Goal: Task Accomplishment & Management: Manage account settings

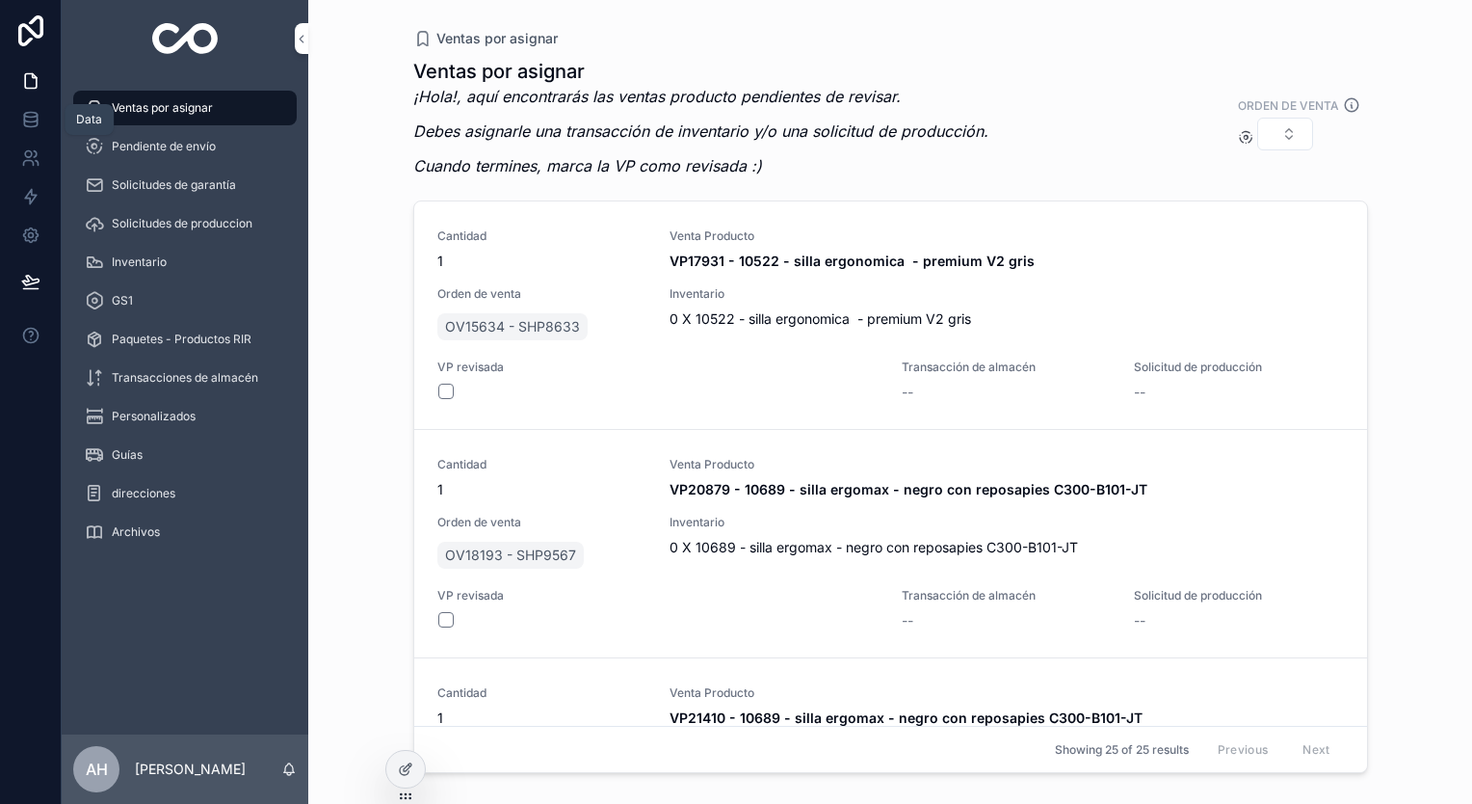
click at [38, 107] on link at bounding box center [30, 119] width 61 height 39
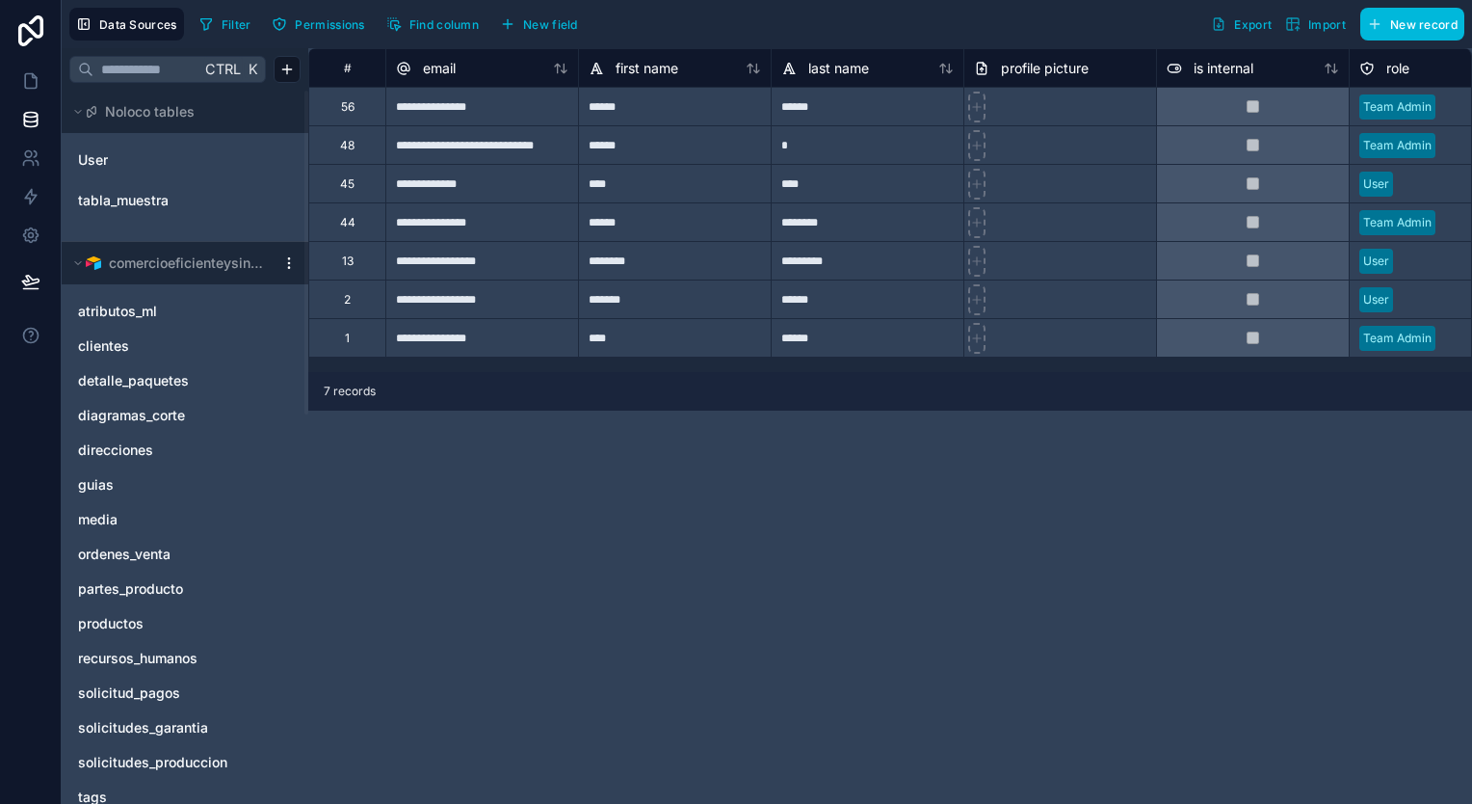
click at [226, 256] on span "comercioeficienteysingular" at bounding box center [187, 262] width 156 height 19
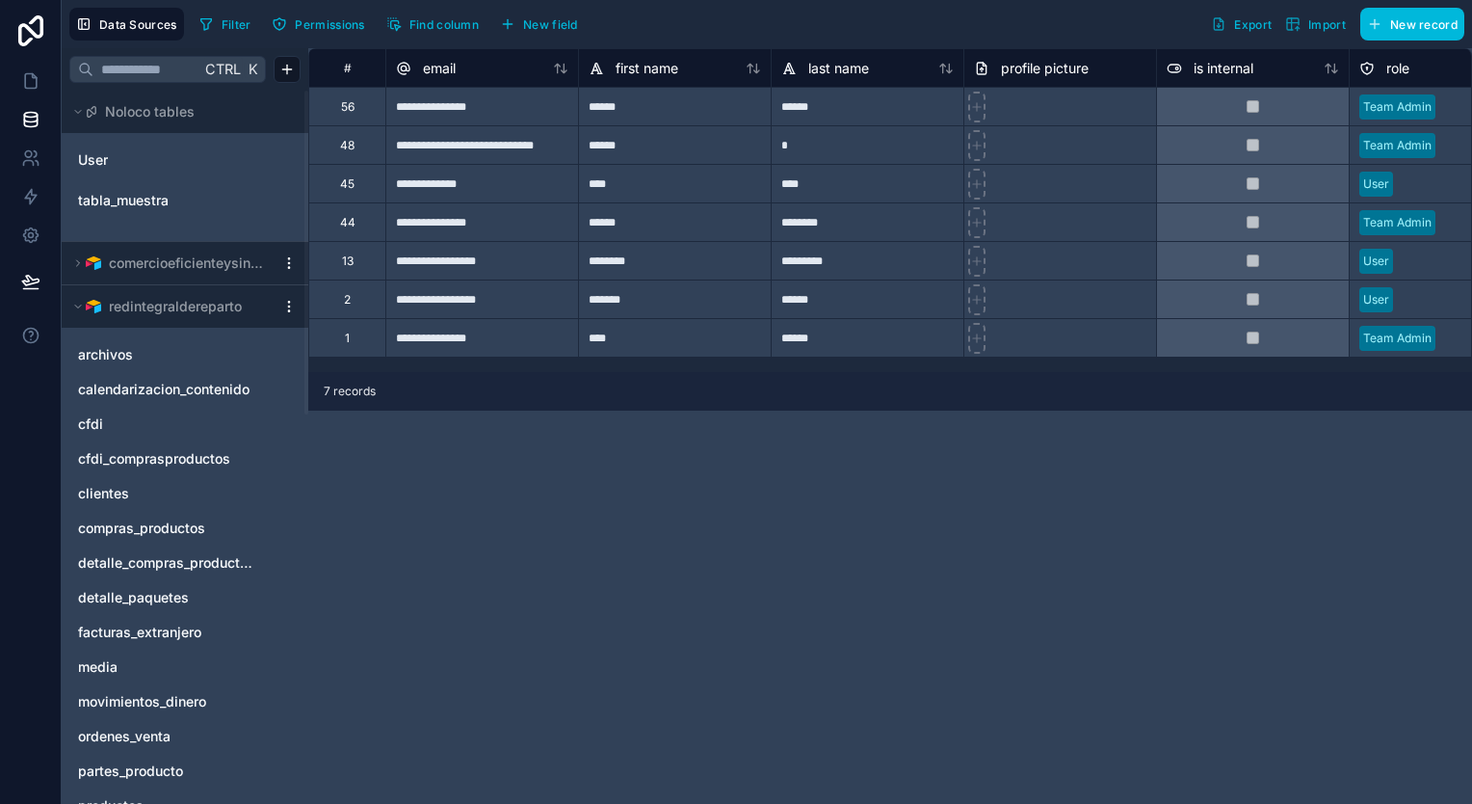
click at [226, 256] on span "comercioeficienteysingular" at bounding box center [187, 262] width 156 height 19
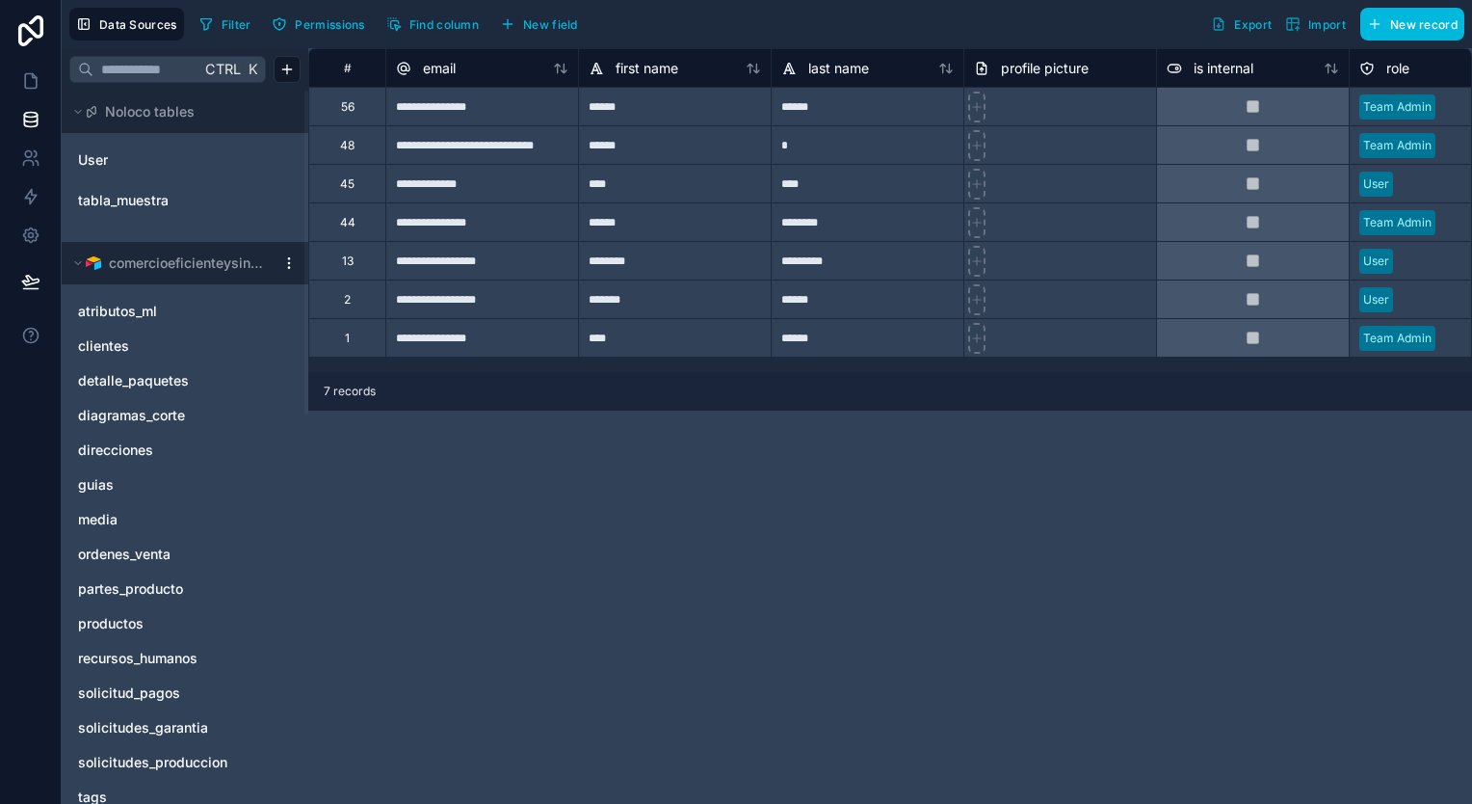
click at [226, 256] on span "comercioeficienteysingular" at bounding box center [187, 262] width 156 height 19
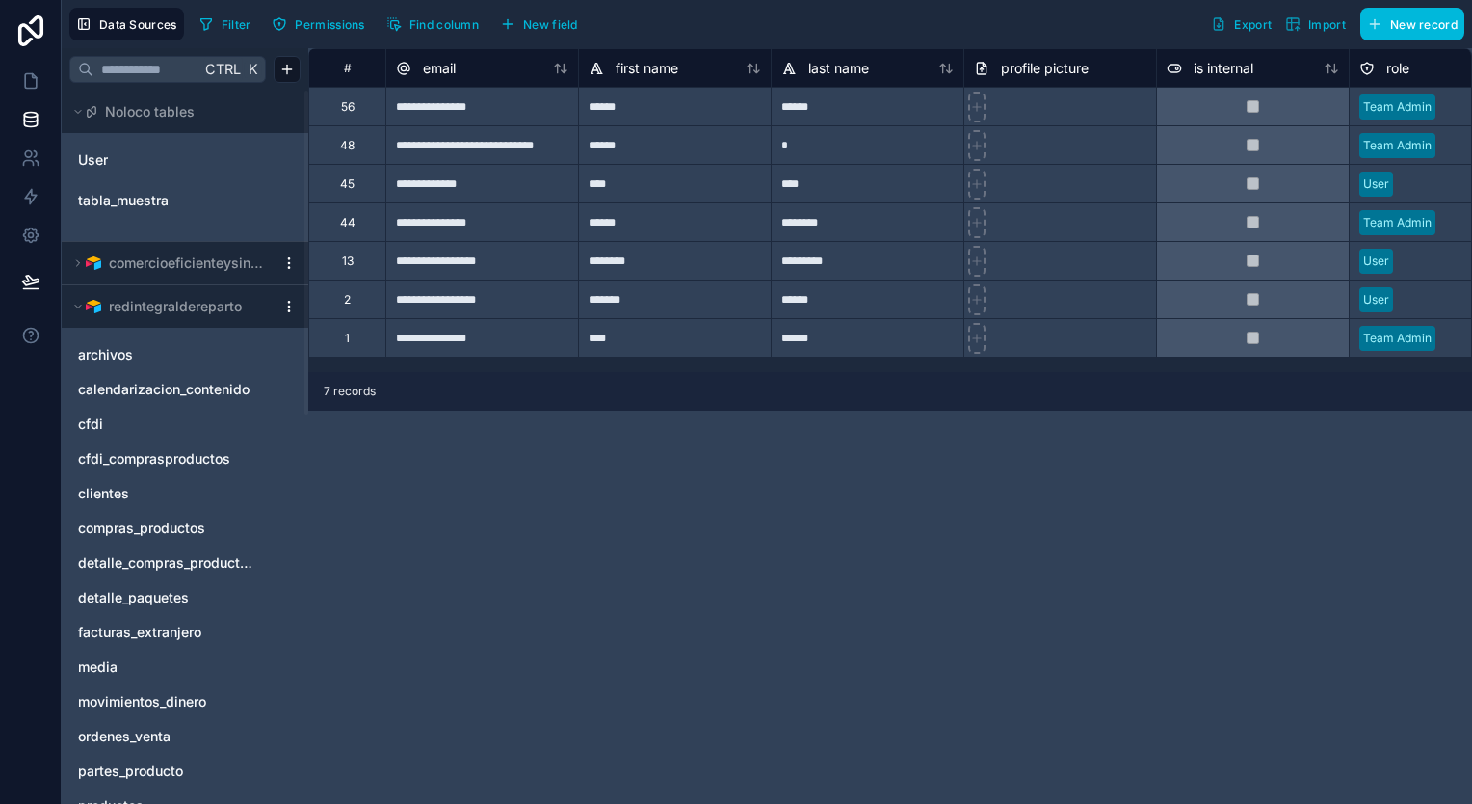
click at [75, 301] on icon at bounding box center [78, 307] width 12 height 12
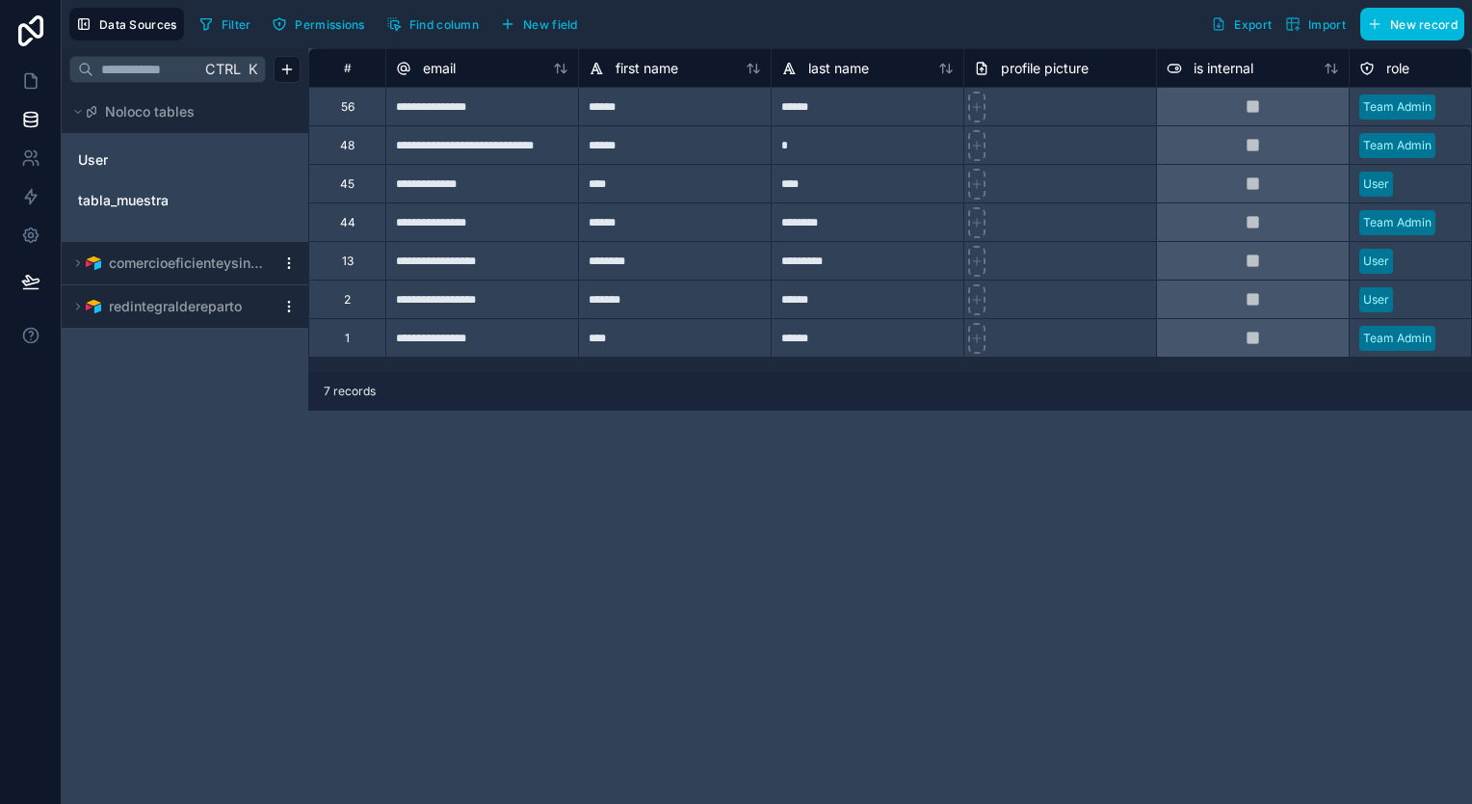
click at [75, 301] on icon at bounding box center [78, 307] width 12 height 12
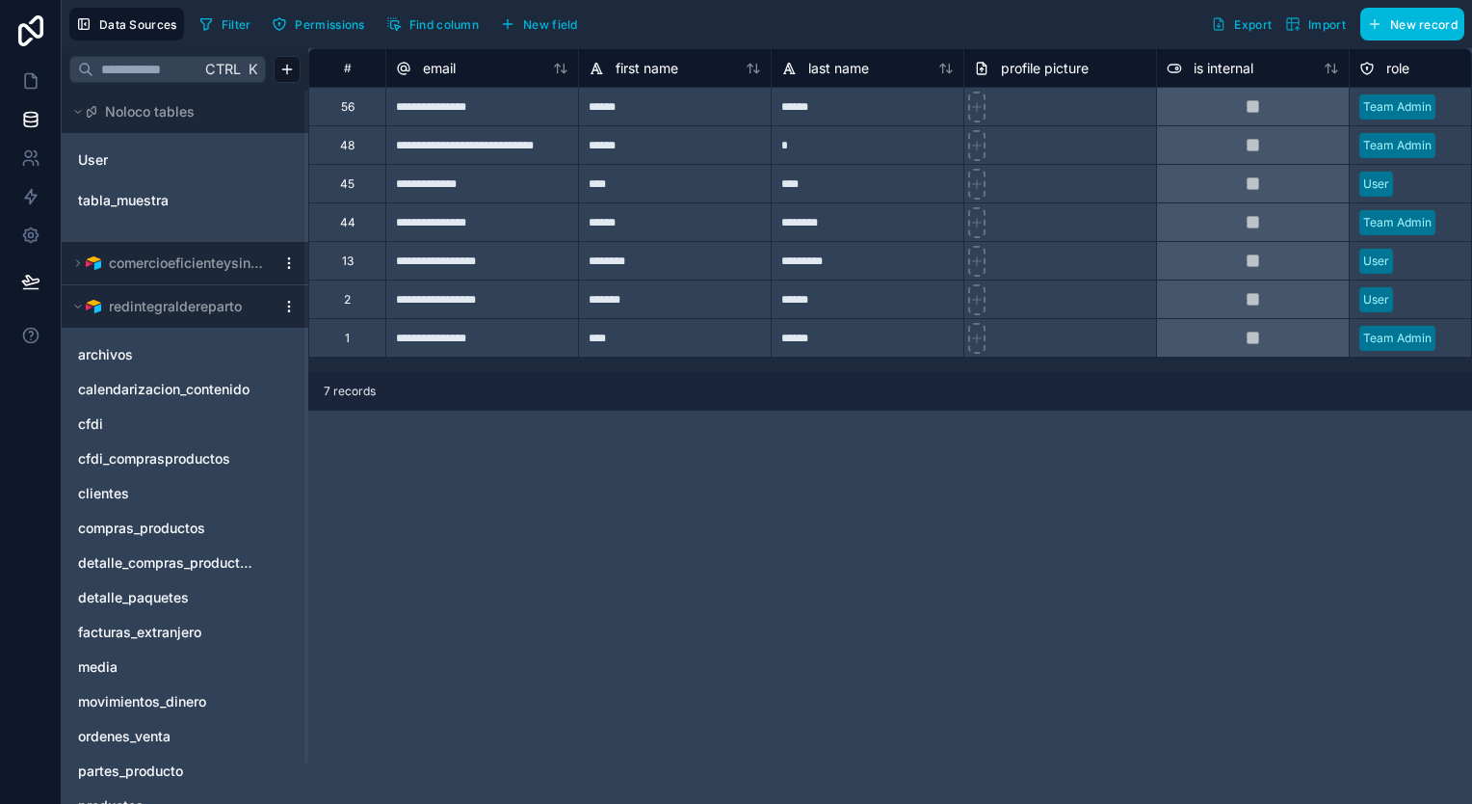
click at [81, 264] on icon at bounding box center [78, 263] width 12 height 12
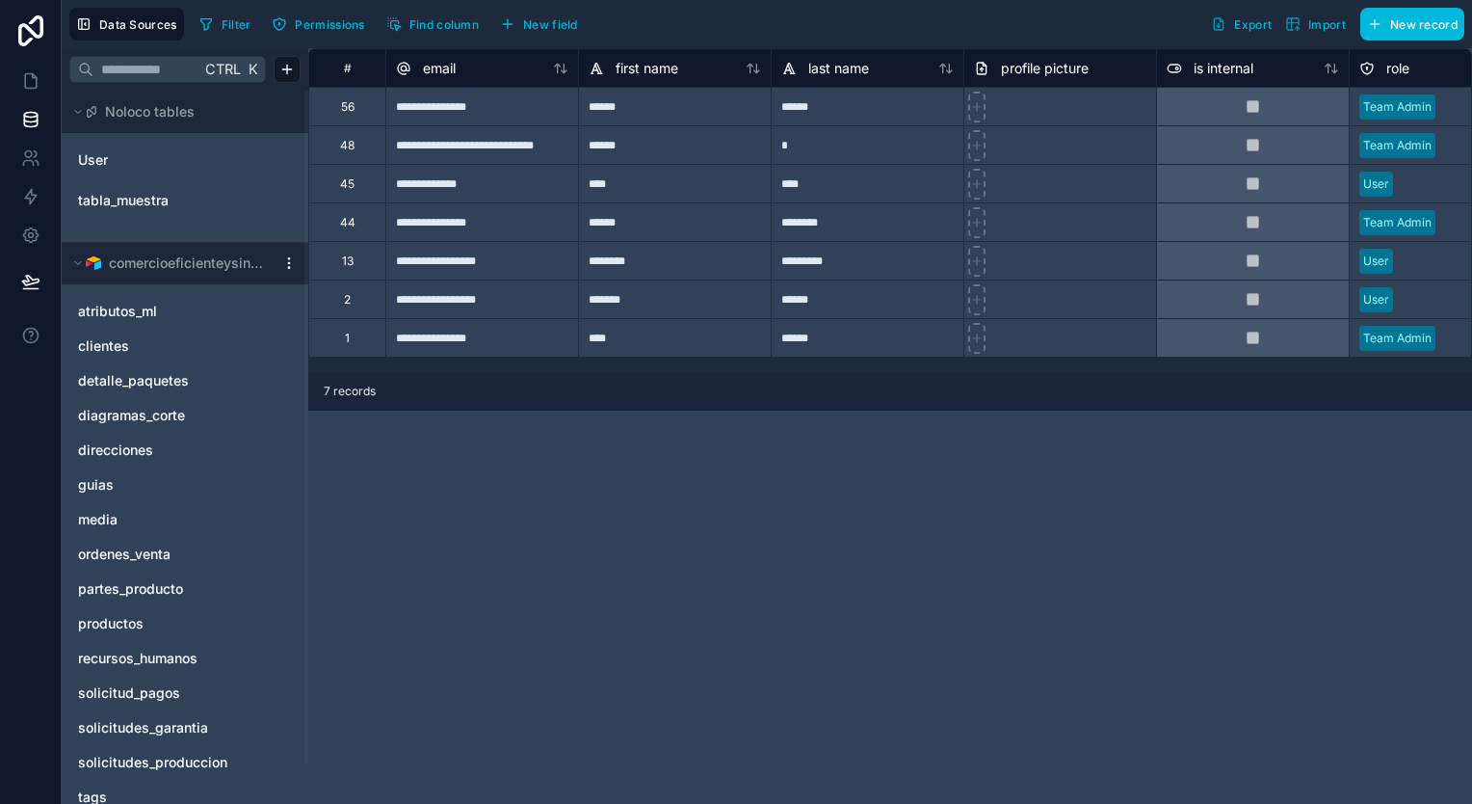
click at [88, 269] on img at bounding box center [93, 262] width 15 height 15
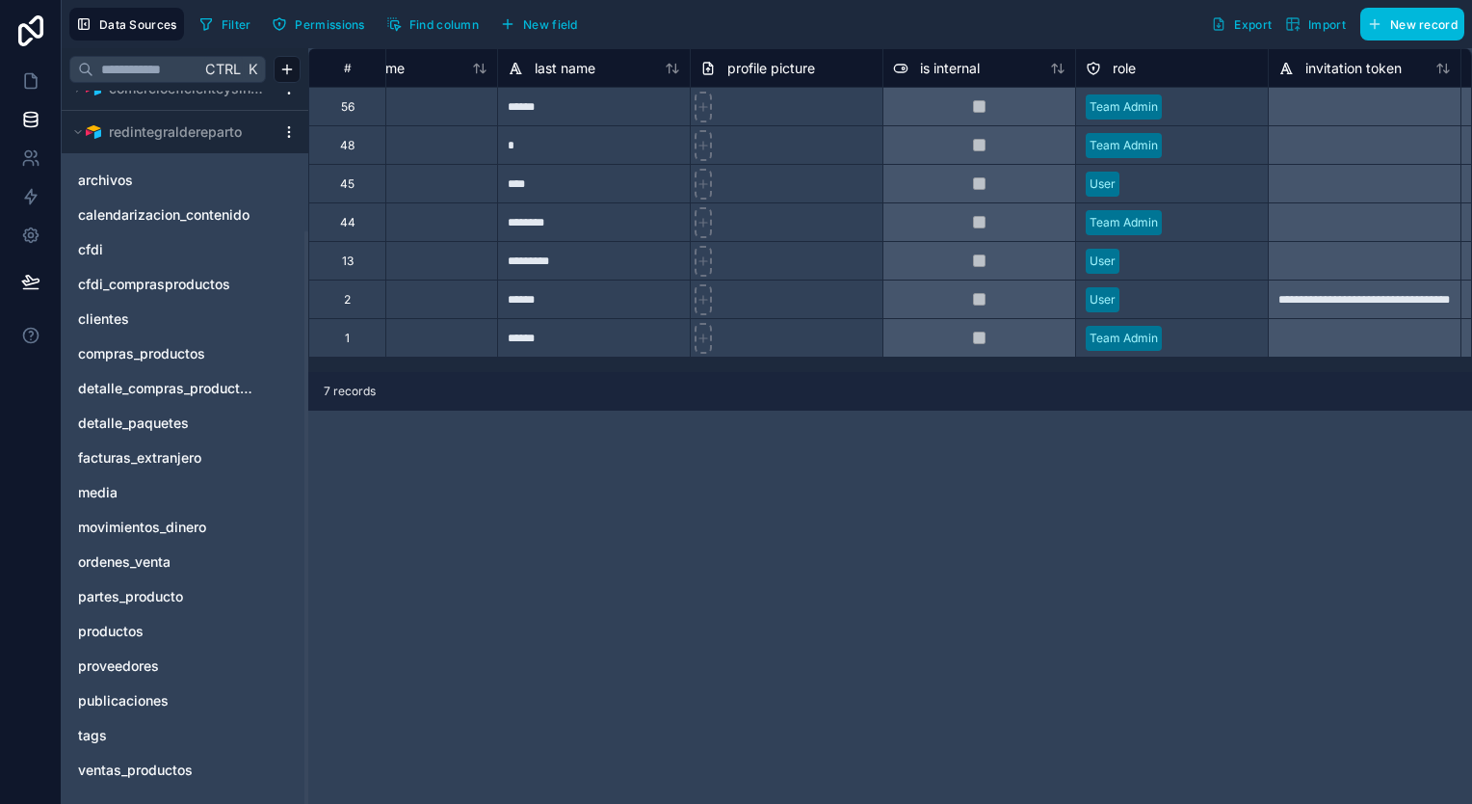
scroll to position [0, 327]
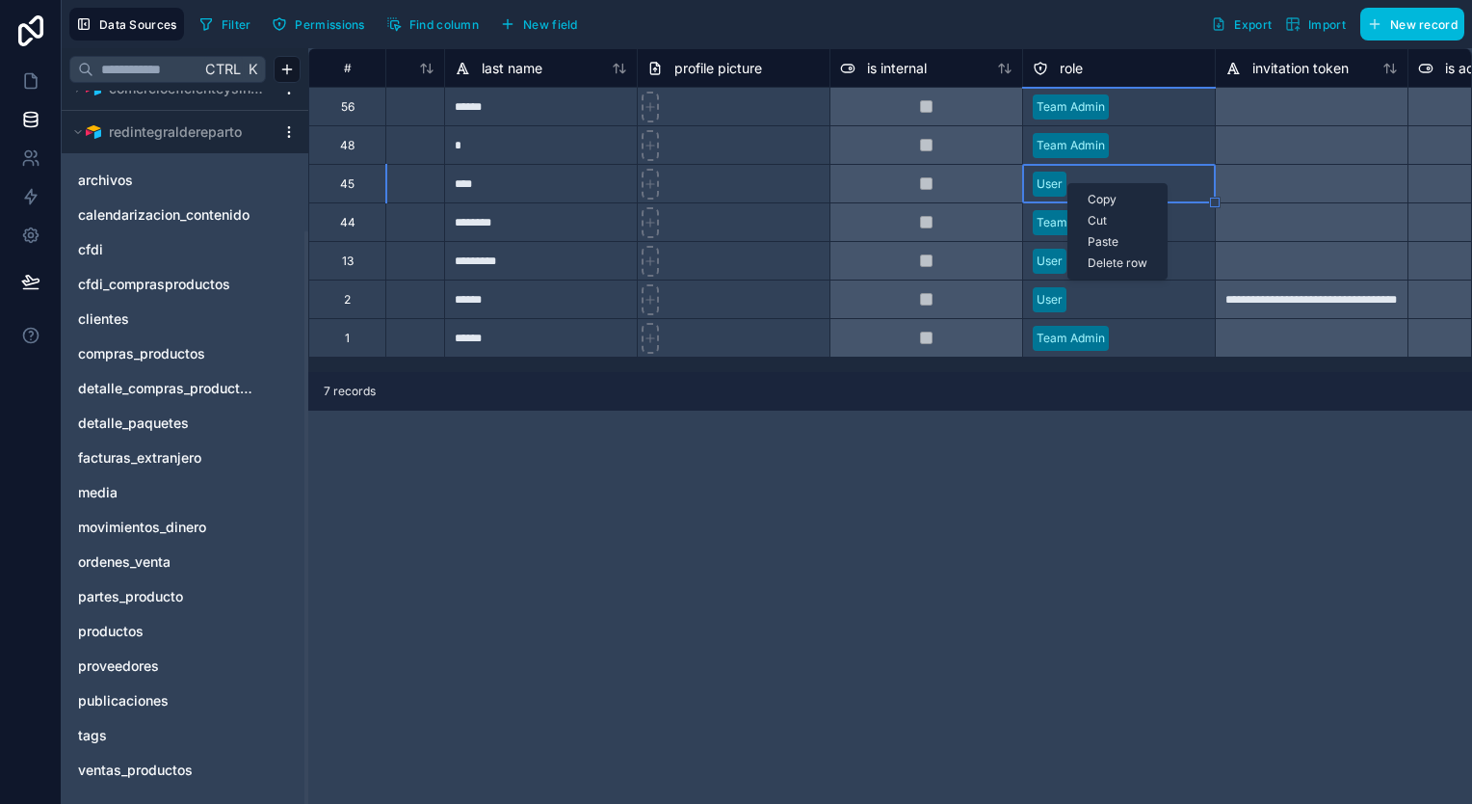
click at [1050, 187] on div "User" at bounding box center [1050, 183] width 26 height 17
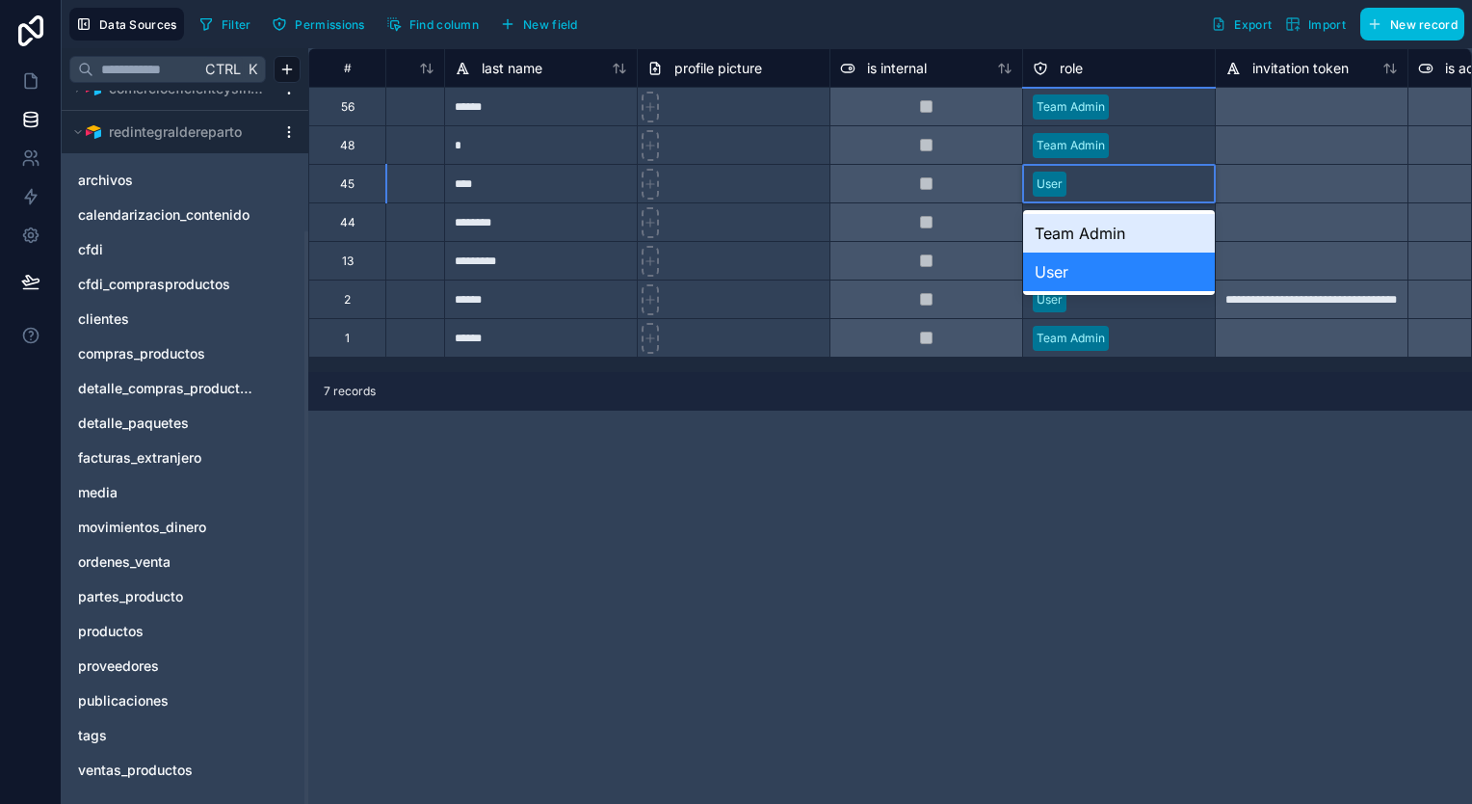
click at [1136, 197] on div "User" at bounding box center [1119, 184] width 192 height 29
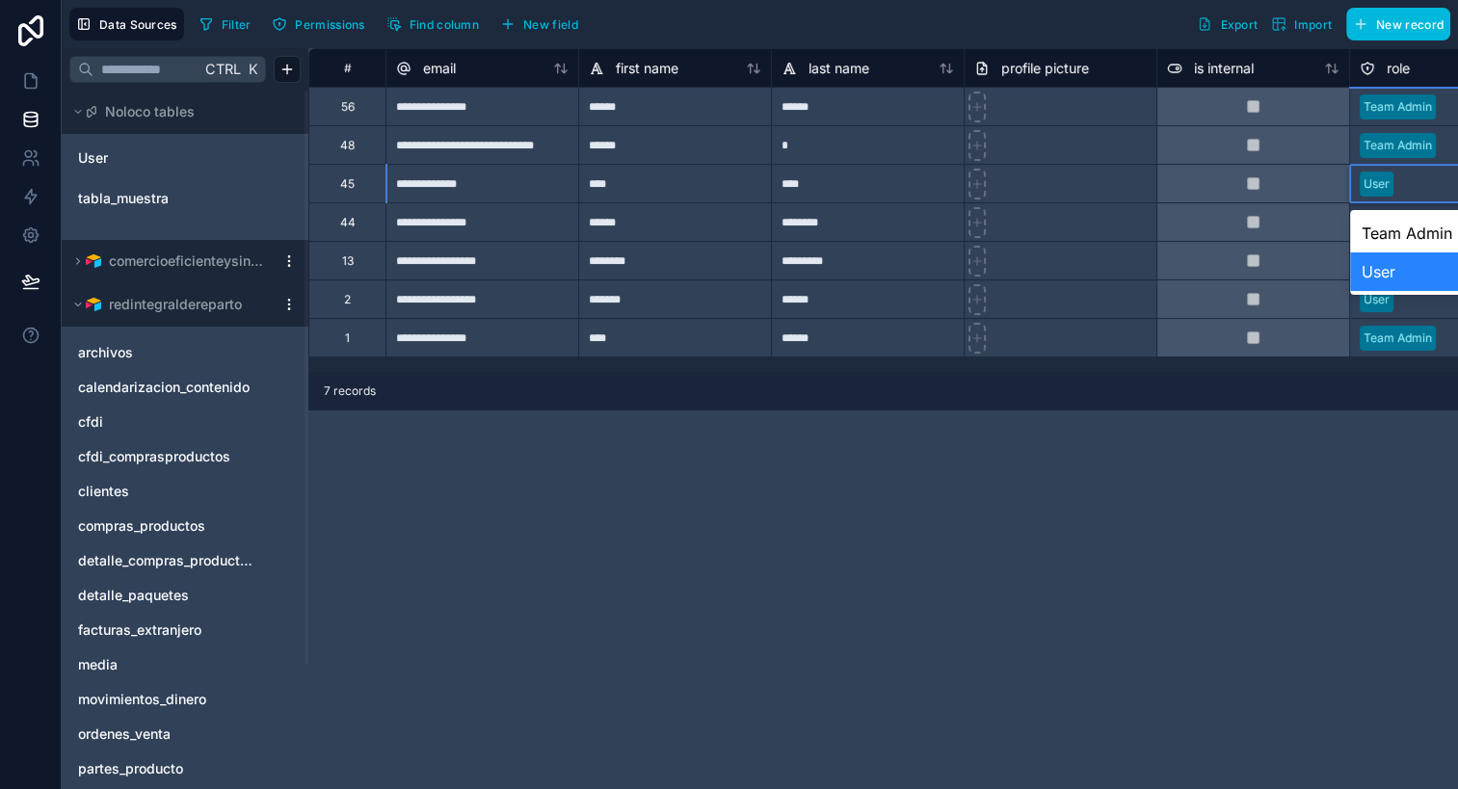
scroll to position [0, 0]
click at [161, 268] on span "comercioeficienteysingular" at bounding box center [187, 262] width 156 height 19
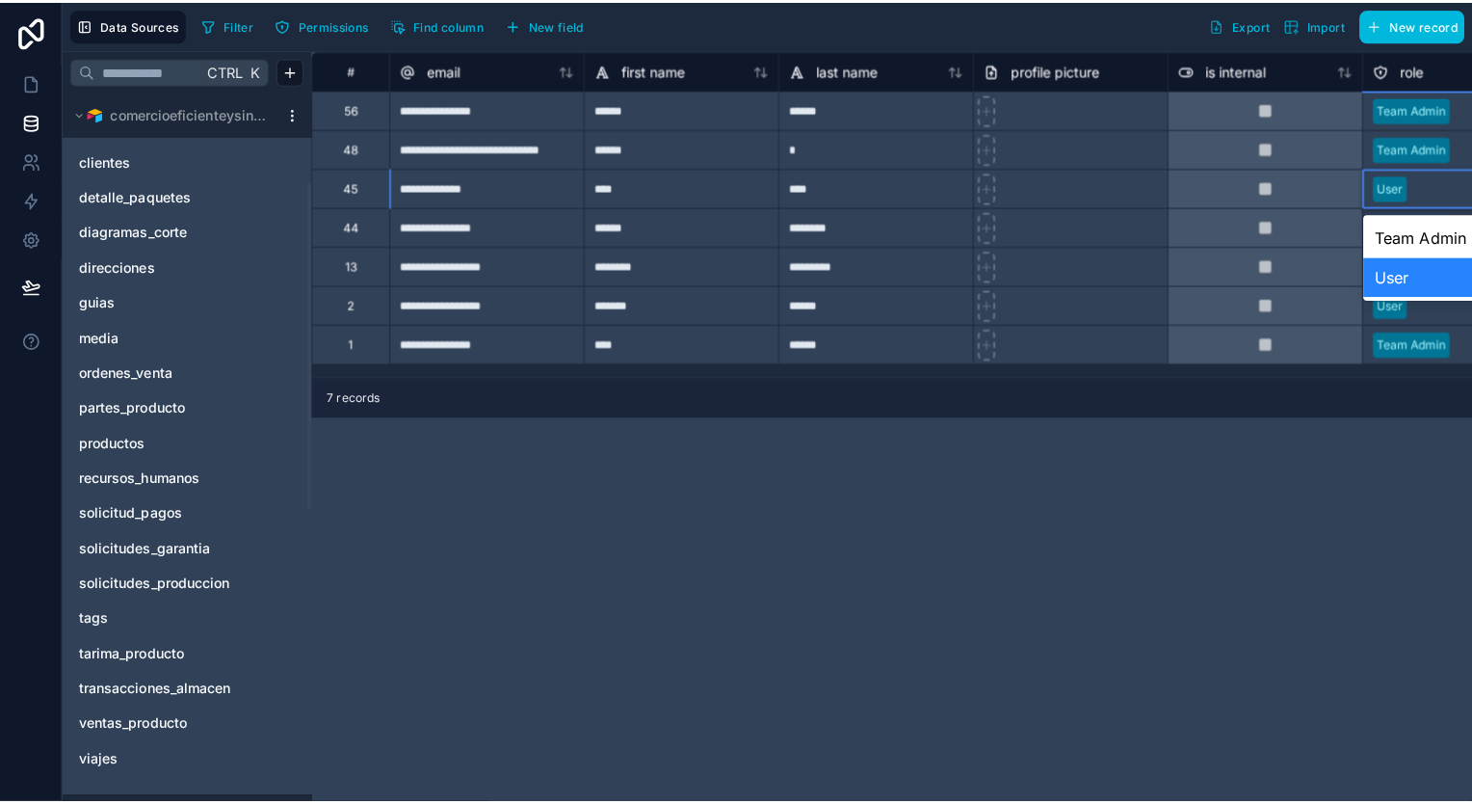
scroll to position [193, 0]
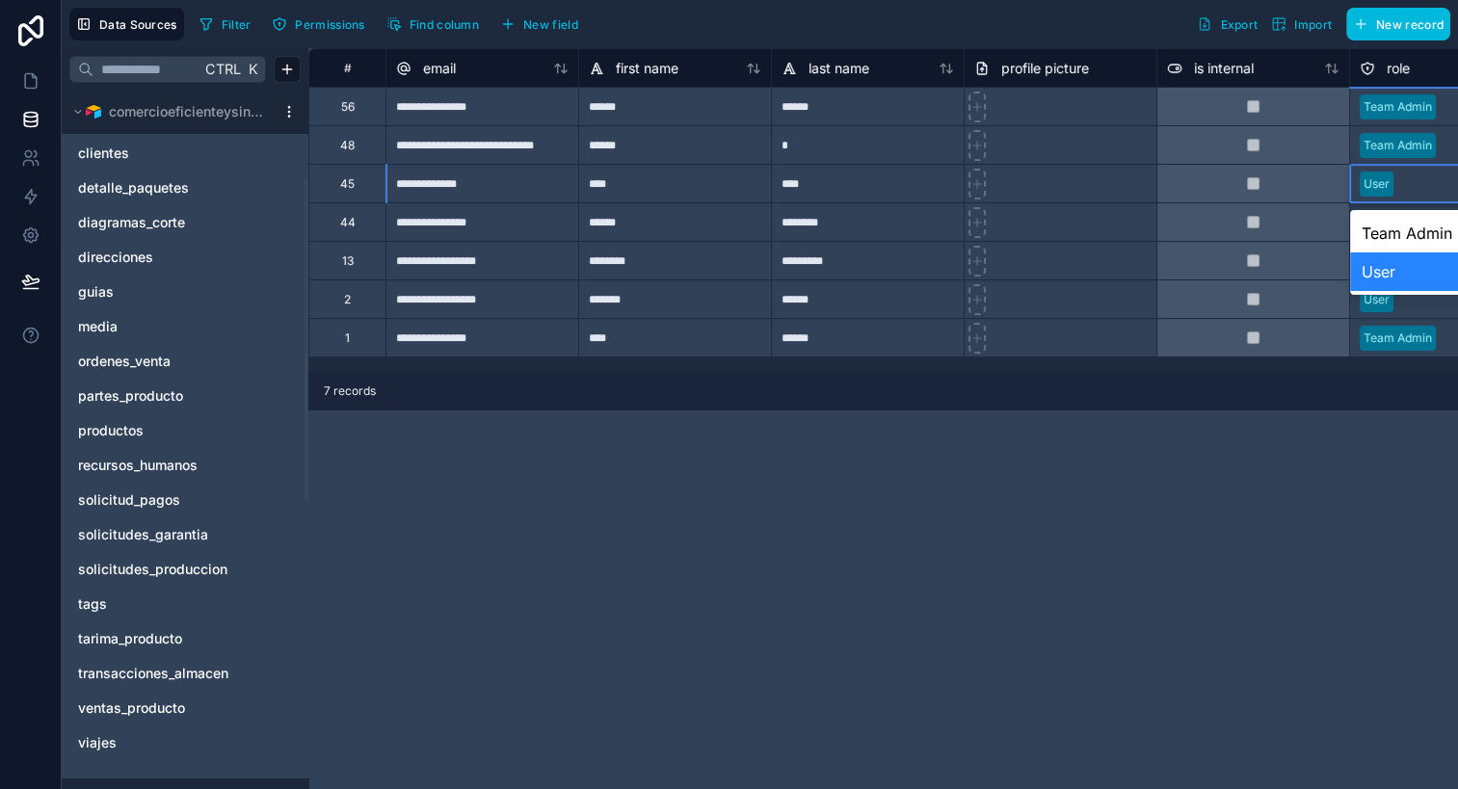
click at [212, 566] on span "solicitudes_produccion" at bounding box center [152, 569] width 149 height 19
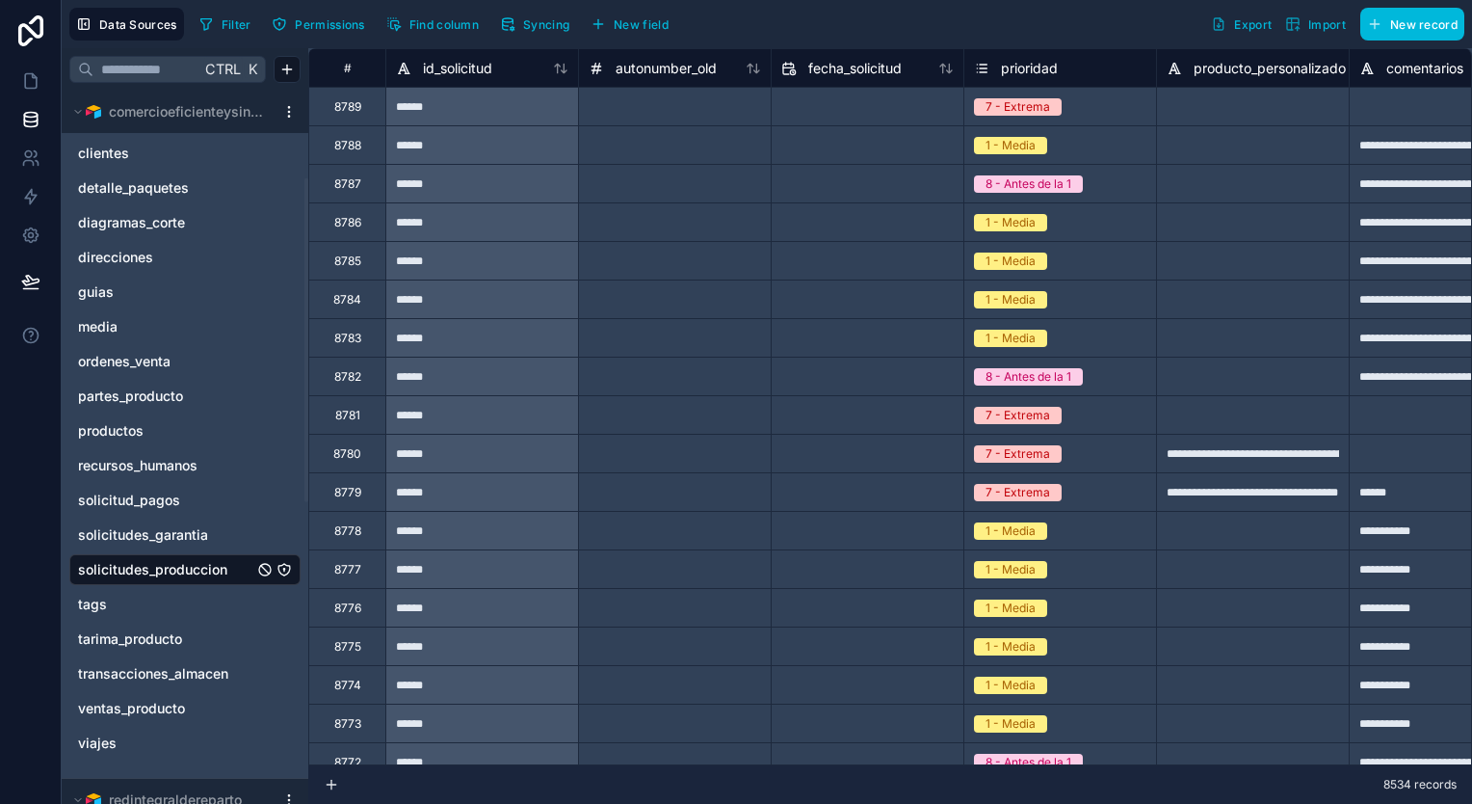
click at [39, 15] on icon at bounding box center [31, 30] width 39 height 31
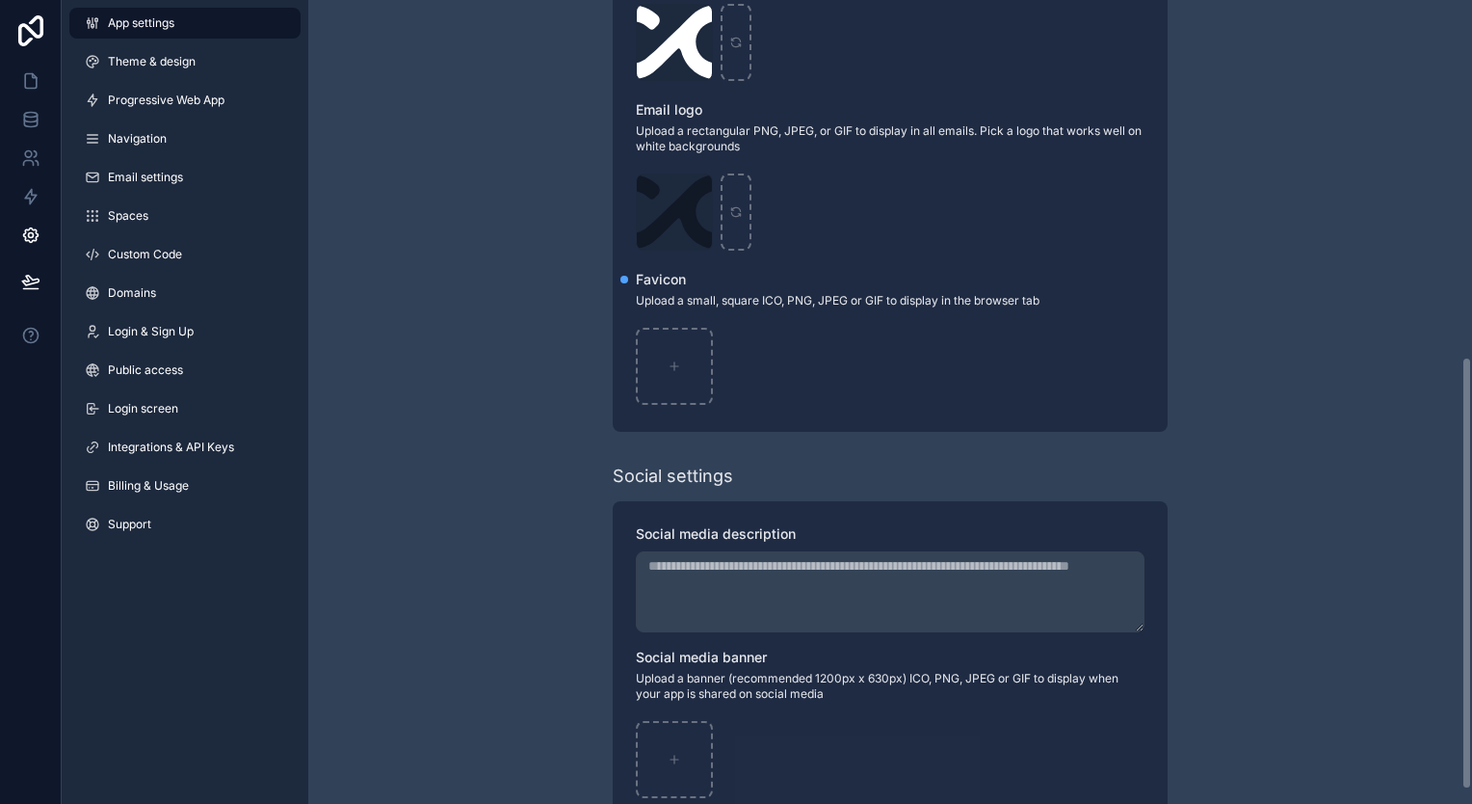
scroll to position [686, 0]
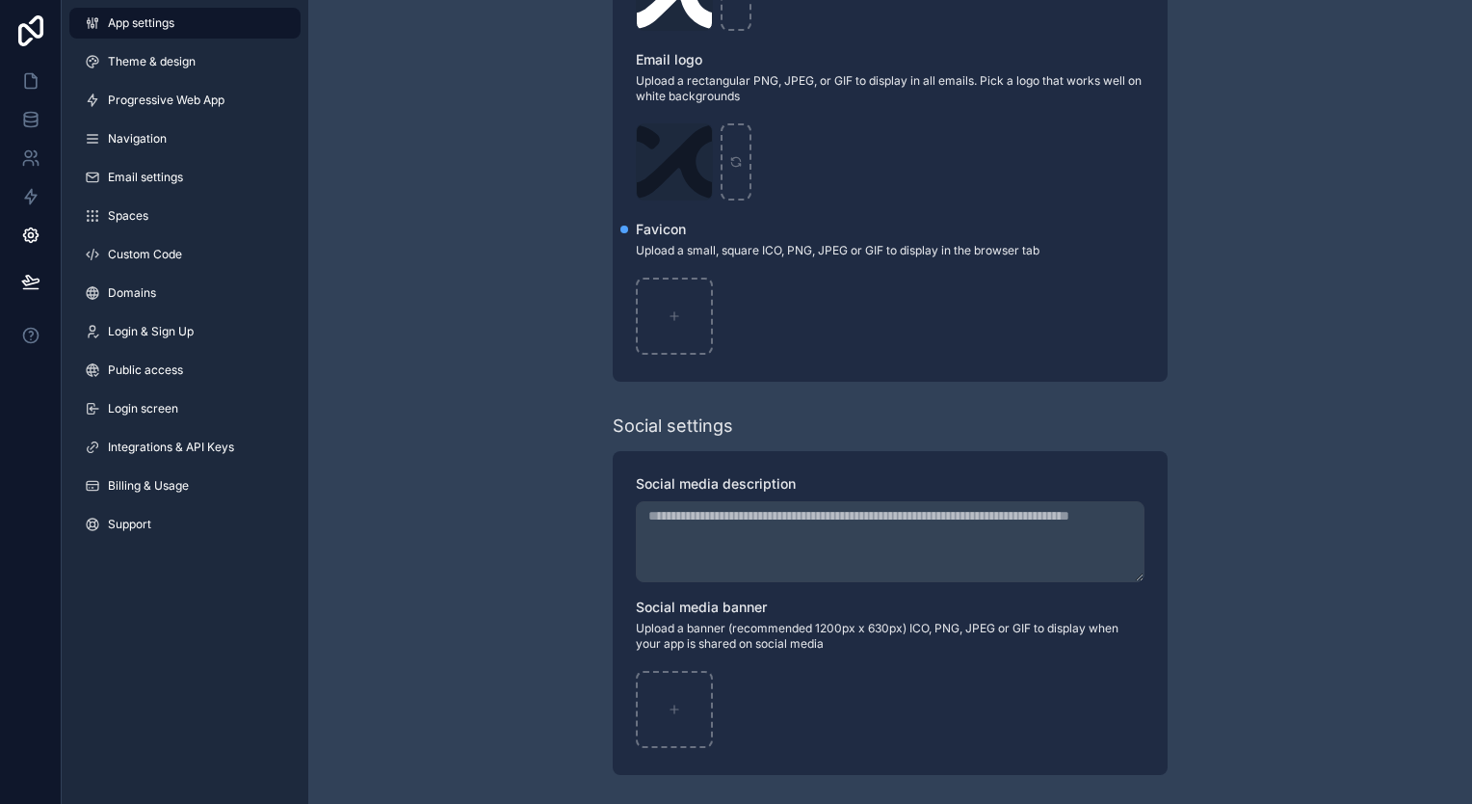
click at [227, 490] on link "Billing & Usage" at bounding box center [184, 485] width 231 height 31
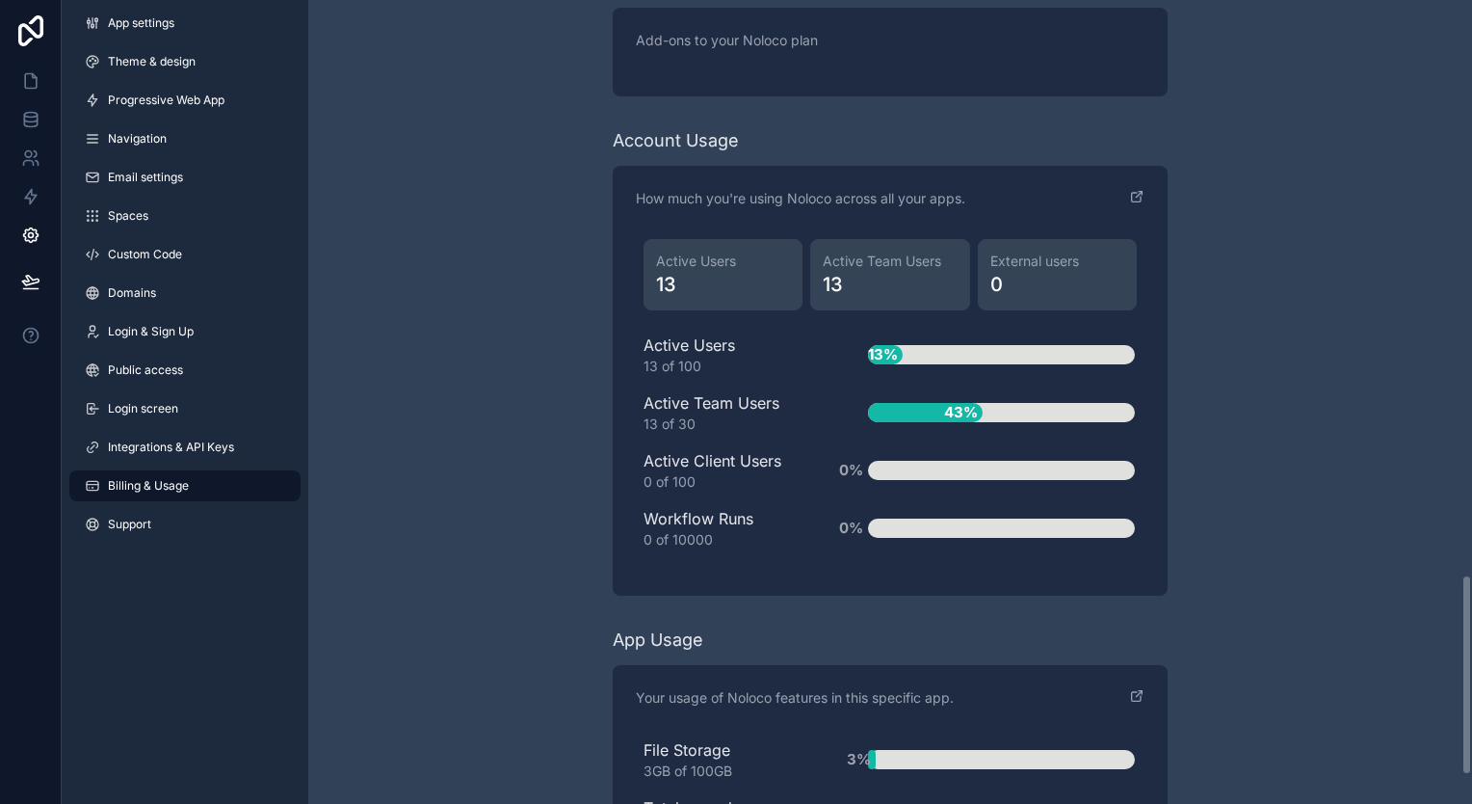
scroll to position [2413, 0]
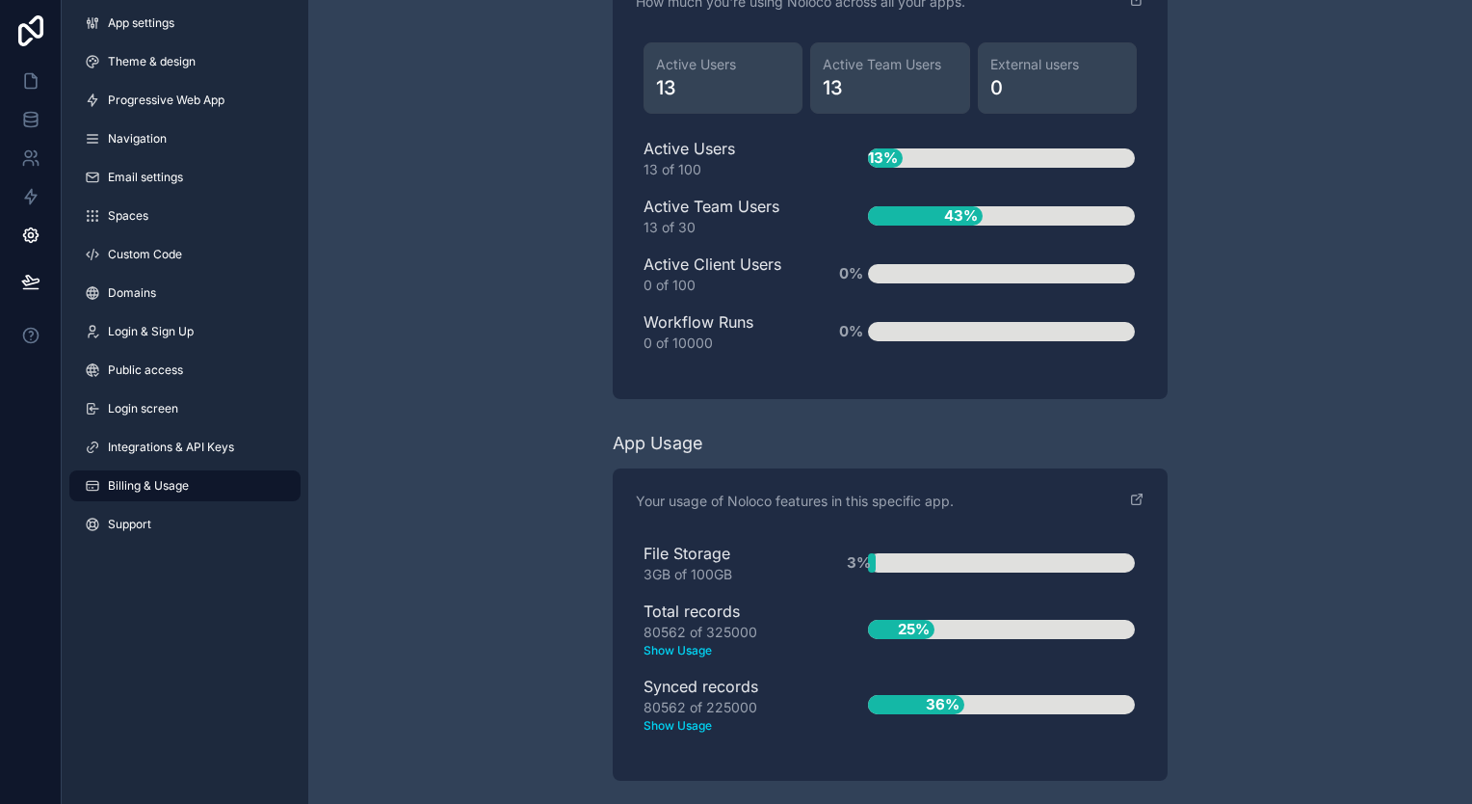
click at [1136, 494] on icon "scrollable content" at bounding box center [1139, 497] width 6 height 6
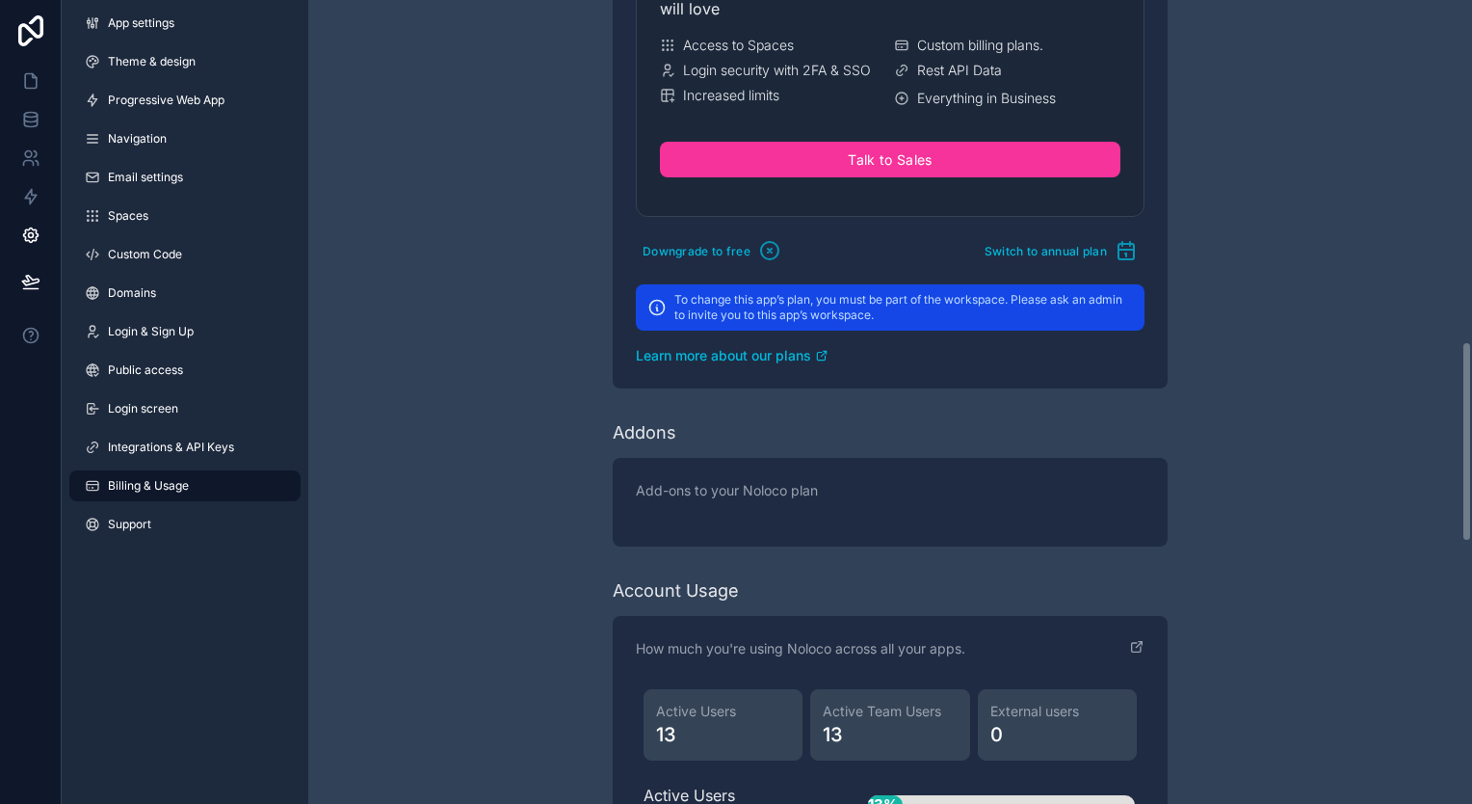
scroll to position [1257, 0]
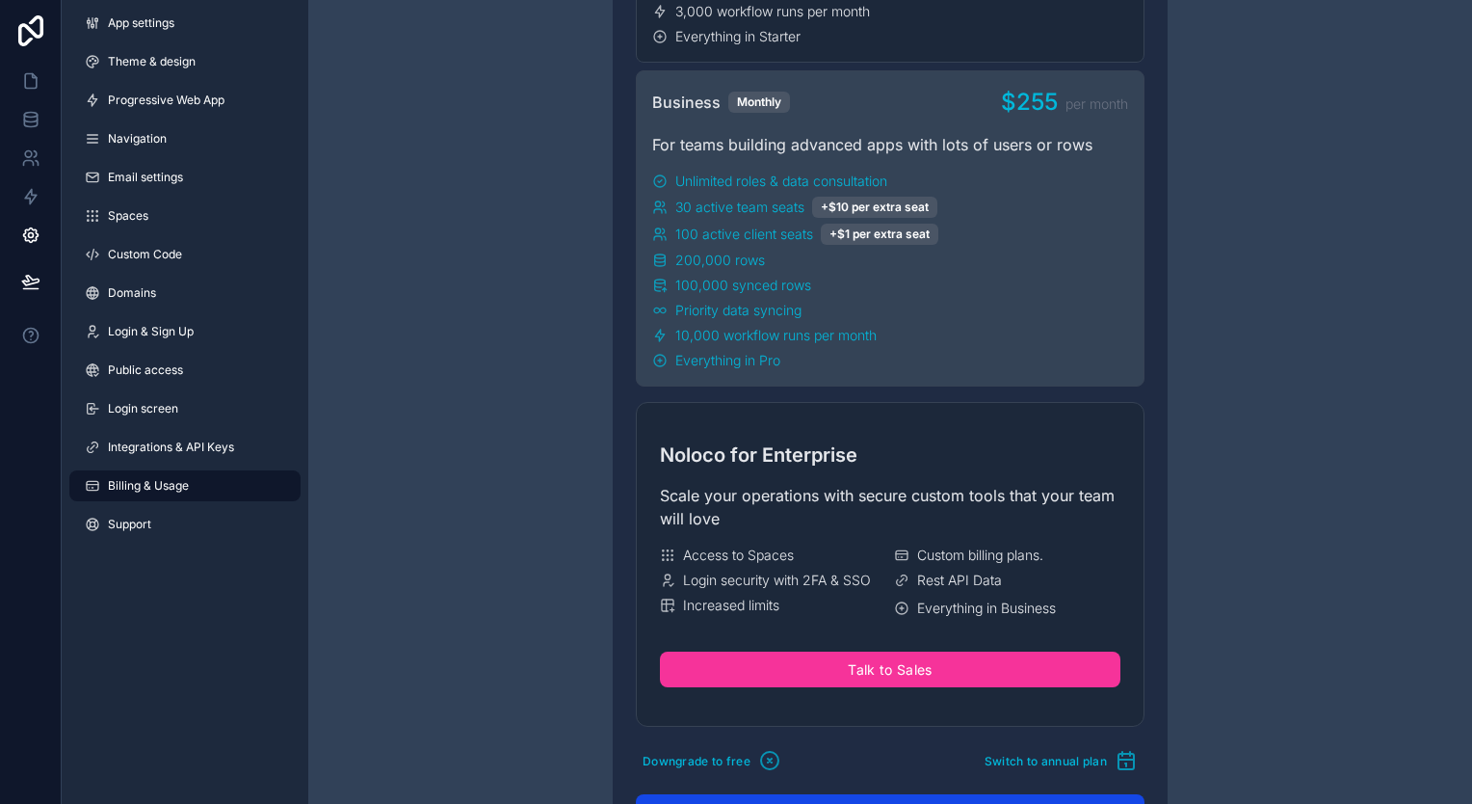
click at [159, 259] on span "Custom Code" at bounding box center [145, 254] width 74 height 15
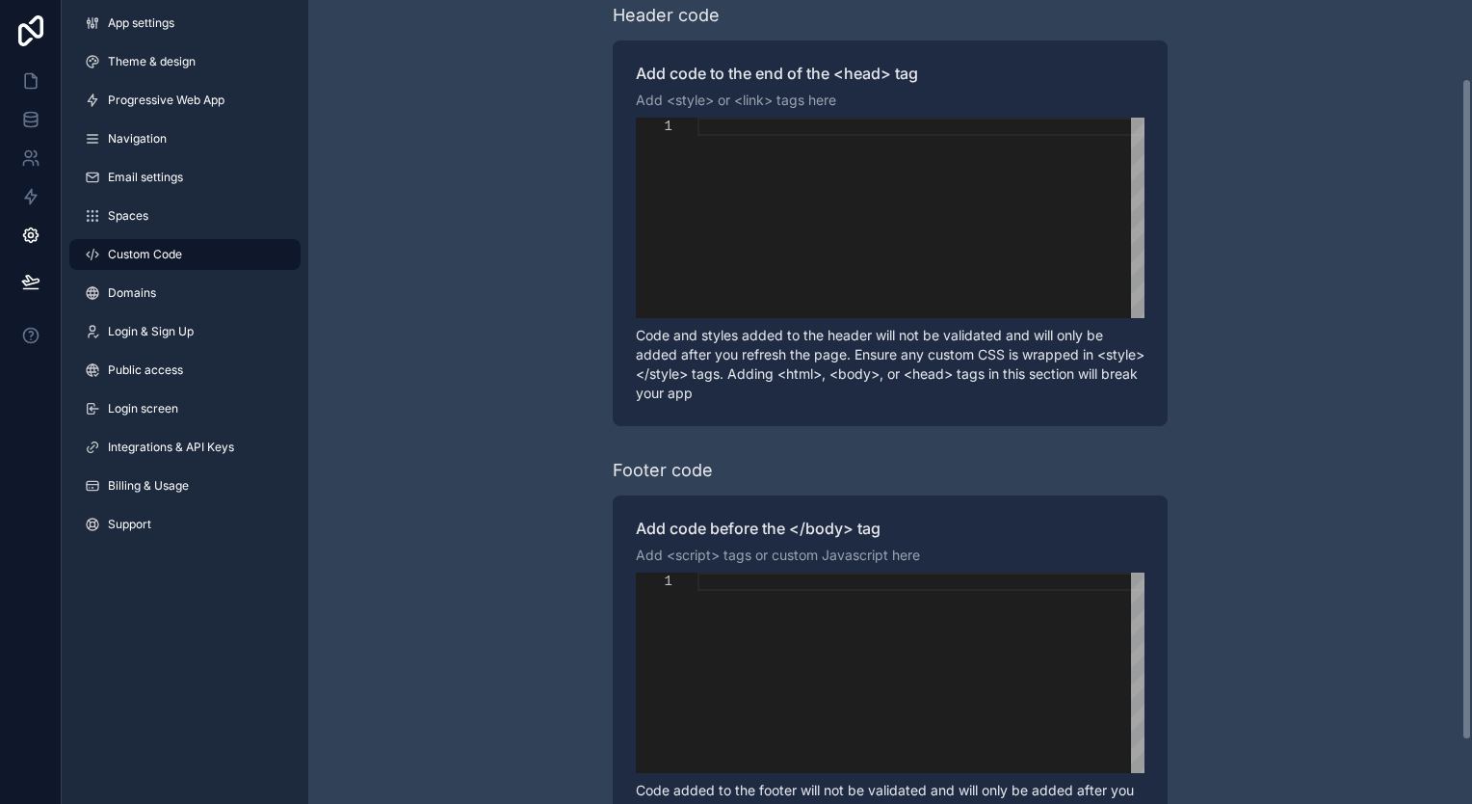
scroll to position [171, 0]
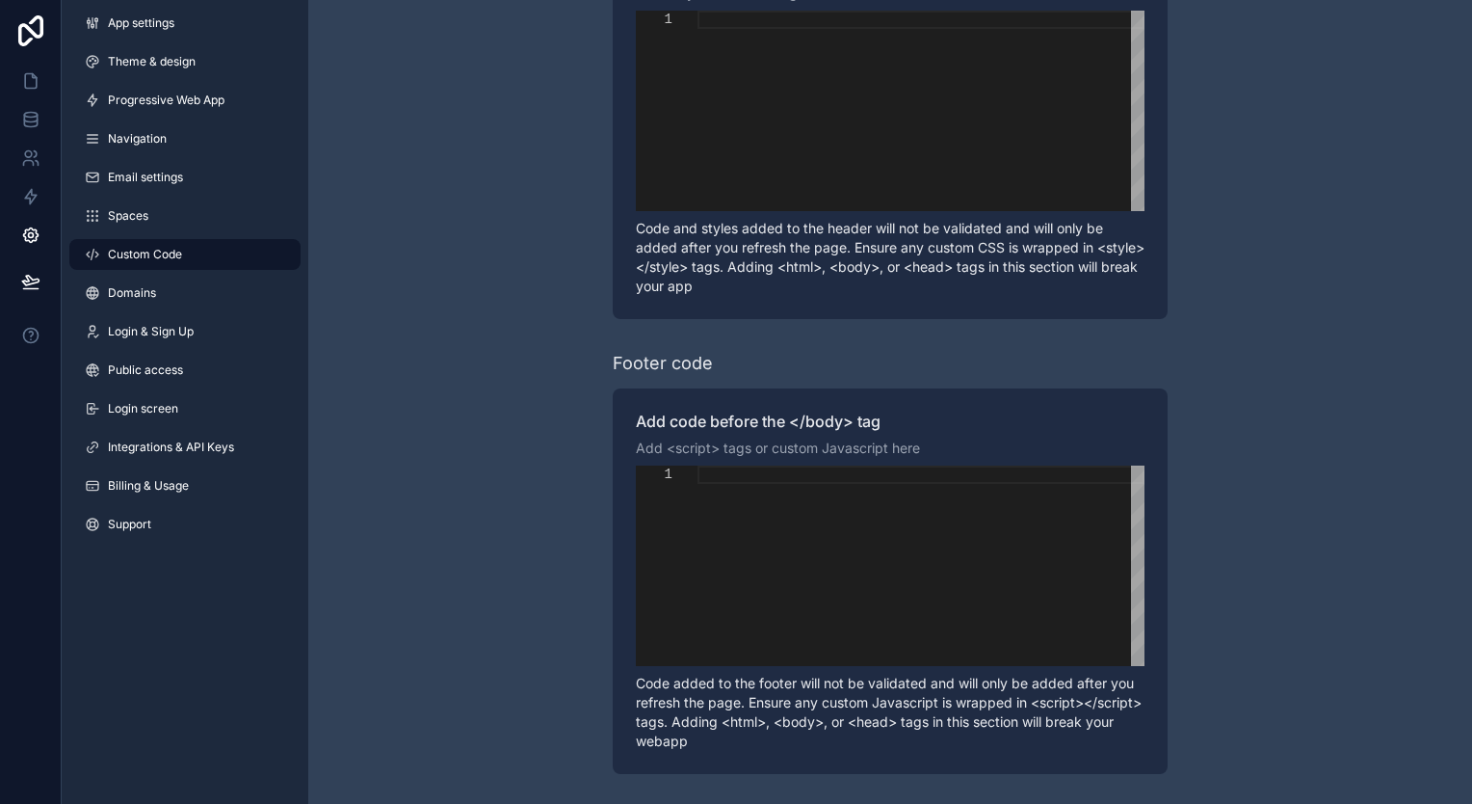
click at [178, 210] on link "Spaces" at bounding box center [184, 215] width 231 height 31
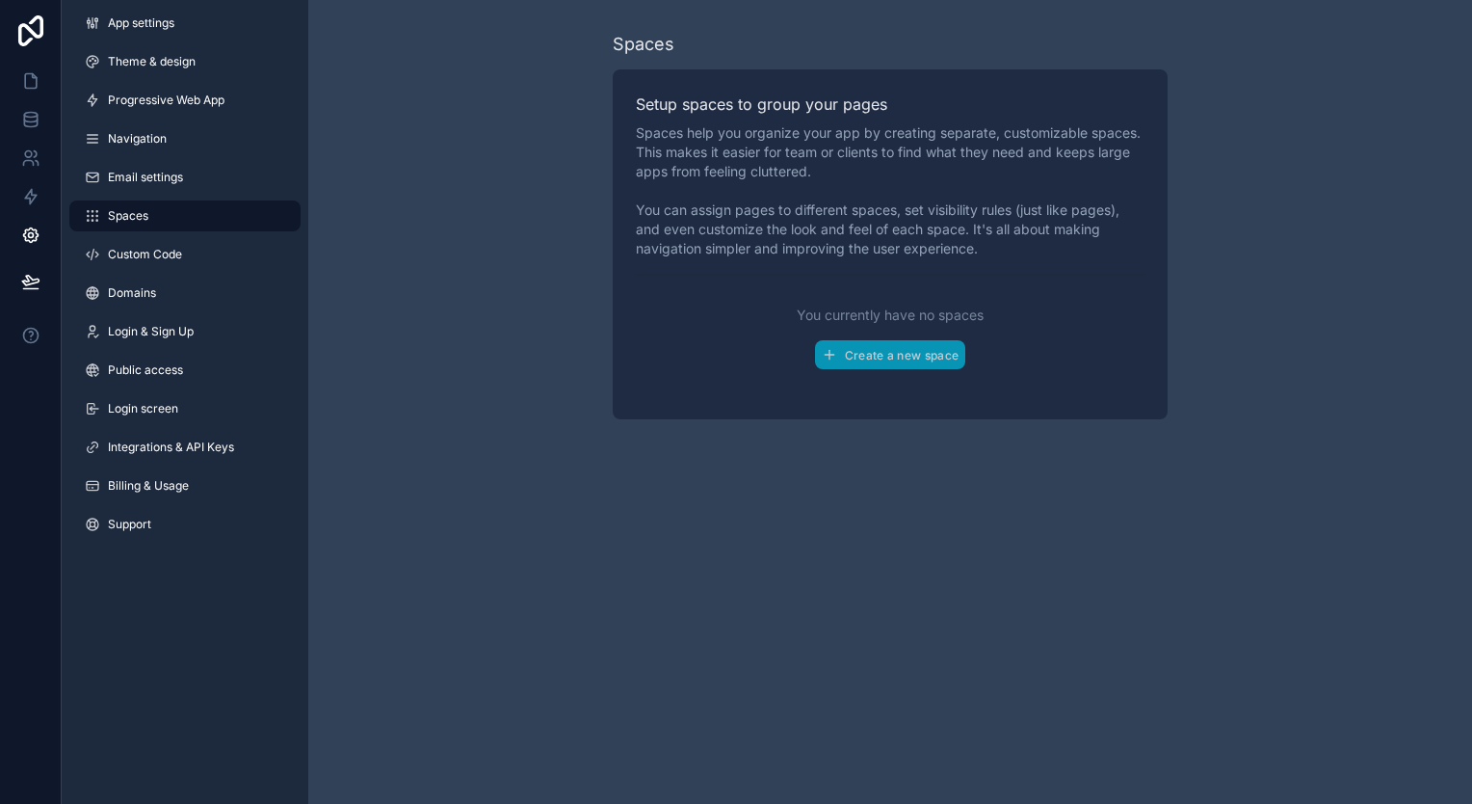
click at [223, 64] on link "Theme & design" at bounding box center [184, 61] width 231 height 31
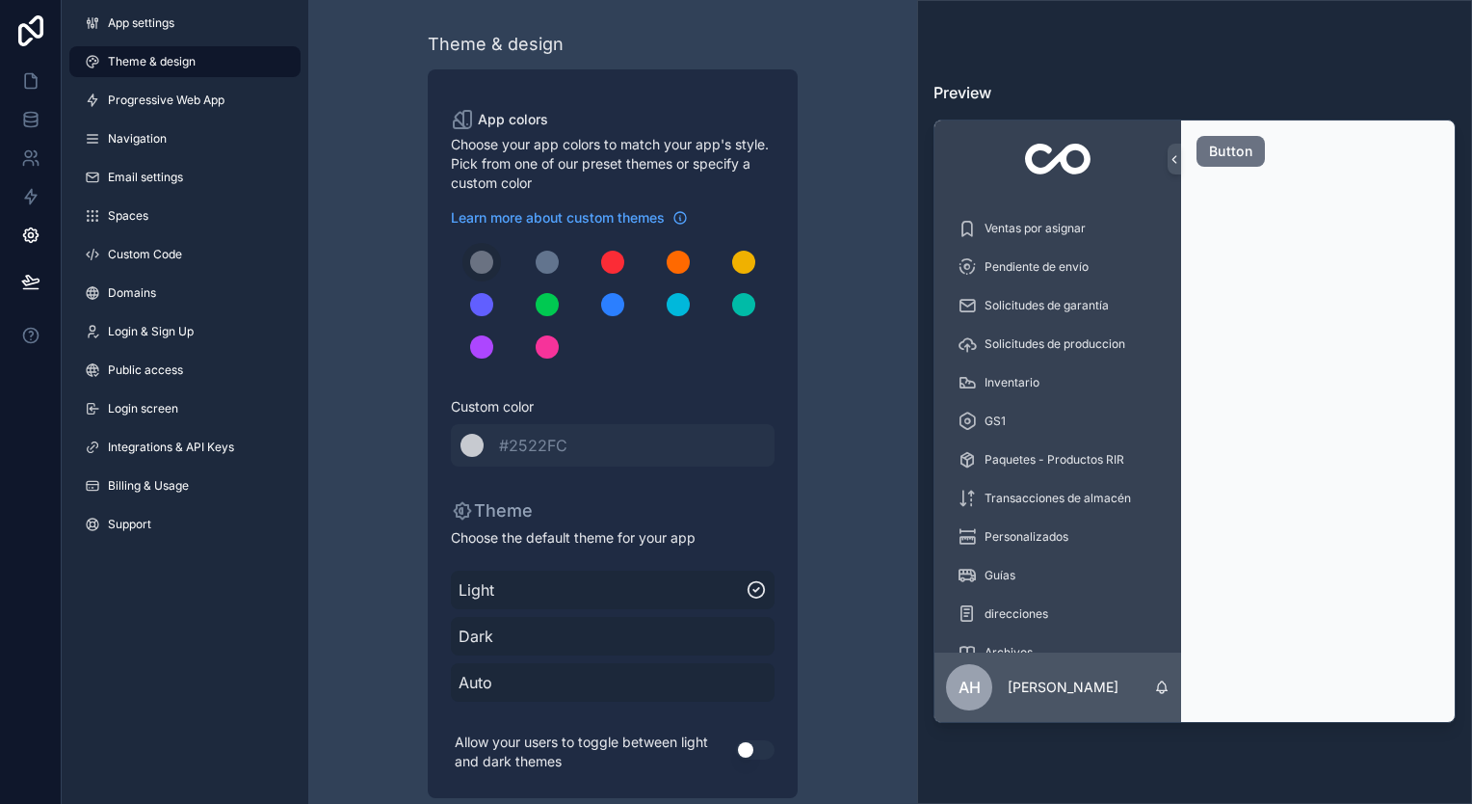
click at [207, 109] on link "Progressive Web App" at bounding box center [184, 100] width 231 height 31
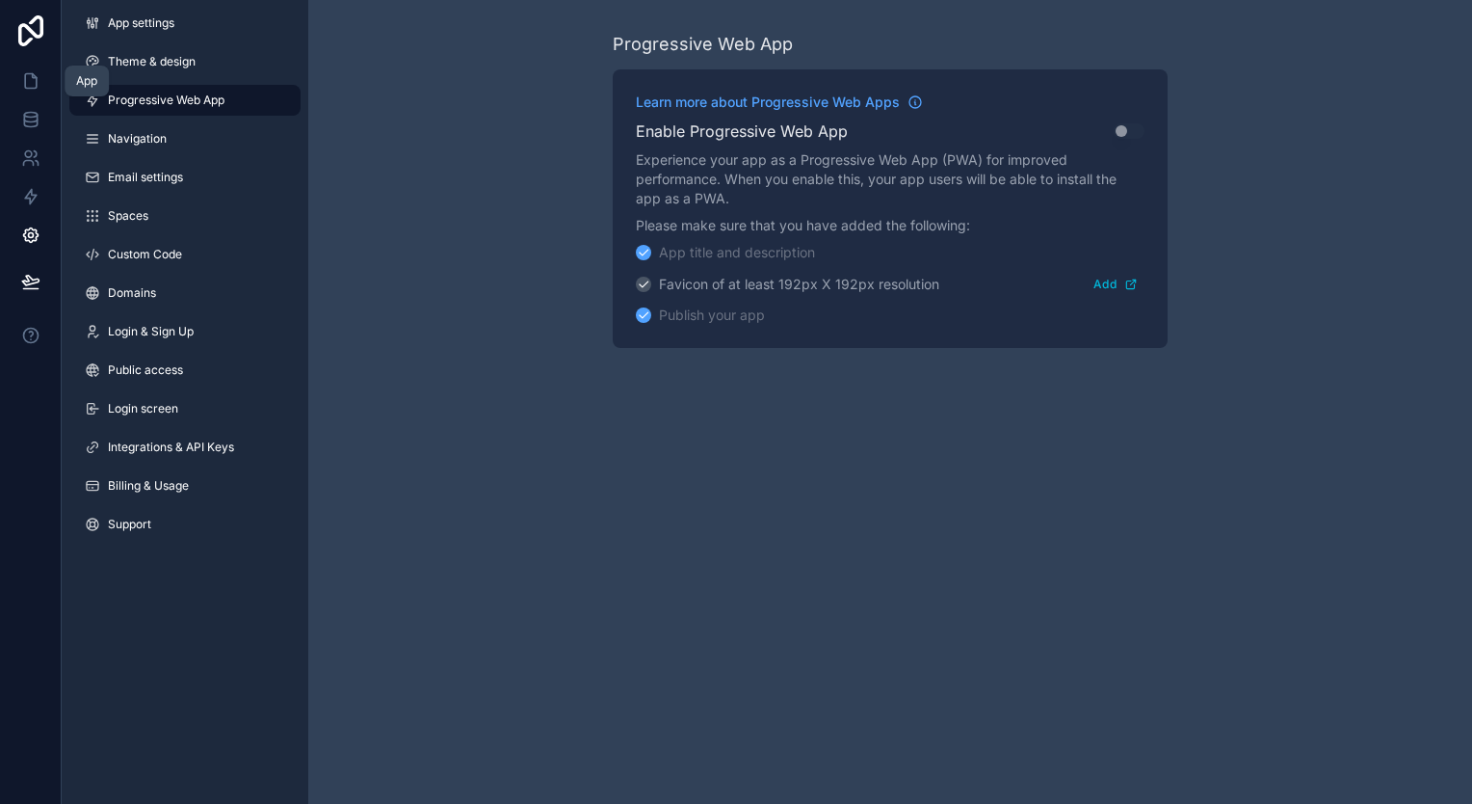
click at [30, 70] on link at bounding box center [30, 81] width 61 height 39
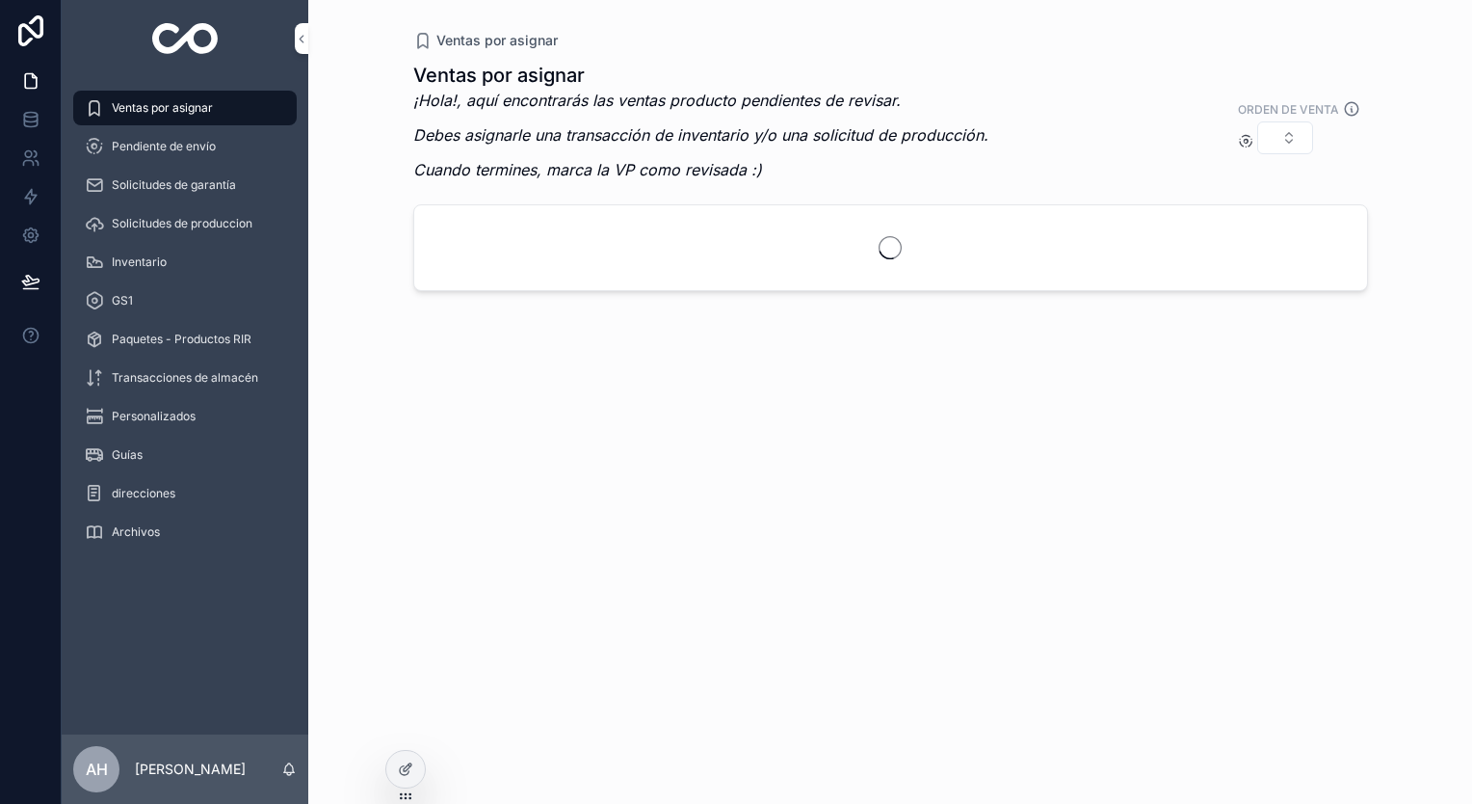
click at [223, 222] on span "Solicitudes de produccion" at bounding box center [182, 223] width 141 height 15
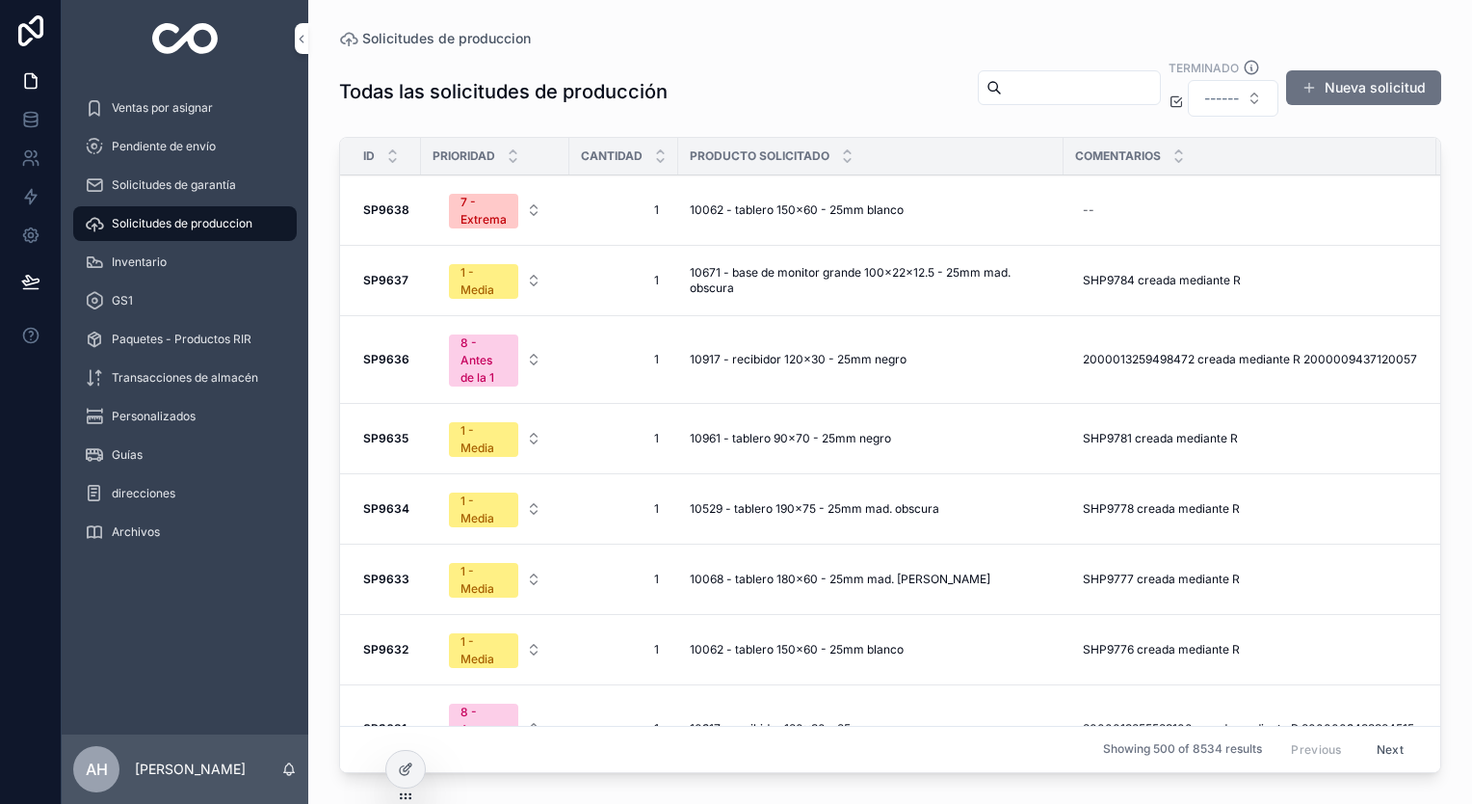
click at [41, 114] on link at bounding box center [30, 119] width 61 height 39
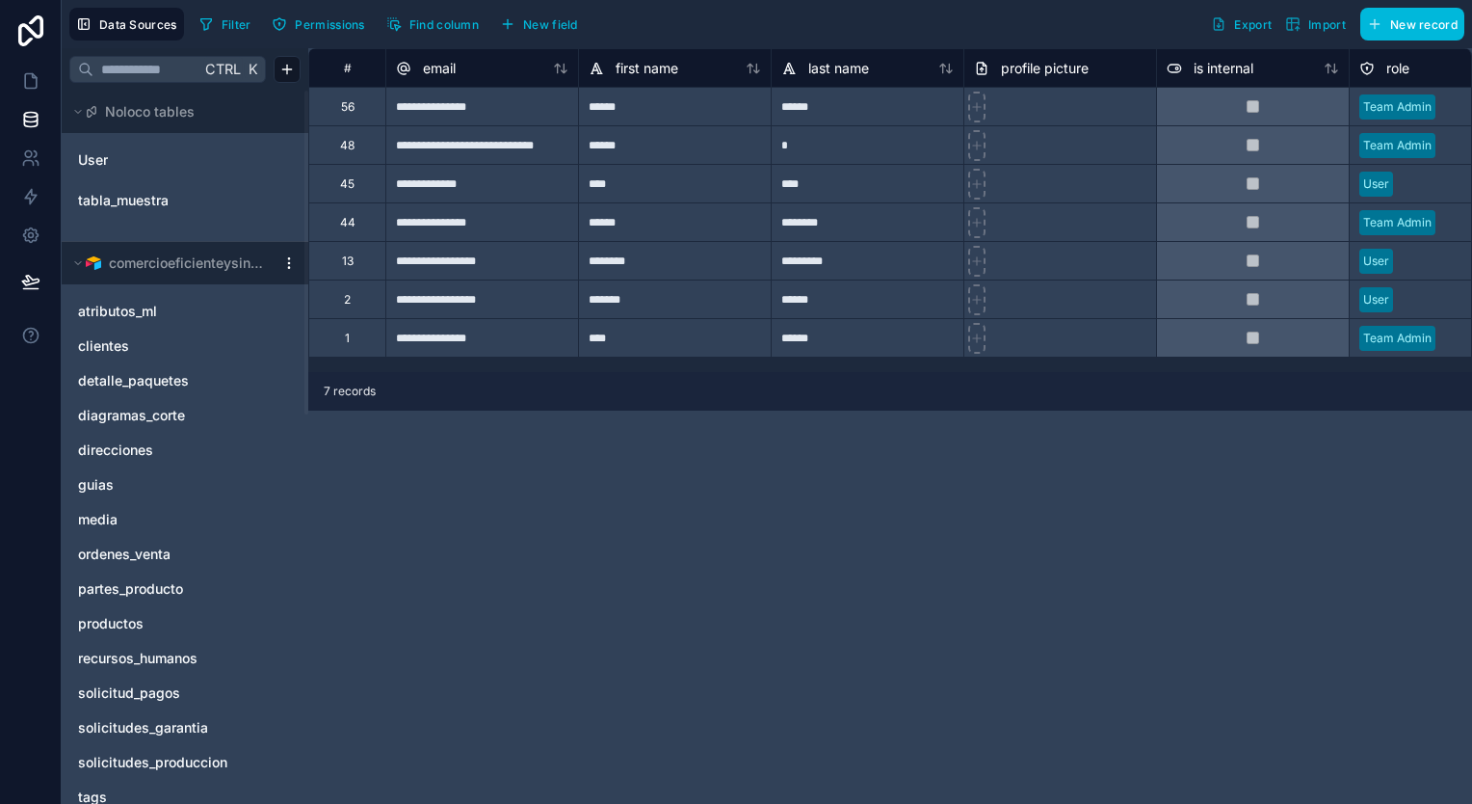
scroll to position [0, 70]
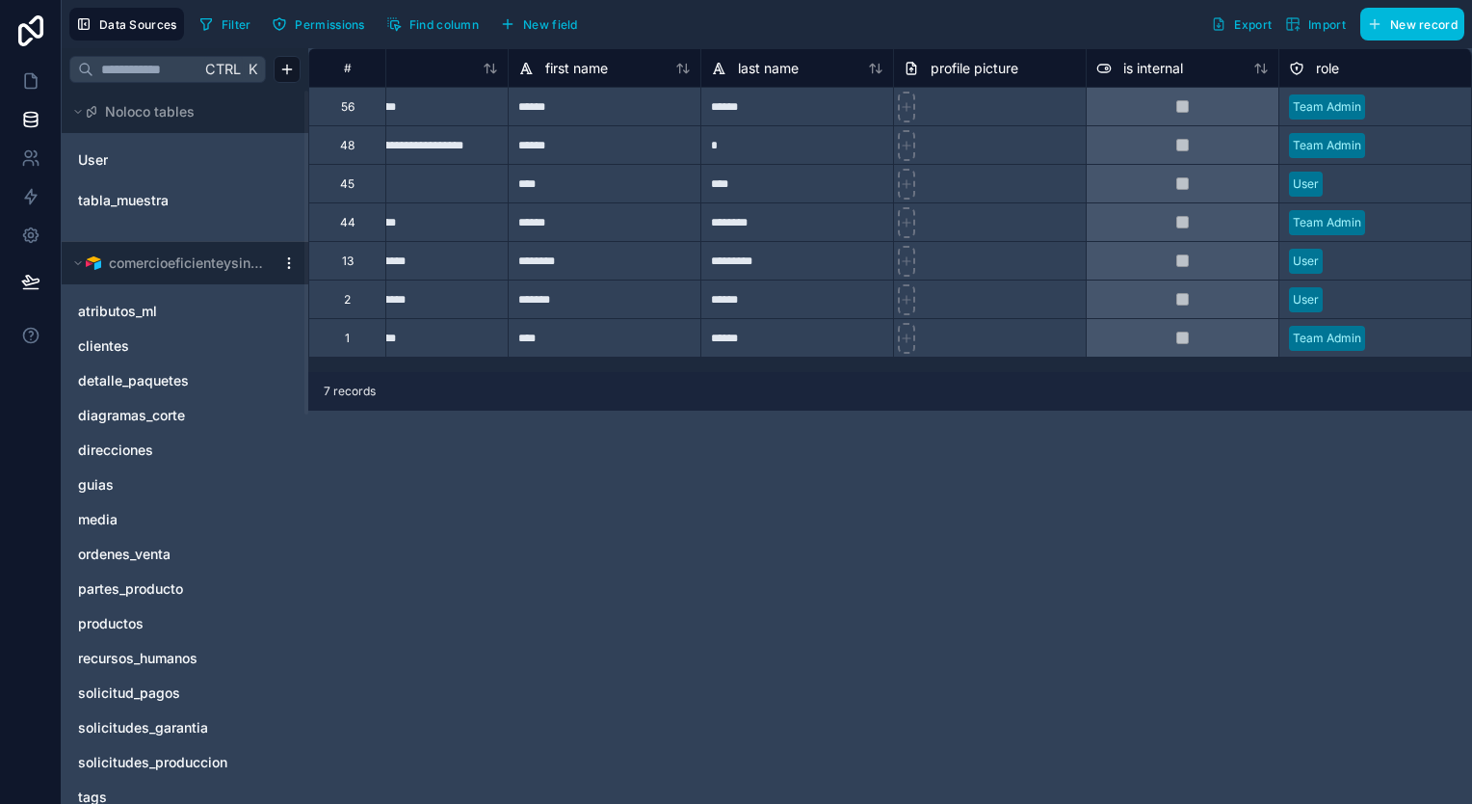
click at [1431, 70] on div "role" at bounding box center [1375, 68] width 172 height 23
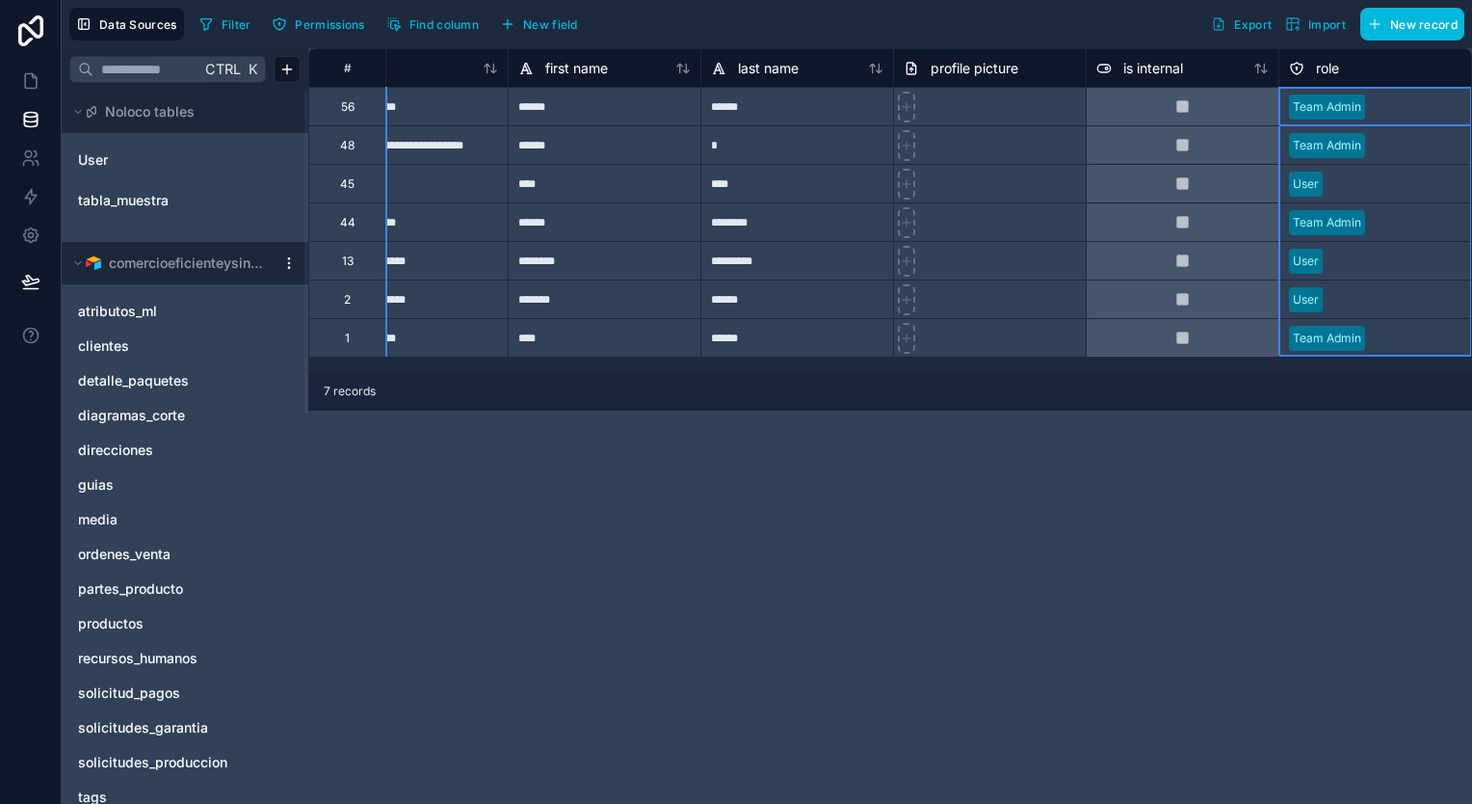
drag, startPoint x: 709, startPoint y: 371, endPoint x: 909, endPoint y: 372, distance: 199.5
click at [909, 372] on div "**********" at bounding box center [890, 425] width 1164 height 755
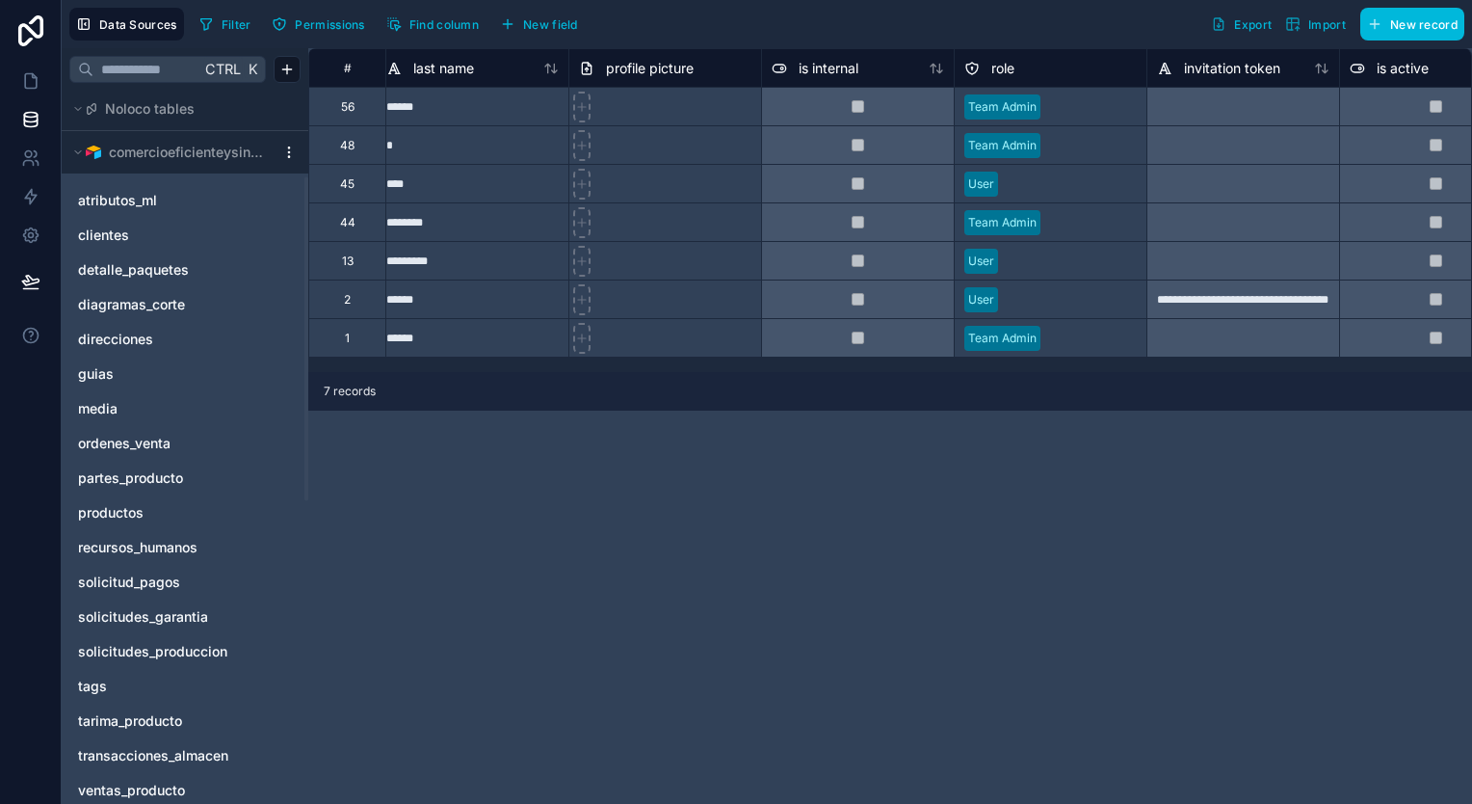
scroll to position [193, 0]
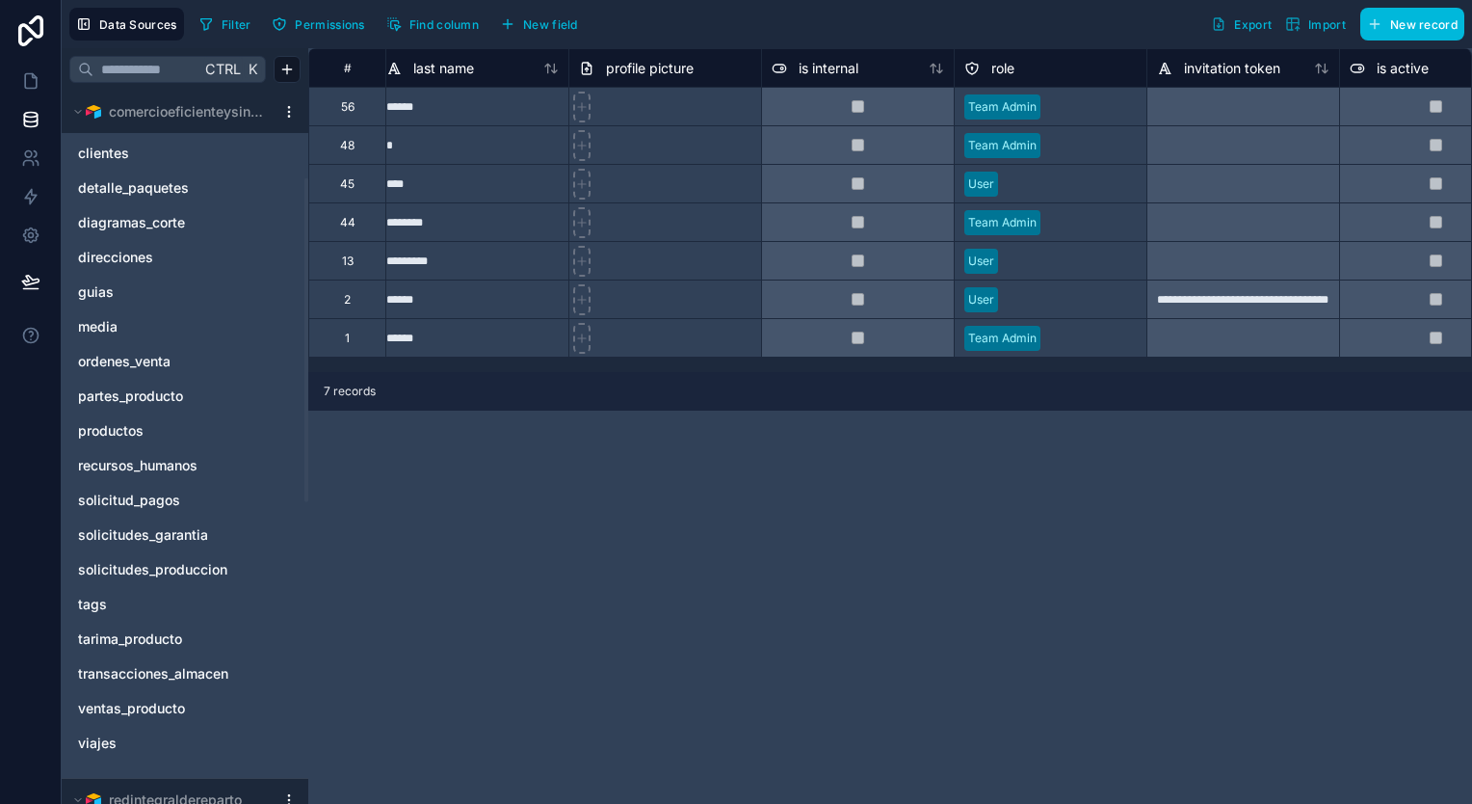
click at [191, 561] on span "solicitudes_produccion" at bounding box center [152, 569] width 149 height 19
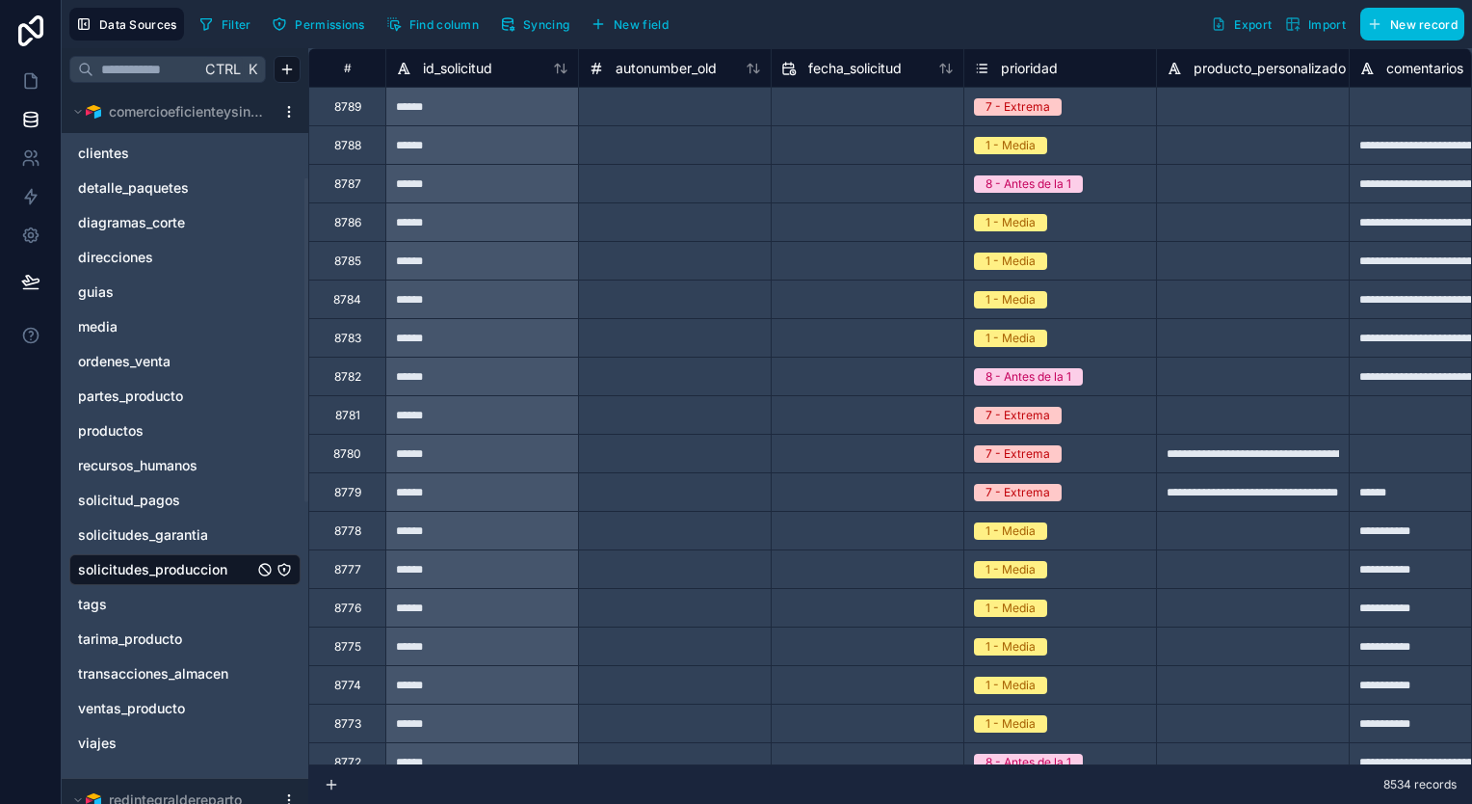
click at [557, 35] on button "Syncing" at bounding box center [534, 24] width 83 height 29
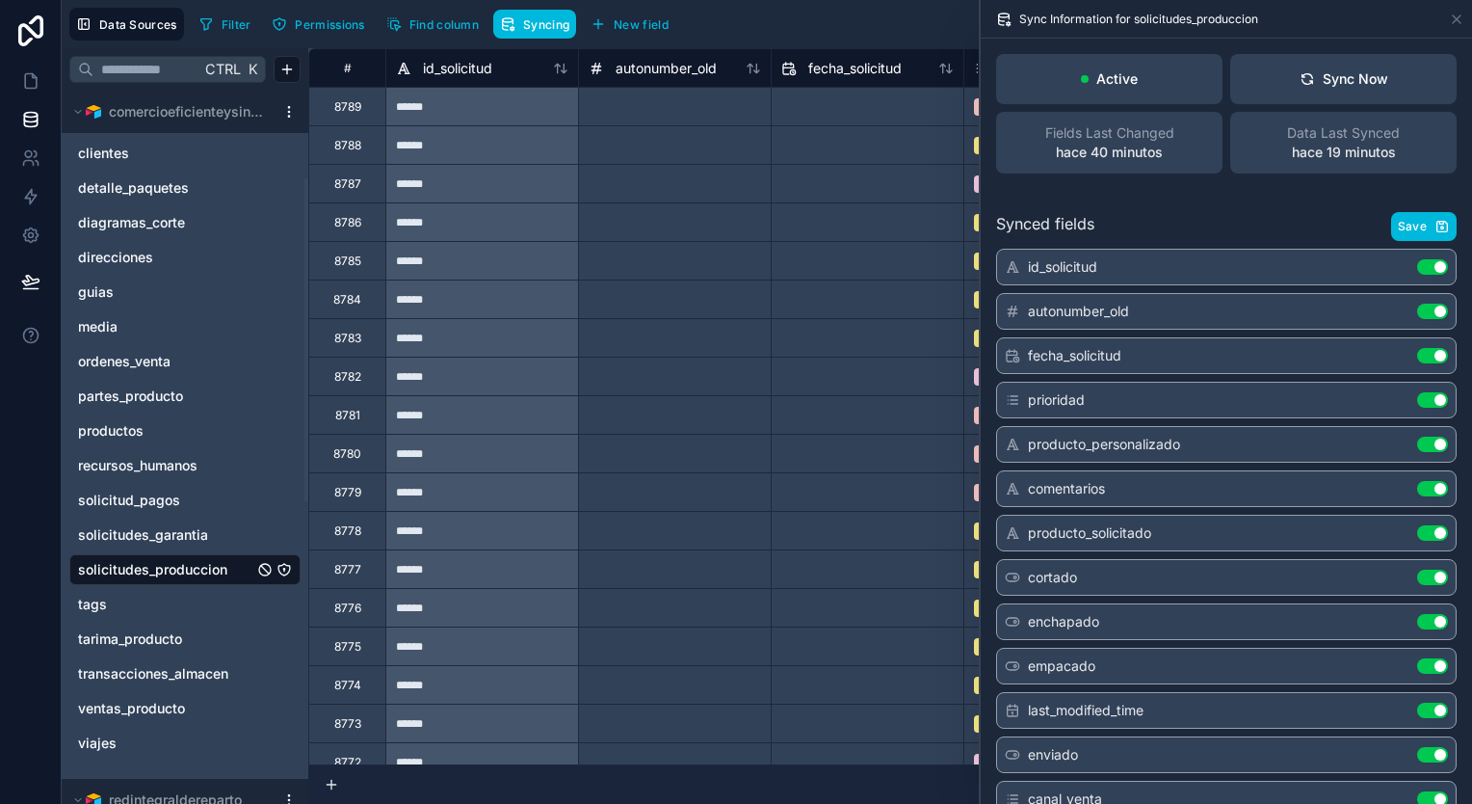
click at [1133, 75] on div "Active" at bounding box center [1109, 79] width 226 height 50
drag, startPoint x: 1133, startPoint y: 75, endPoint x: 1095, endPoint y: 66, distance: 39.7
click at [1095, 66] on div "Active" at bounding box center [1109, 79] width 226 height 50
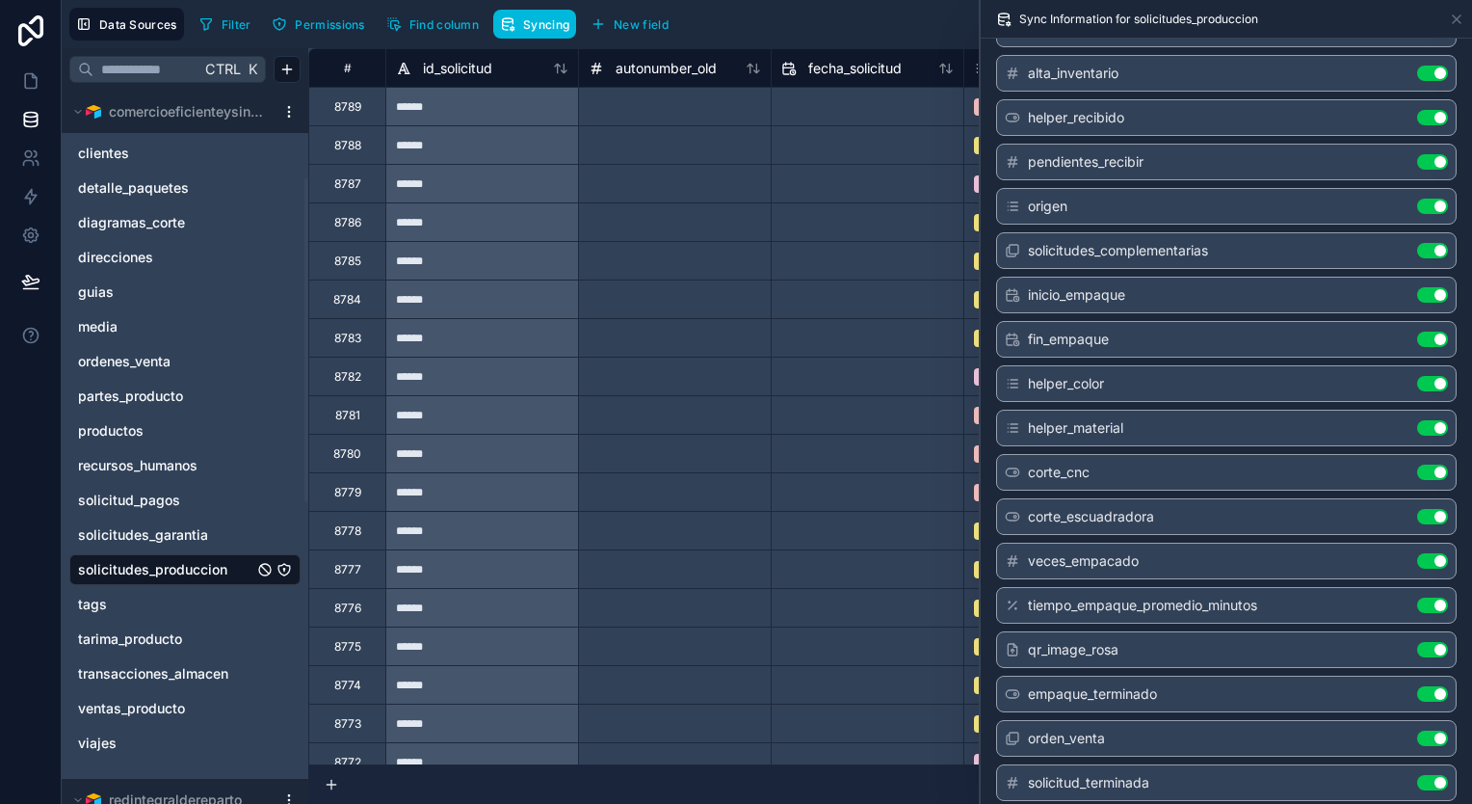
scroll to position [2044, 0]
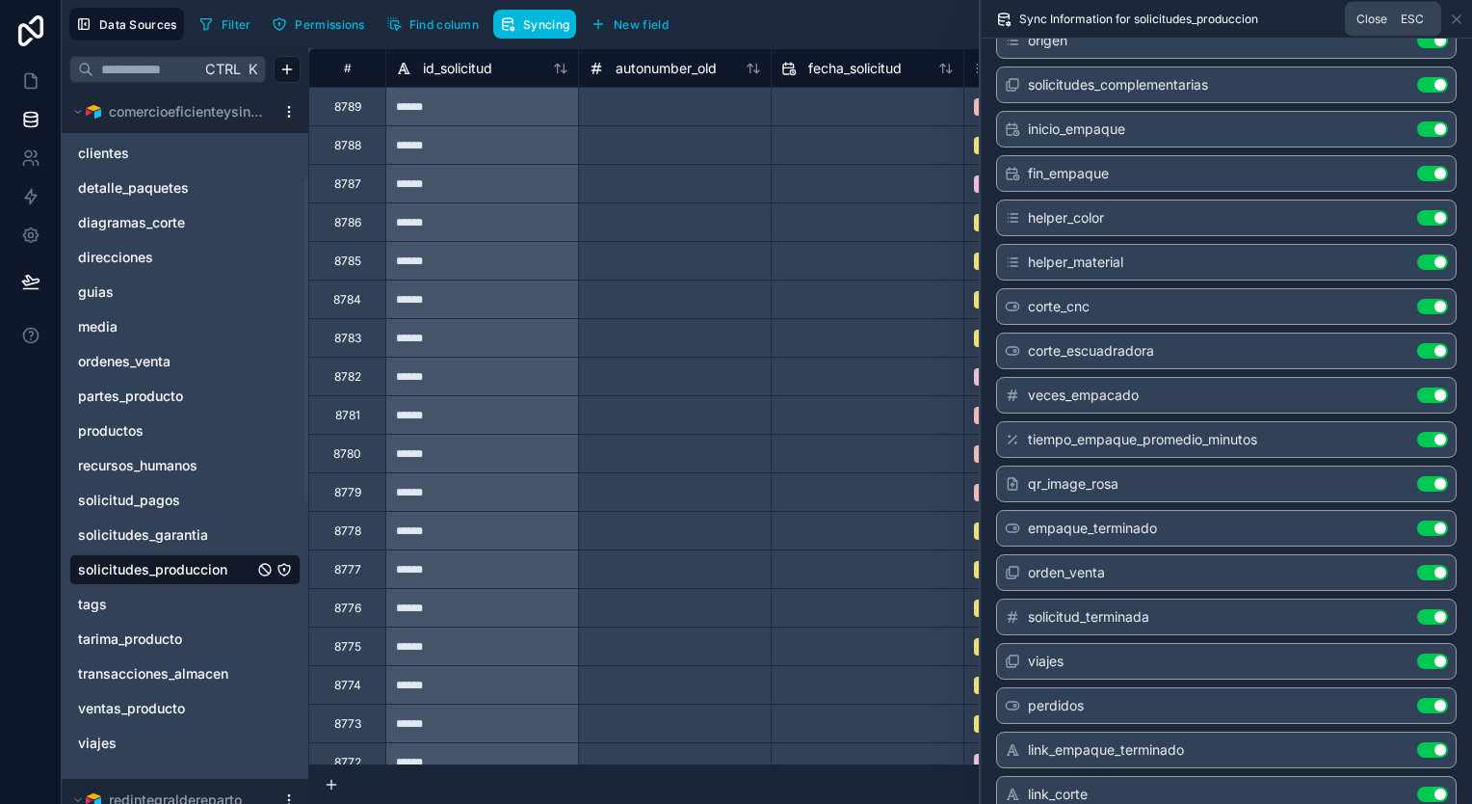
click at [1461, 18] on icon at bounding box center [1456, 19] width 15 height 15
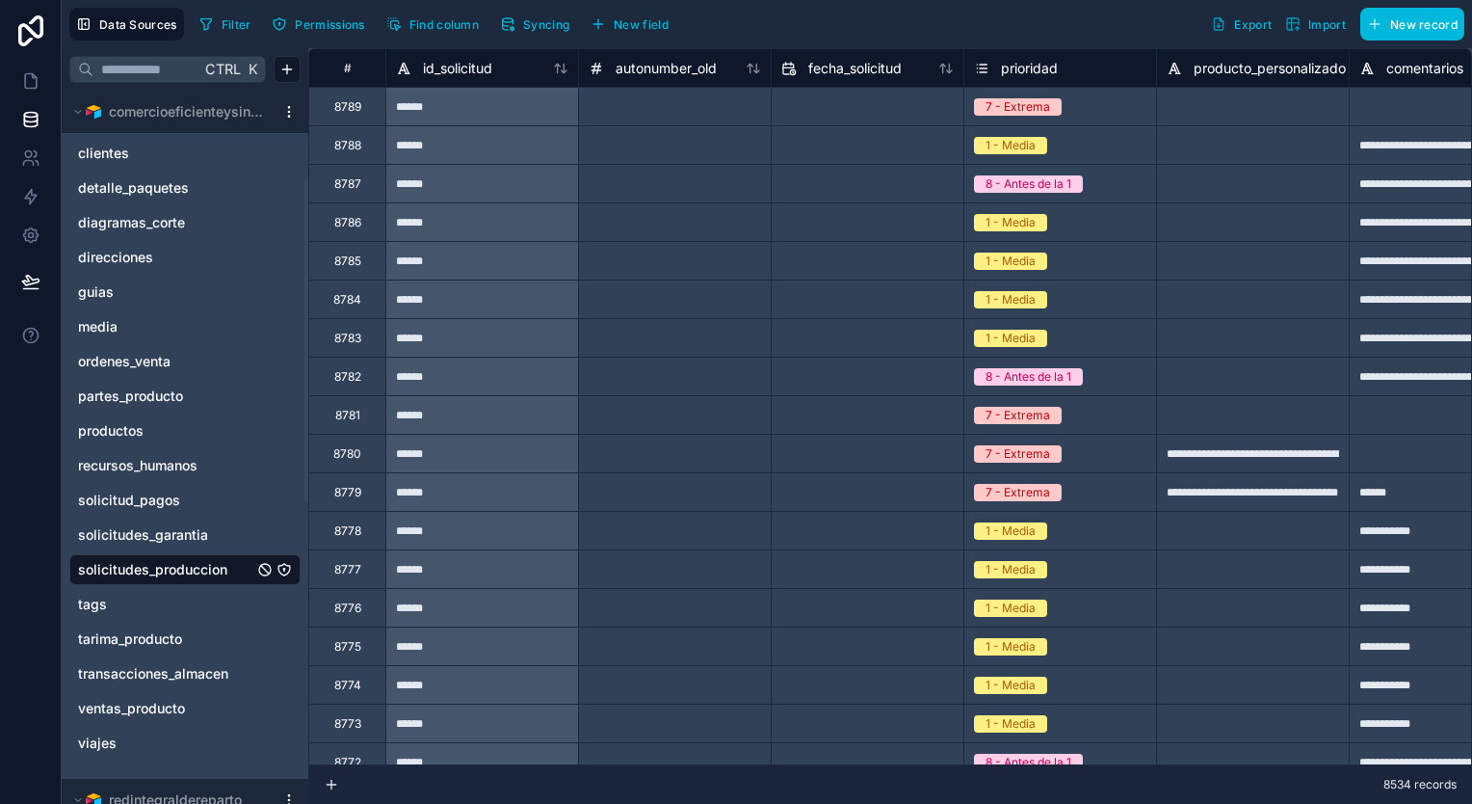
click at [339, 25] on span "Permissions" at bounding box center [329, 24] width 69 height 14
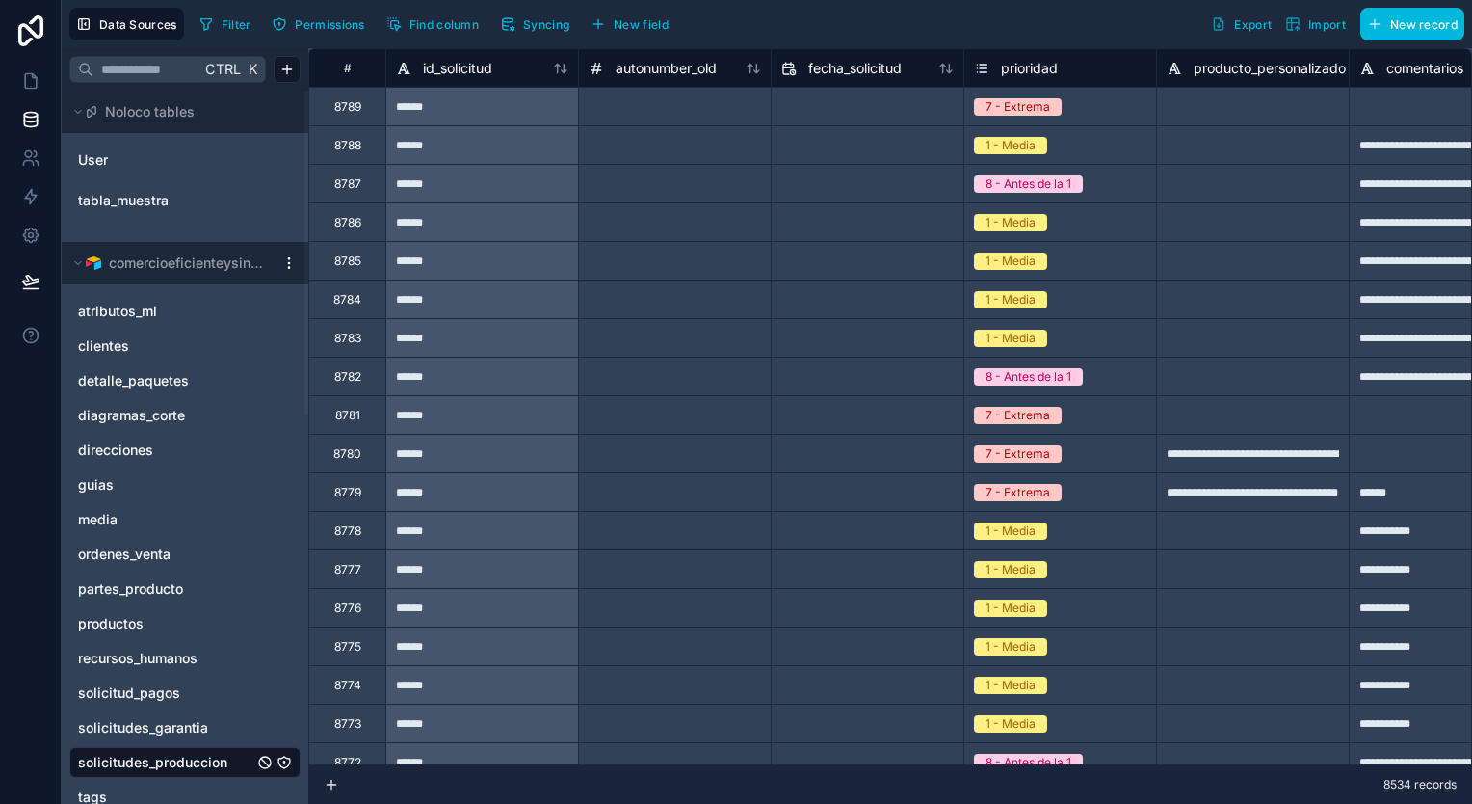
click at [545, 17] on span "Syncing" at bounding box center [546, 24] width 46 height 14
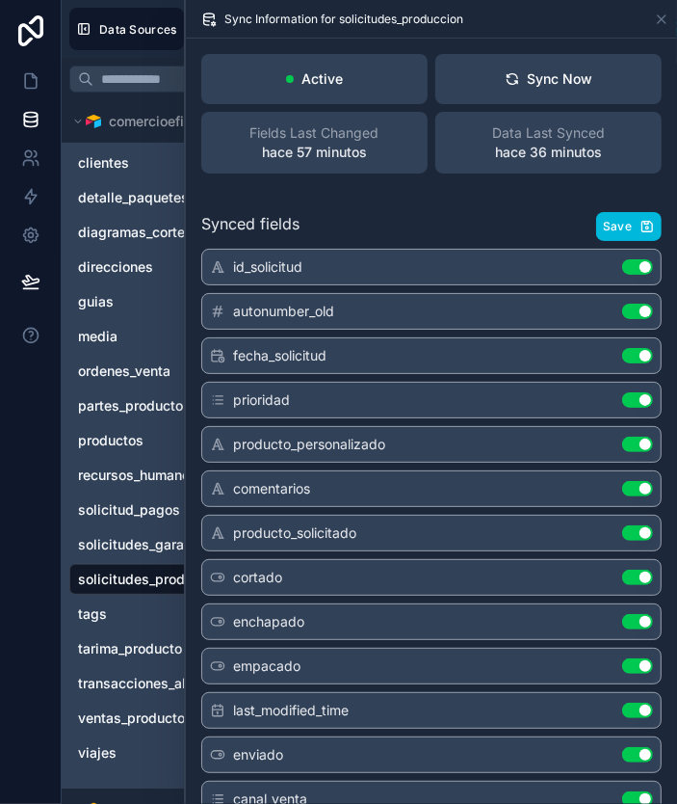
click at [111, 119] on span "comercioeficienteysingular" at bounding box center [187, 121] width 156 height 19
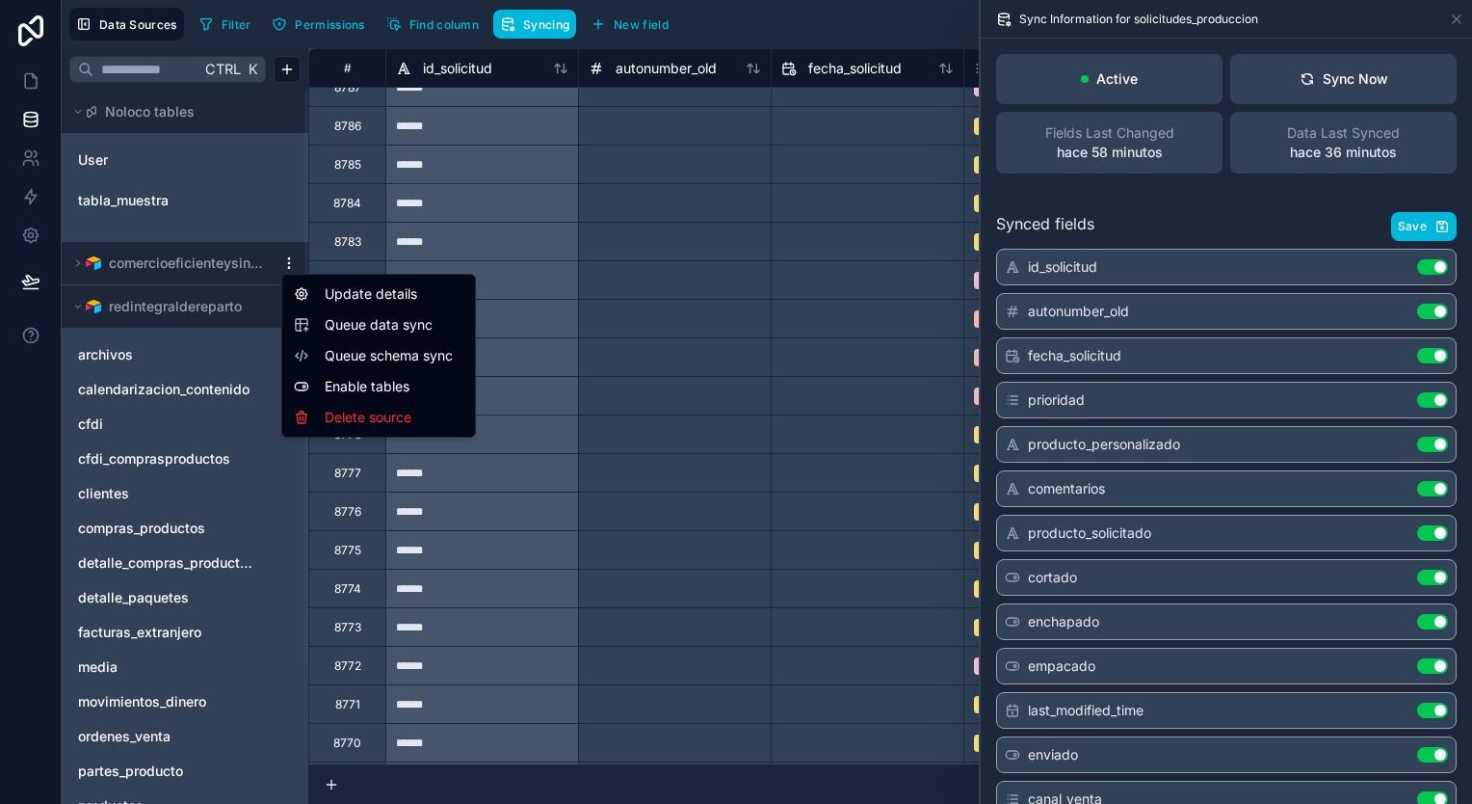
click at [286, 264] on html "**********" at bounding box center [736, 402] width 1472 height 804
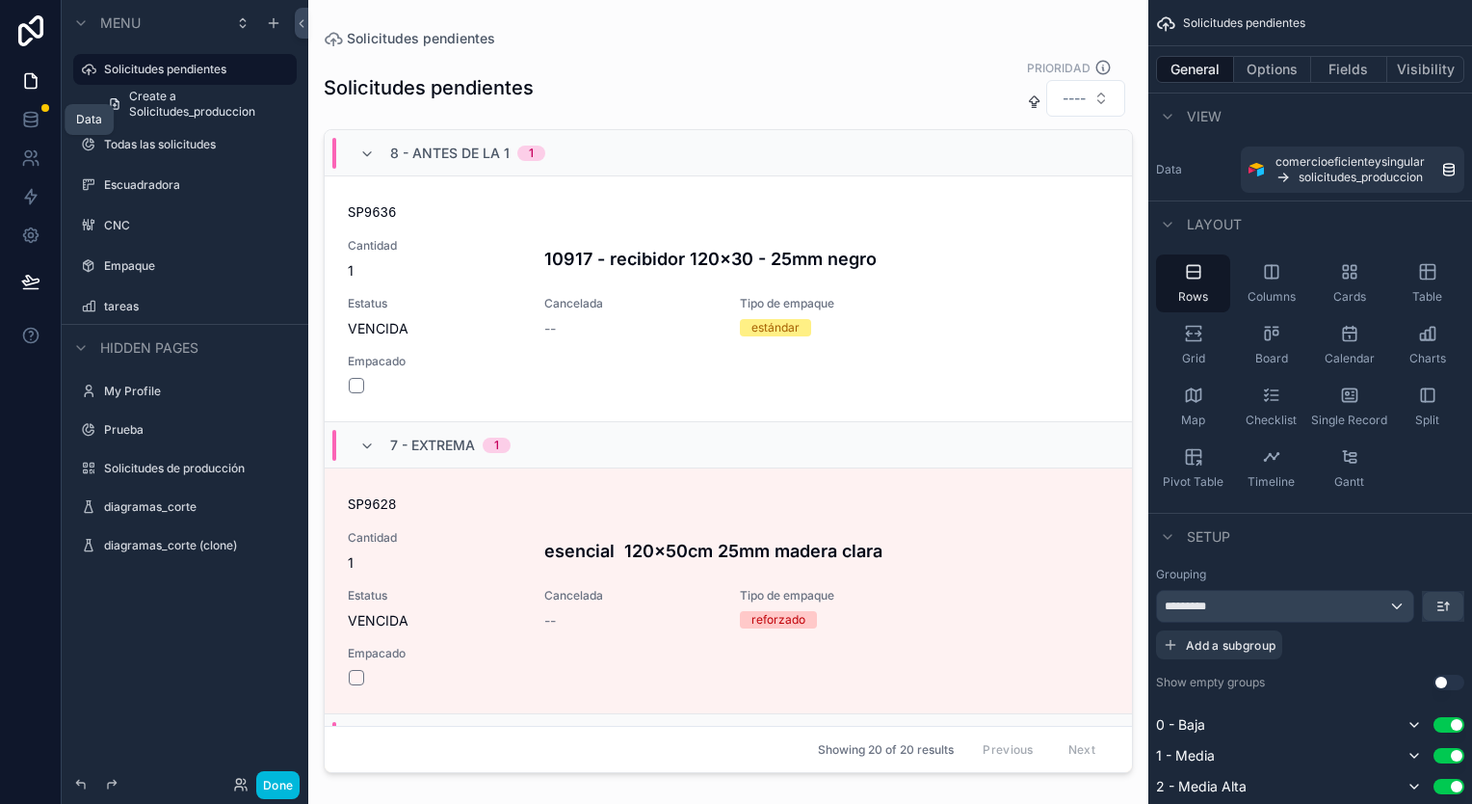
click at [19, 122] on link at bounding box center [30, 119] width 61 height 39
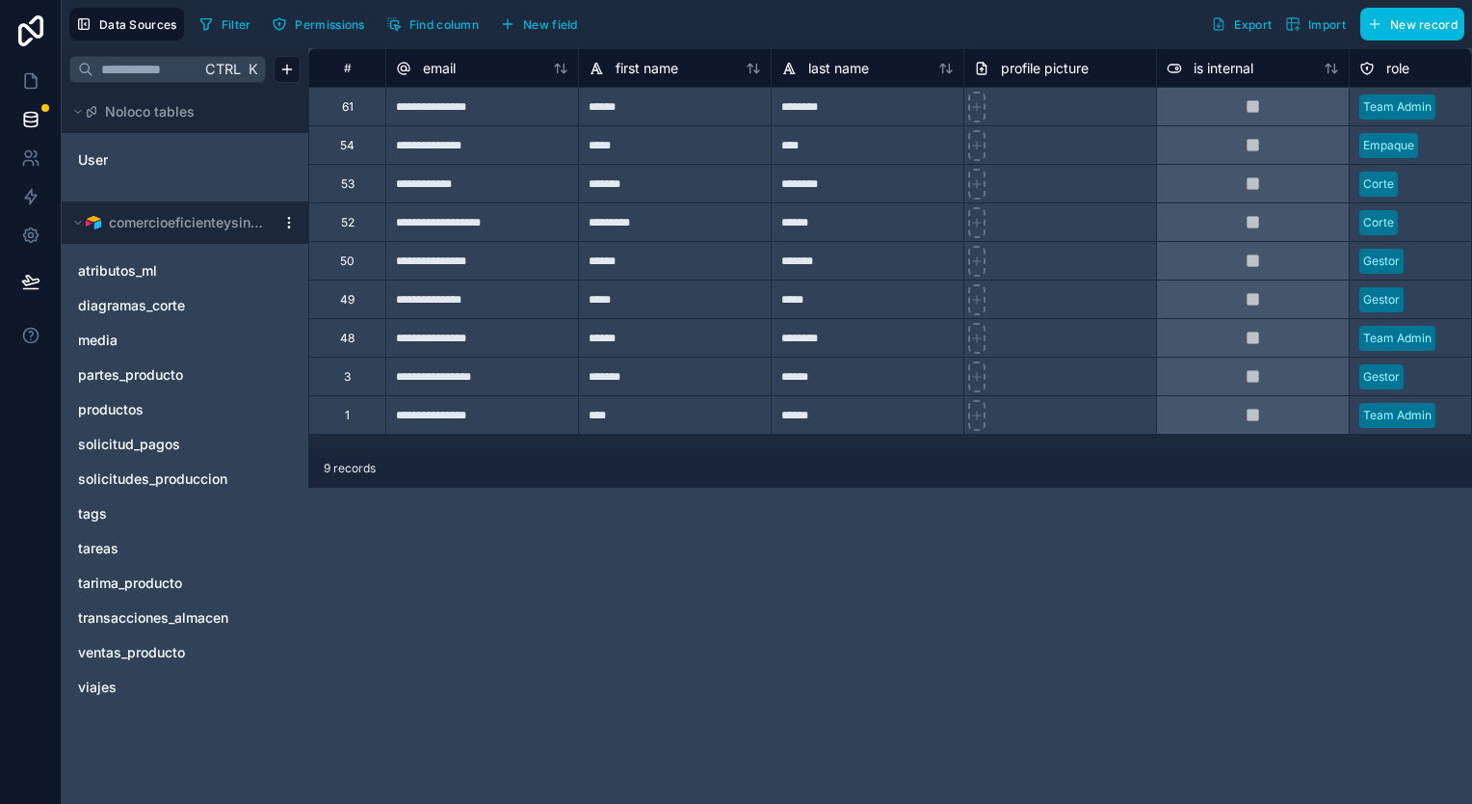
click at [150, 485] on span "solicitudes_produccion" at bounding box center [152, 478] width 149 height 19
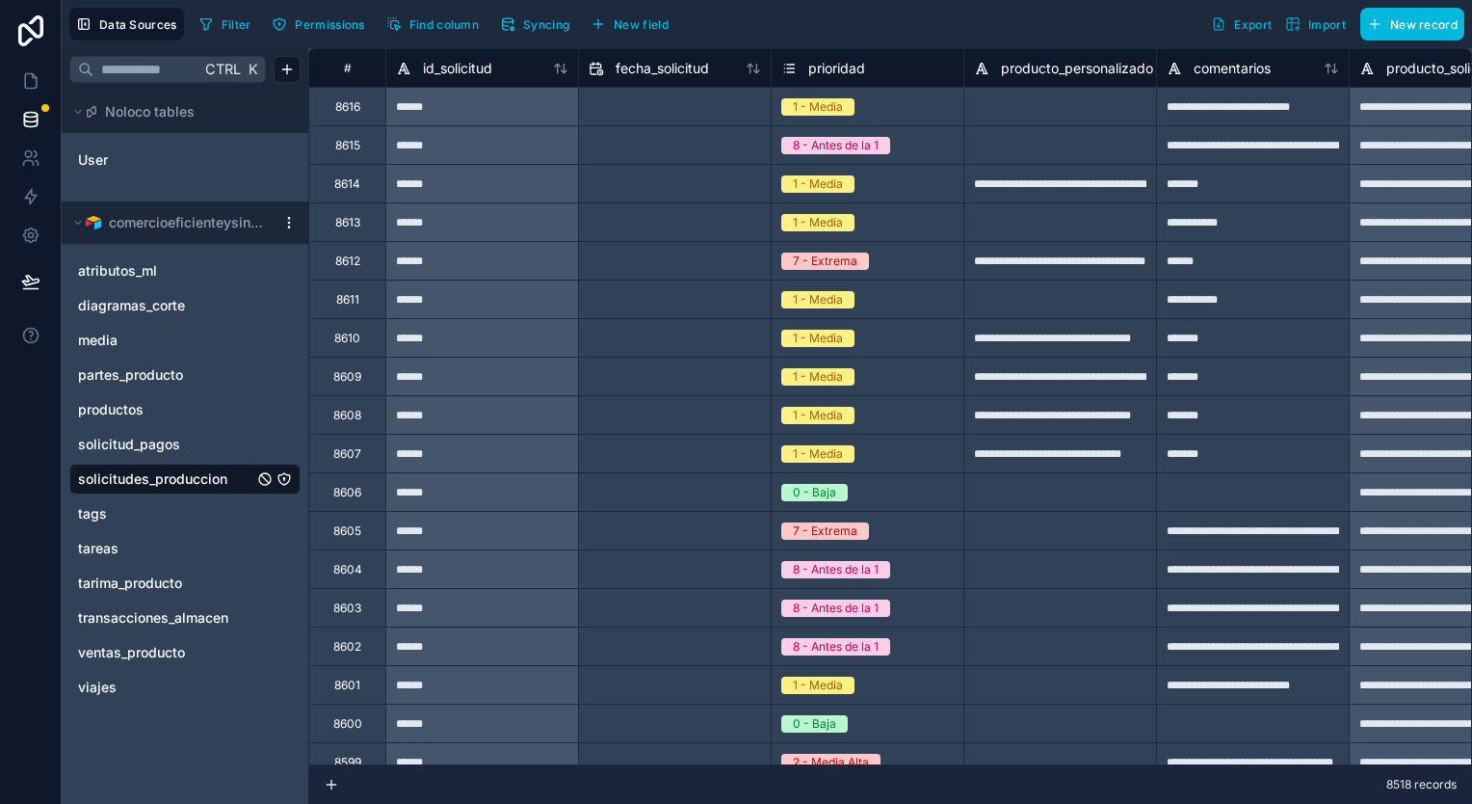
click at [210, 24] on icon "button" at bounding box center [206, 23] width 15 height 15
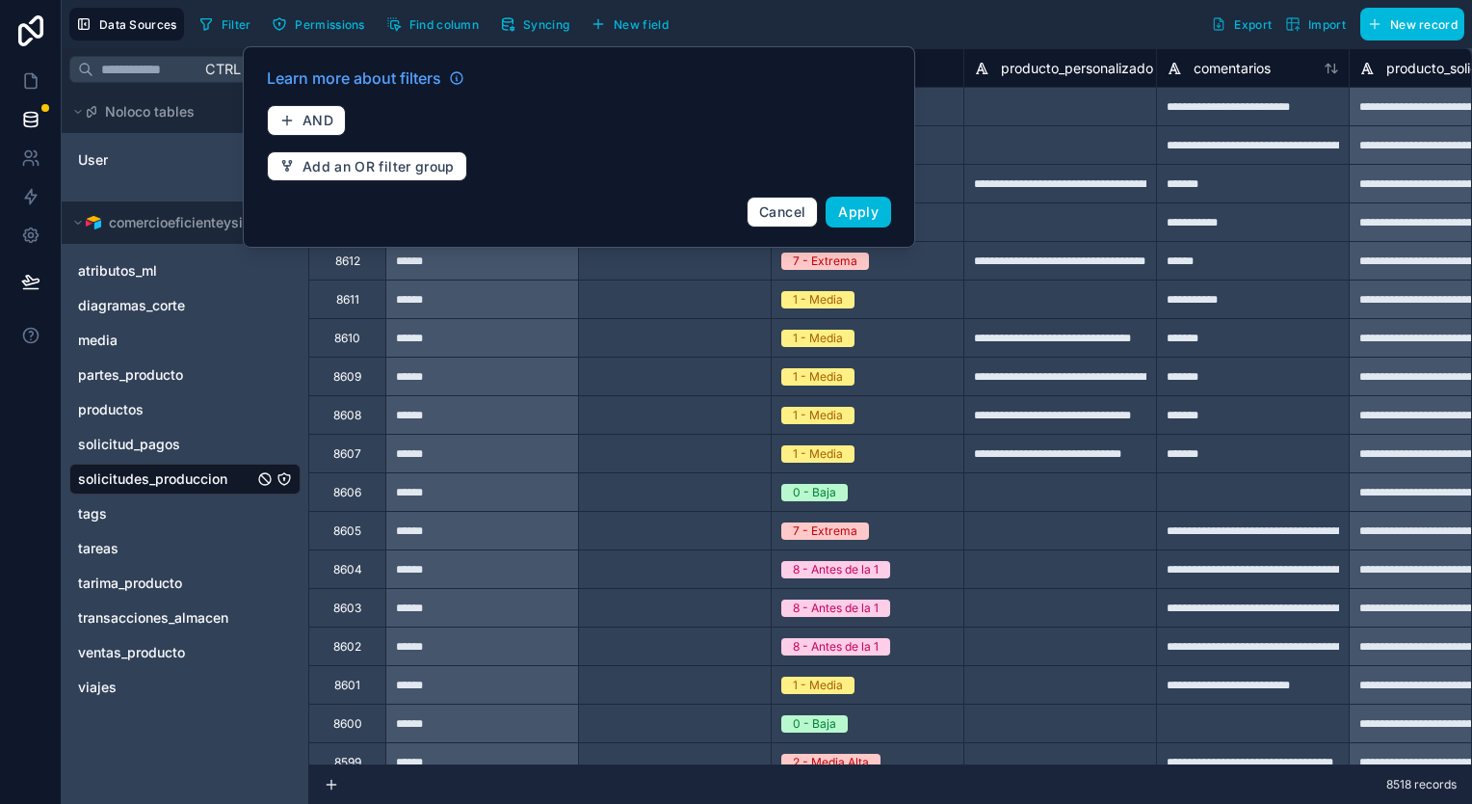
click at [328, 126] on span "AND" at bounding box center [318, 120] width 31 height 17
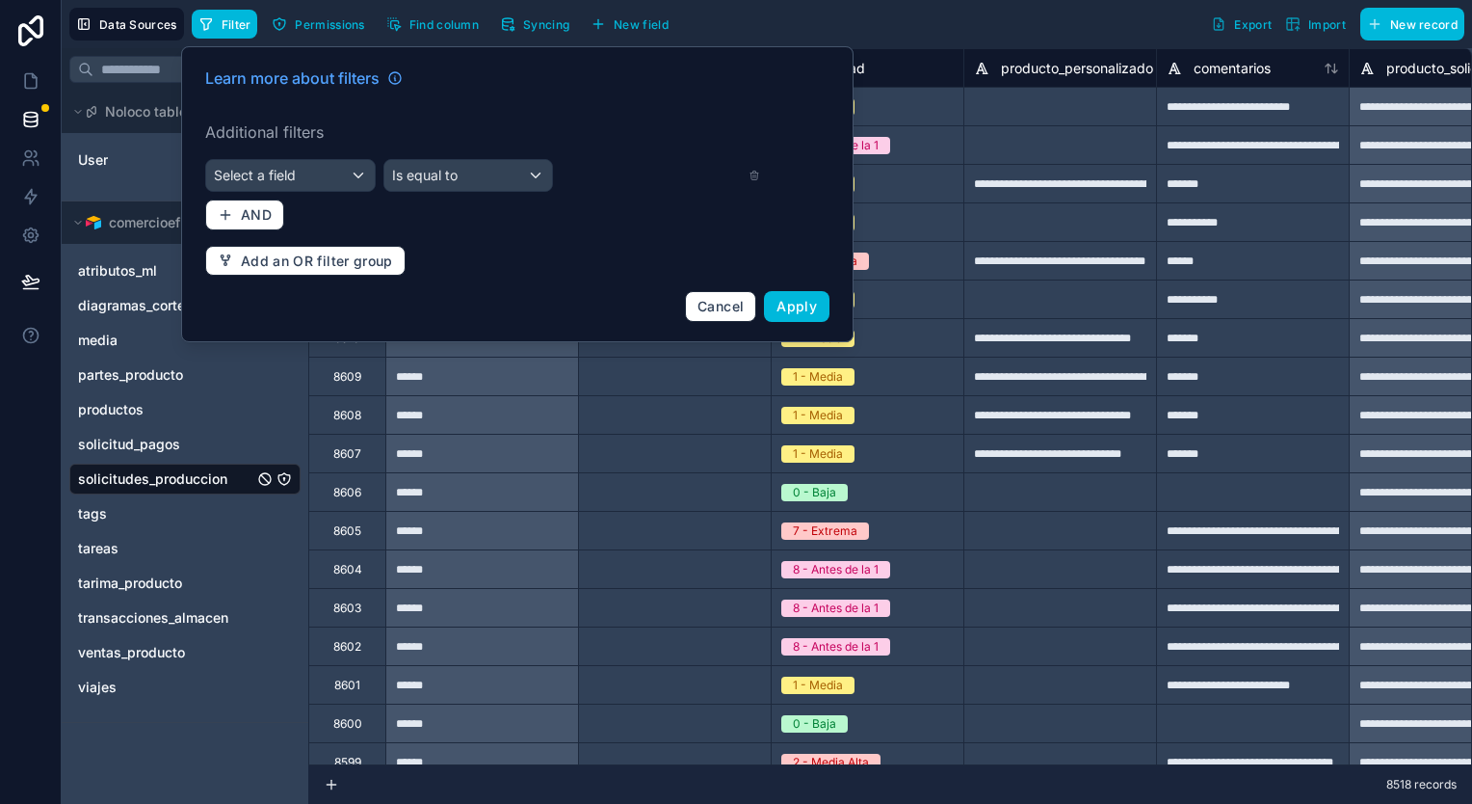
click at [304, 160] on div "Select a field" at bounding box center [290, 175] width 169 height 31
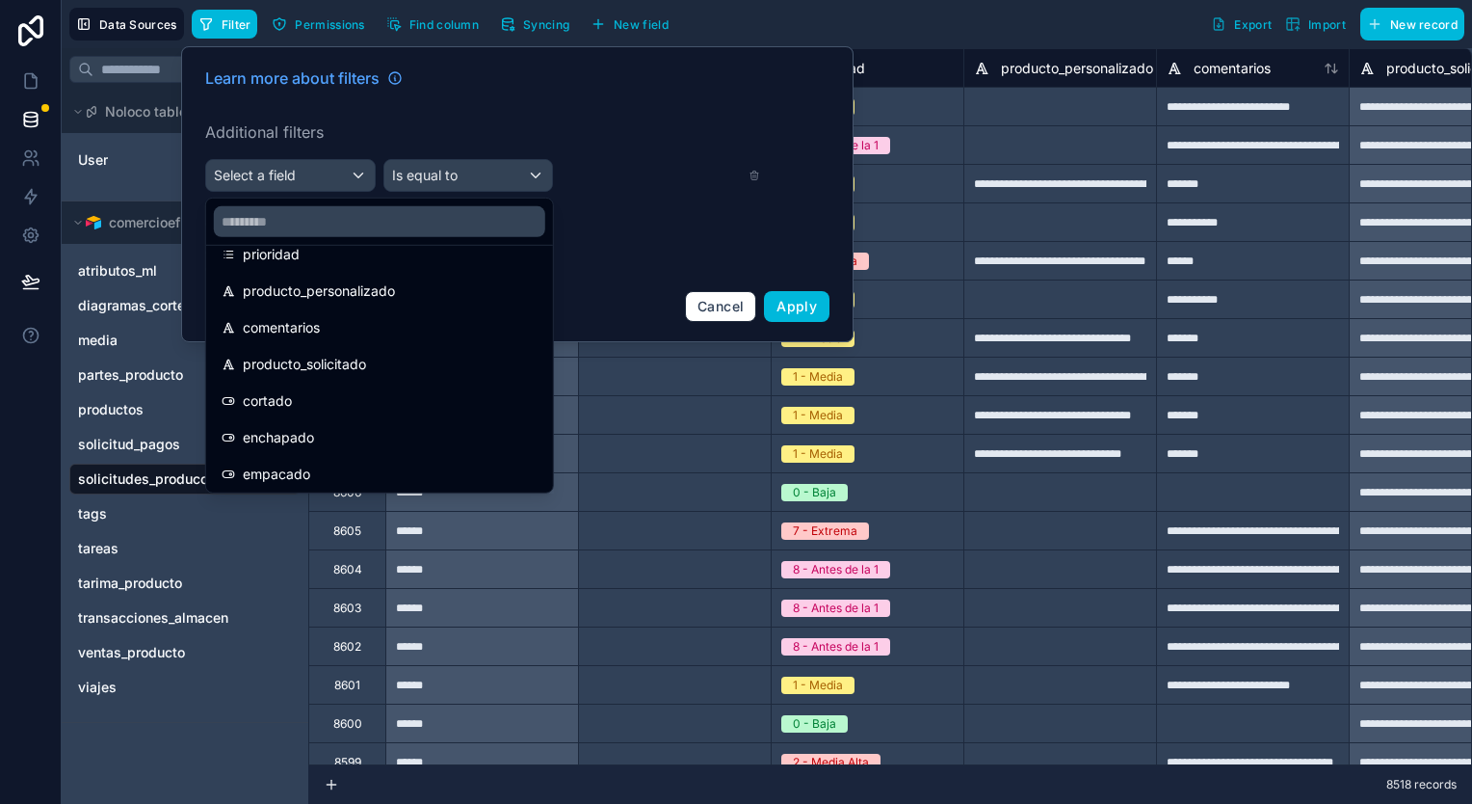
scroll to position [289, 0]
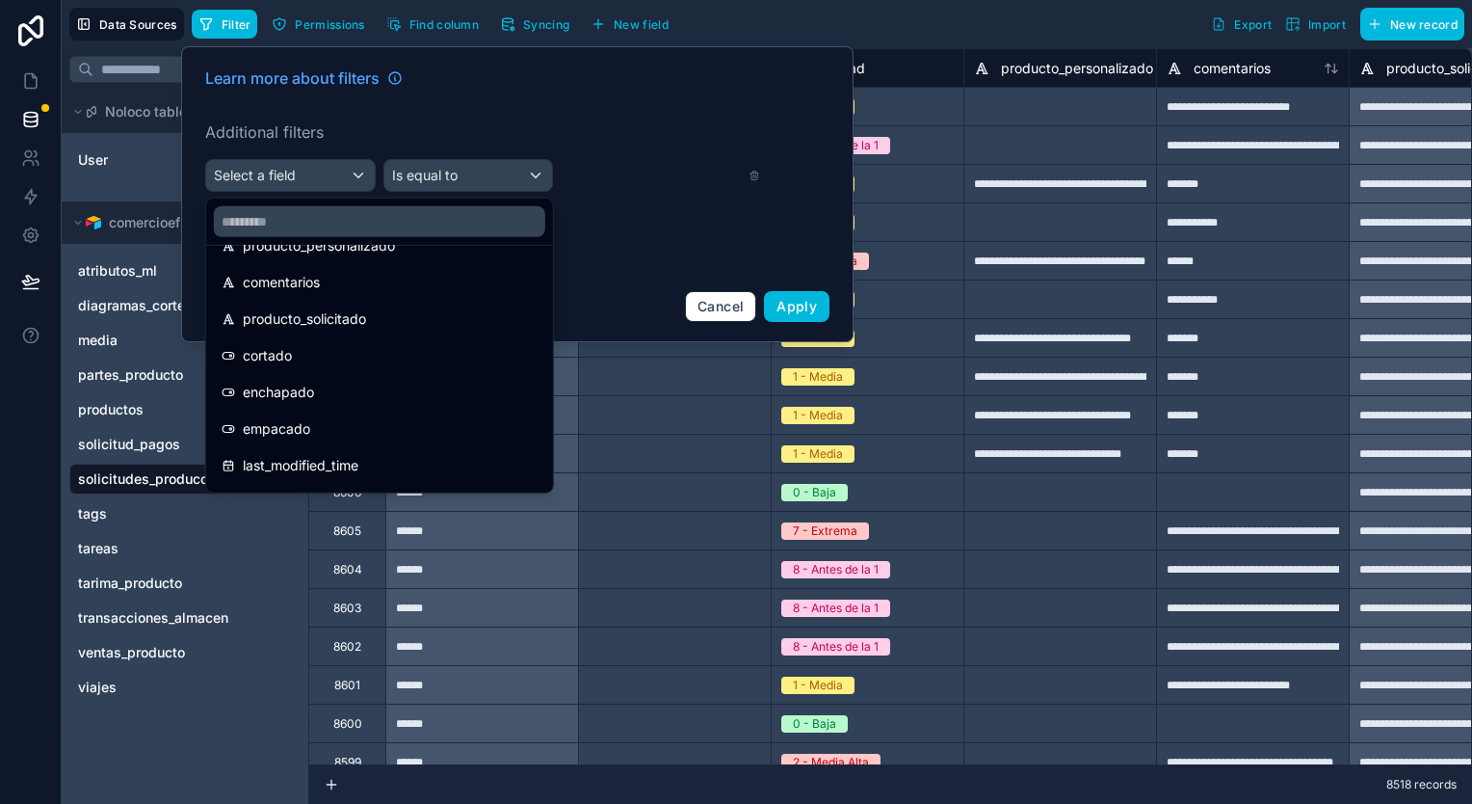
click at [345, 222] on input "text" at bounding box center [379, 221] width 331 height 31
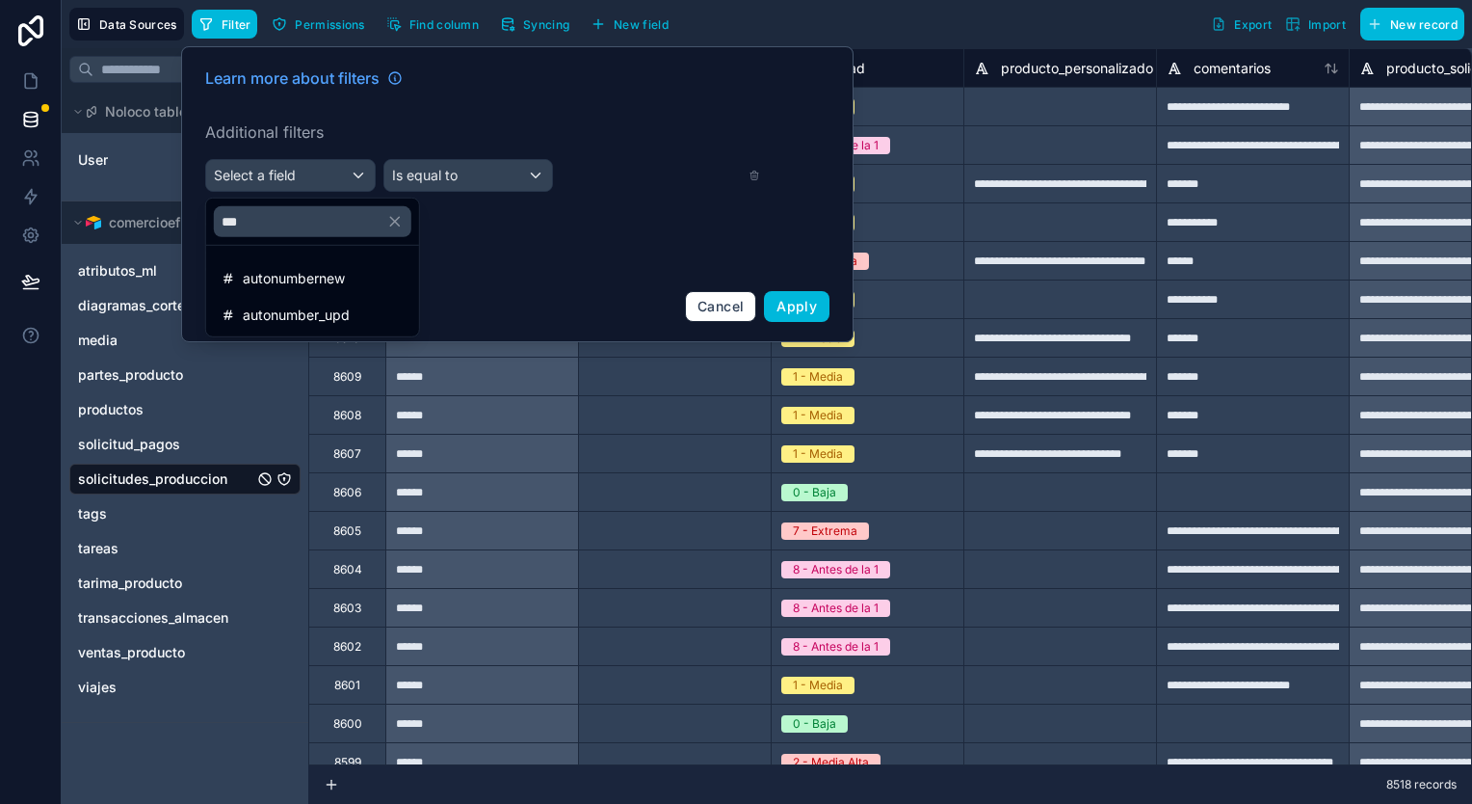
type input "***"
click at [358, 313] on div "autonumber_upd" at bounding box center [313, 315] width 182 height 23
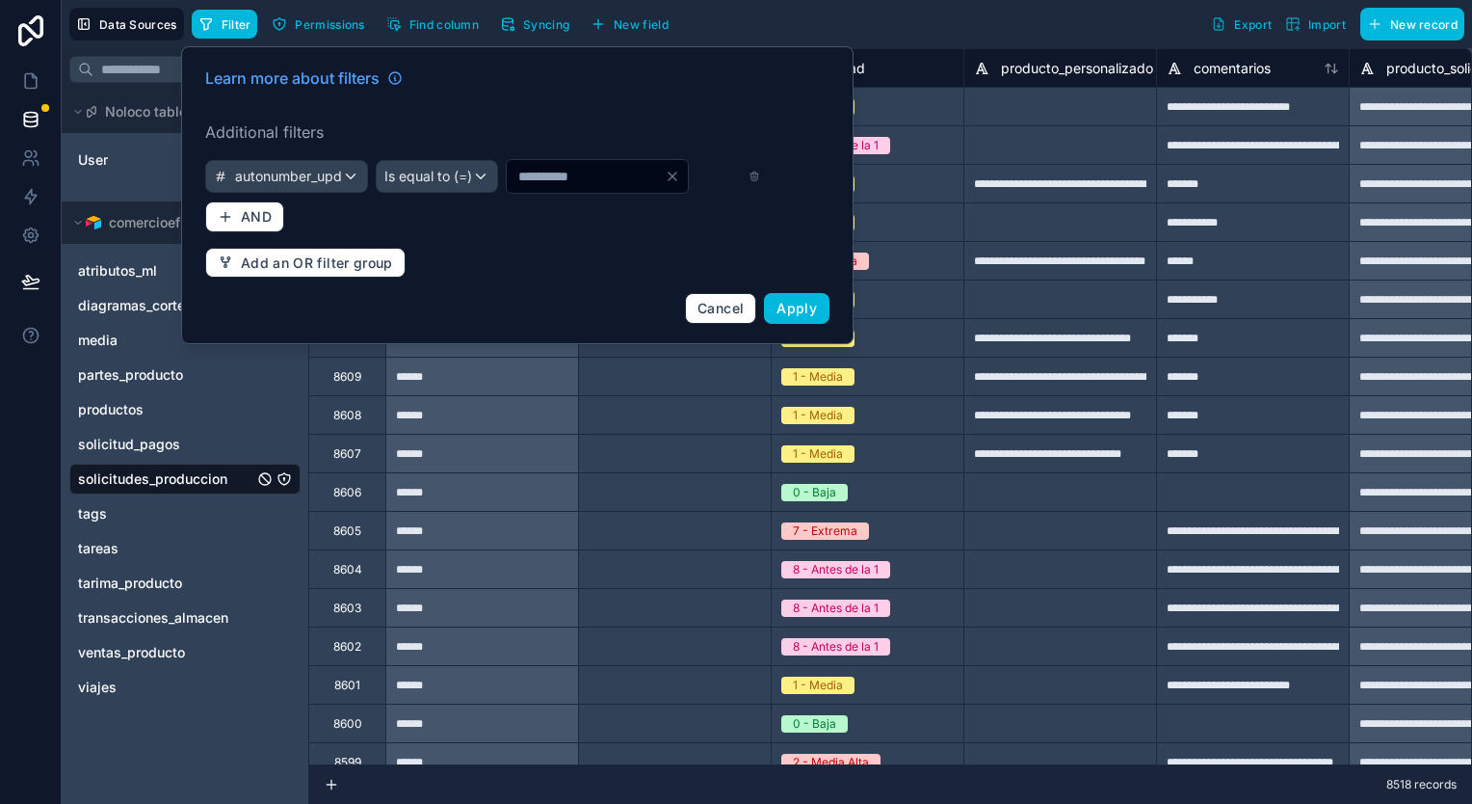
click at [497, 189] on div "Is equal to (=)" at bounding box center [437, 176] width 120 height 31
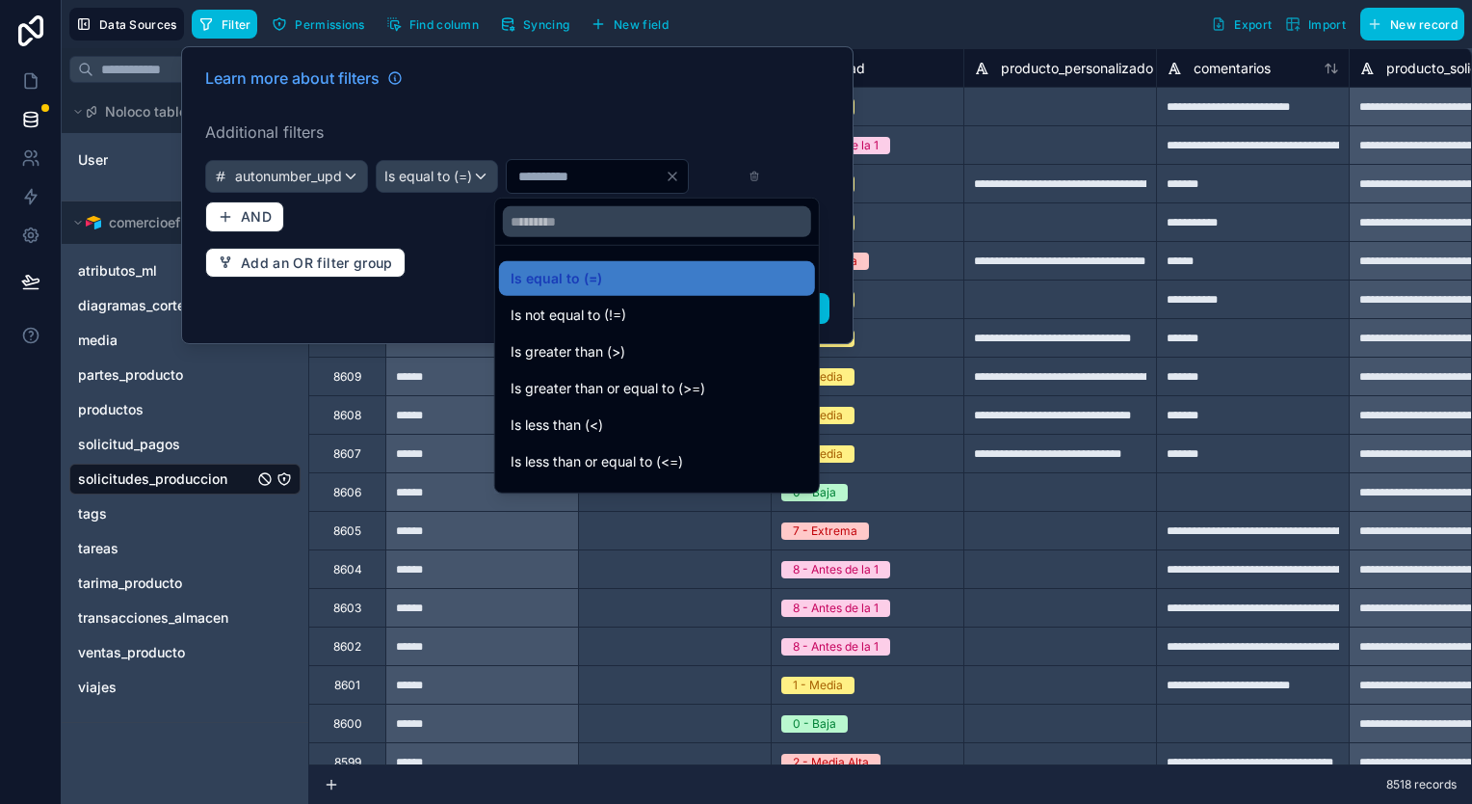
click at [613, 355] on span "Is greater than (>)" at bounding box center [568, 351] width 115 height 23
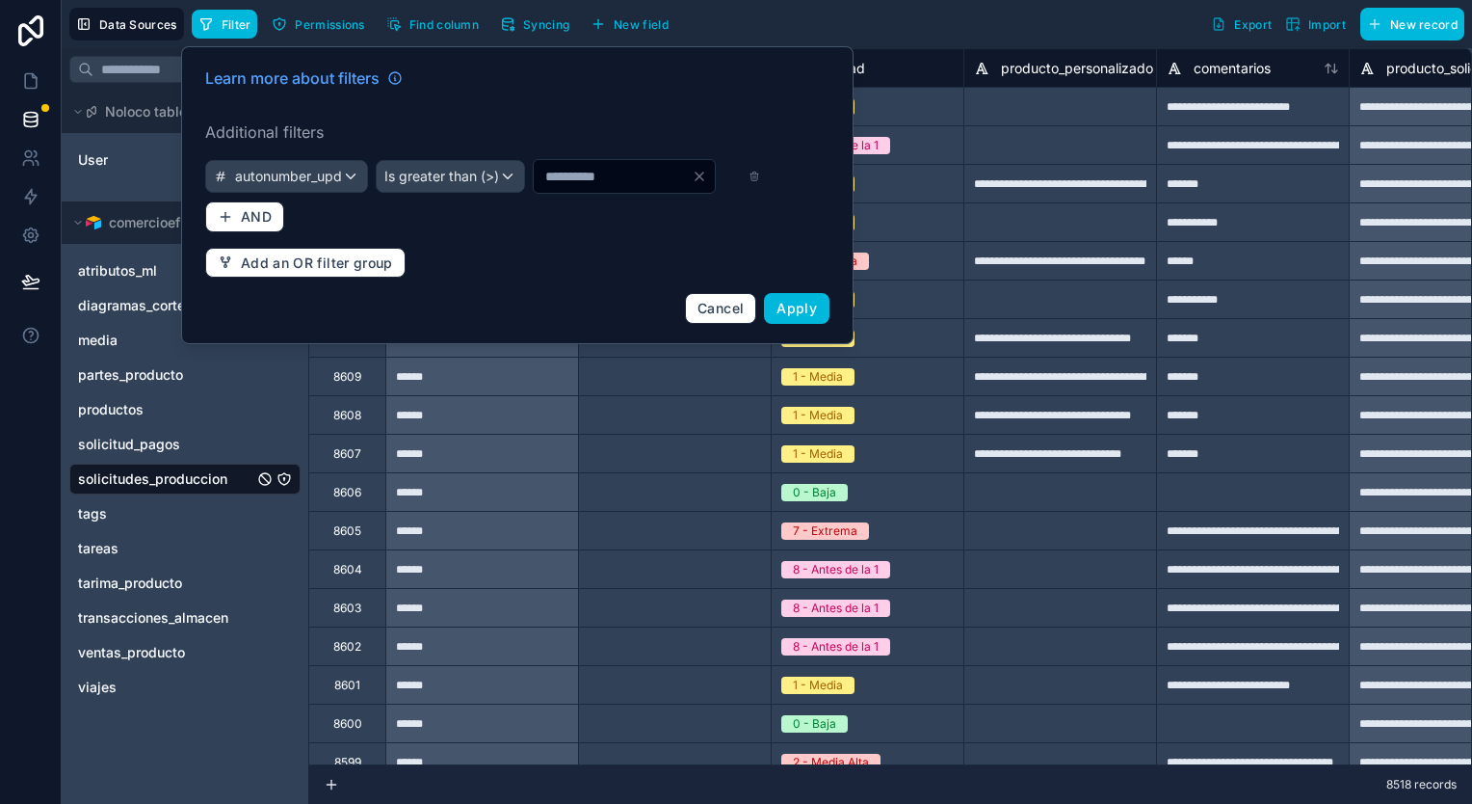
click at [534, 190] on input "*" at bounding box center [613, 176] width 158 height 27
type input "****"
click at [821, 324] on button "Apply" at bounding box center [797, 308] width 66 height 31
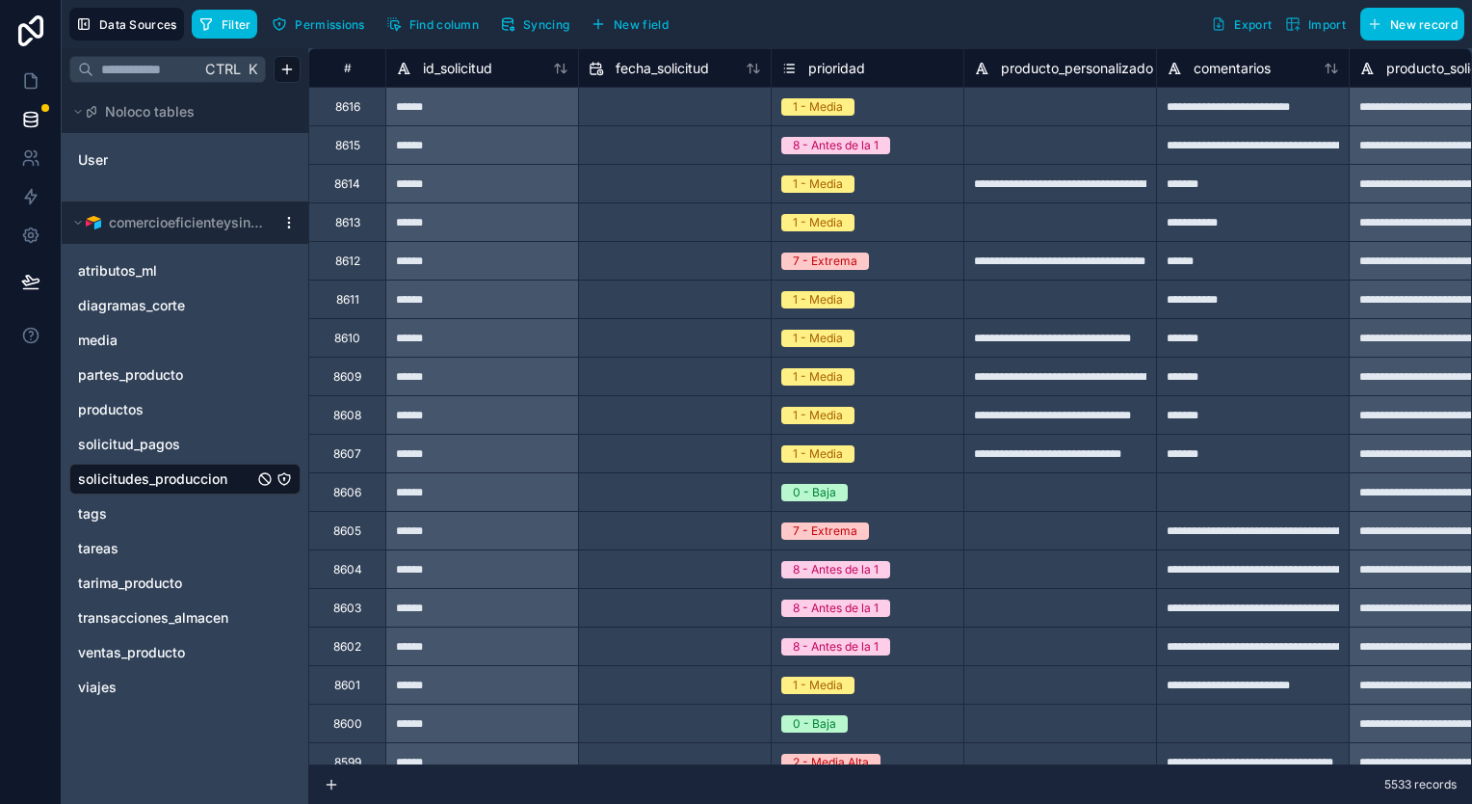
click at [520, 29] on button "Syncing" at bounding box center [534, 24] width 83 height 29
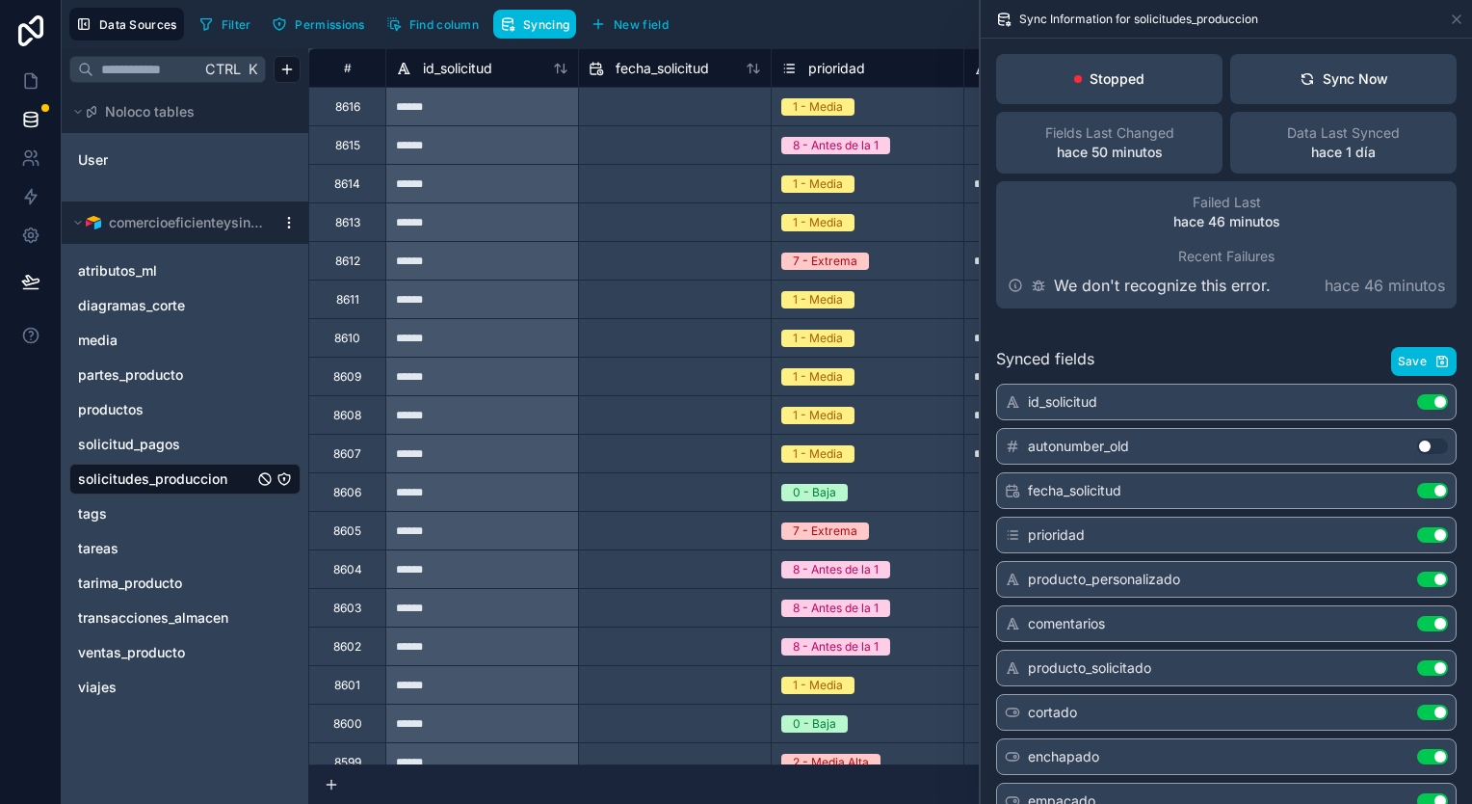
click at [1322, 78] on div "Sync Now" at bounding box center [1344, 78] width 89 height 19
click at [1321, 69] on div "Sync Now" at bounding box center [1344, 78] width 89 height 19
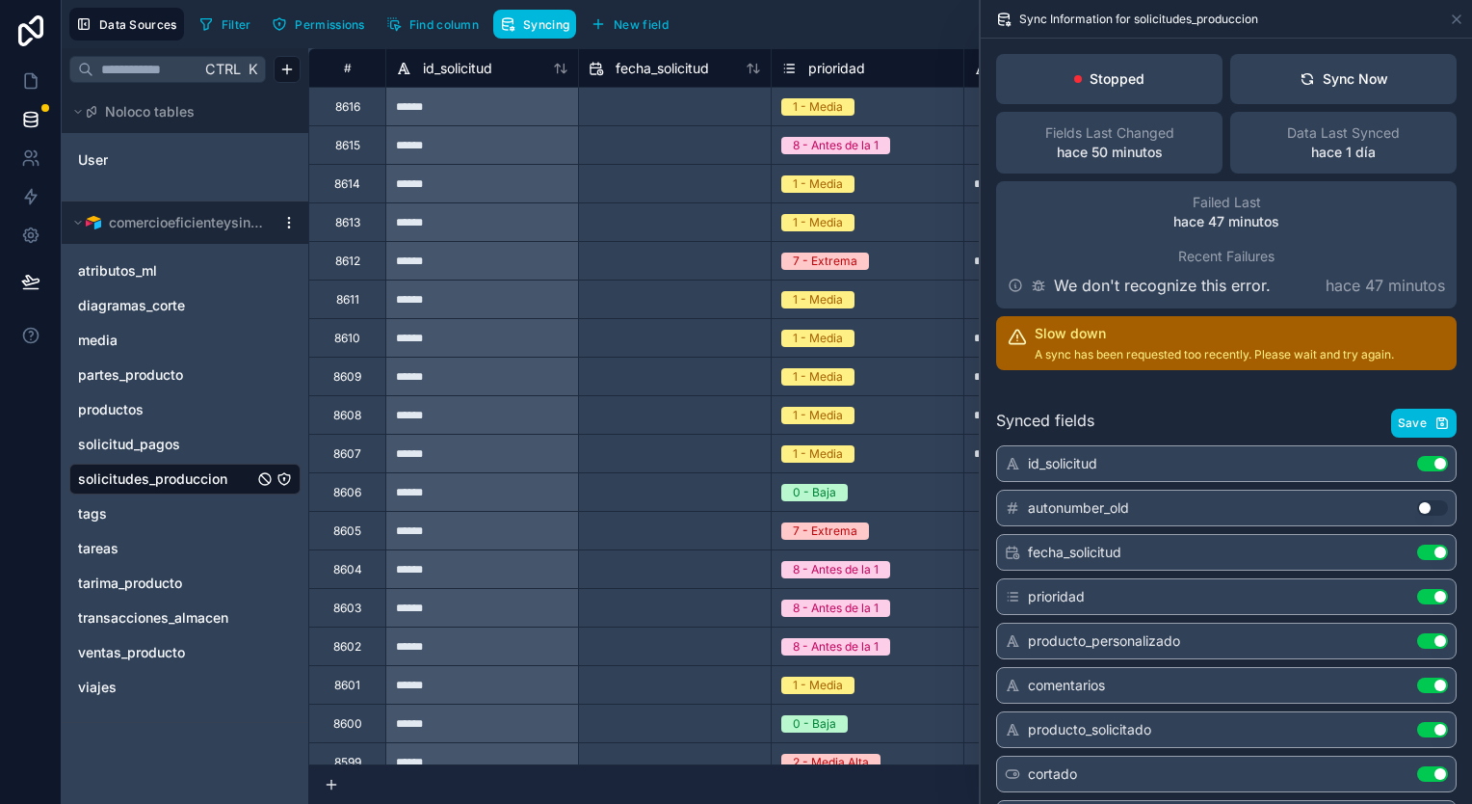
click at [551, 81] on div "id_solicitud" at bounding box center [481, 67] width 193 height 39
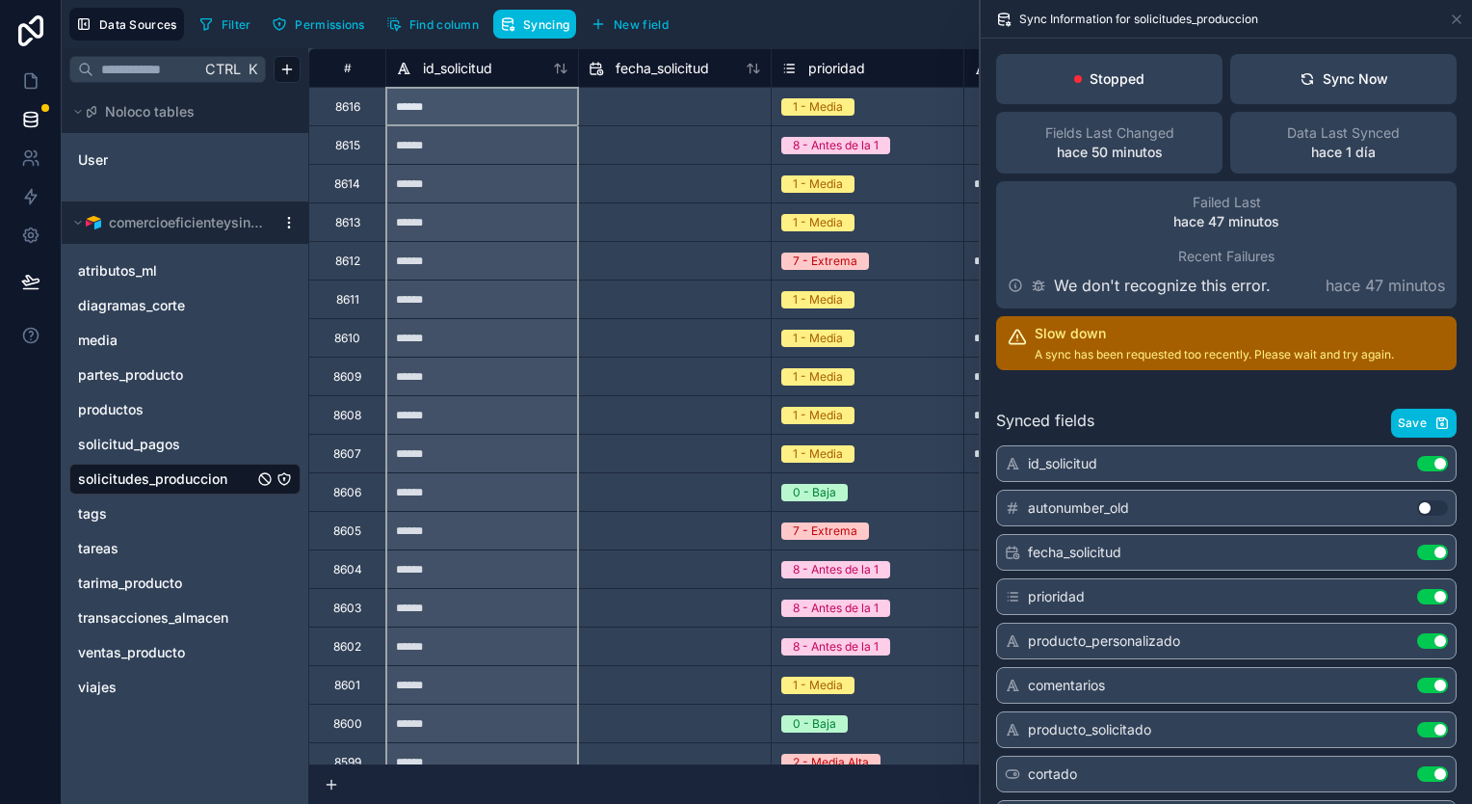
click at [560, 70] on icon at bounding box center [560, 68] width 15 height 15
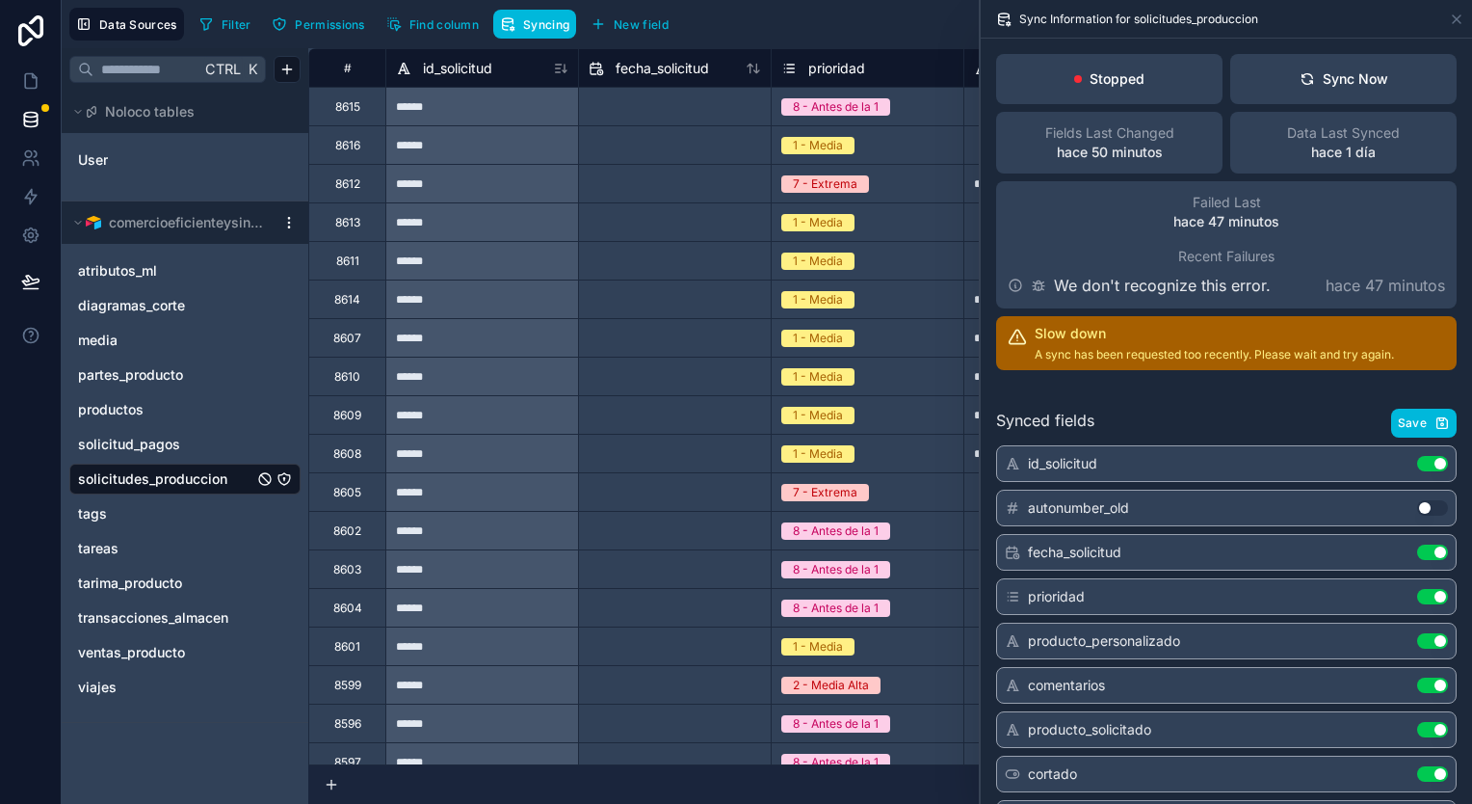
click at [1311, 75] on div "Sync Now" at bounding box center [1344, 78] width 89 height 19
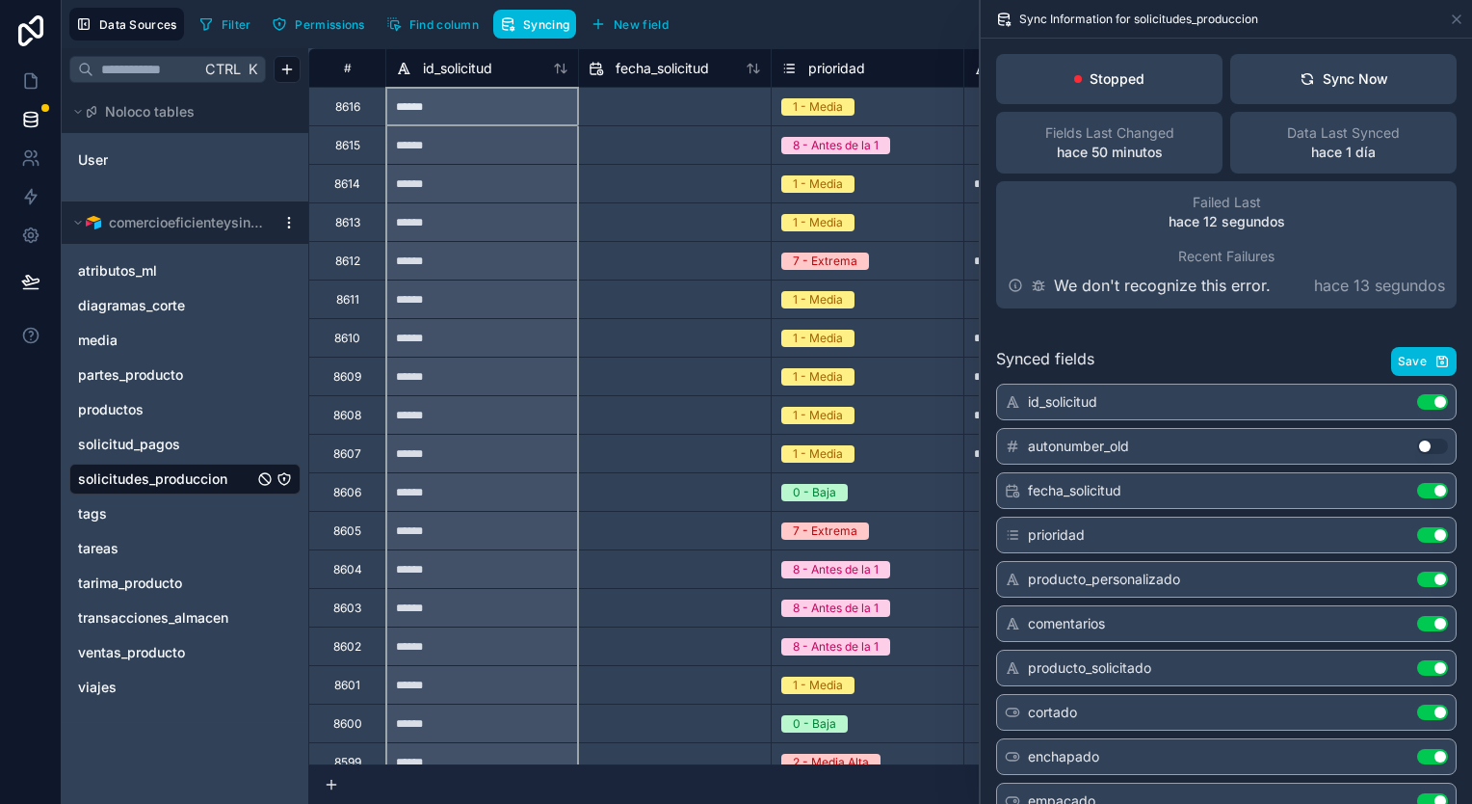
click at [556, 69] on icon at bounding box center [560, 68] width 15 height 15
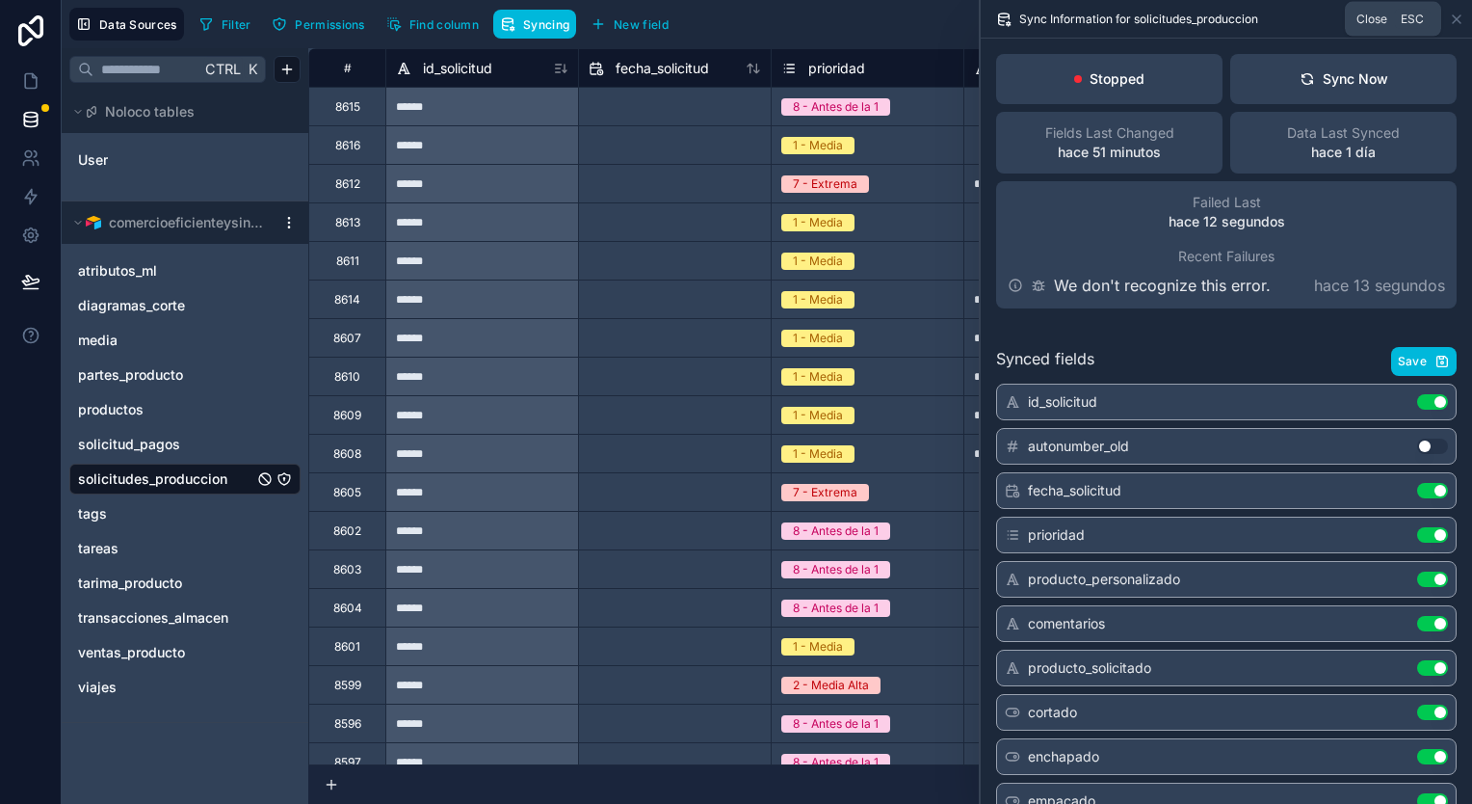
click at [1461, 21] on icon at bounding box center [1456, 19] width 15 height 15
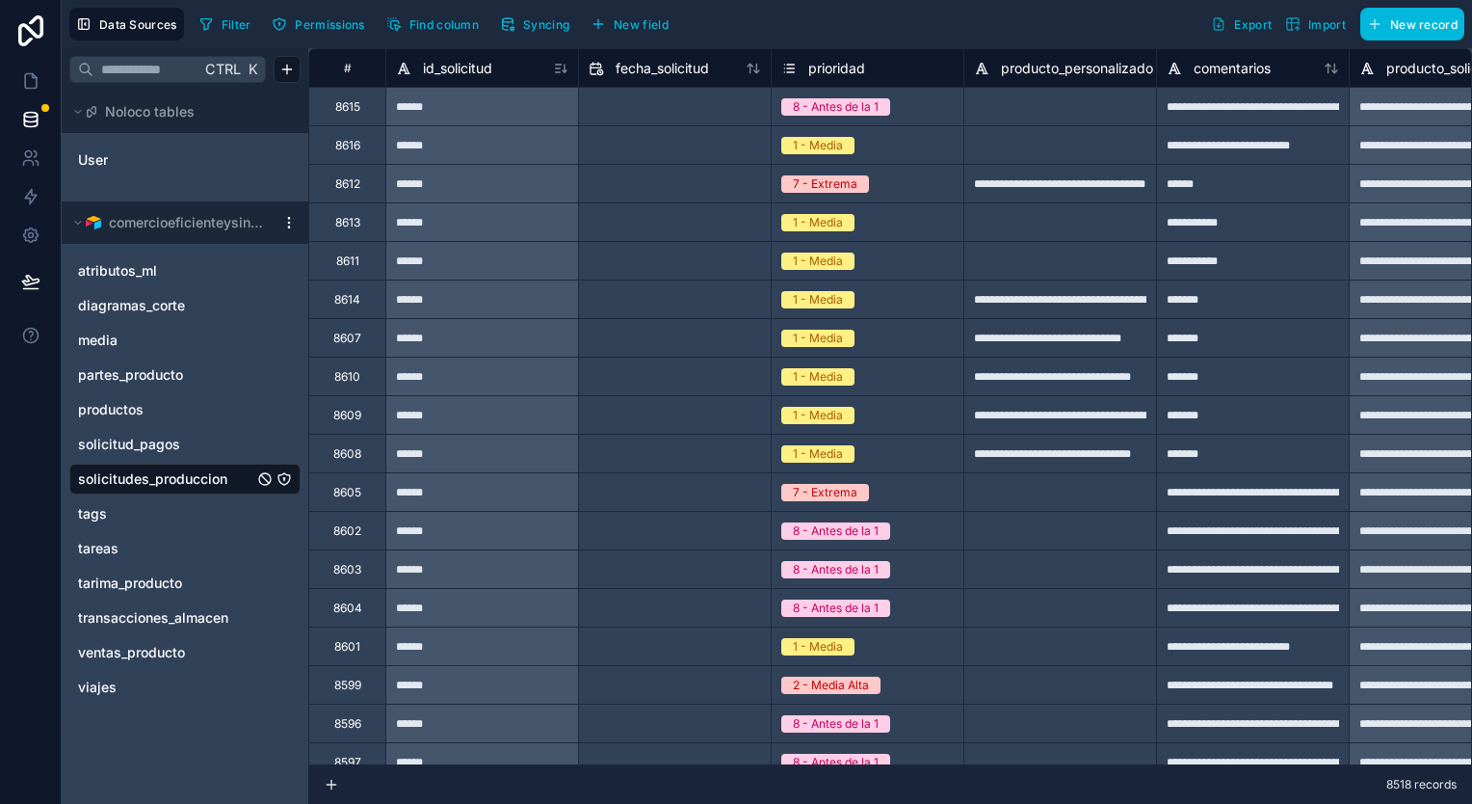
click at [230, 27] on span "Filter" at bounding box center [237, 24] width 30 height 14
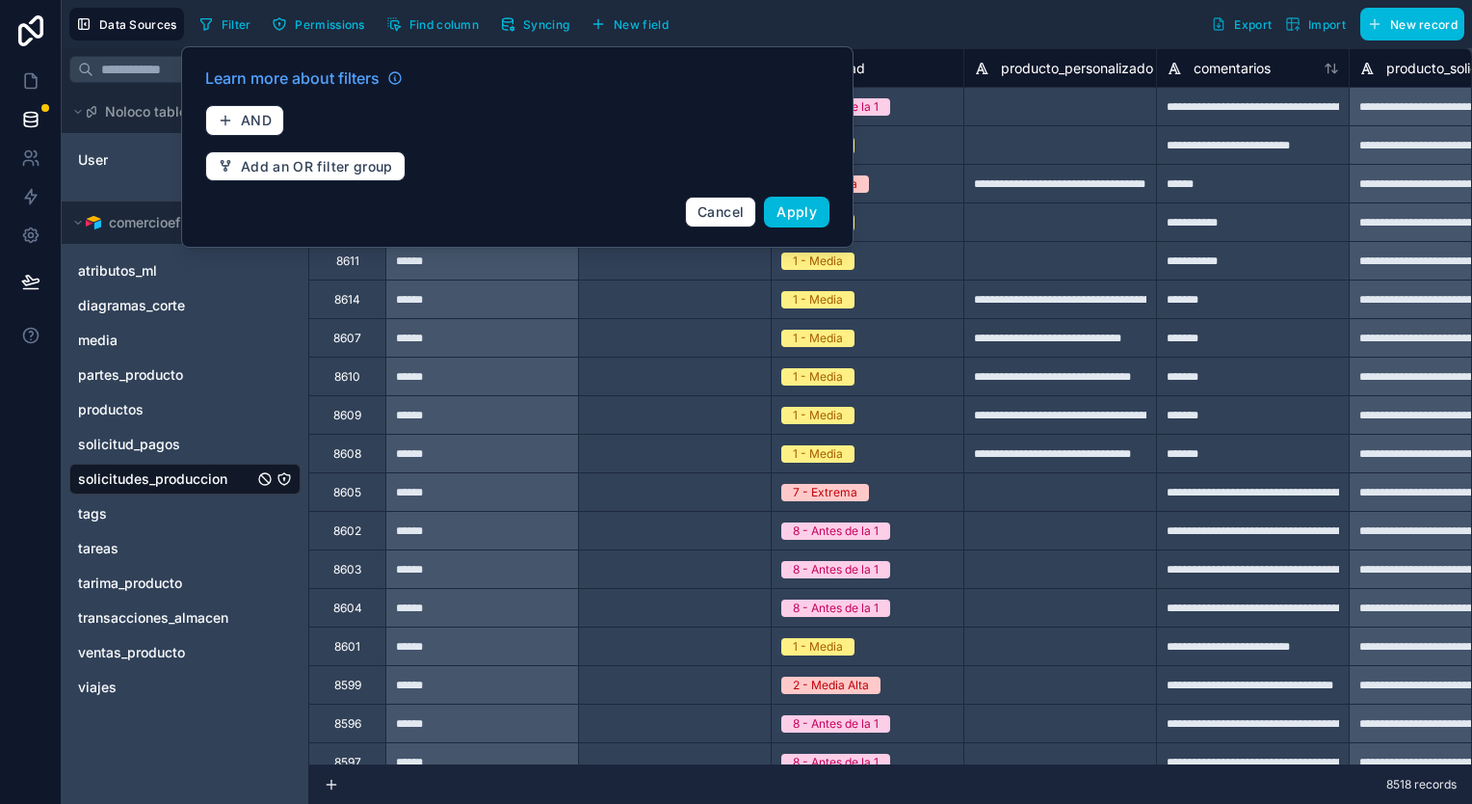
click at [270, 172] on span "Add an OR filter group" at bounding box center [317, 166] width 152 height 17
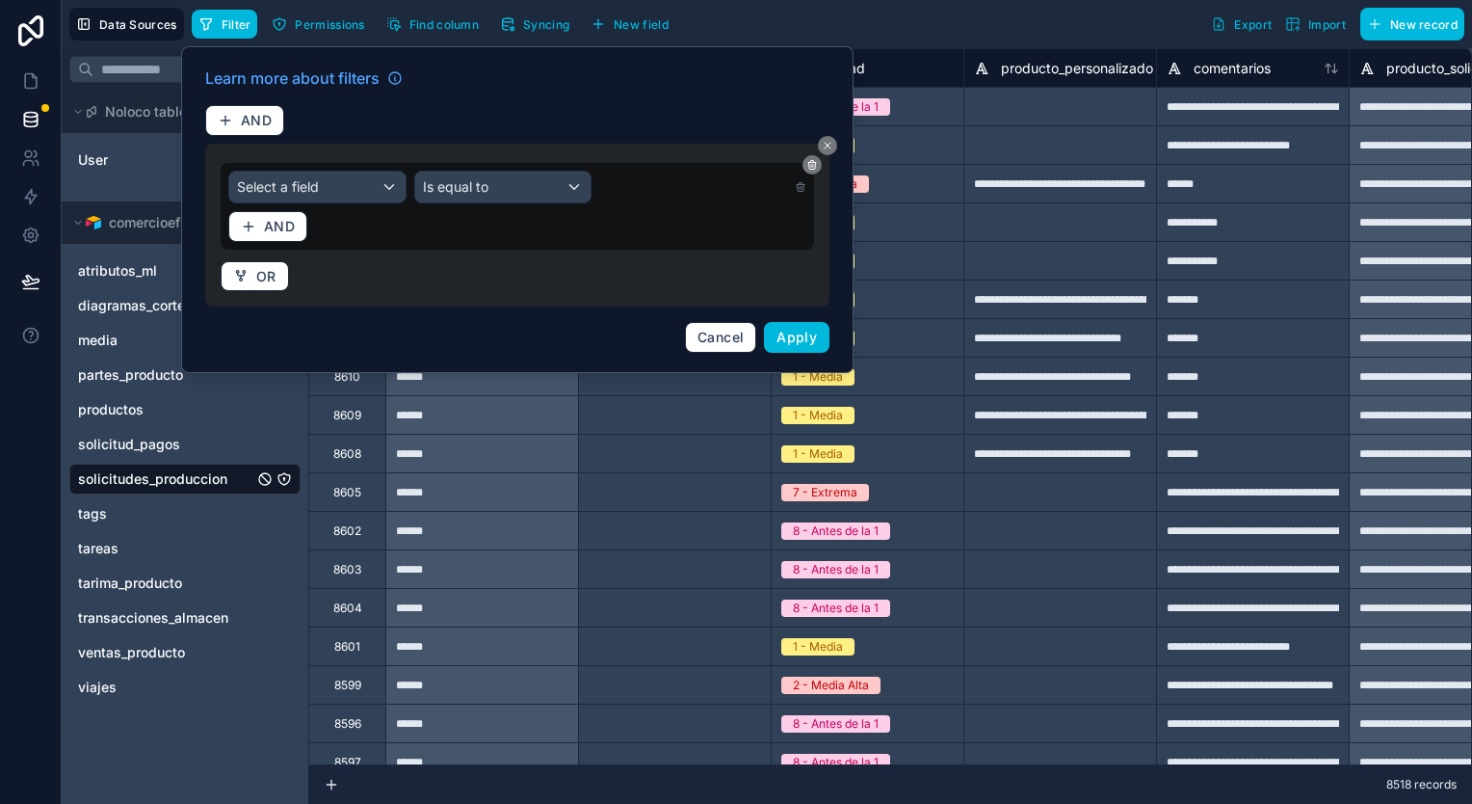
click at [358, 185] on div "Select a field" at bounding box center [317, 187] width 176 height 31
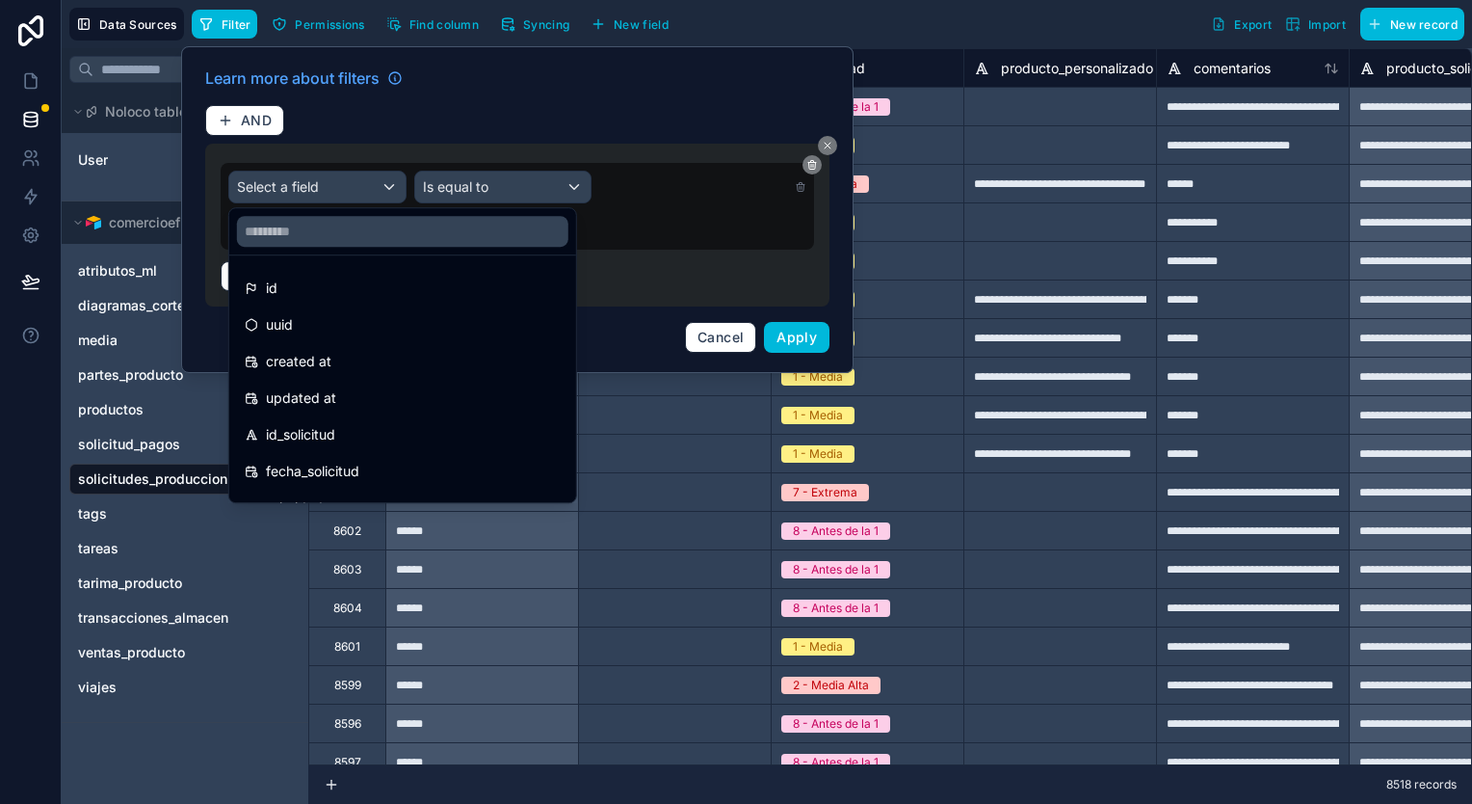
click at [410, 226] on input "text" at bounding box center [402, 231] width 331 height 31
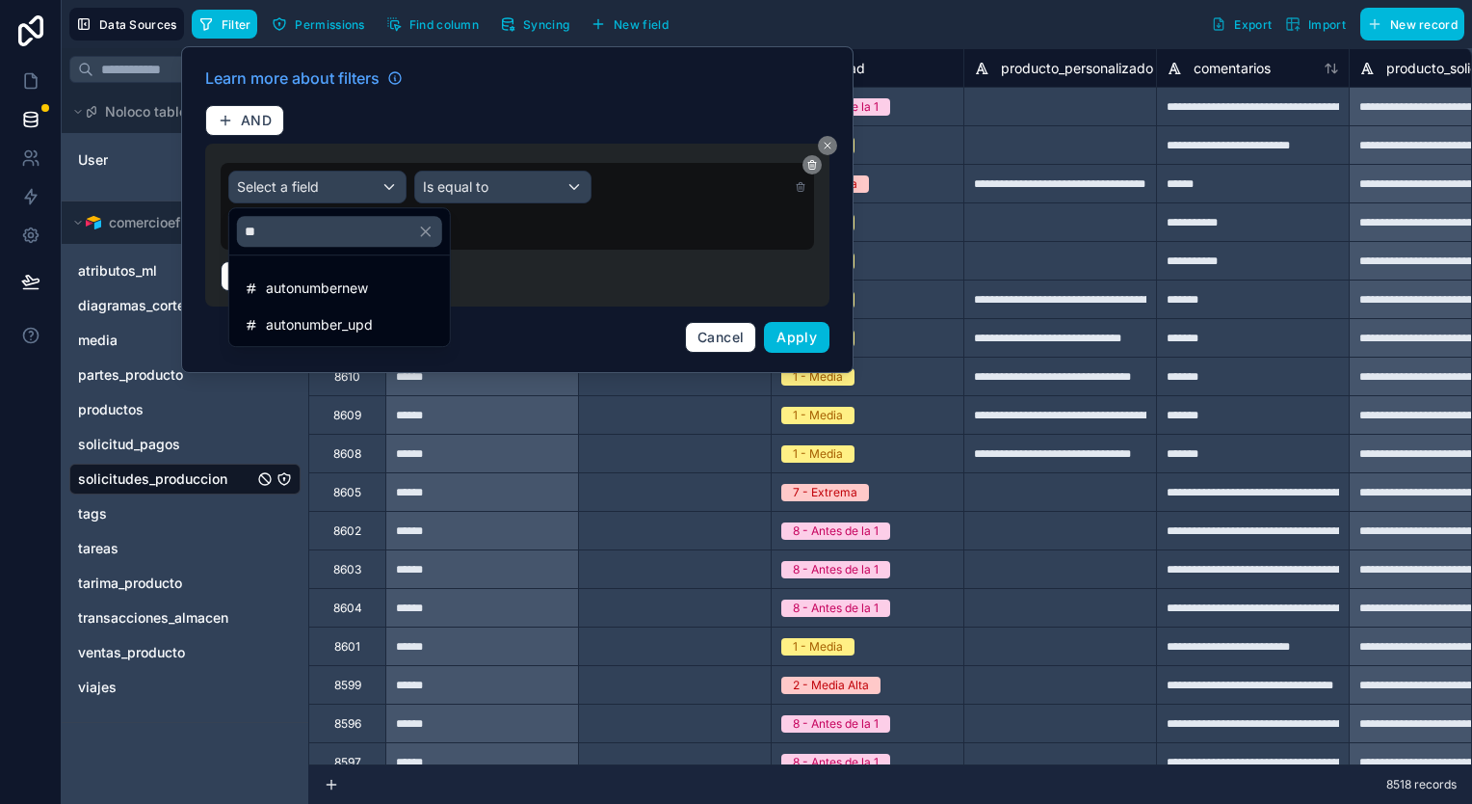
type input "**"
click at [356, 323] on span "autonumber_upd" at bounding box center [319, 324] width 107 height 23
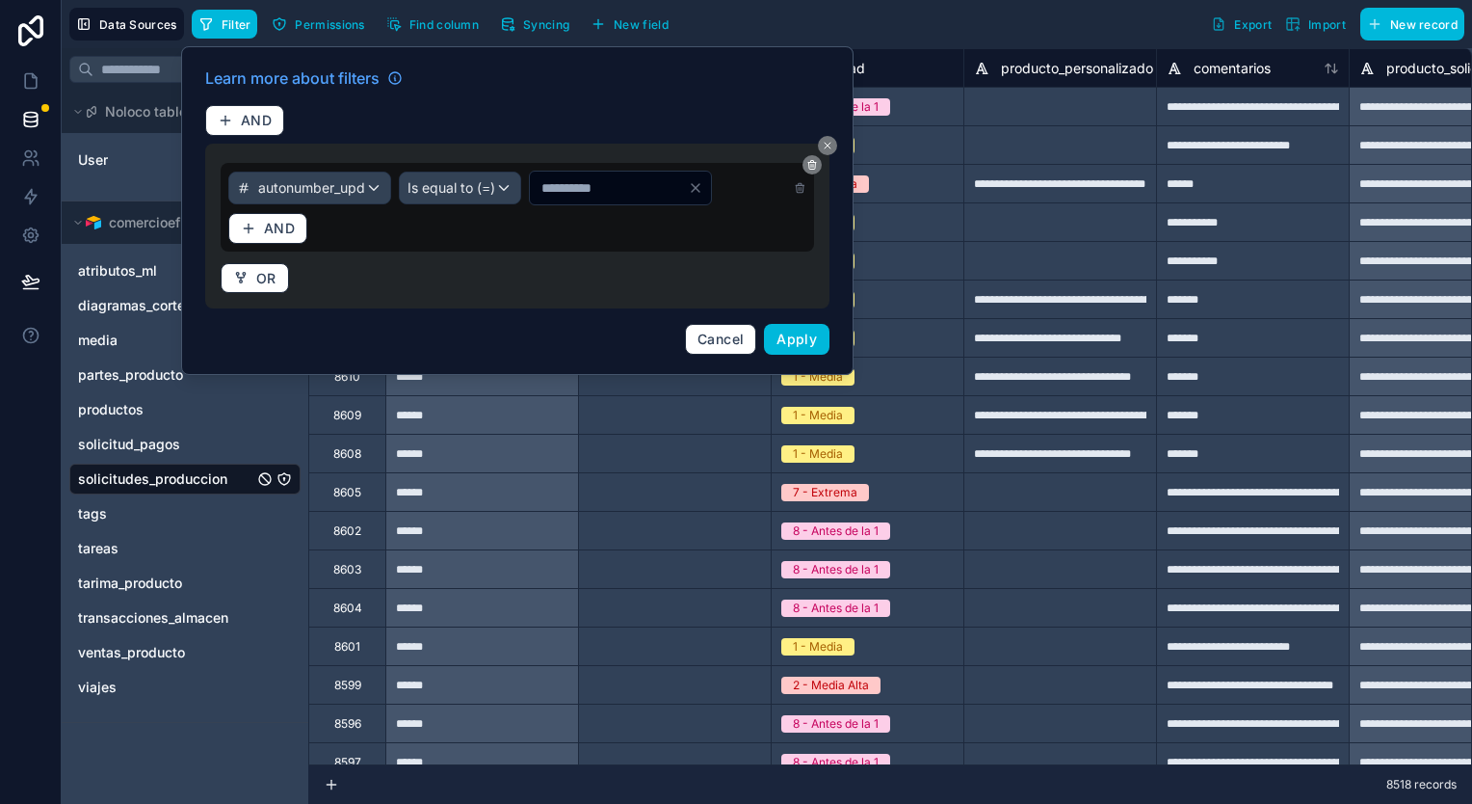
click at [489, 196] on span "Is equal to (=)" at bounding box center [452, 187] width 88 height 19
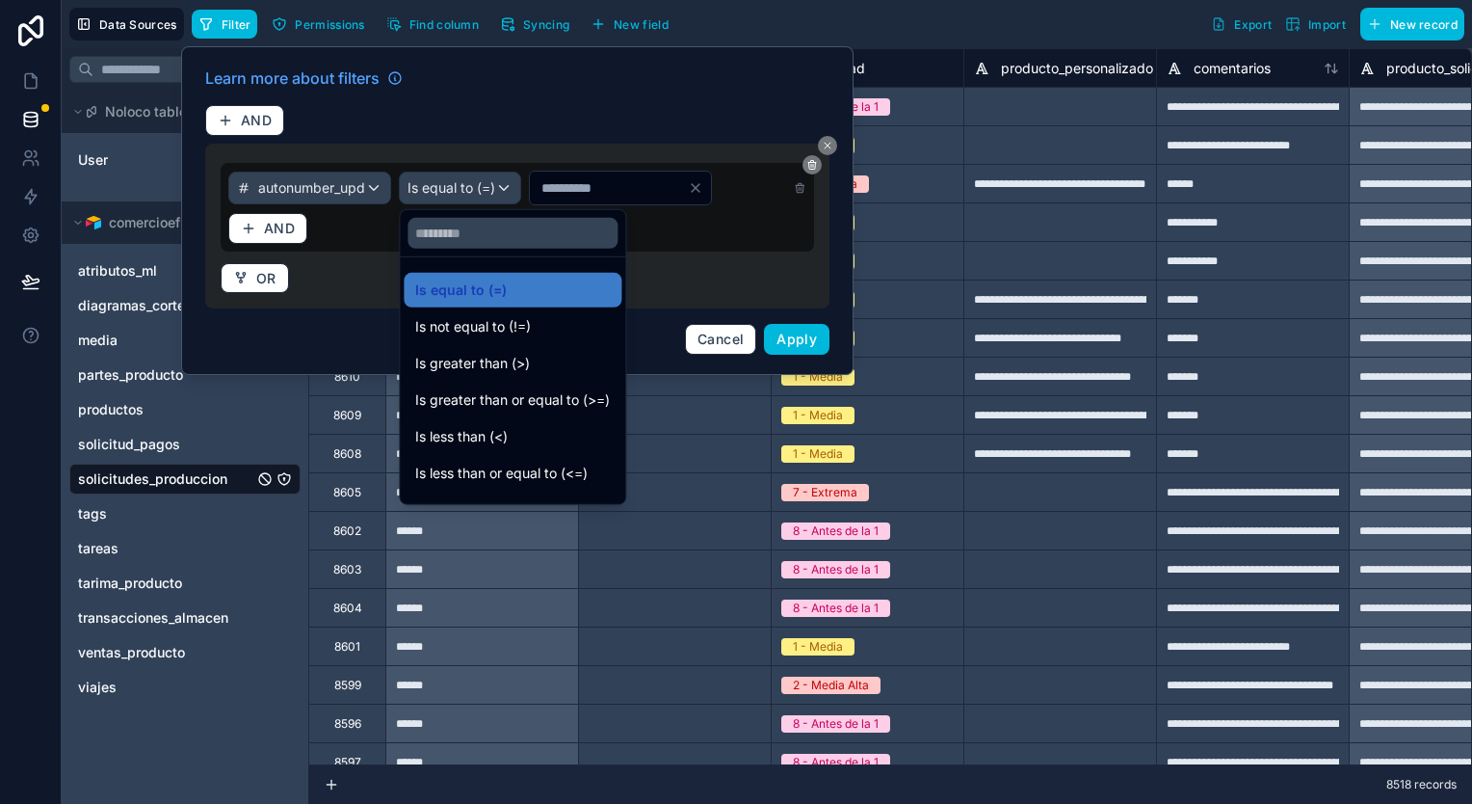
click at [559, 364] on div "Is greater than (>)" at bounding box center [512, 363] width 195 height 23
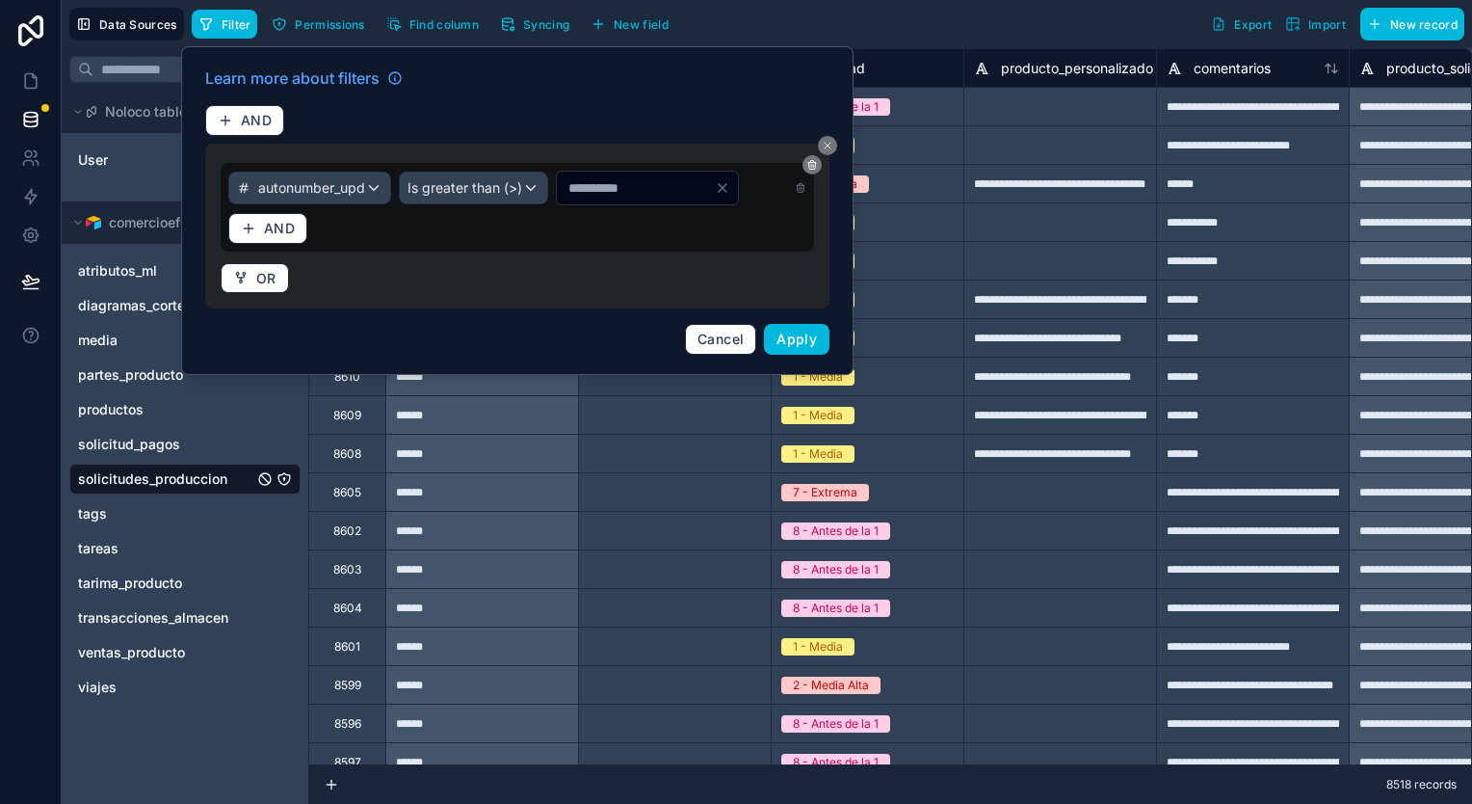
click at [557, 201] on input "*" at bounding box center [636, 187] width 158 height 27
type input "****"
click at [800, 347] on span "Apply" at bounding box center [797, 339] width 40 height 16
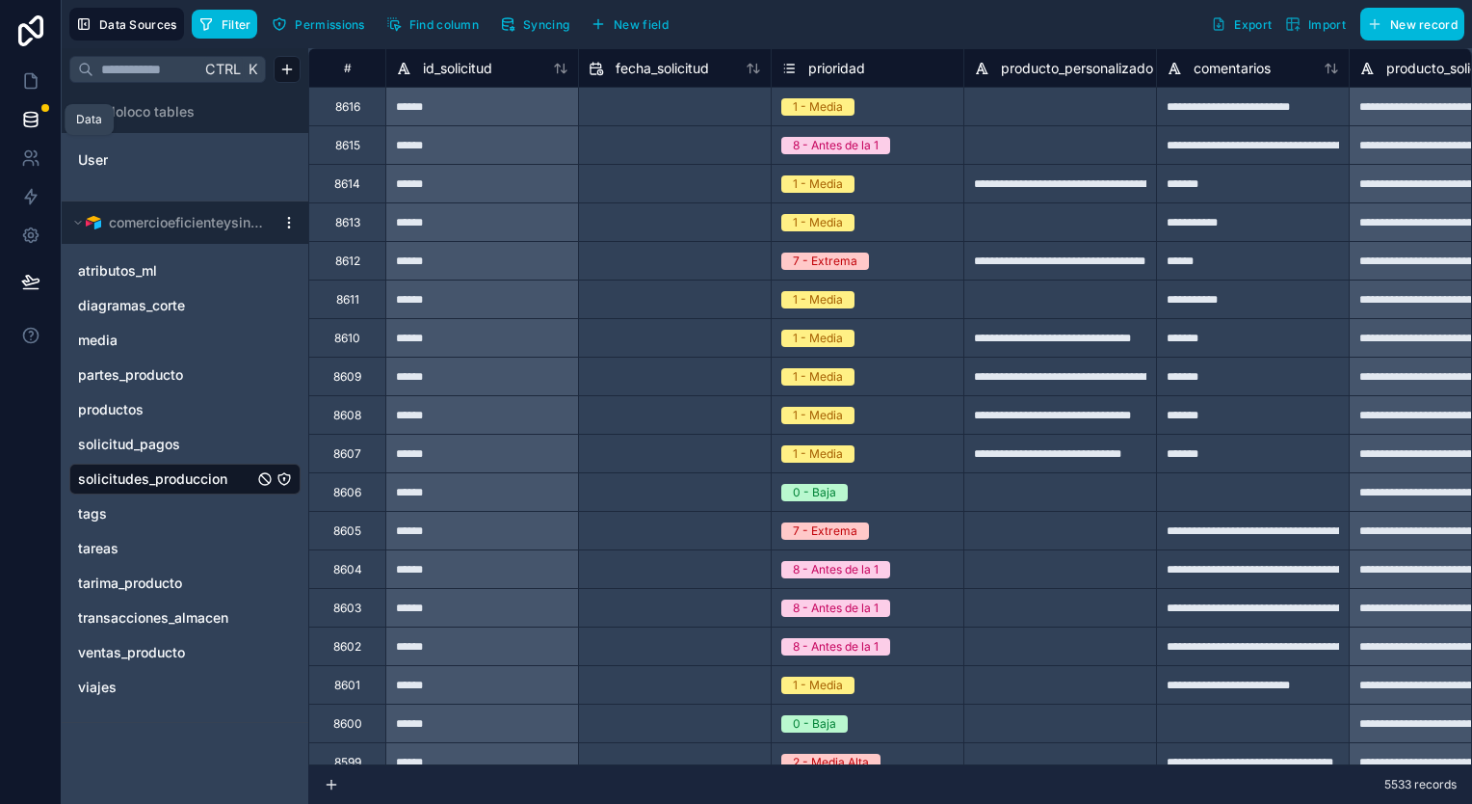
click at [32, 115] on icon at bounding box center [30, 119] width 19 height 19
click at [27, 114] on icon at bounding box center [30, 119] width 19 height 19
click at [284, 482] on icon "solicitudes_produccion" at bounding box center [284, 478] width 15 height 15
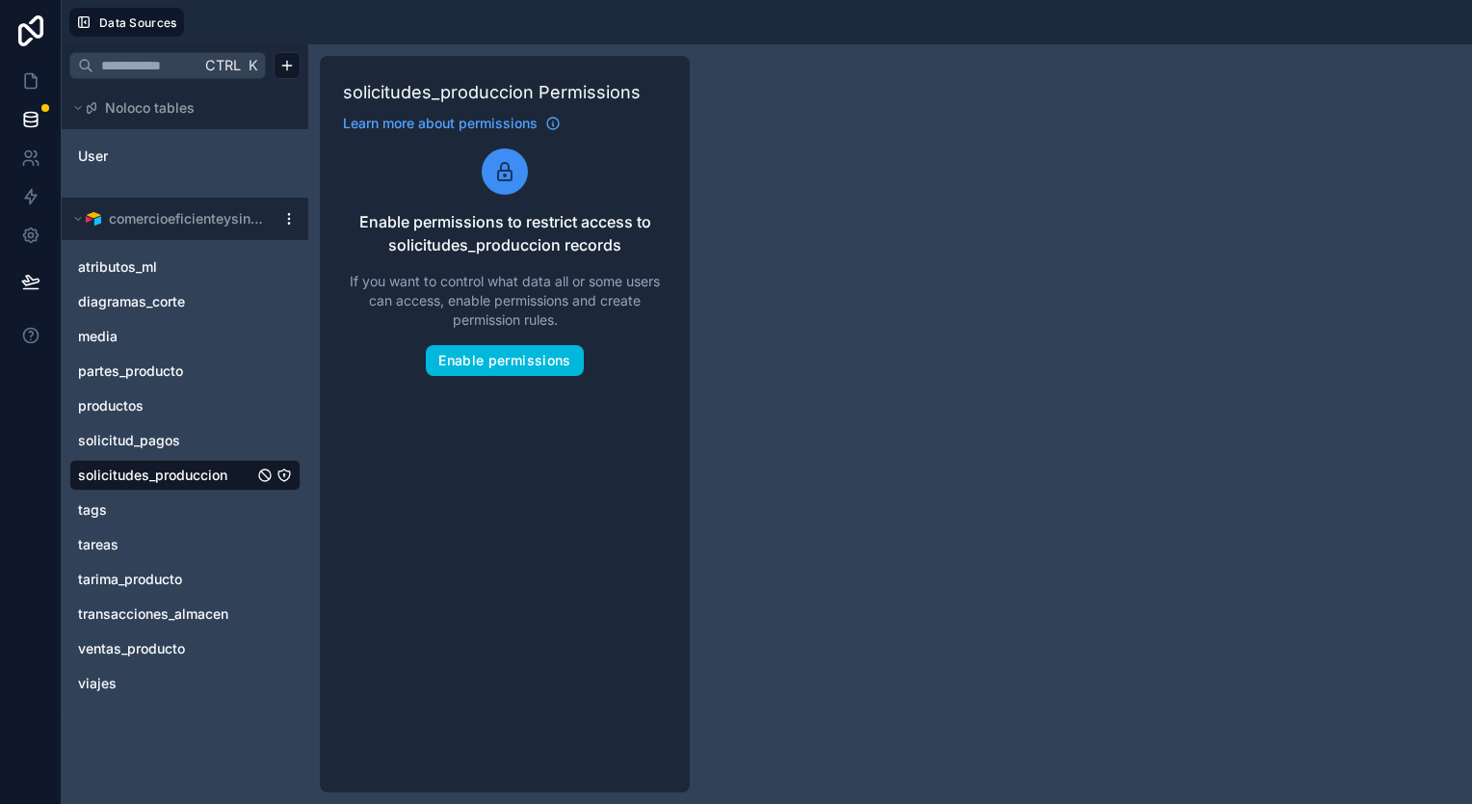
click at [114, 18] on span "Data Sources" at bounding box center [138, 22] width 78 height 14
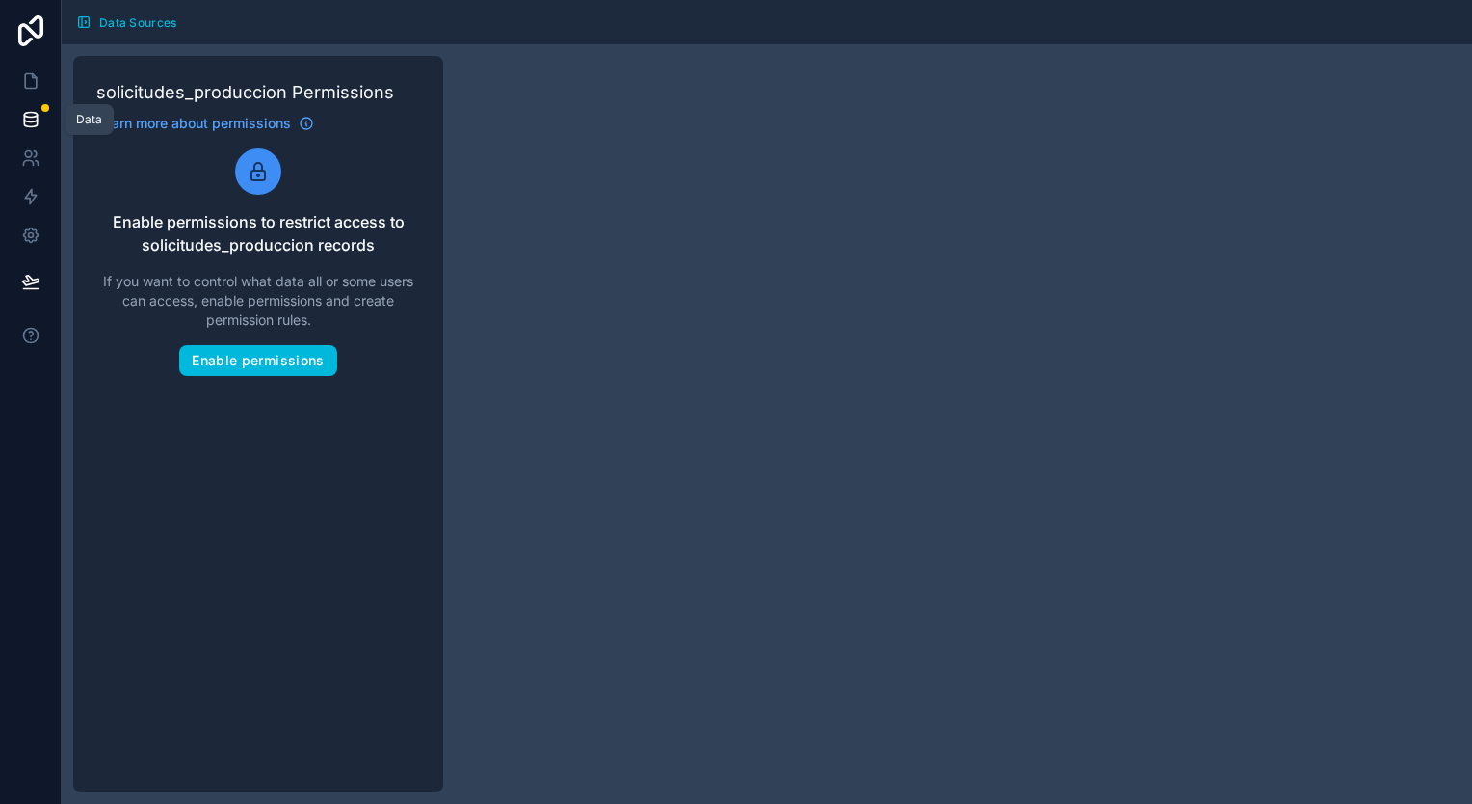
click at [59, 129] on link at bounding box center [30, 119] width 61 height 39
click at [27, 119] on icon at bounding box center [30, 119] width 19 height 19
click at [93, 14] on button "Data Sources" at bounding box center [126, 22] width 115 height 29
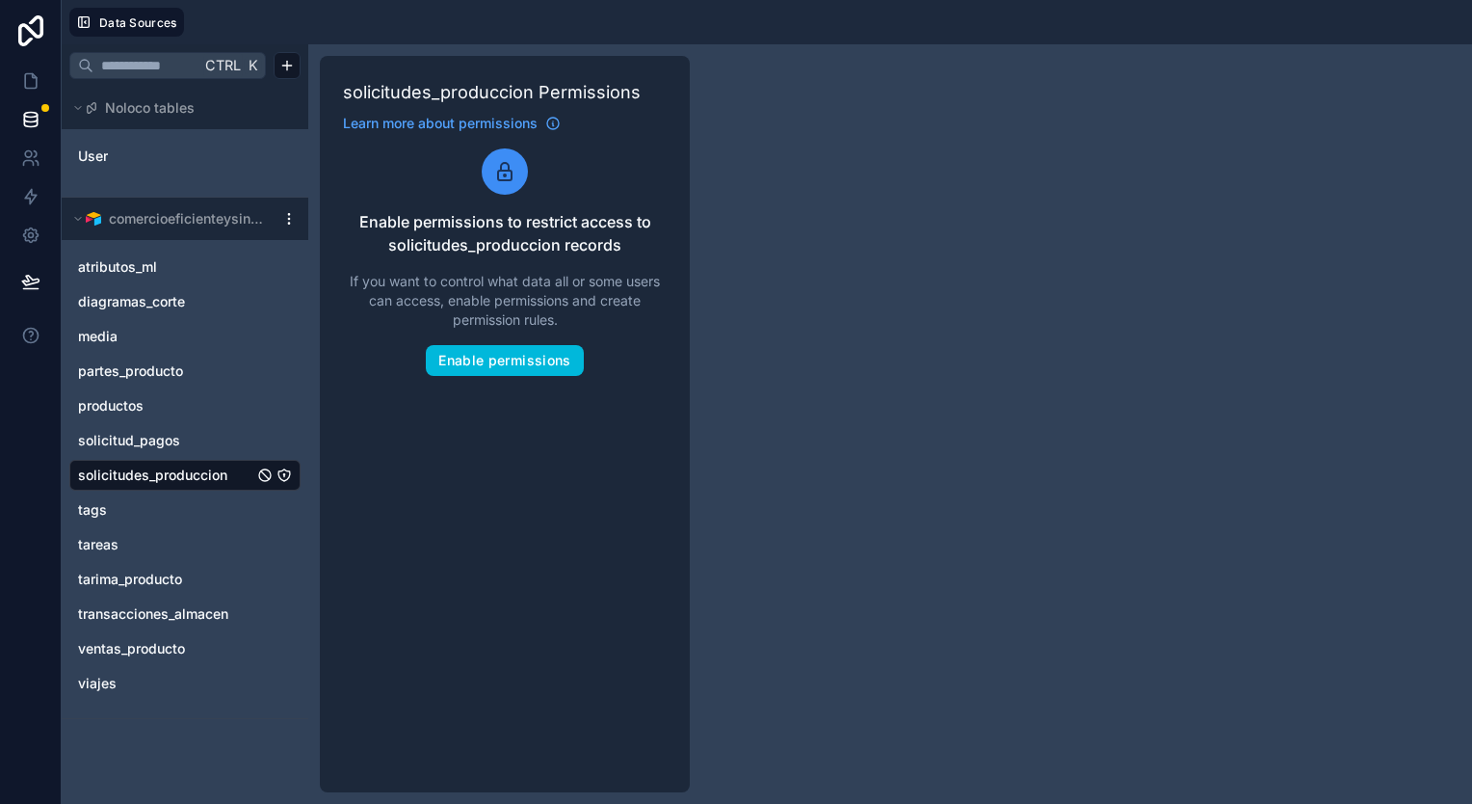
click at [208, 482] on span "solicitudes_produccion" at bounding box center [152, 474] width 149 height 19
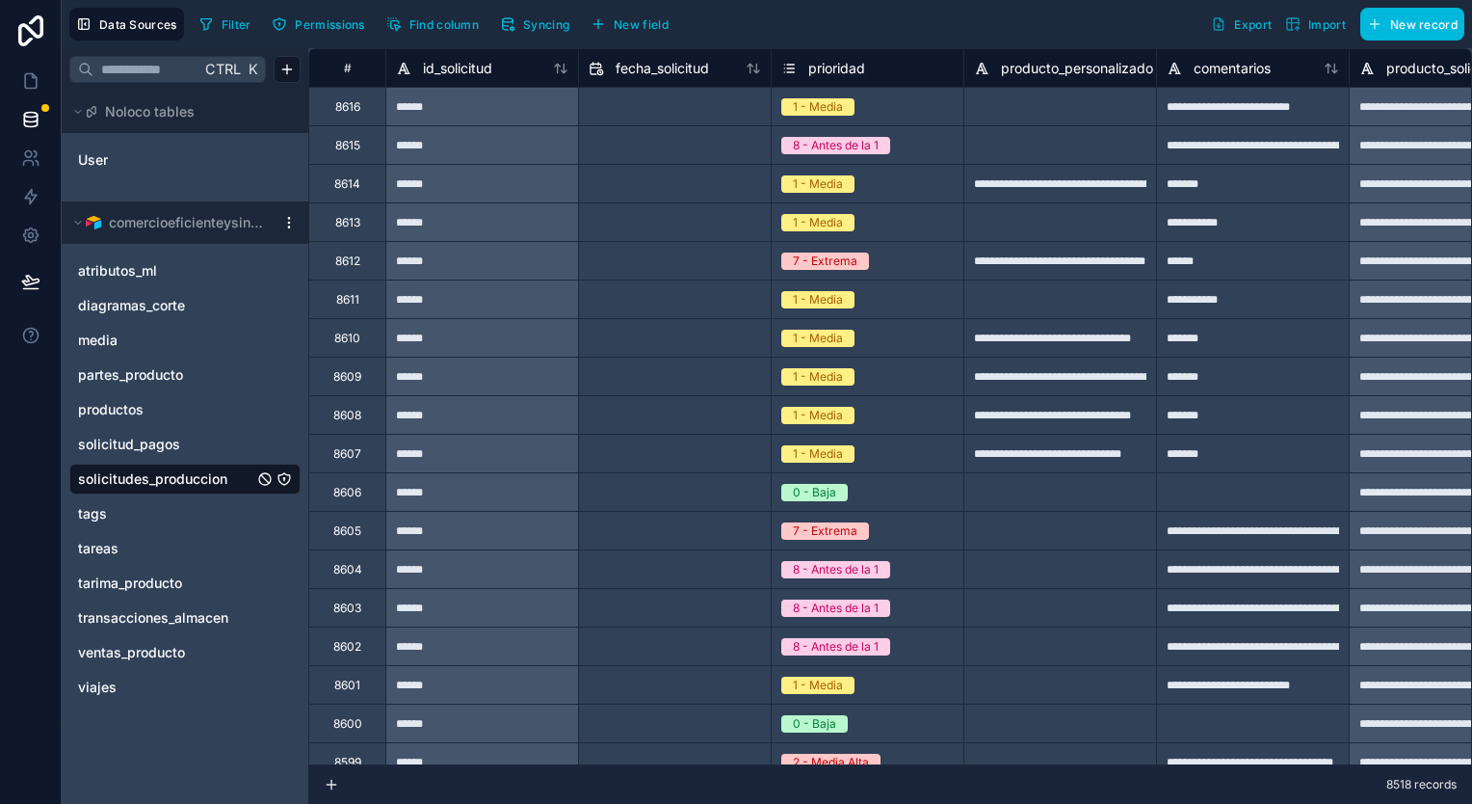
click at [74, 218] on icon at bounding box center [78, 223] width 12 height 12
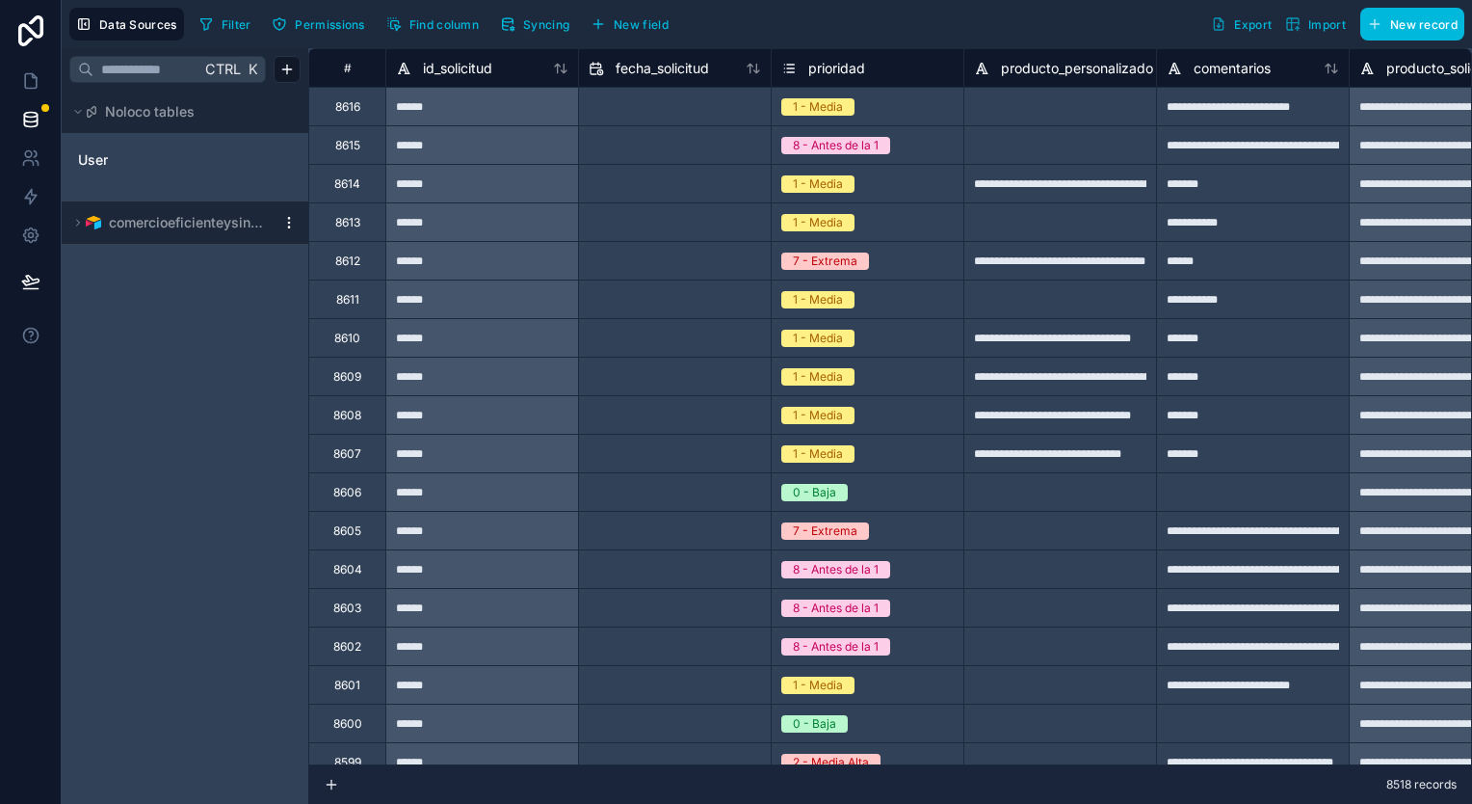
click at [74, 218] on icon at bounding box center [78, 223] width 12 height 12
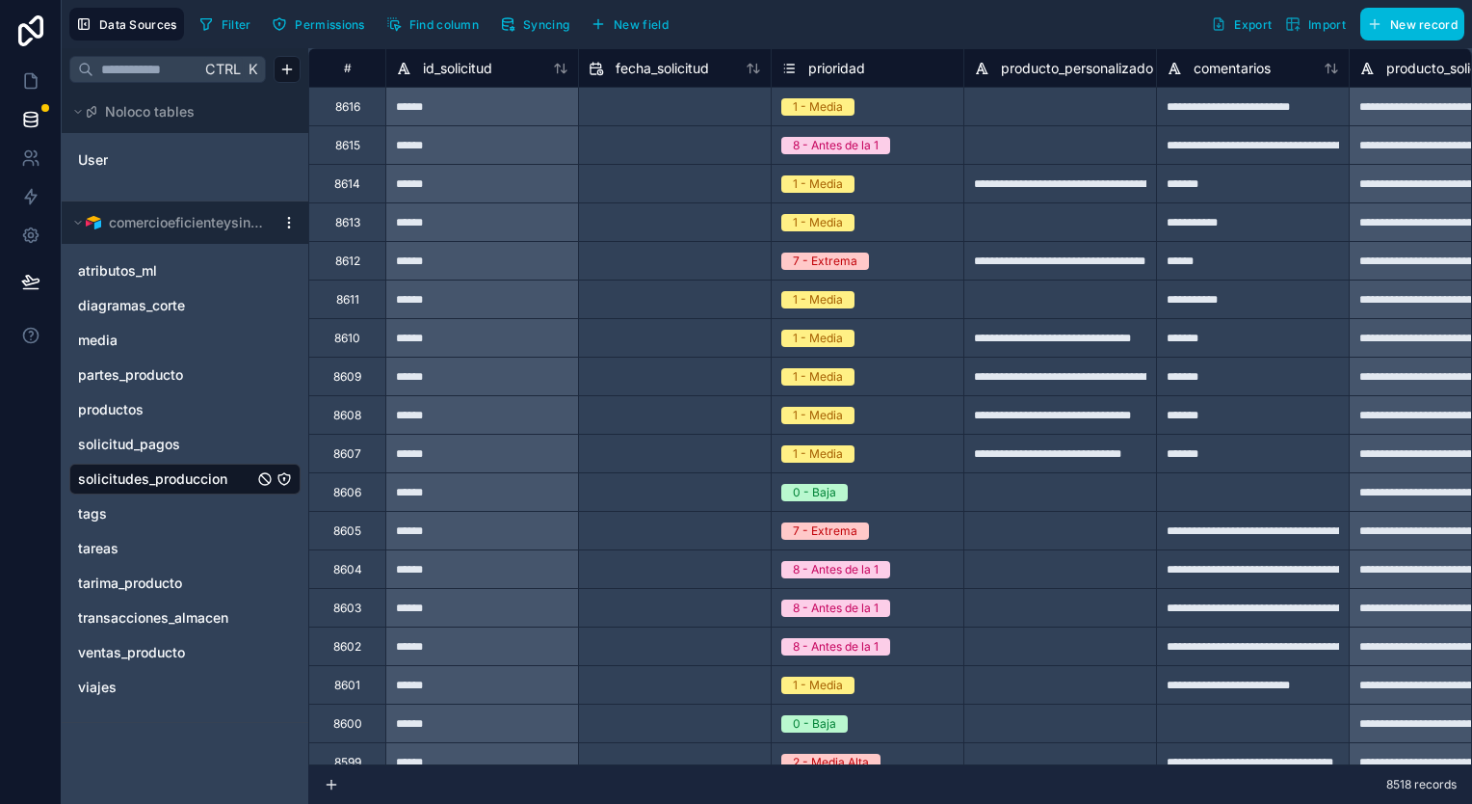
click at [287, 218] on html "**********" at bounding box center [736, 402] width 1472 height 804
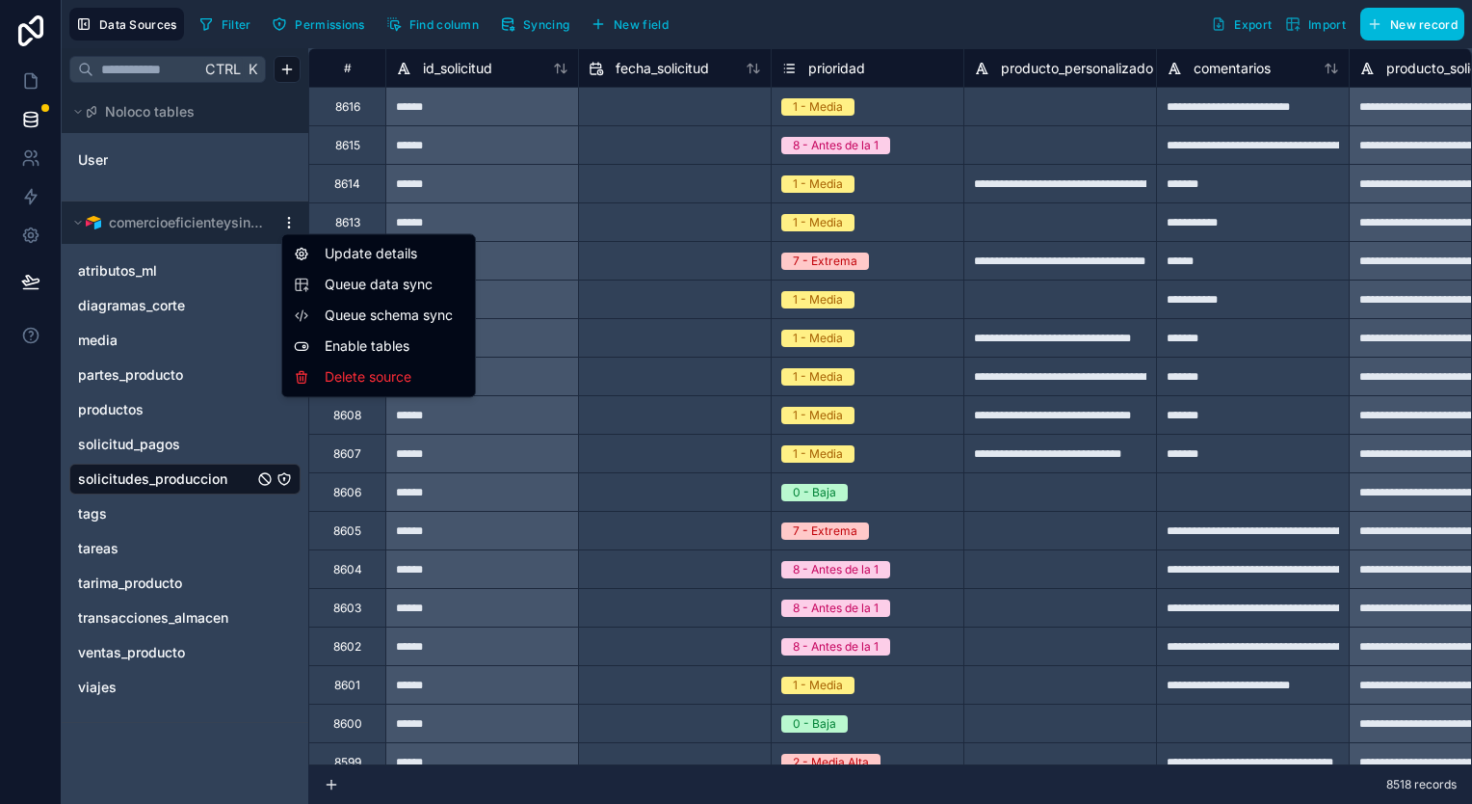
click at [382, 253] on div "Update details" at bounding box center [378, 253] width 185 height 31
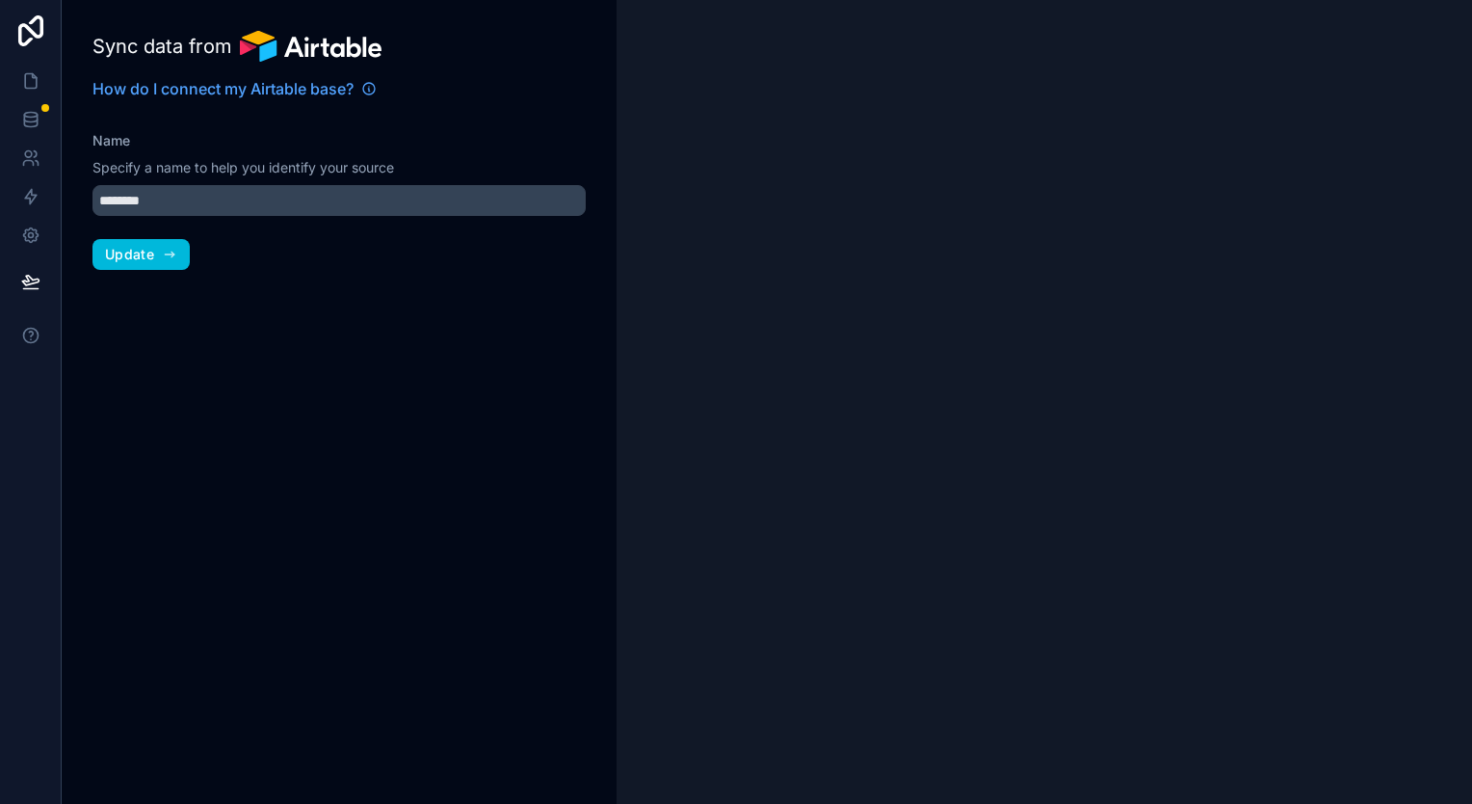
type input "**********"
click at [29, 116] on icon at bounding box center [30, 119] width 19 height 19
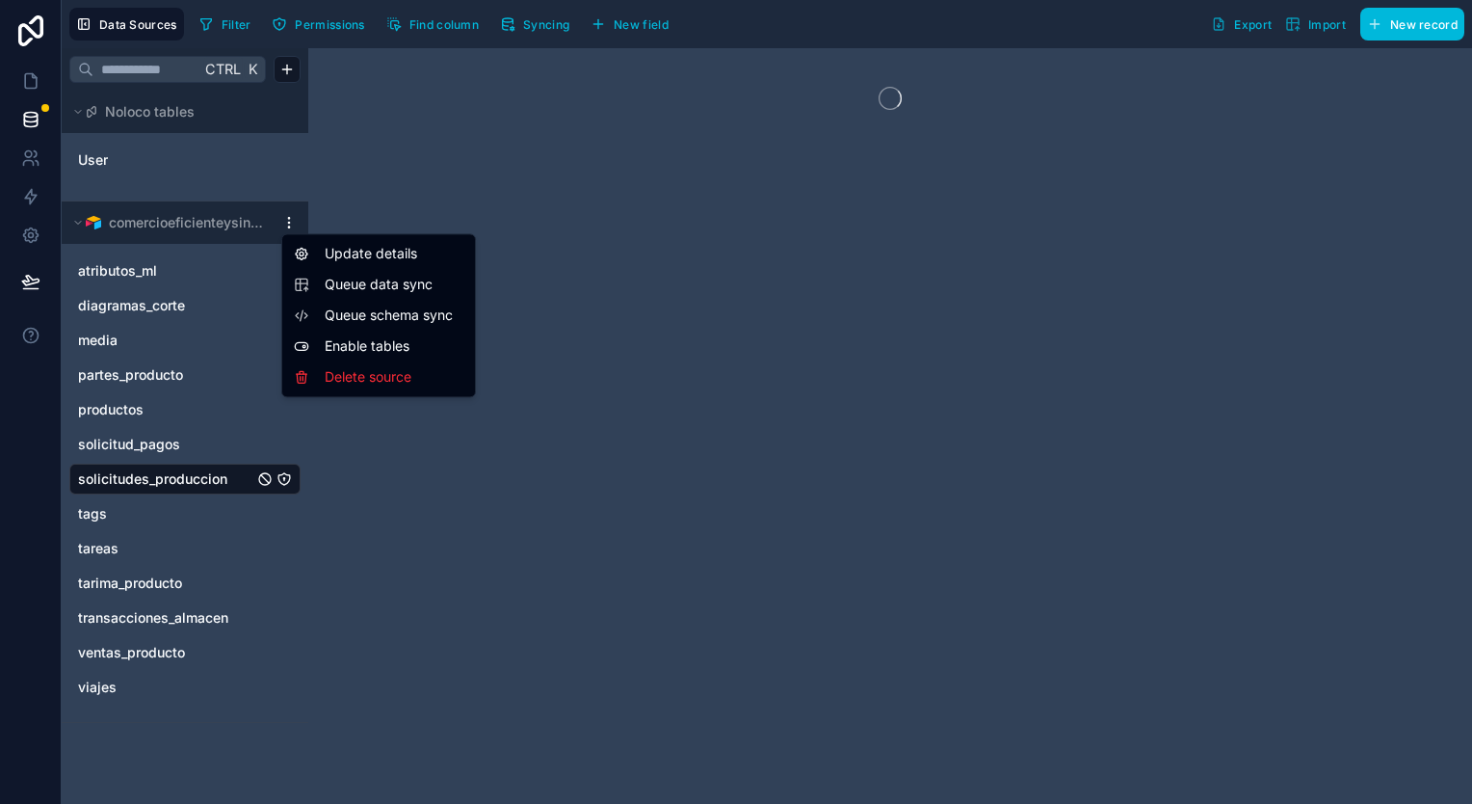
click at [289, 223] on html "Data Sources Filter Permissions Find column Syncing New field Export Import New…" at bounding box center [736, 402] width 1472 height 804
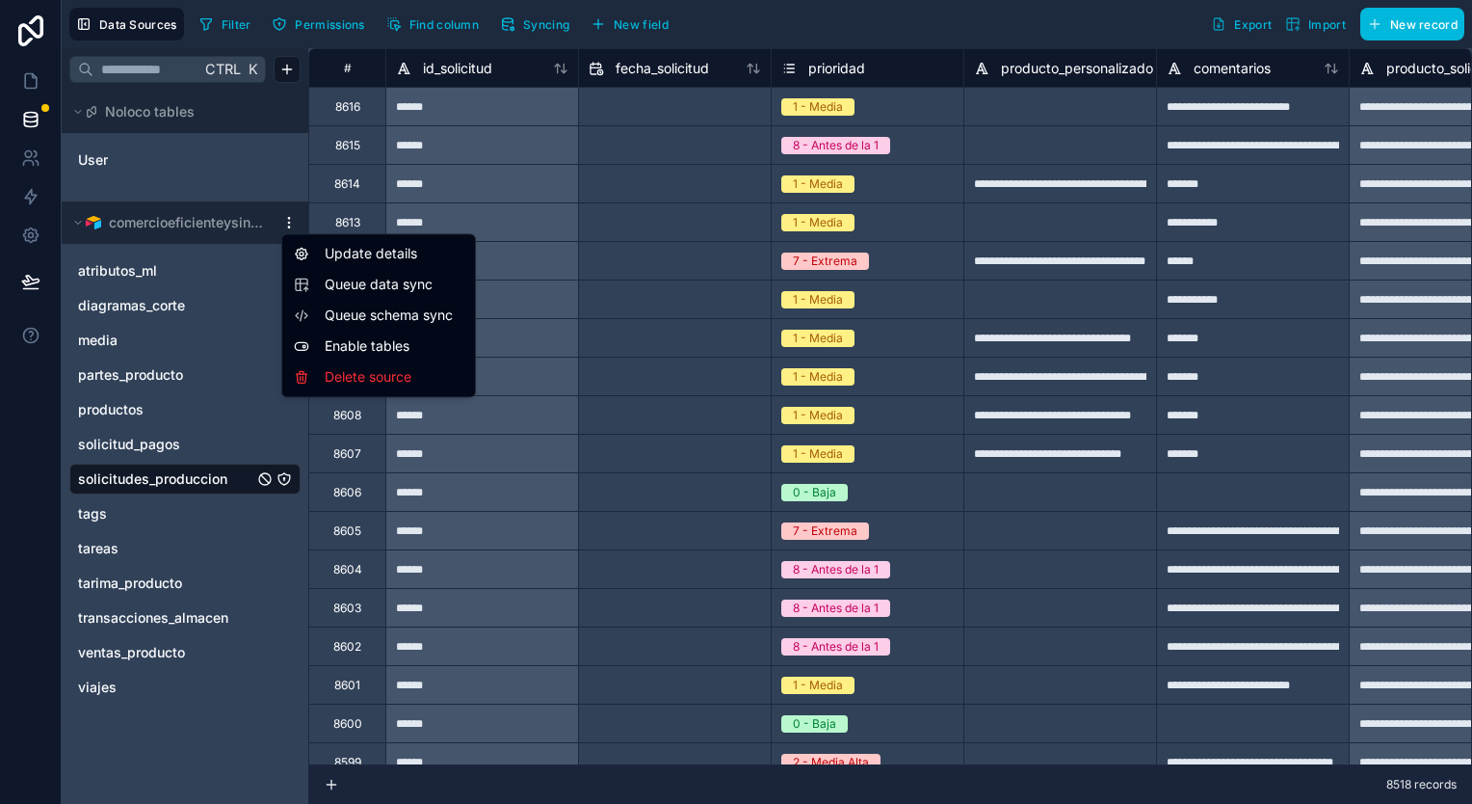
click at [386, 291] on span "Queue data sync" at bounding box center [394, 284] width 139 height 19
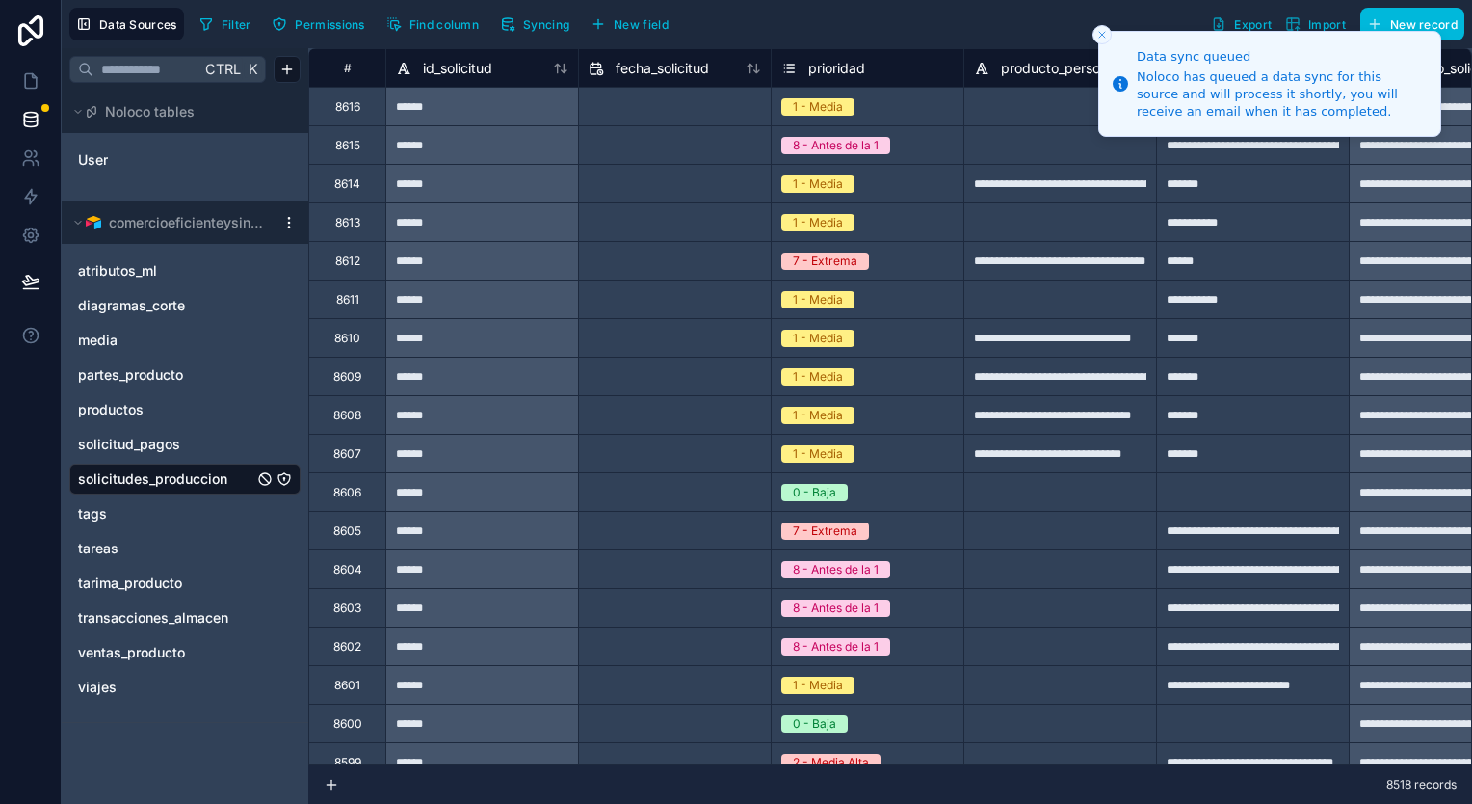
click at [288, 225] on html "**********" at bounding box center [736, 402] width 1472 height 804
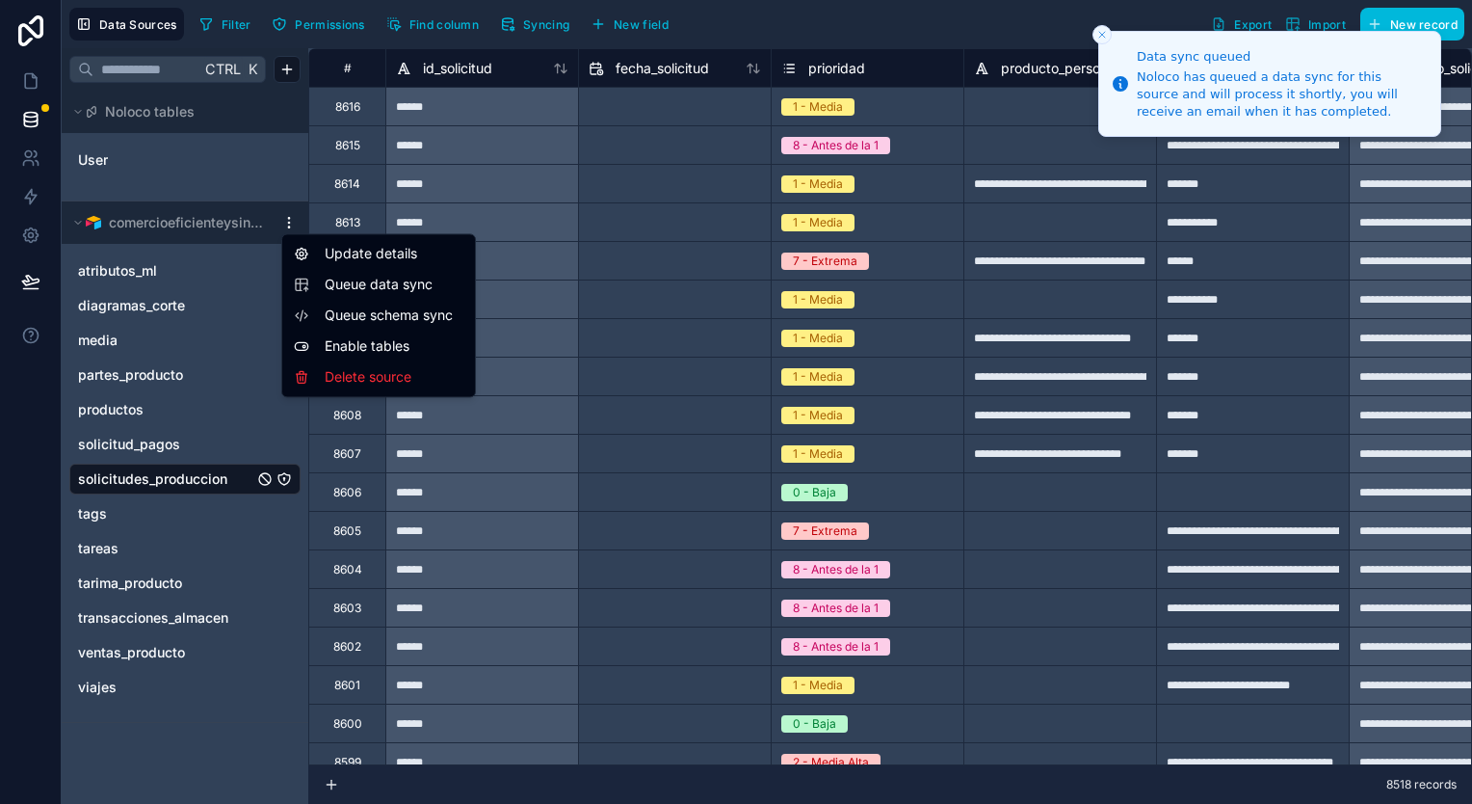
drag, startPoint x: 33, startPoint y: 210, endPoint x: 34, endPoint y: 195, distance: 15.4
click at [33, 210] on html "**********" at bounding box center [736, 402] width 1472 height 804
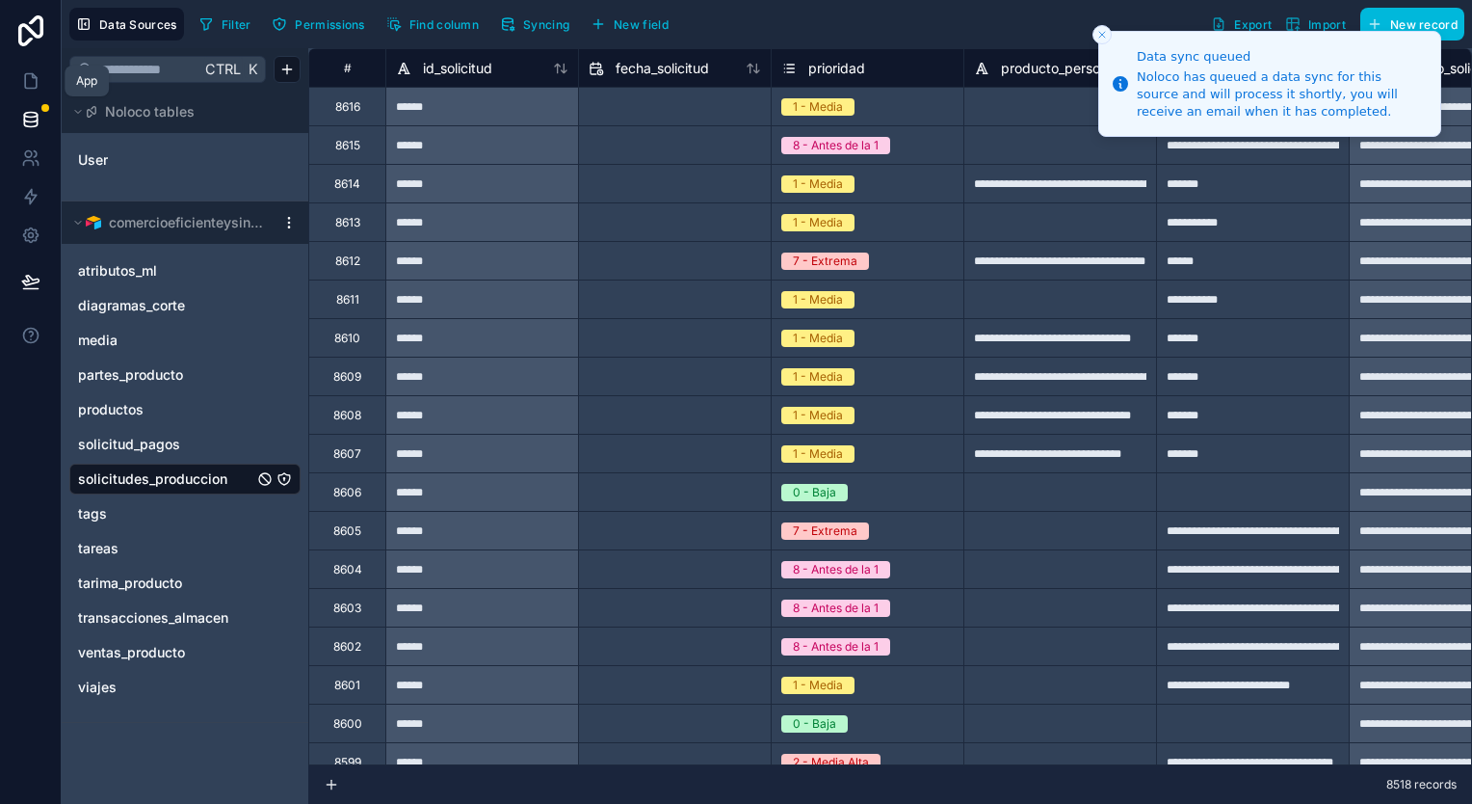
click at [27, 70] on link at bounding box center [30, 81] width 61 height 39
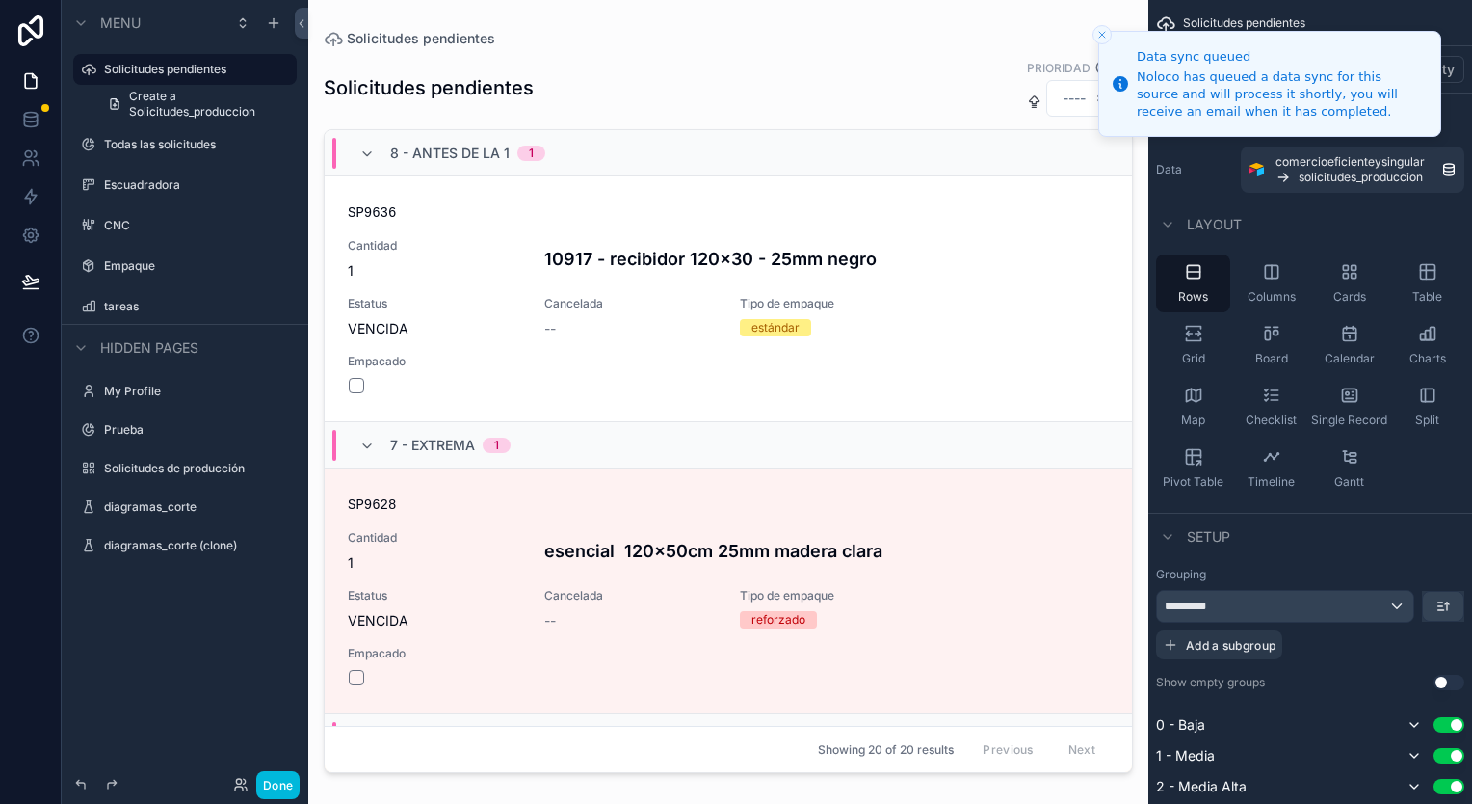
click at [161, 188] on label "Escuadradora" at bounding box center [194, 184] width 181 height 15
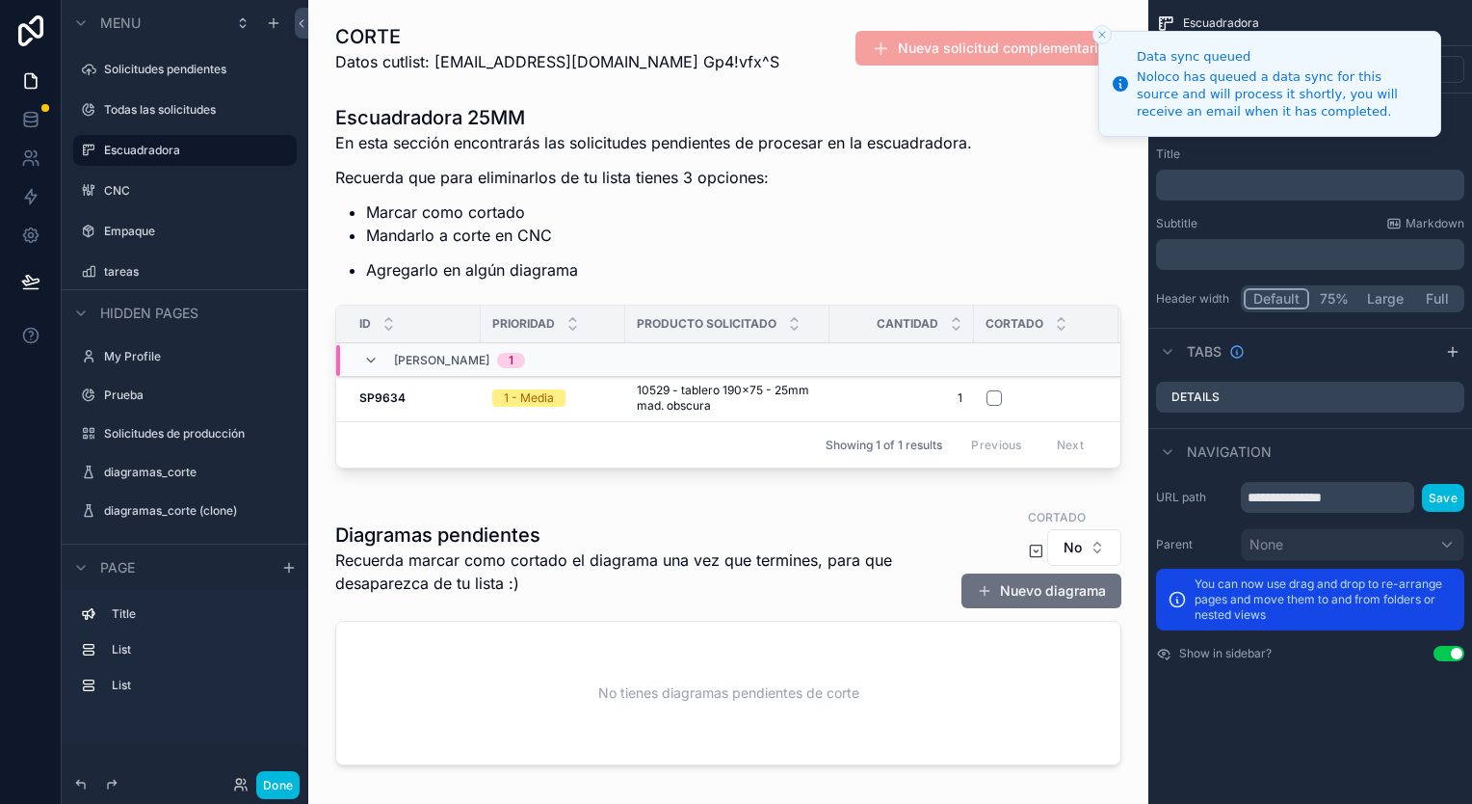
click at [831, 241] on div "scrollable content" at bounding box center [728, 289] width 809 height 387
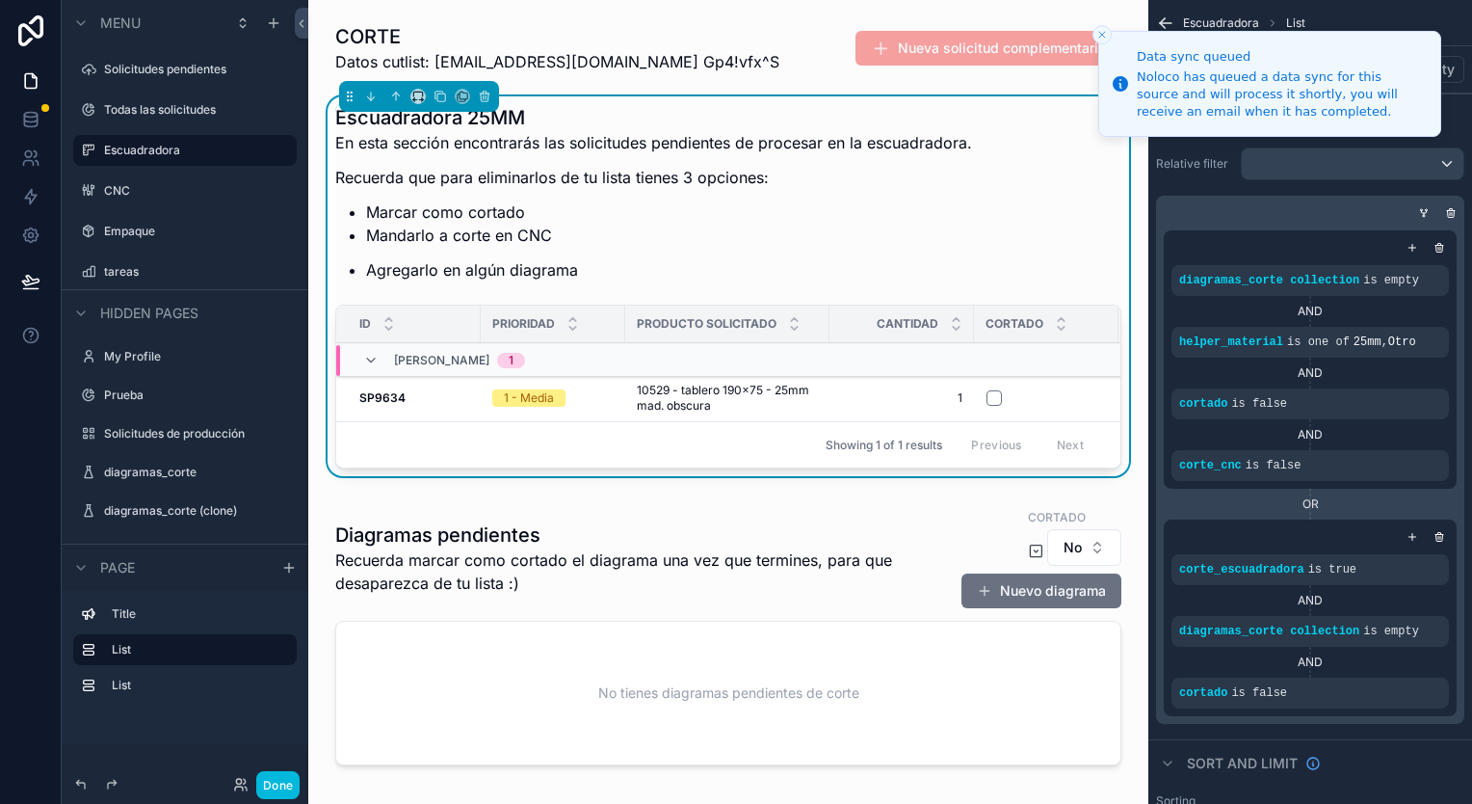
click at [159, 191] on label "CNC" at bounding box center [194, 190] width 181 height 15
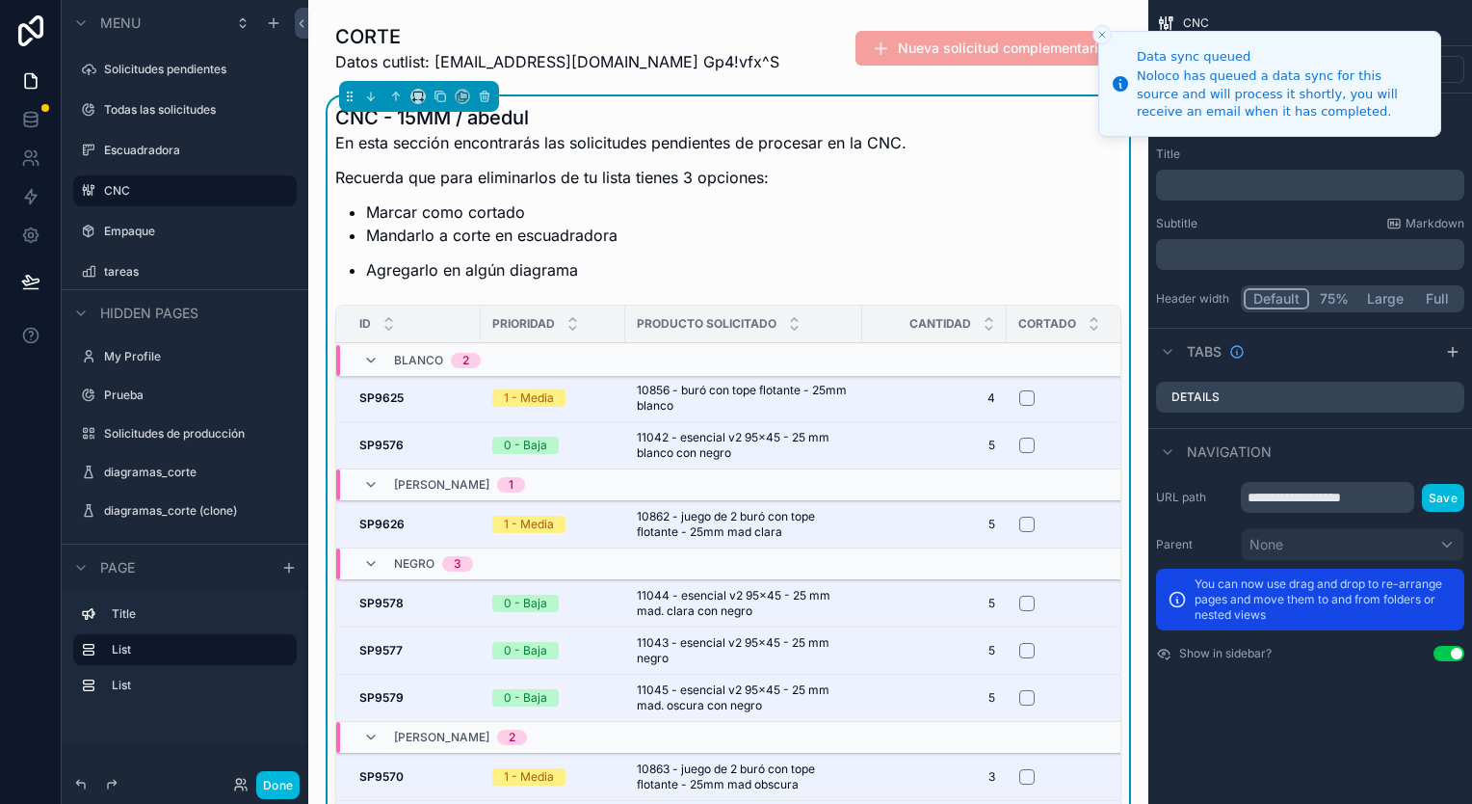
click at [1101, 29] on icon "Close toast" at bounding box center [1103, 35] width 12 height 12
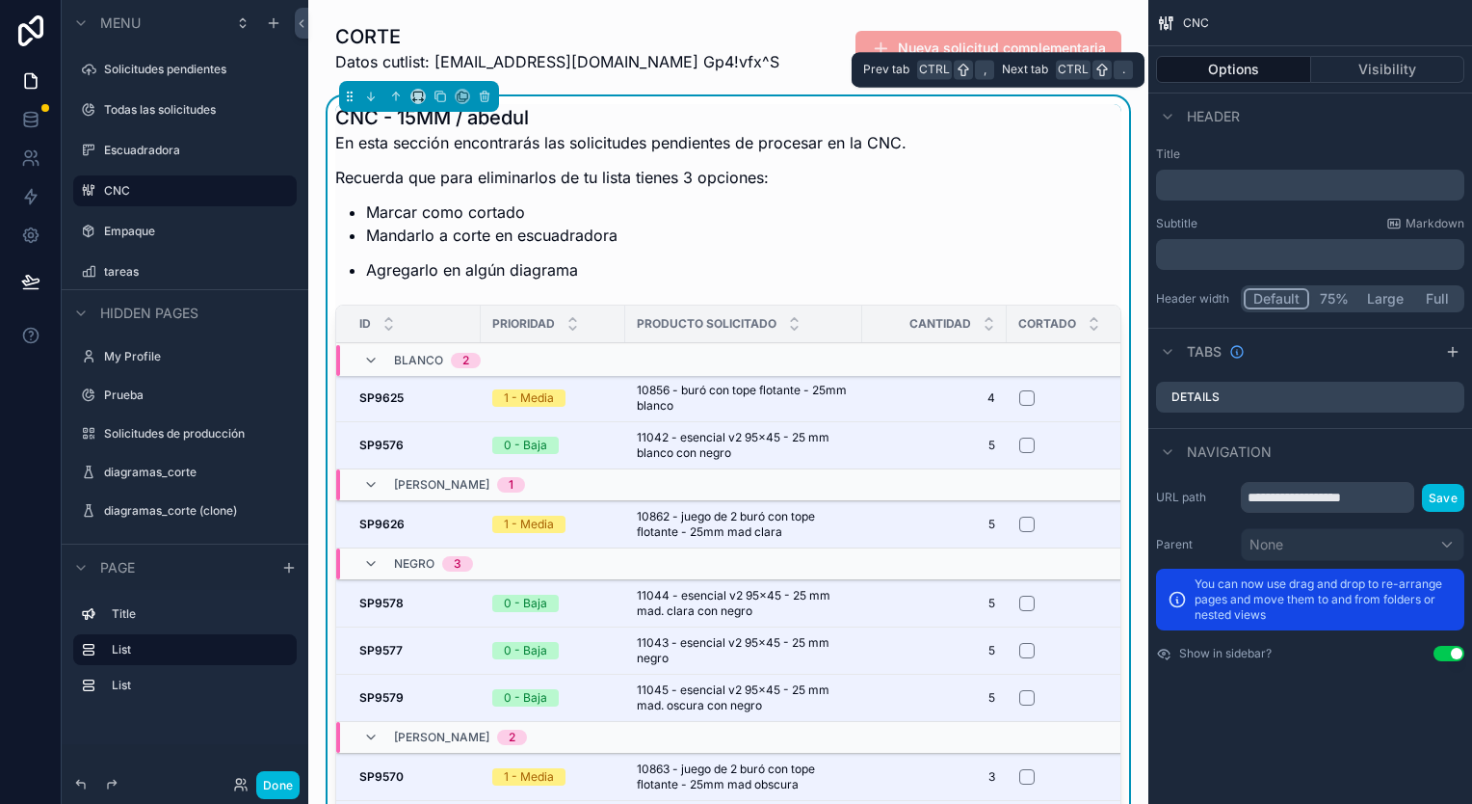
click at [1335, 70] on button "Visibility" at bounding box center [1388, 69] width 154 height 27
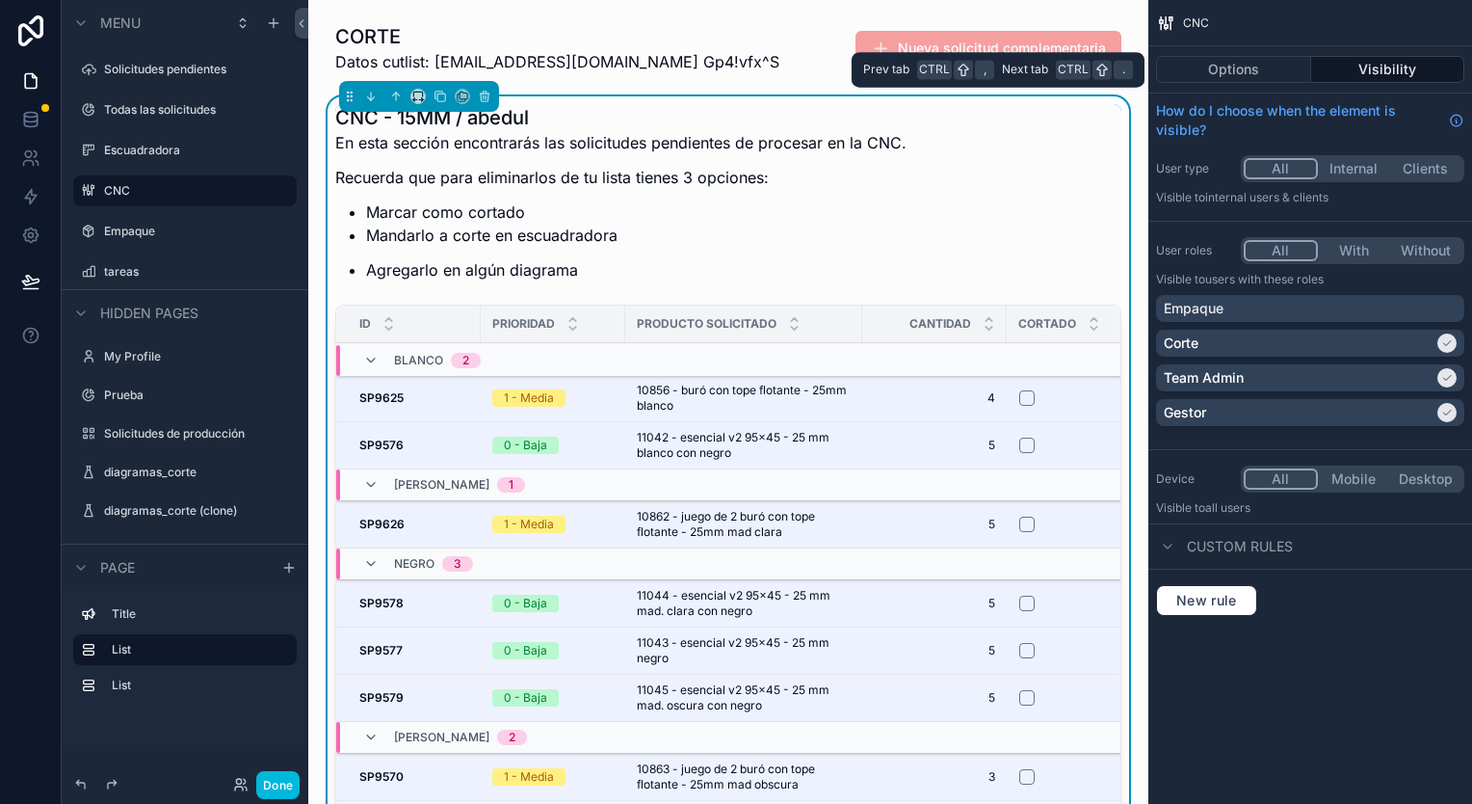
click at [1281, 71] on button "Options" at bounding box center [1233, 69] width 155 height 27
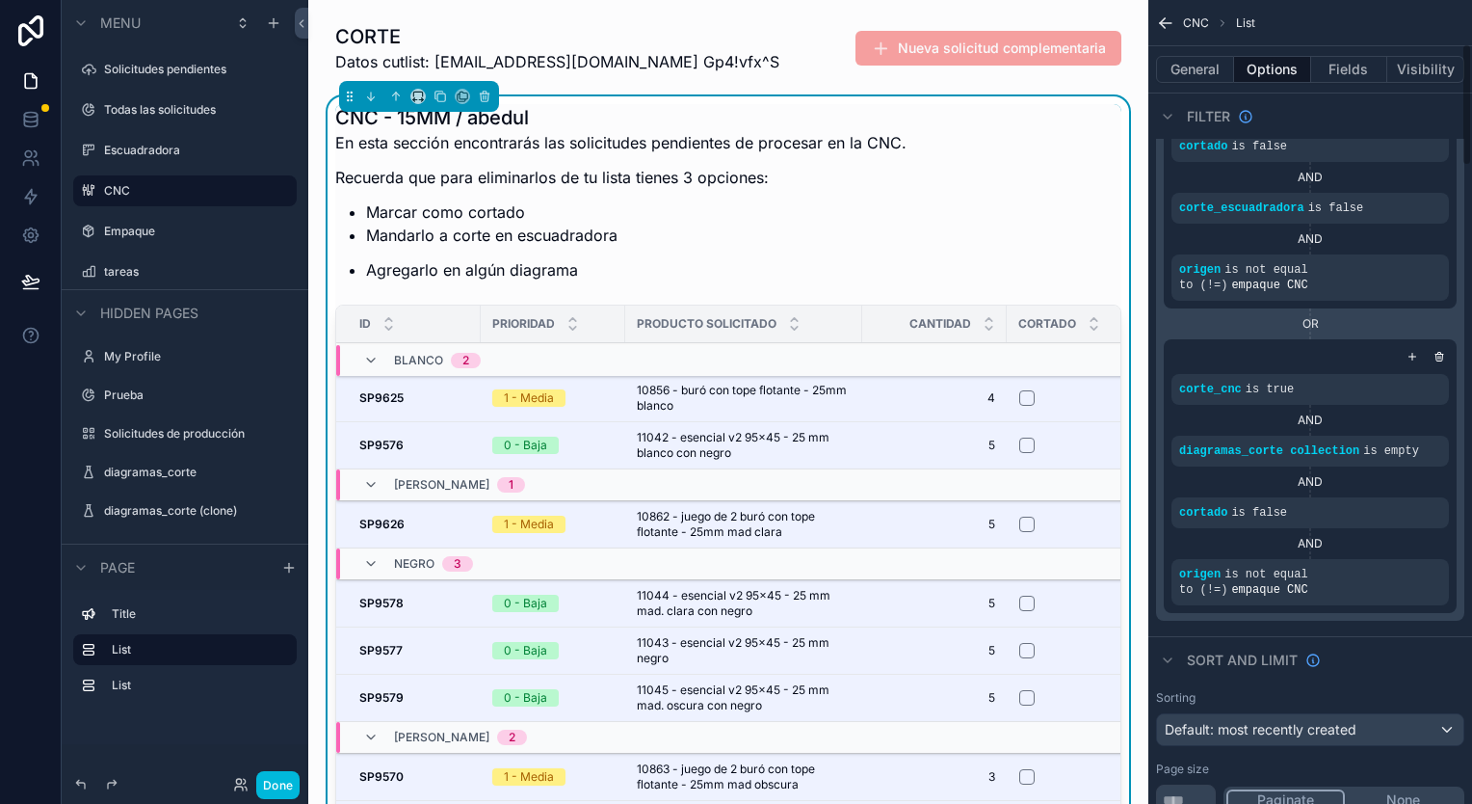
scroll to position [289, 0]
click at [1324, 346] on div "scrollable content" at bounding box center [1311, 355] width 278 height 19
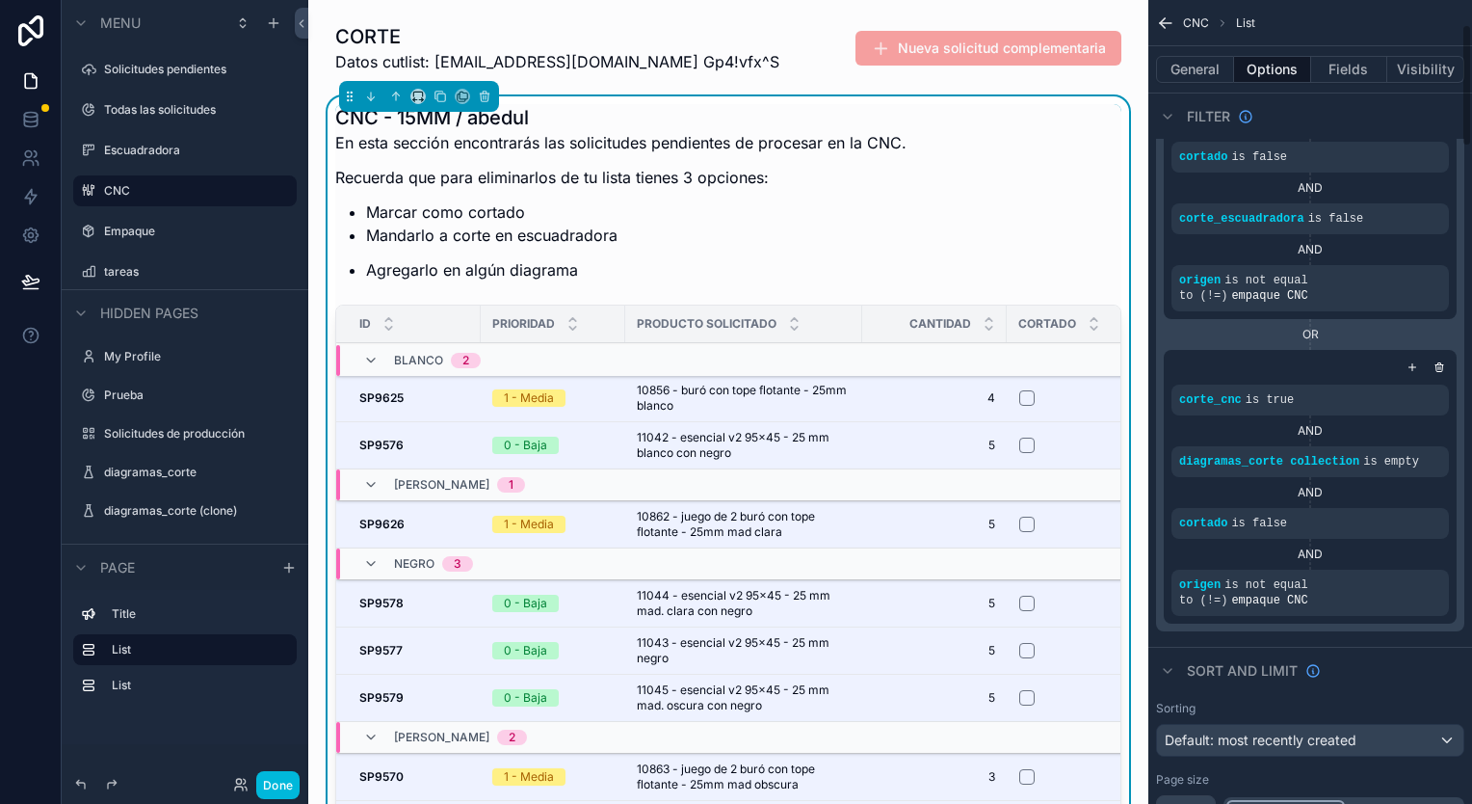
scroll to position [385, 0]
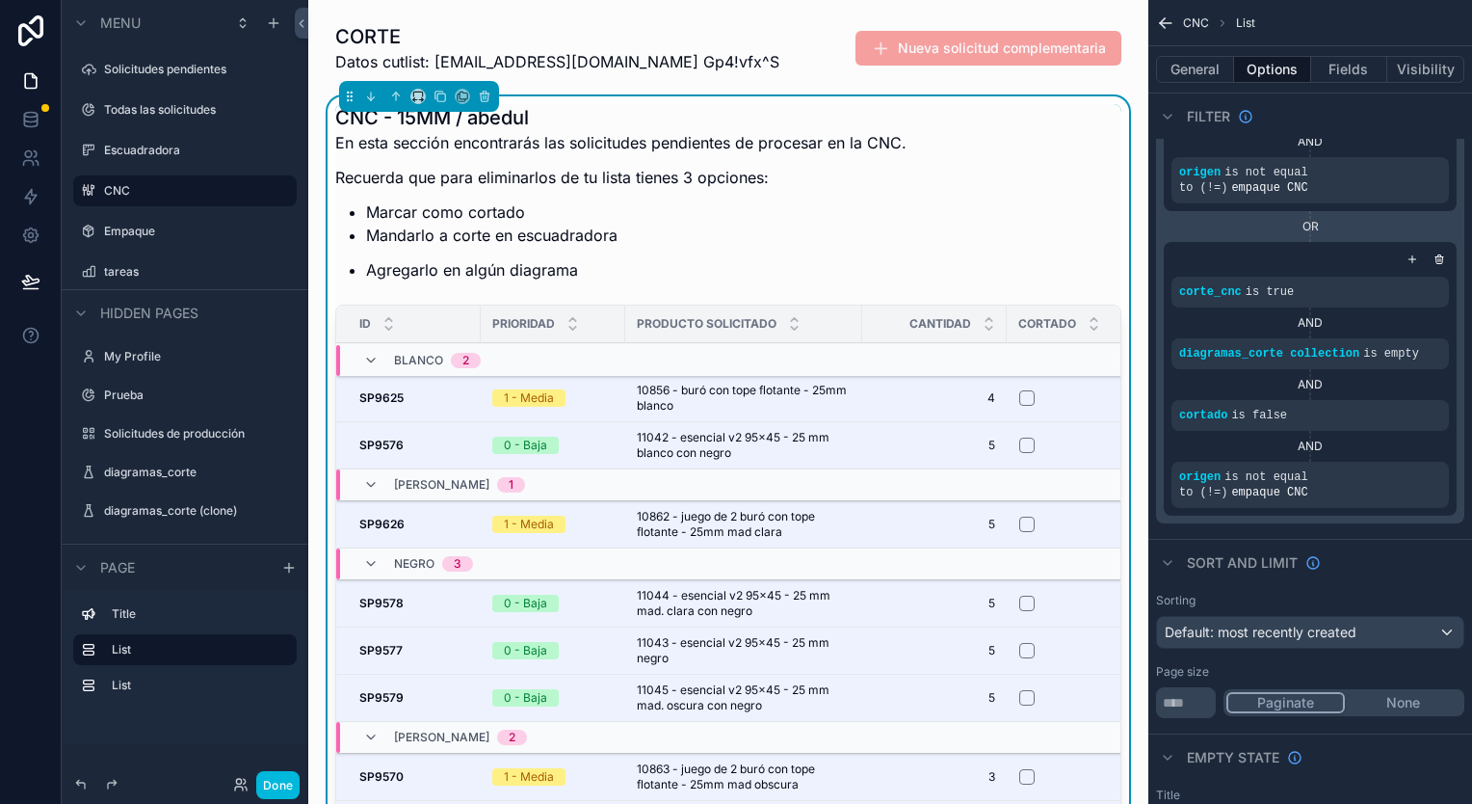
click at [134, 273] on label "tareas" at bounding box center [194, 271] width 181 height 15
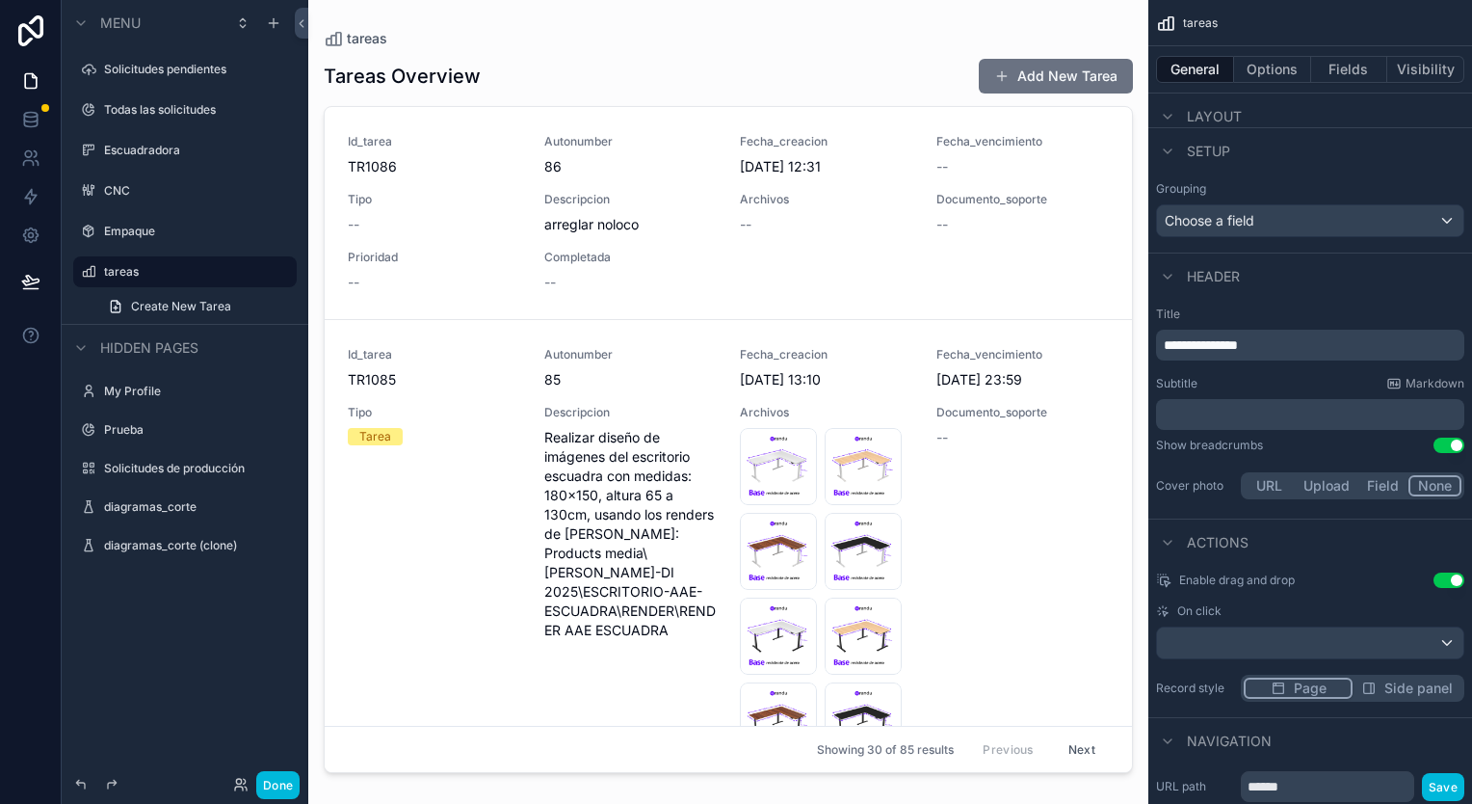
click at [189, 110] on label "Todas las solicitudes" at bounding box center [194, 109] width 181 height 15
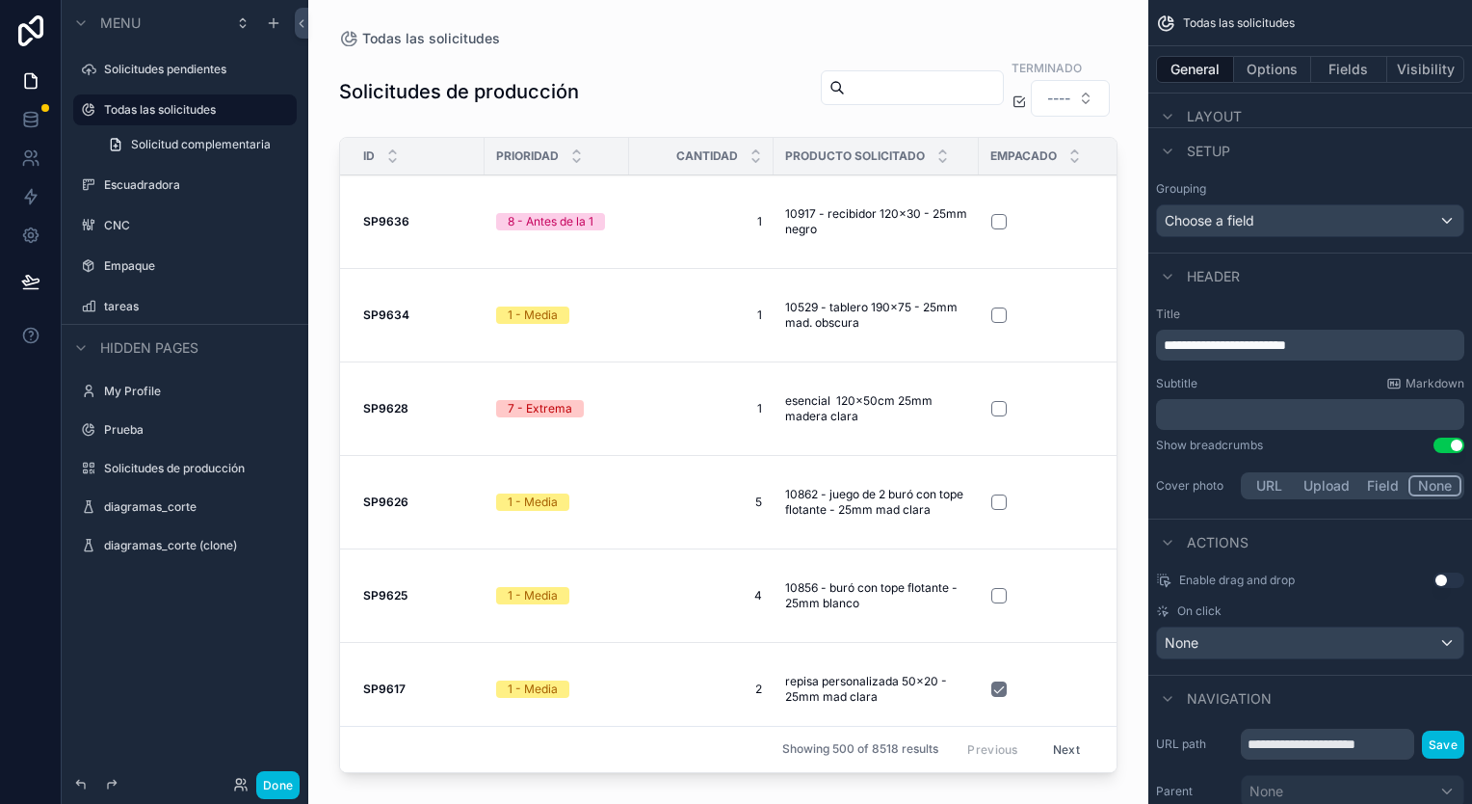
drag, startPoint x: 1110, startPoint y: 162, endPoint x: 1110, endPoint y: 183, distance: 21.2
click at [1110, 183] on div "scrollable content" at bounding box center [728, 390] width 840 height 781
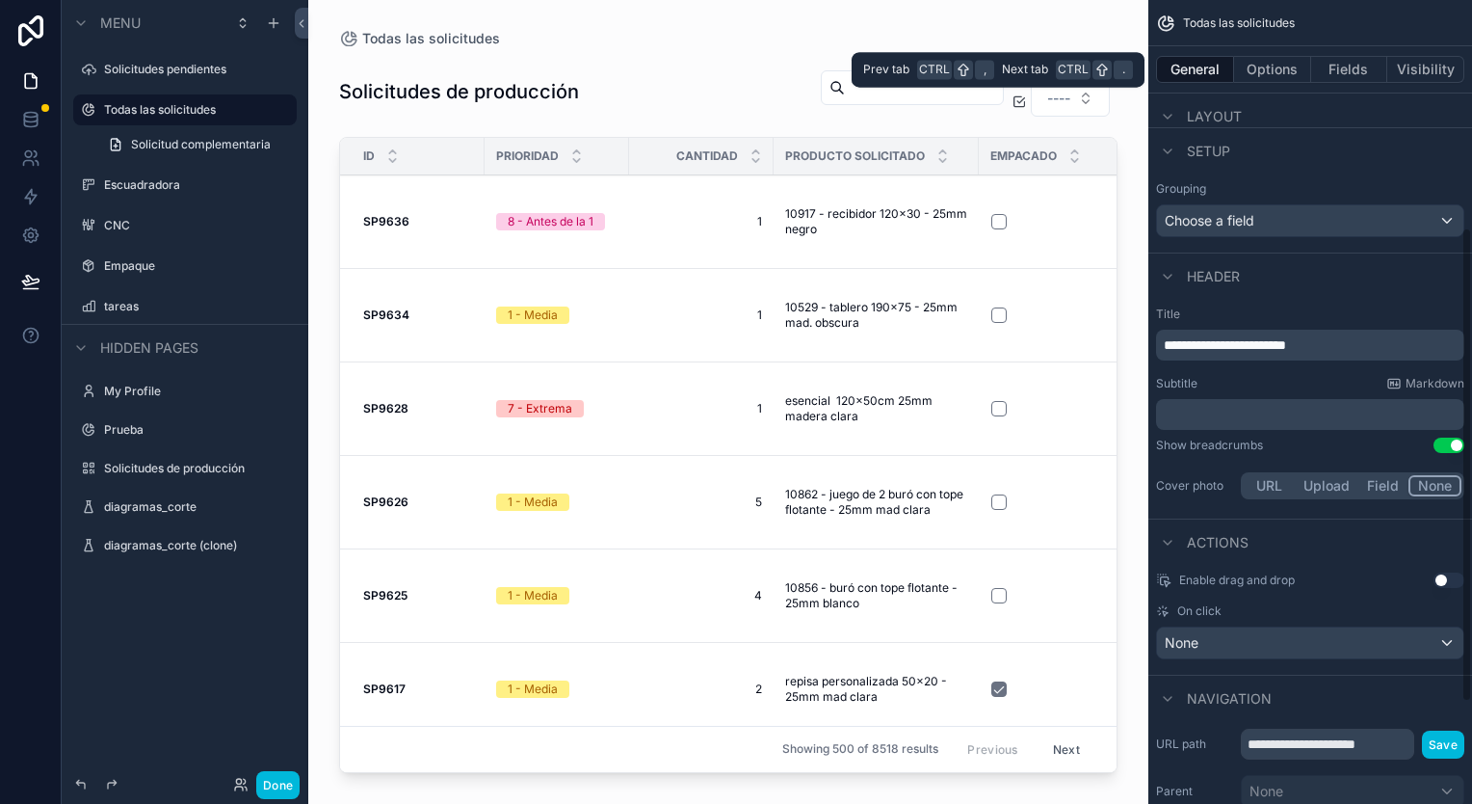
click at [1279, 69] on button "Options" at bounding box center [1272, 69] width 77 height 27
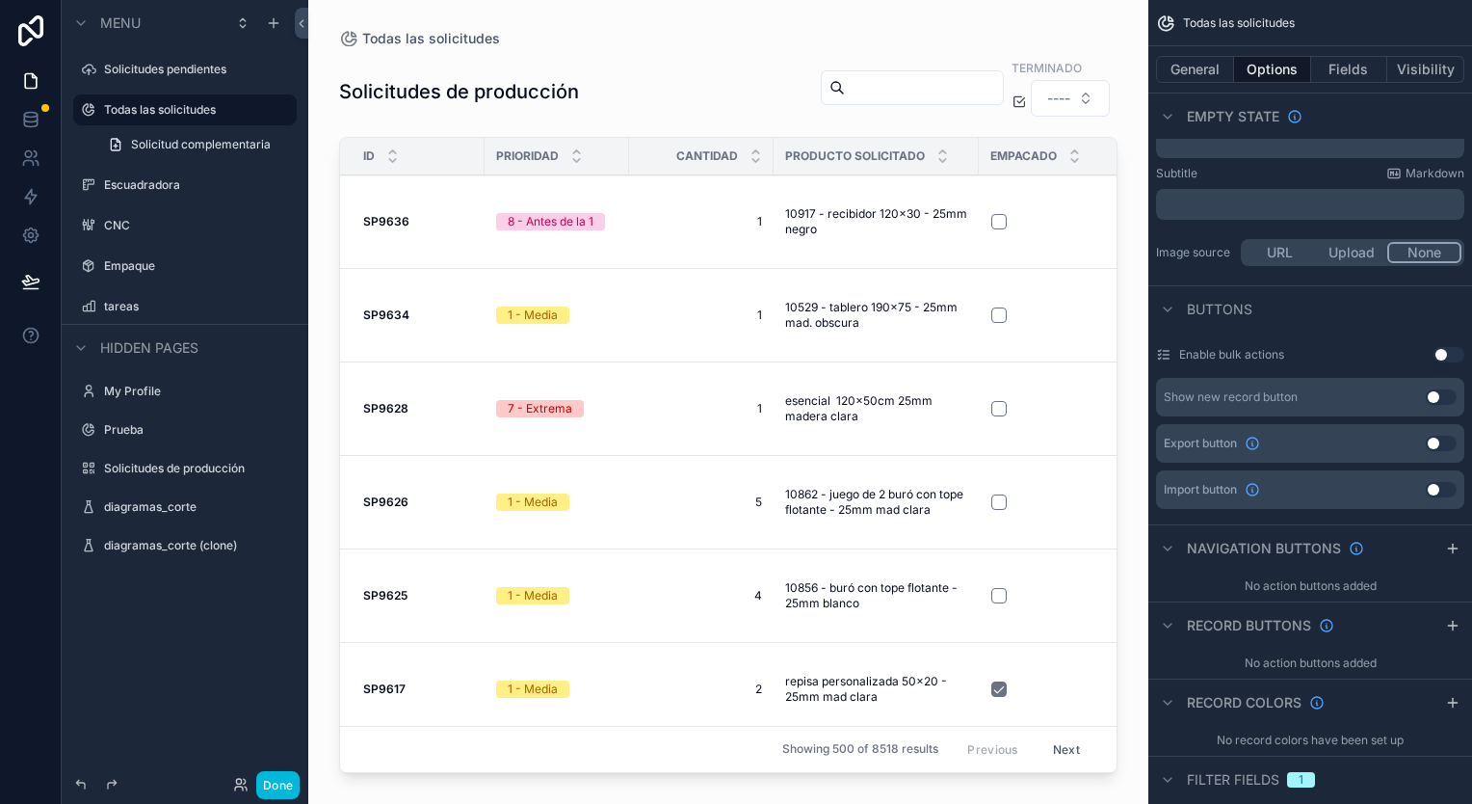
click at [211, 184] on label "Escuadradora" at bounding box center [194, 184] width 181 height 15
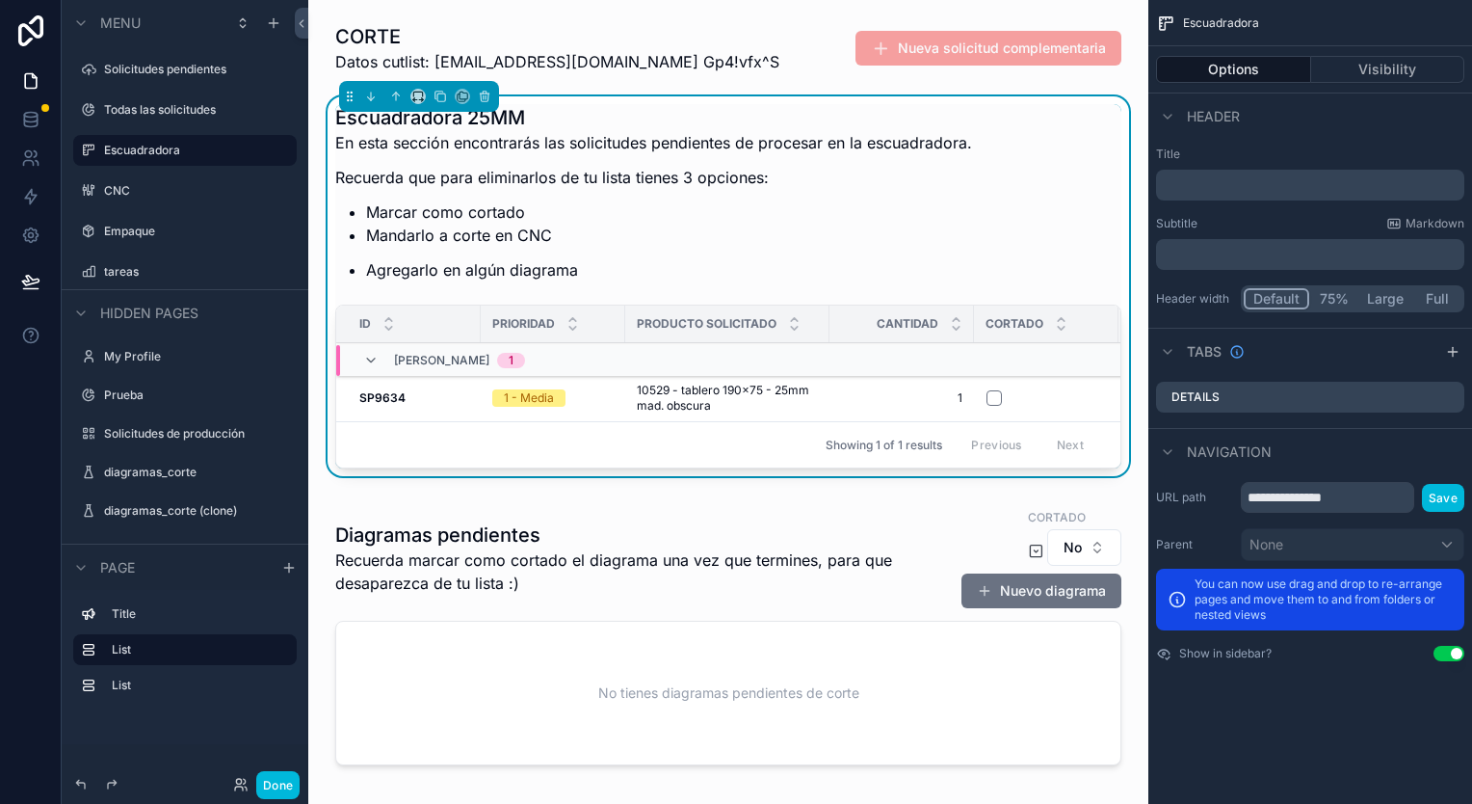
click at [169, 237] on label "Empaque" at bounding box center [194, 231] width 181 height 15
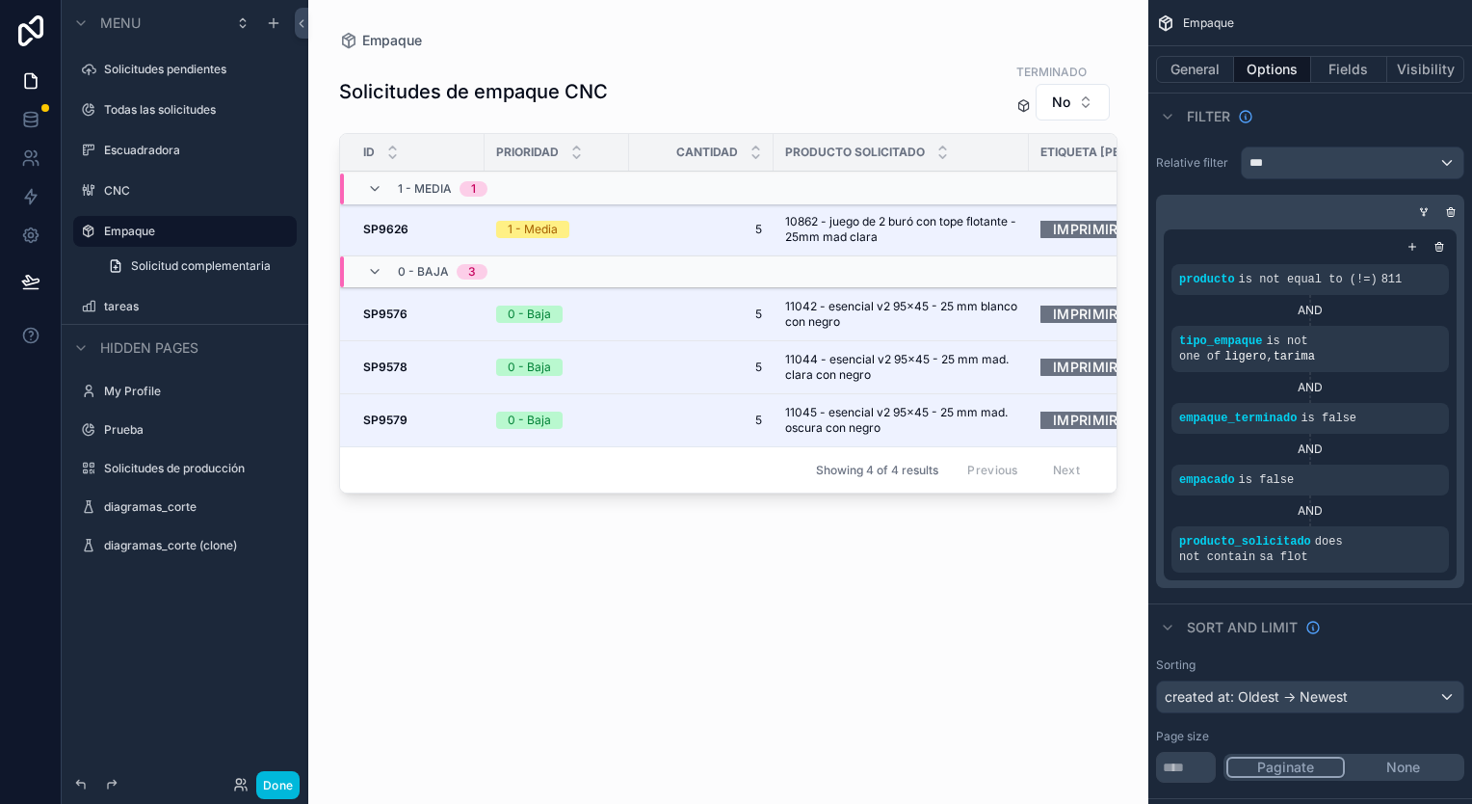
click at [181, 202] on div "CNC" at bounding box center [185, 190] width 216 height 31
click at [189, 189] on label "CNC" at bounding box center [194, 190] width 181 height 15
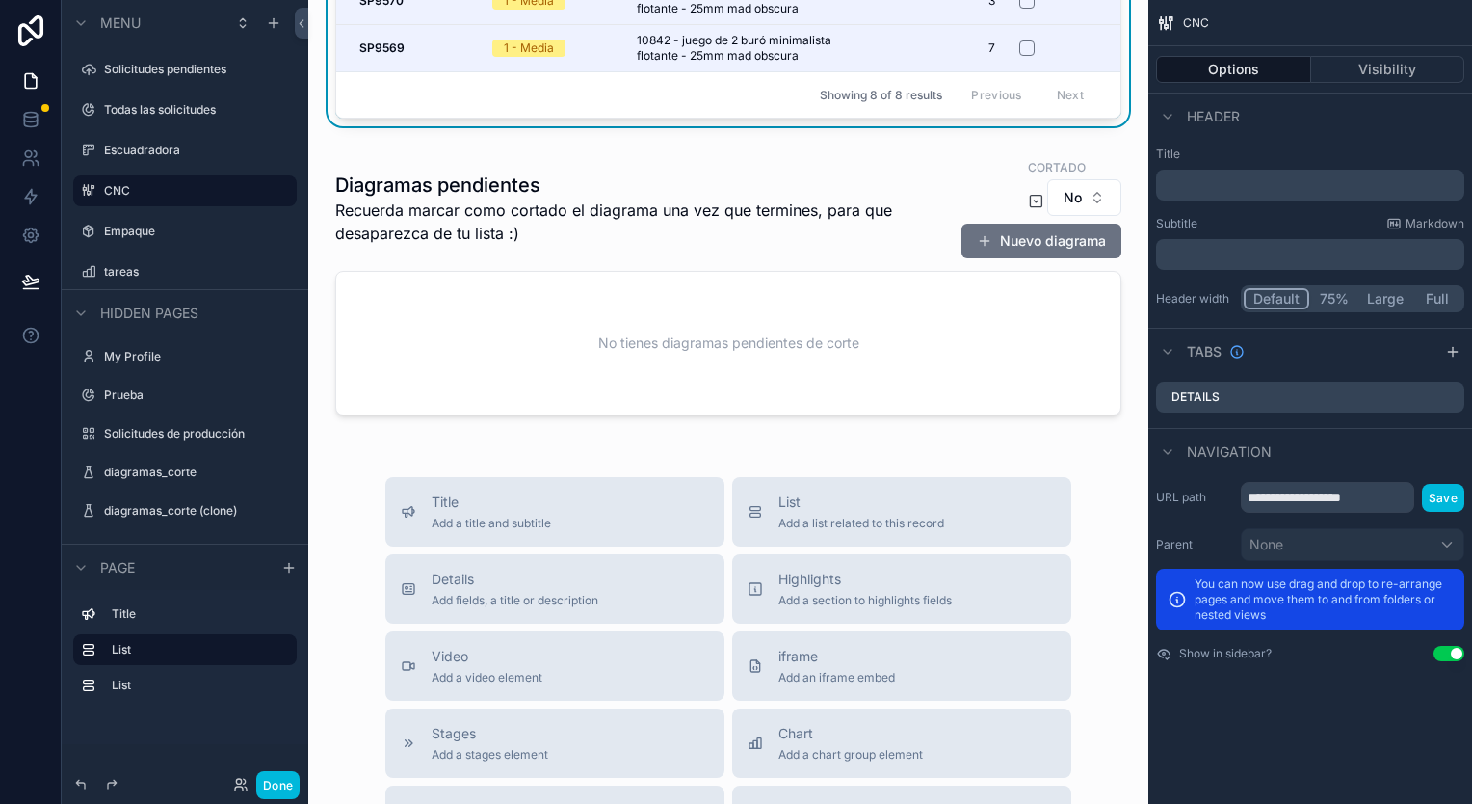
scroll to position [771, 0]
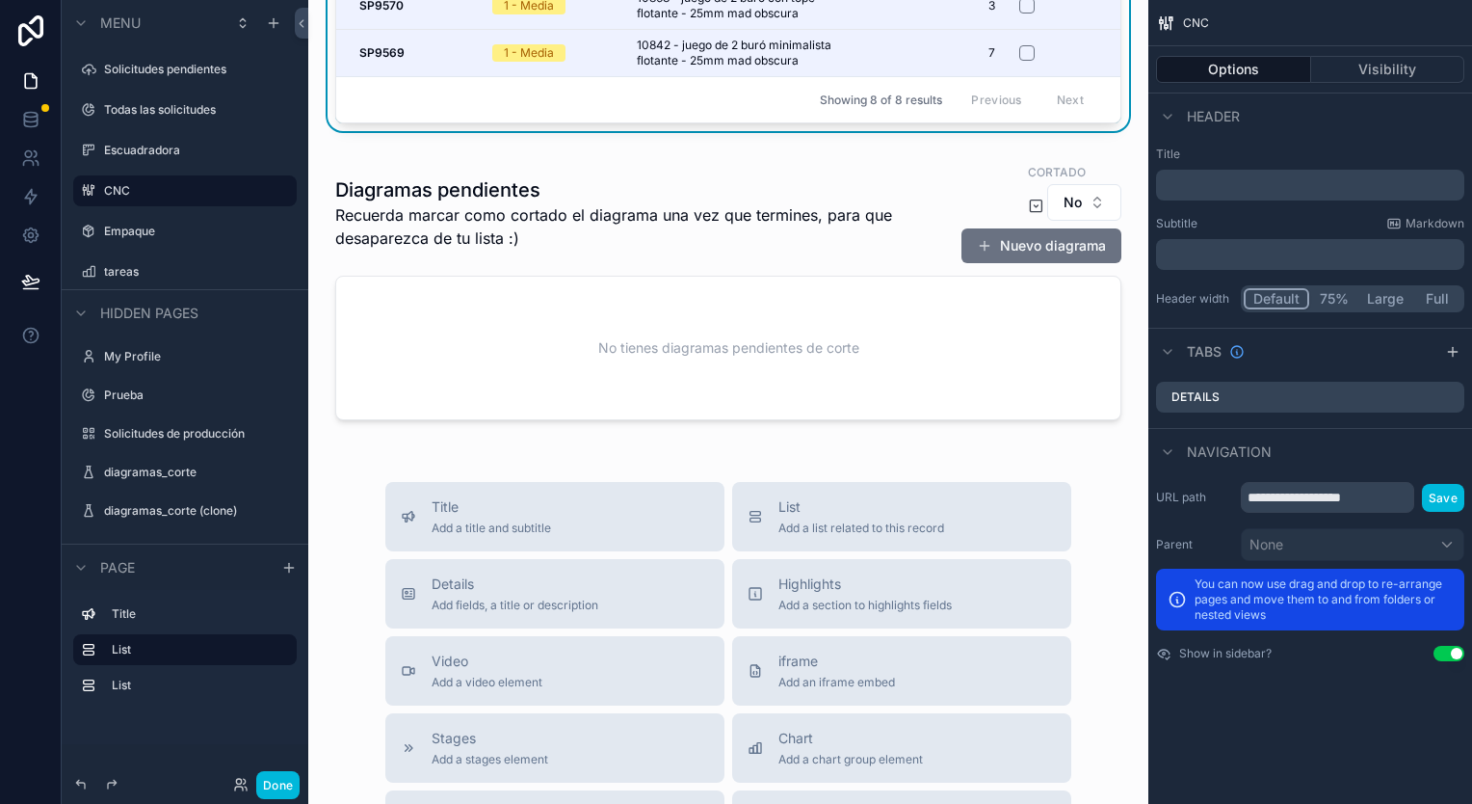
click at [200, 427] on label "Solicitudes de producción" at bounding box center [194, 433] width 181 height 15
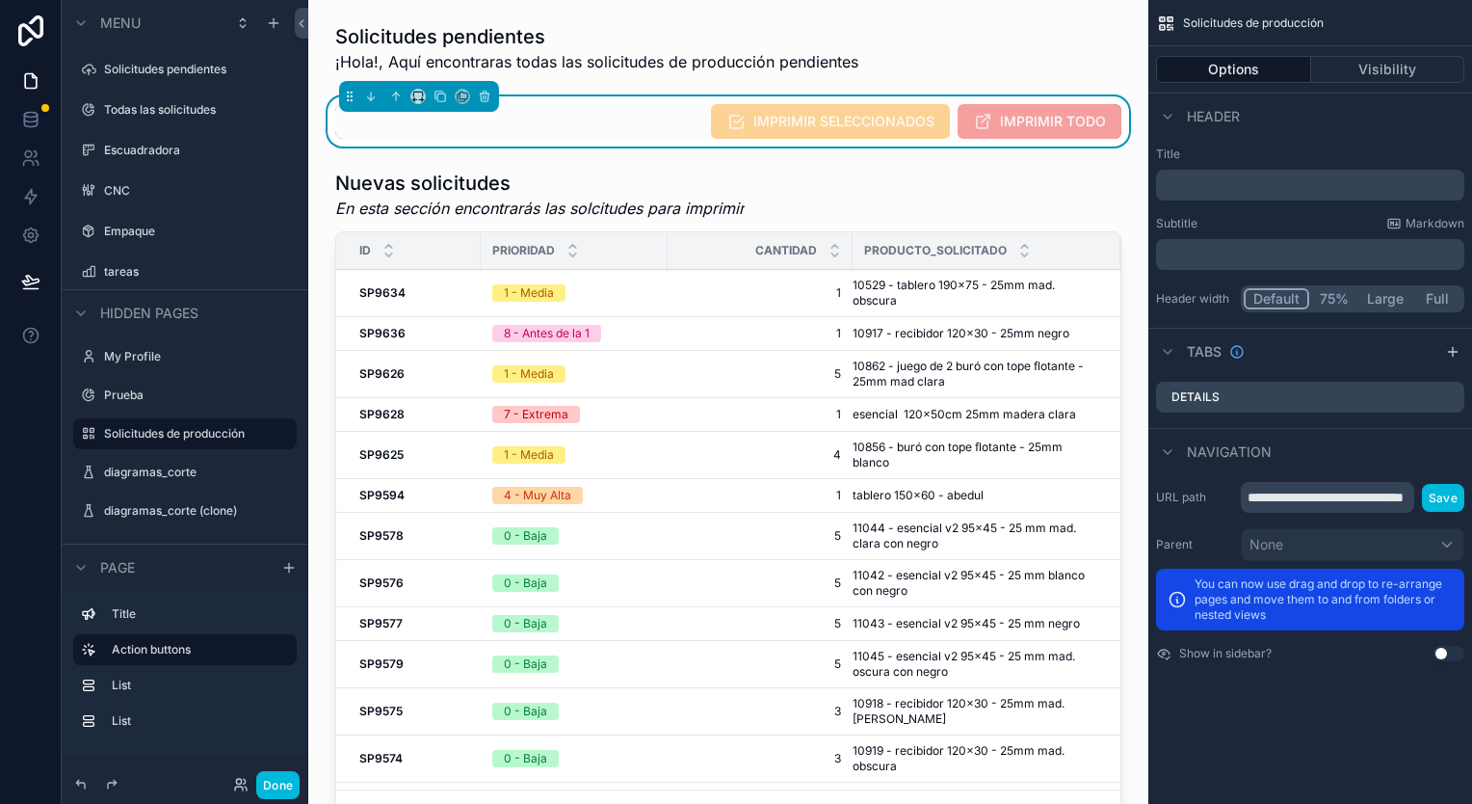
click at [158, 390] on label "Prueba" at bounding box center [194, 394] width 181 height 15
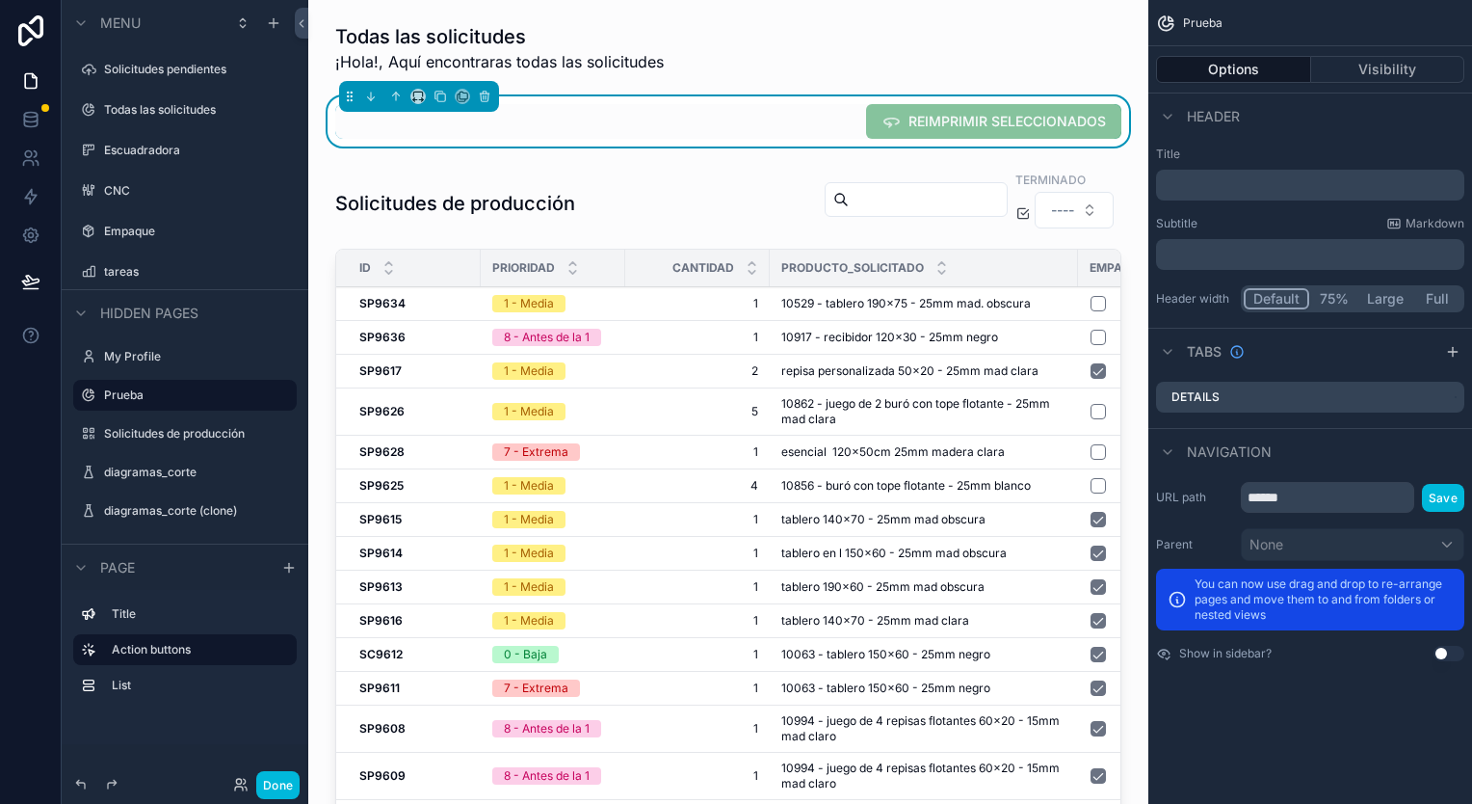
click at [0, 0] on div "scrollable content" at bounding box center [0, 0] width 0 height 0
click at [366, 407] on span "Remove" at bounding box center [368, 407] width 51 height 19
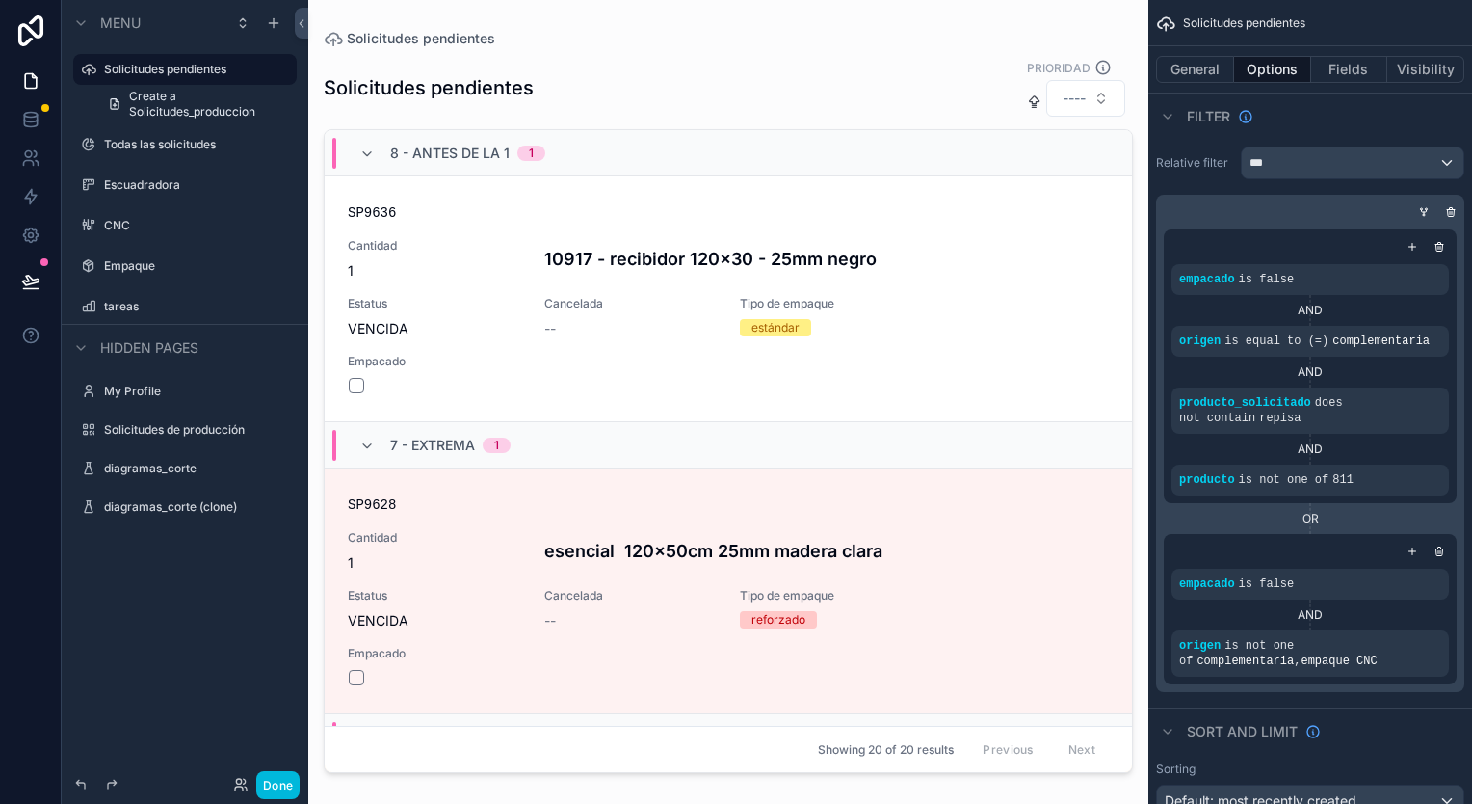
click at [216, 503] on label "diagramas_corte (clone)" at bounding box center [194, 506] width 181 height 15
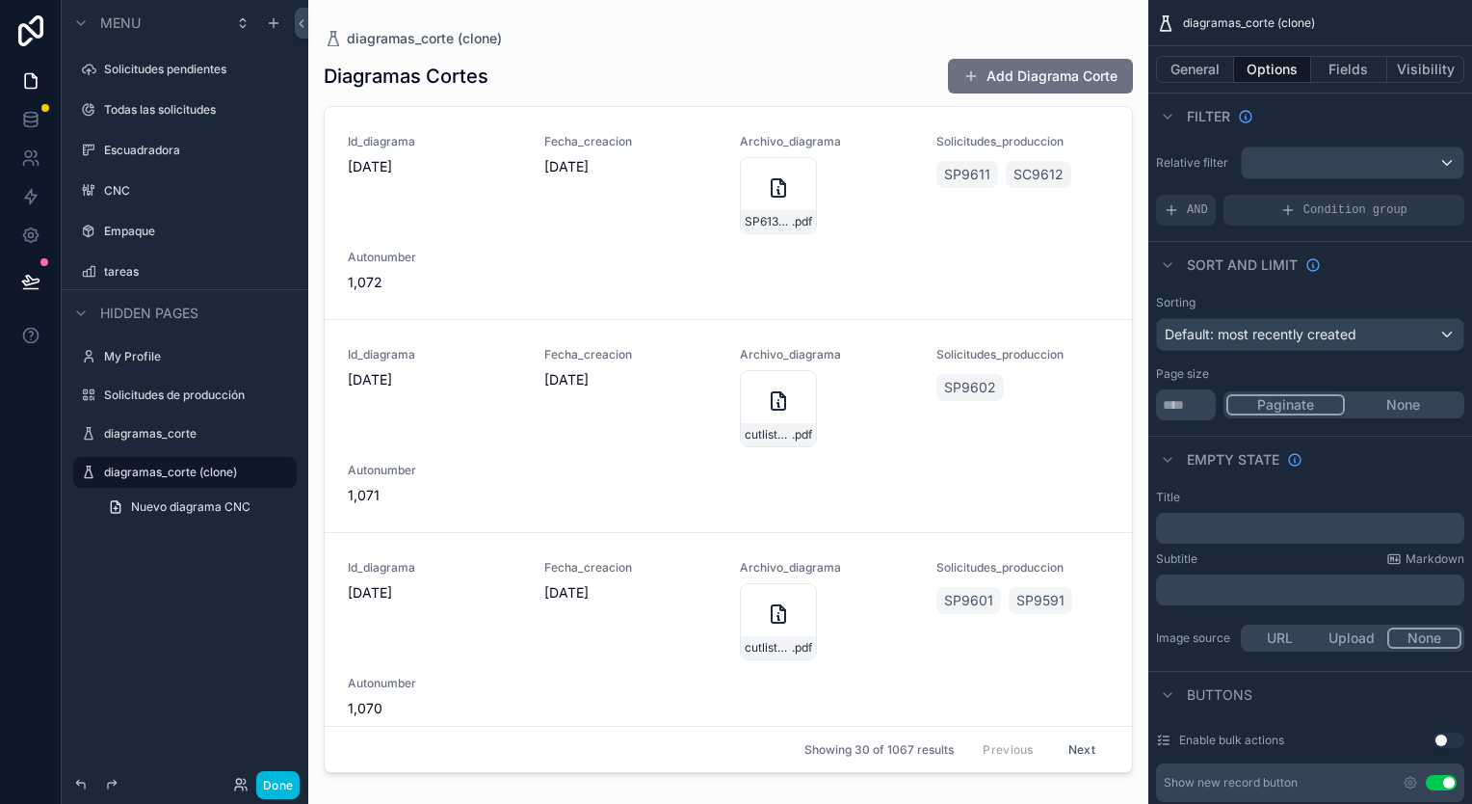
click at [173, 225] on label "Empaque" at bounding box center [194, 231] width 181 height 15
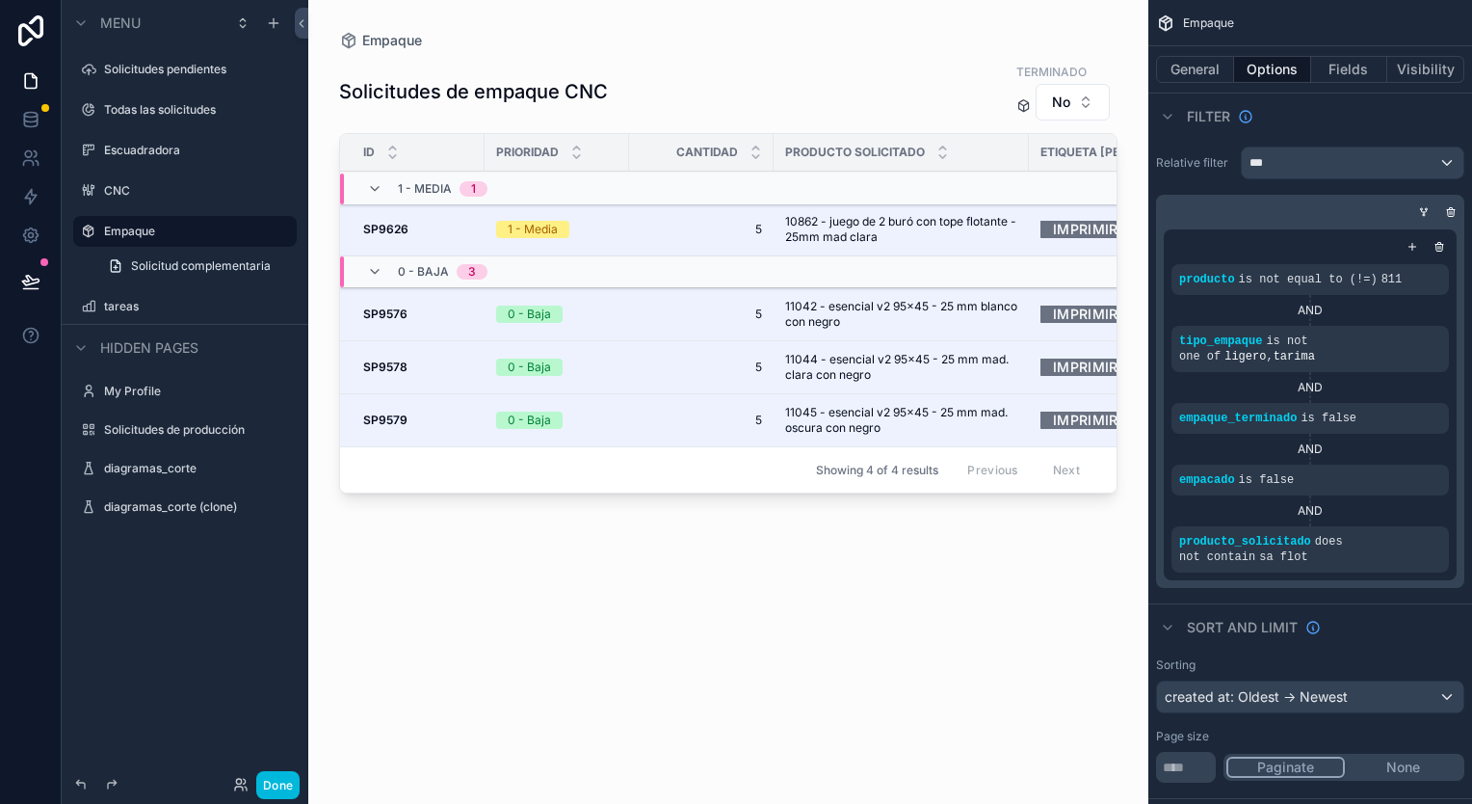
click at [173, 195] on label "CNC" at bounding box center [194, 190] width 181 height 15
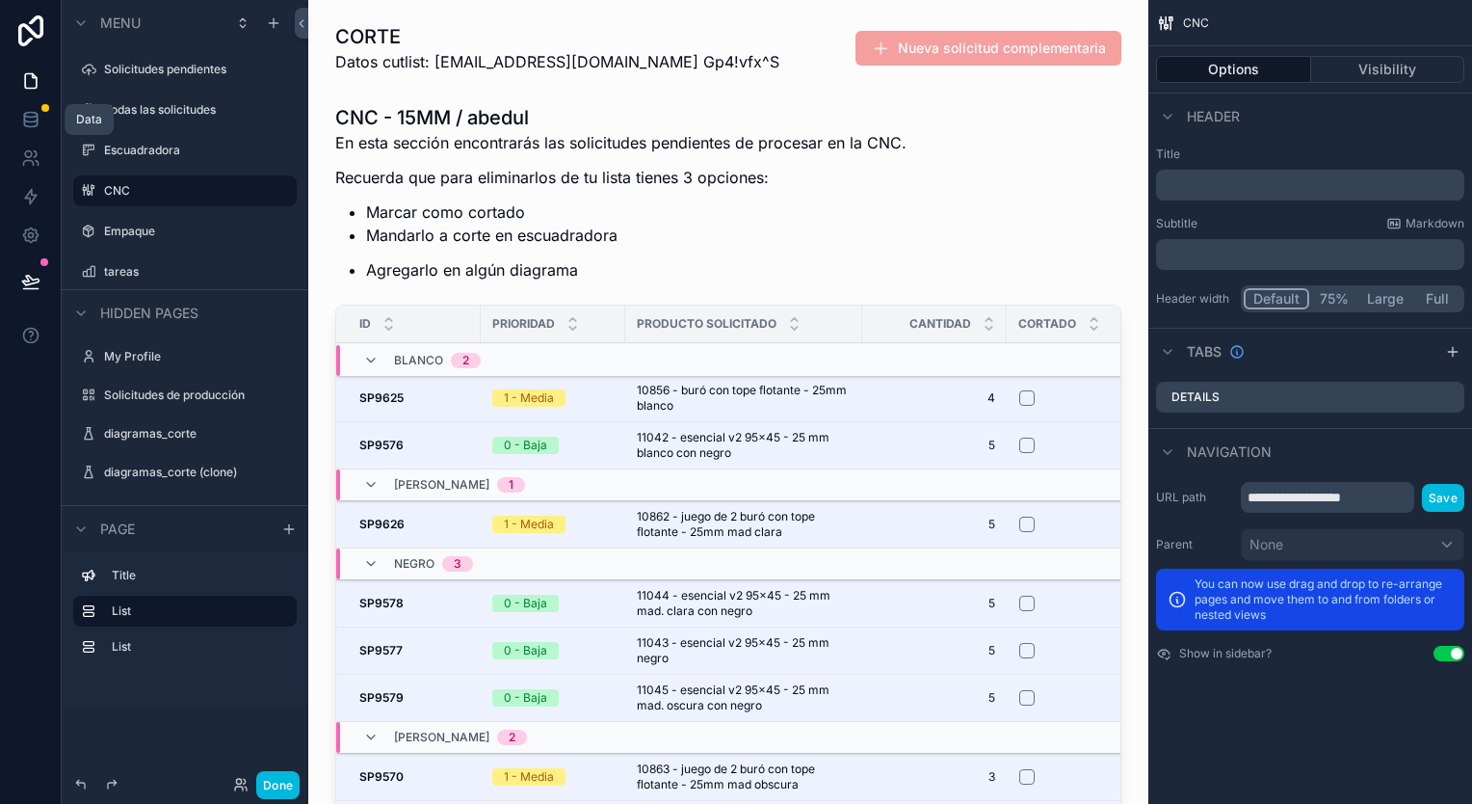
click at [33, 119] on icon at bounding box center [30, 119] width 19 height 19
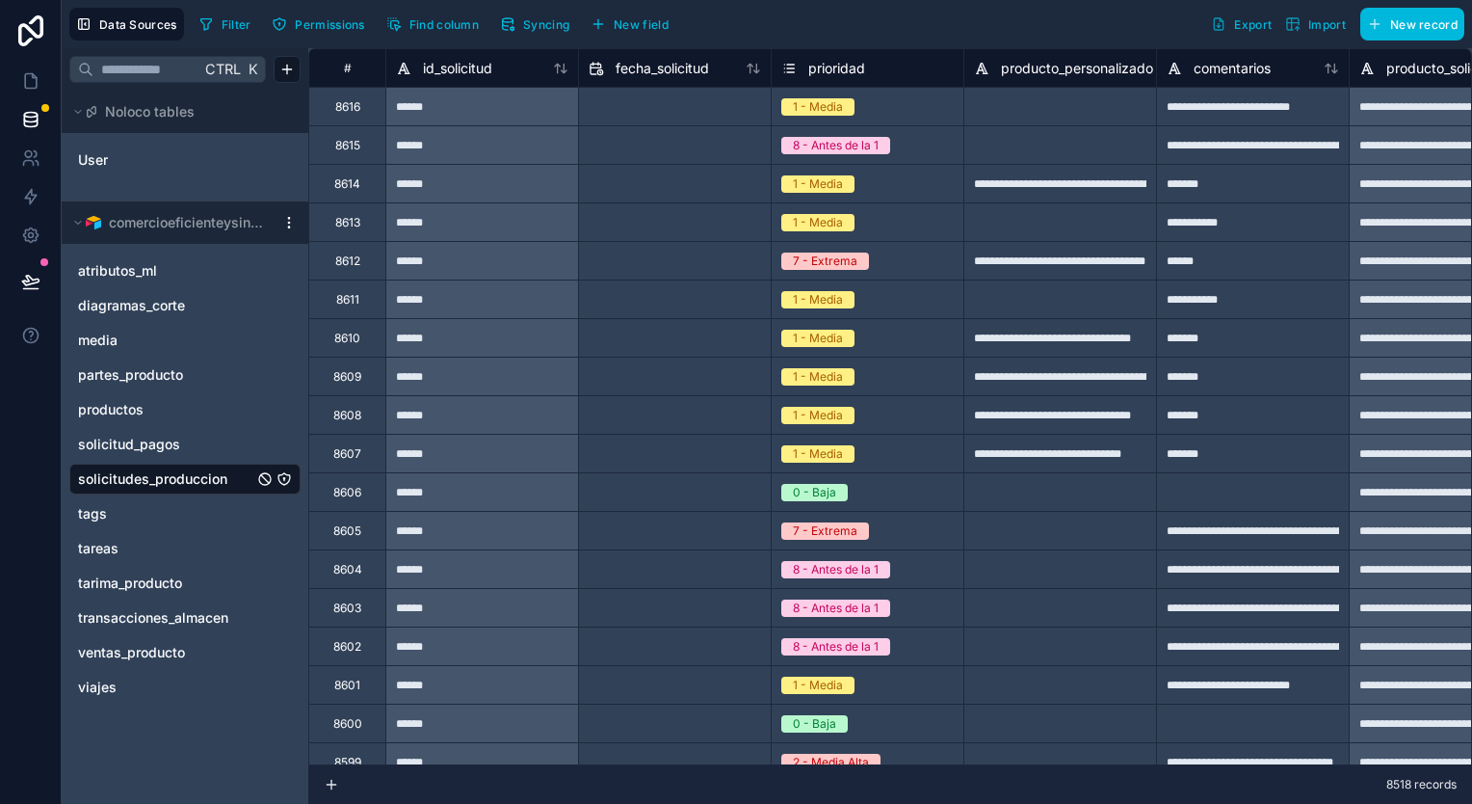
click at [554, 26] on span "Syncing" at bounding box center [546, 24] width 46 height 14
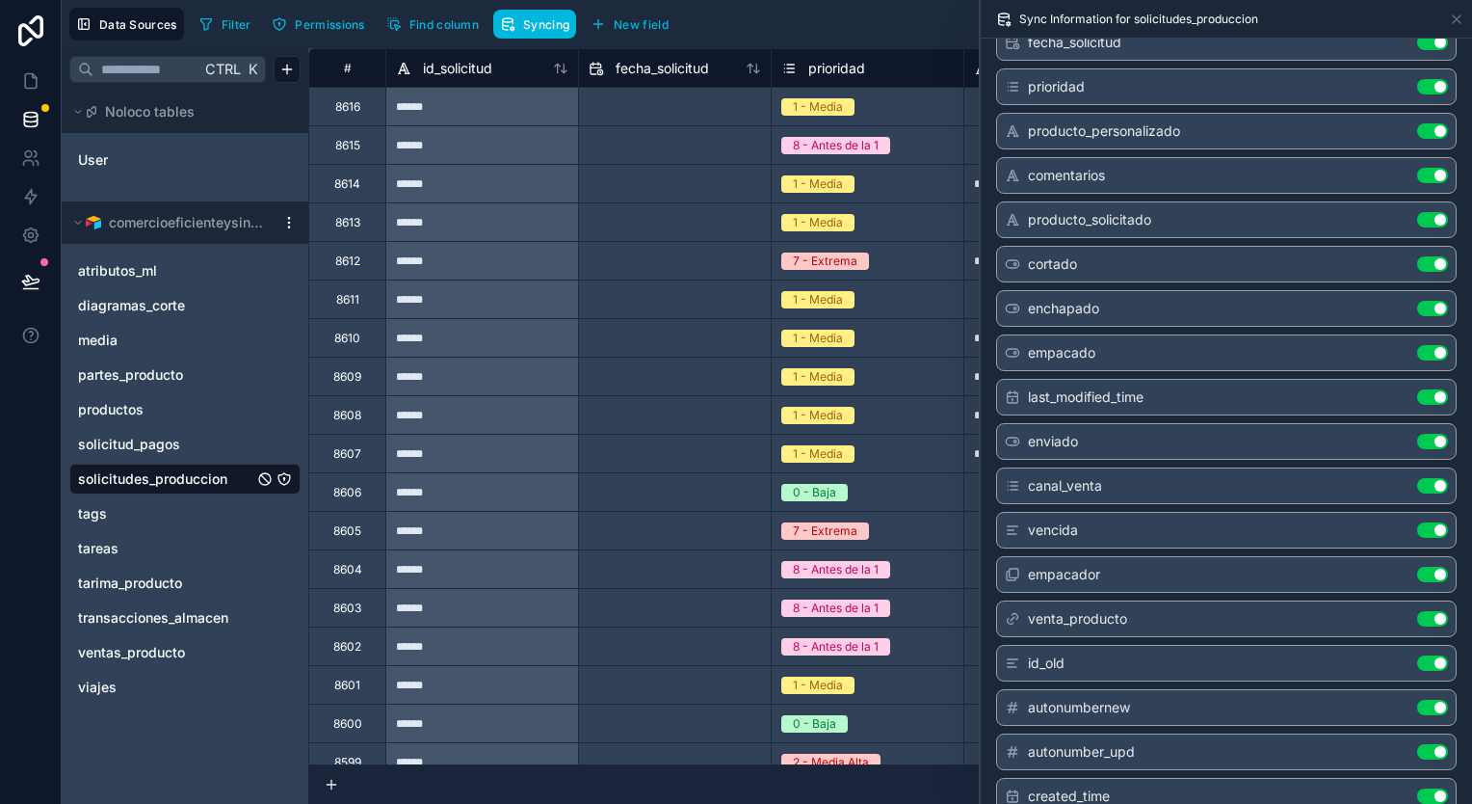
scroll to position [482, 0]
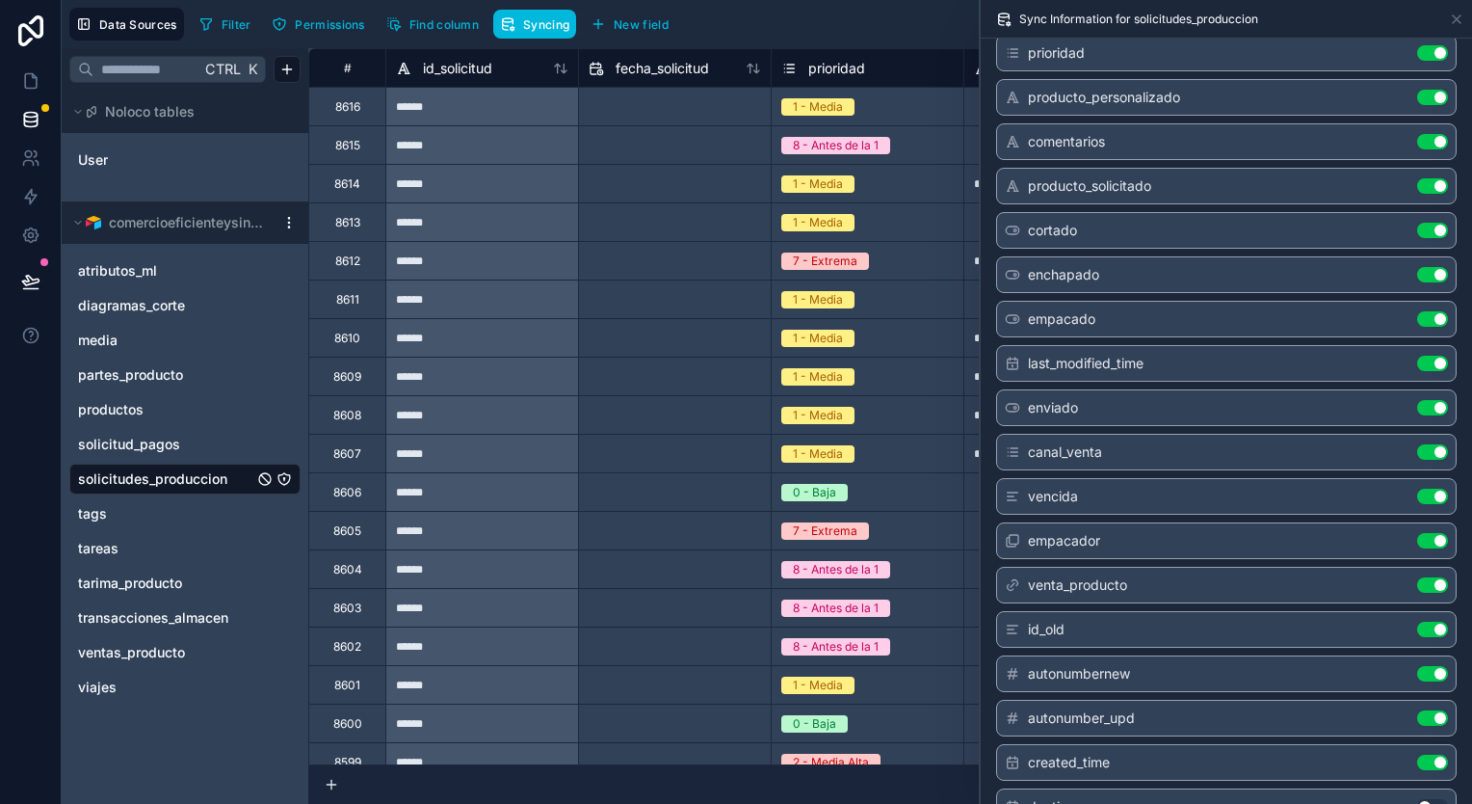
click at [1417, 359] on button "Use setting" at bounding box center [1432, 363] width 31 height 15
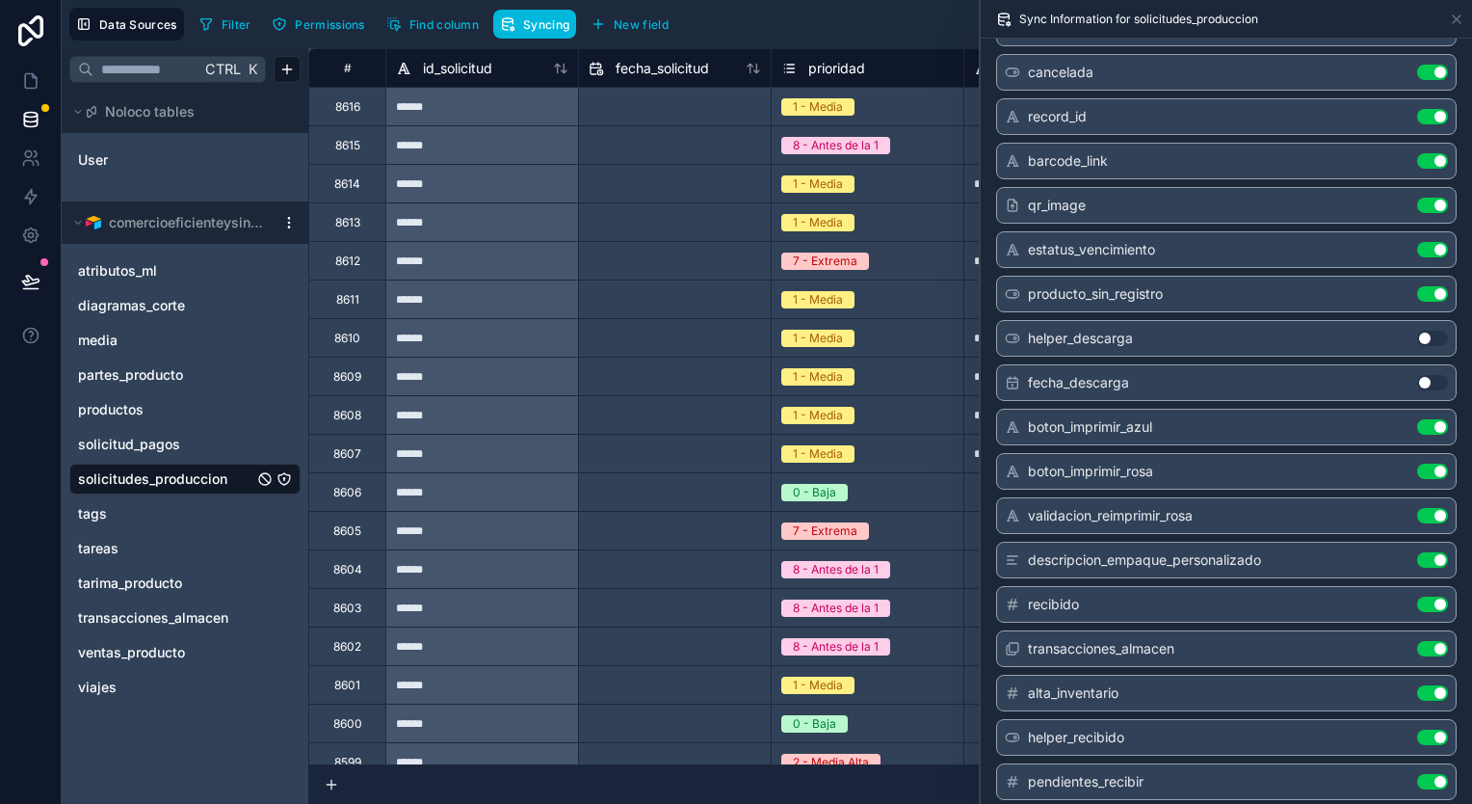
scroll to position [964, 0]
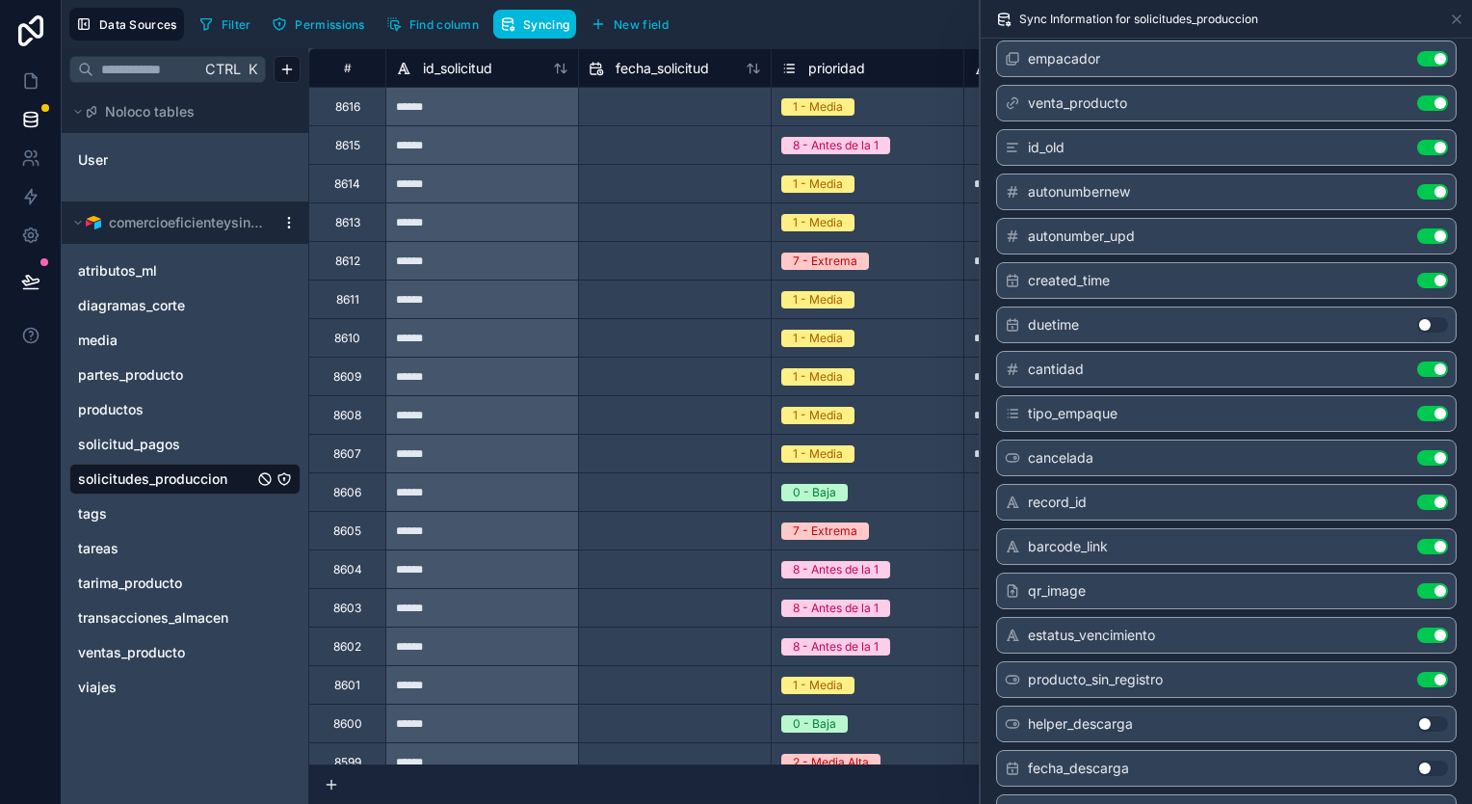
click at [1424, 185] on button "Use setting" at bounding box center [1432, 191] width 31 height 15
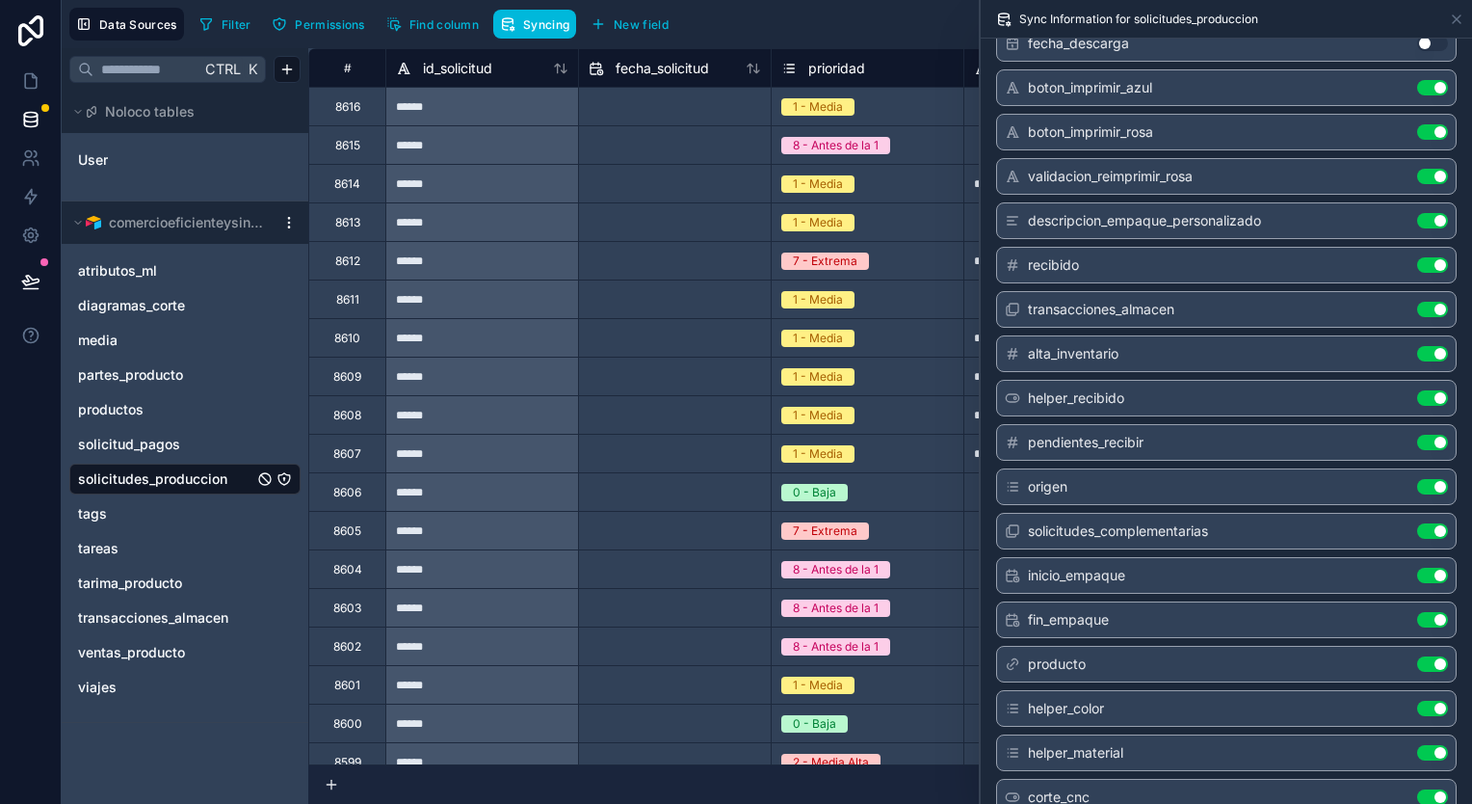
scroll to position [1735, 0]
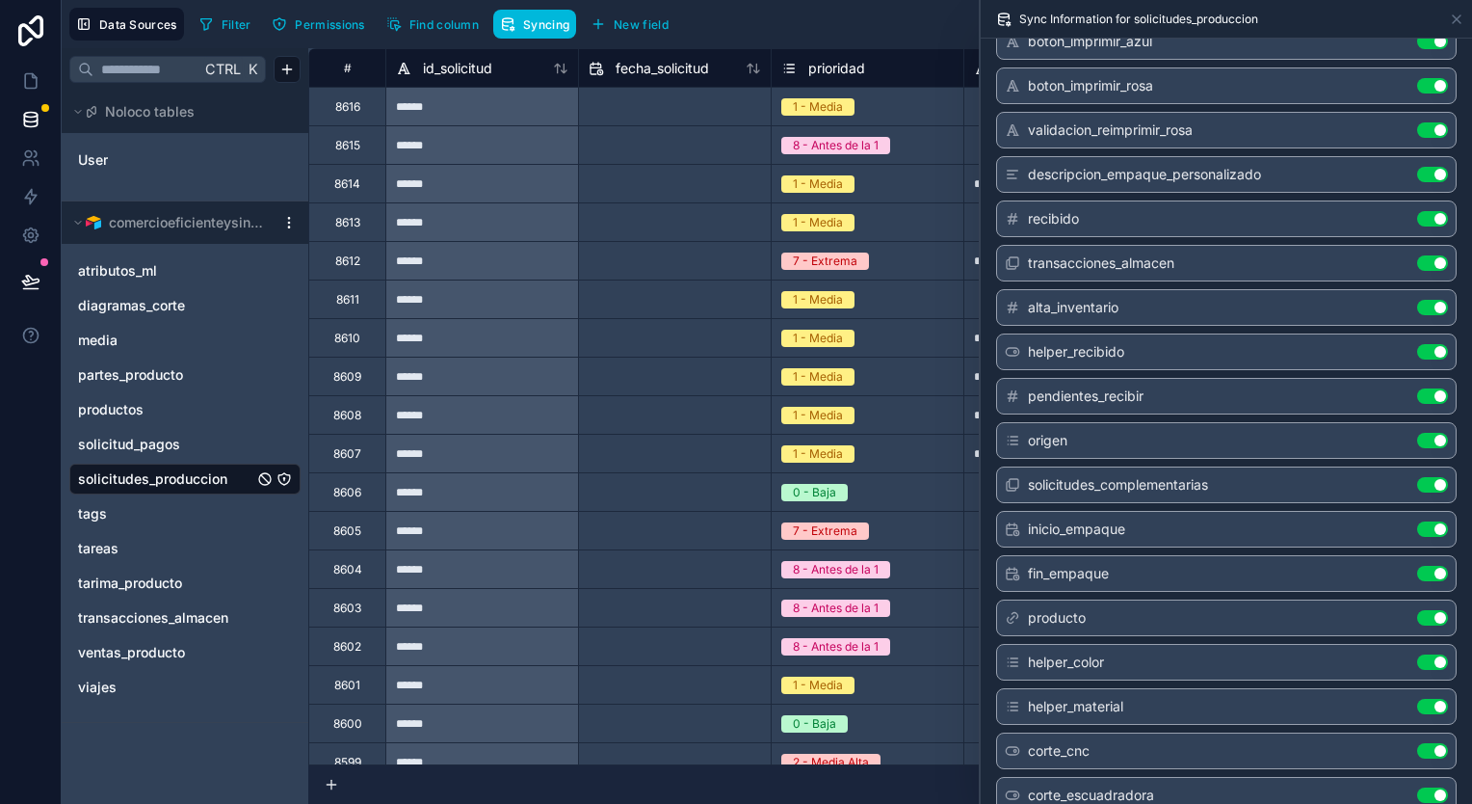
click at [1421, 566] on button "Use setting" at bounding box center [1432, 573] width 31 height 15
click at [1422, 521] on button "Use setting" at bounding box center [1432, 528] width 31 height 15
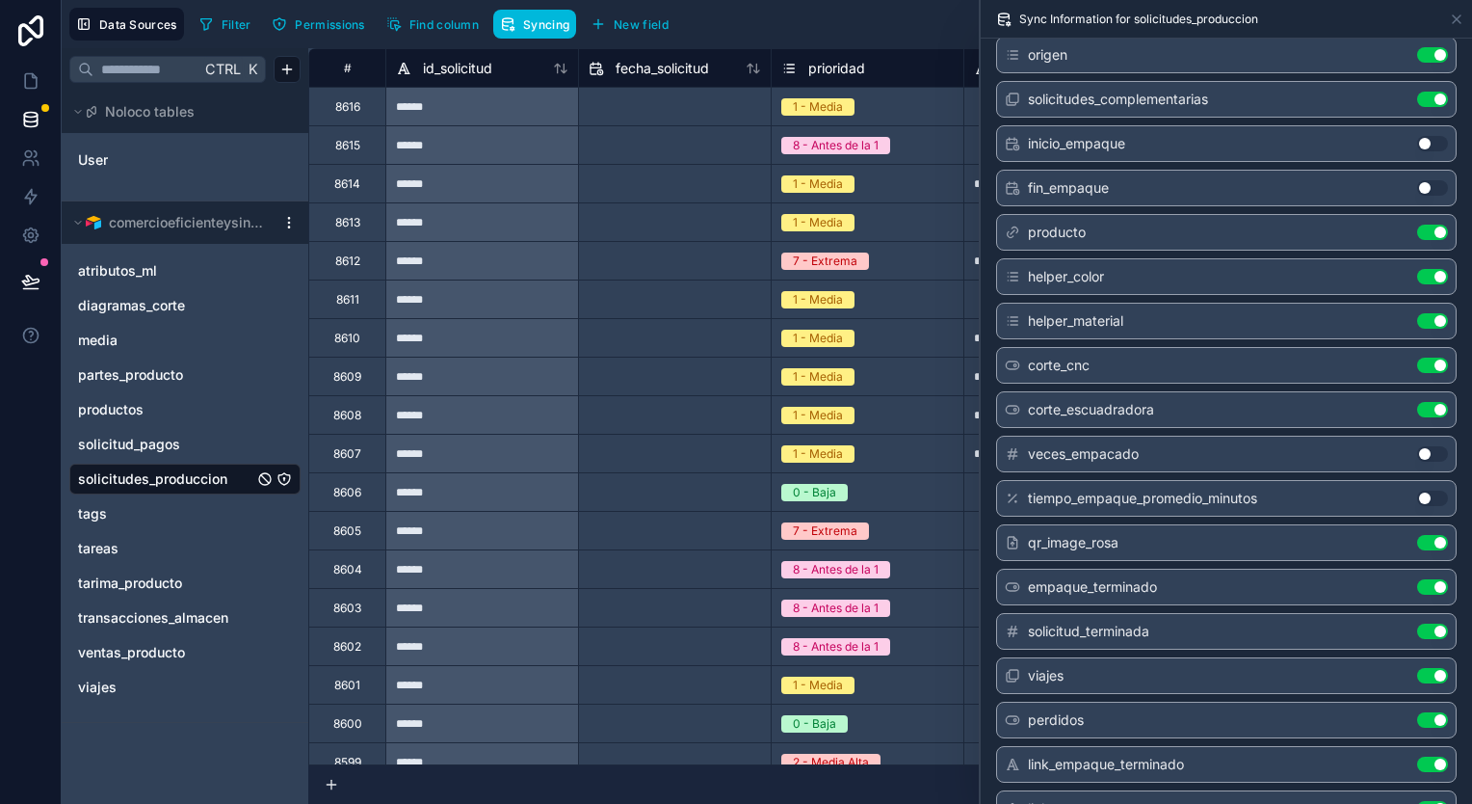
scroll to position [2135, 0]
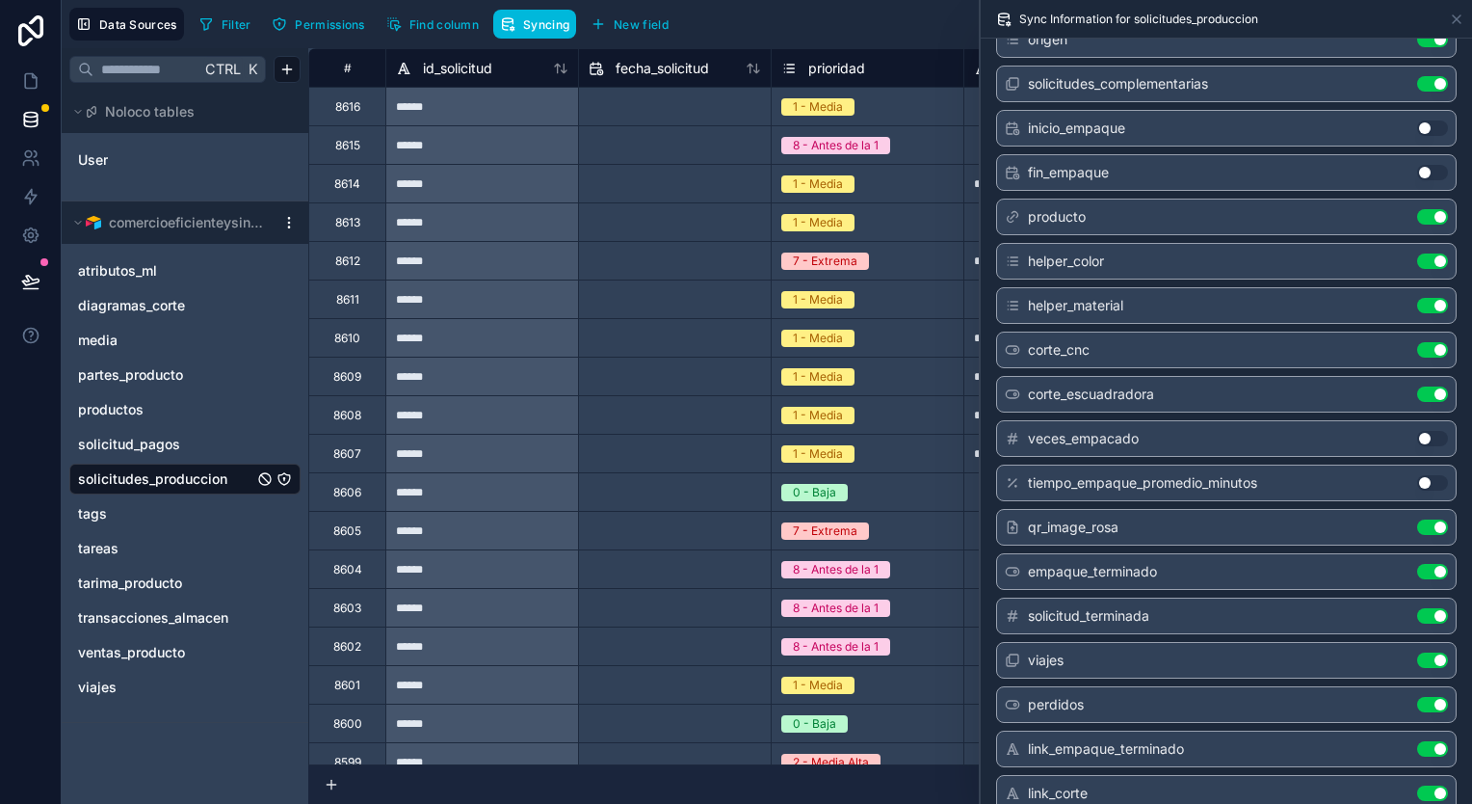
click at [1417, 741] on button "Use setting" at bounding box center [1432, 748] width 31 height 15
click at [1417, 785] on button "Use setting" at bounding box center [1432, 792] width 31 height 15
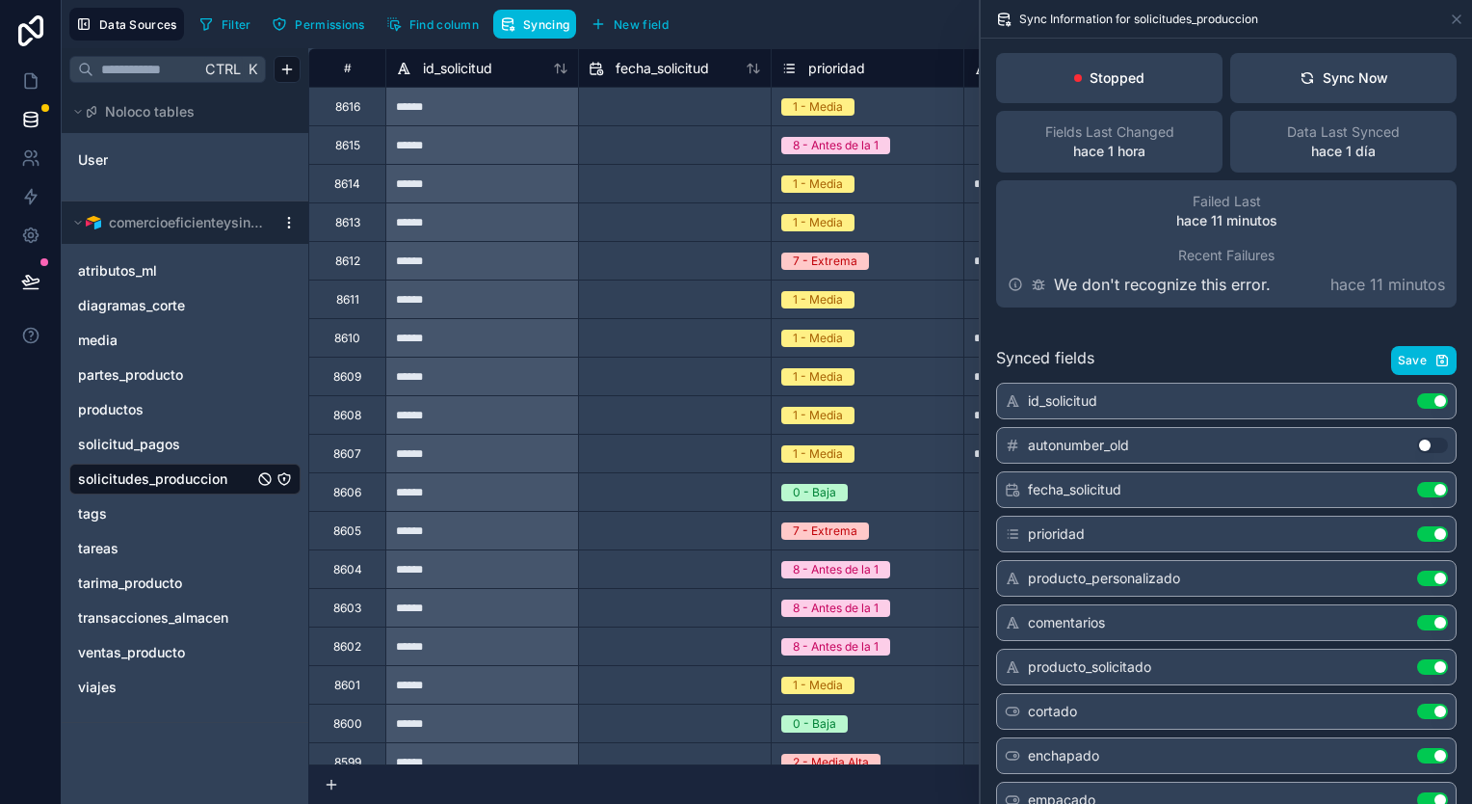
scroll to position [0, 0]
click at [1399, 356] on span "Save" at bounding box center [1412, 361] width 29 height 15
click at [1337, 79] on div "Sync Now" at bounding box center [1344, 78] width 89 height 19
click at [1041, 283] on icon at bounding box center [1039, 286] width 7 height 7
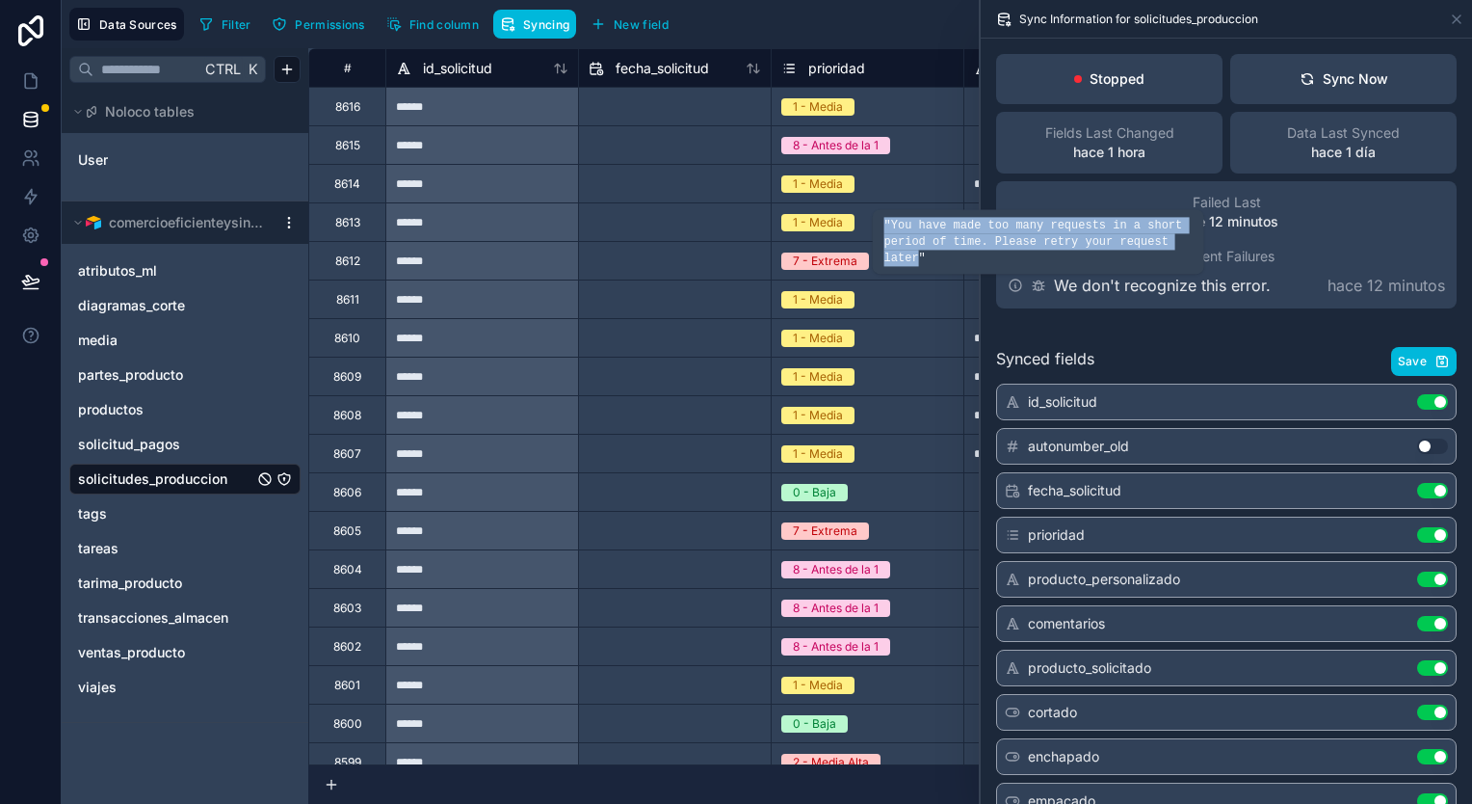
drag, startPoint x: 1042, startPoint y: 287, endPoint x: 884, endPoint y: 243, distance: 164.1
click at [885, 243] on span ""You have made too many requests in a short period of time. Please retry your r…" at bounding box center [1034, 242] width 299 height 46
copy span ""You have made too many requests in a short period of time. Please retry your r…"
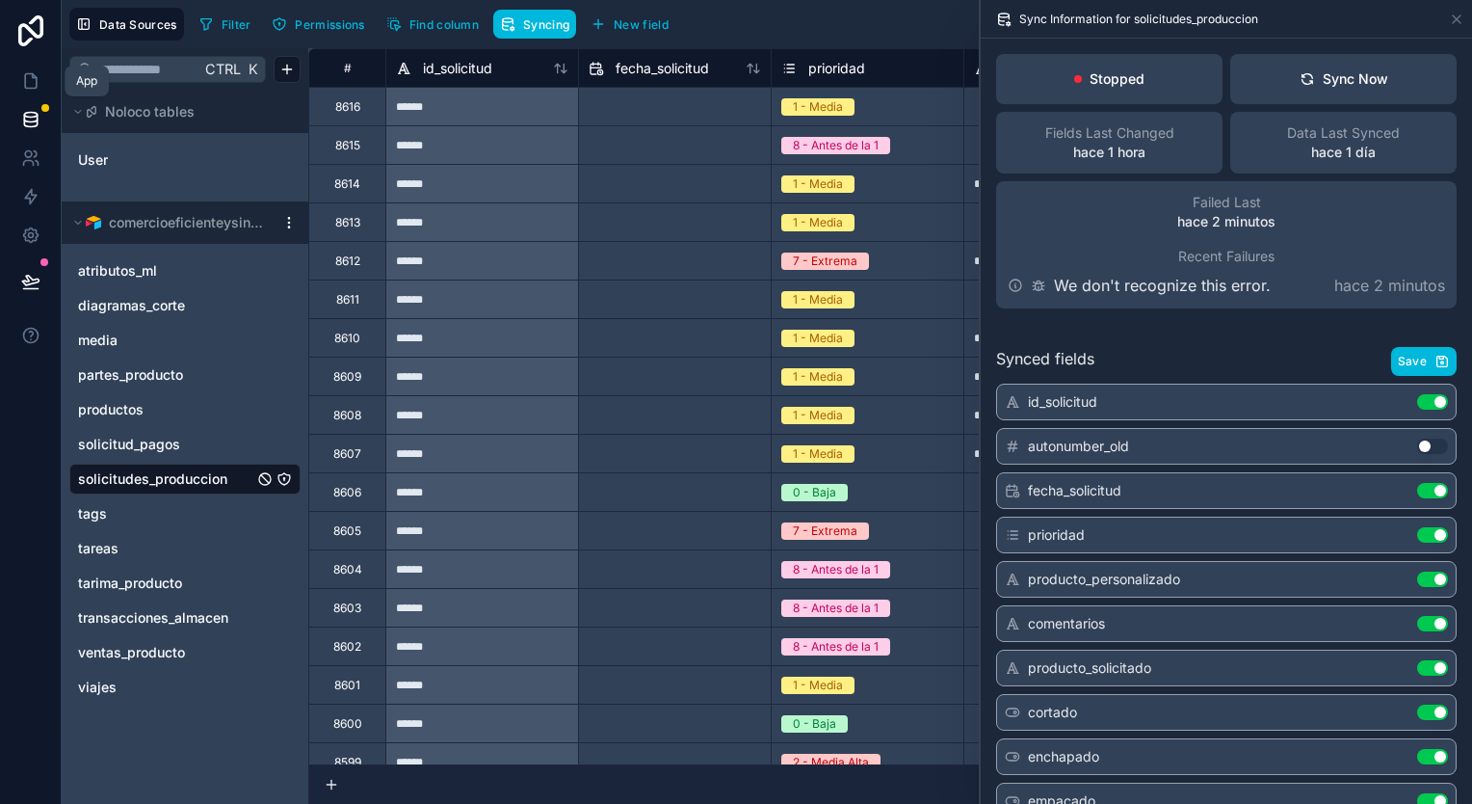
click at [31, 66] on link at bounding box center [30, 81] width 61 height 39
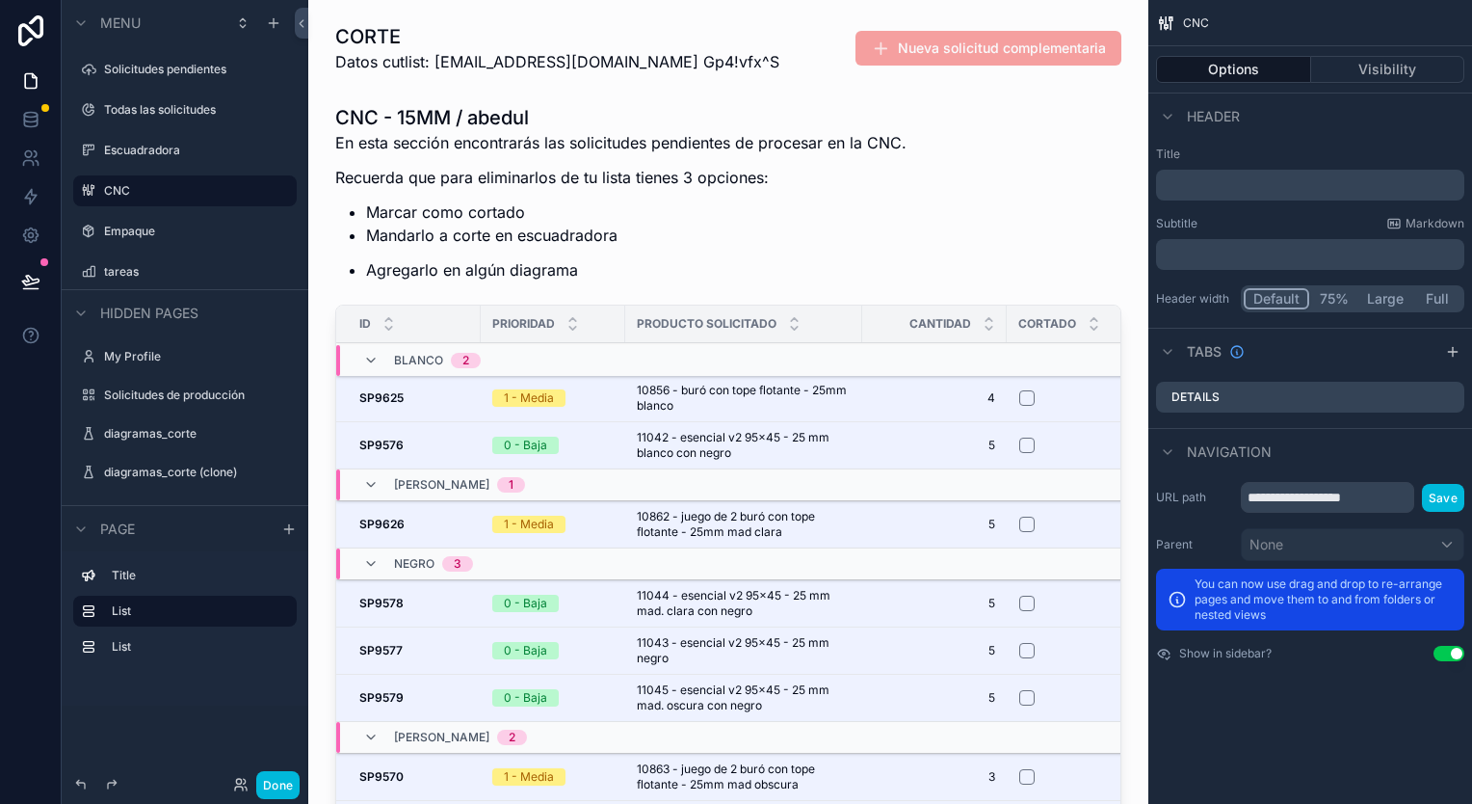
click at [202, 397] on label "Solicitudes de producción" at bounding box center [194, 394] width 181 height 15
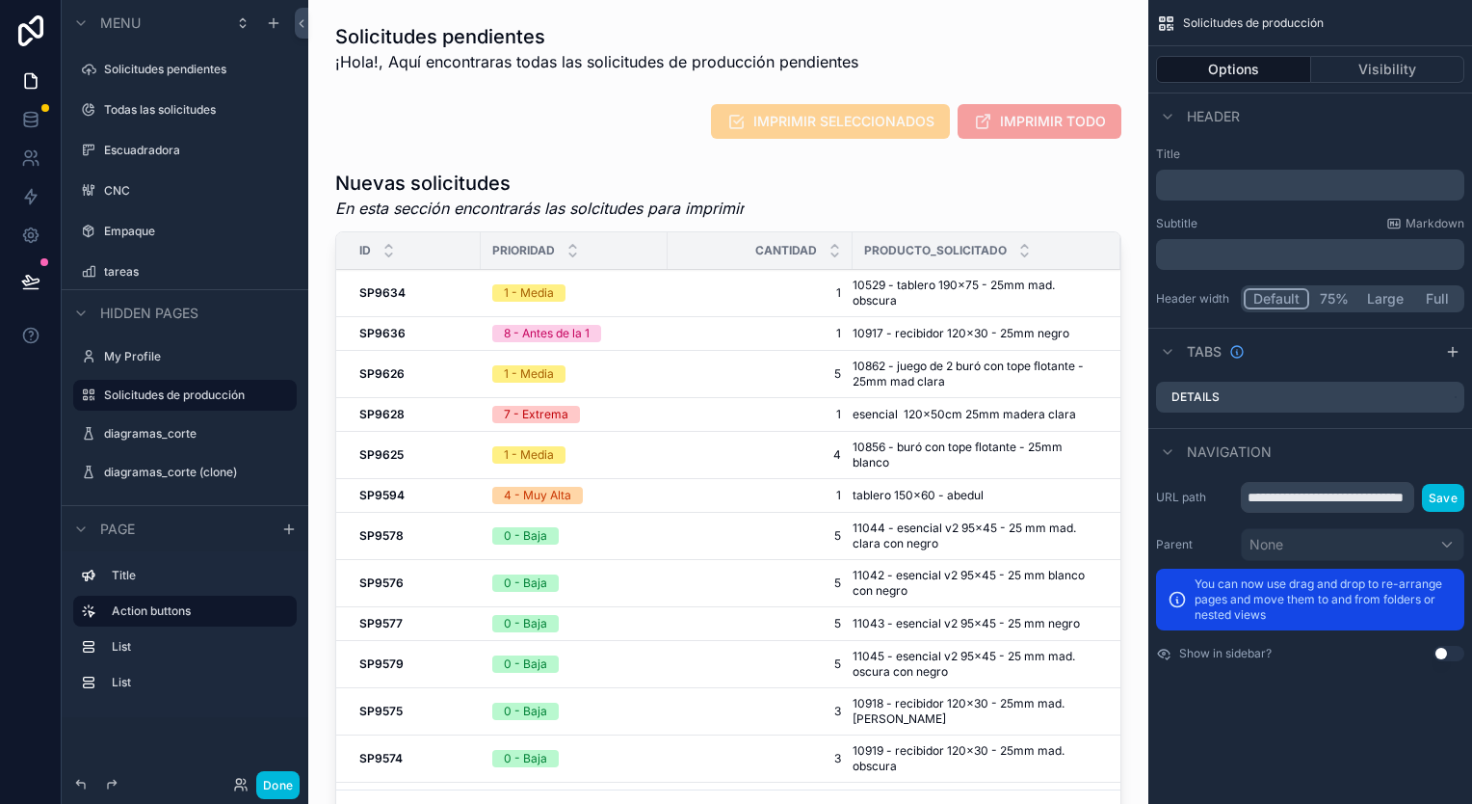
click at [152, 353] on label "My Profile" at bounding box center [194, 356] width 181 height 15
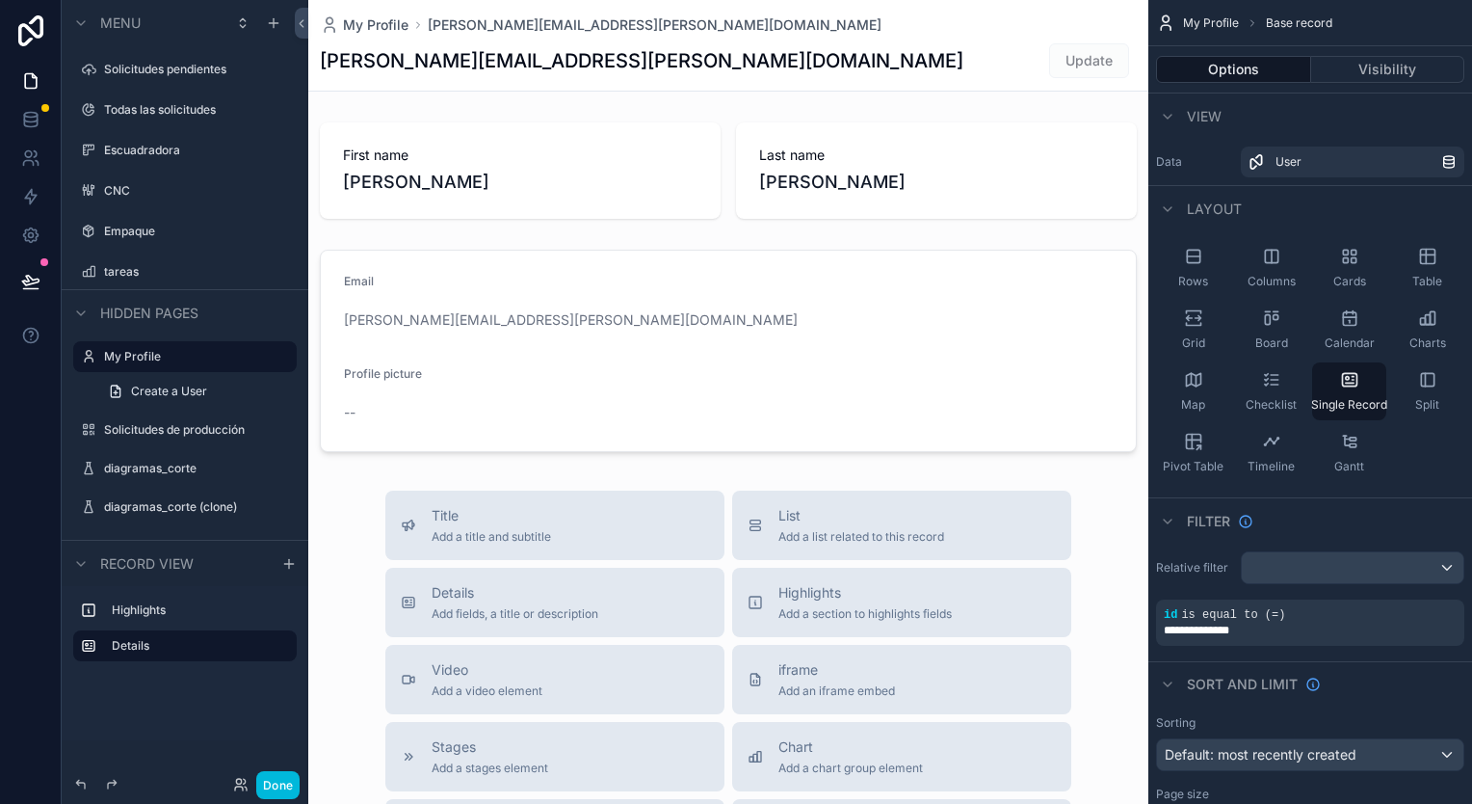
click at [175, 434] on label "Solicitudes de producción" at bounding box center [194, 429] width 181 height 15
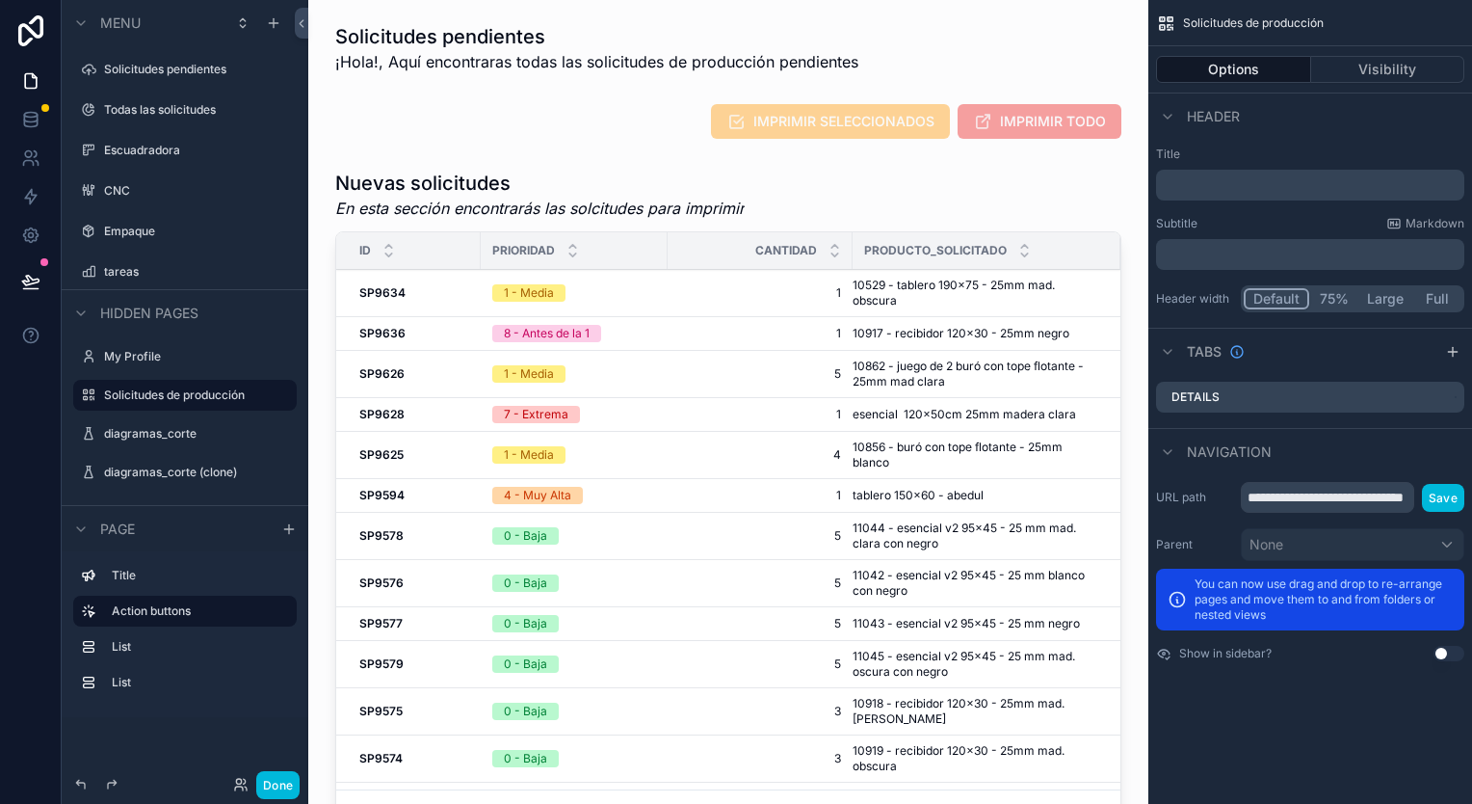
click at [0, 0] on icon "scrollable content" at bounding box center [0, 0] width 0 height 0
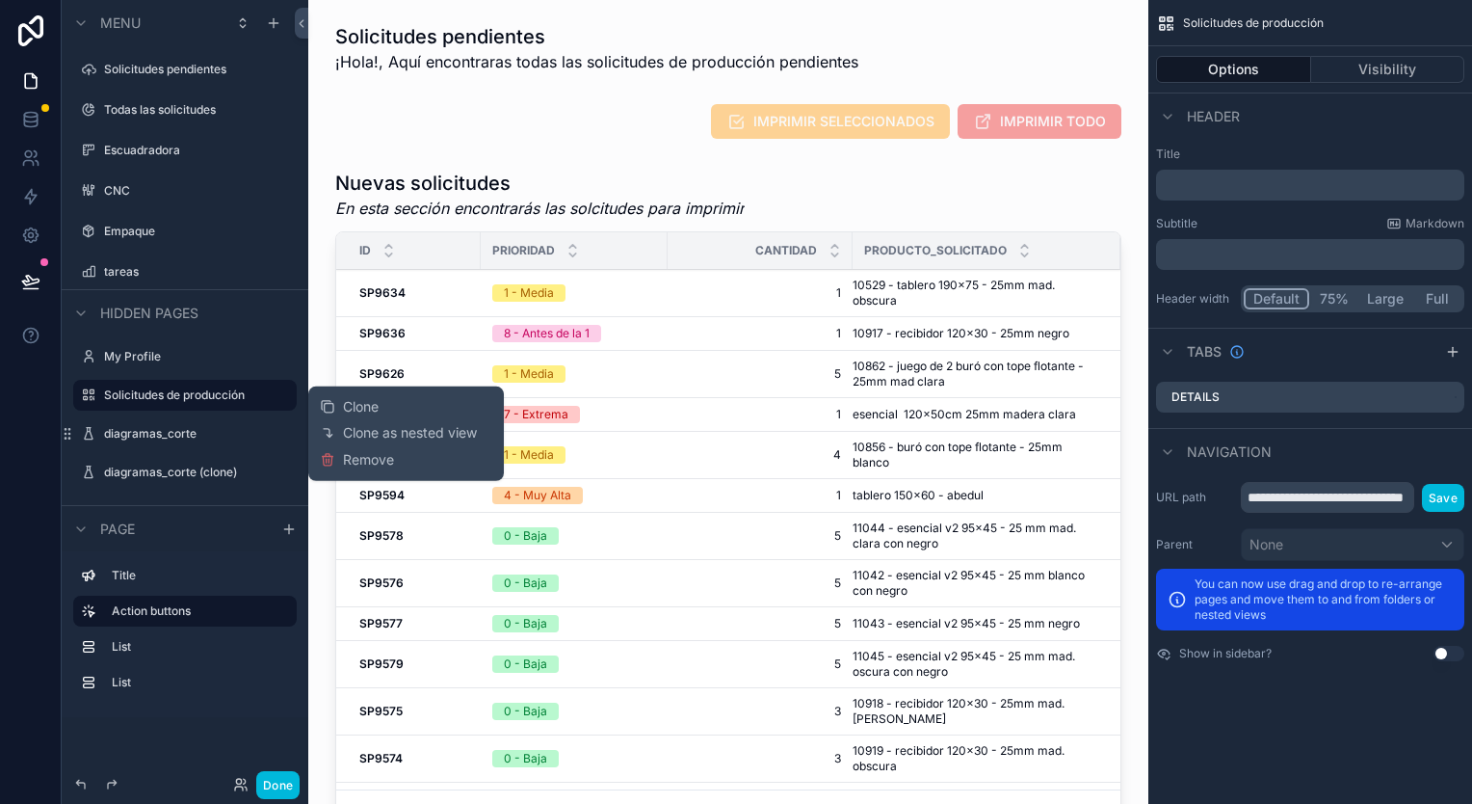
click at [0, 0] on icon "scrollable content" at bounding box center [0, 0] width 0 height 0
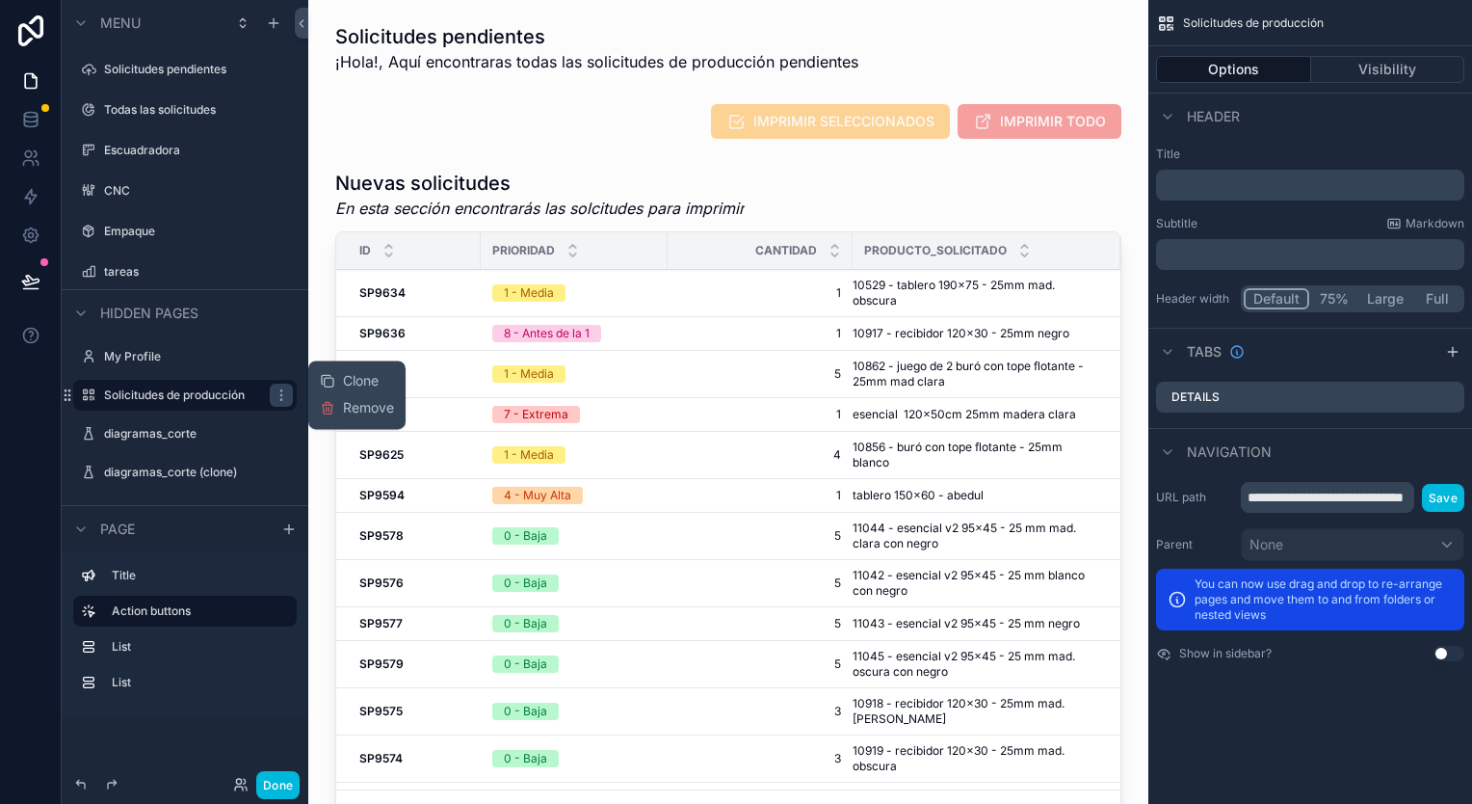
click at [347, 410] on span "Remove" at bounding box center [368, 407] width 51 height 19
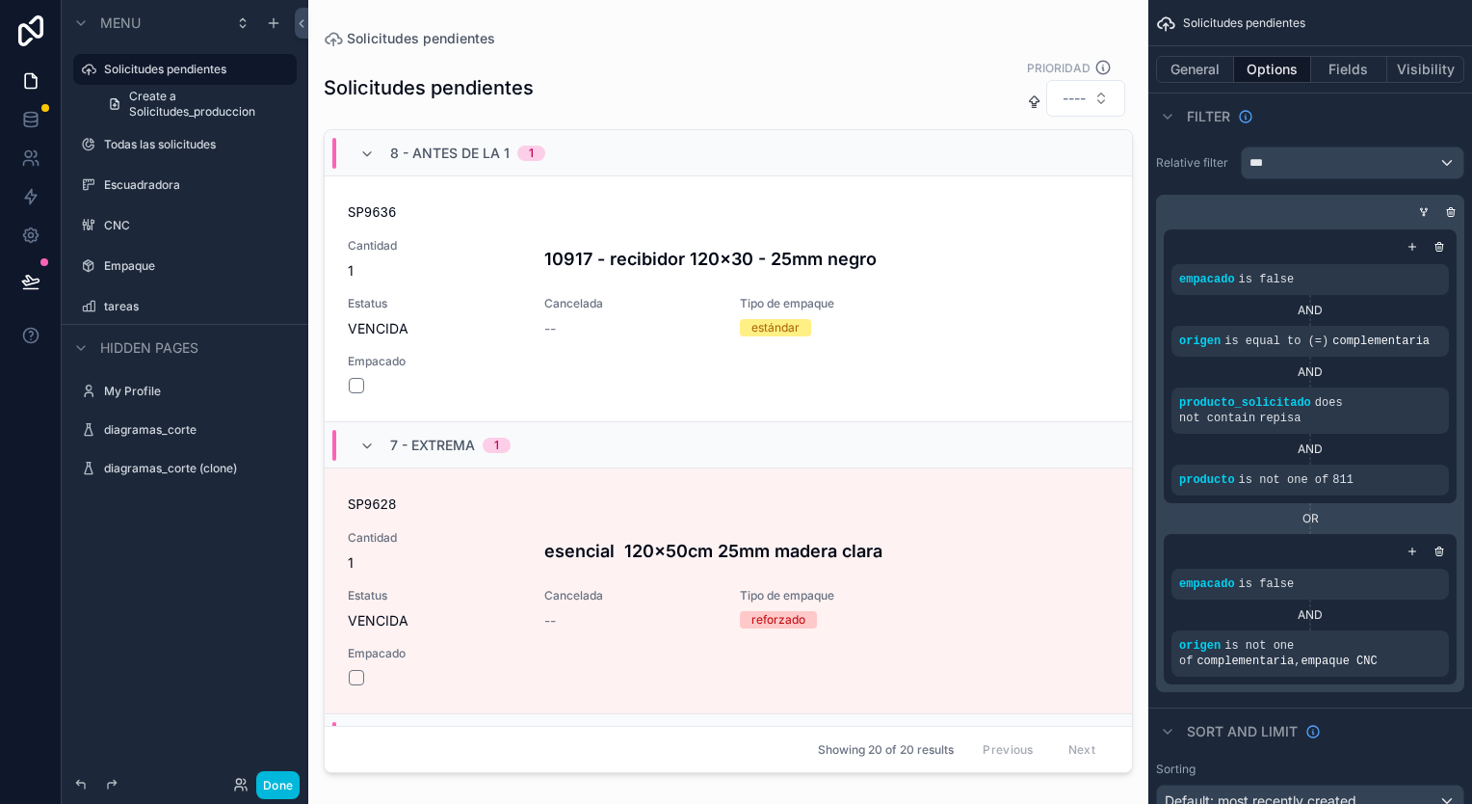
click at [366, 147] on icon "scrollable content" at bounding box center [366, 153] width 15 height 15
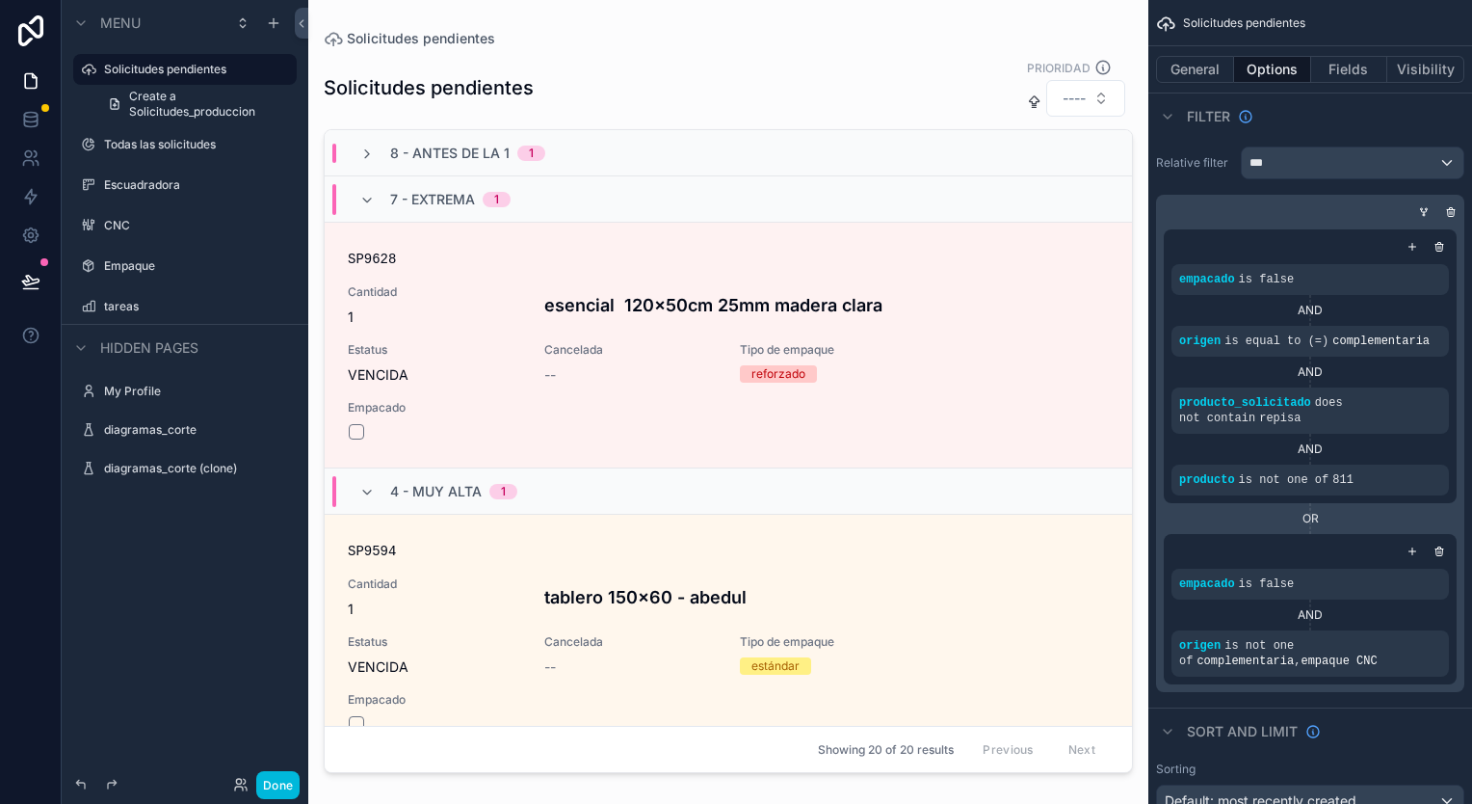
click at [364, 190] on div "7 - Extrema 1" at bounding box center [434, 199] width 151 height 31
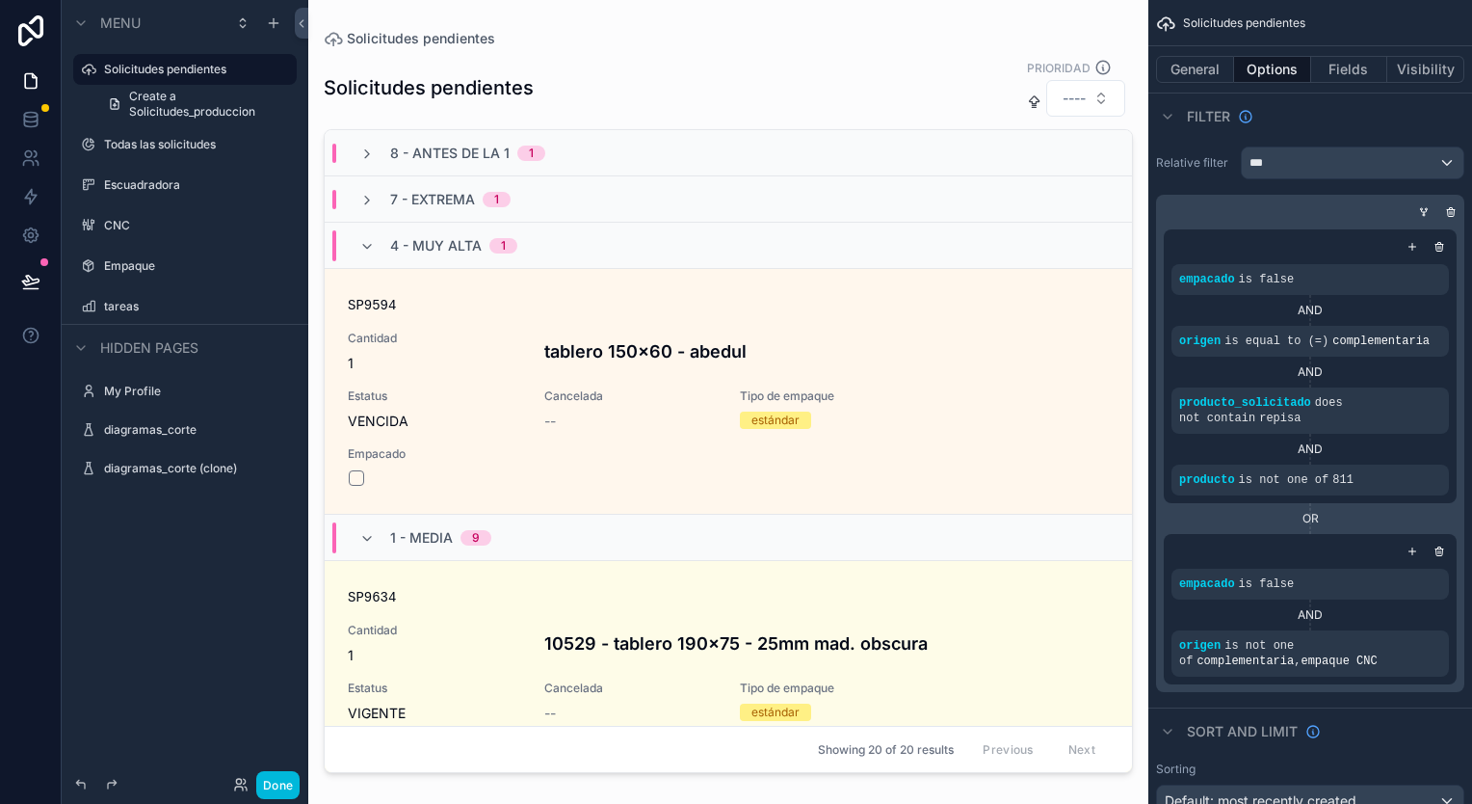
click at [370, 246] on icon "scrollable content" at bounding box center [366, 246] width 15 height 15
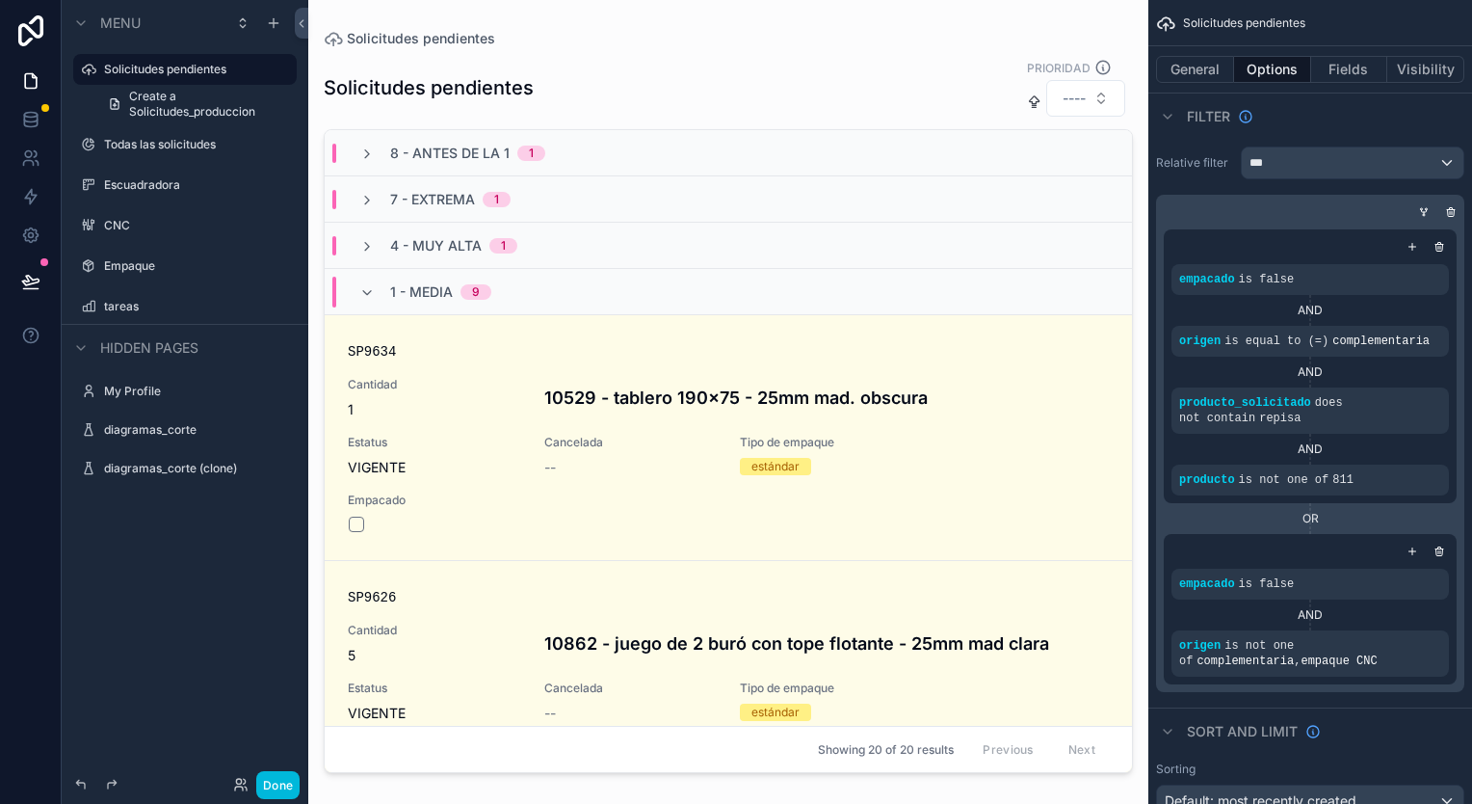
click at [371, 284] on span "scrollable content" at bounding box center [366, 291] width 15 height 15
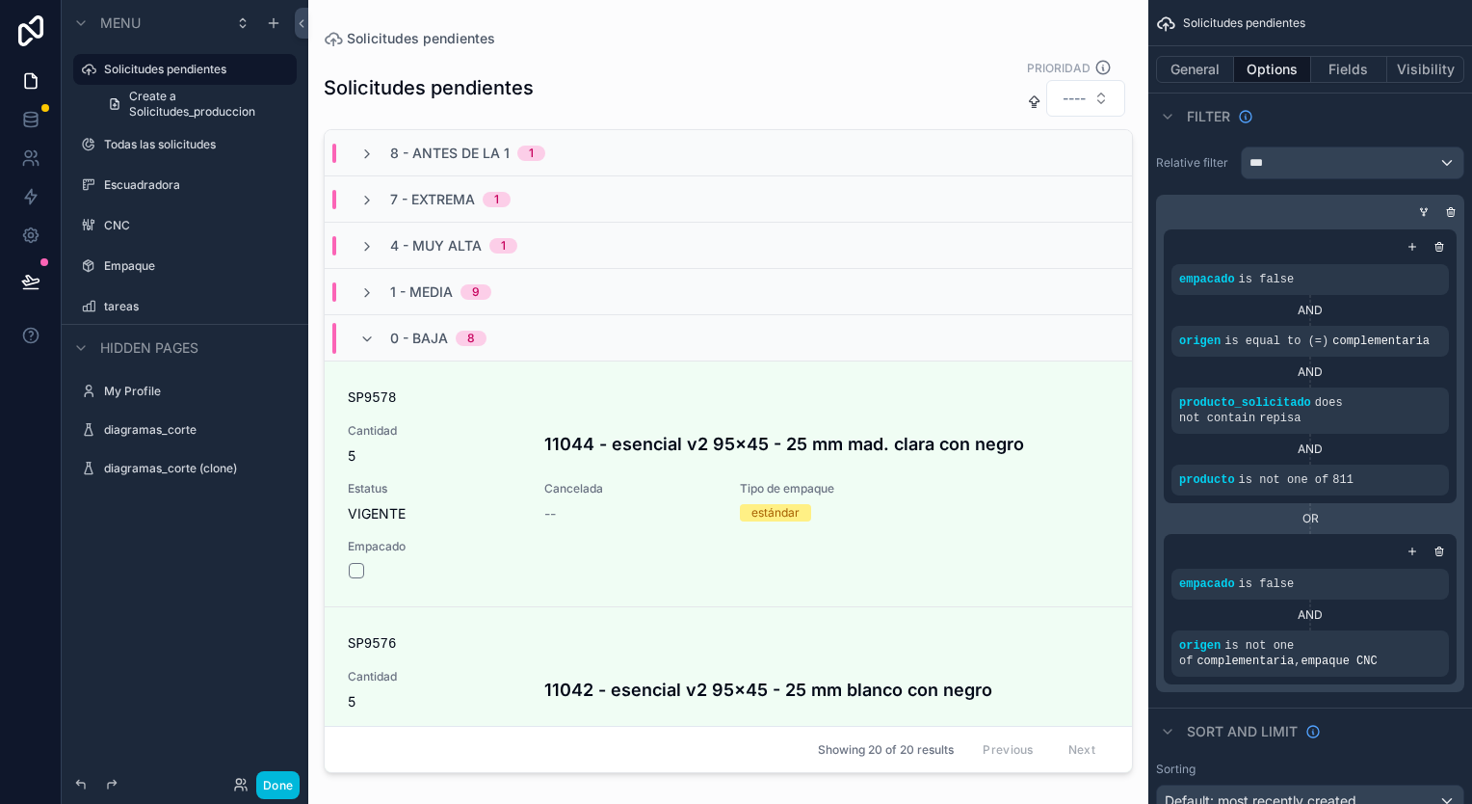
click at [360, 332] on icon "scrollable content" at bounding box center [366, 338] width 15 height 15
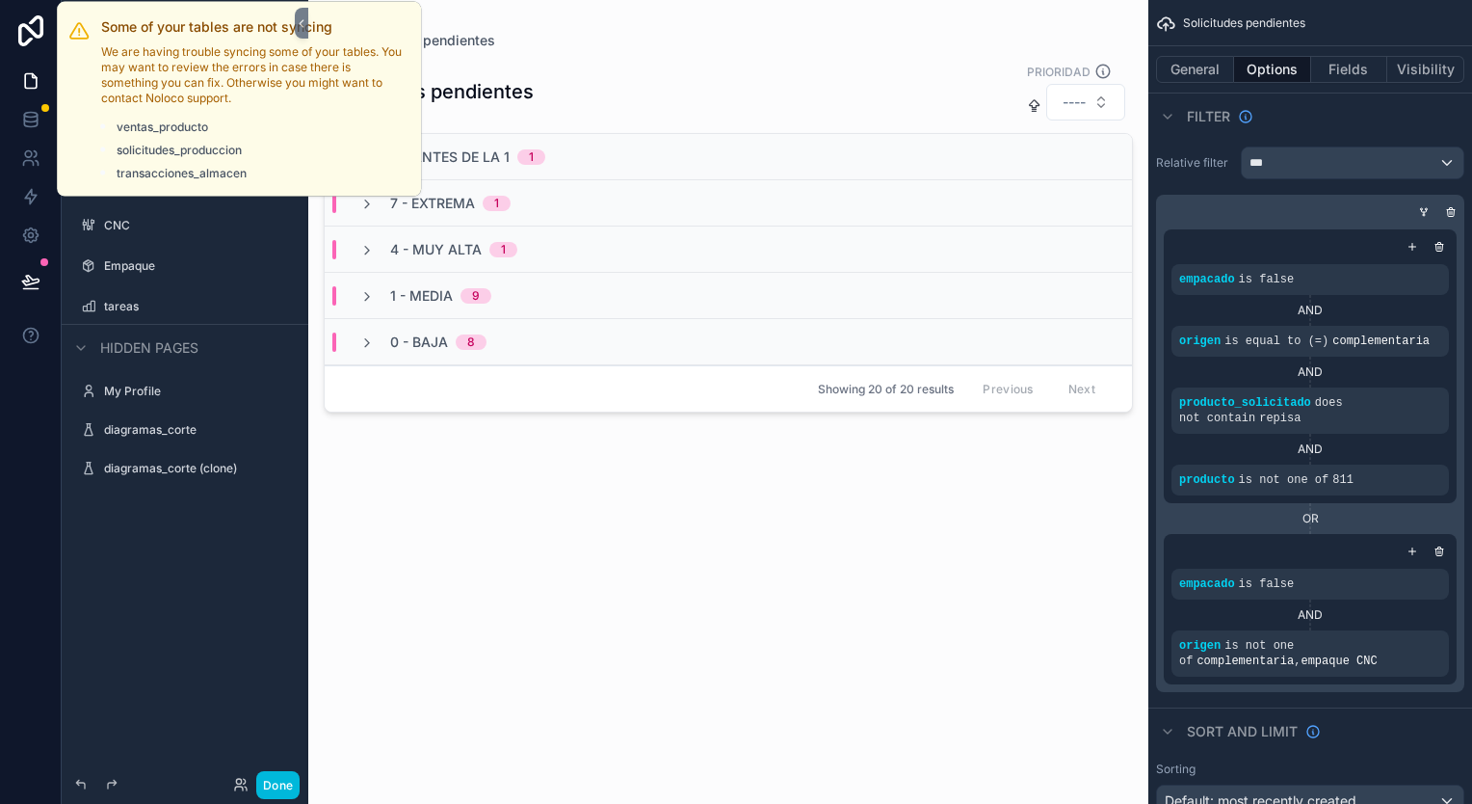
click at [44, 110] on div at bounding box center [45, 108] width 8 height 8
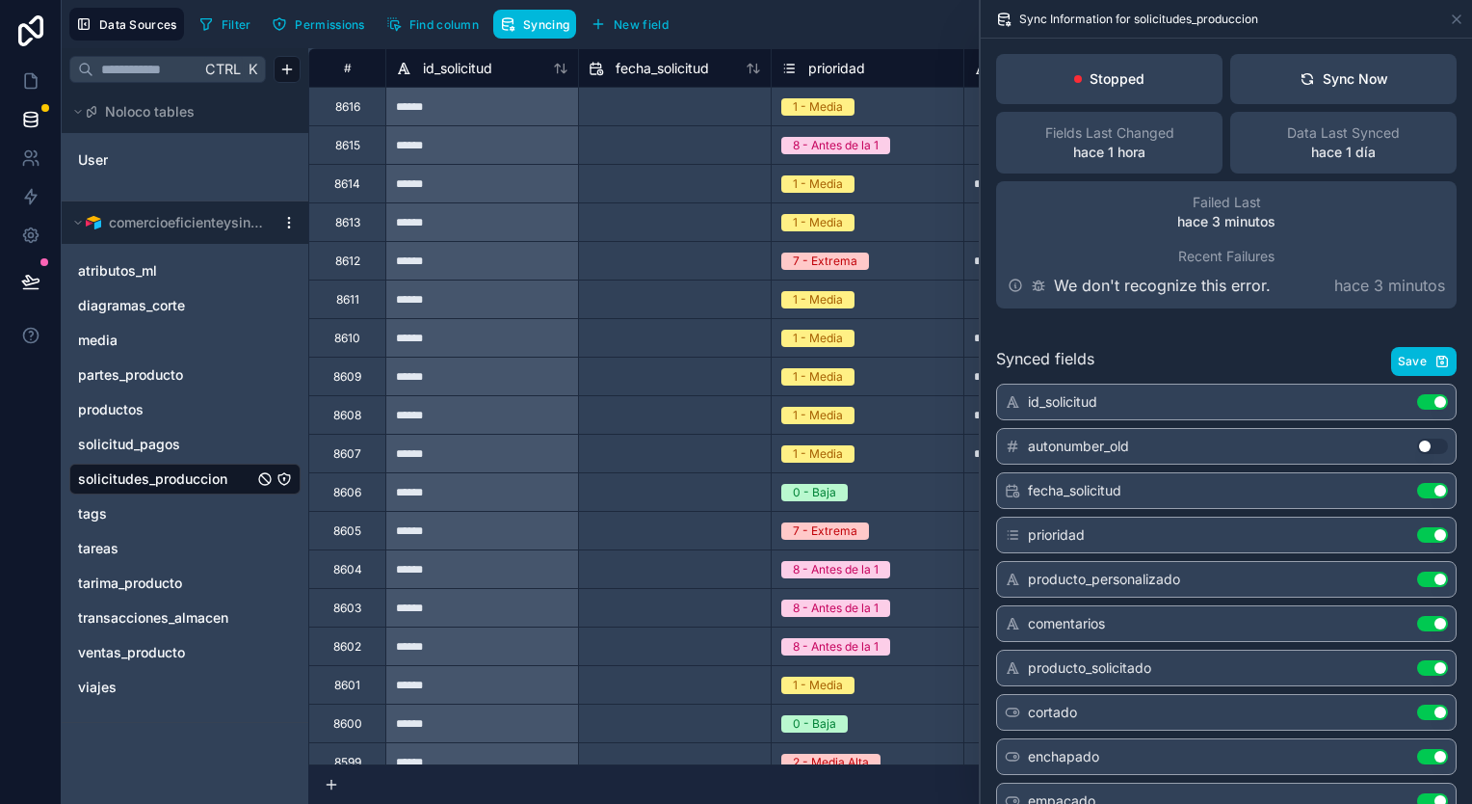
click at [141, 649] on span "ventas_producto" at bounding box center [131, 652] width 107 height 19
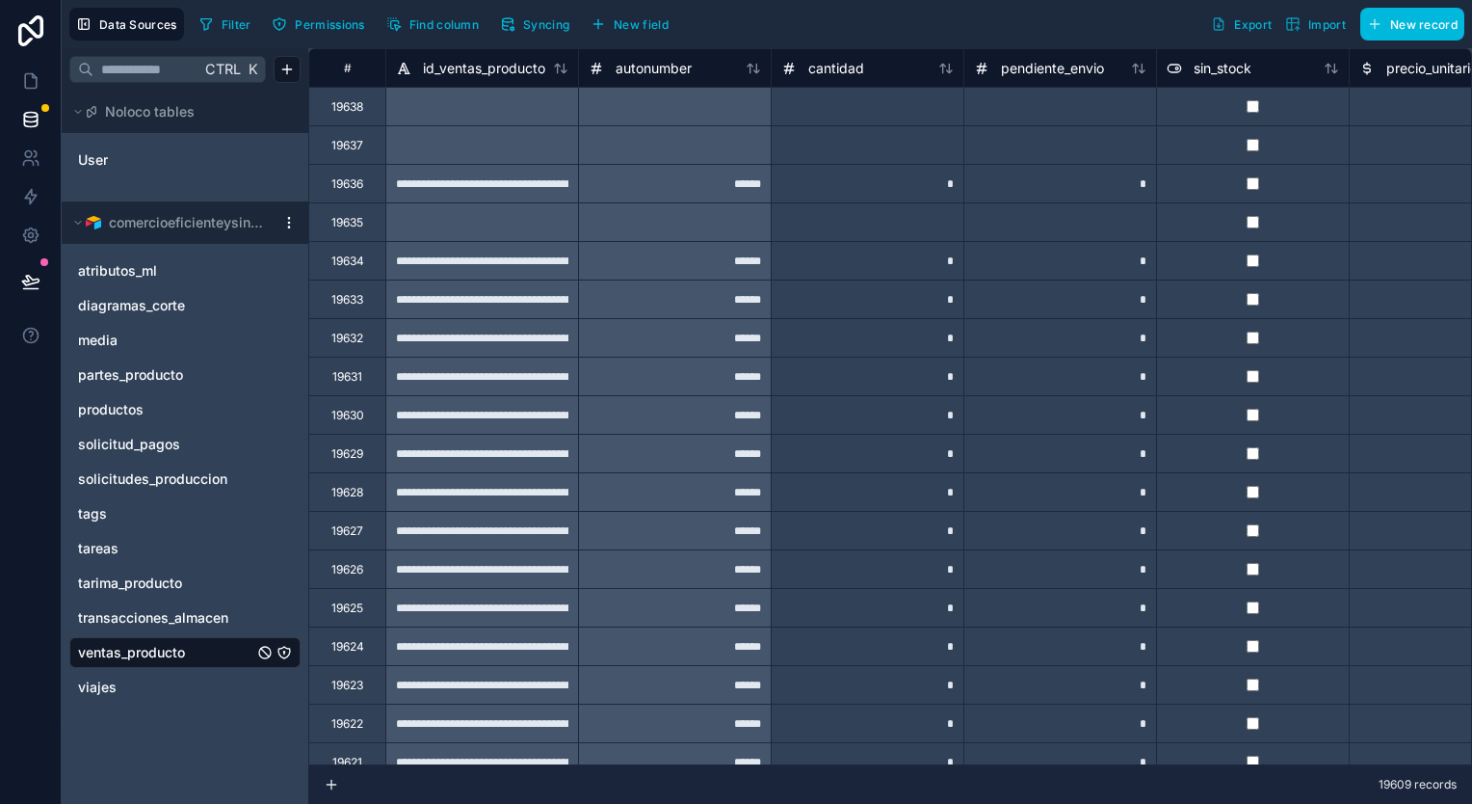
click at [537, 23] on span "Syncing" at bounding box center [546, 24] width 46 height 14
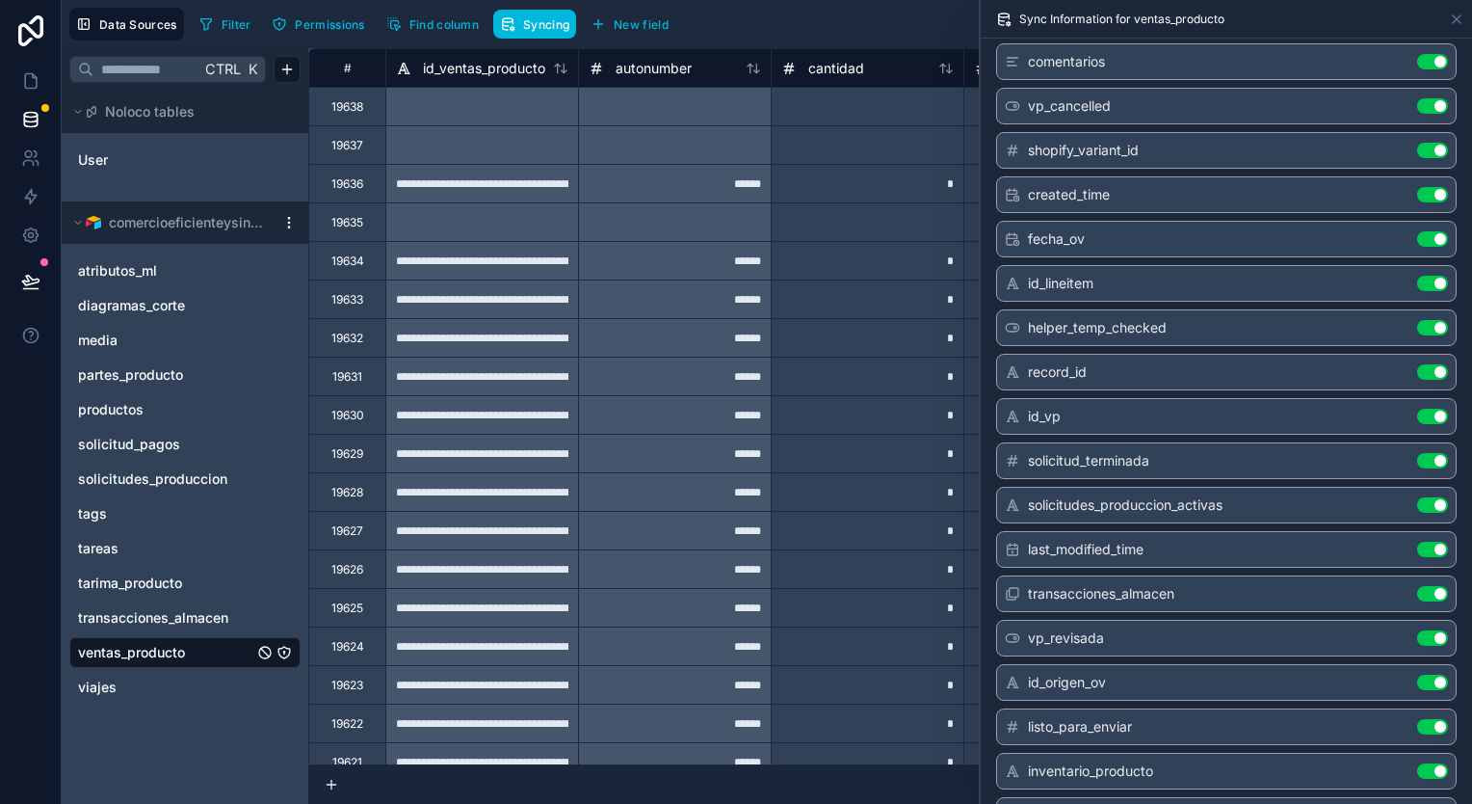
scroll to position [1156, 0]
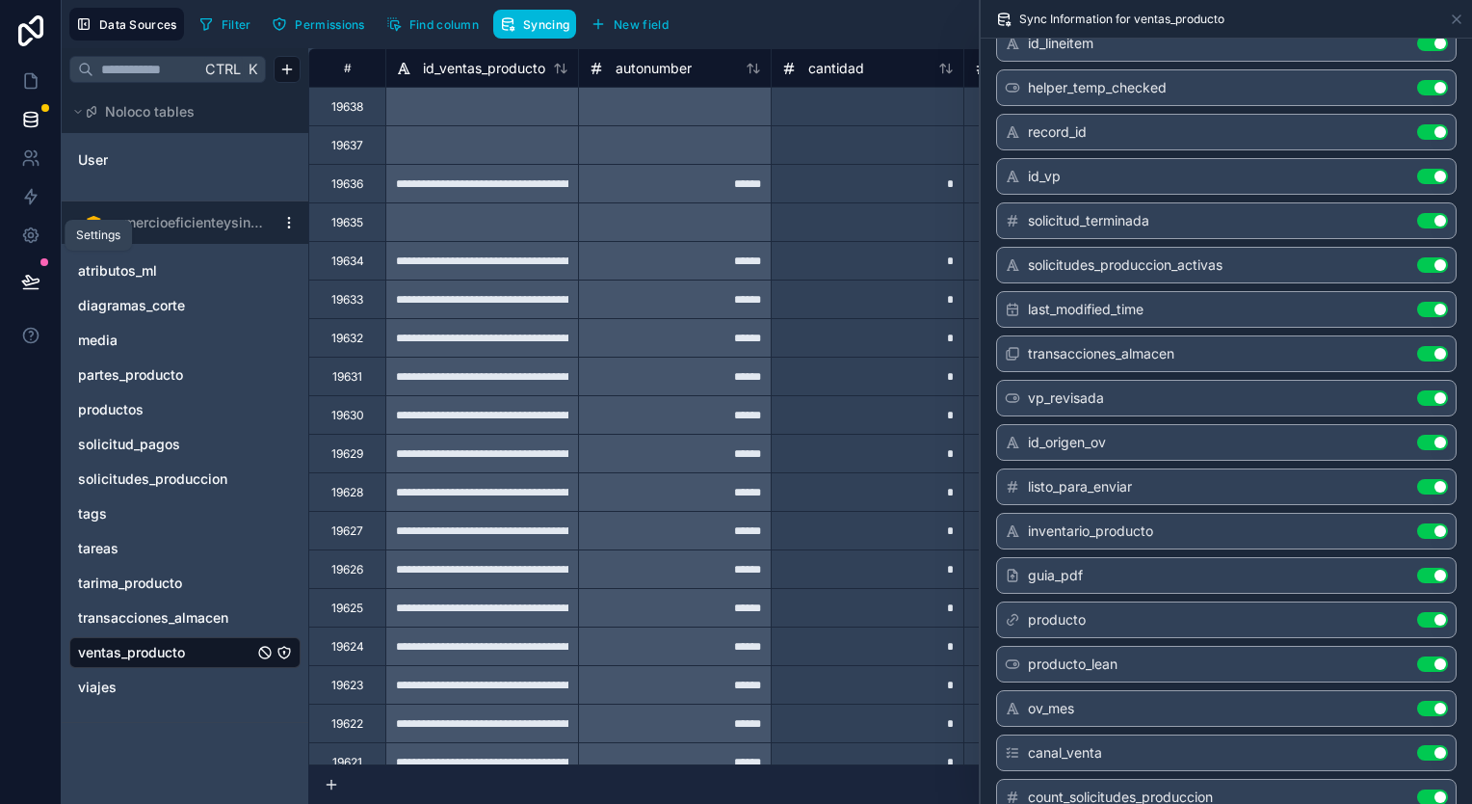
click at [21, 233] on icon at bounding box center [30, 234] width 19 height 19
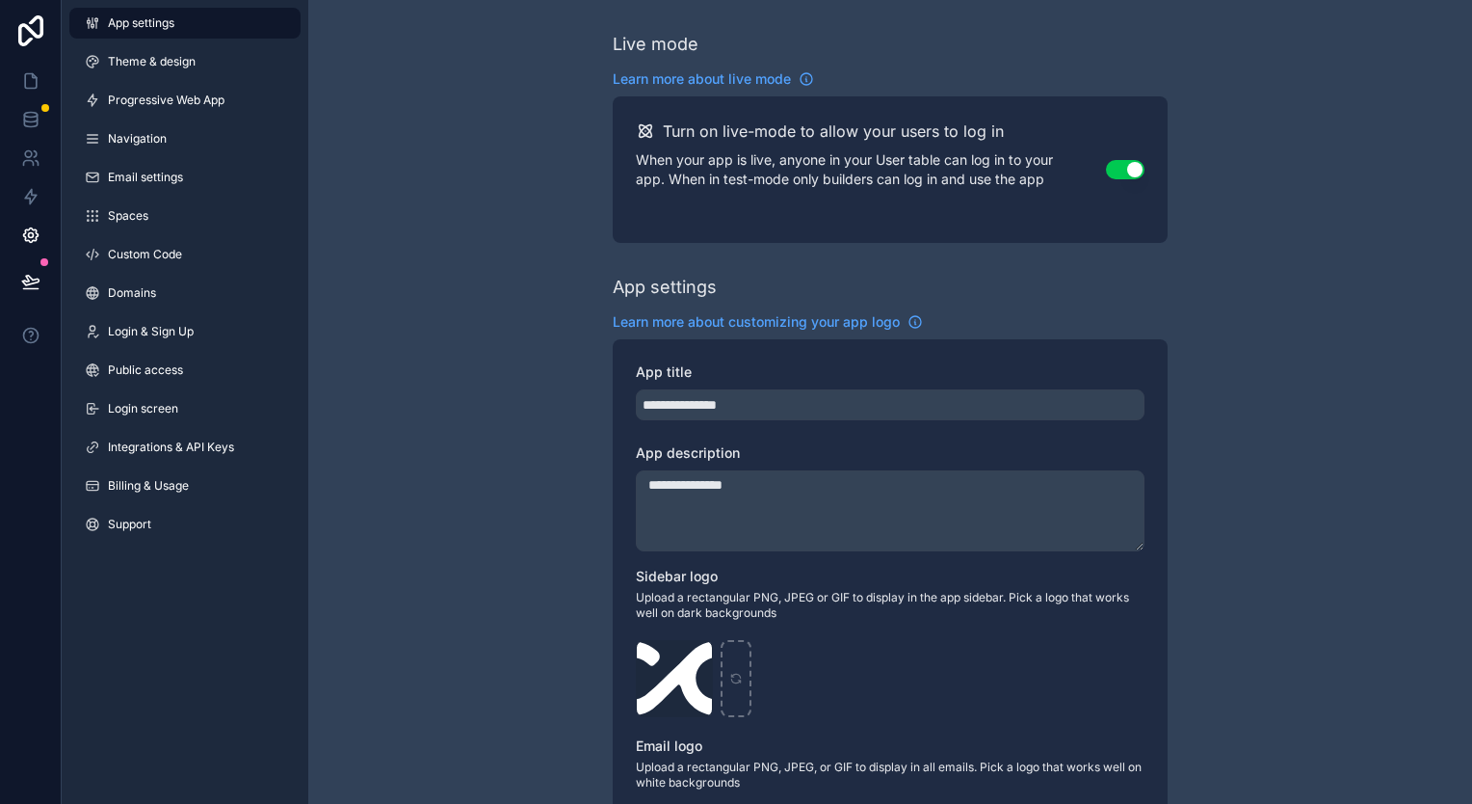
click at [173, 442] on span "Integrations & API Keys" at bounding box center [171, 446] width 126 height 15
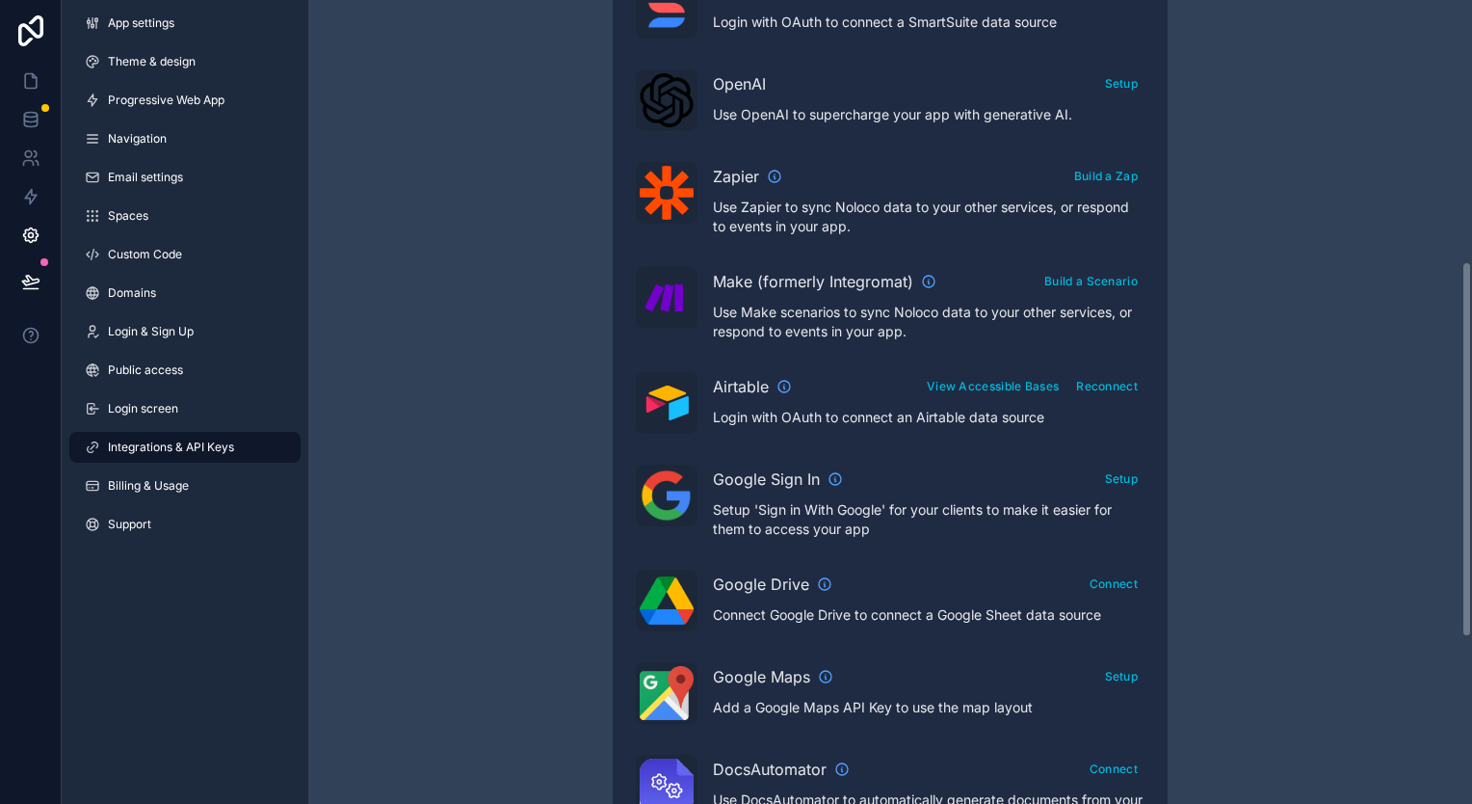
scroll to position [578, 0]
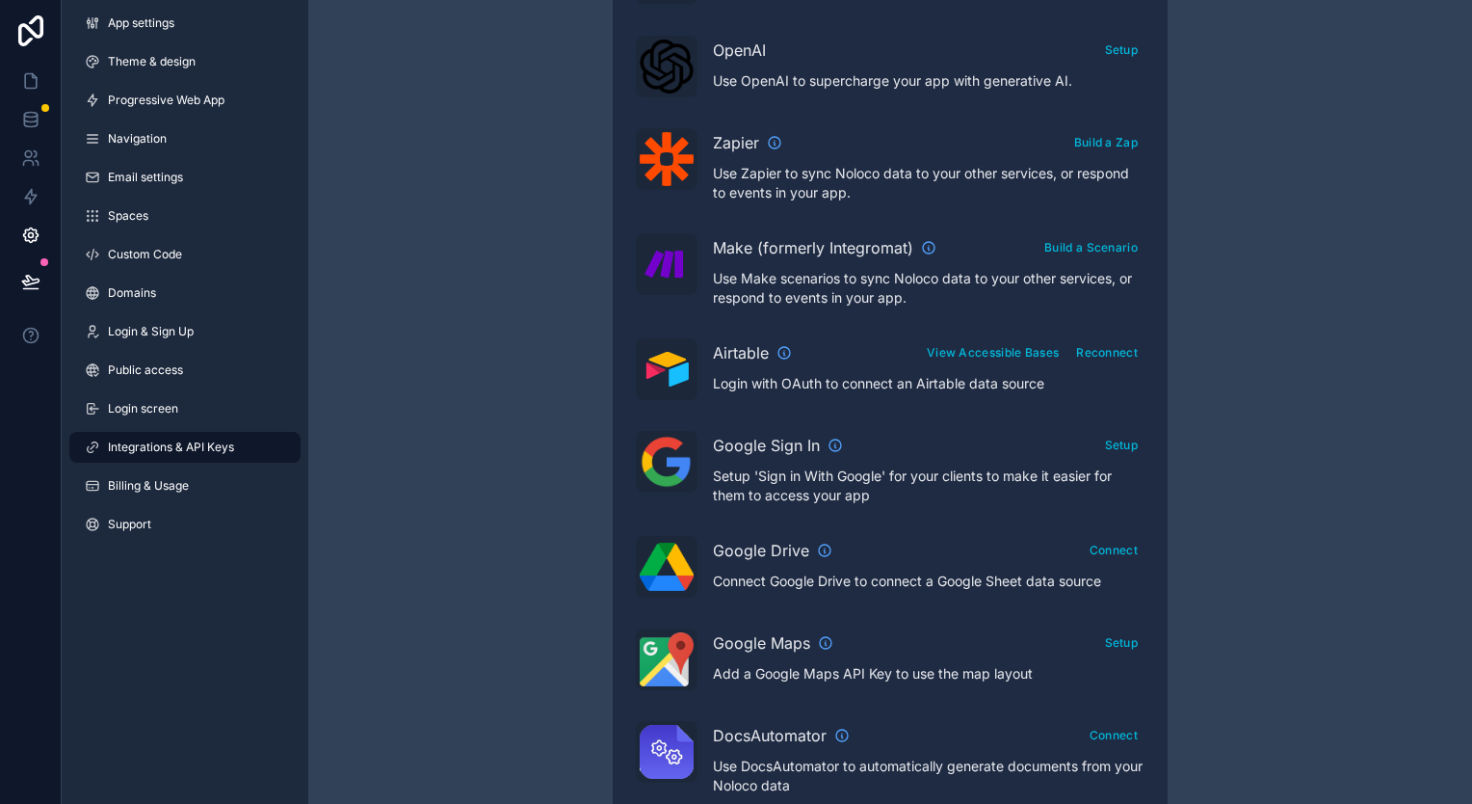
click at [1114, 356] on button "Reconnect" at bounding box center [1107, 352] width 75 height 28
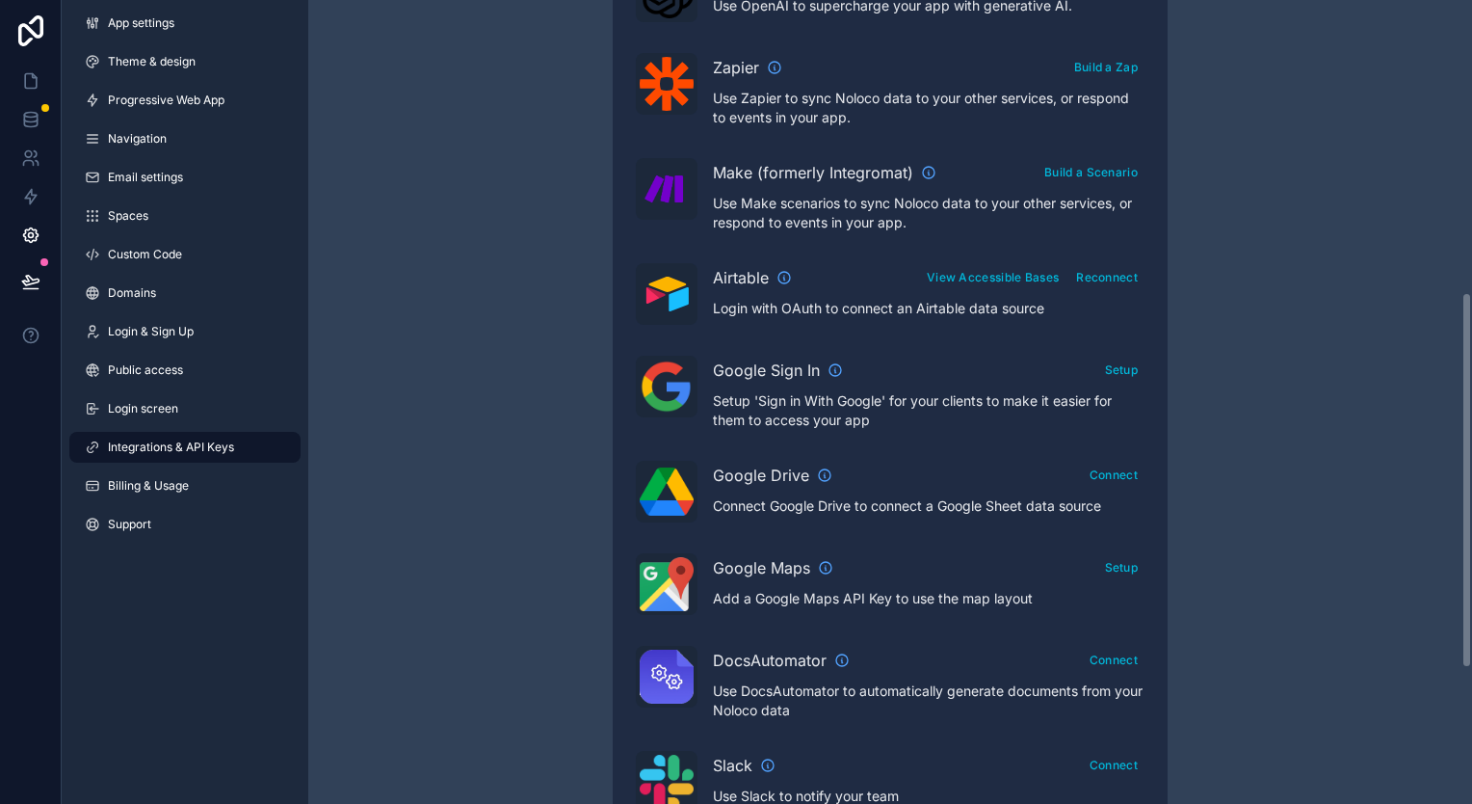
scroll to position [622, 0]
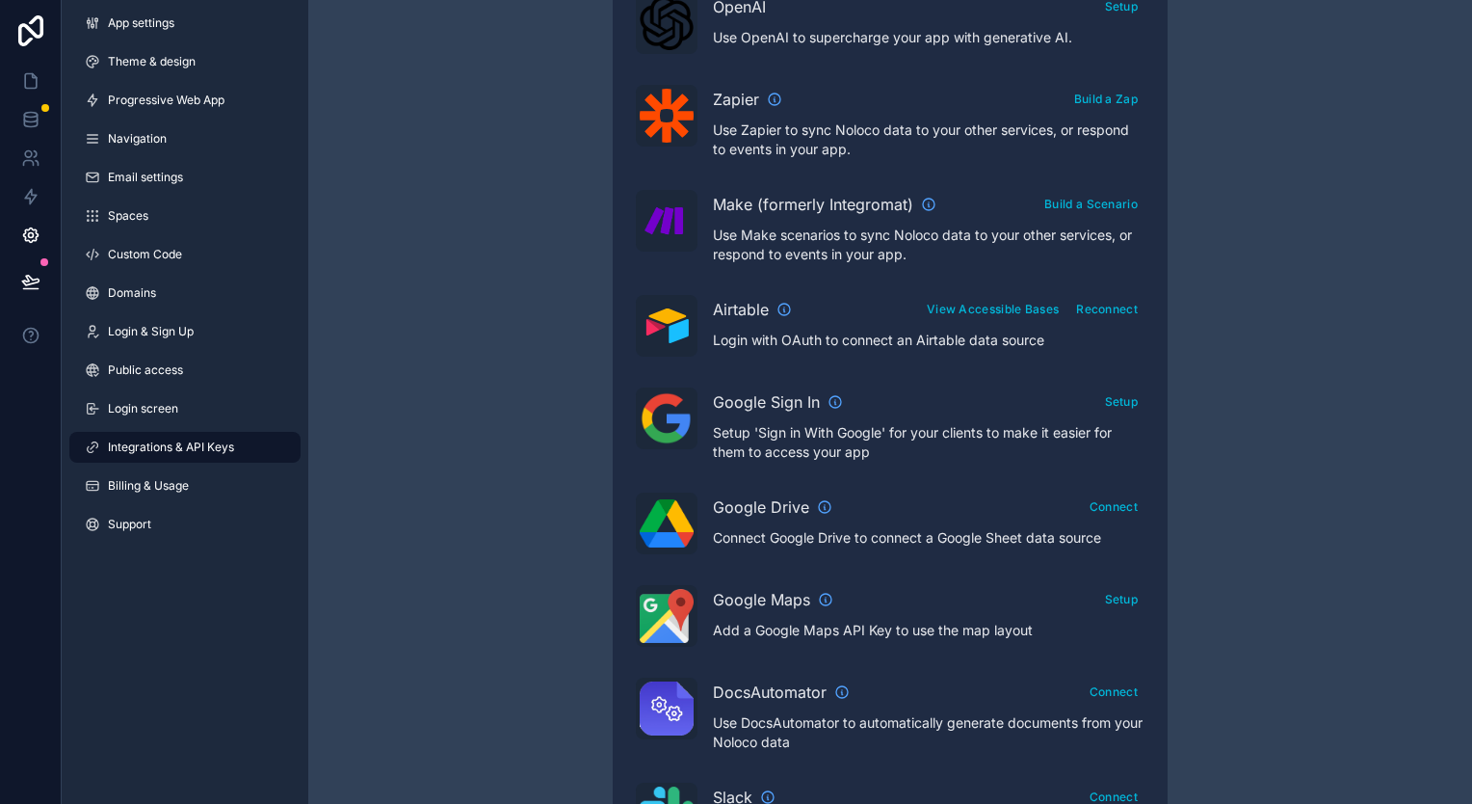
click at [167, 495] on link "Billing & Usage" at bounding box center [184, 485] width 231 height 31
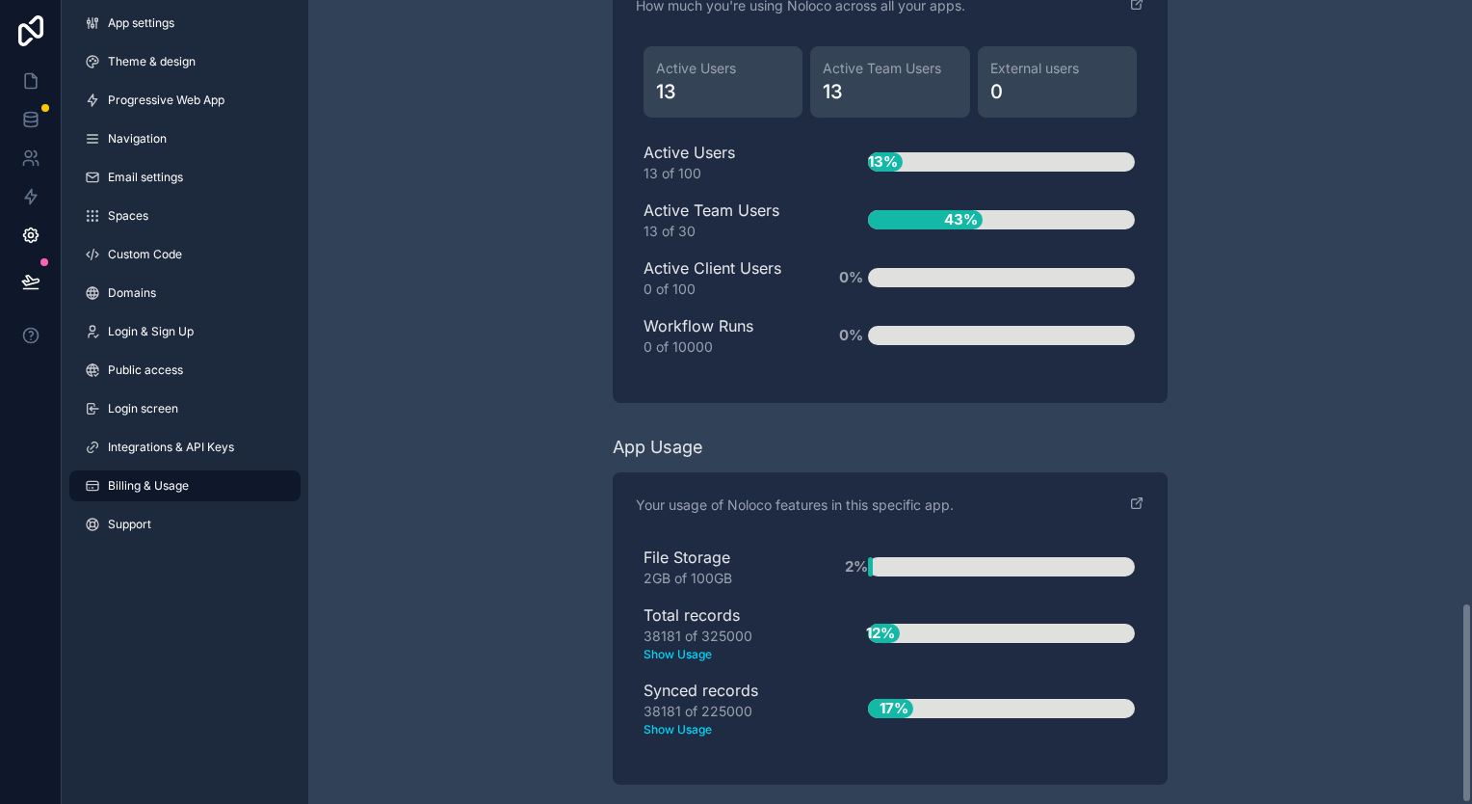
scroll to position [2413, 0]
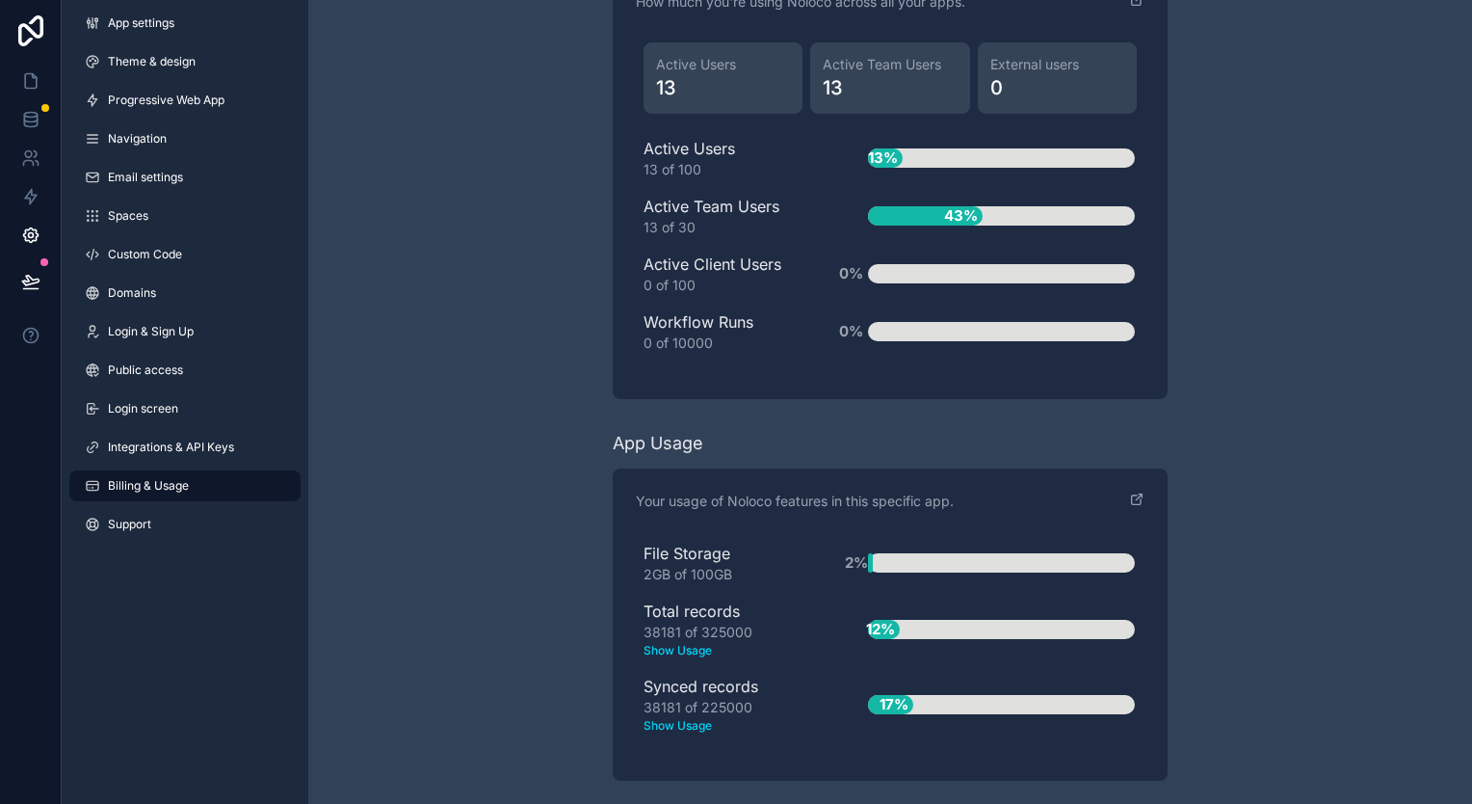
click at [704, 719] on text "Show Usage" at bounding box center [725, 725] width 163 height 17
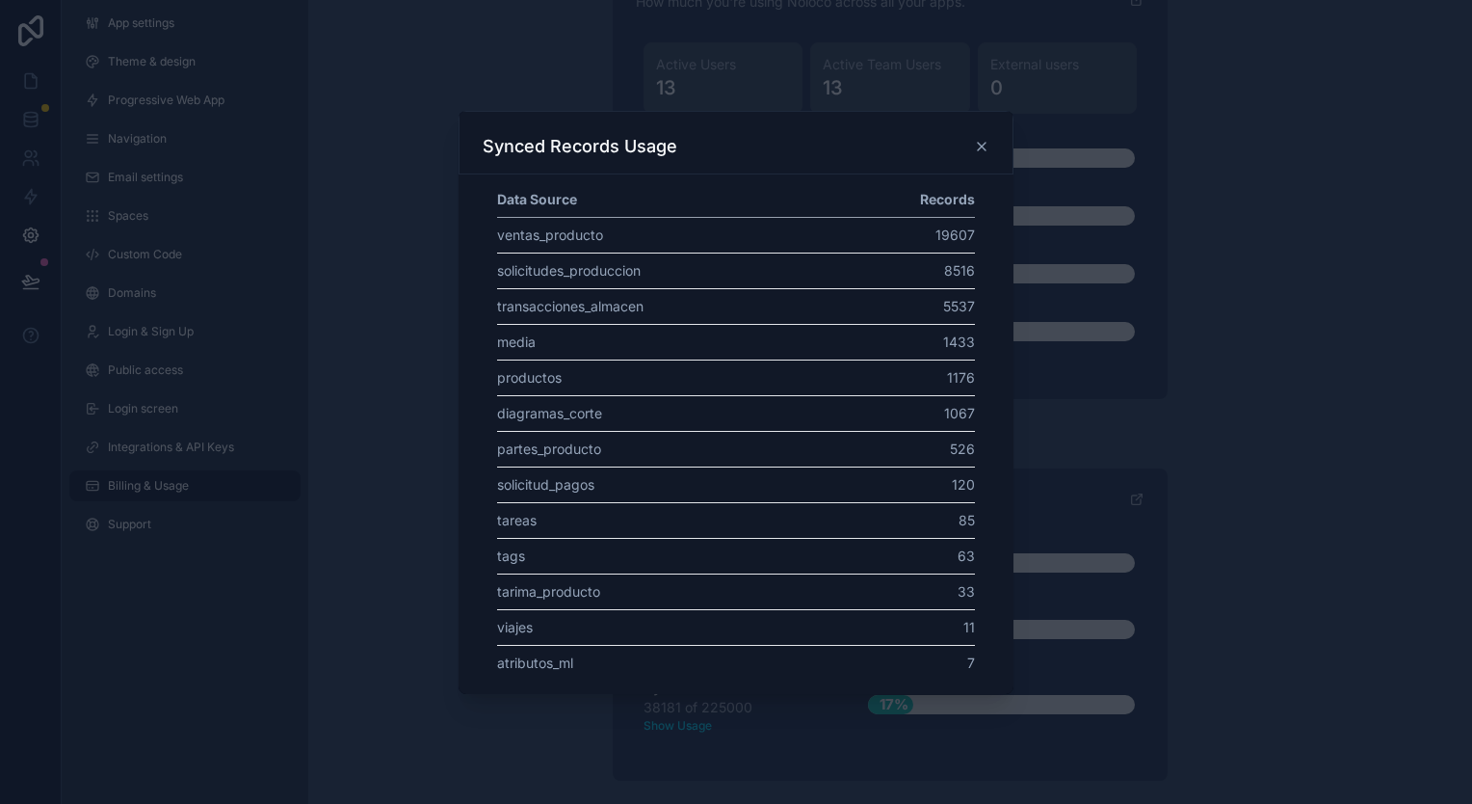
click at [983, 141] on icon at bounding box center [981, 146] width 15 height 15
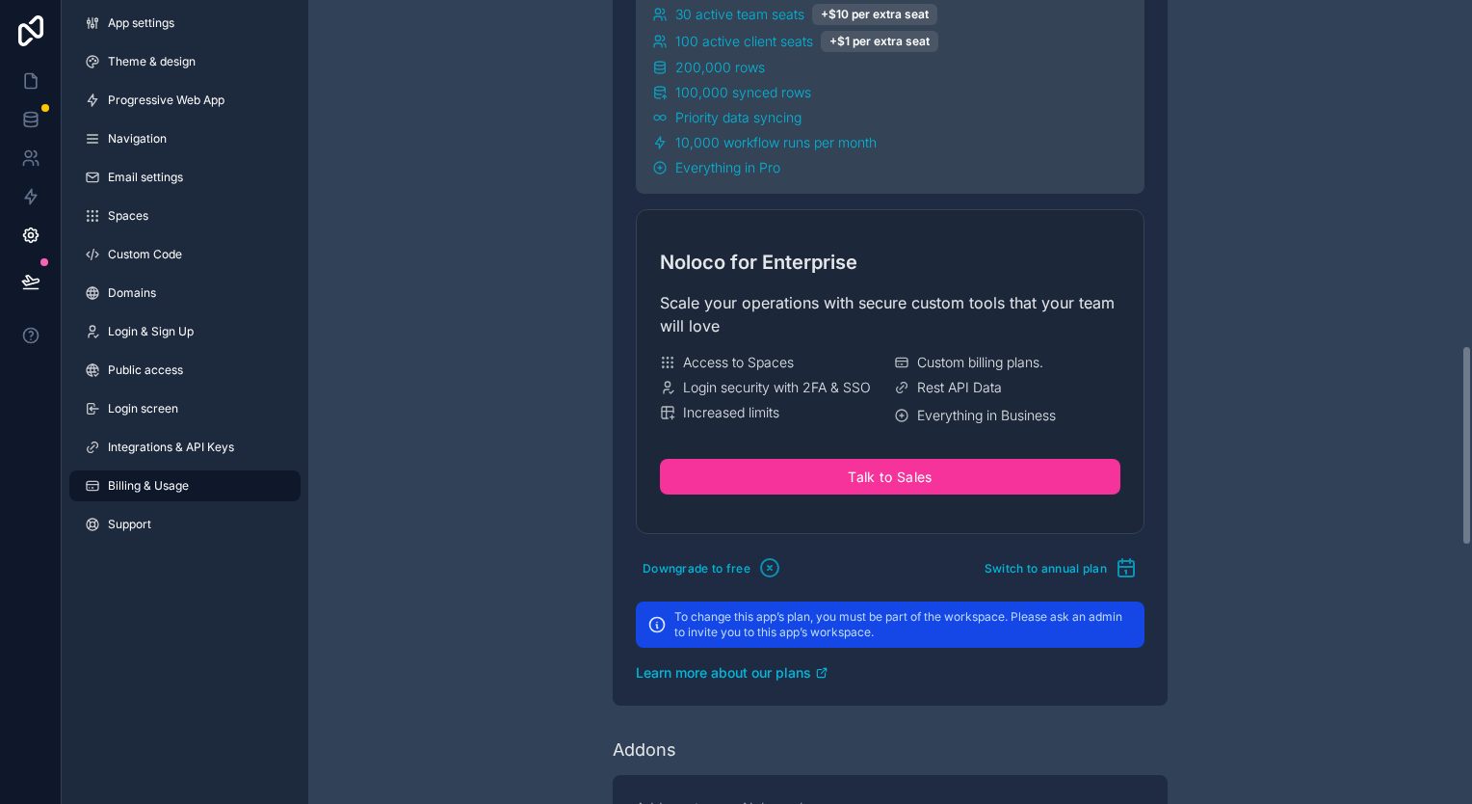
scroll to position [1257, 0]
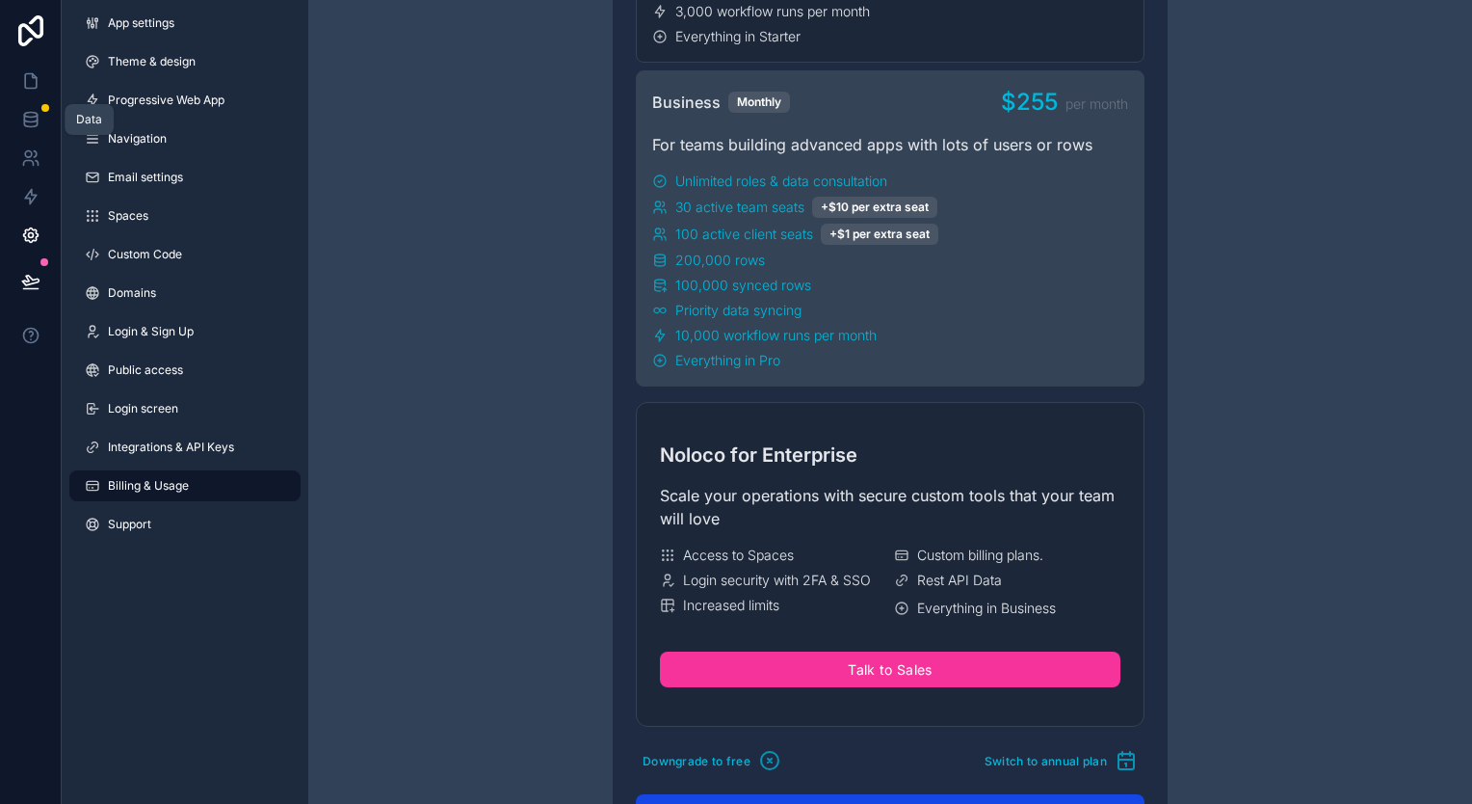
click at [35, 117] on icon at bounding box center [30, 115] width 13 height 5
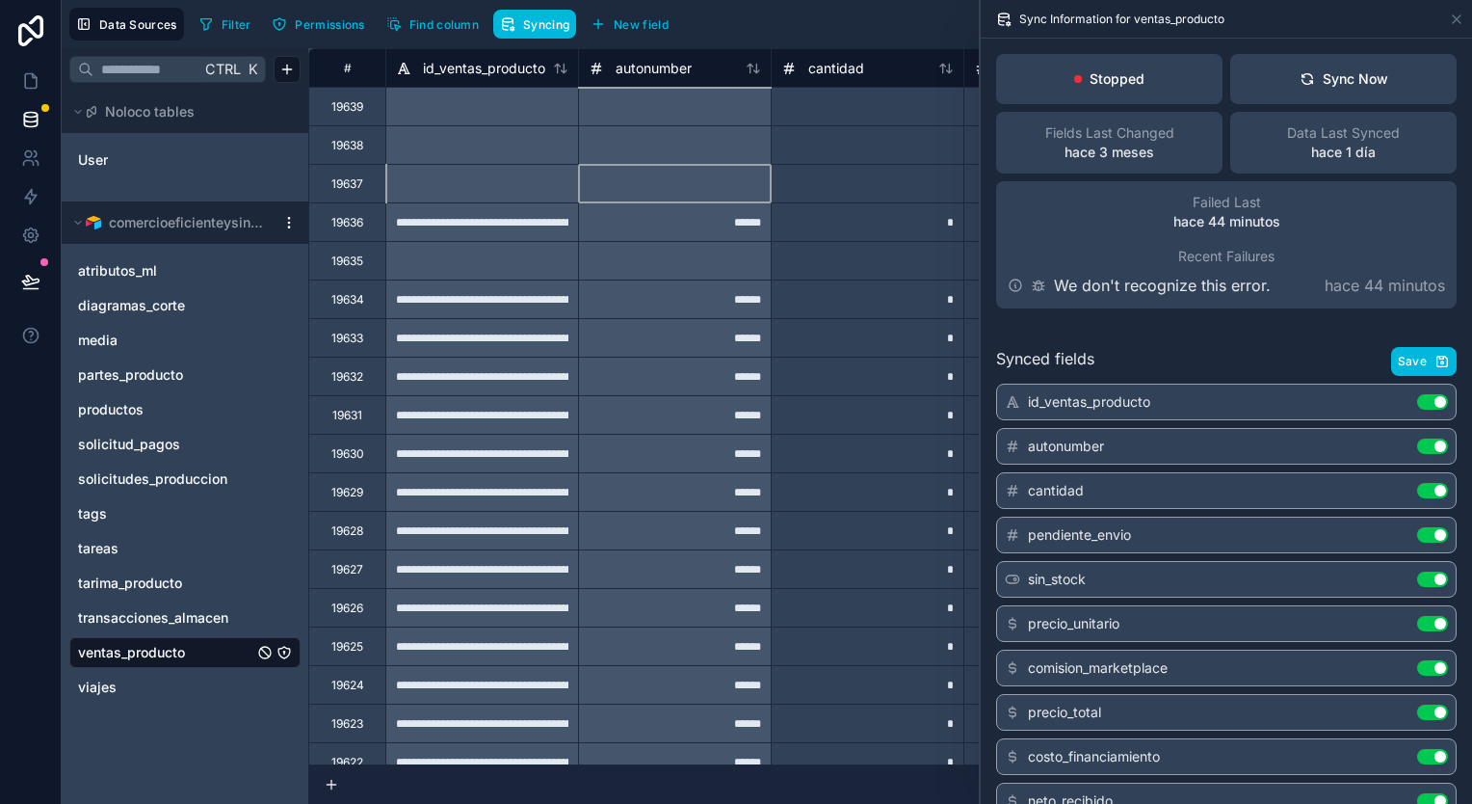
click at [701, 187] on div at bounding box center [674, 183] width 193 height 39
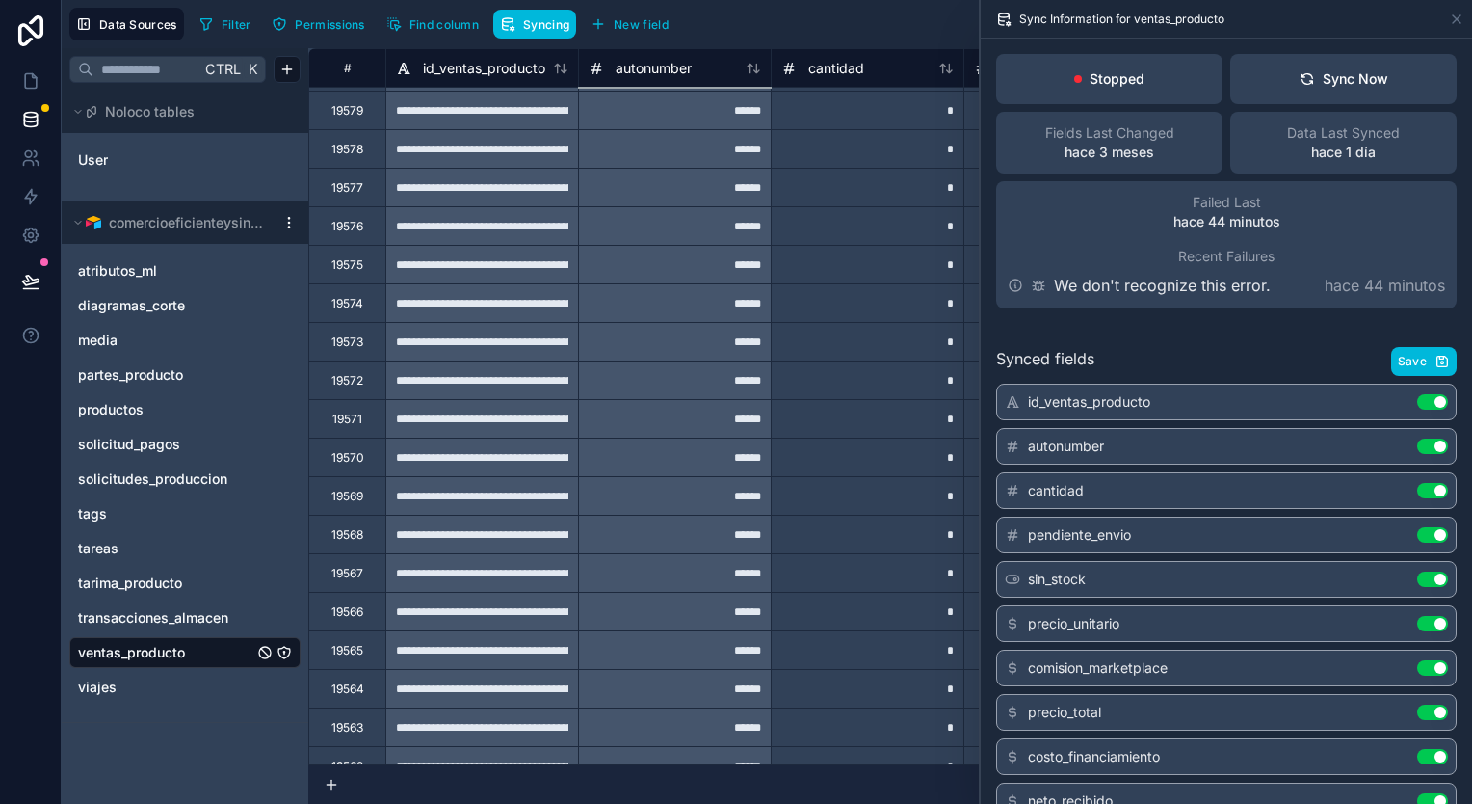
scroll to position [2313, 0]
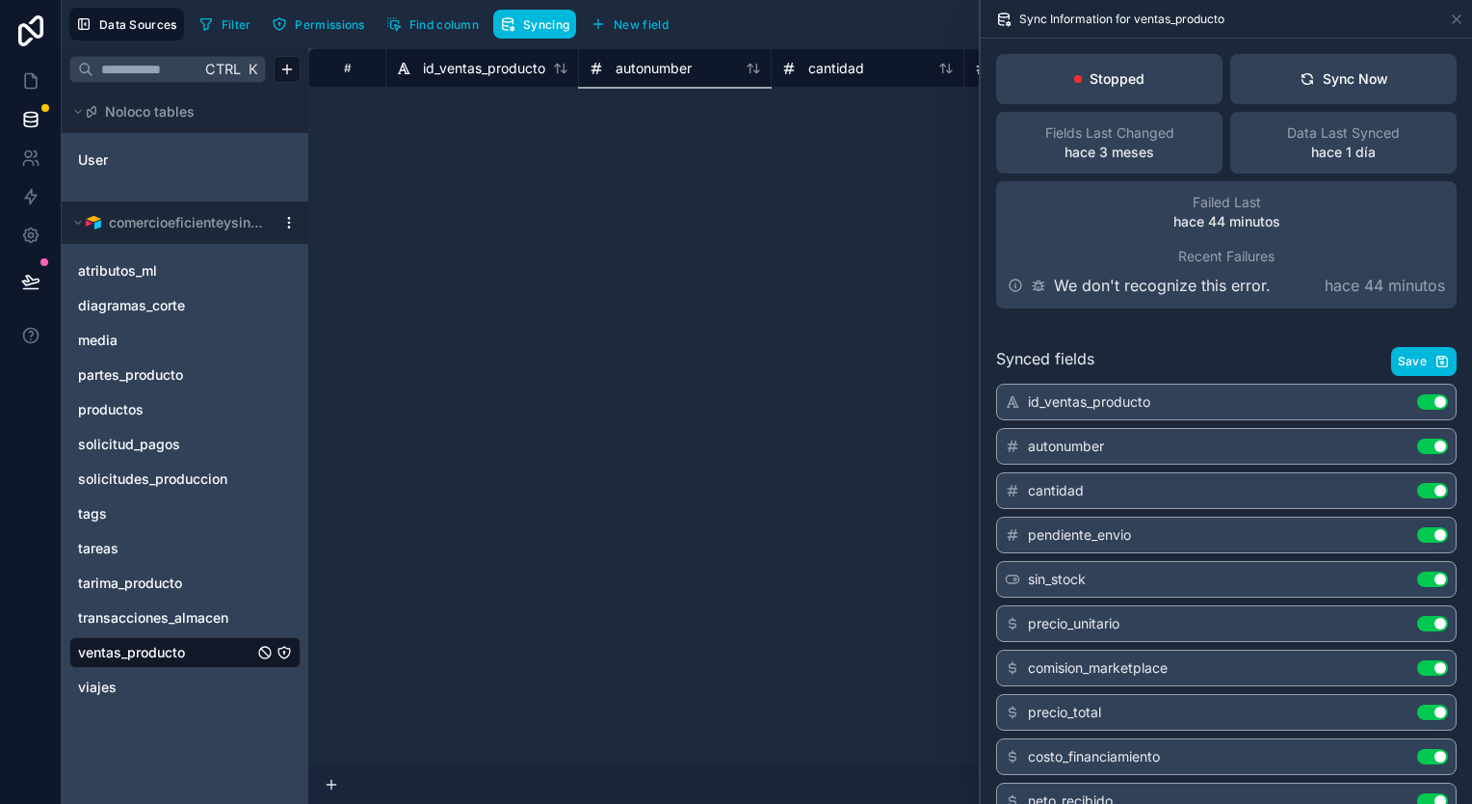
type input "**********"
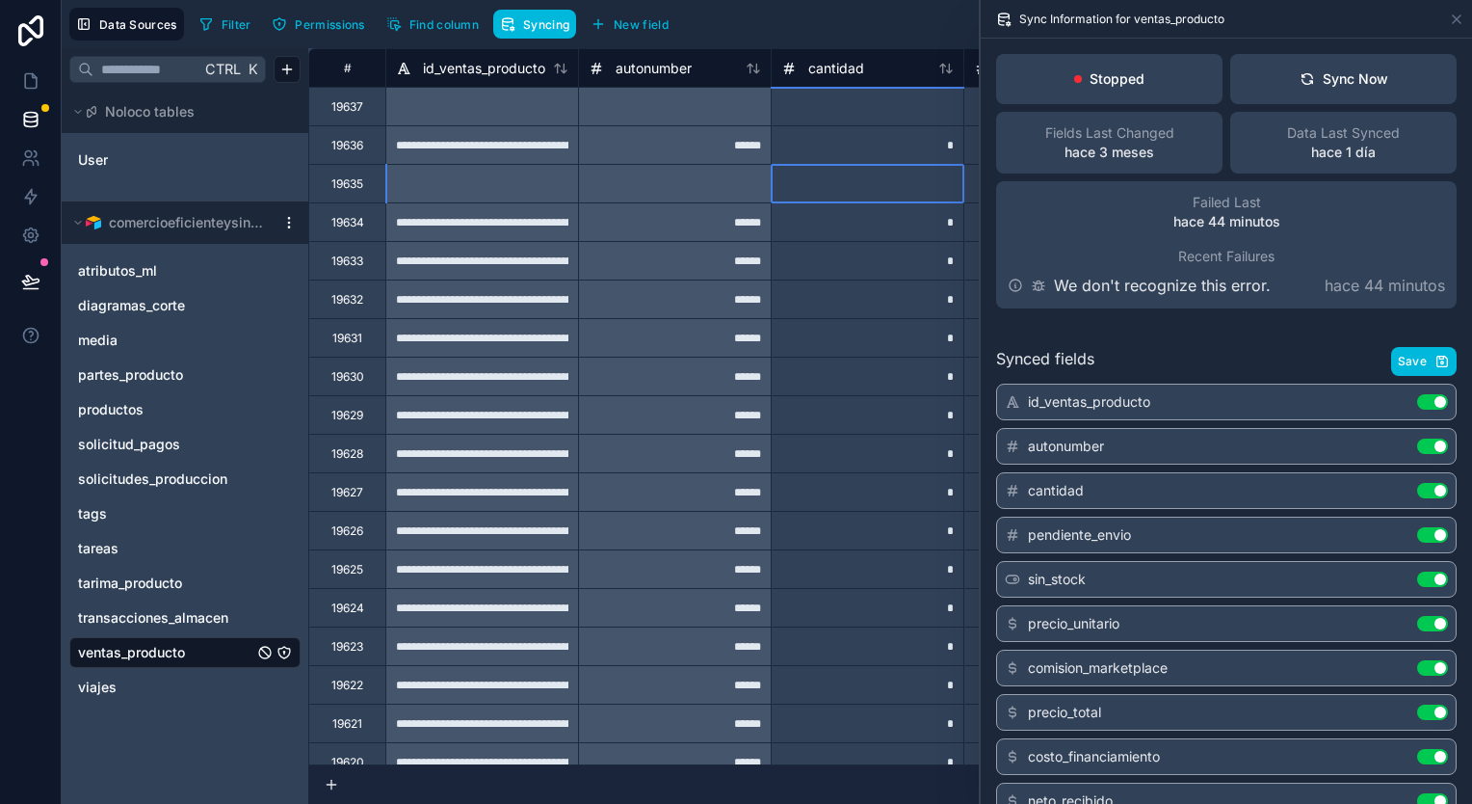
click at [911, 199] on div at bounding box center [867, 183] width 193 height 39
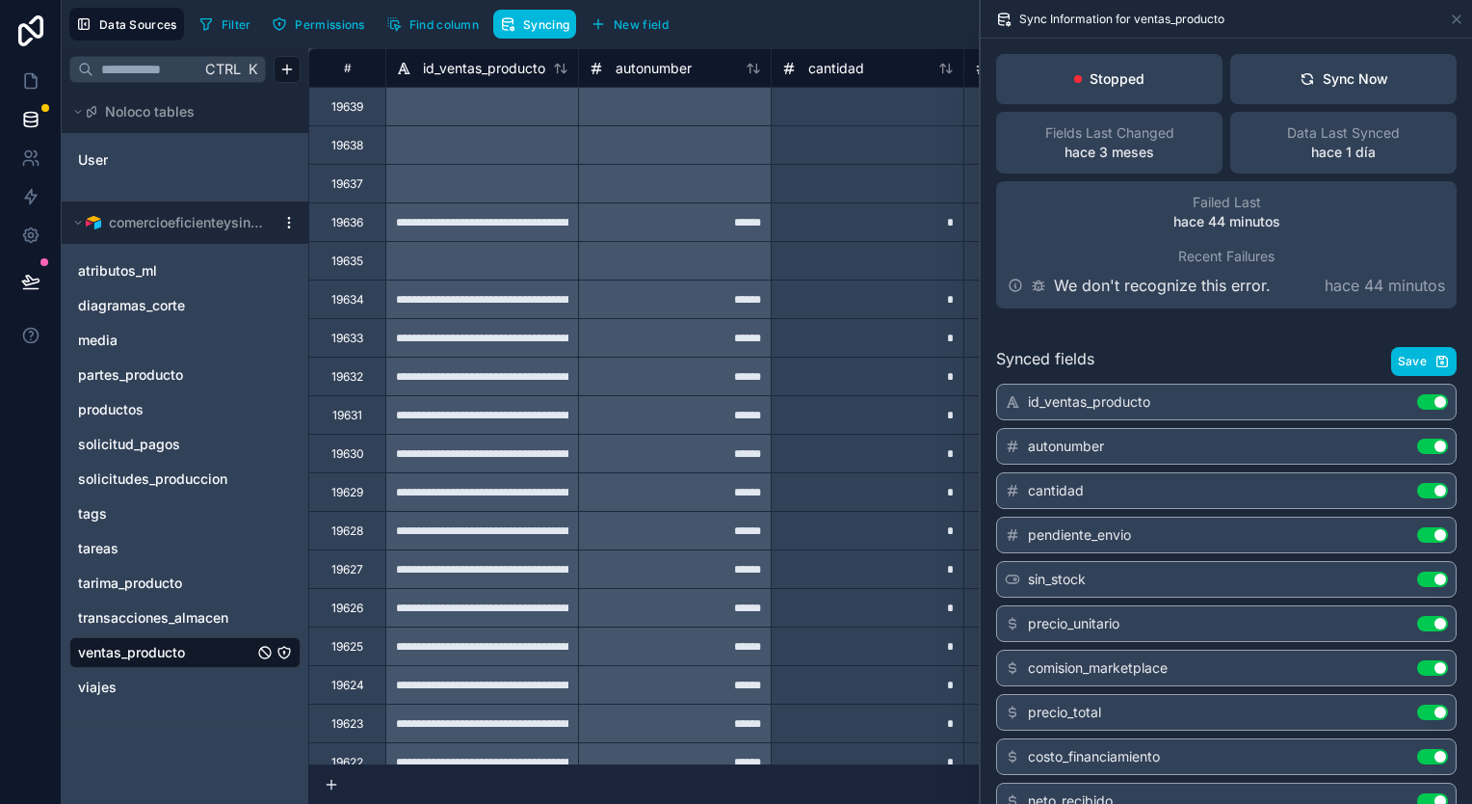
click at [194, 474] on span "solicitudes_produccion" at bounding box center [152, 478] width 149 height 19
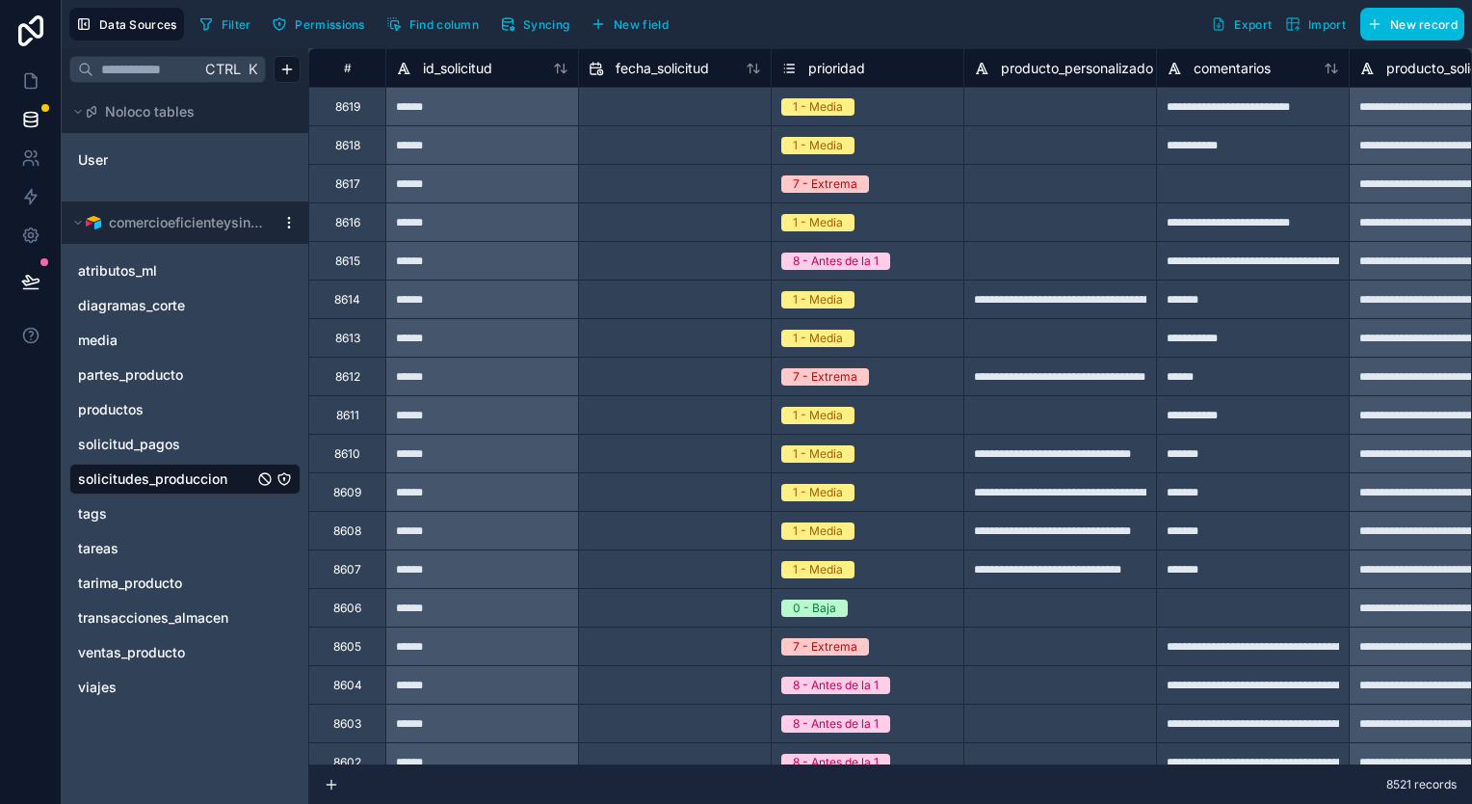
click at [516, 24] on button "Syncing" at bounding box center [534, 24] width 83 height 29
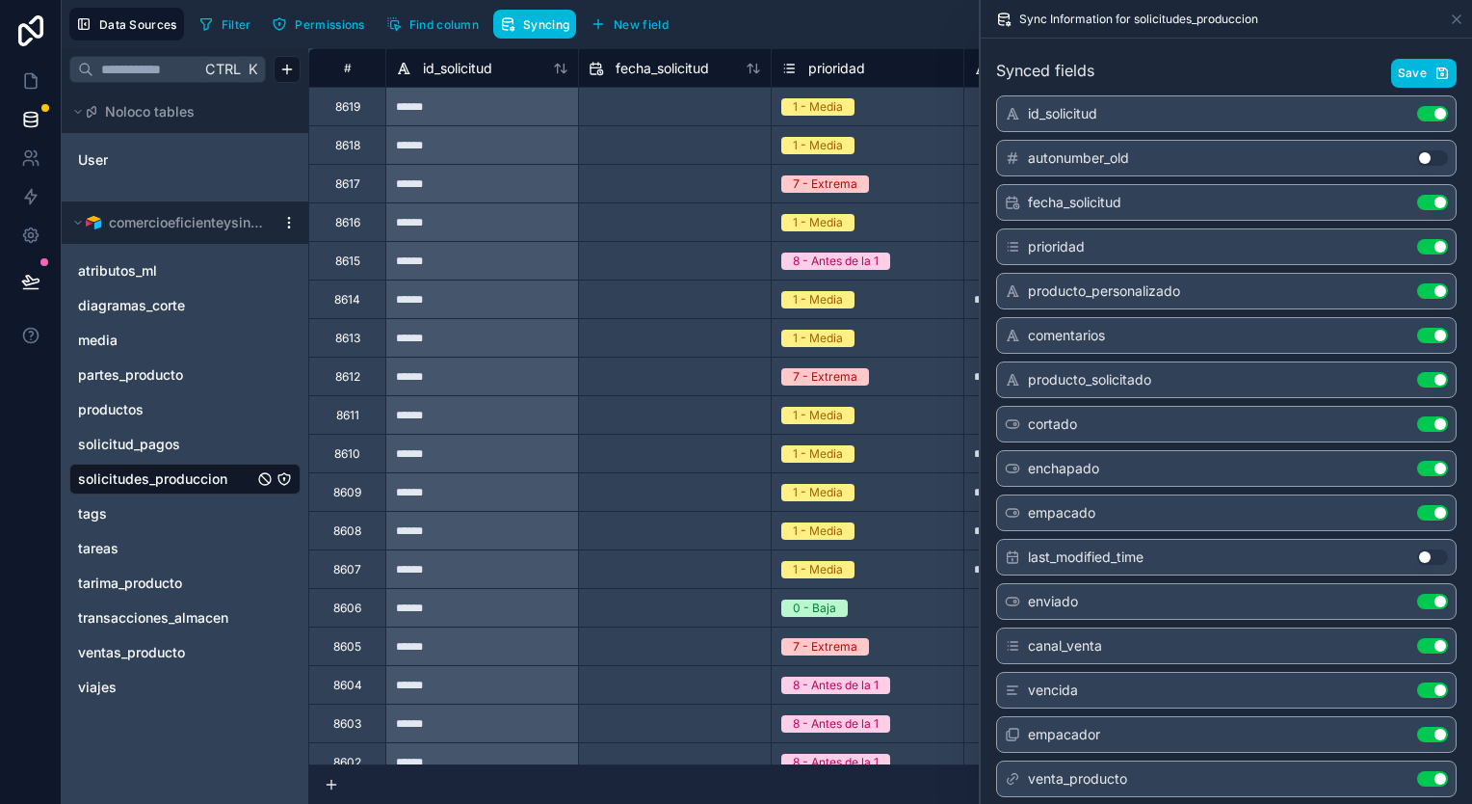
scroll to position [289, 0]
click at [1426, 596] on button "Use setting" at bounding box center [1432, 600] width 31 height 15
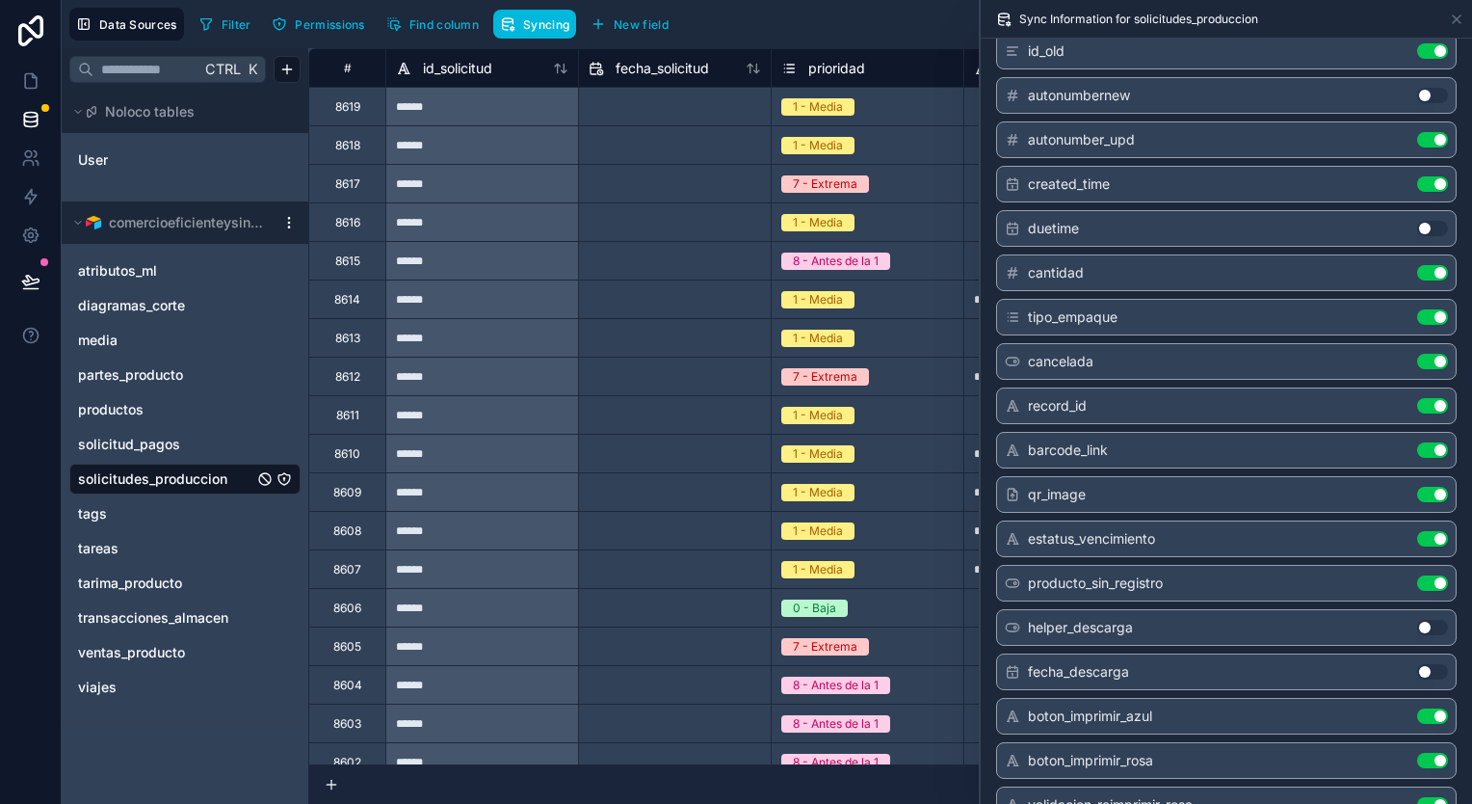
scroll to position [1156, 0]
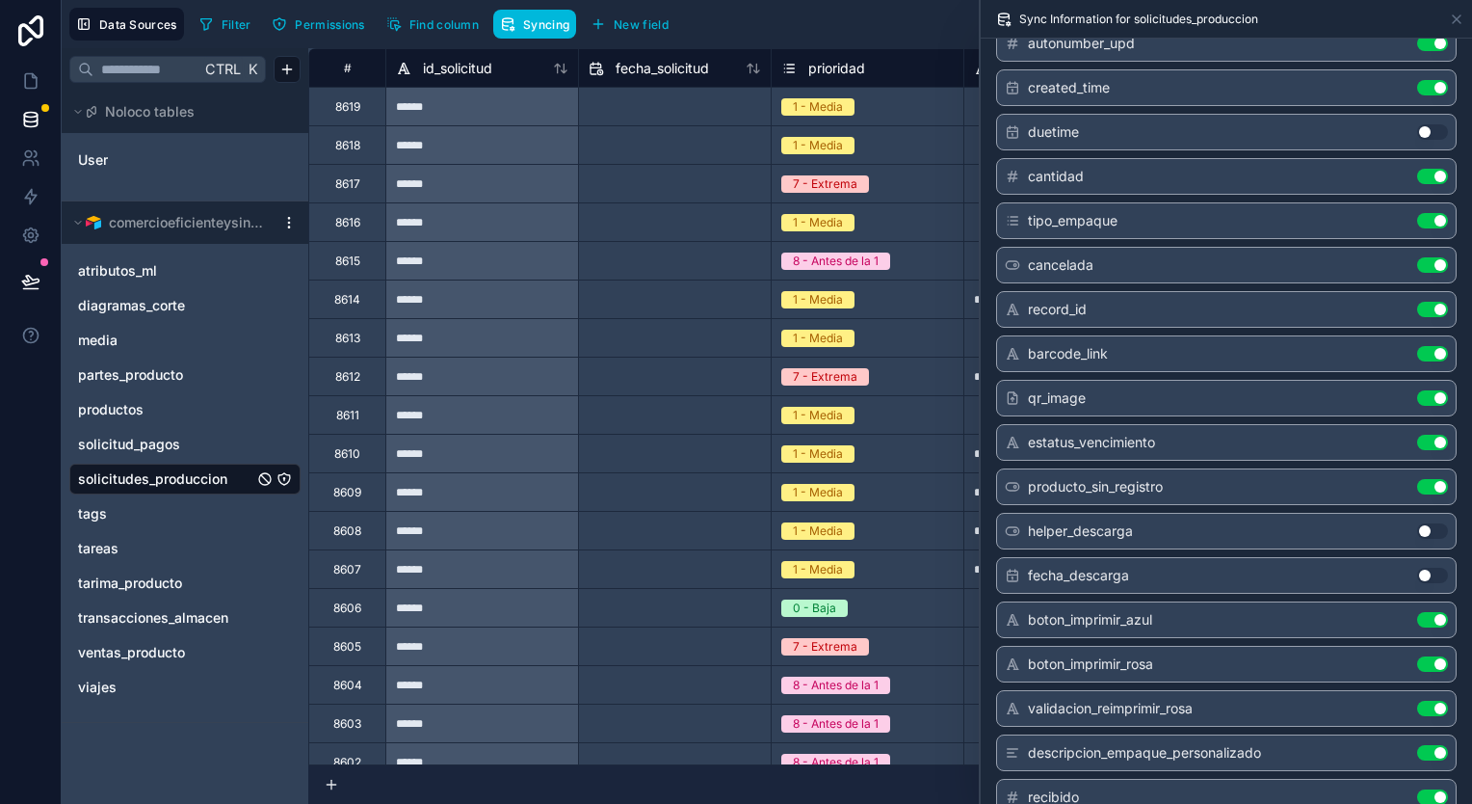
click at [1417, 349] on button "Use setting" at bounding box center [1432, 353] width 31 height 15
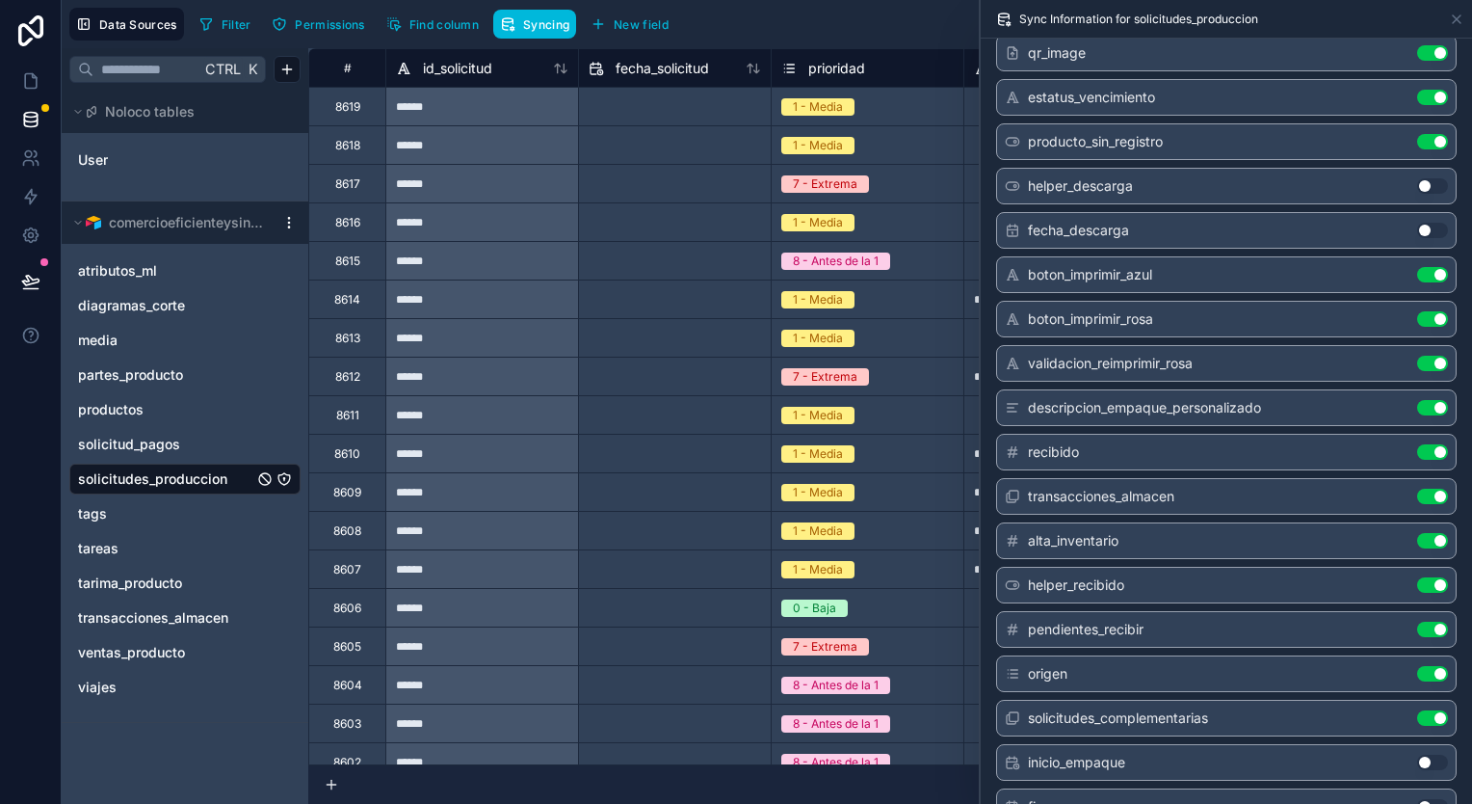
scroll to position [1542, 0]
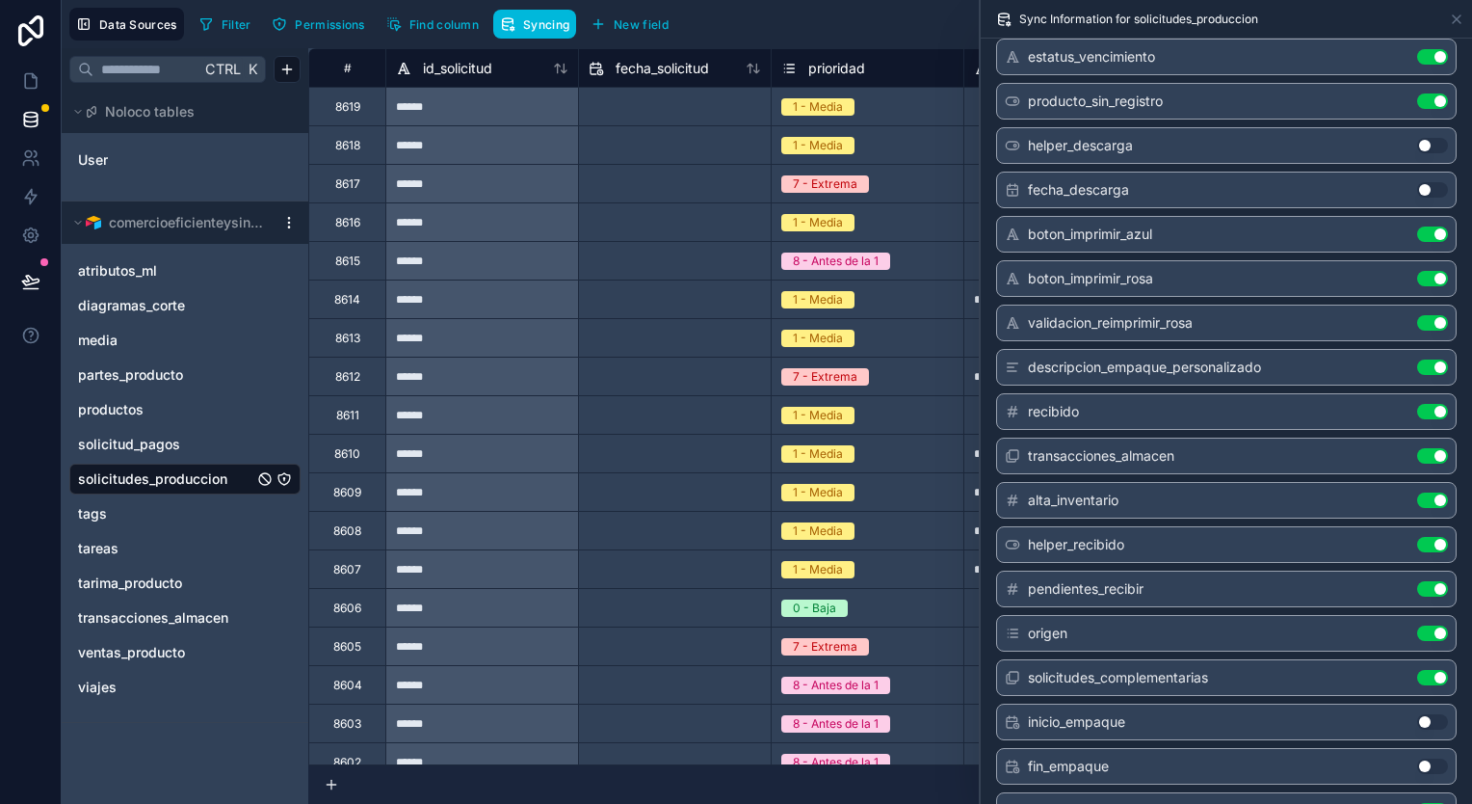
click at [1417, 492] on button "Use setting" at bounding box center [1432, 499] width 31 height 15
click at [1417, 537] on button "Use setting" at bounding box center [1432, 544] width 31 height 15
click at [1422, 581] on button "Use setting" at bounding box center [1432, 588] width 31 height 15
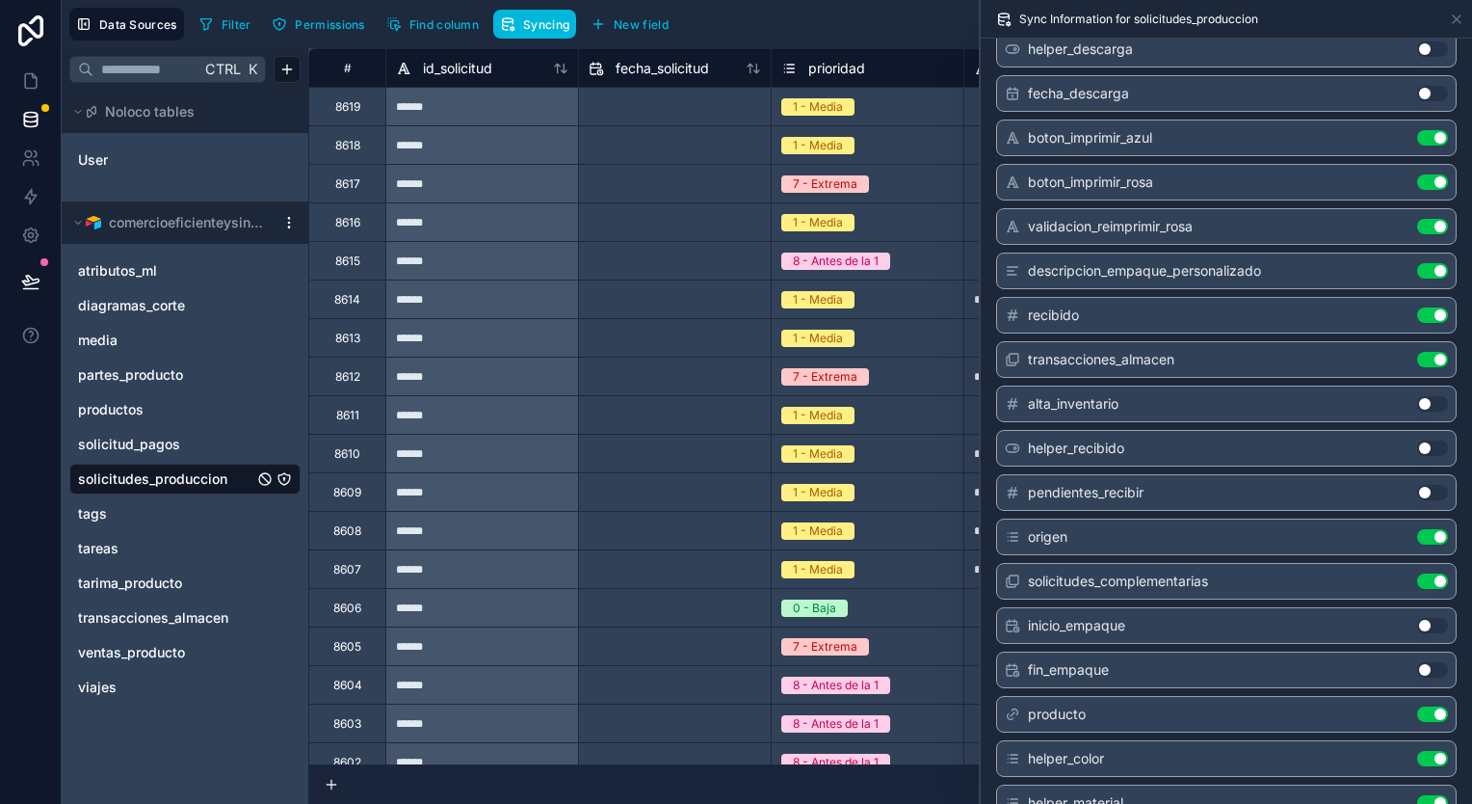
click at [1421, 485] on button "Use setting" at bounding box center [1432, 492] width 31 height 15
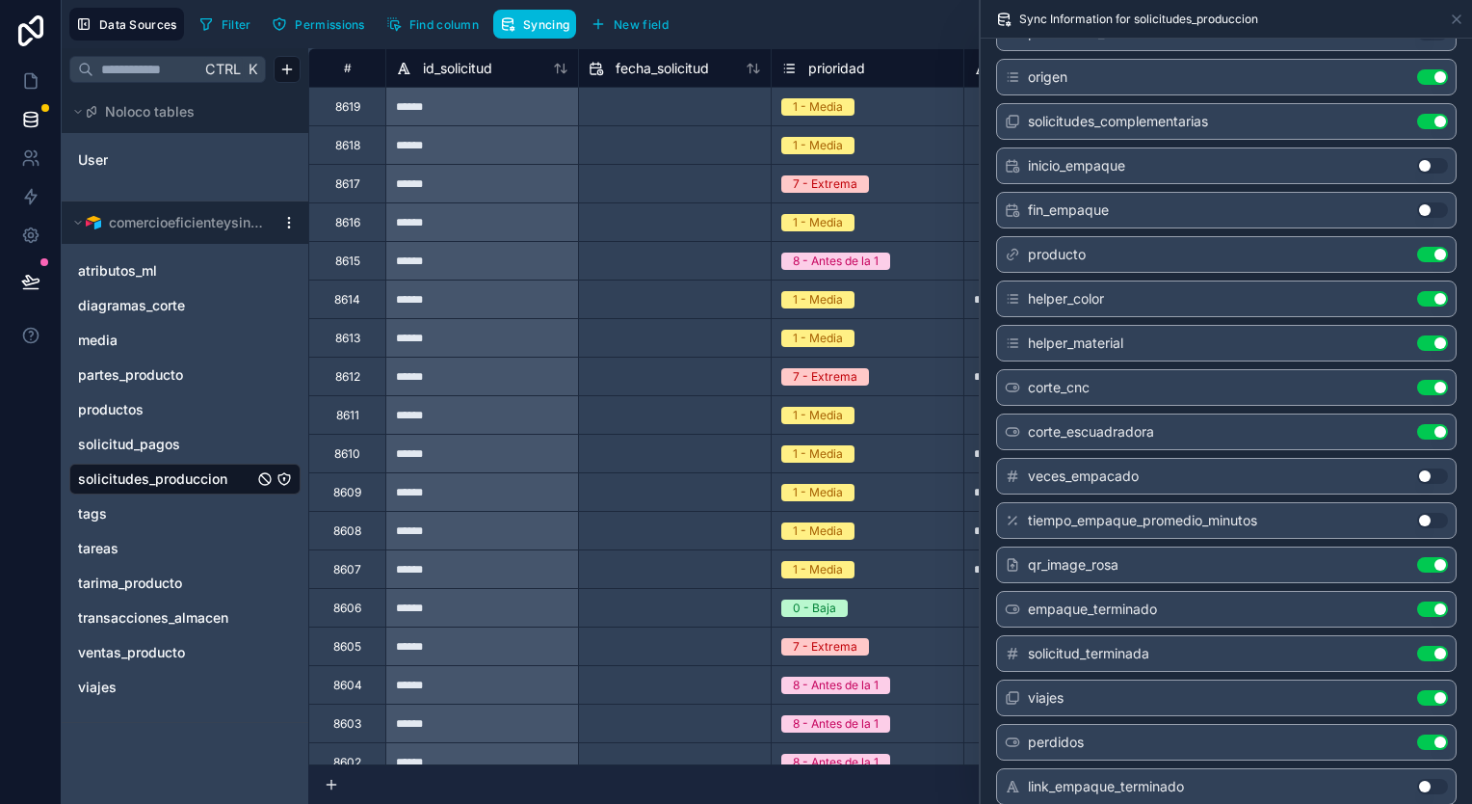
scroll to position [2120, 0]
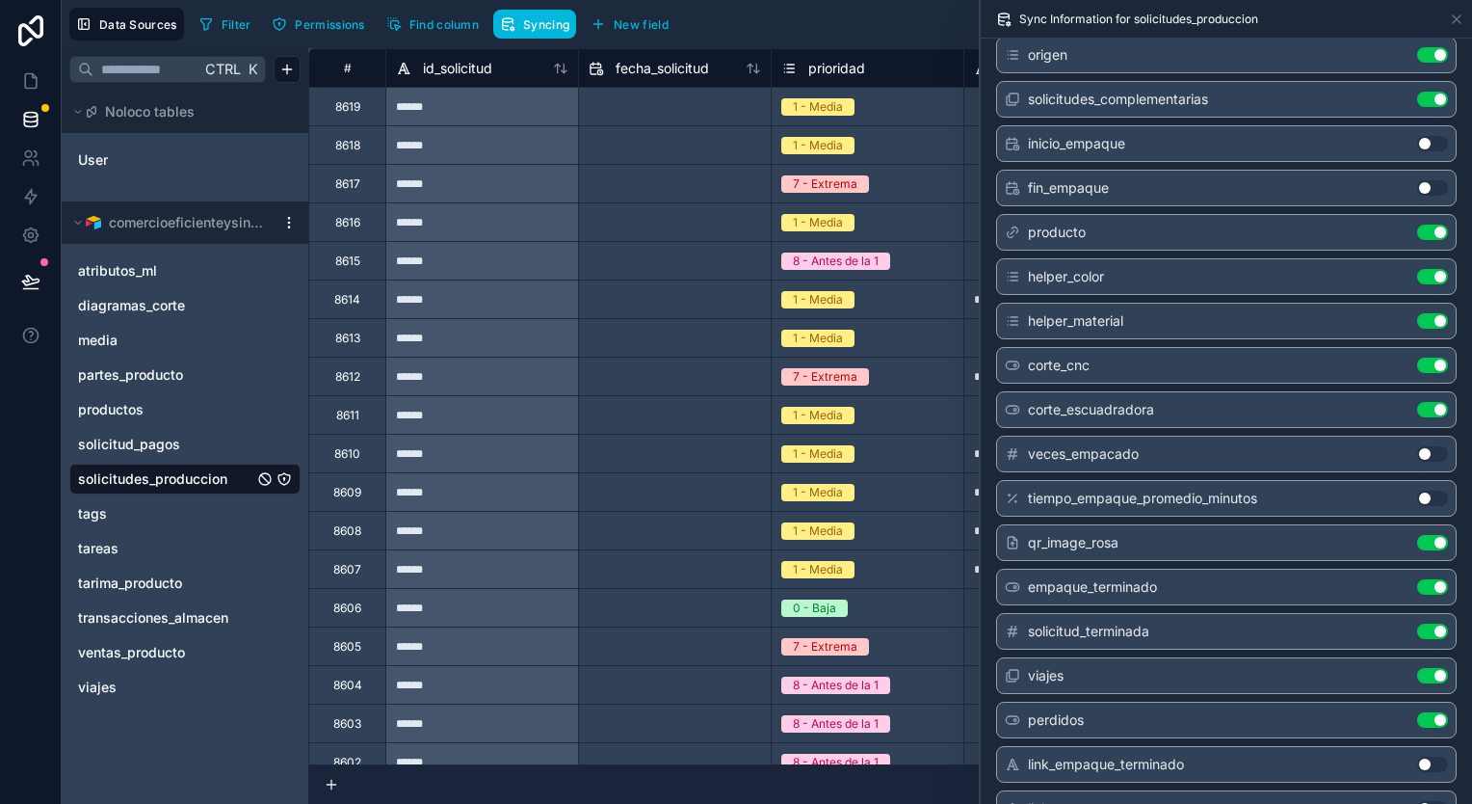
click at [1422, 623] on button "Use setting" at bounding box center [1432, 630] width 31 height 15
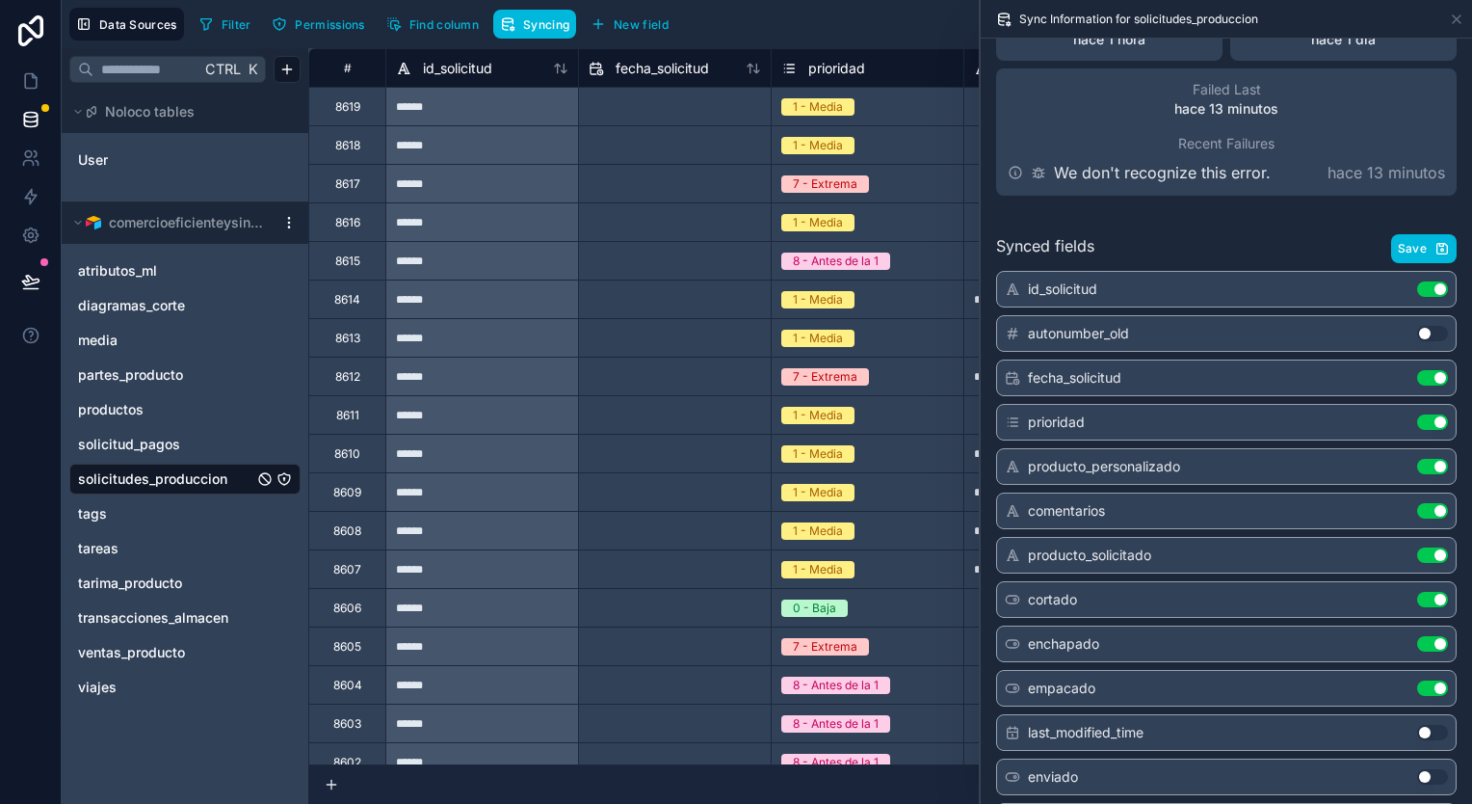
scroll to position [15, 0]
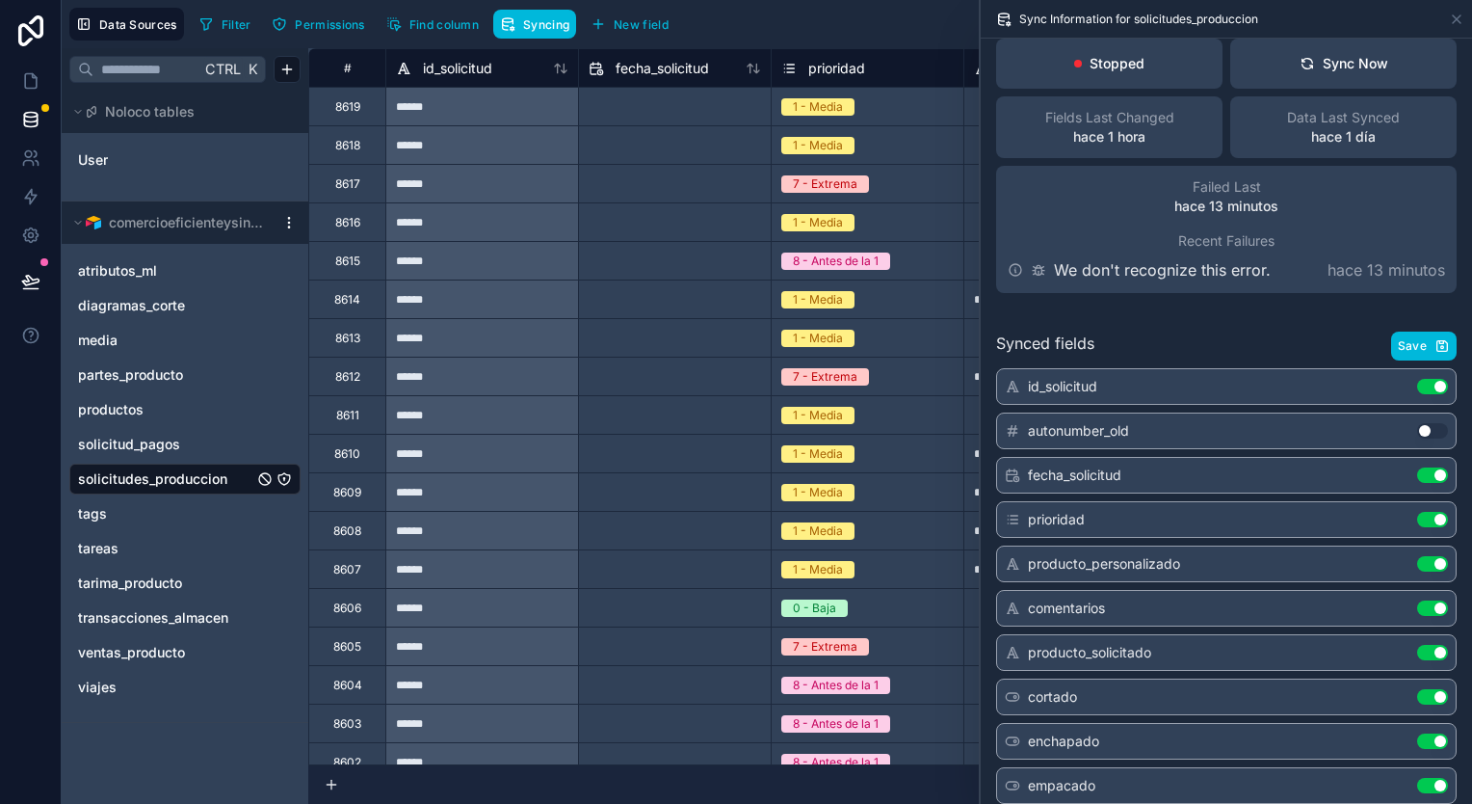
click at [1435, 349] on icon "button" at bounding box center [1442, 345] width 15 height 15
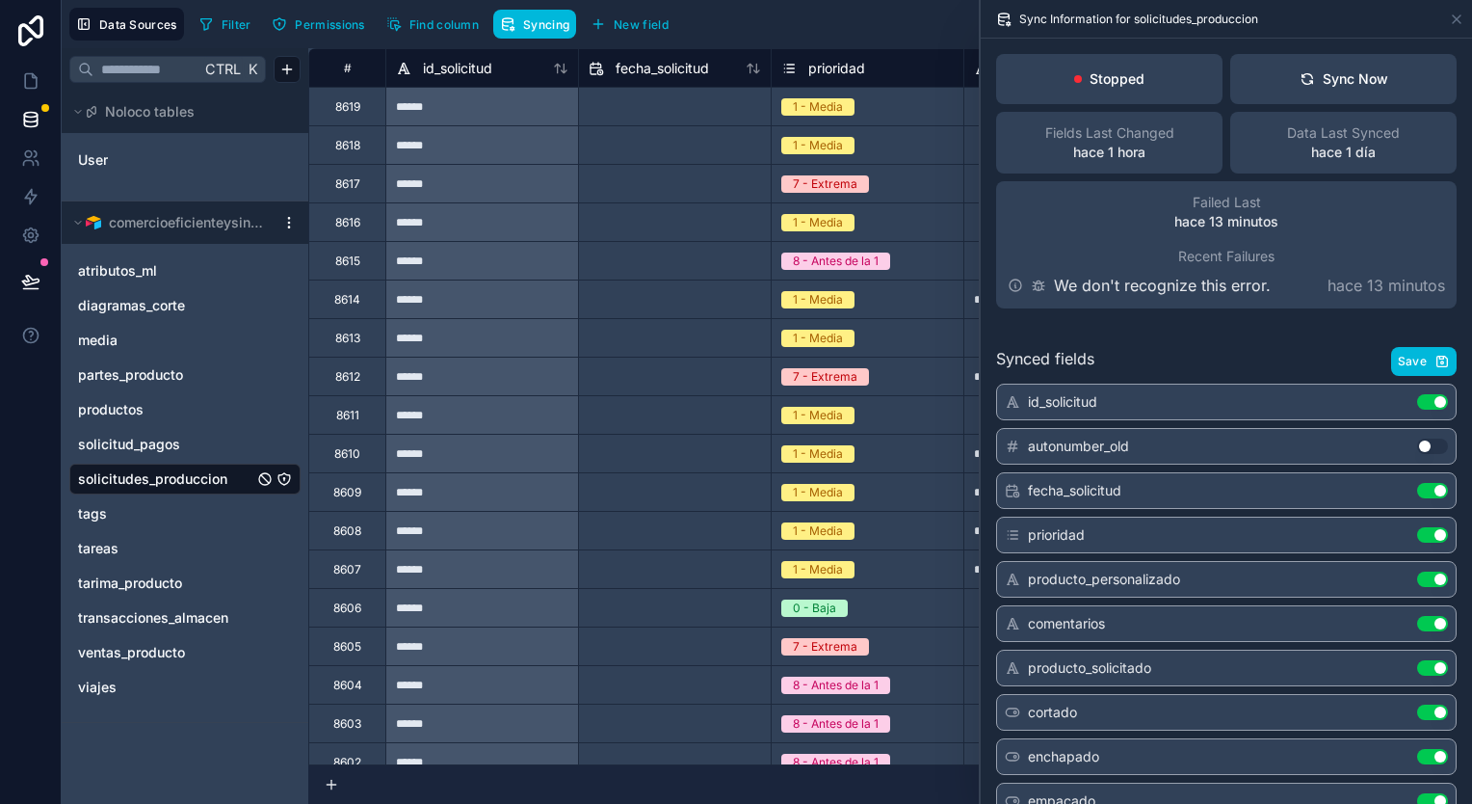
click at [1422, 486] on button "Use setting" at bounding box center [1432, 490] width 31 height 15
click at [1426, 368] on button "Save" at bounding box center [1424, 361] width 66 height 29
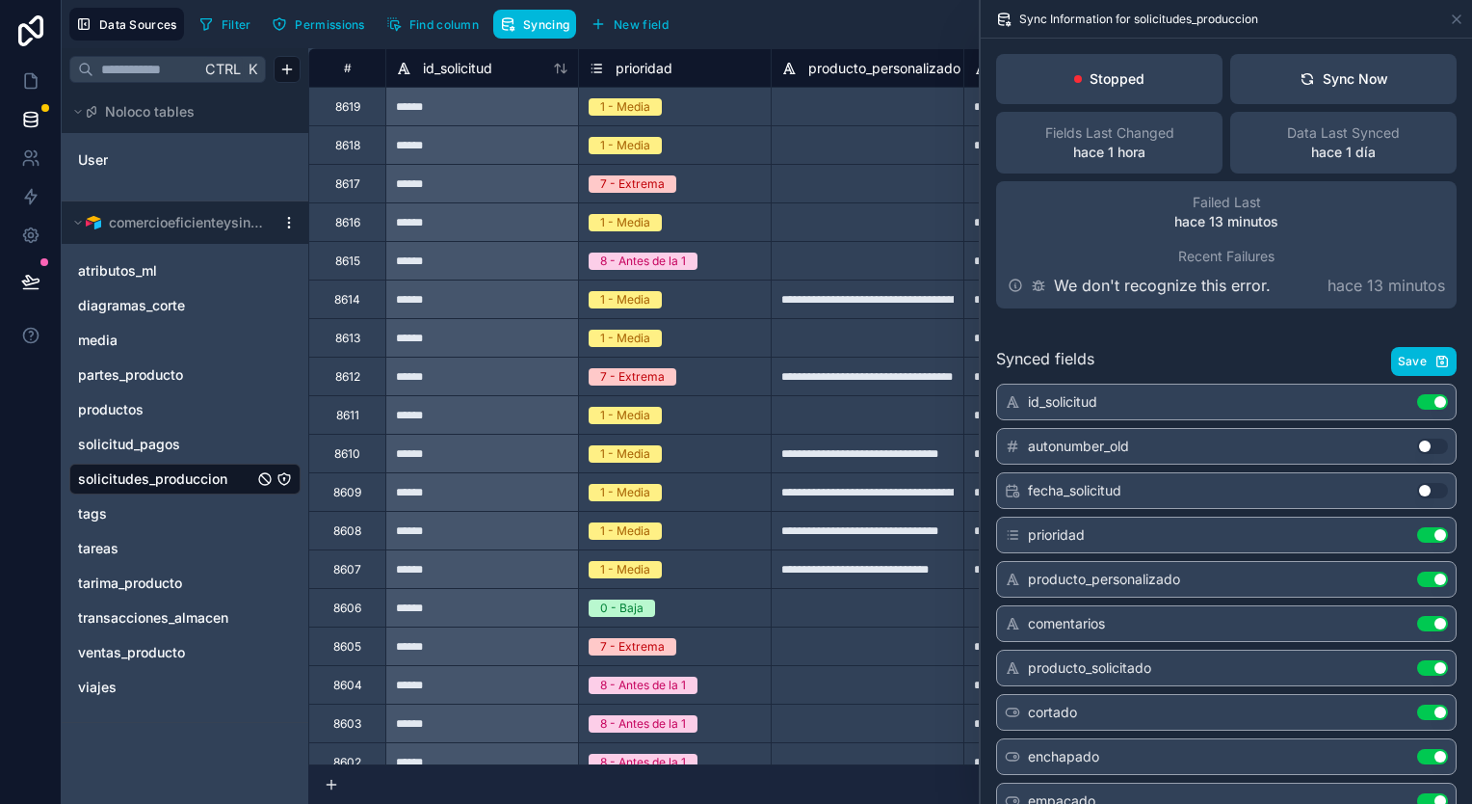
click at [1351, 91] on button "Sync Now" at bounding box center [1344, 79] width 226 height 50
click at [1156, 90] on div "Stopped" at bounding box center [1109, 79] width 226 height 50
drag, startPoint x: 1160, startPoint y: 82, endPoint x: 1062, endPoint y: 83, distance: 98.3
click at [1062, 83] on div "Stopped" at bounding box center [1109, 79] width 226 height 50
click at [559, 72] on icon at bounding box center [560, 68] width 15 height 15
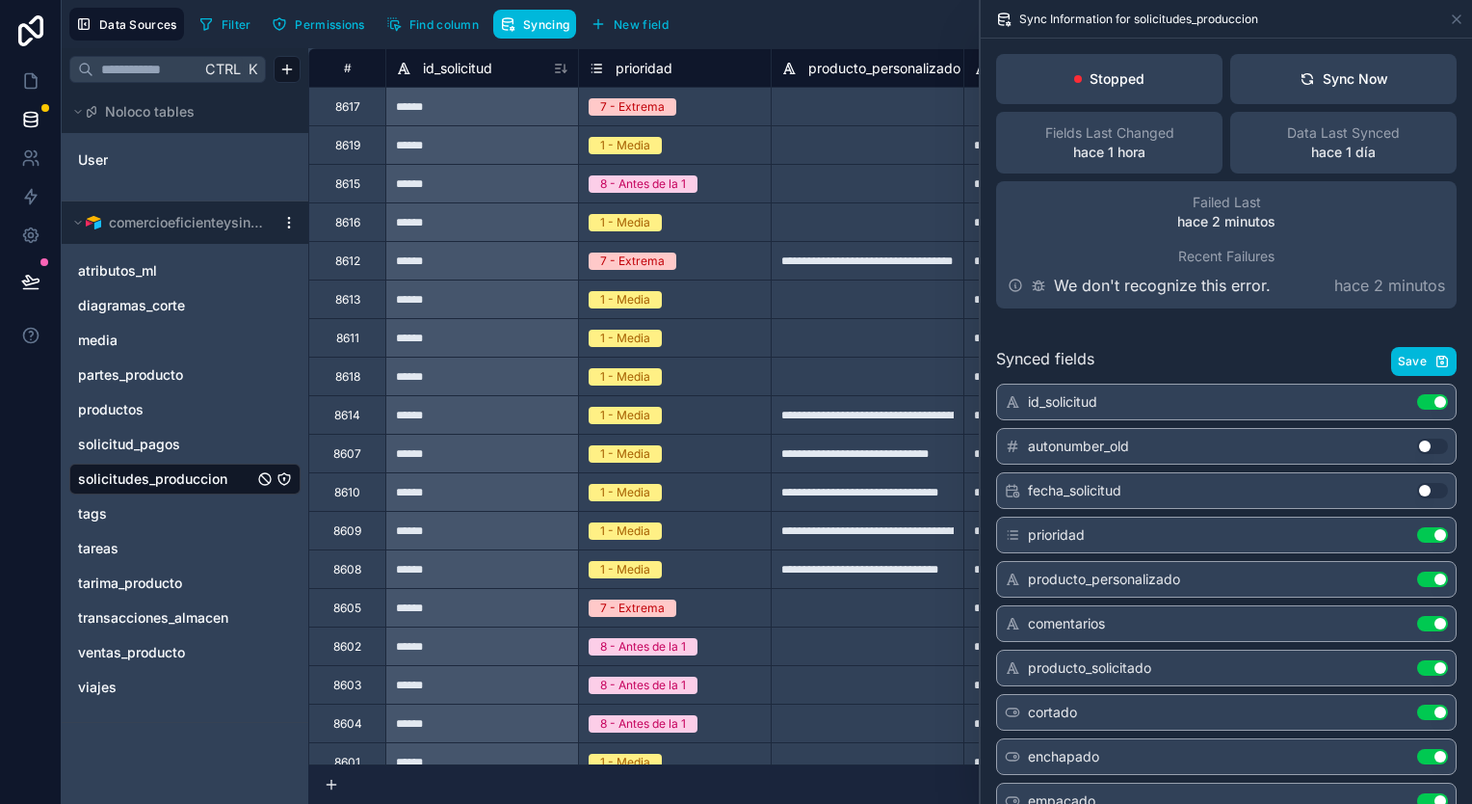
click at [534, 112] on div "******" at bounding box center [481, 106] width 193 height 39
click at [1040, 288] on icon at bounding box center [1038, 285] width 15 height 15
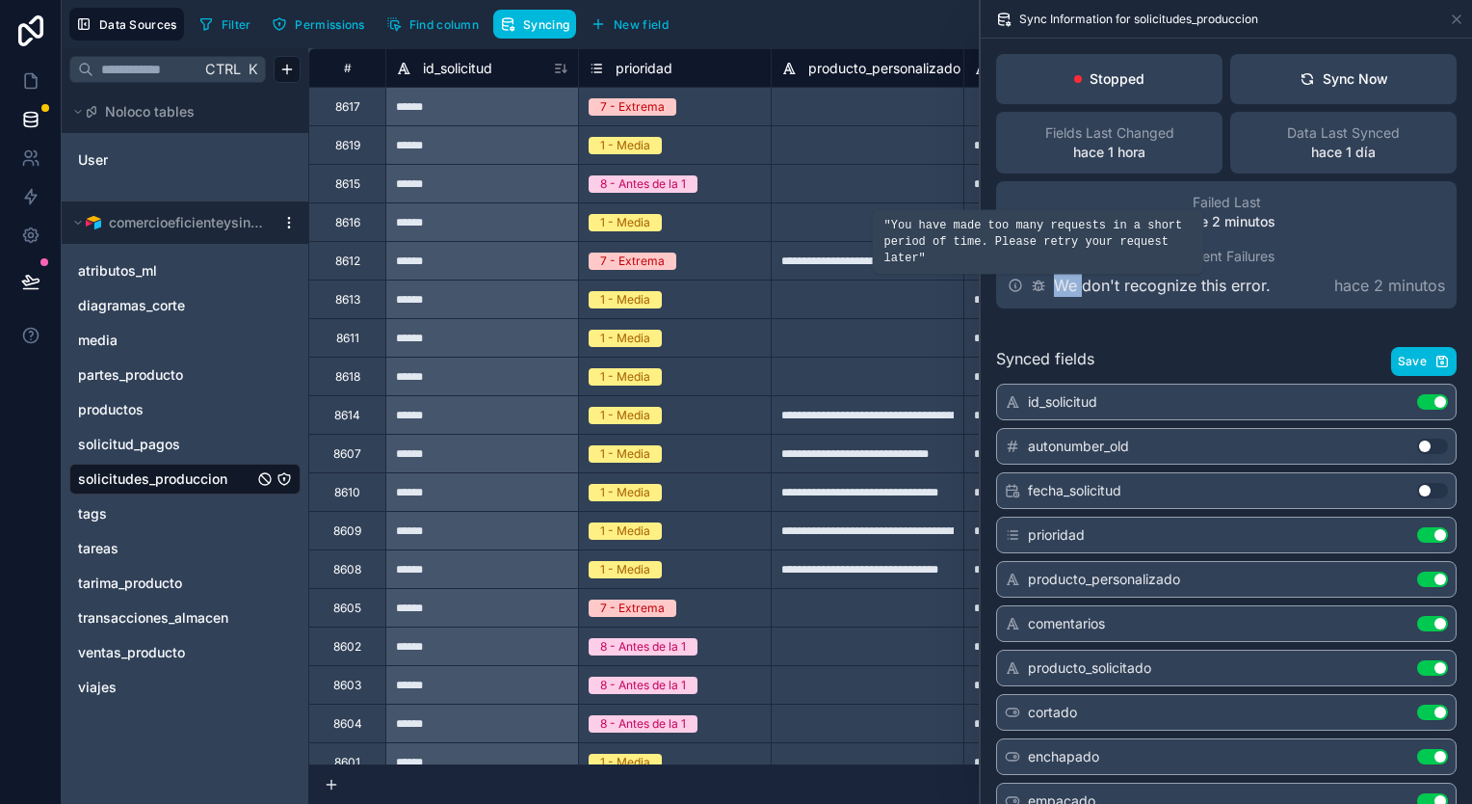
click at [1040, 288] on icon at bounding box center [1038, 285] width 15 height 15
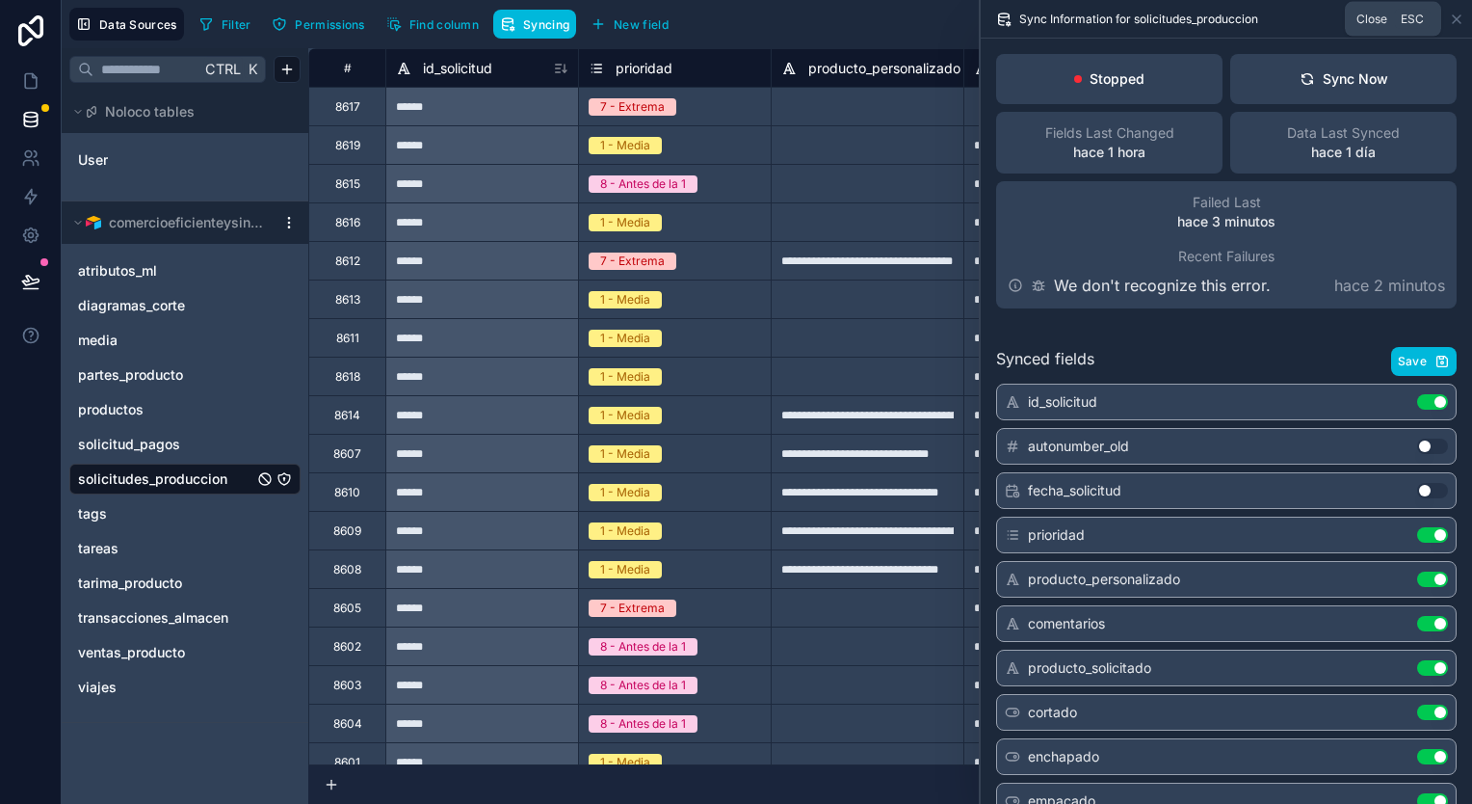
click at [1454, 24] on icon at bounding box center [1456, 19] width 15 height 15
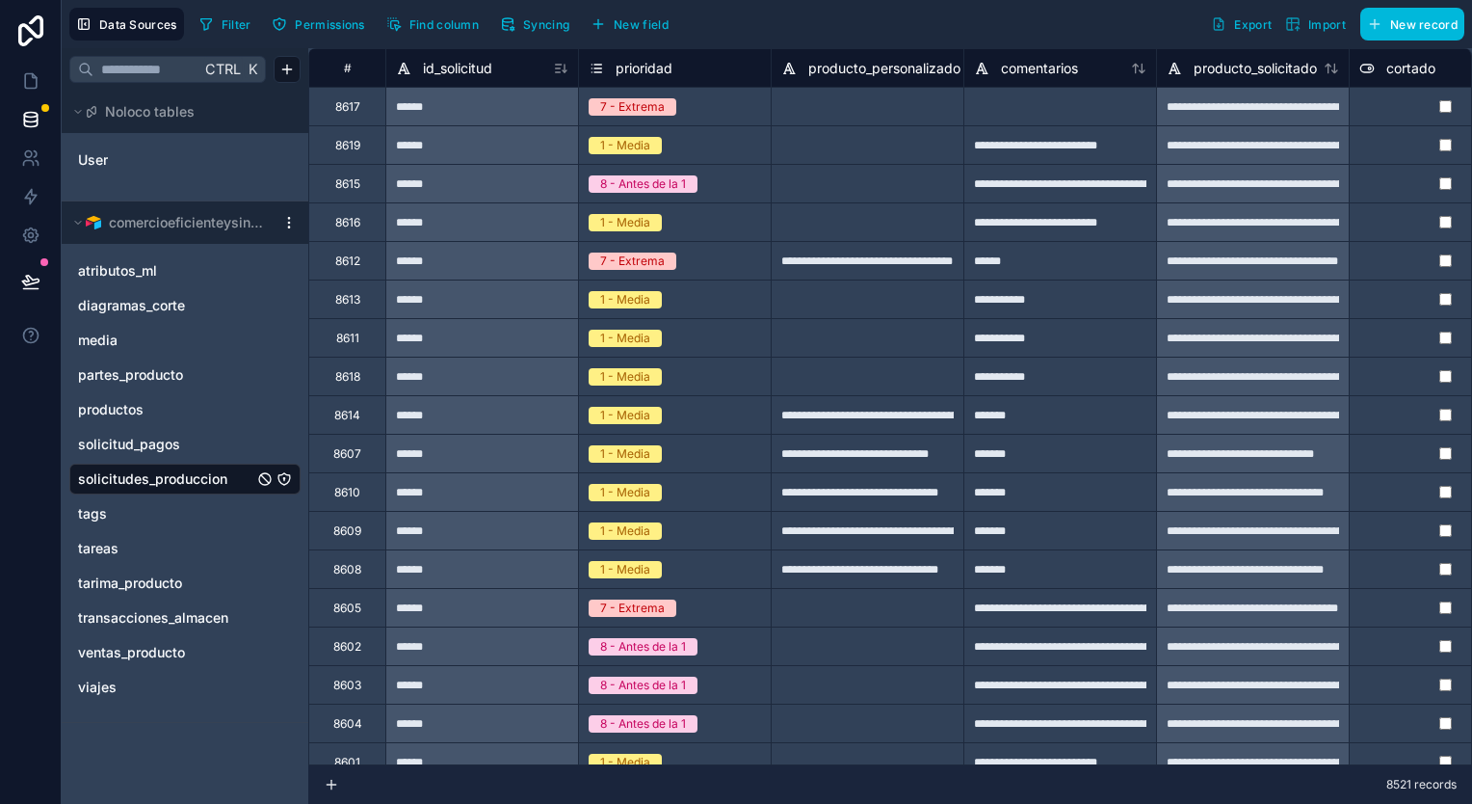
click at [73, 118] on button "Noloco tables" at bounding box center [179, 111] width 220 height 27
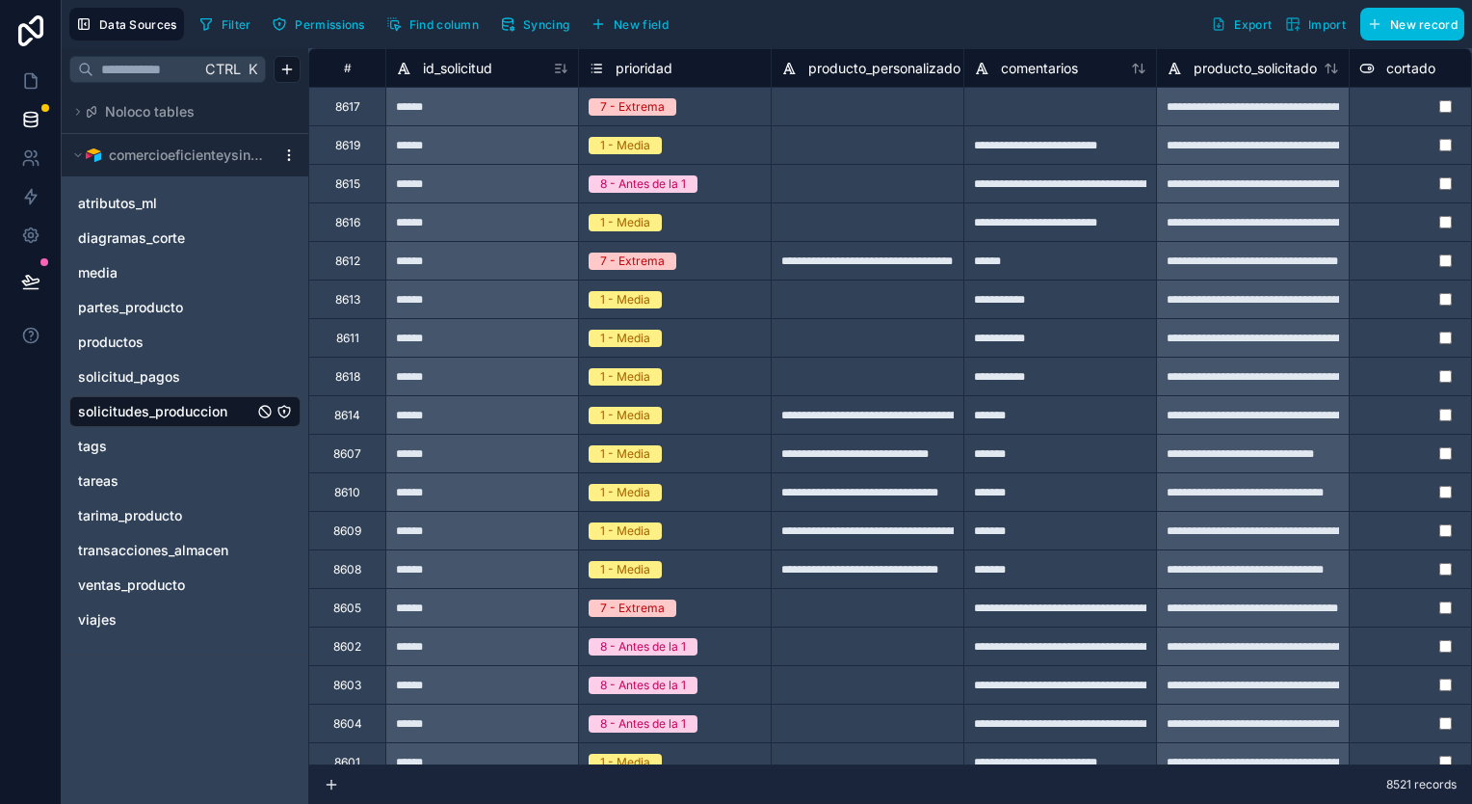
click at [73, 118] on button "Noloco tables" at bounding box center [179, 111] width 220 height 27
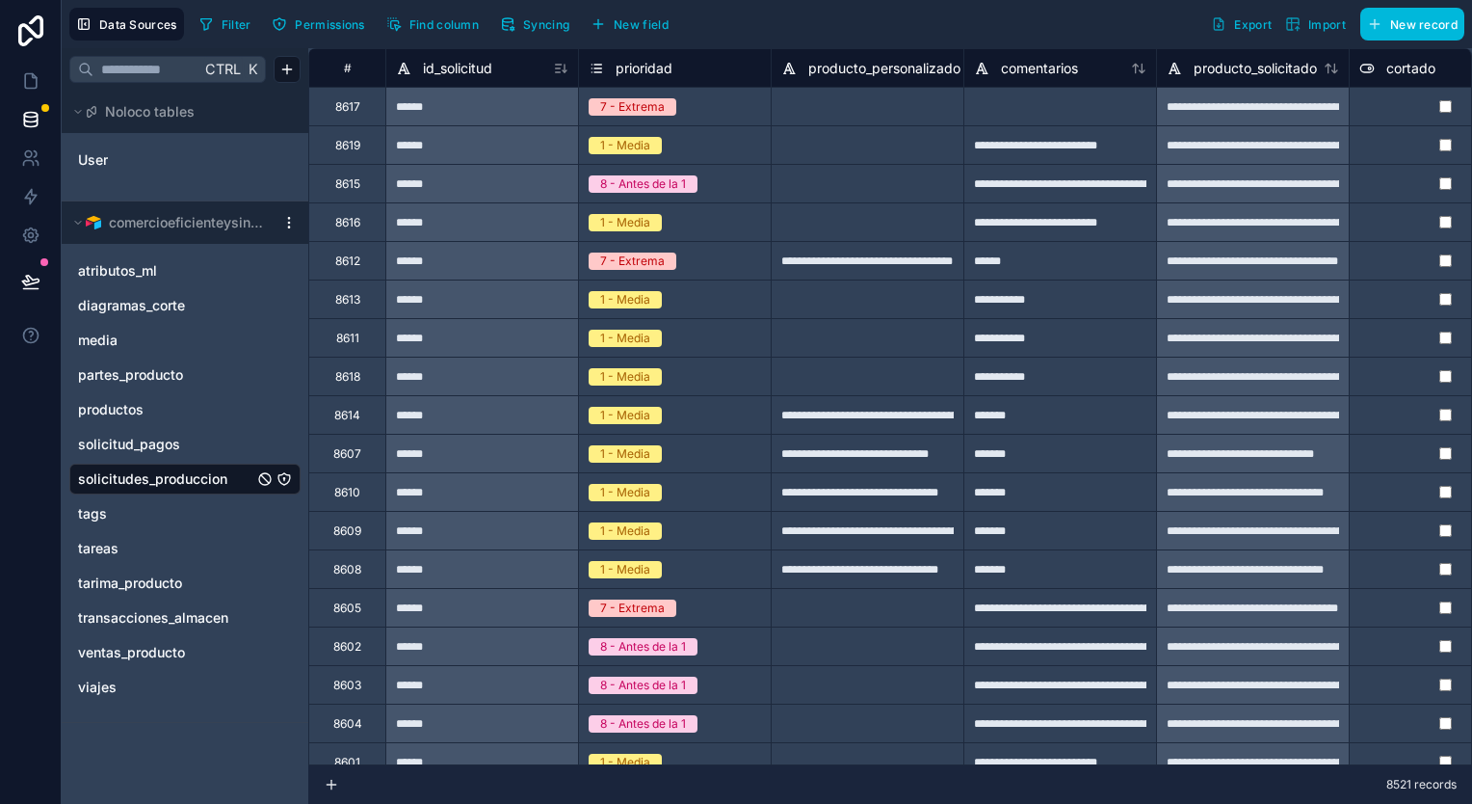
click at [73, 118] on button "Noloco tables" at bounding box center [179, 111] width 220 height 27
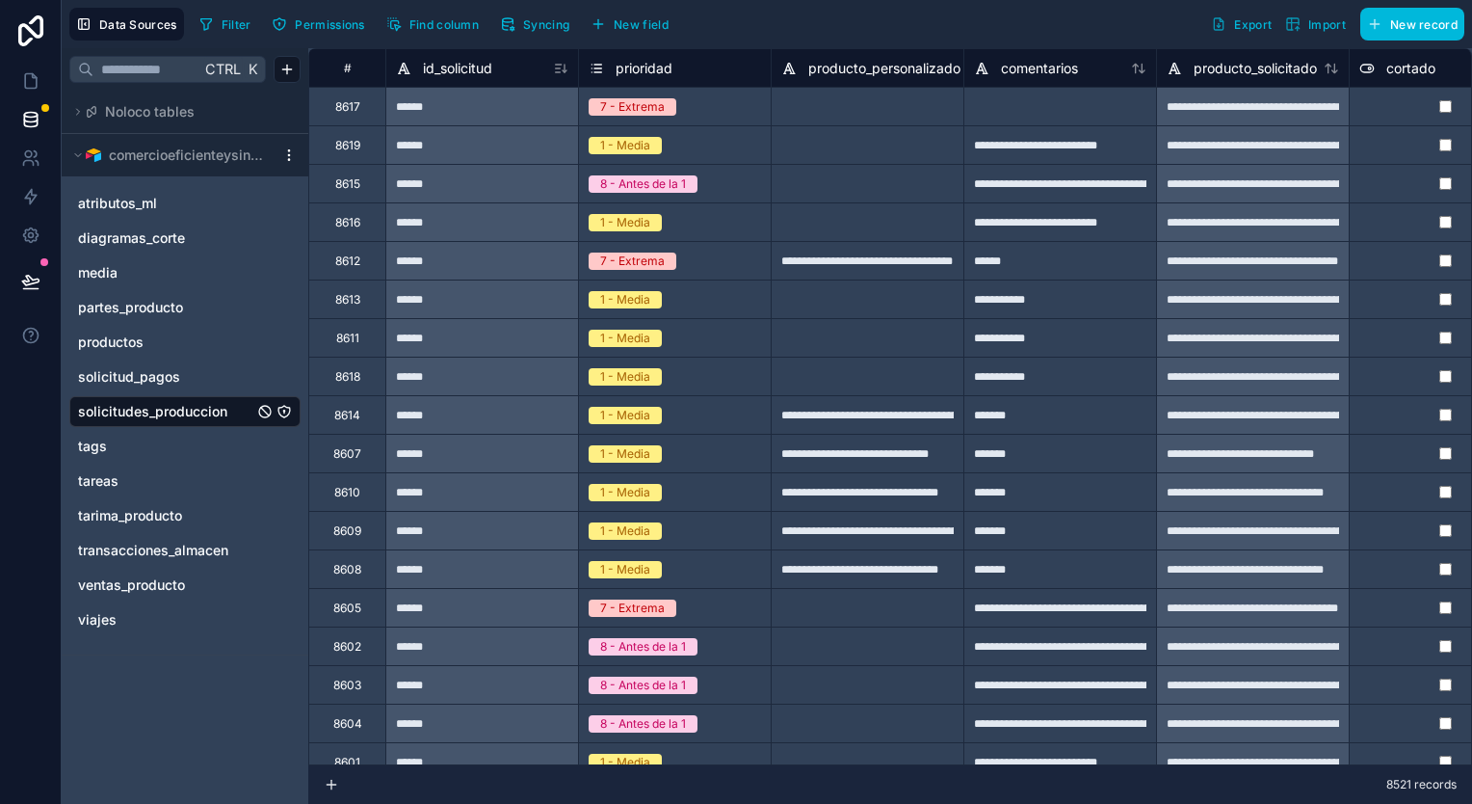
click at [288, 151] on html "**********" at bounding box center [736, 402] width 1472 height 804
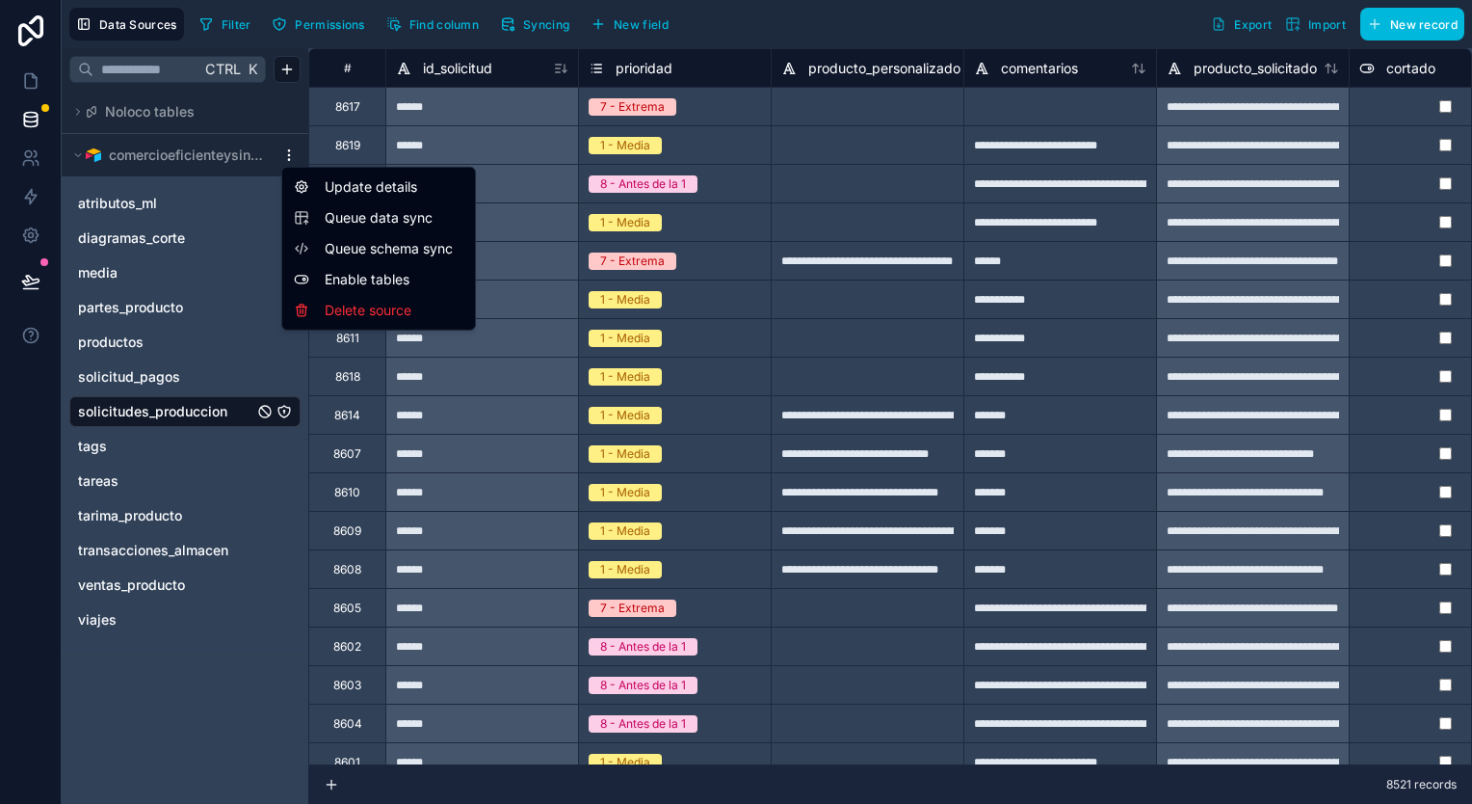
click at [389, 184] on div "Update details" at bounding box center [378, 187] width 185 height 31
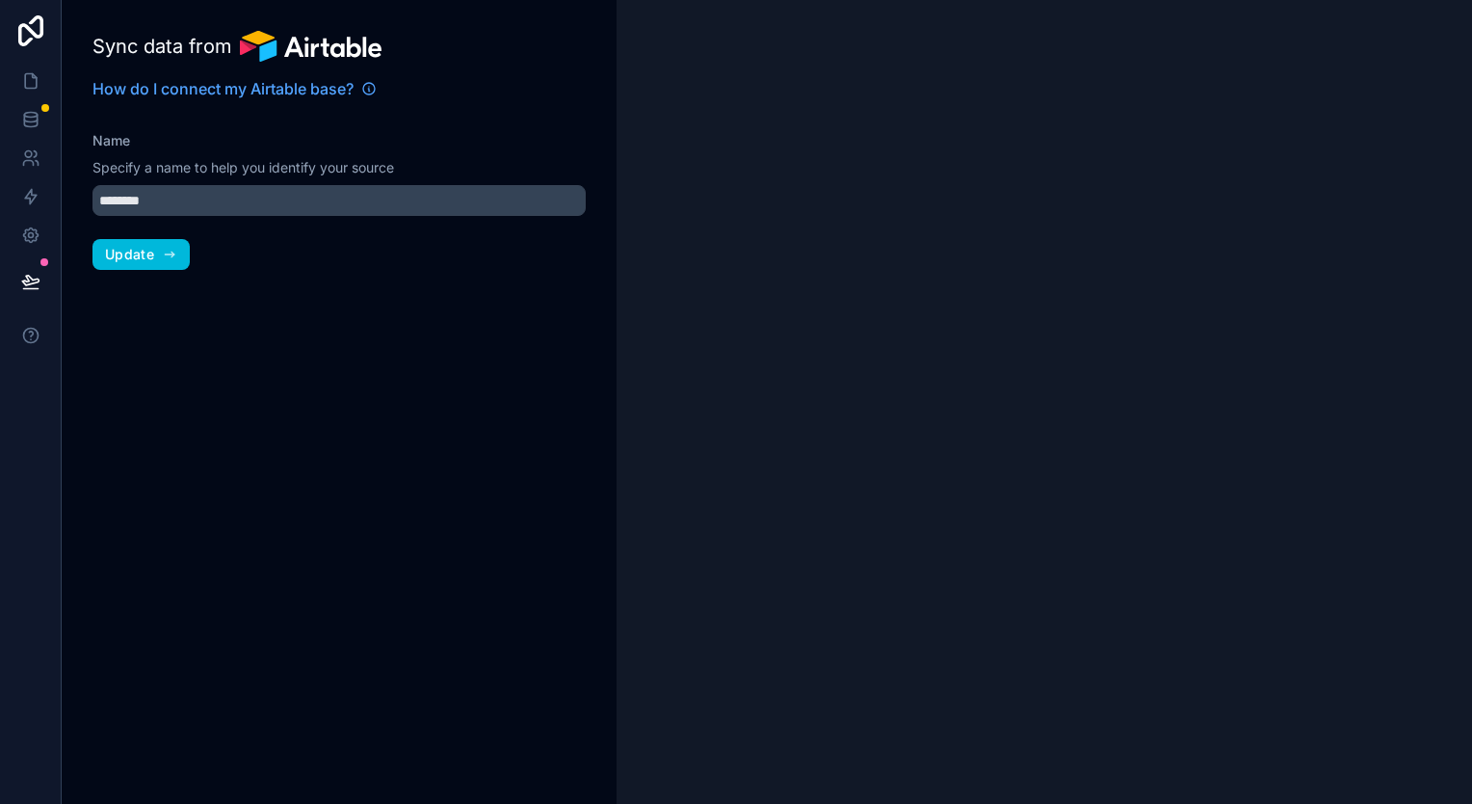
type input "**********"
click at [24, 112] on icon at bounding box center [30, 119] width 19 height 19
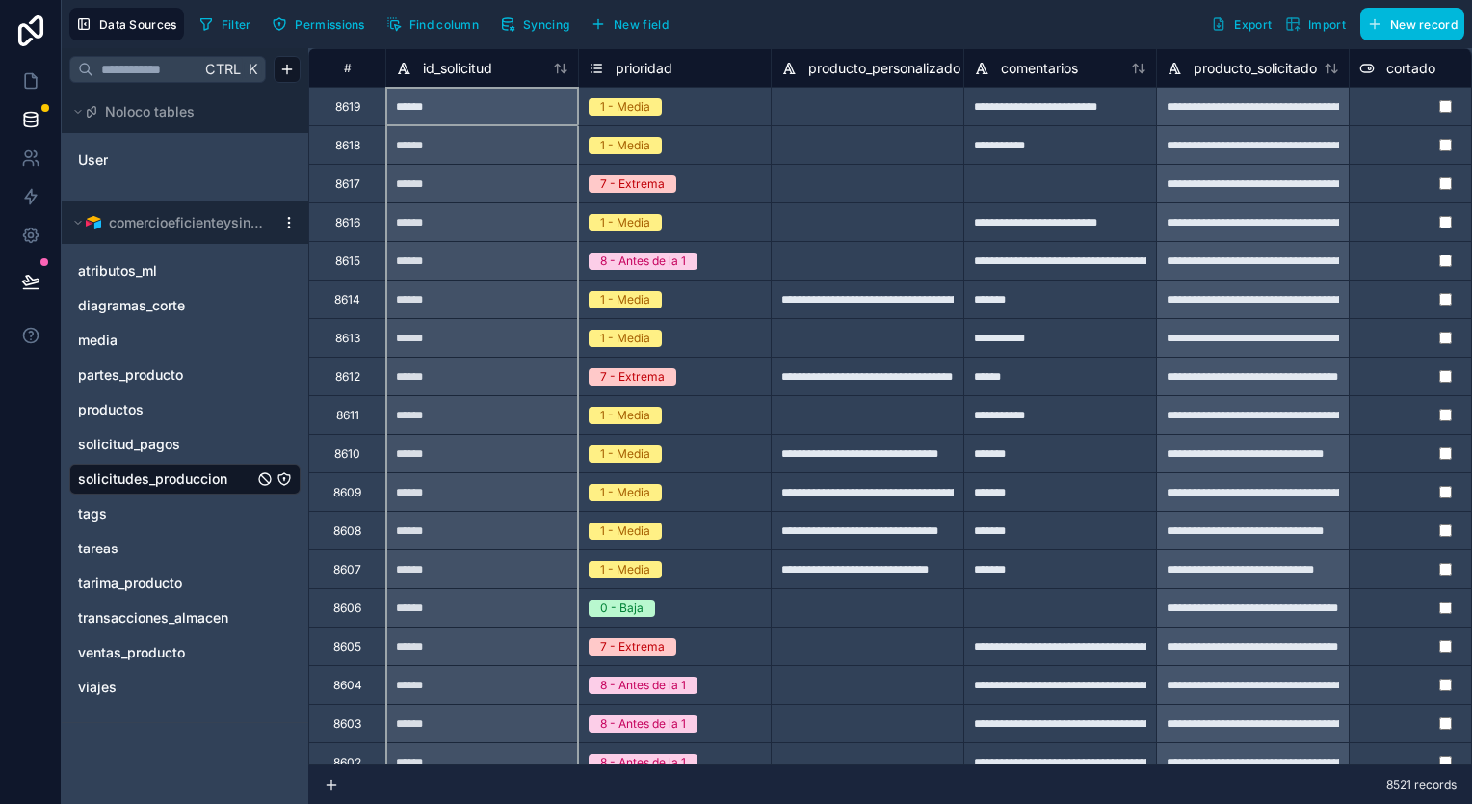
click at [556, 66] on icon at bounding box center [560, 68] width 15 height 15
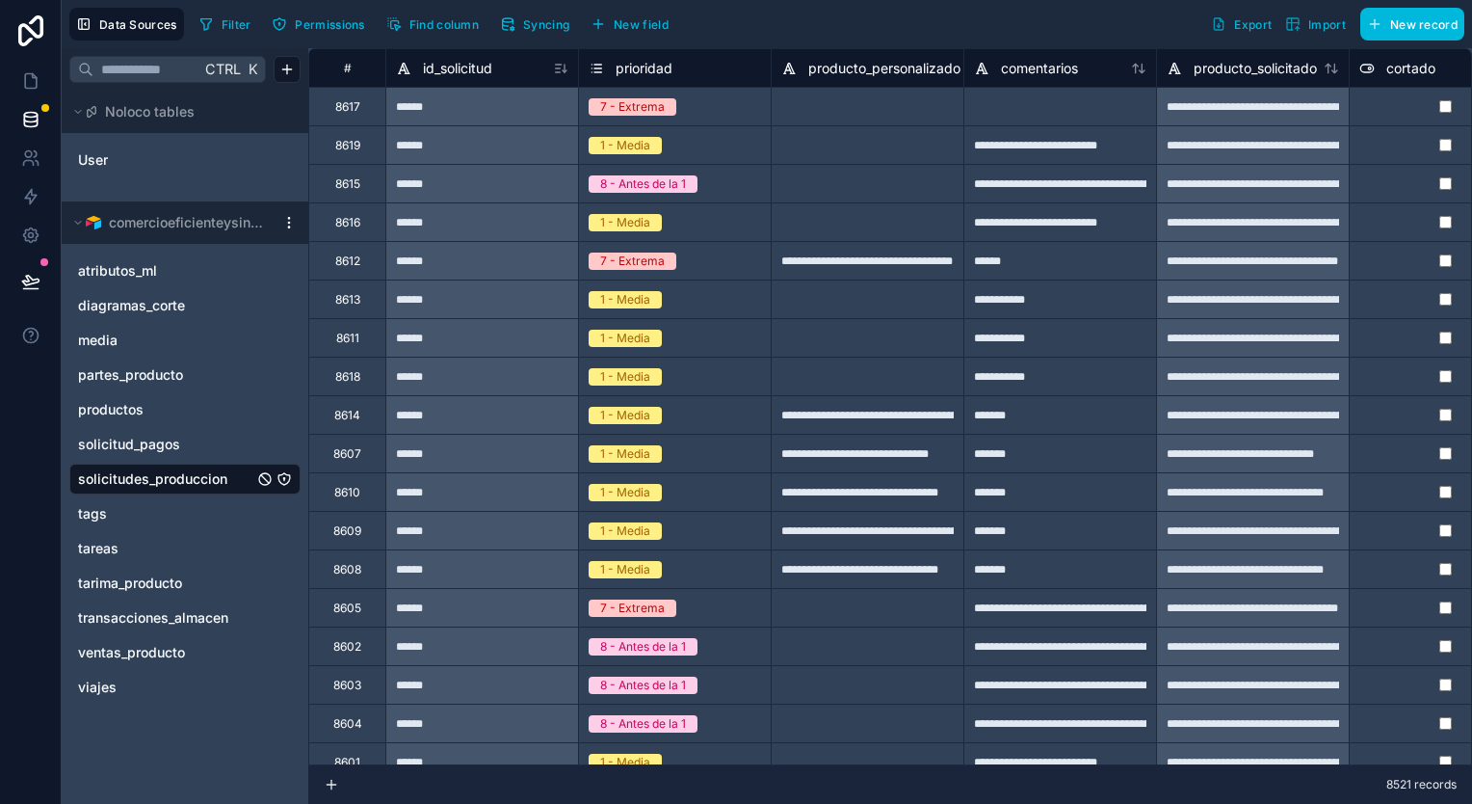
click at [161, 657] on span "ventas_producto" at bounding box center [131, 652] width 107 height 19
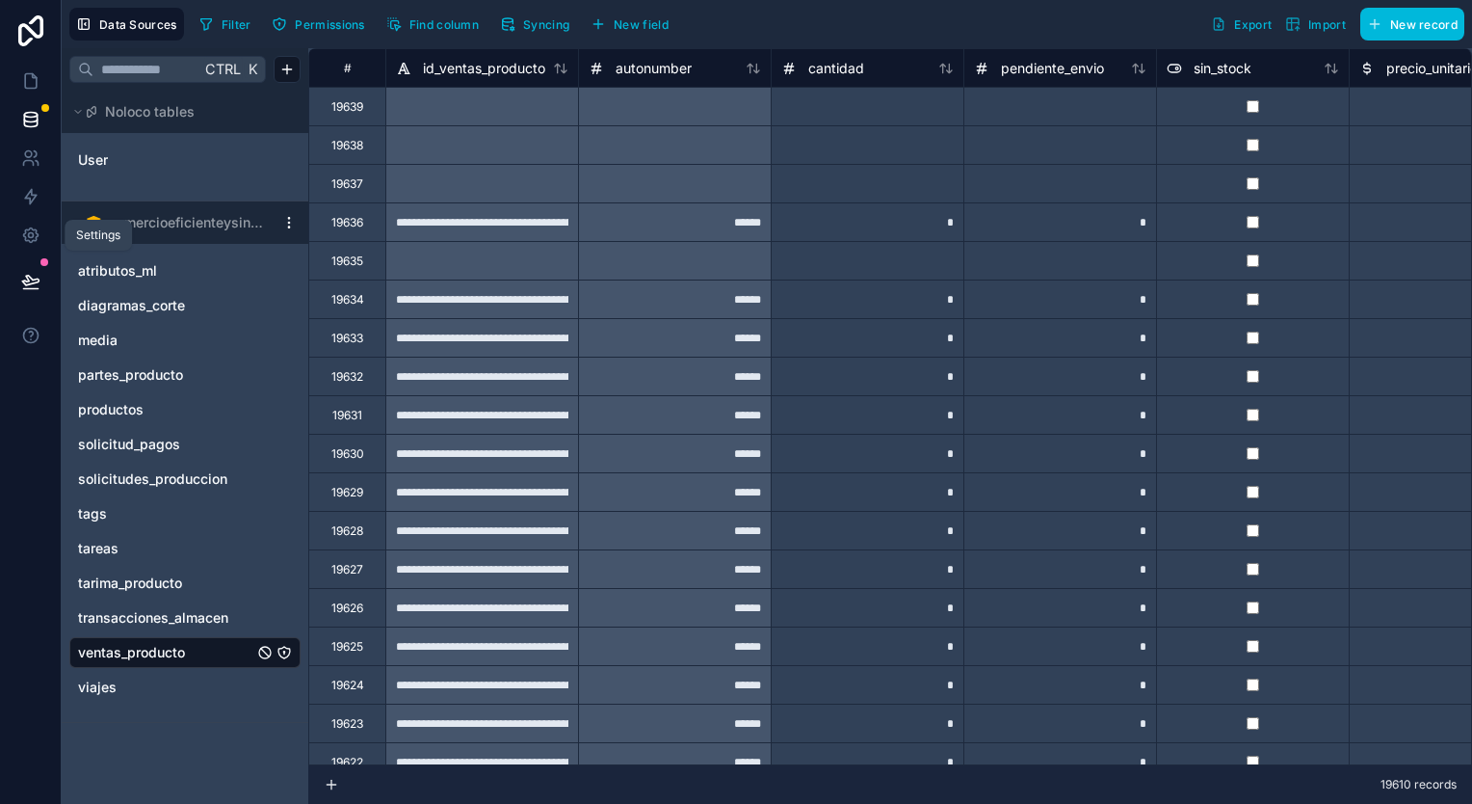
click at [39, 237] on icon at bounding box center [30, 234] width 19 height 19
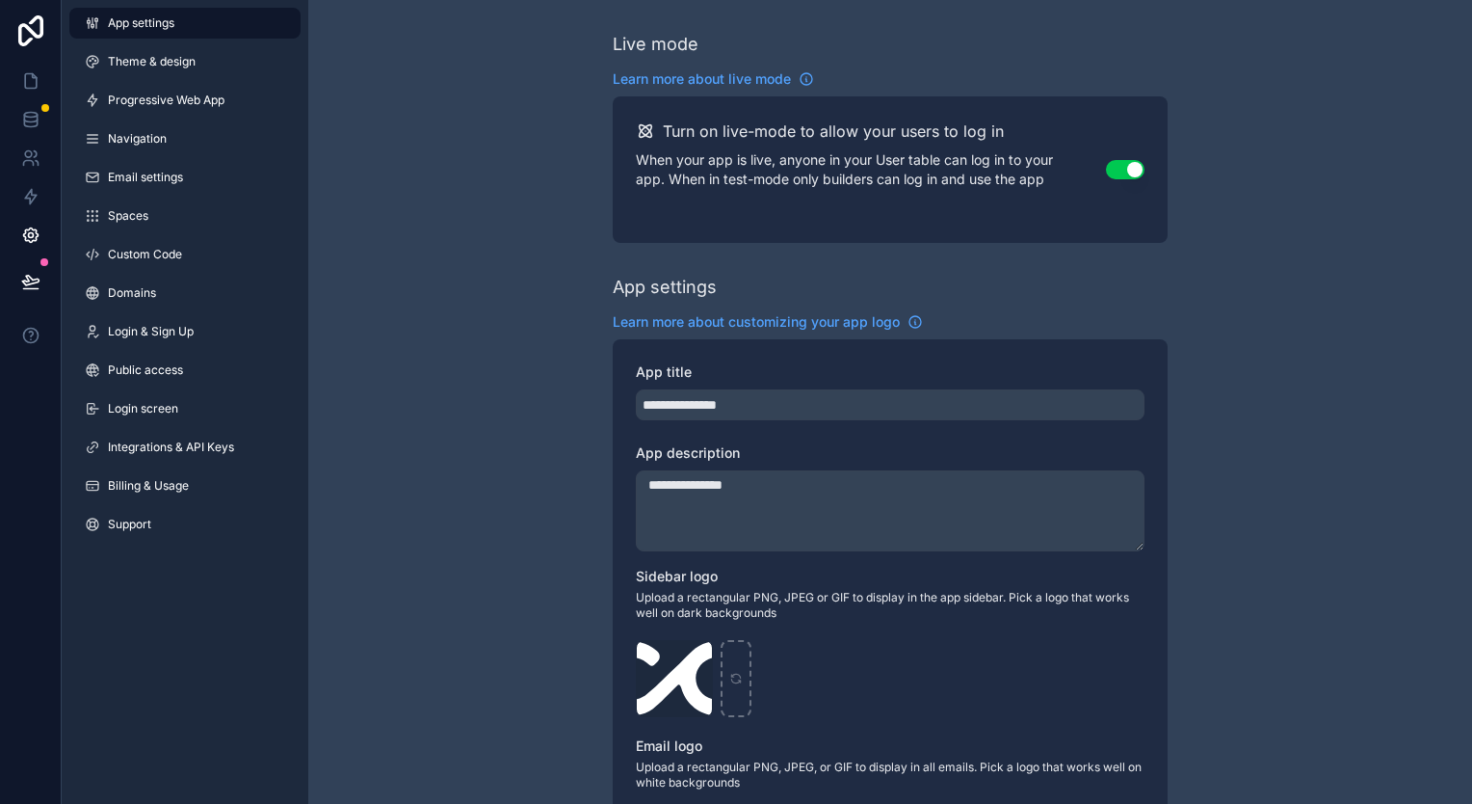
click at [178, 432] on link "Integrations & API Keys" at bounding box center [184, 447] width 231 height 31
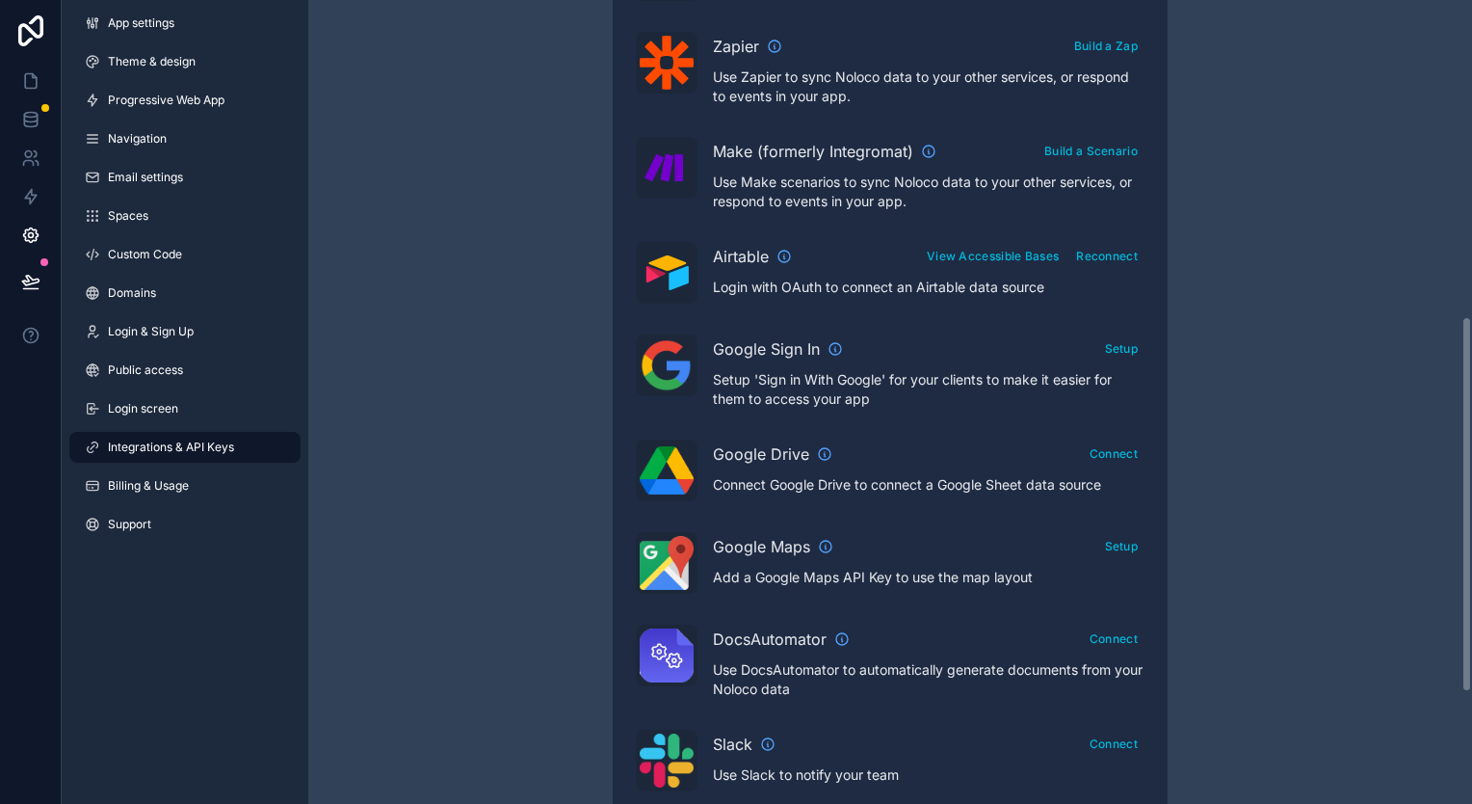
scroll to position [911, 0]
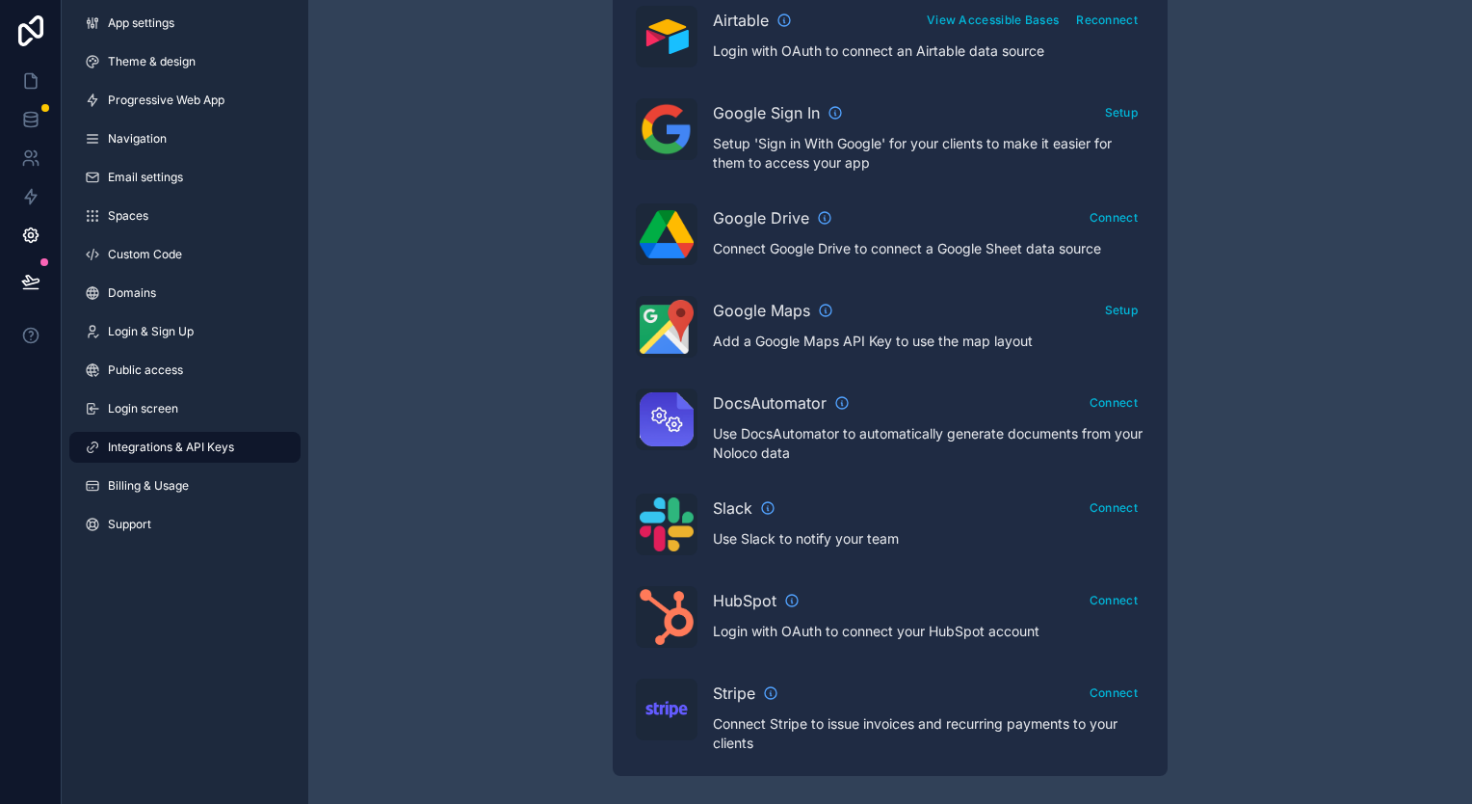
click at [131, 492] on span "Billing & Usage" at bounding box center [148, 485] width 81 height 15
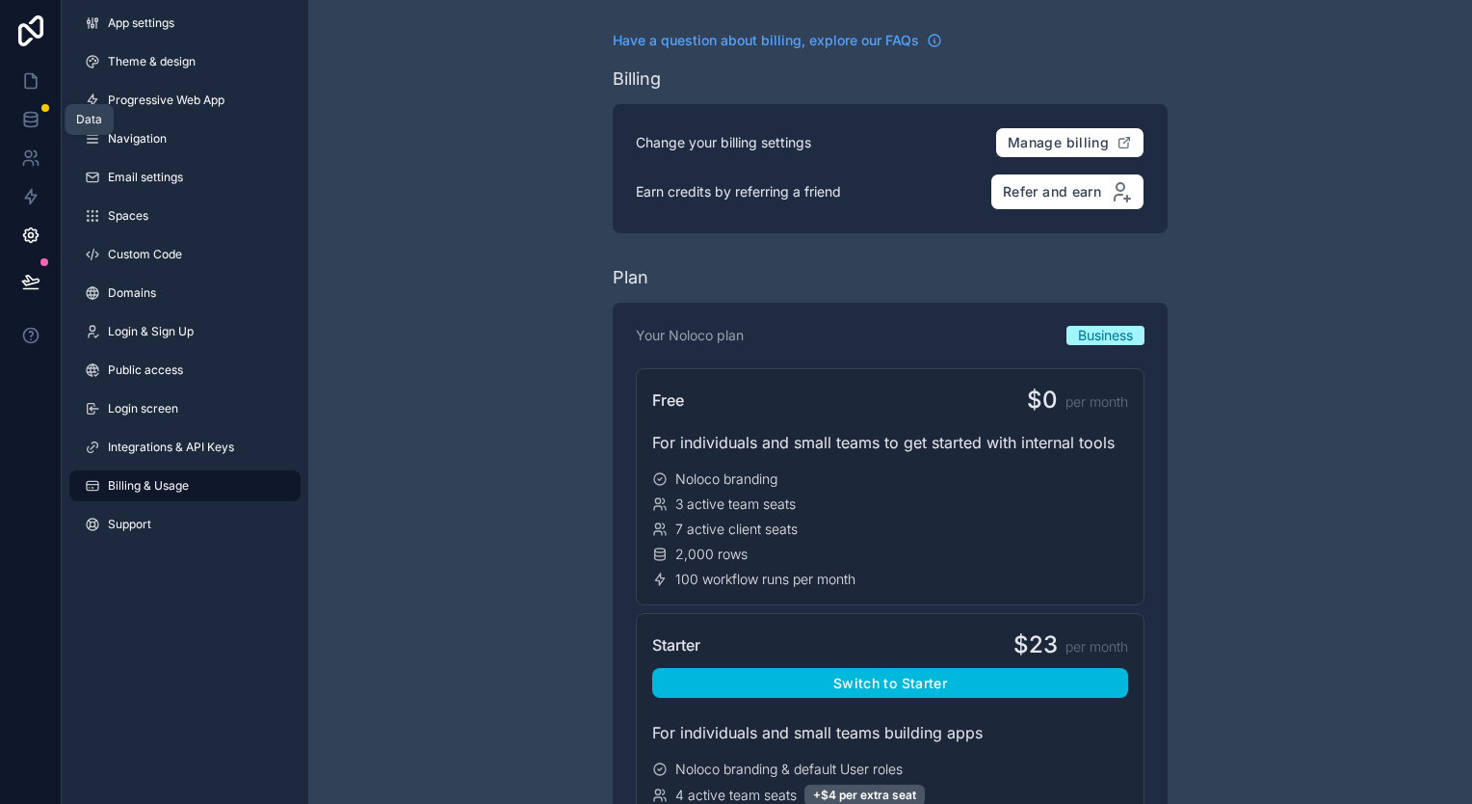
click at [28, 104] on link at bounding box center [30, 119] width 61 height 39
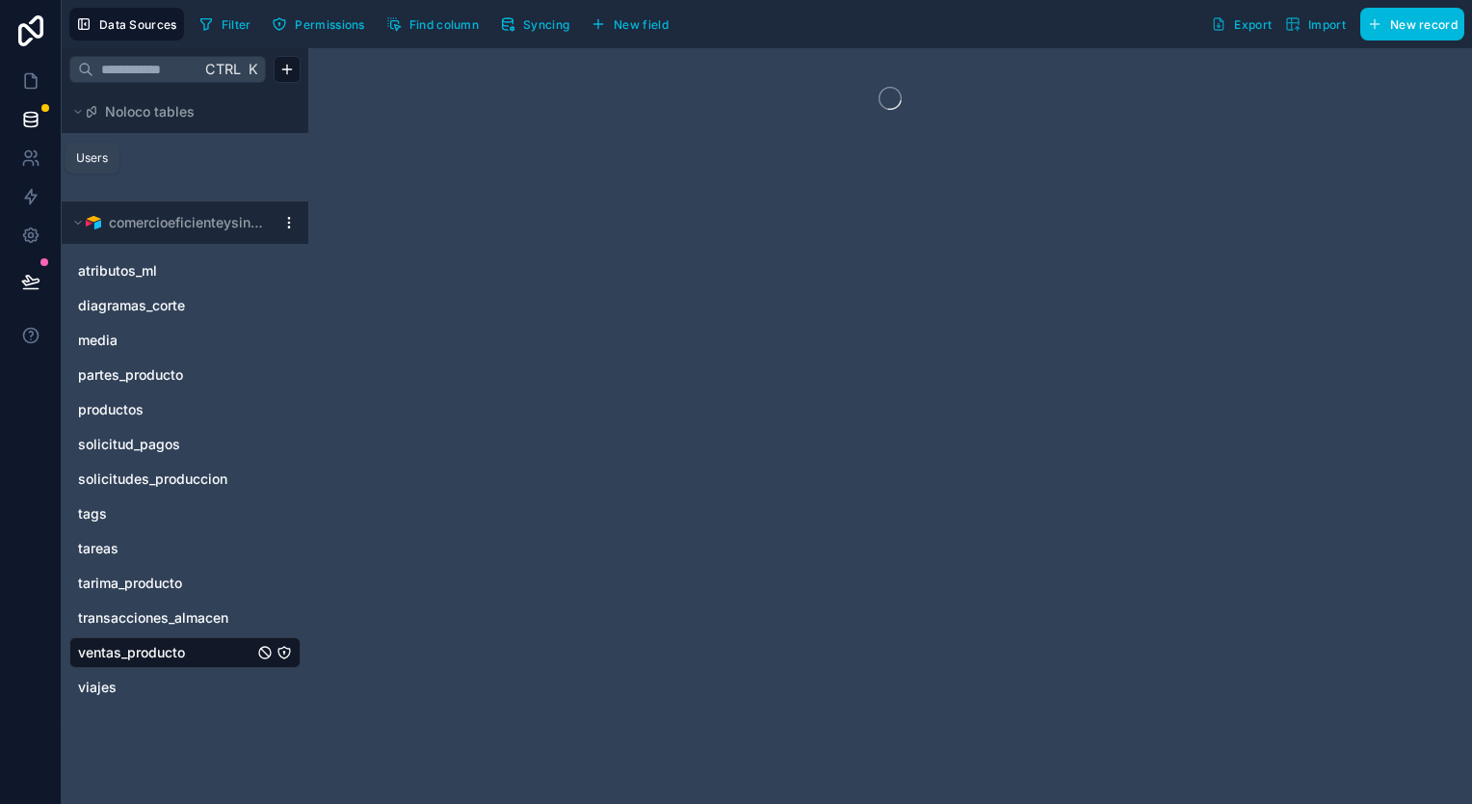
click at [39, 158] on icon at bounding box center [30, 157] width 19 height 19
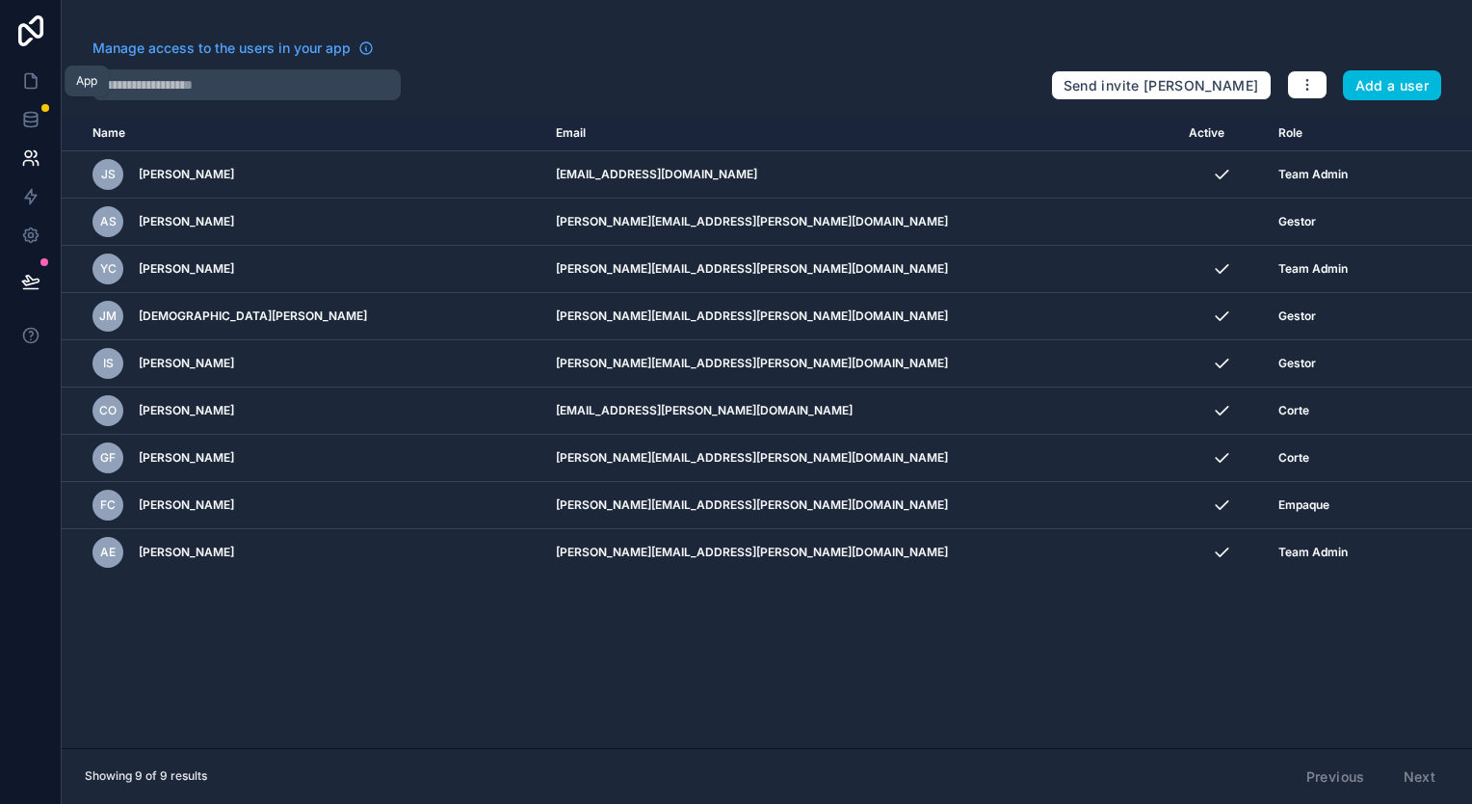
click at [37, 71] on icon at bounding box center [30, 80] width 19 height 19
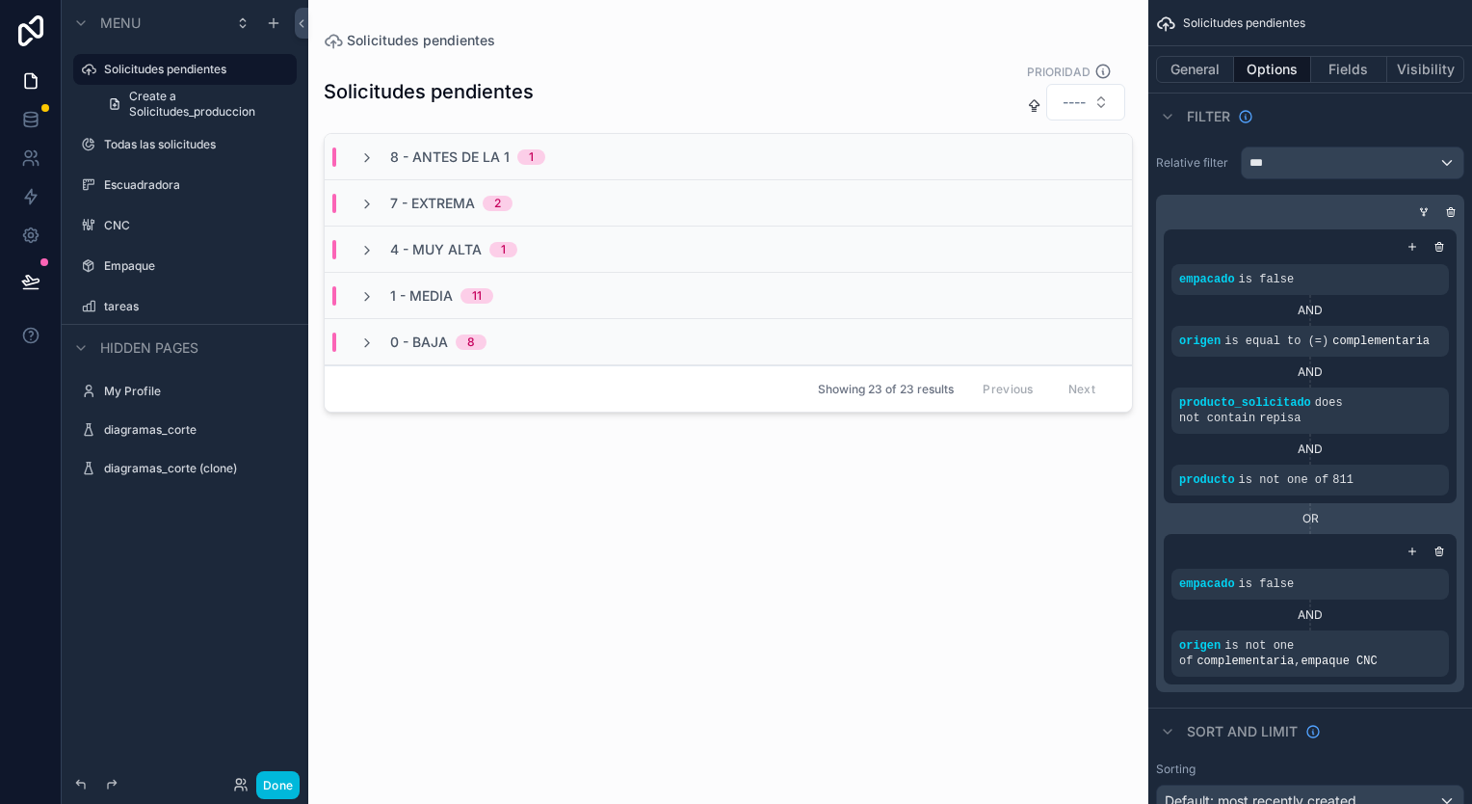
click at [174, 192] on label "Escuadradora" at bounding box center [194, 184] width 181 height 15
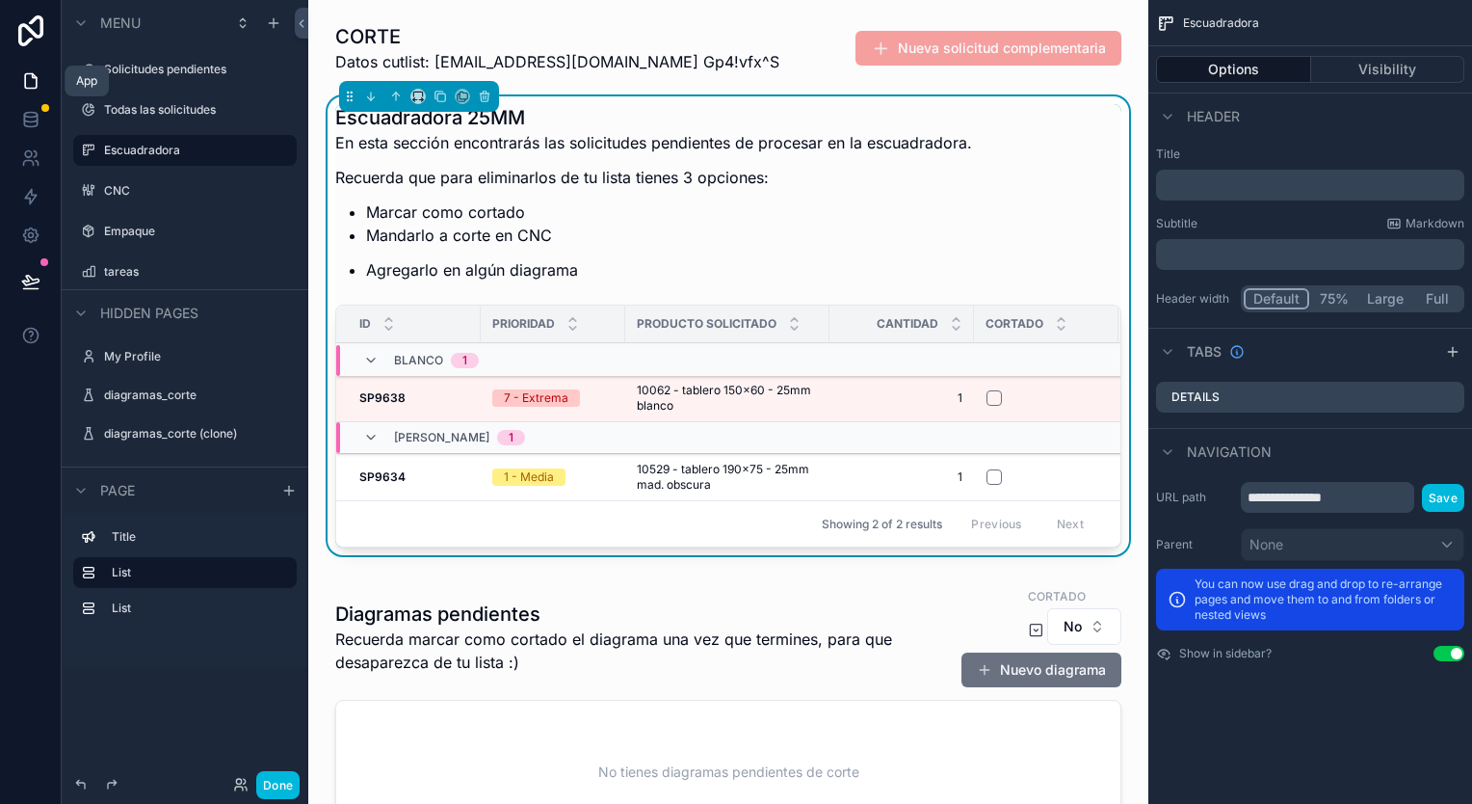
click at [35, 83] on icon at bounding box center [30, 80] width 19 height 19
click at [166, 193] on label "CNC" at bounding box center [194, 190] width 181 height 15
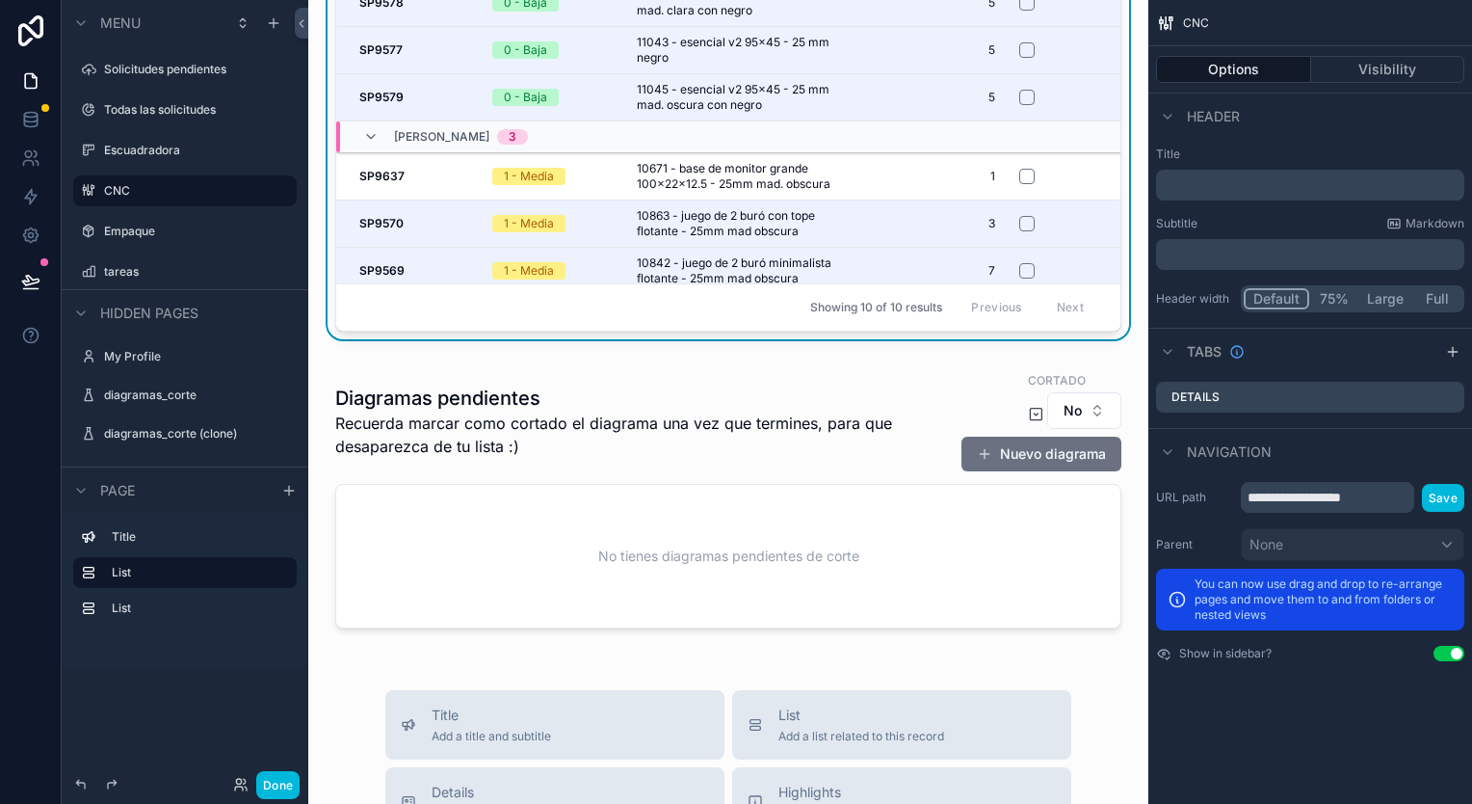
scroll to position [90, 0]
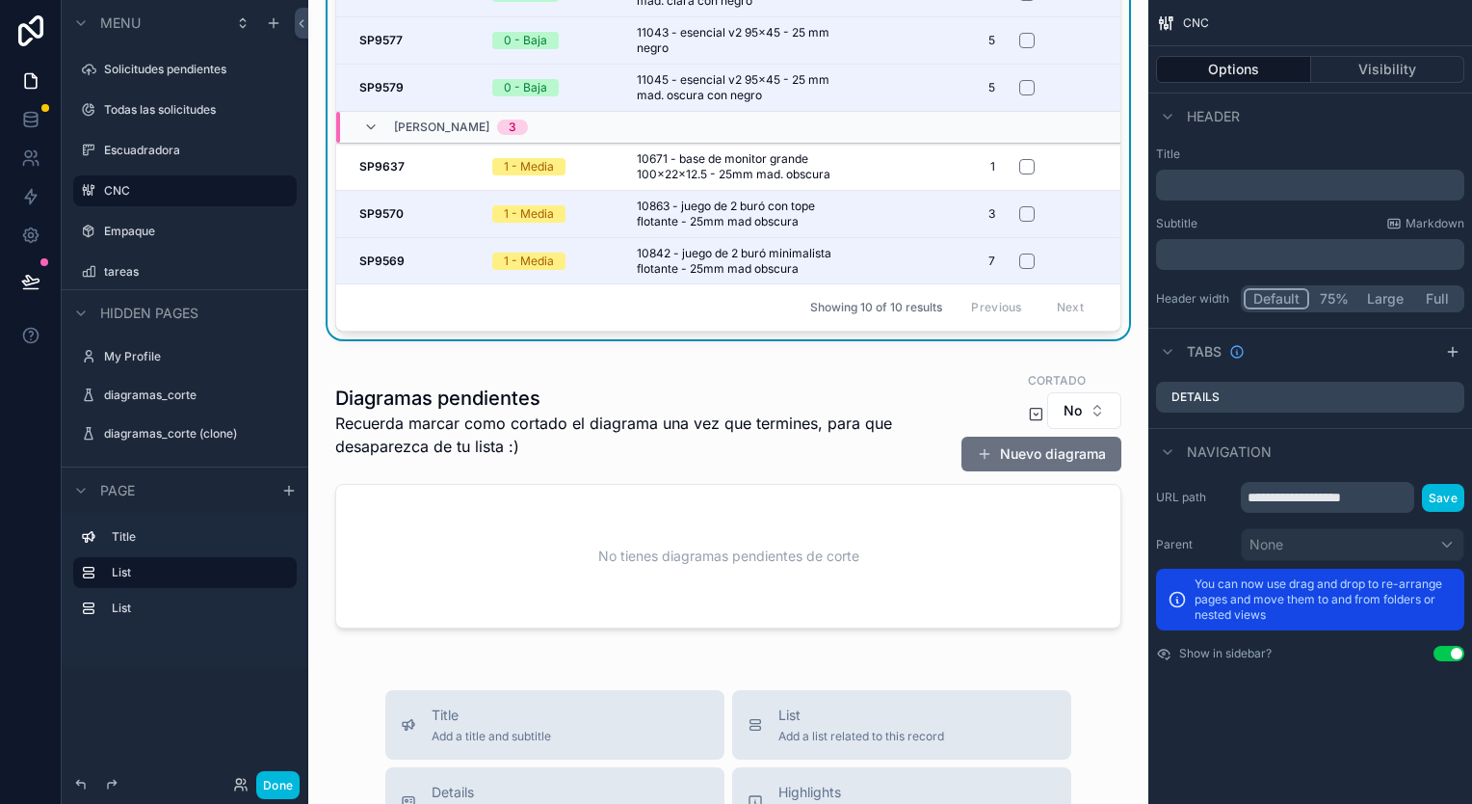
click at [731, 376] on div "scrollable content" at bounding box center [728, 502] width 809 height 281
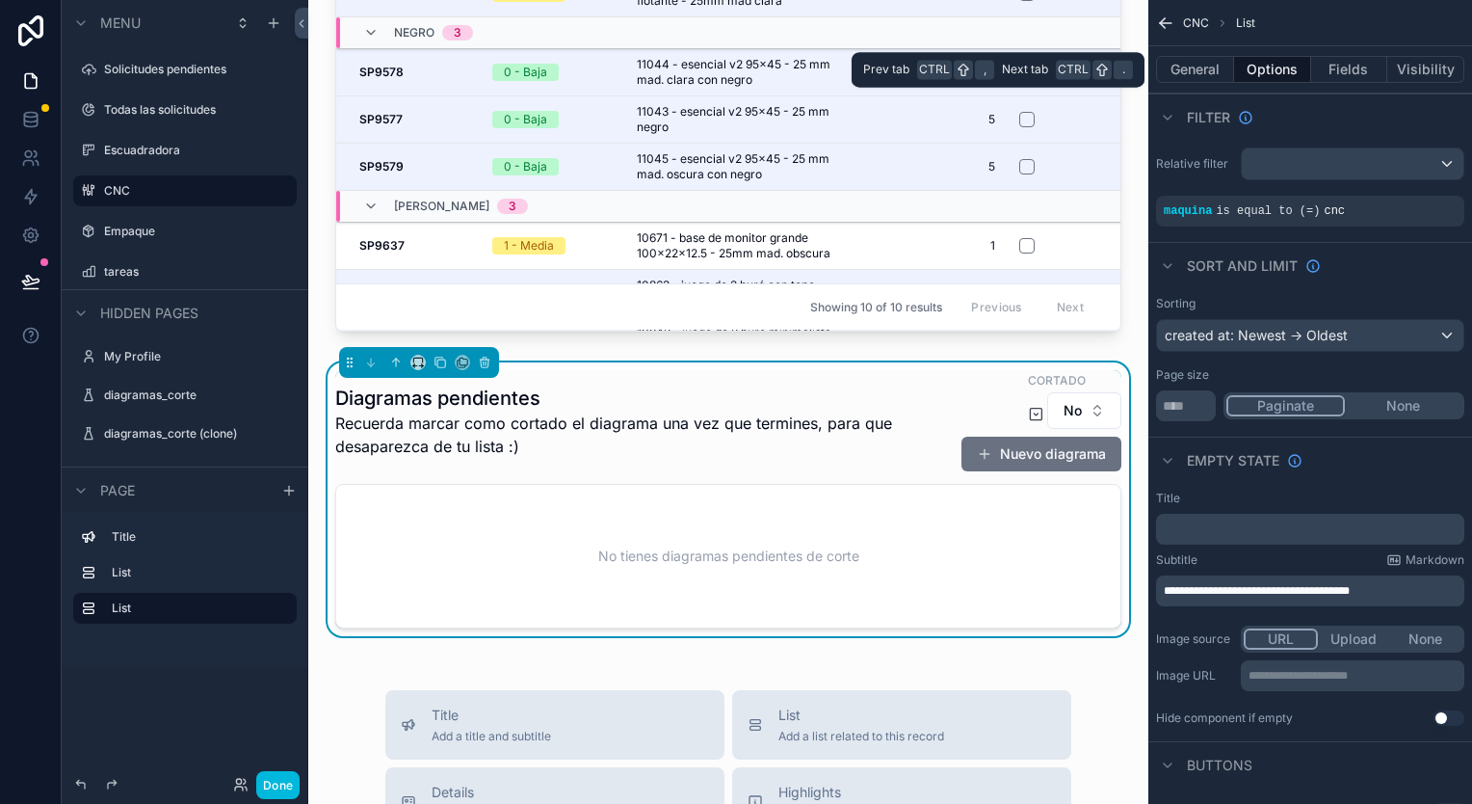
click at [1356, 67] on button "Fields" at bounding box center [1349, 69] width 77 height 27
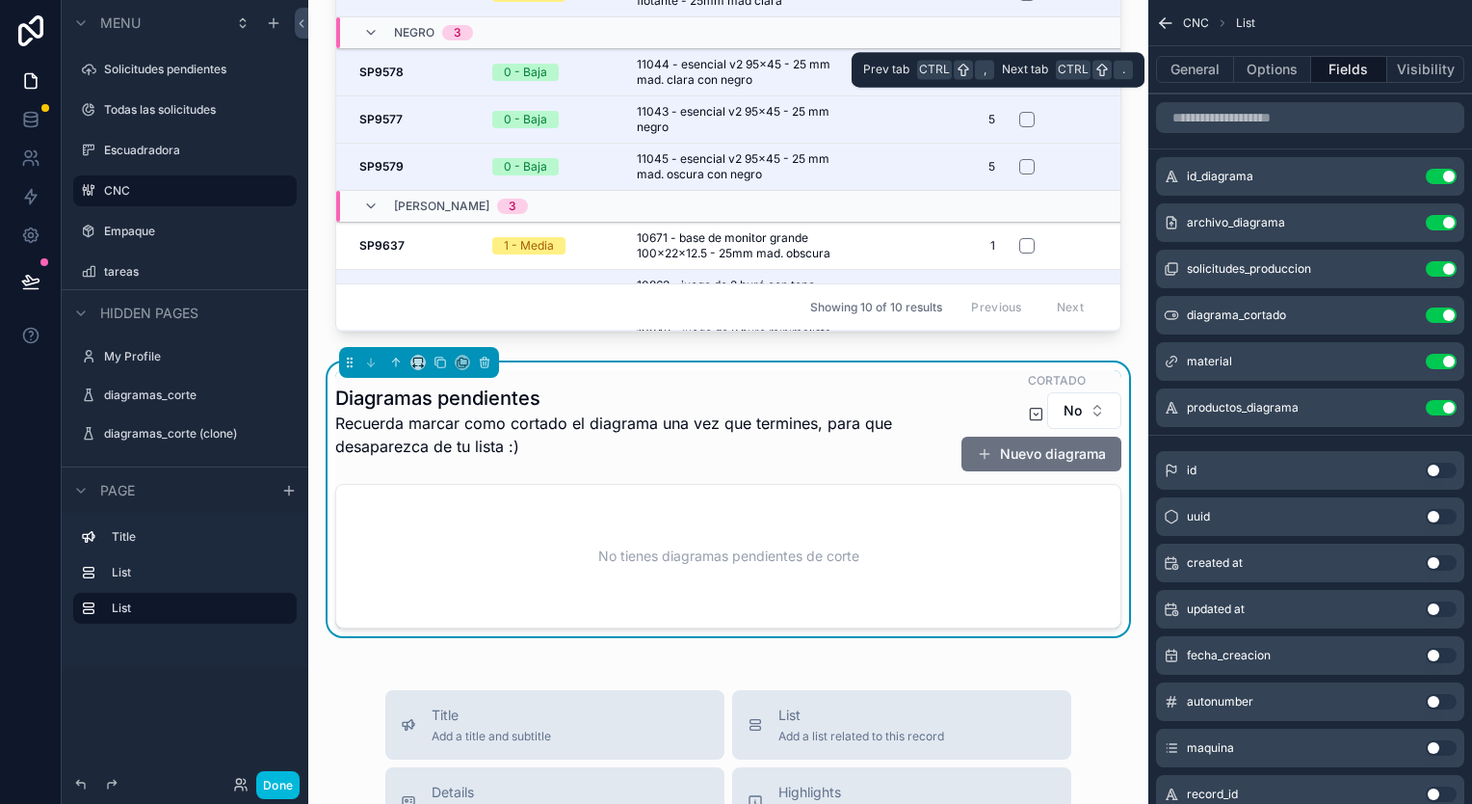
click at [1301, 60] on button "Options" at bounding box center [1272, 69] width 77 height 27
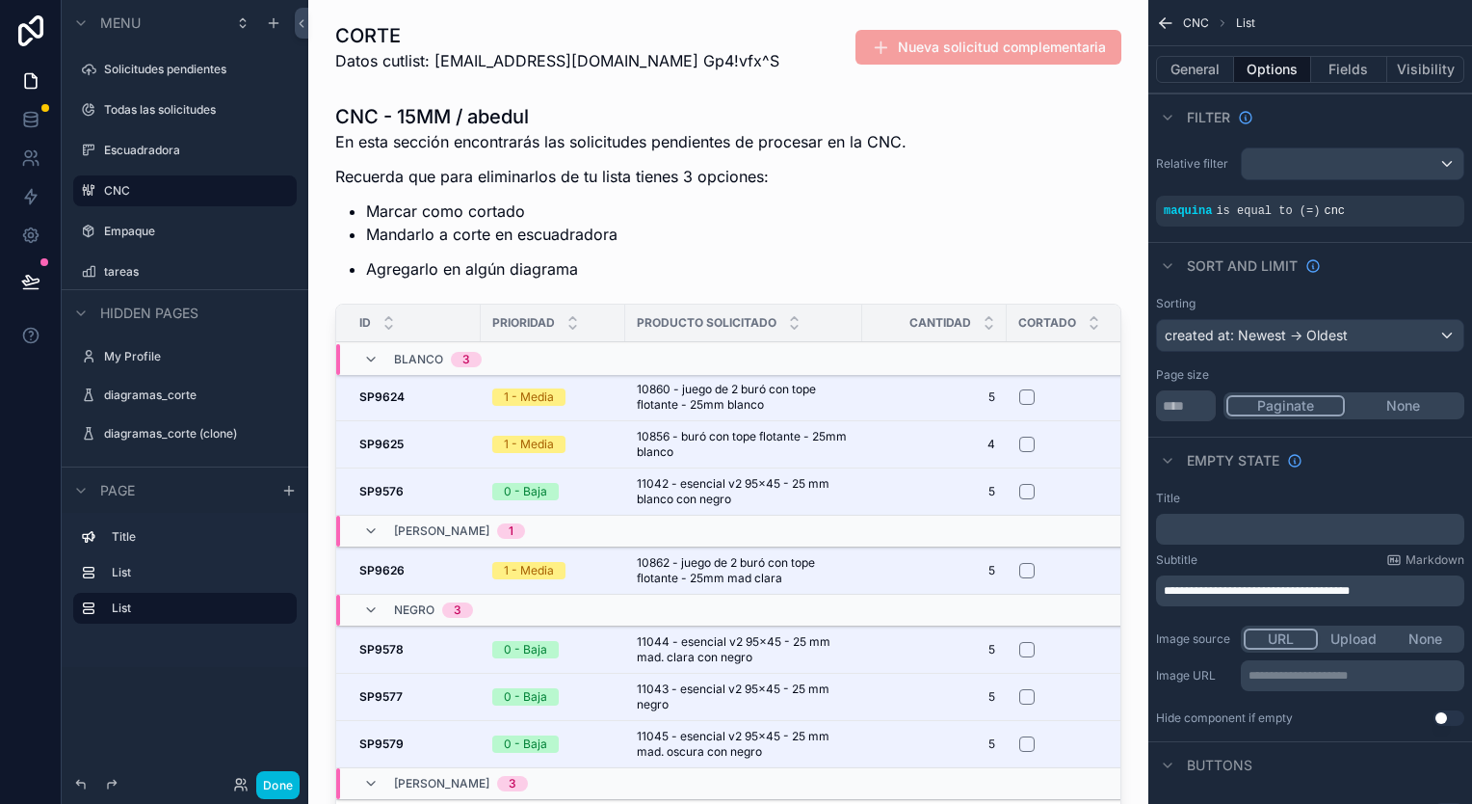
scroll to position [0, 0]
click at [735, 192] on div "scrollable content" at bounding box center [728, 510] width 809 height 829
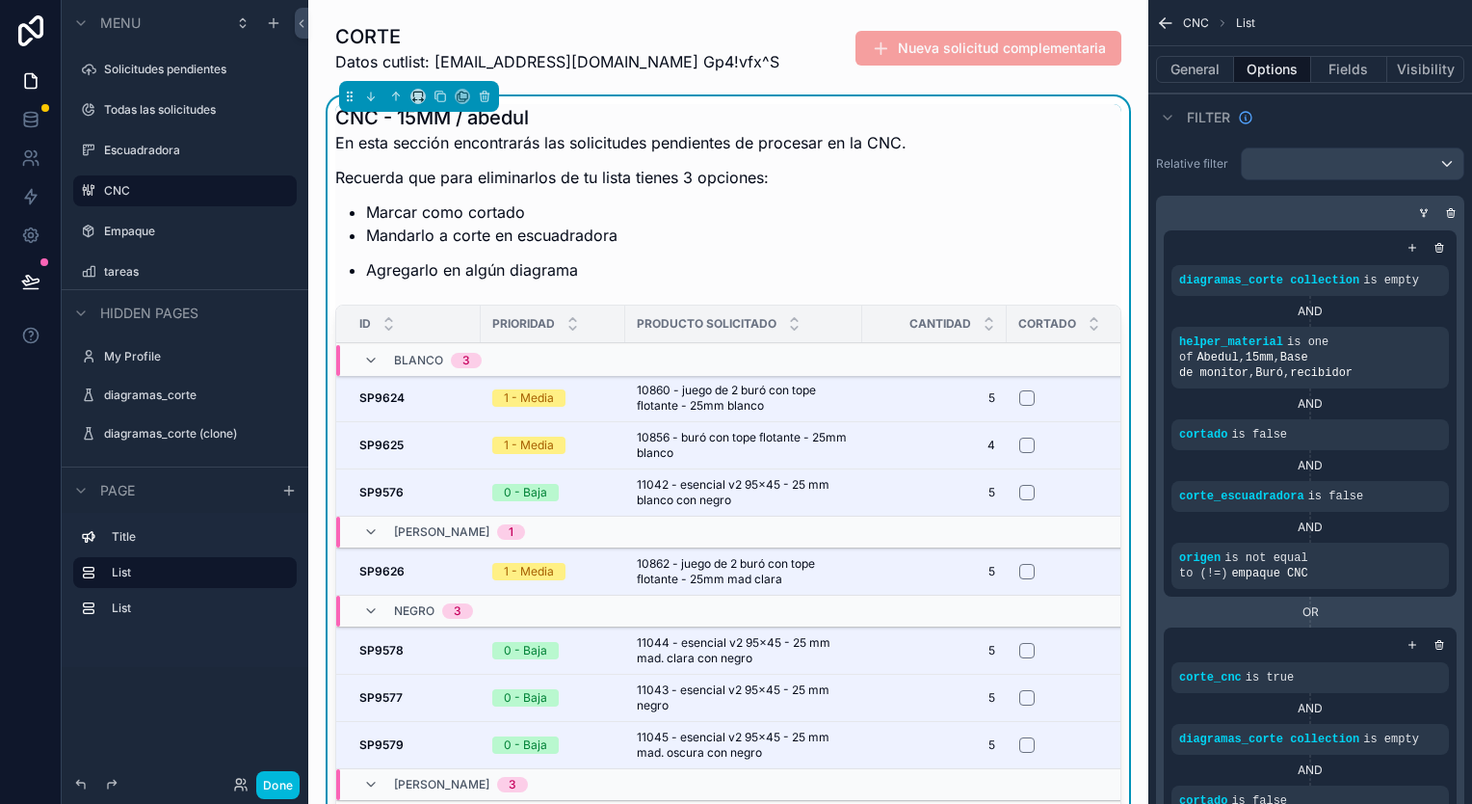
click at [983, 44] on div "scrollable content" at bounding box center [728, 48] width 809 height 66
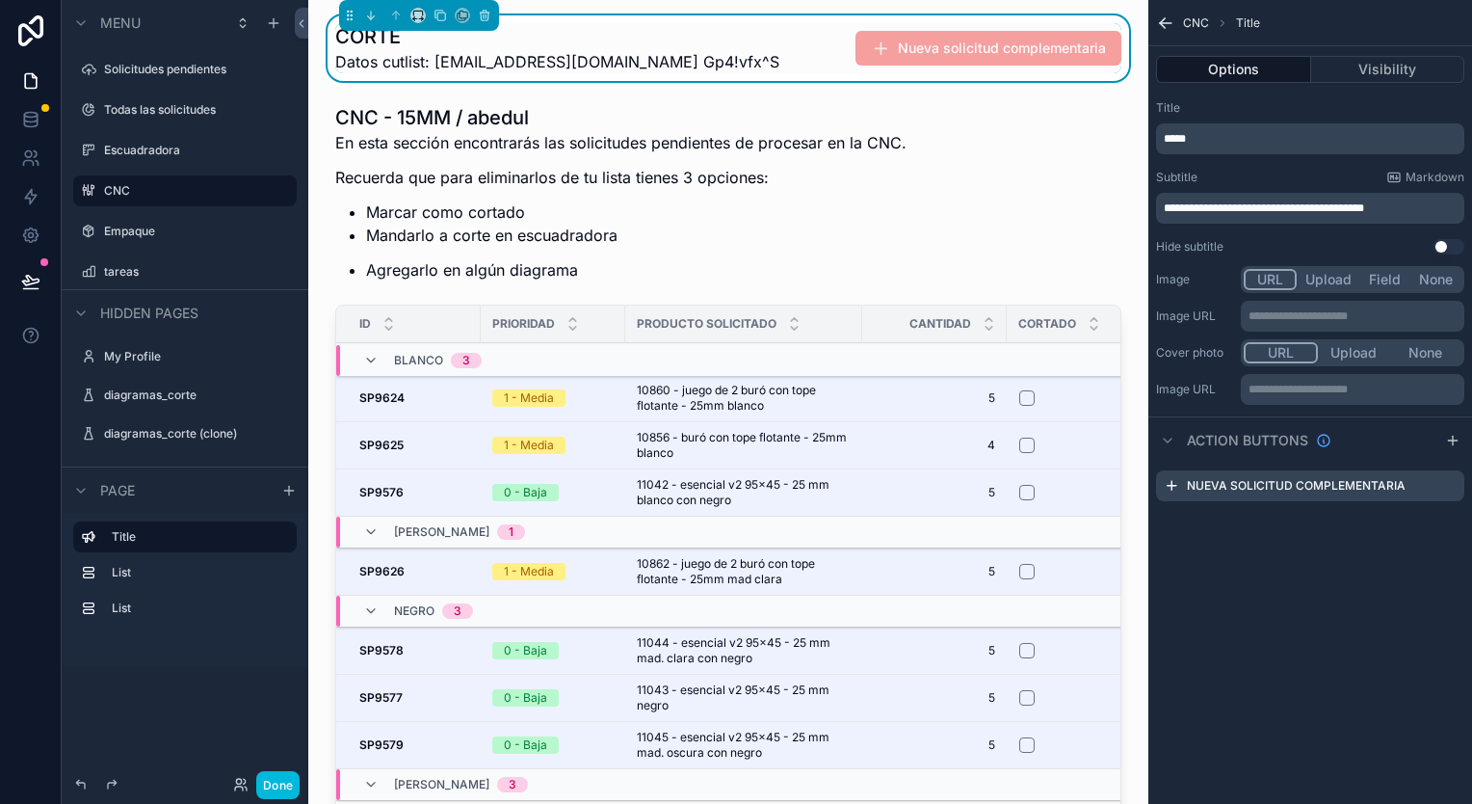
click at [276, 792] on button "Done" at bounding box center [277, 785] width 43 height 28
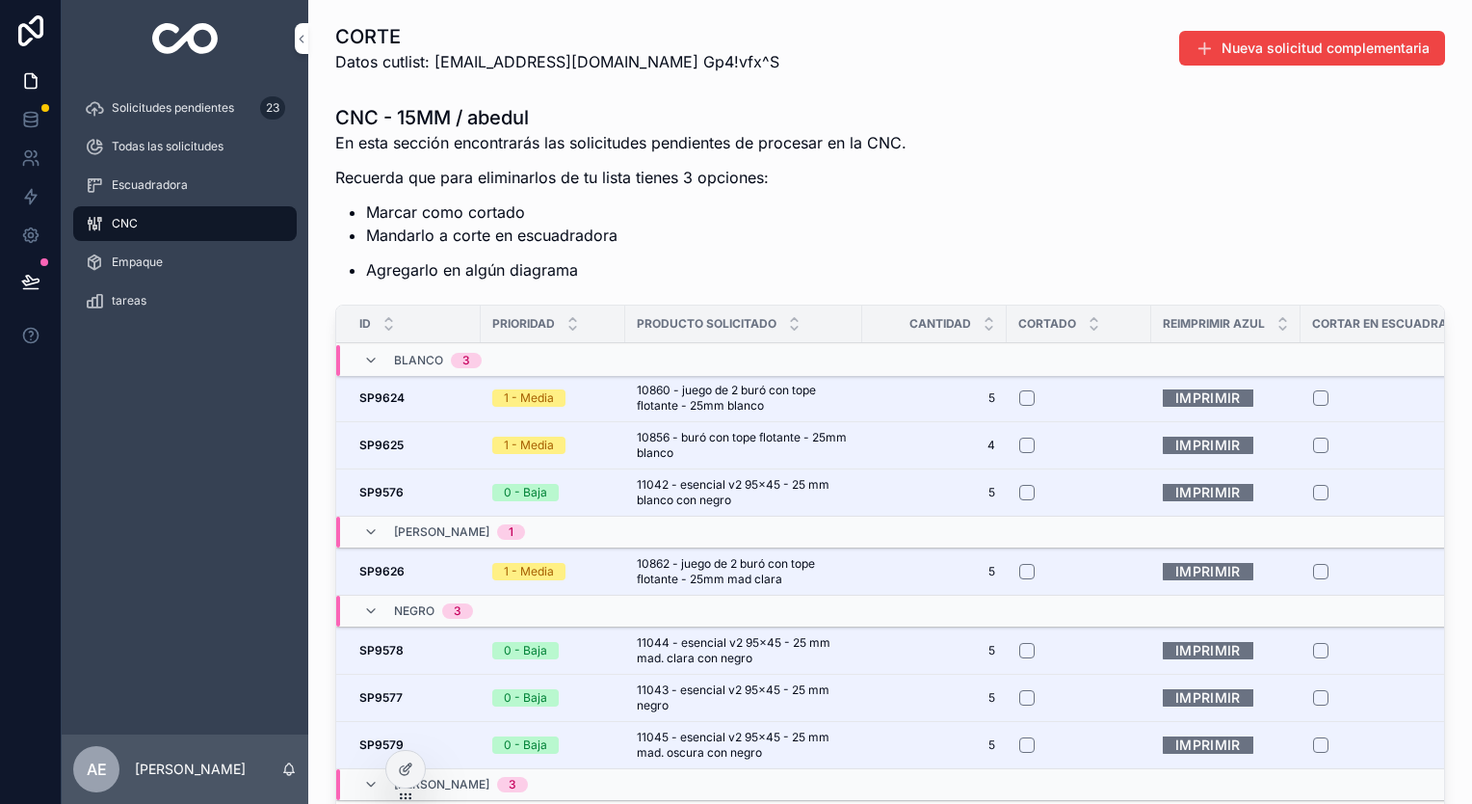
click at [1224, 53] on span "Nueva solicitud complementaria" at bounding box center [1326, 48] width 208 height 19
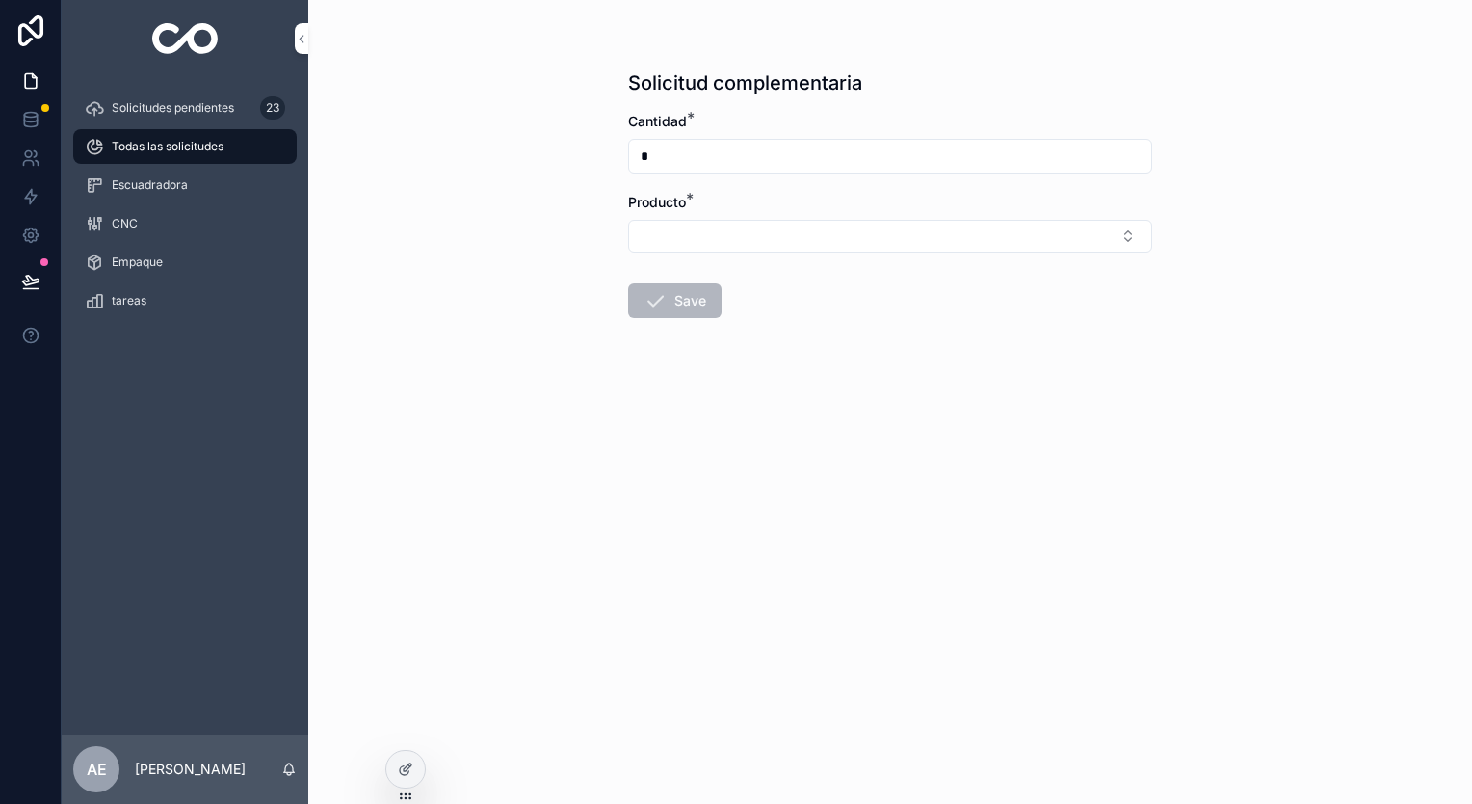
click at [1106, 245] on button "Select Button" at bounding box center [890, 236] width 524 height 33
click at [208, 141] on span "Todas las solicitudes" at bounding box center [168, 146] width 112 height 15
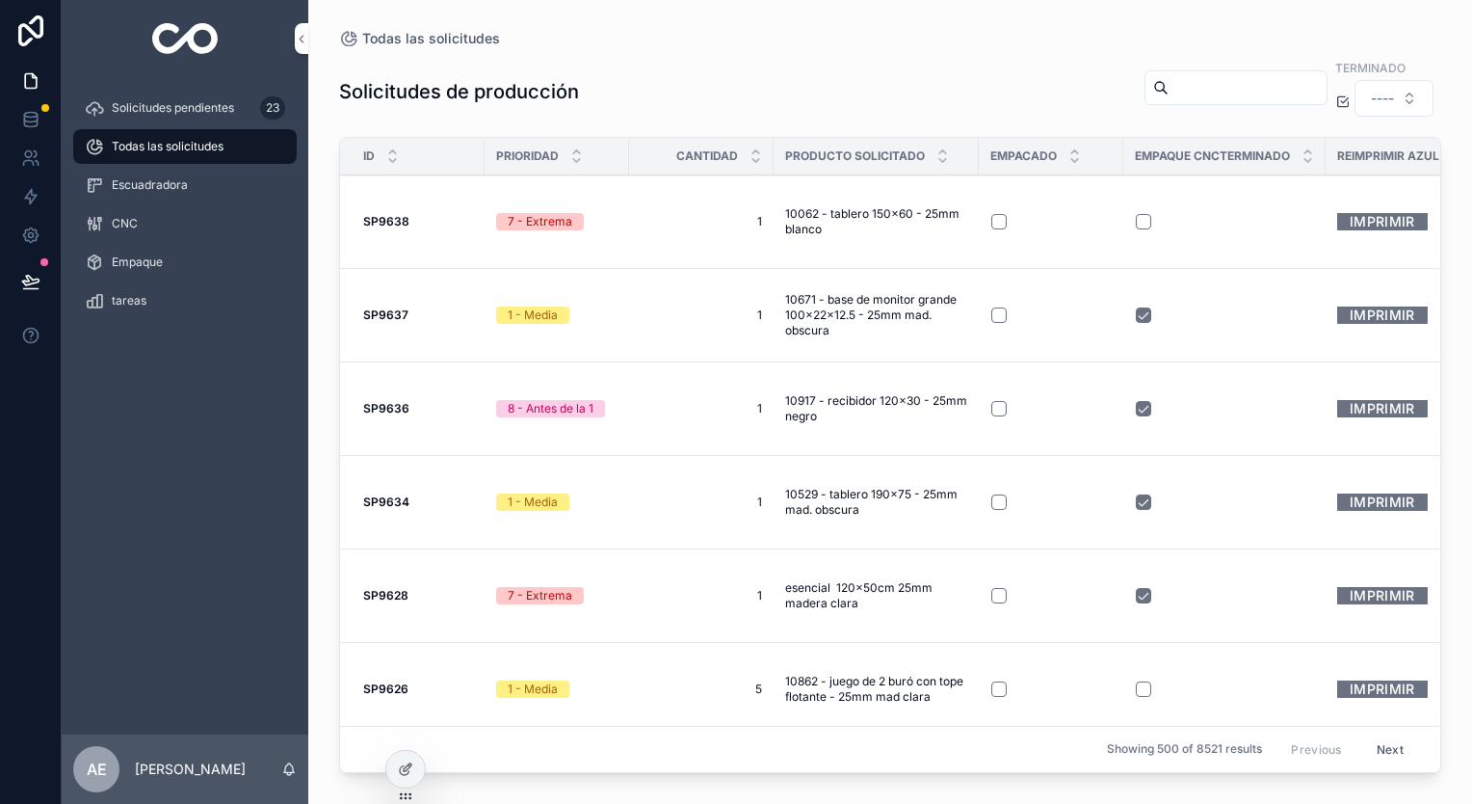
click at [415, 164] on div "ID" at bounding box center [412, 156] width 145 height 37
drag, startPoint x: 372, startPoint y: 143, endPoint x: 390, endPoint y: 153, distance: 21.2
click at [378, 146] on div "ID" at bounding box center [412, 156] width 145 height 37
click at [390, 153] on div "scrollable content" at bounding box center [392, 156] width 13 height 21
click at [390, 154] on icon "scrollable content" at bounding box center [392, 160] width 13 height 13
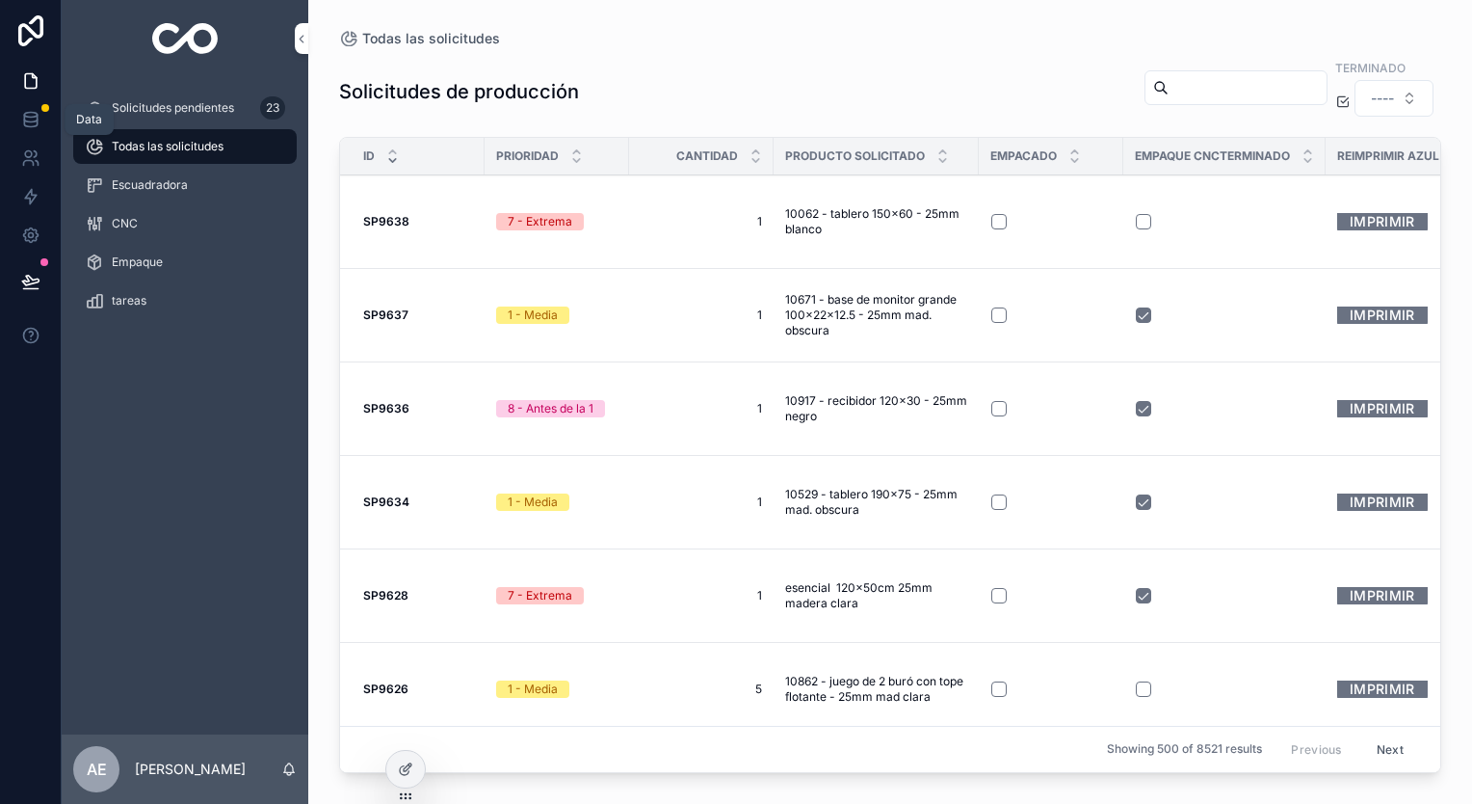
click at [23, 120] on icon at bounding box center [30, 119] width 19 height 19
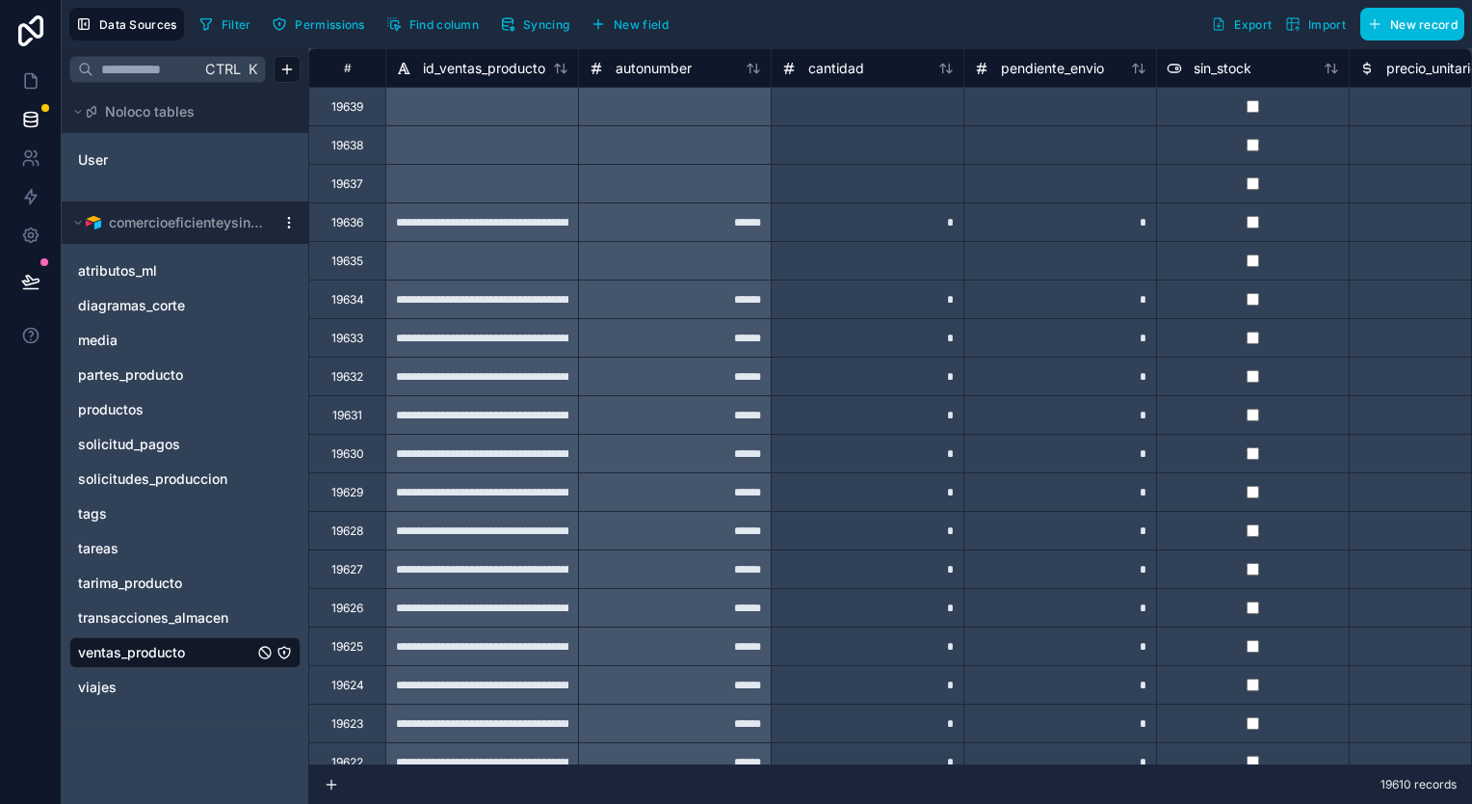
click at [204, 623] on span "transacciones_almacen" at bounding box center [153, 617] width 150 height 19
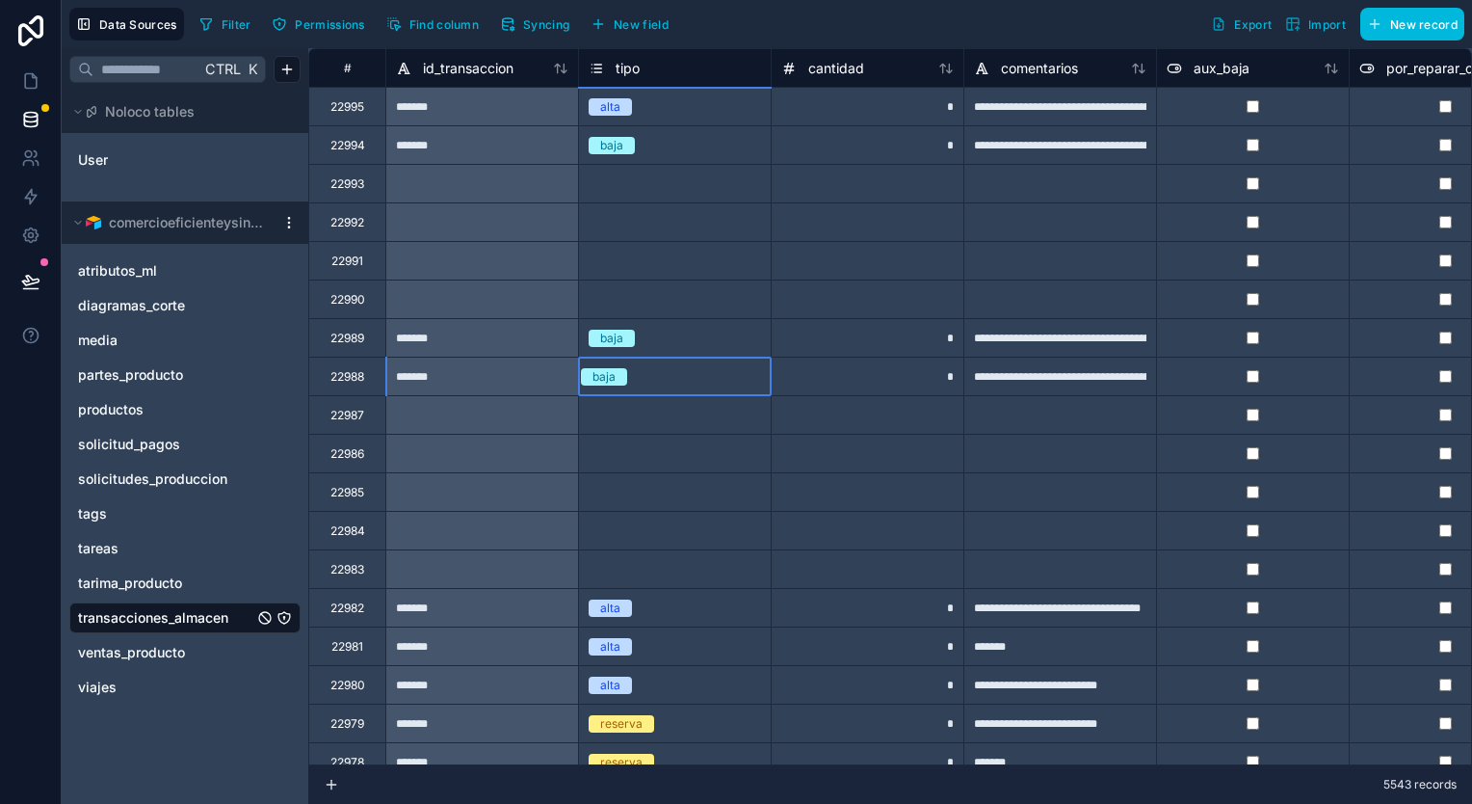
click at [736, 361] on div "baja" at bounding box center [675, 377] width 192 height 38
click at [562, 66] on icon at bounding box center [560, 68] width 15 height 15
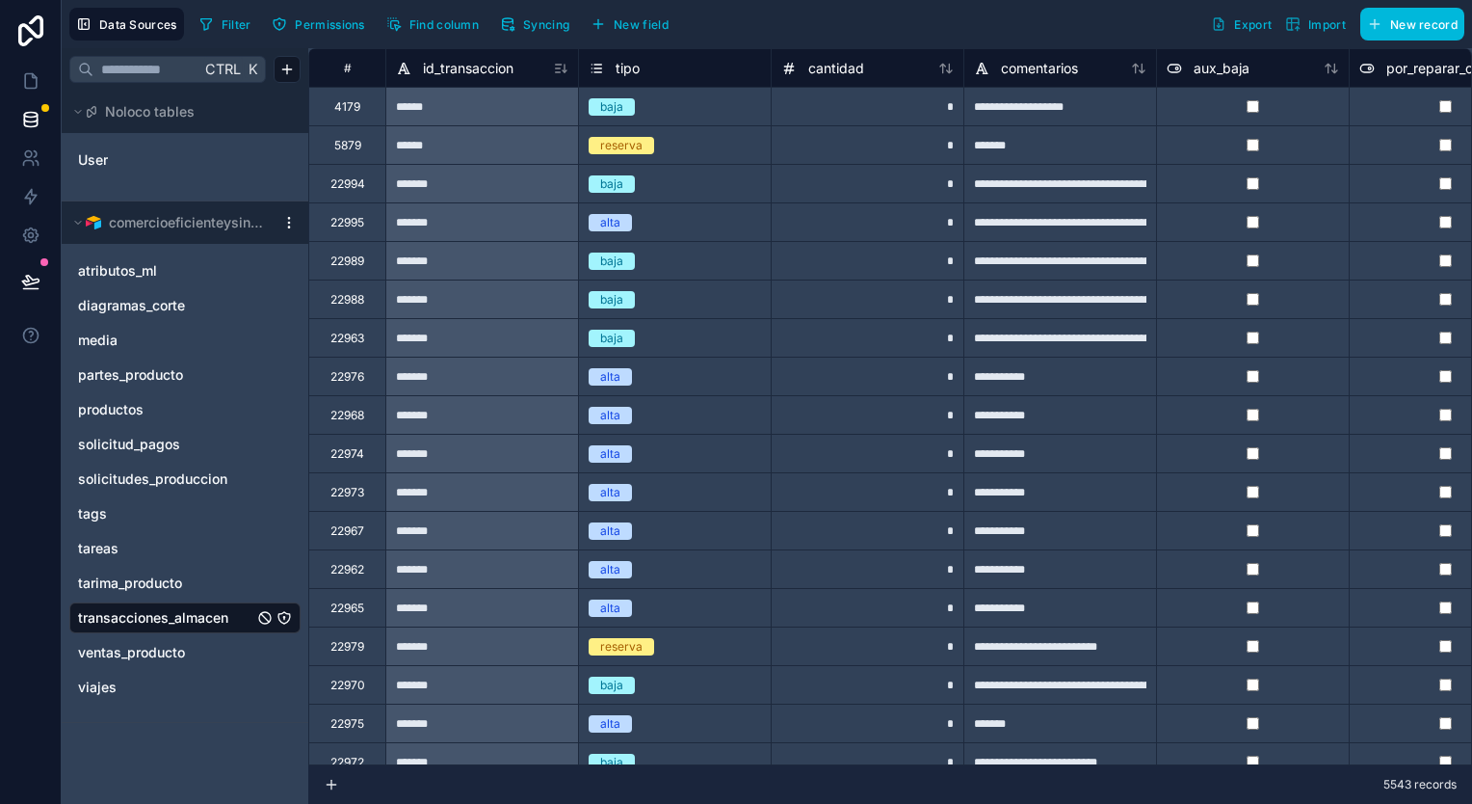
click at [558, 23] on span "Syncing" at bounding box center [546, 24] width 46 height 14
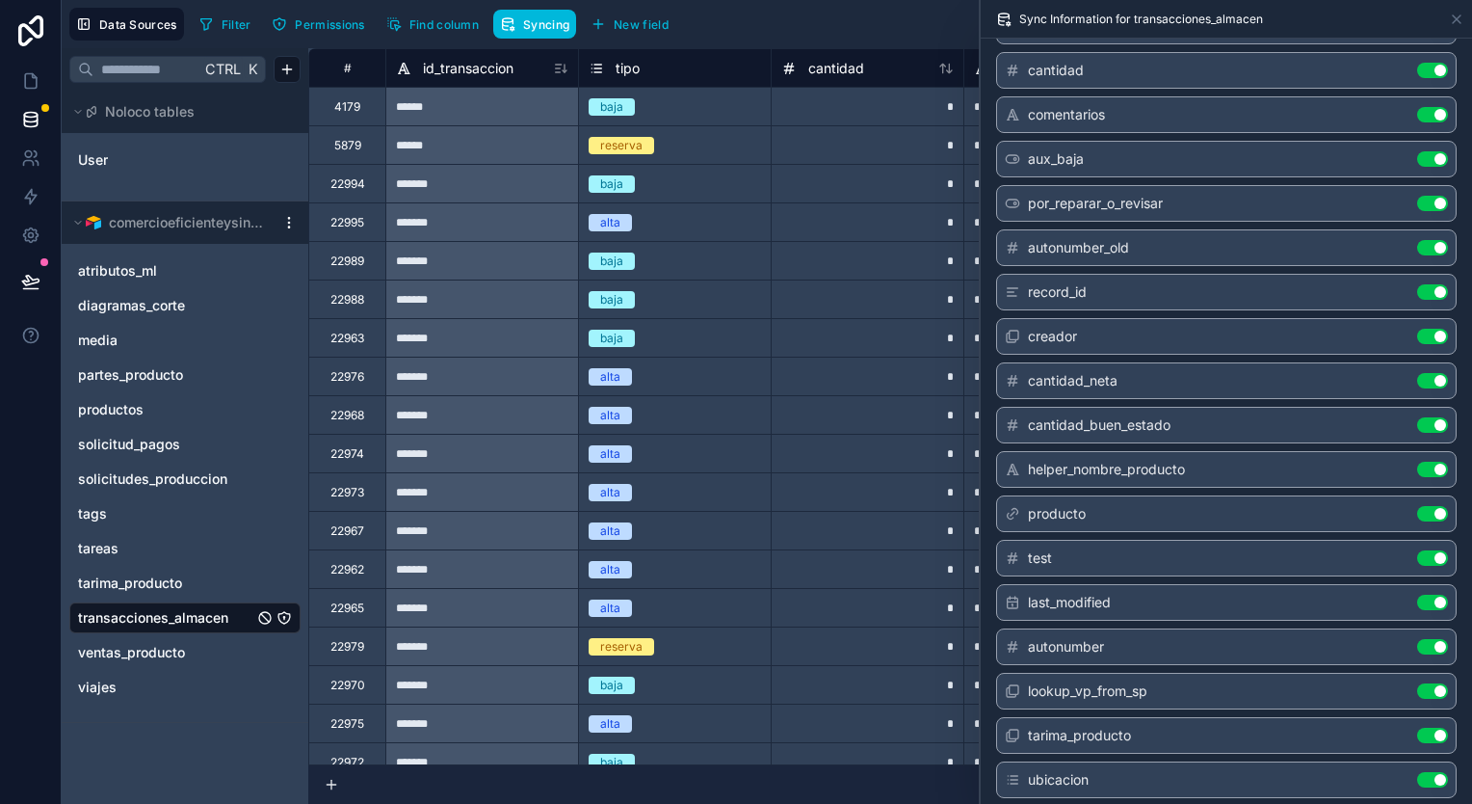
scroll to position [421, 0]
click at [863, 194] on div "*" at bounding box center [867, 183] width 193 height 39
click at [1458, 17] on icon at bounding box center [1457, 19] width 8 height 8
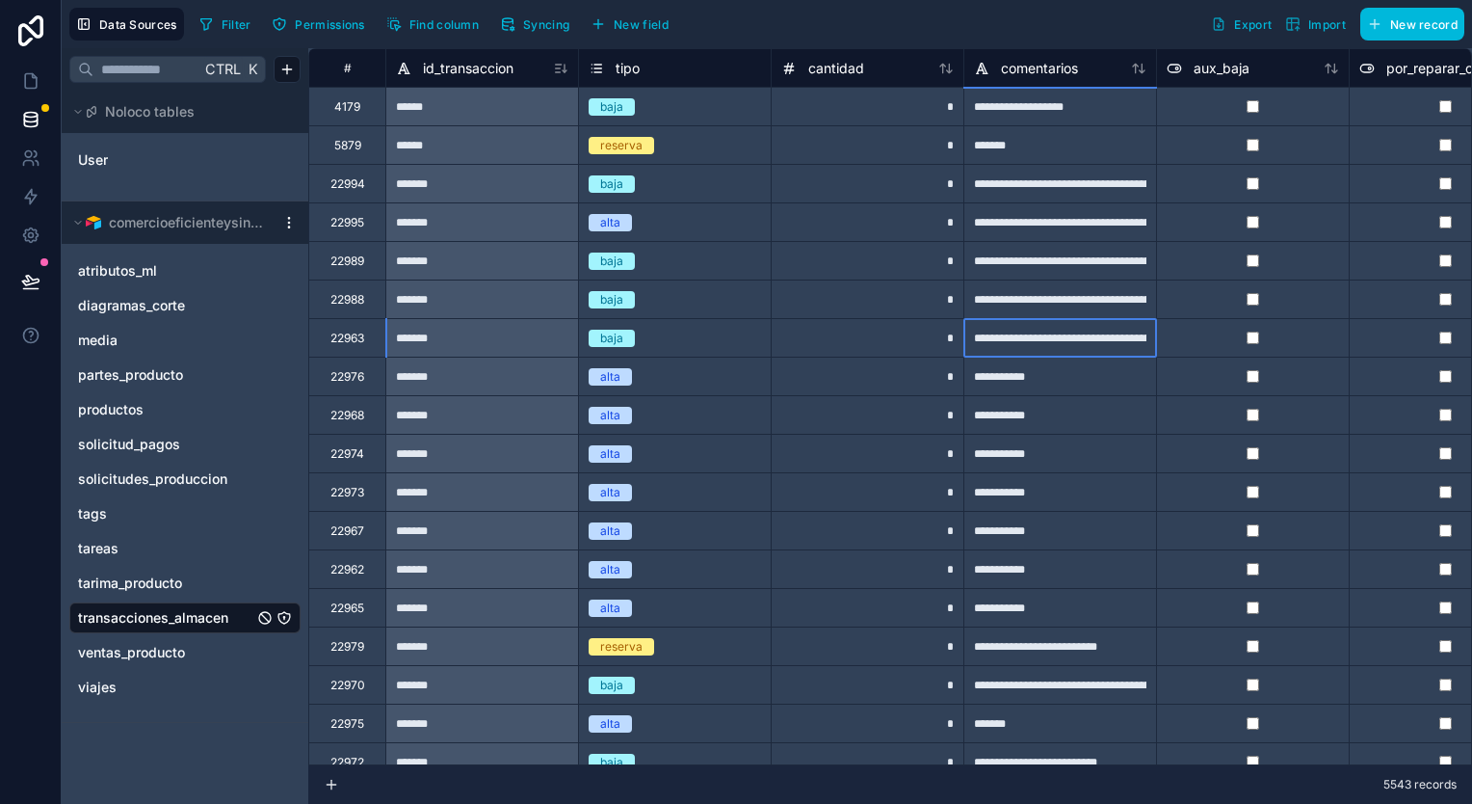
click at [1000, 331] on div "**********" at bounding box center [1060, 337] width 193 height 39
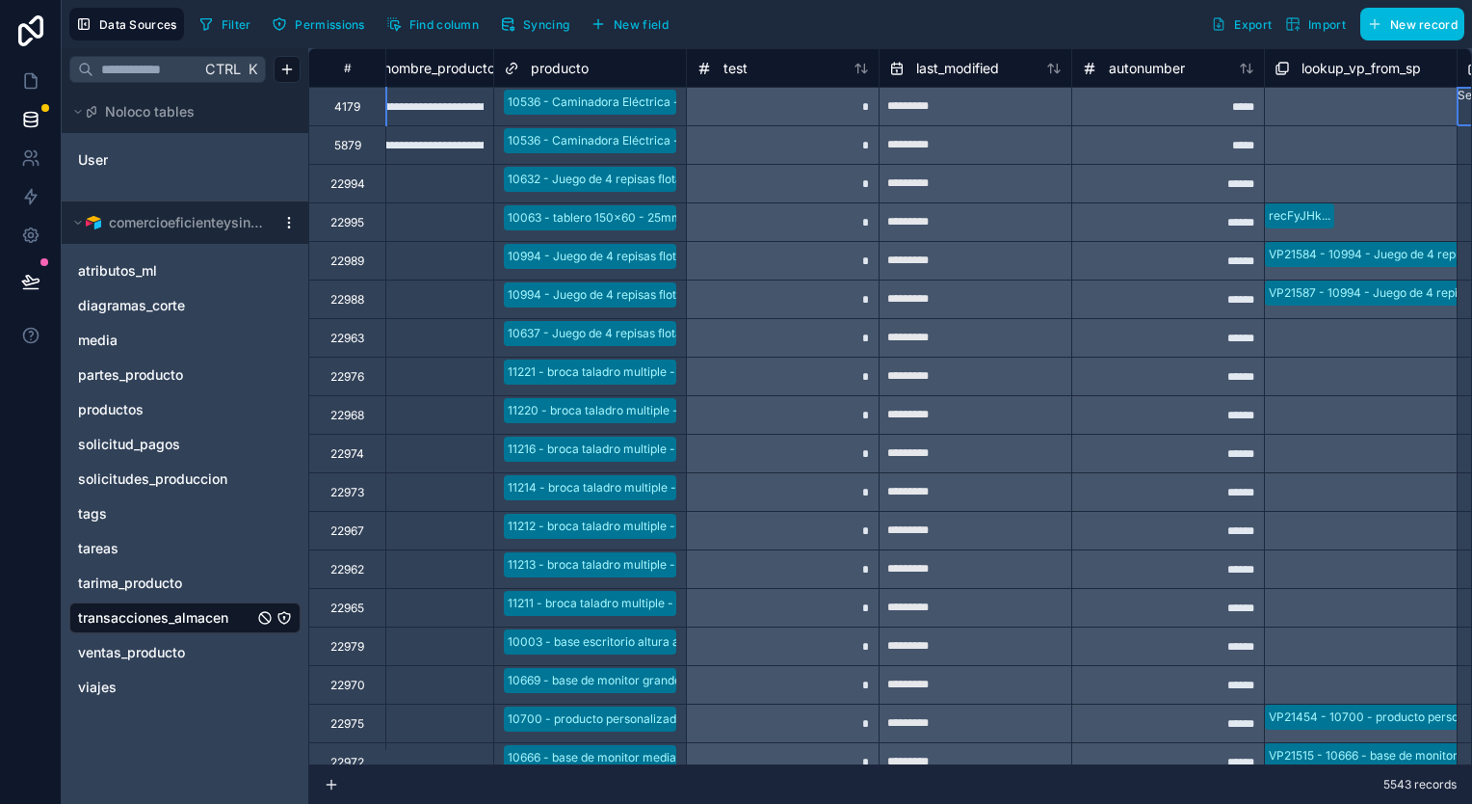
scroll to position [0, 2205]
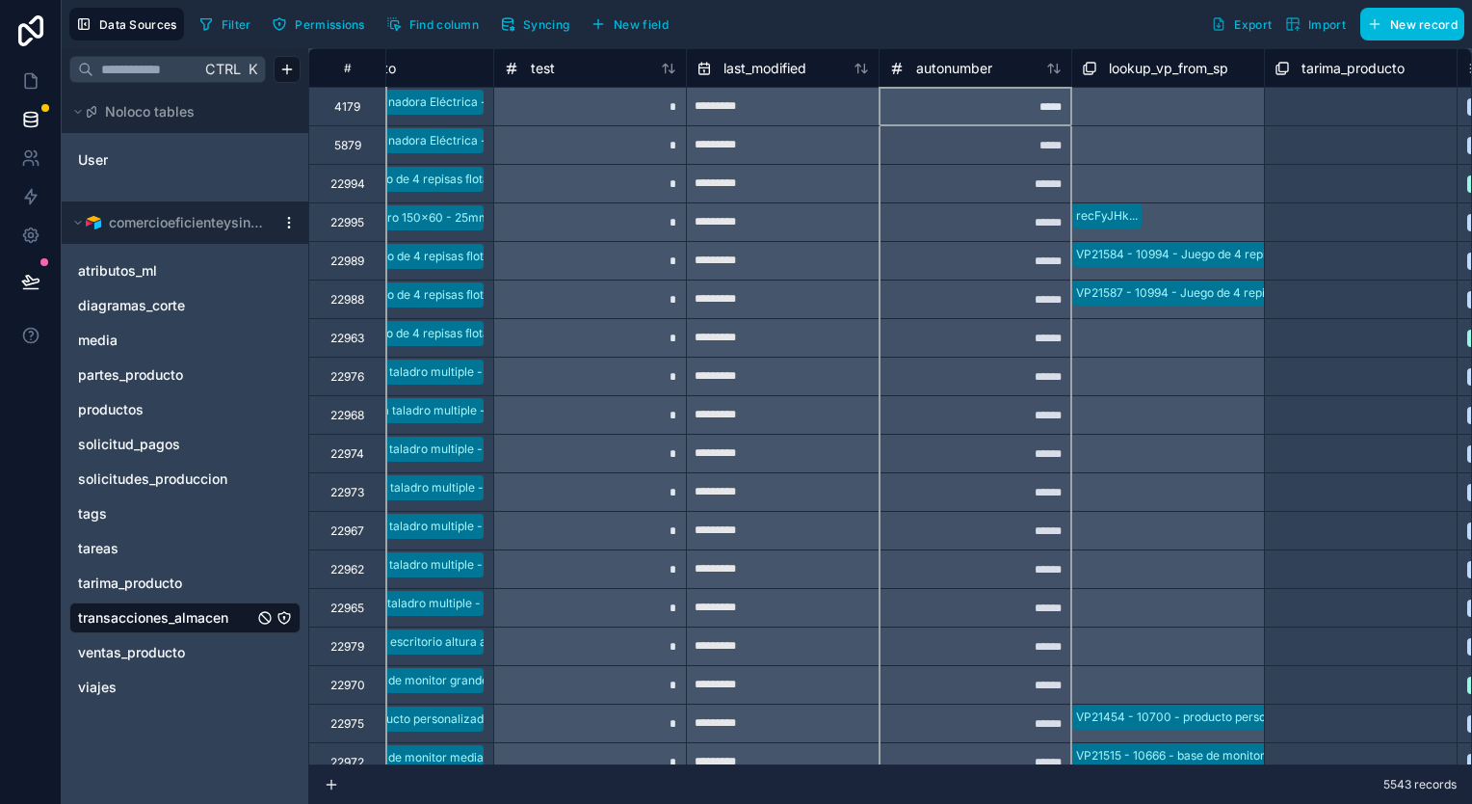
click at [1051, 73] on icon at bounding box center [1053, 68] width 15 height 15
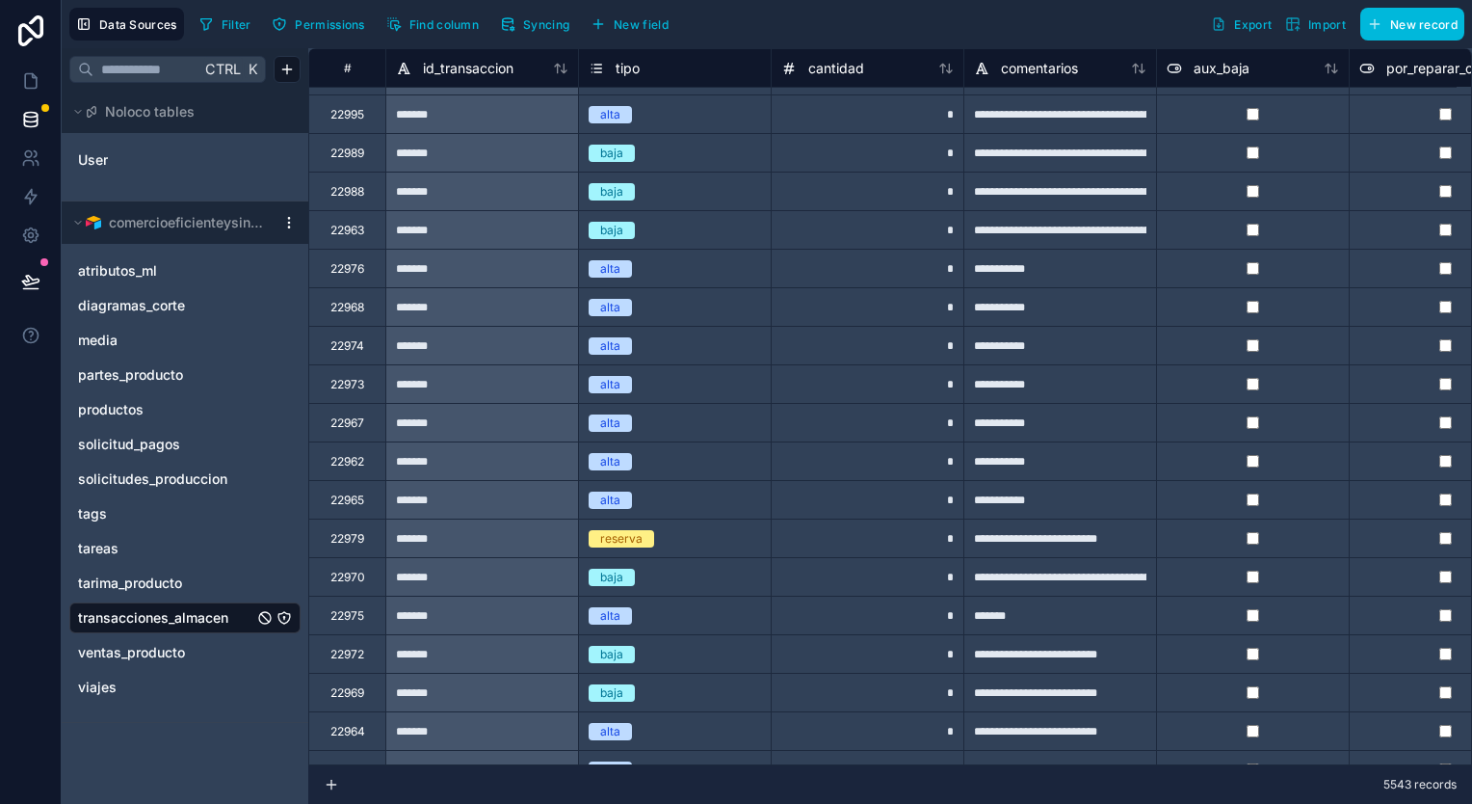
scroll to position [0, 0]
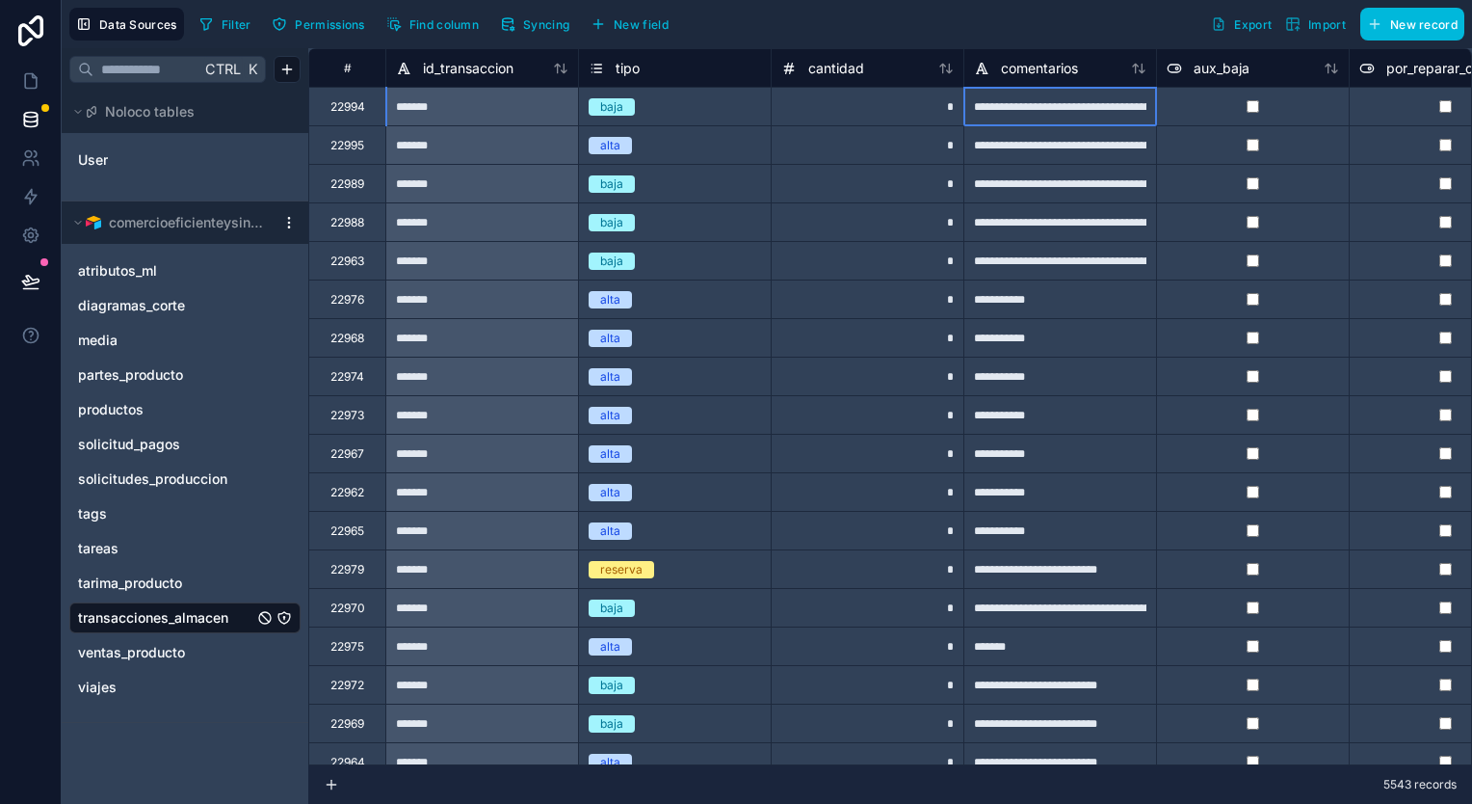
click at [1099, 123] on div "**********" at bounding box center [1060, 106] width 193 height 39
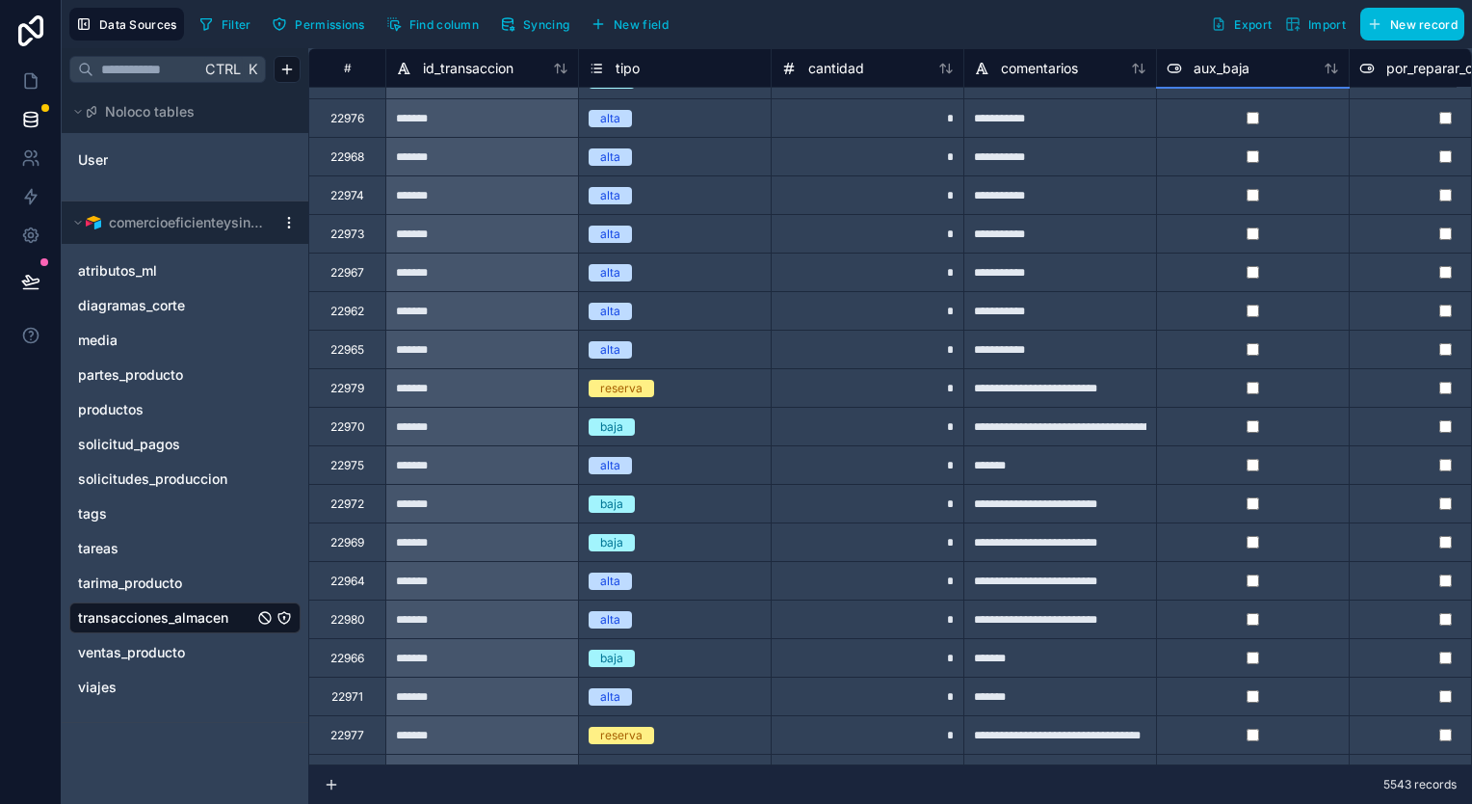
scroll to position [193, 0]
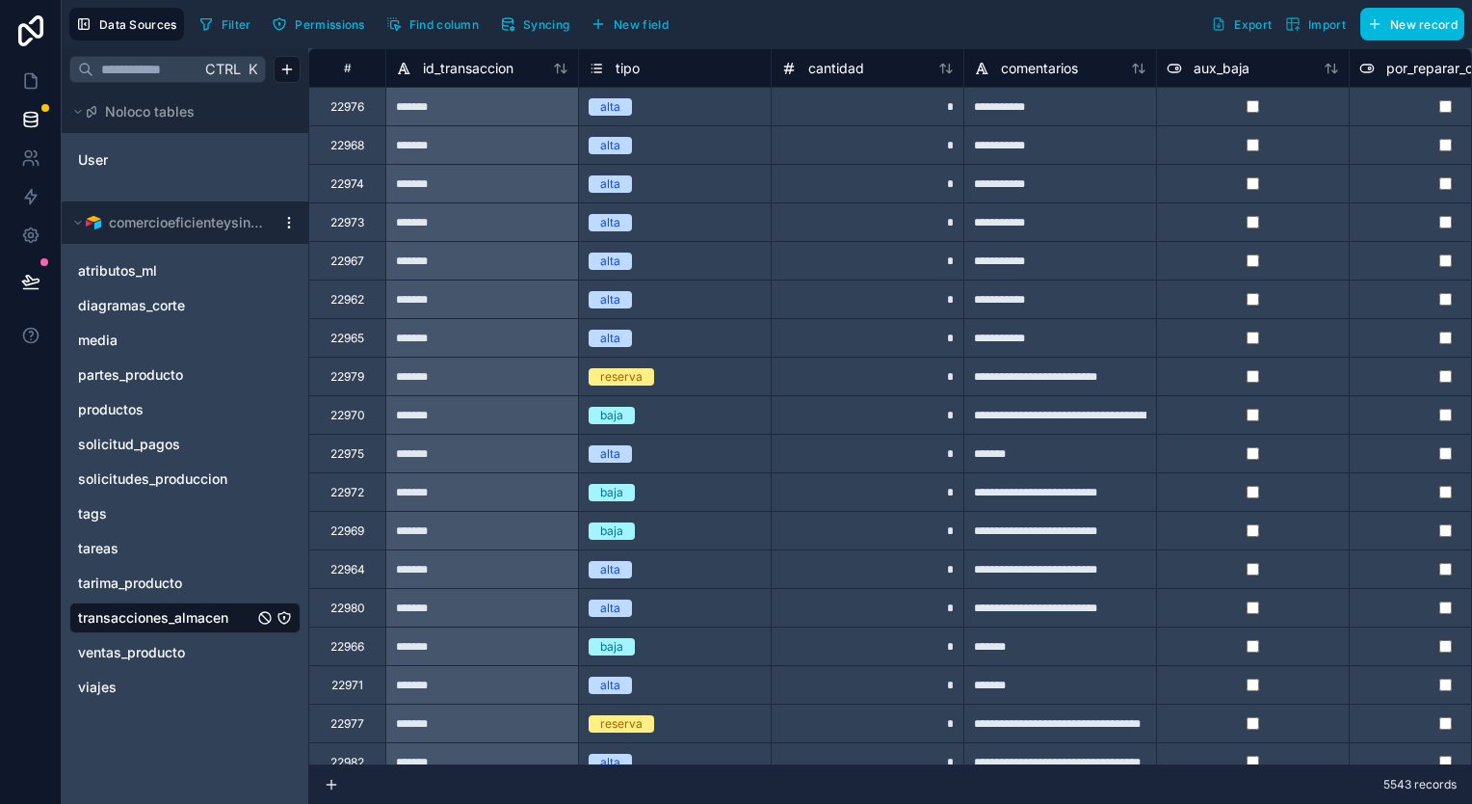
click at [162, 472] on span "solicitudes_produccion" at bounding box center [152, 478] width 149 height 19
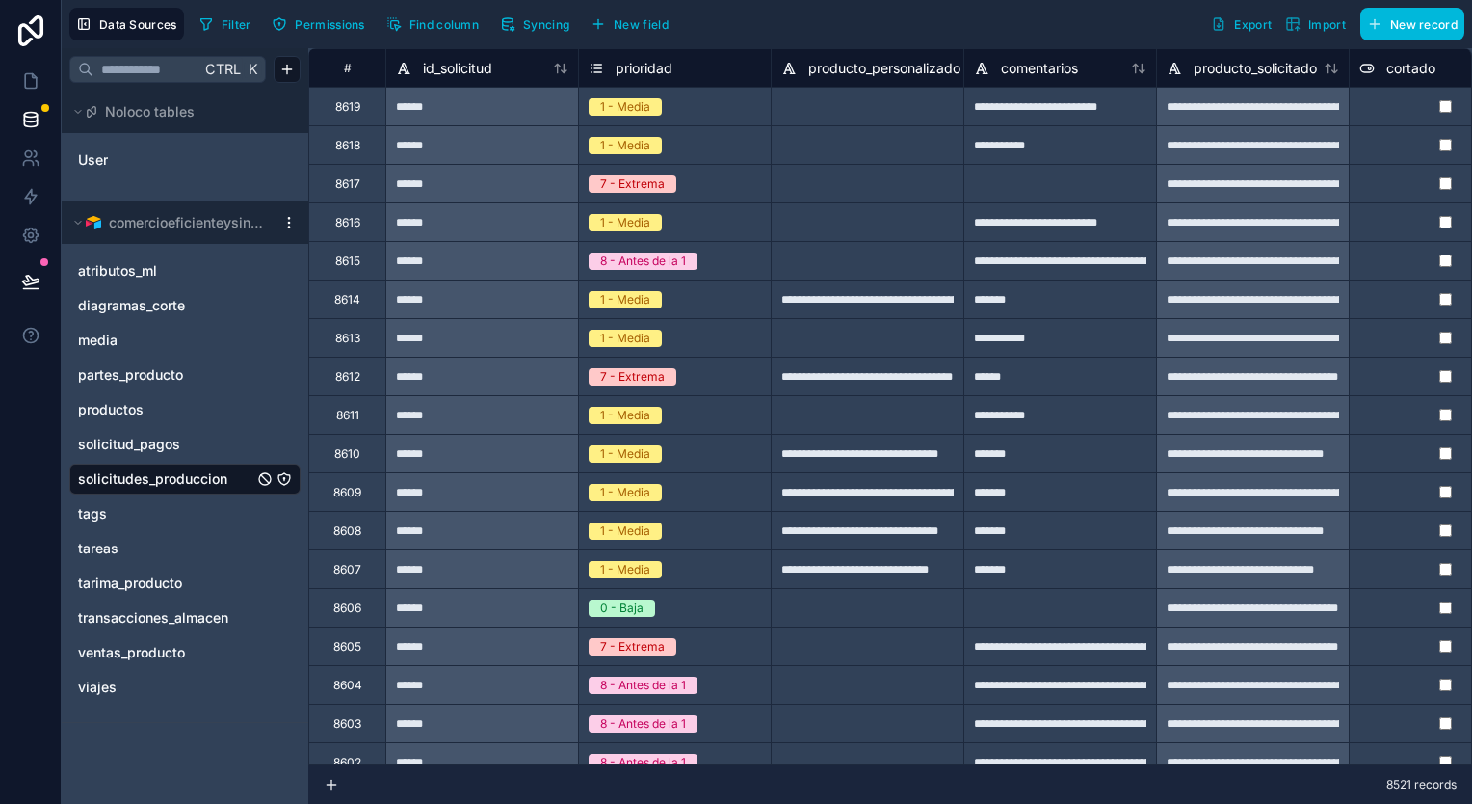
click at [559, 25] on span "Syncing" at bounding box center [546, 24] width 46 height 14
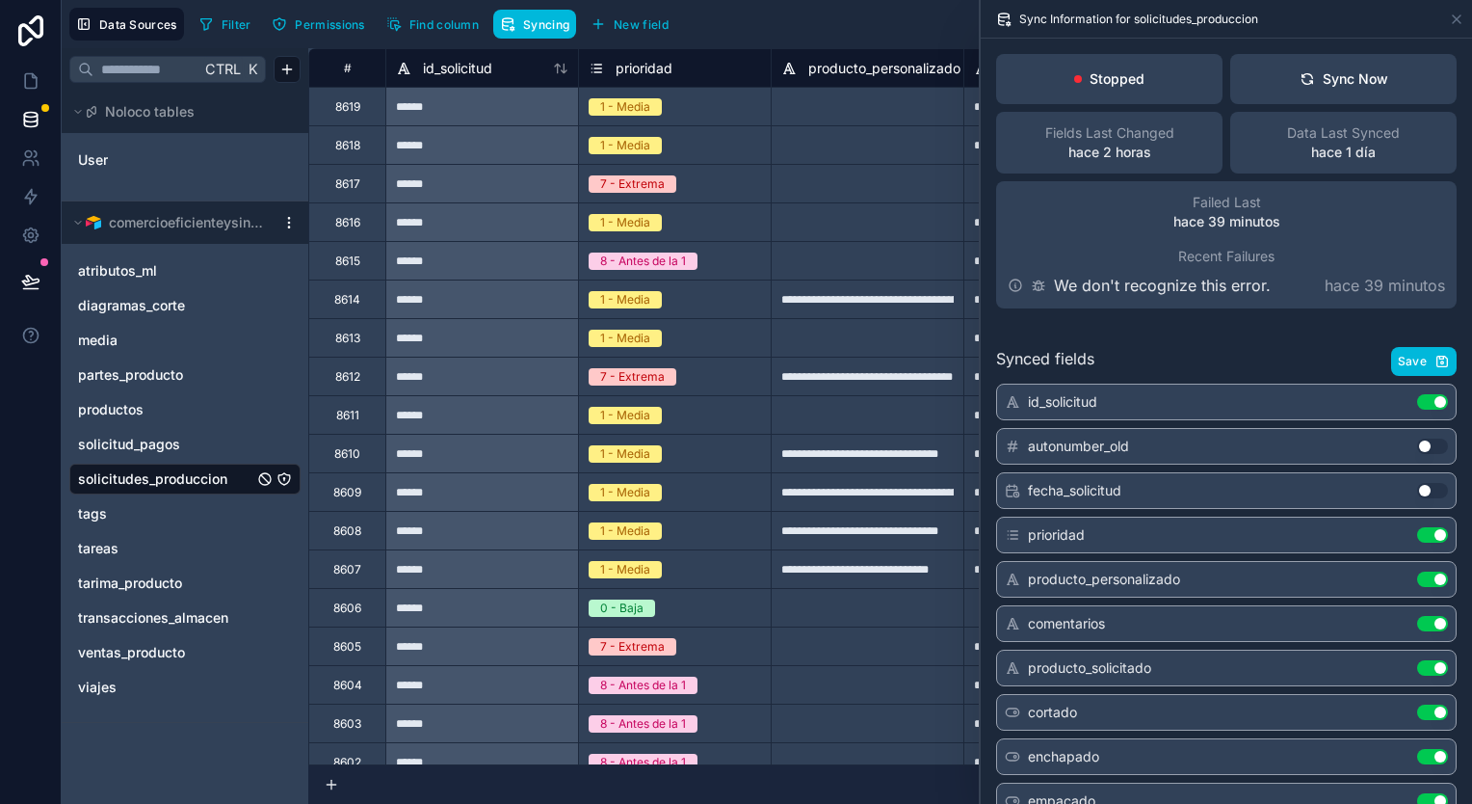
click at [1168, 80] on div "Stopped" at bounding box center [1109, 79] width 226 height 50
click at [1141, 19] on span "Sync Information for solicitudes_produccion" at bounding box center [1139, 19] width 239 height 15
drag, startPoint x: 1141, startPoint y: 19, endPoint x: 1114, endPoint y: 249, distance: 230.9
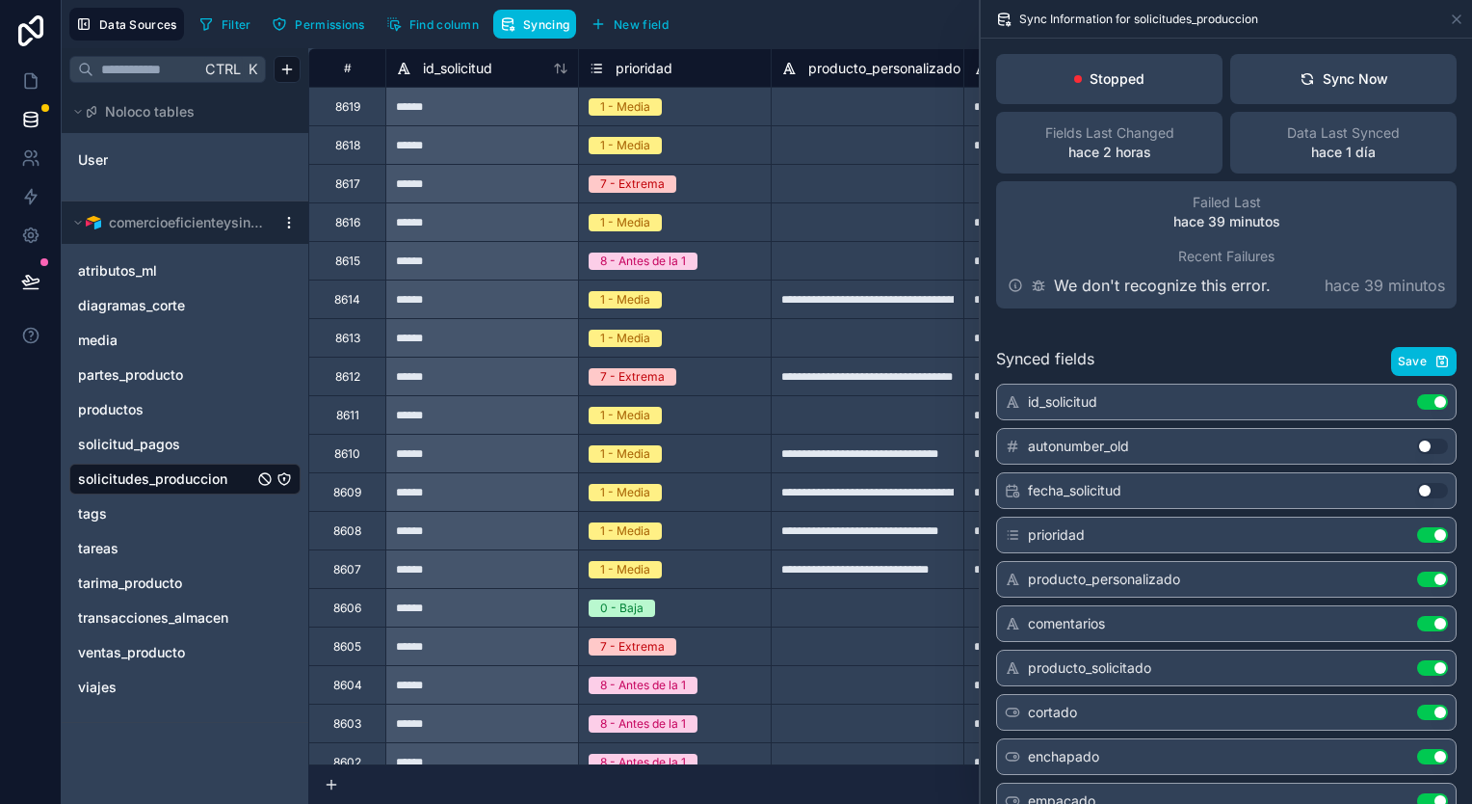
click at [1114, 249] on div "Failed Last hace 39 minutos Recent Failures We don't recognize this error. hace…" at bounding box center [1226, 244] width 461 height 127
click at [1042, 284] on icon at bounding box center [1038, 285] width 15 height 15
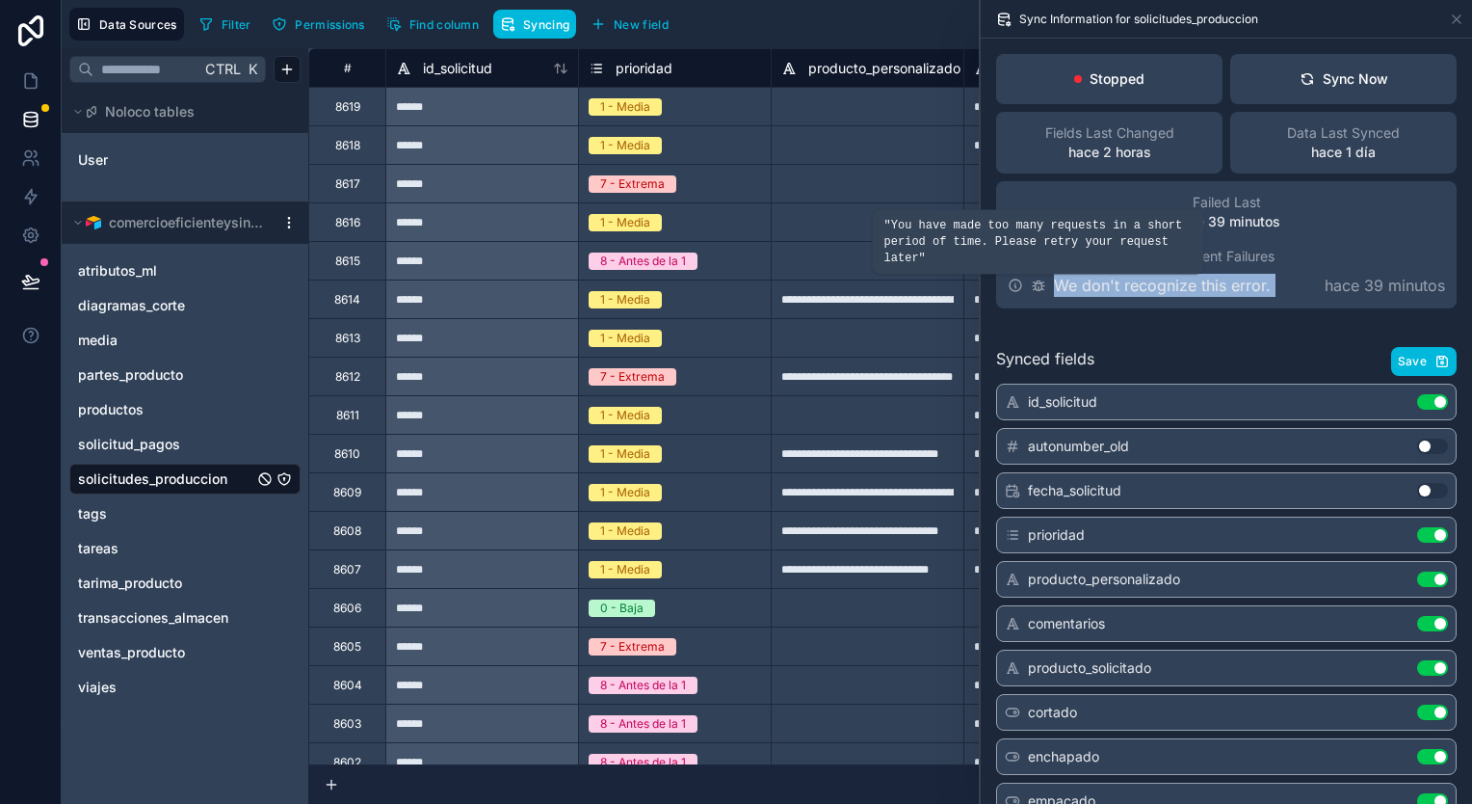
click at [1042, 284] on icon at bounding box center [1038, 285] width 15 height 15
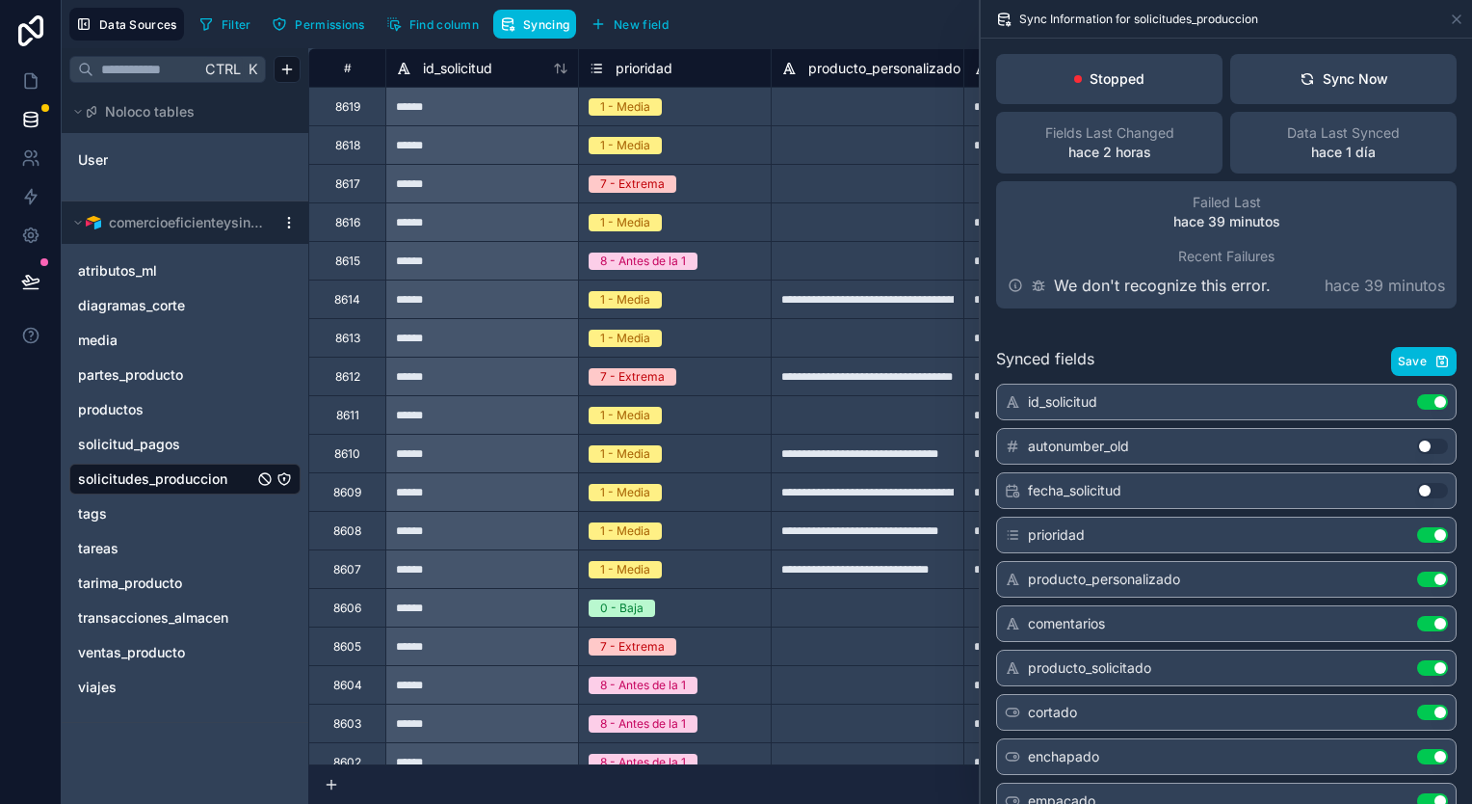
drag, startPoint x: 1042, startPoint y: 284, endPoint x: 1334, endPoint y: 250, distance: 294.0
click at [1334, 250] on div "Failed Last hace 39 minutos Recent Failures We don't recognize this error. hace…" at bounding box center [1226, 244] width 461 height 127
click at [41, 72] on link at bounding box center [30, 81] width 61 height 39
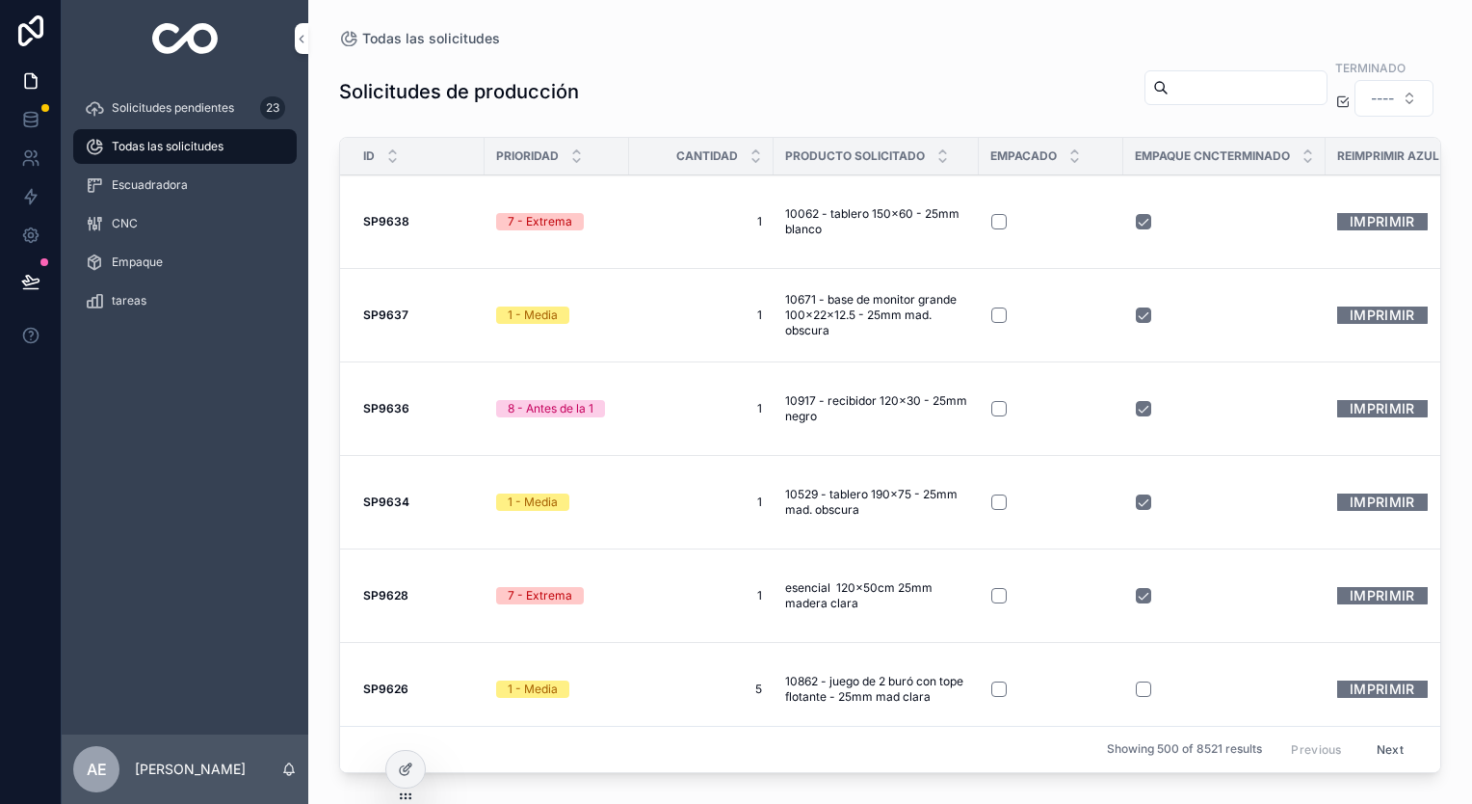
click at [273, 110] on div "23" at bounding box center [272, 107] width 25 height 23
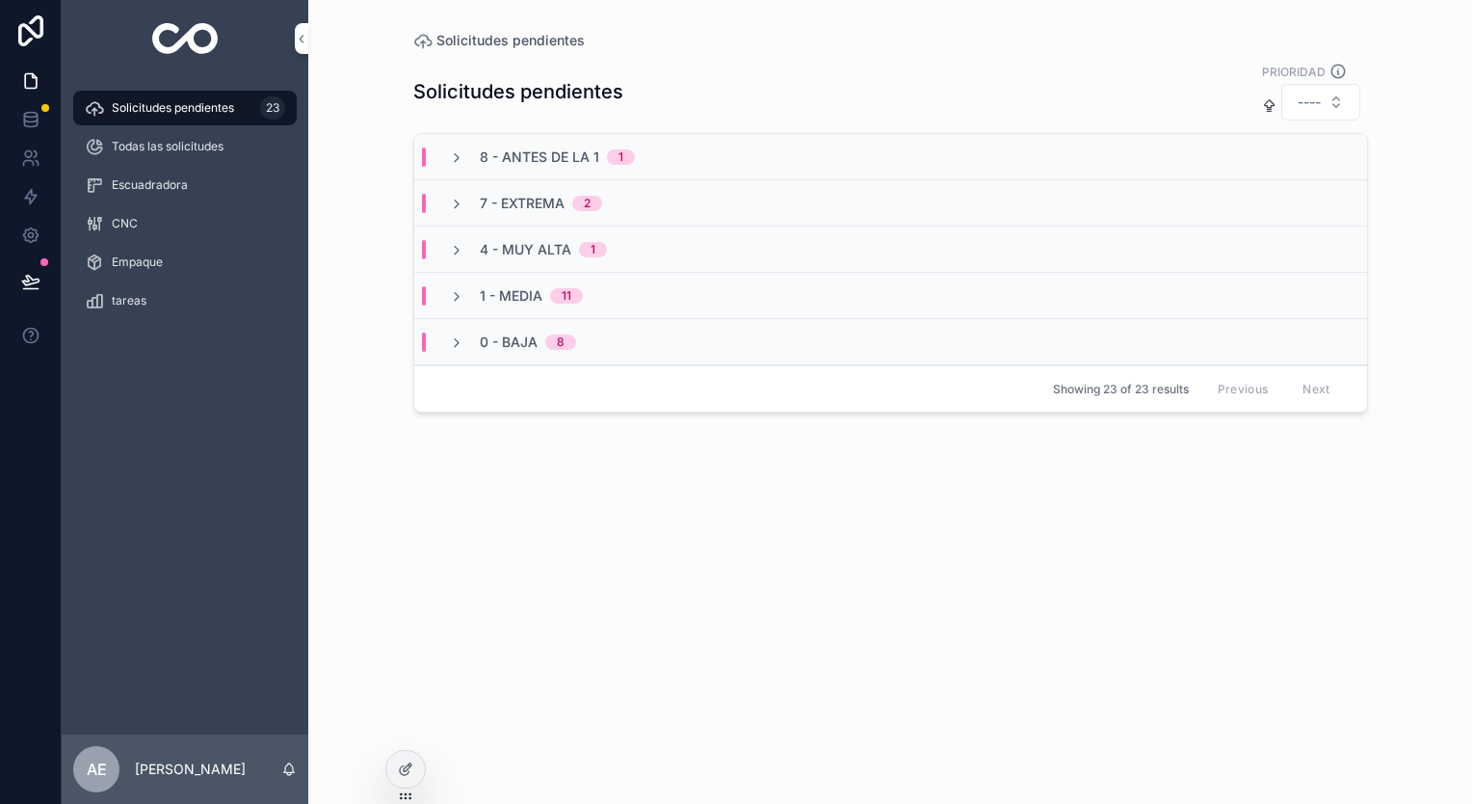
click at [501, 289] on span "1 - Media" at bounding box center [511, 295] width 63 height 19
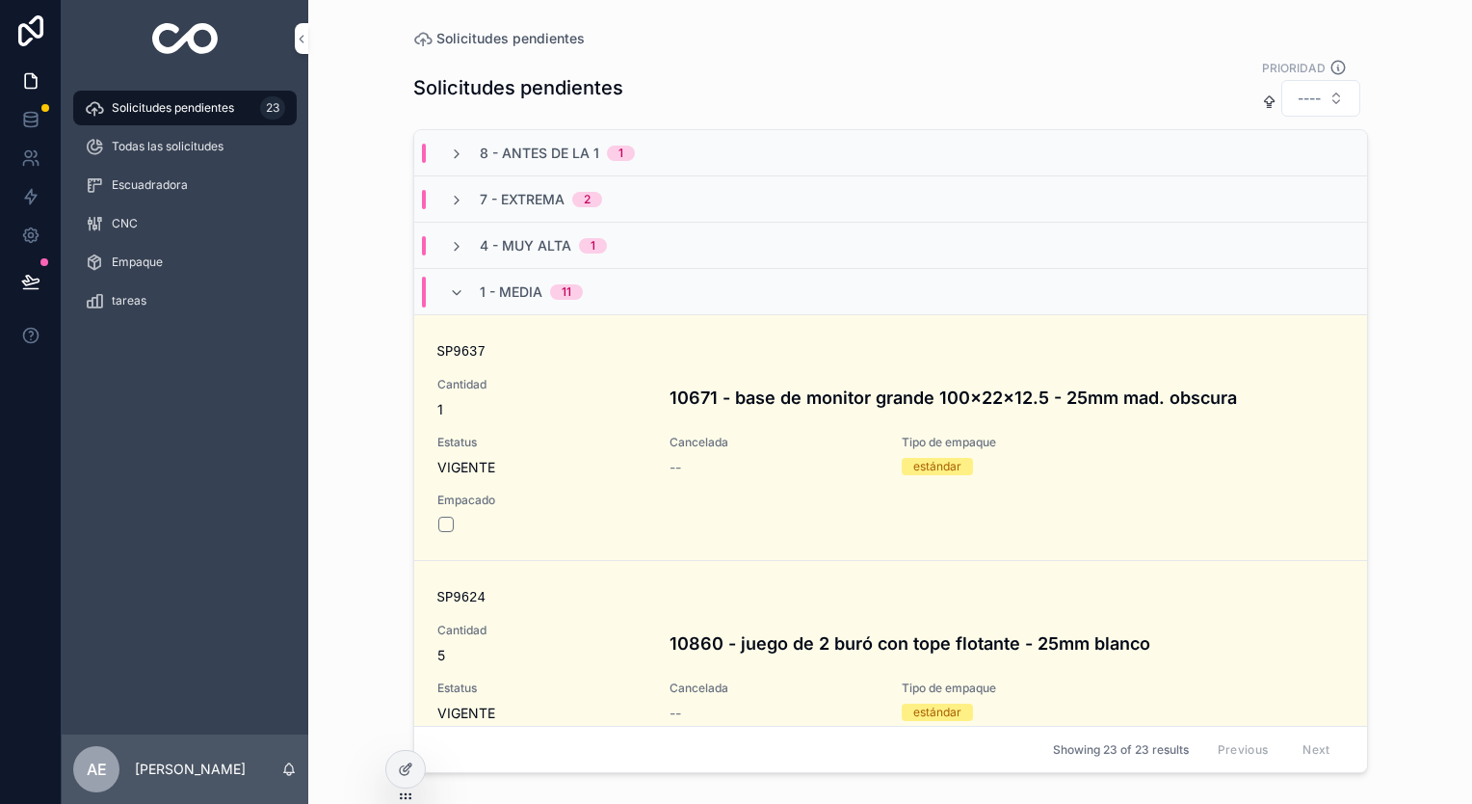
click at [501, 289] on span "1 - Media" at bounding box center [511, 291] width 63 height 19
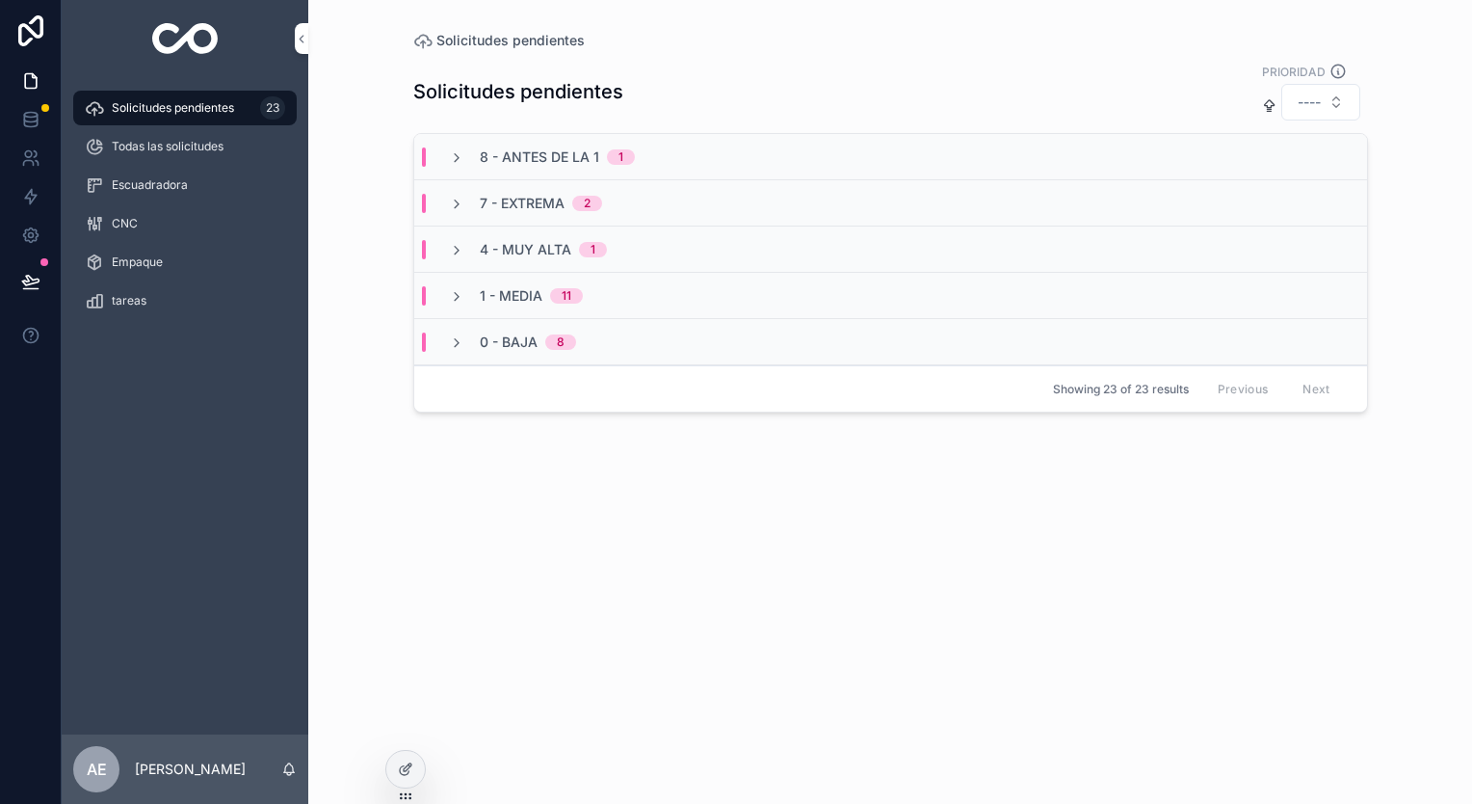
click at [515, 159] on span "8 - Antes de la 1" at bounding box center [539, 156] width 119 height 19
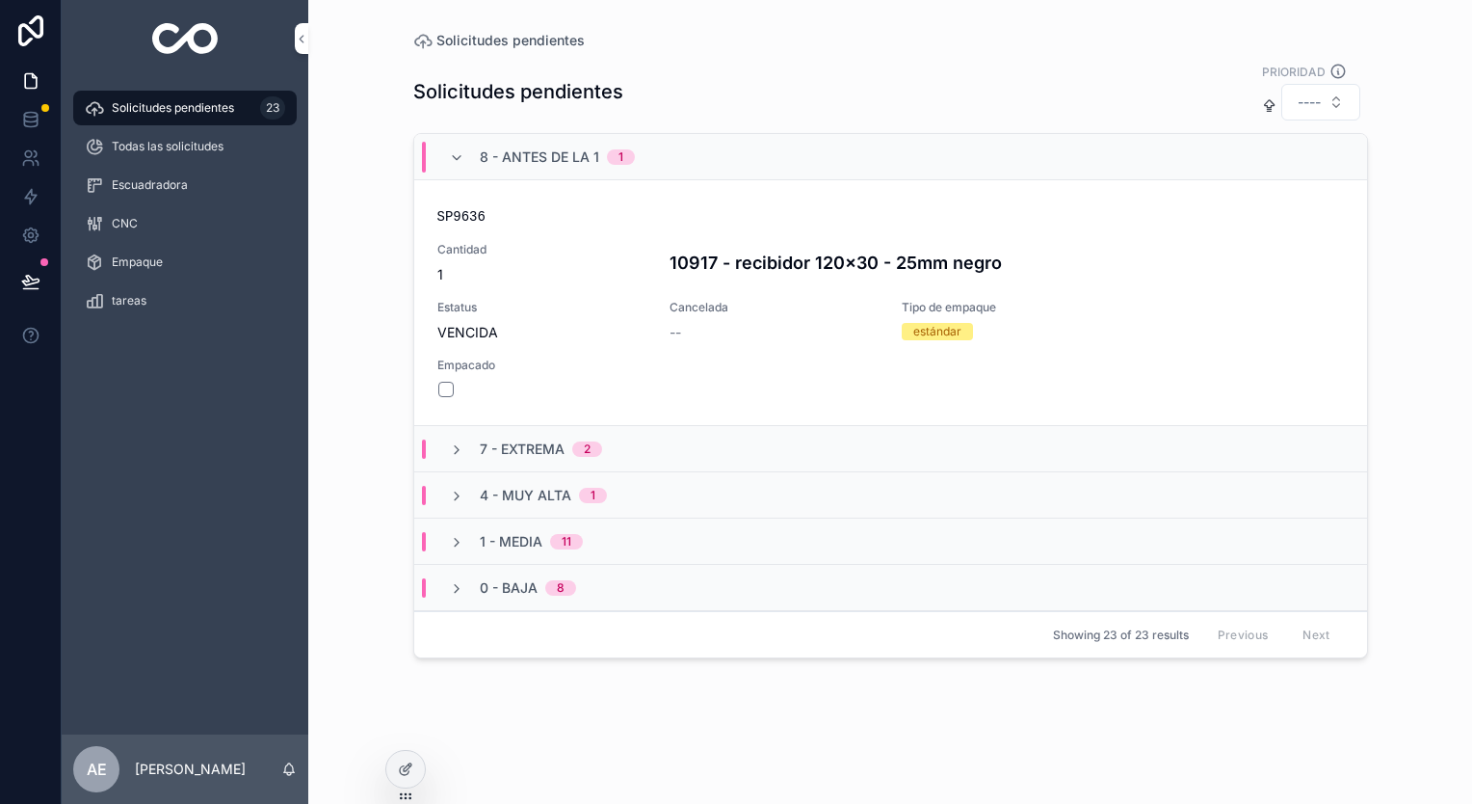
click at [515, 159] on span "8 - Antes de la 1" at bounding box center [539, 156] width 119 height 19
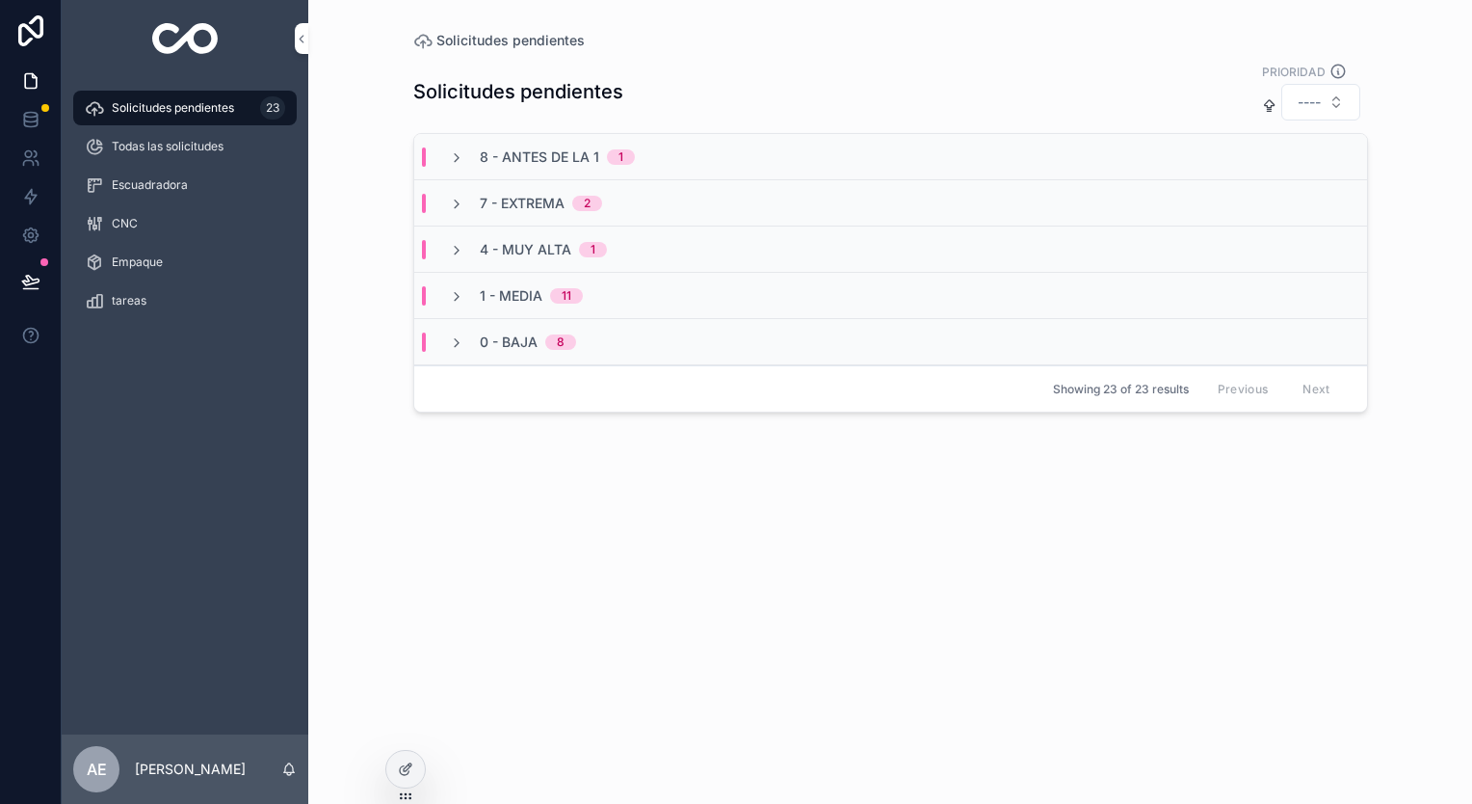
click at [518, 200] on span "7 - Extrema" at bounding box center [522, 203] width 85 height 19
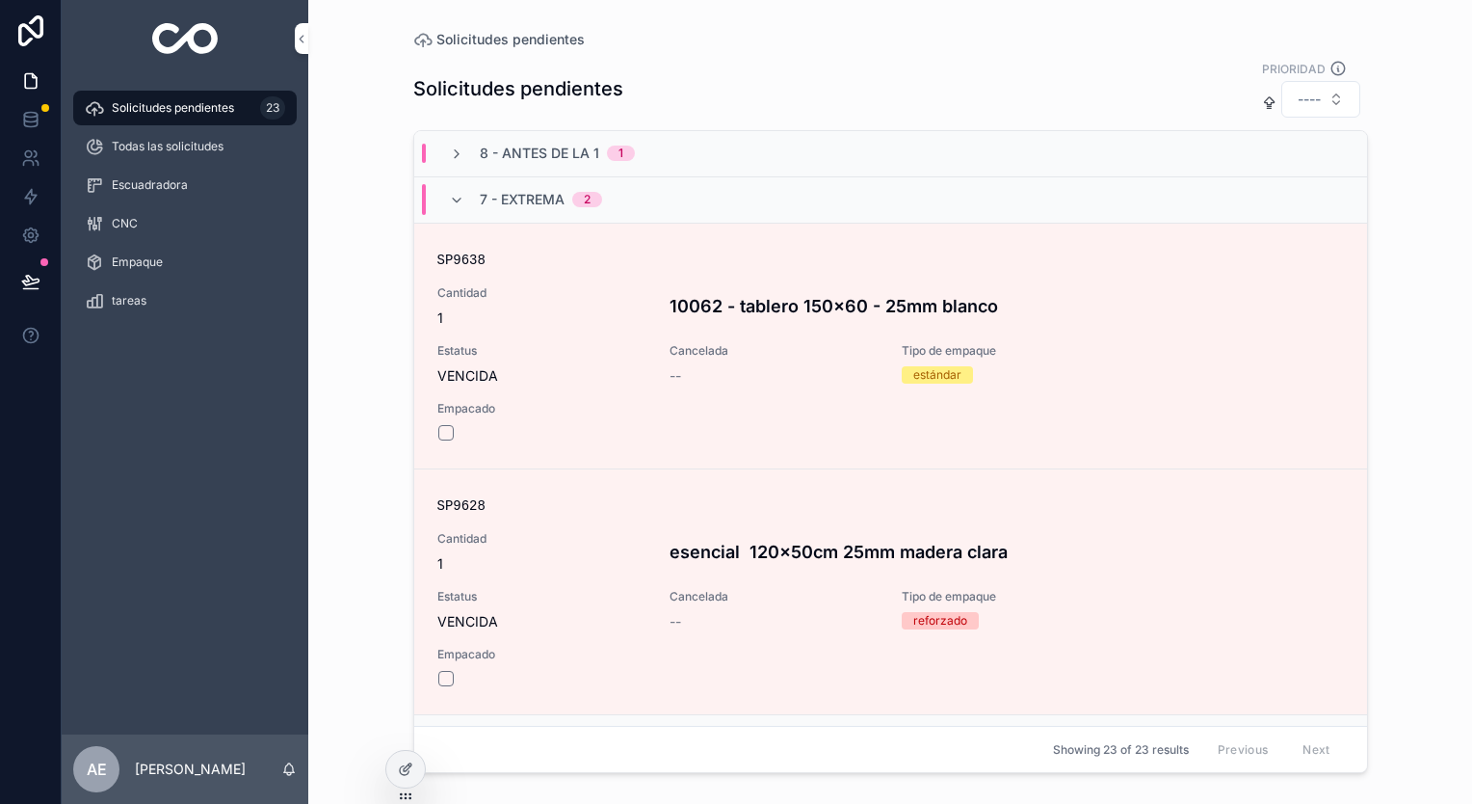
click at [518, 200] on span "7 - Extrema" at bounding box center [522, 199] width 85 height 19
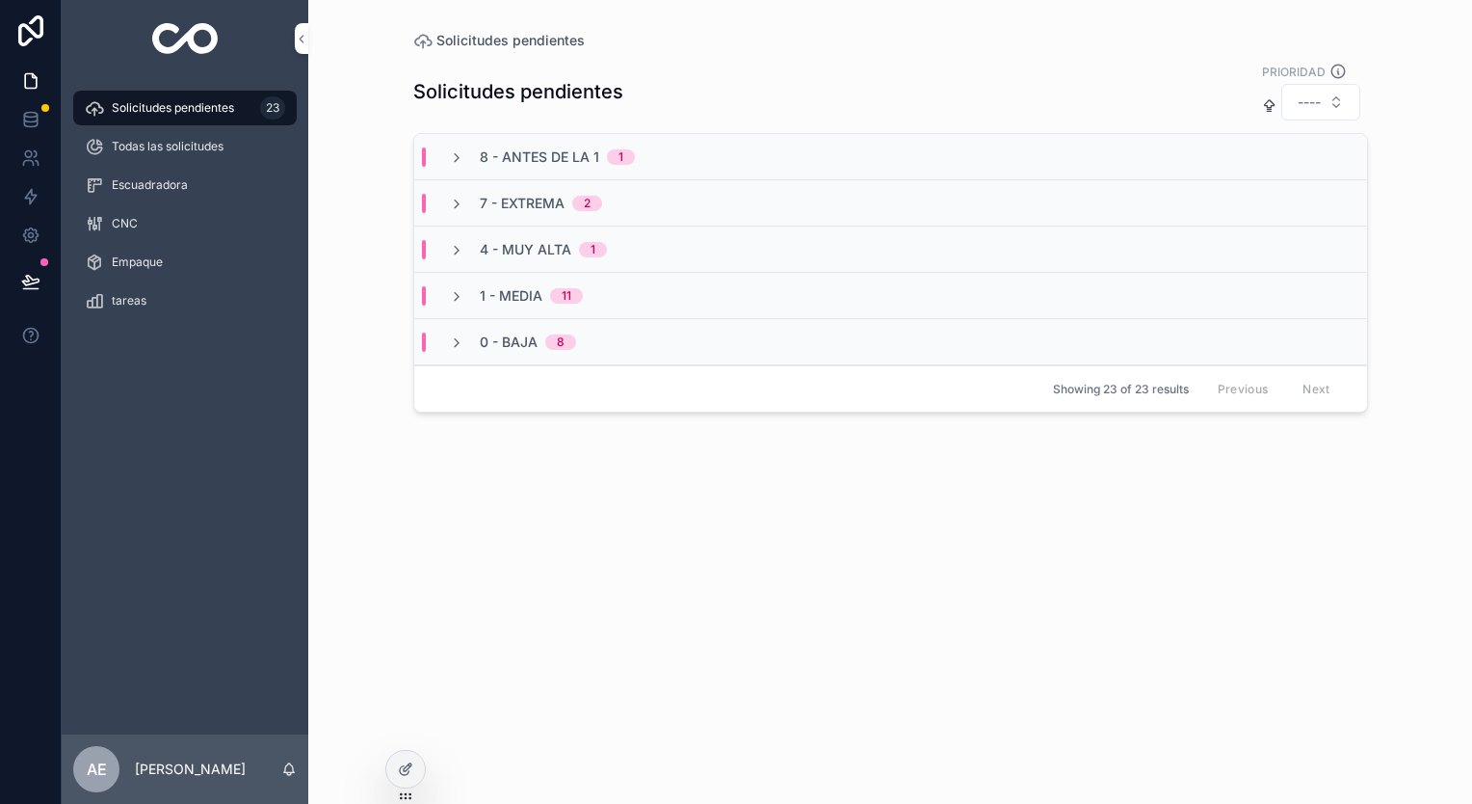
click at [235, 144] on div "Todas las solicitudes" at bounding box center [185, 146] width 200 height 31
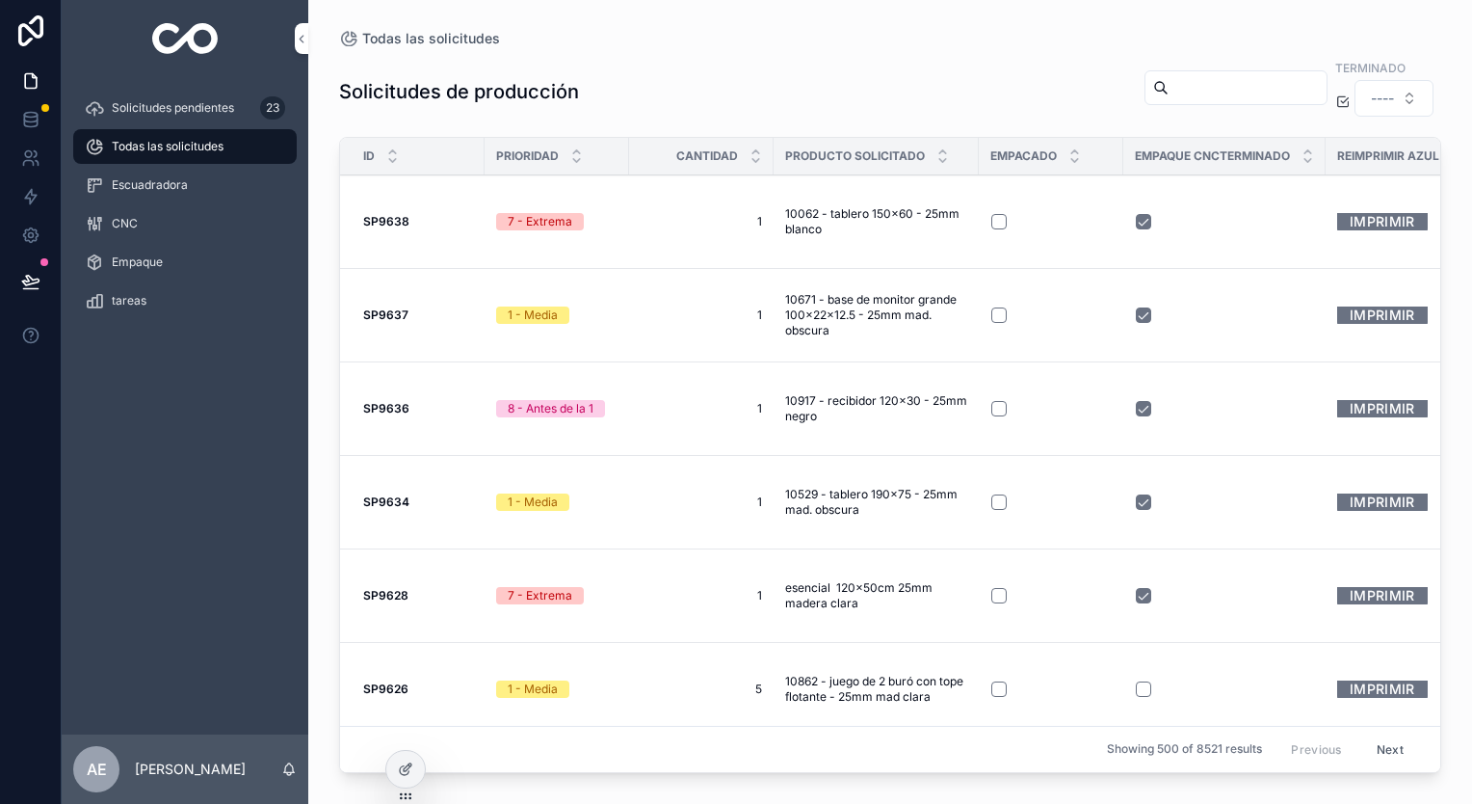
click at [376, 38] on span "Todas las solicitudes" at bounding box center [431, 38] width 138 height 19
click at [362, 41] on span "Todas las solicitudes" at bounding box center [431, 38] width 138 height 19
click at [299, 37] on icon "scrollable content" at bounding box center [301, 39] width 13 height 14
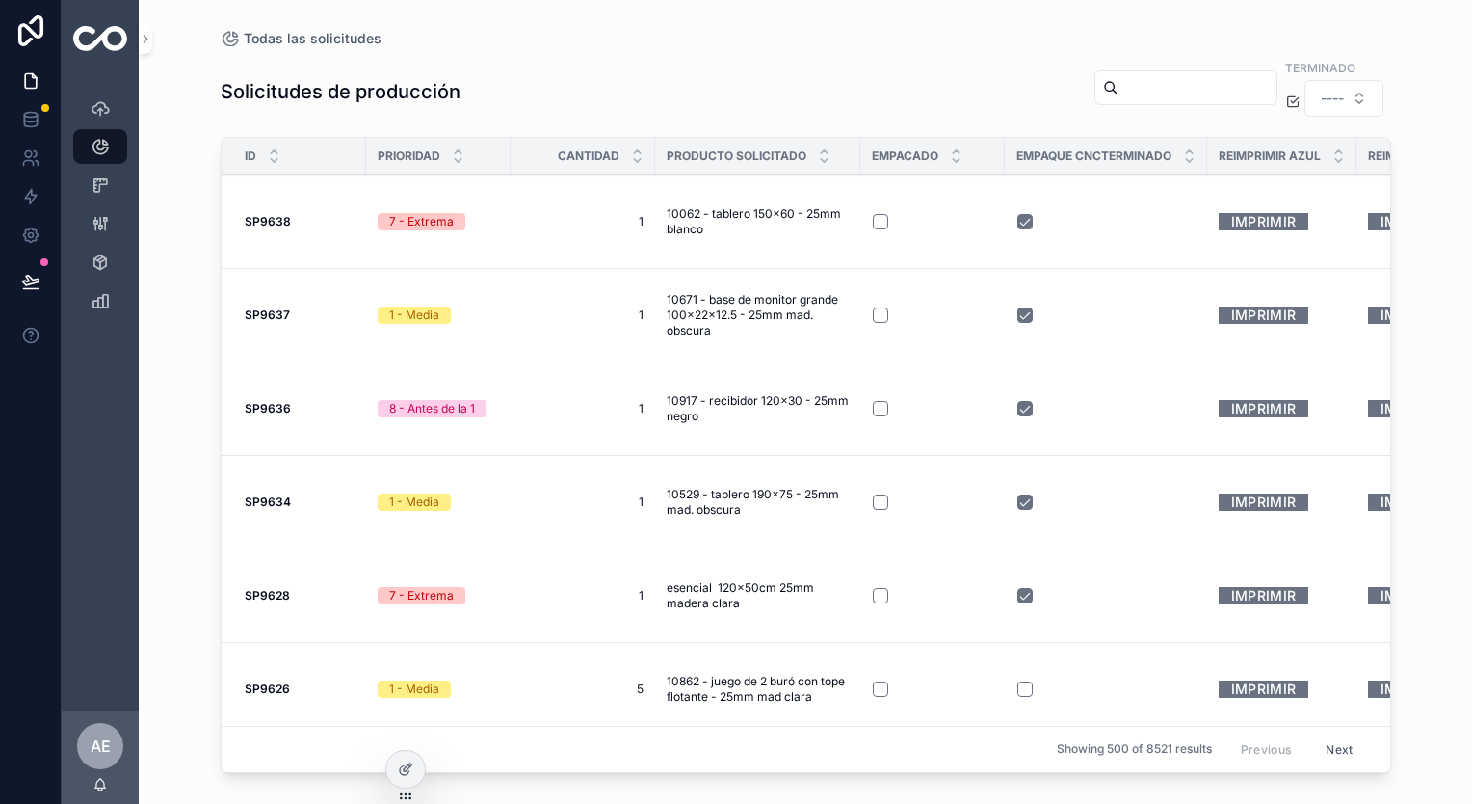
click at [366, 42] on span "Todas las solicitudes" at bounding box center [313, 38] width 138 height 19
drag, startPoint x: 366, startPoint y: 42, endPoint x: 324, endPoint y: 42, distance: 42.4
click at [346, 37] on span "Todas las solicitudes" at bounding box center [313, 38] width 138 height 19
click at [28, 114] on icon at bounding box center [30, 119] width 19 height 19
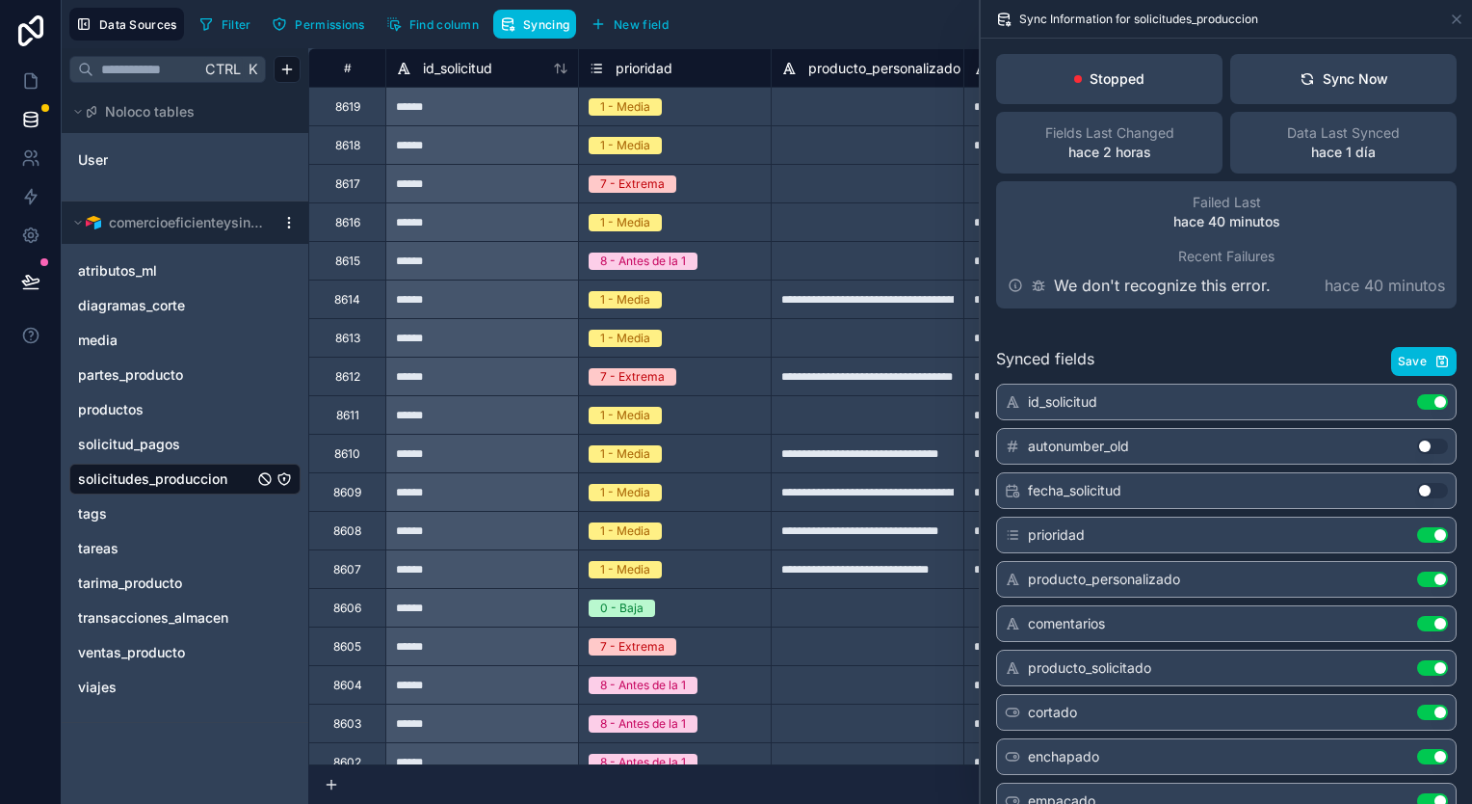
click at [221, 223] on span "comercioeficienteysingular" at bounding box center [187, 222] width 156 height 19
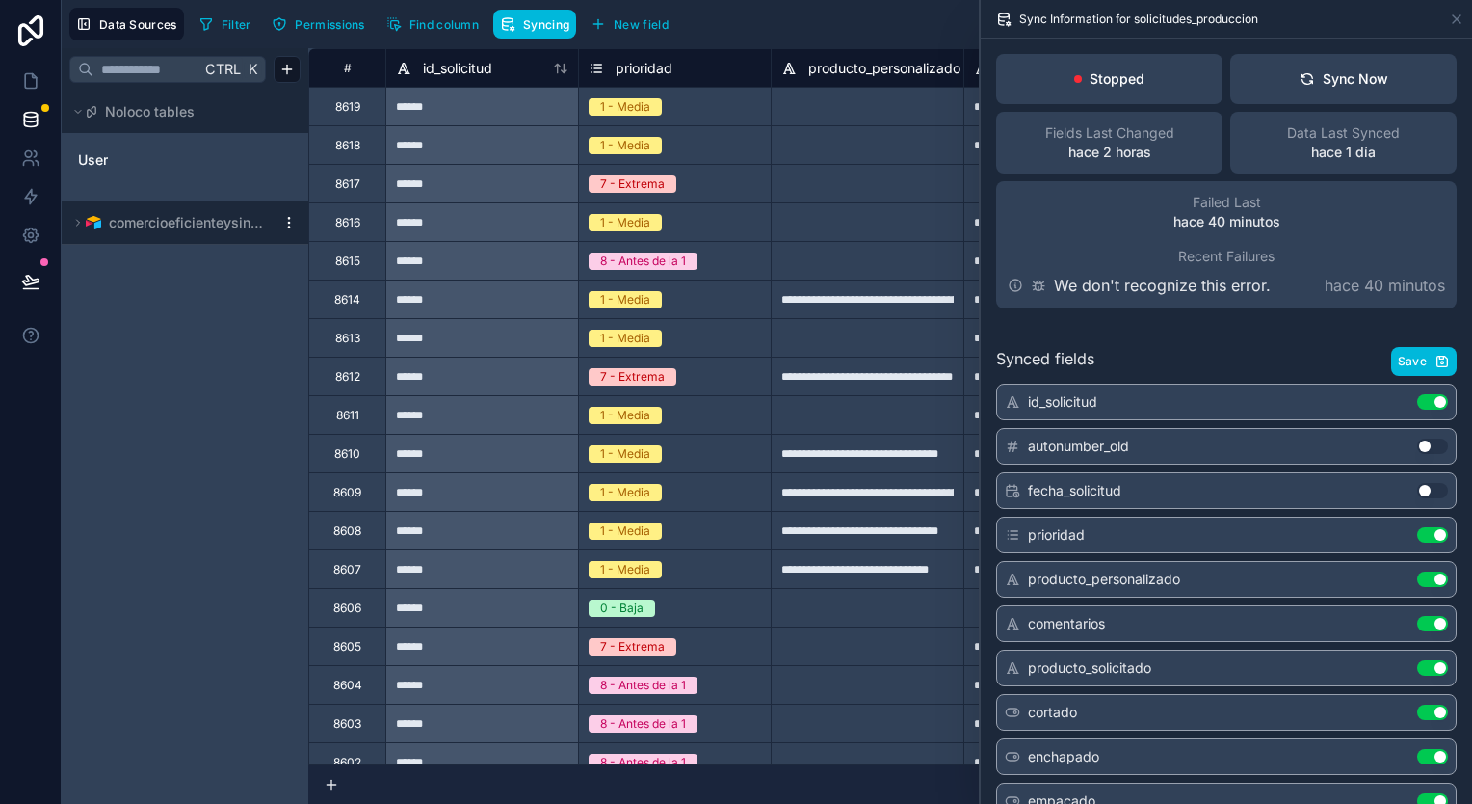
click at [290, 219] on html "**********" at bounding box center [736, 402] width 1472 height 804
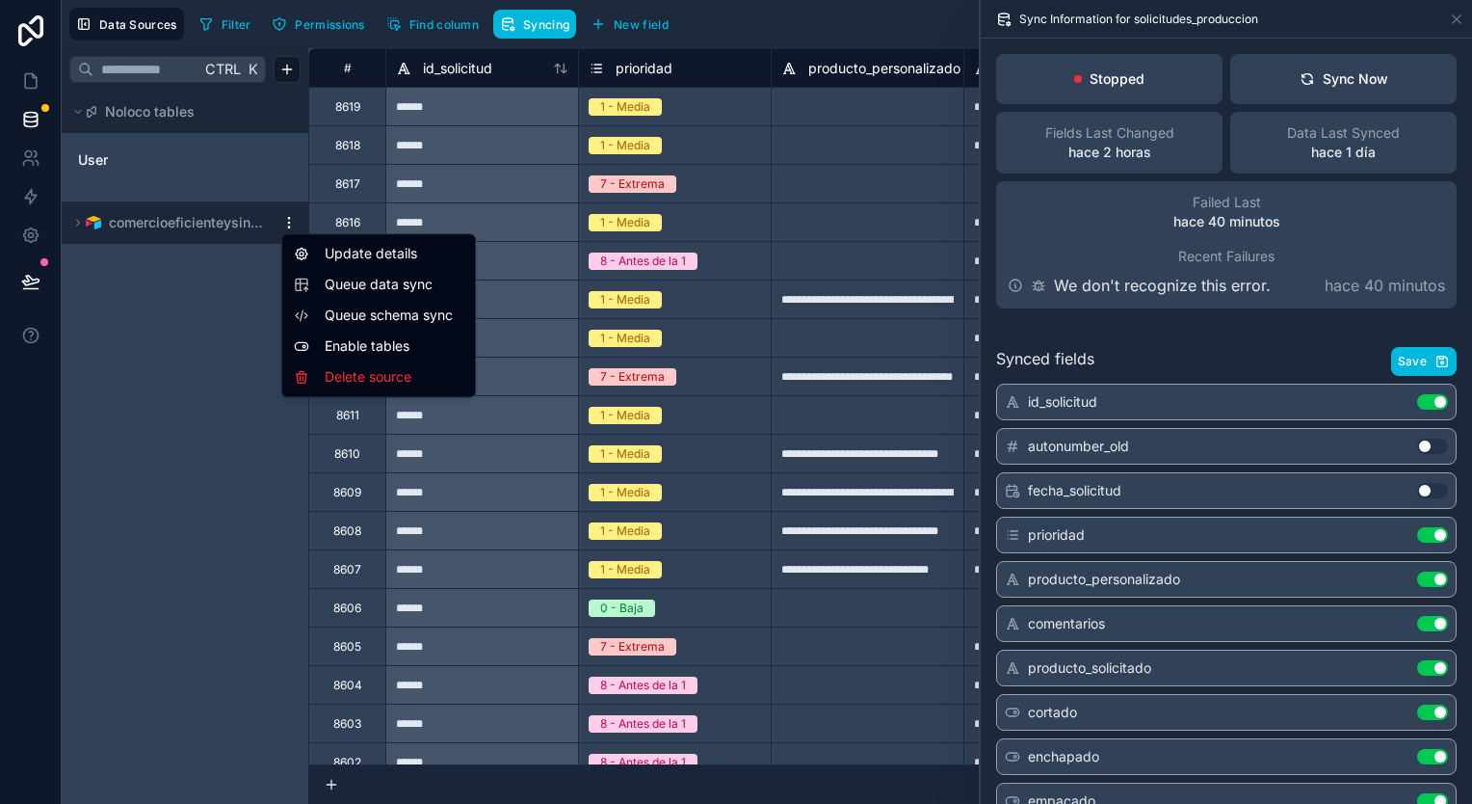
click at [366, 260] on div "Update details" at bounding box center [378, 253] width 185 height 31
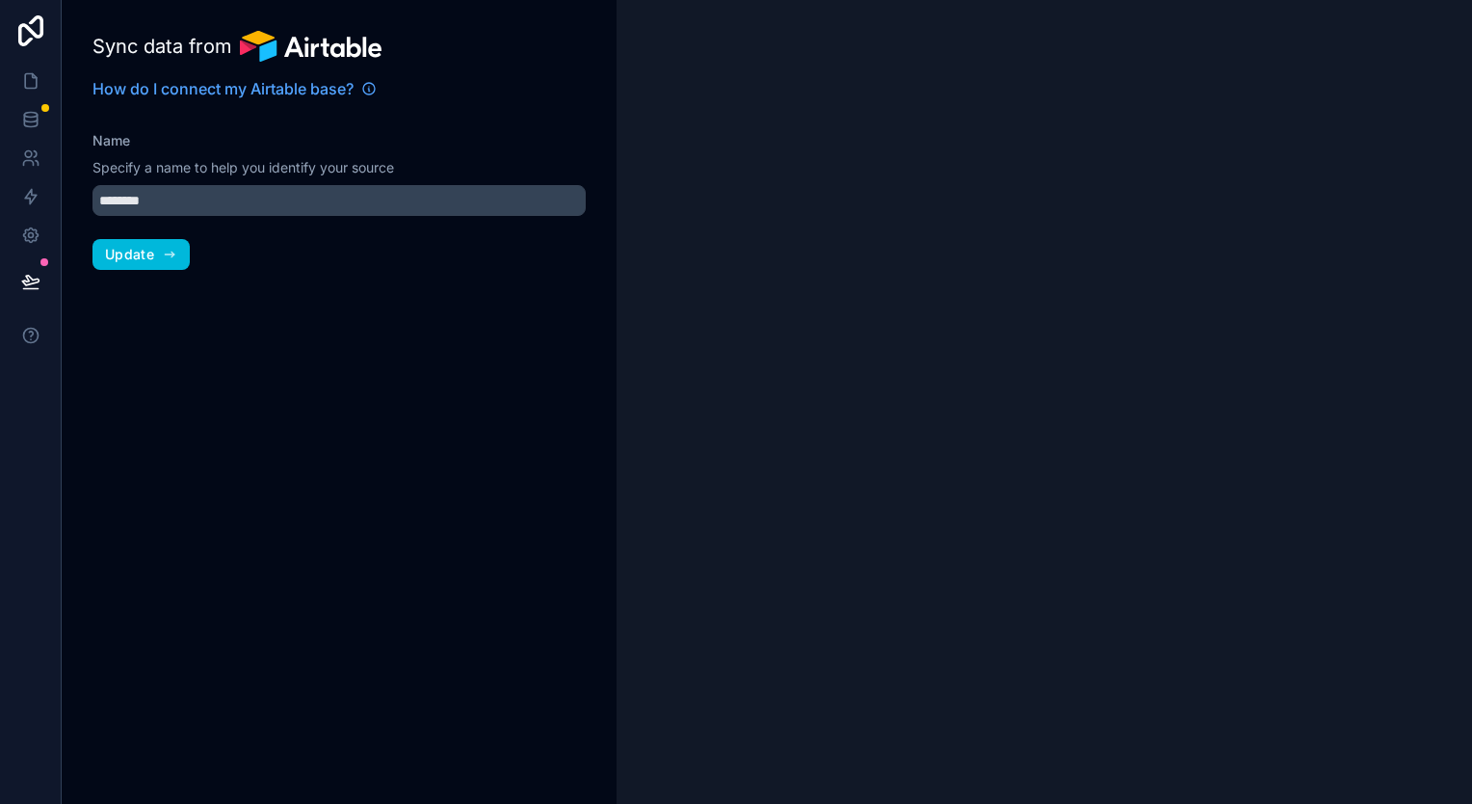
type input "**********"
click at [32, 197] on icon at bounding box center [30, 196] width 19 height 19
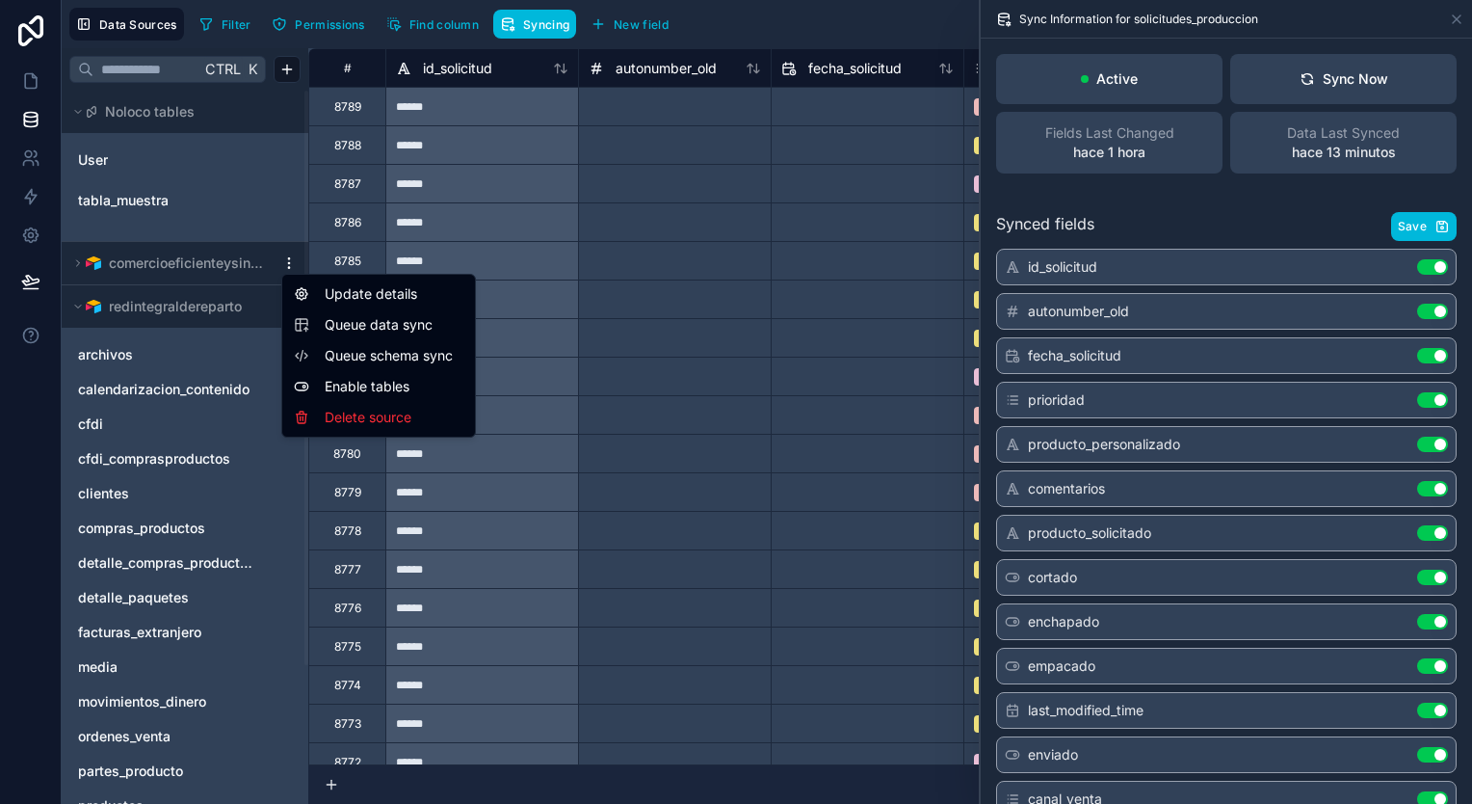
scroll to position [96, 0]
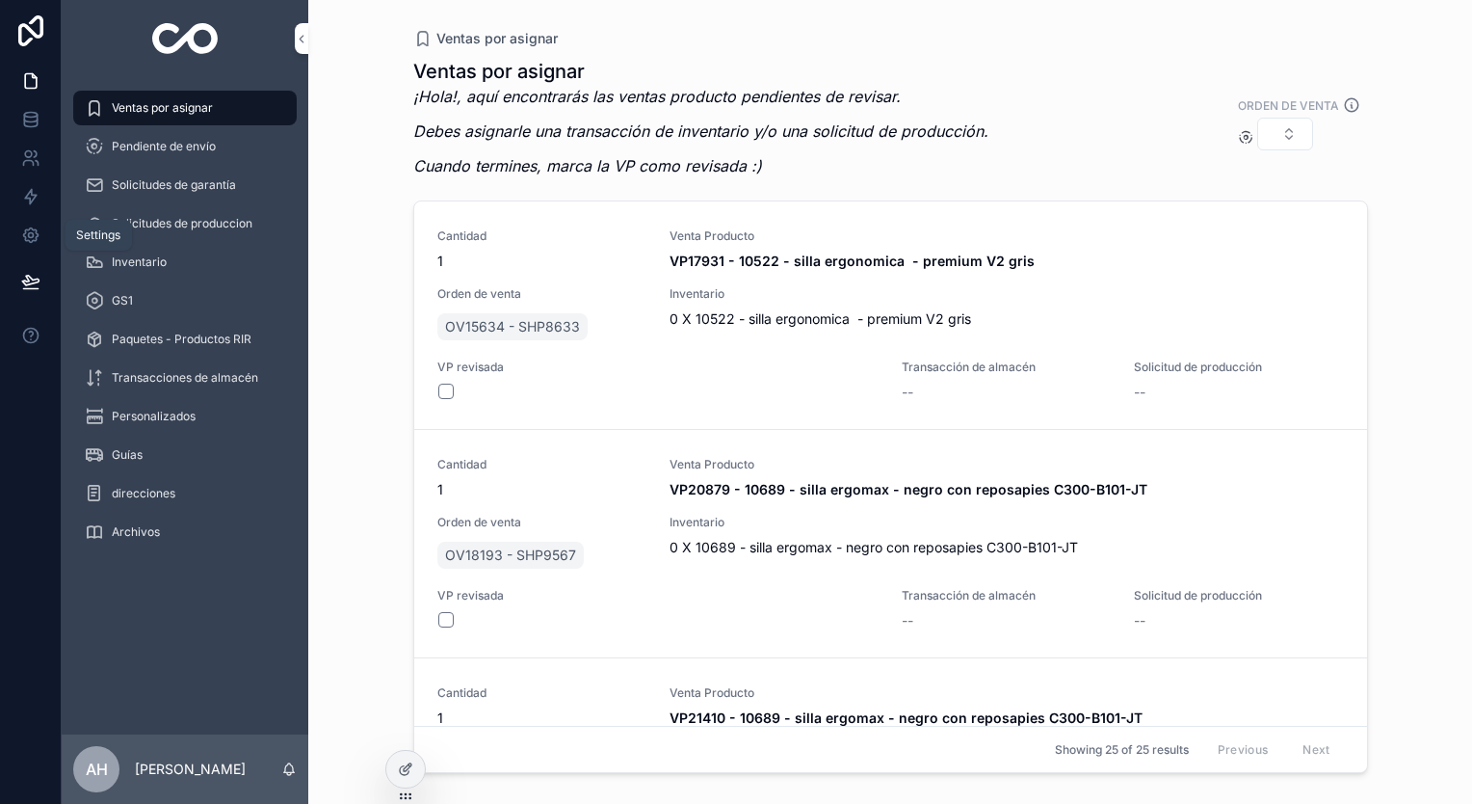
click at [40, 237] on link at bounding box center [30, 235] width 61 height 39
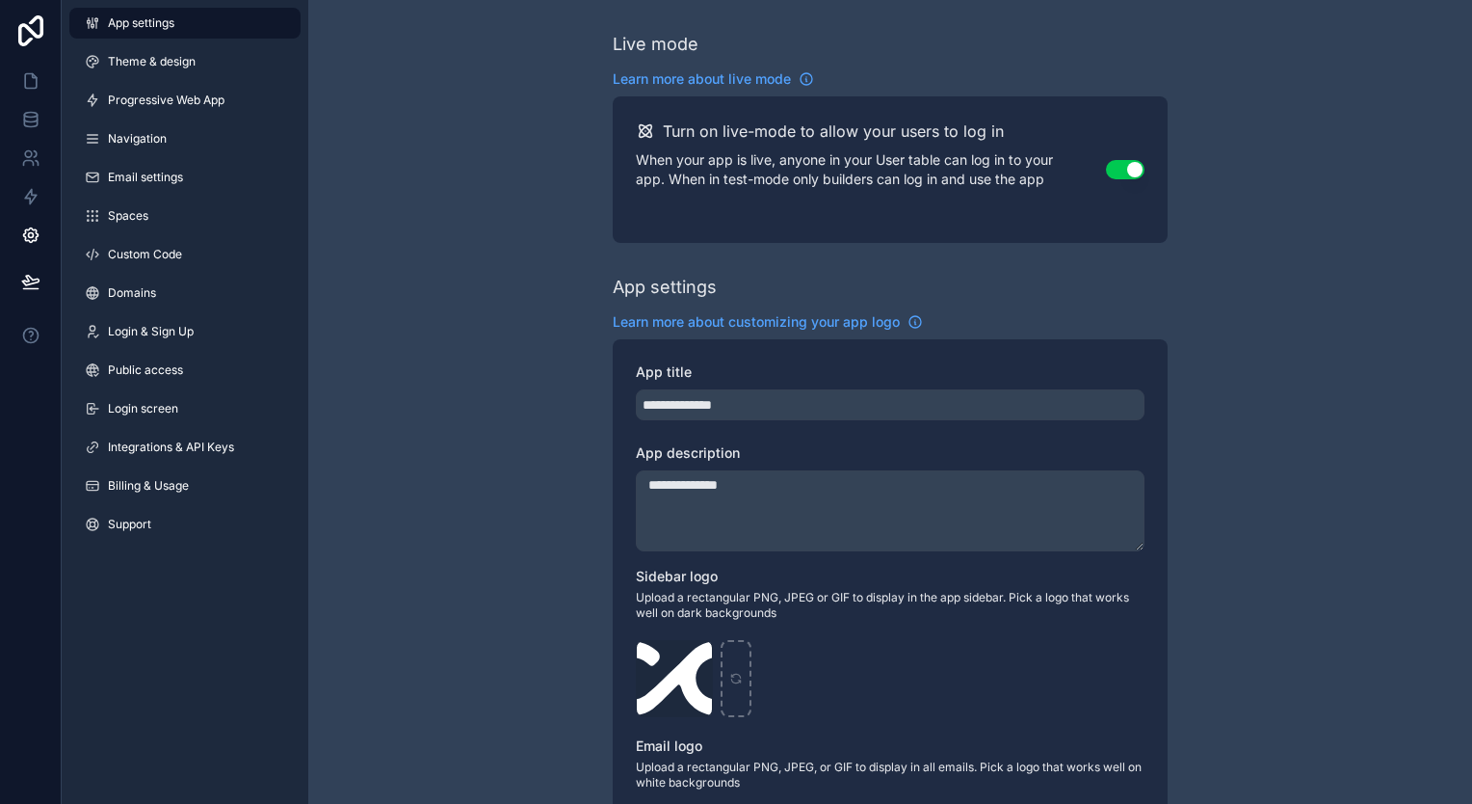
click at [205, 435] on link "Integrations & API Keys" at bounding box center [184, 447] width 231 height 31
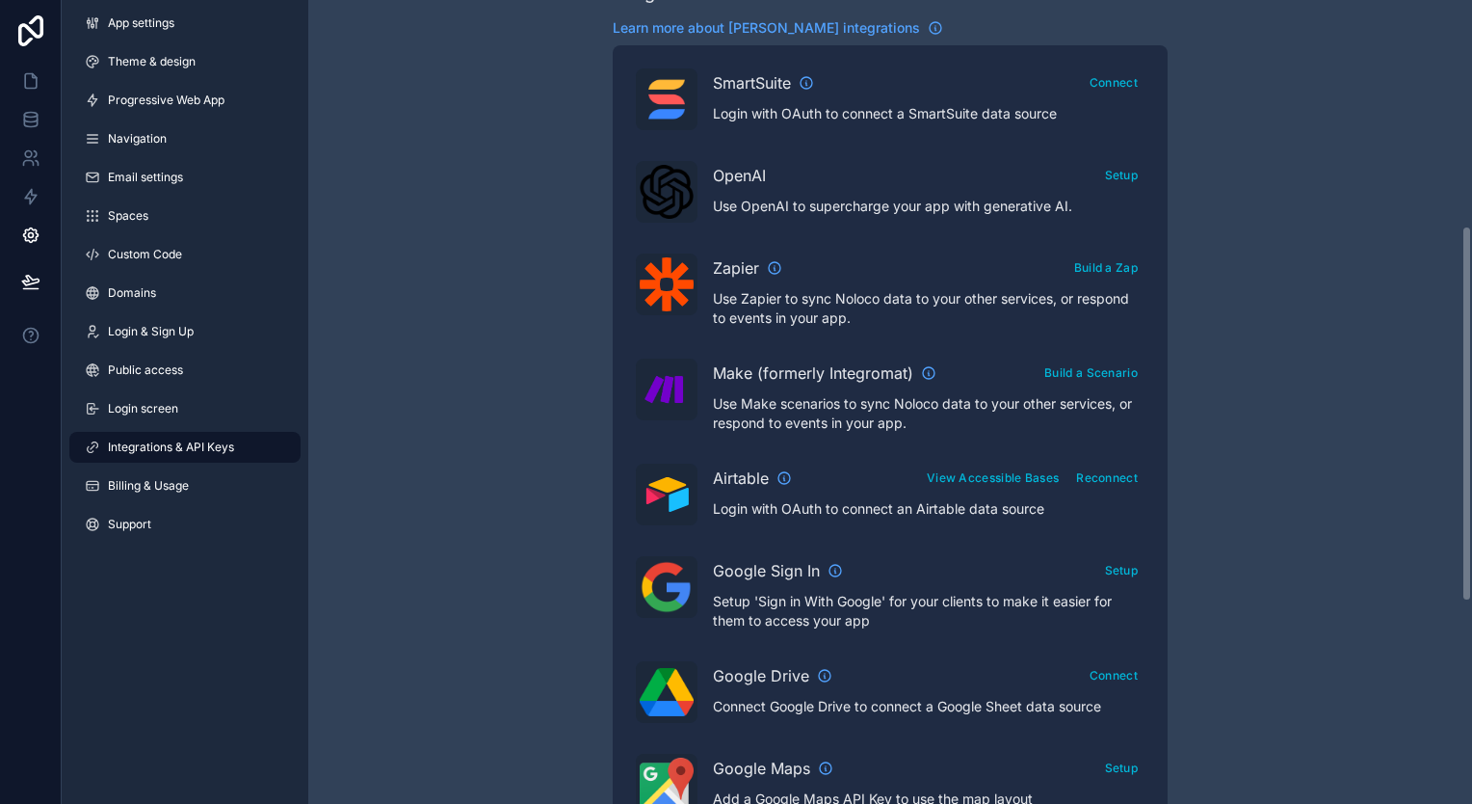
scroll to position [482, 0]
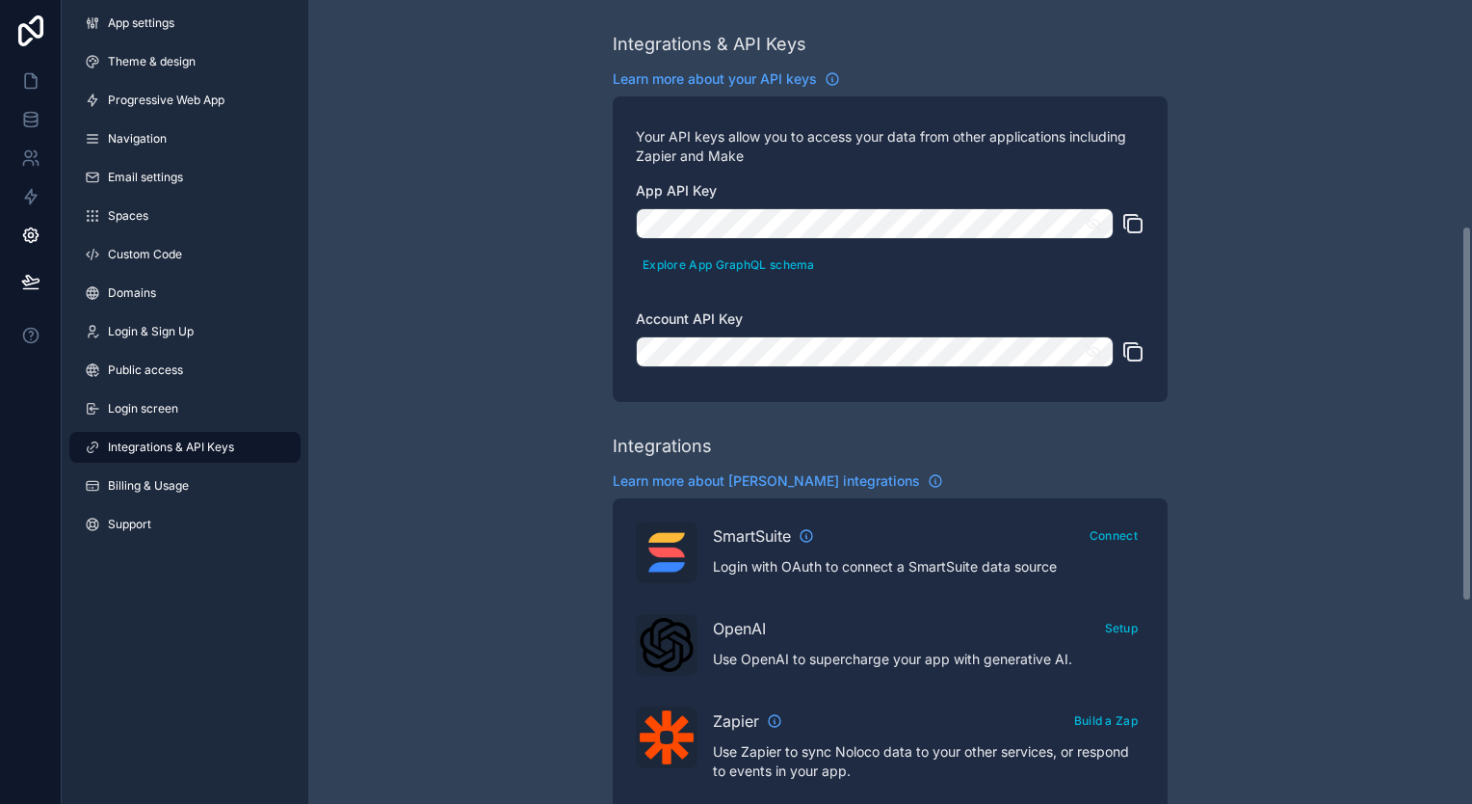
scroll to position [482, 0]
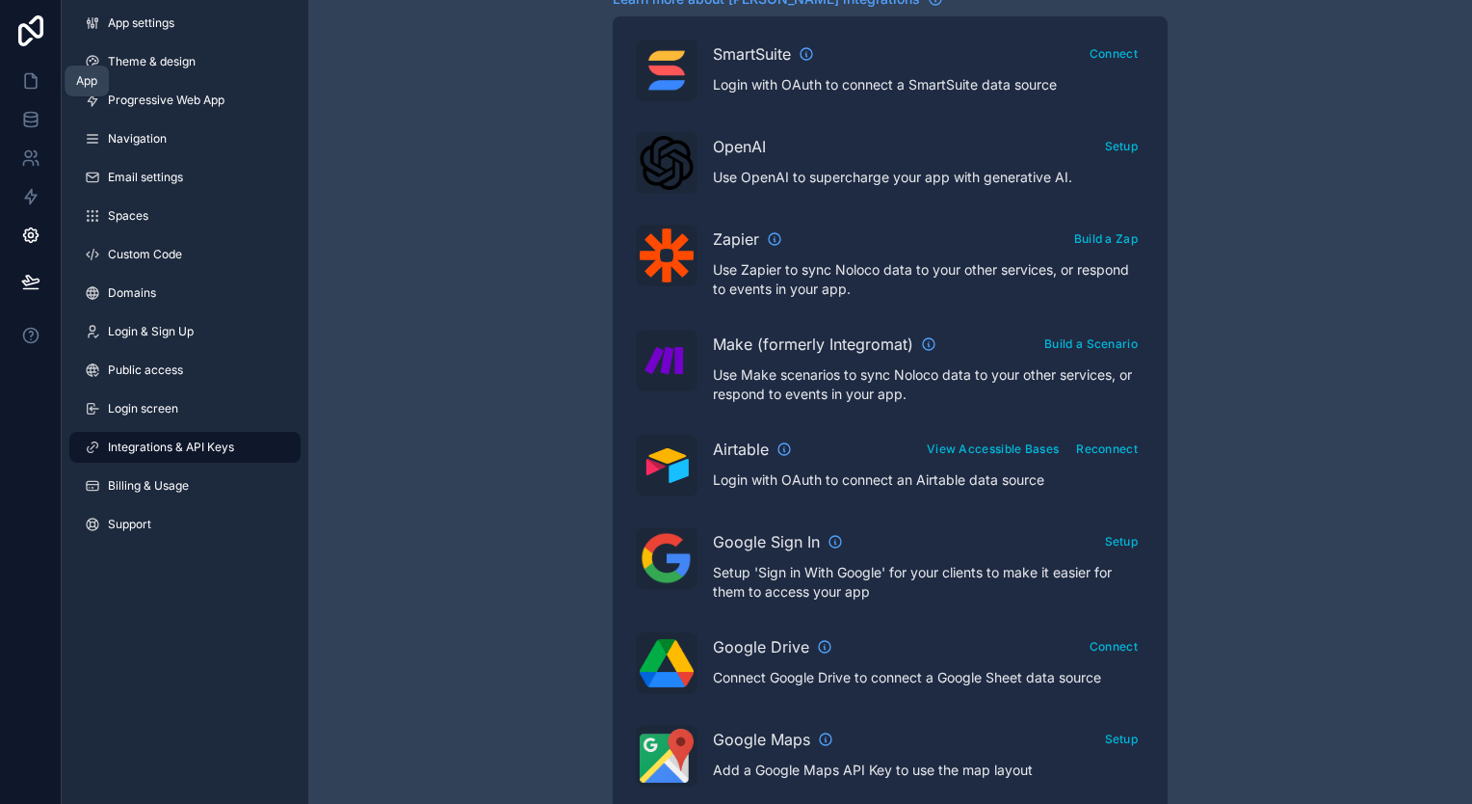
drag, startPoint x: 31, startPoint y: 81, endPoint x: 36, endPoint y: 98, distance: 18.0
click at [31, 81] on icon at bounding box center [30, 80] width 19 height 19
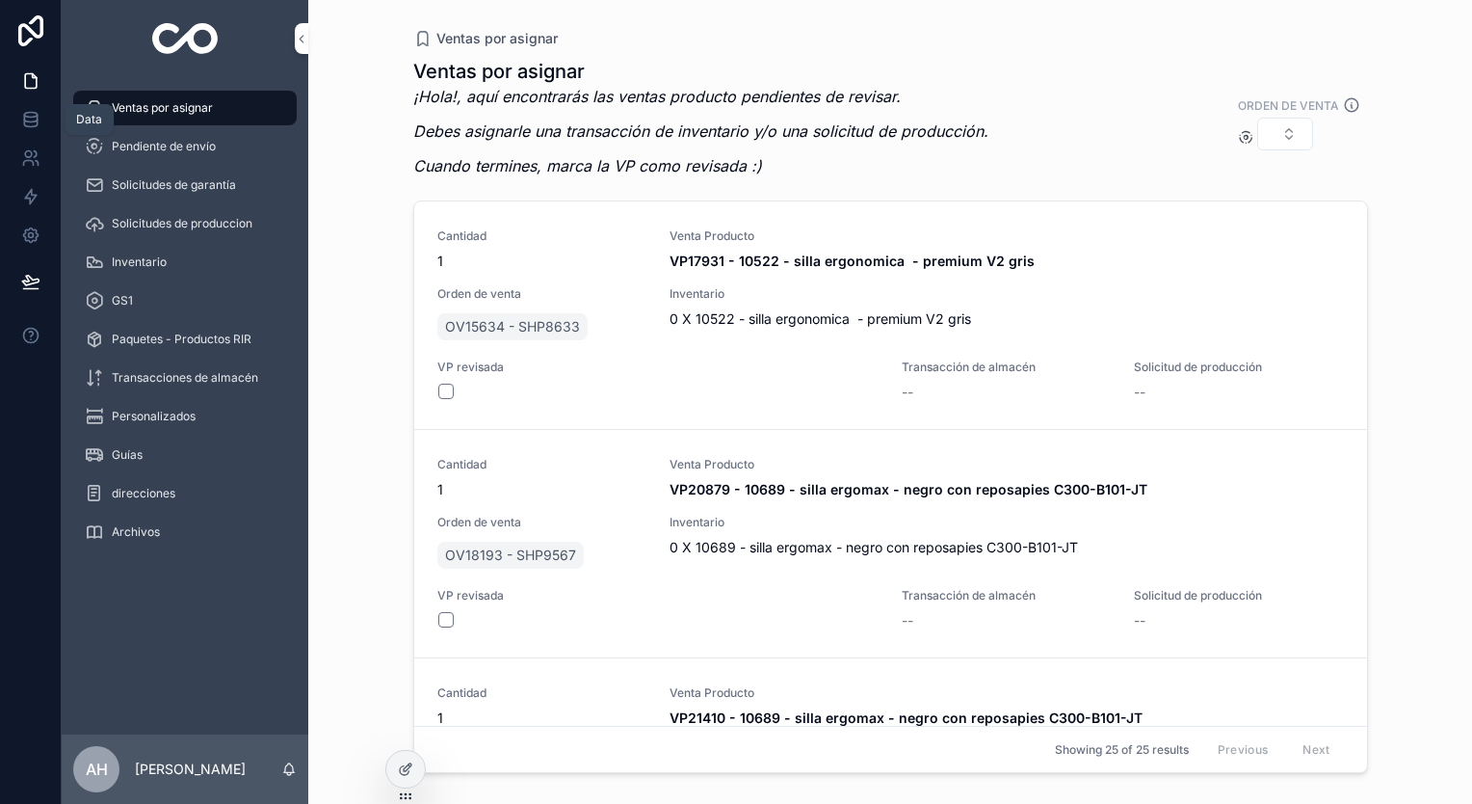
click at [35, 114] on icon at bounding box center [30, 119] width 19 height 19
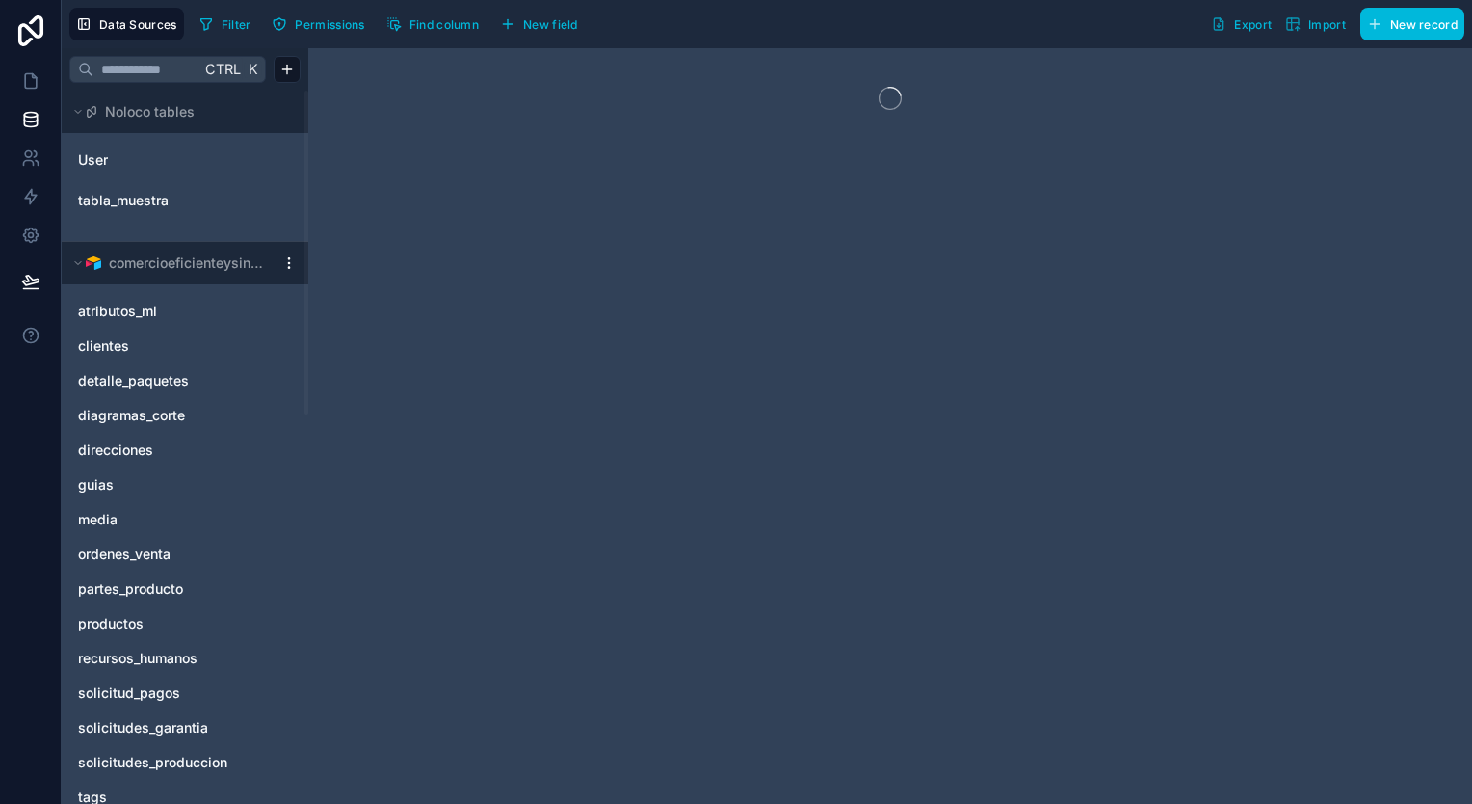
click at [297, 260] on div at bounding box center [289, 262] width 23 height 15
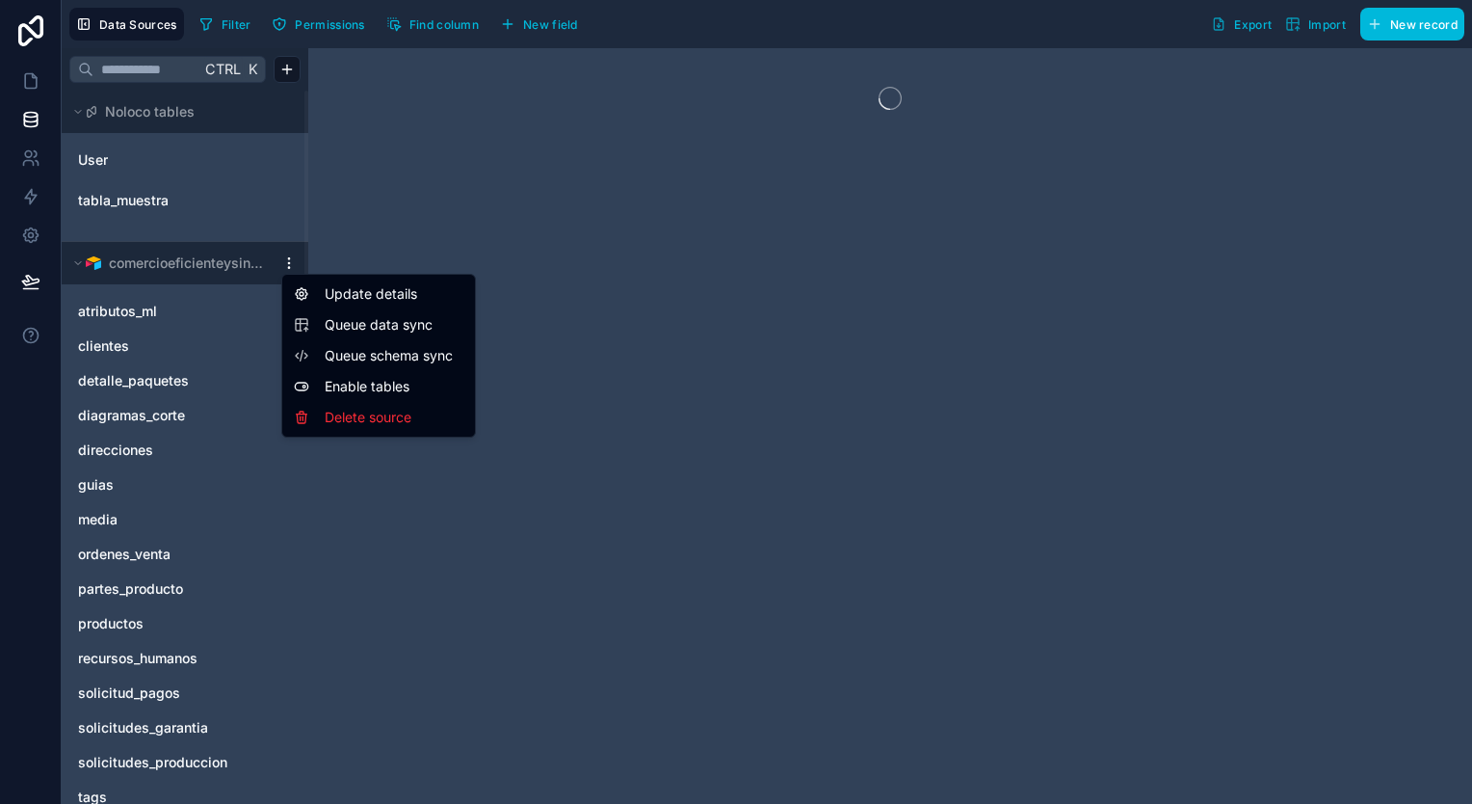
click at [293, 260] on html "Data Sources Filter Permissions Find column New field Export Import New record …" at bounding box center [736, 402] width 1472 height 804
click at [320, 283] on div "Update details" at bounding box center [378, 293] width 185 height 31
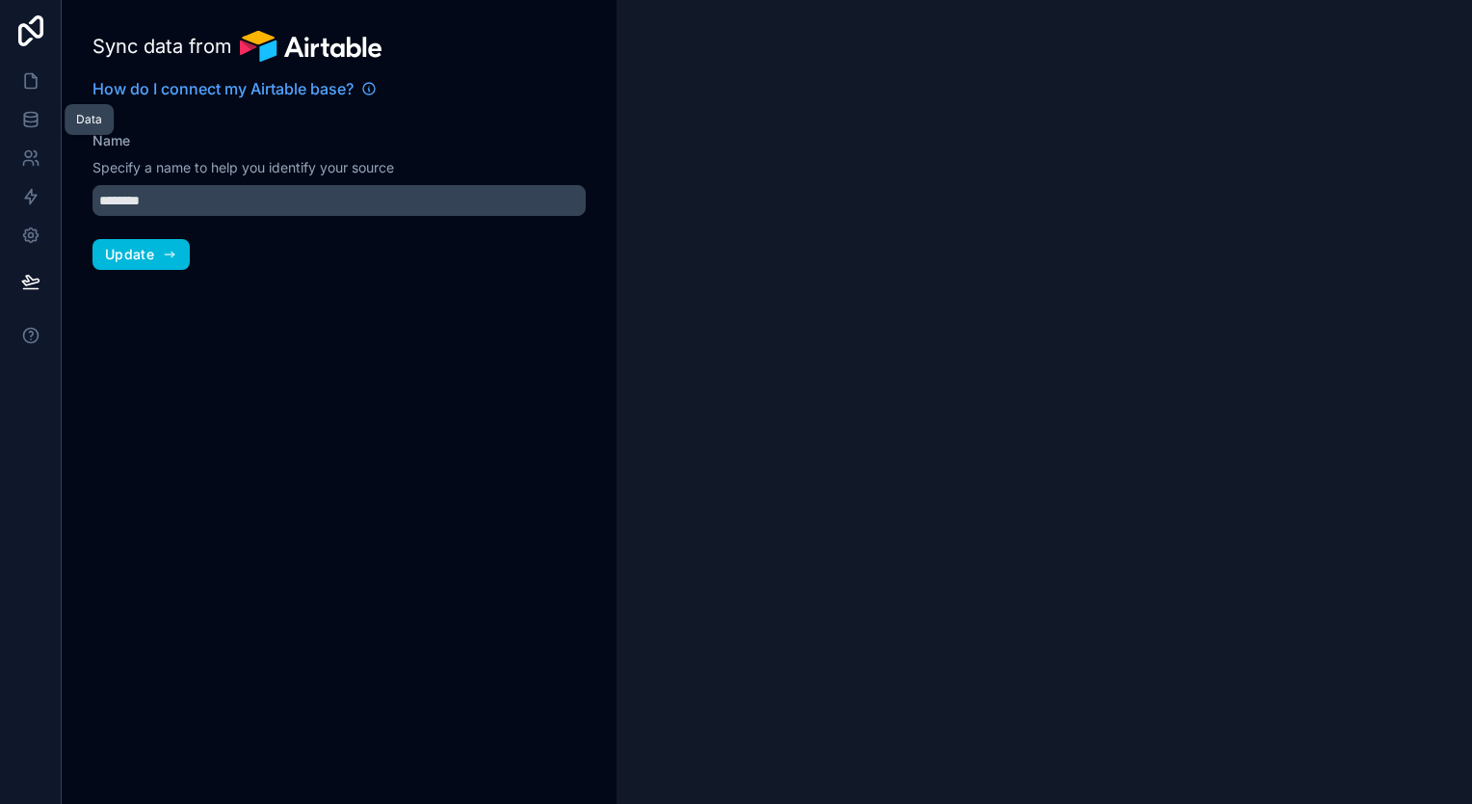
click at [36, 109] on link at bounding box center [30, 119] width 61 height 39
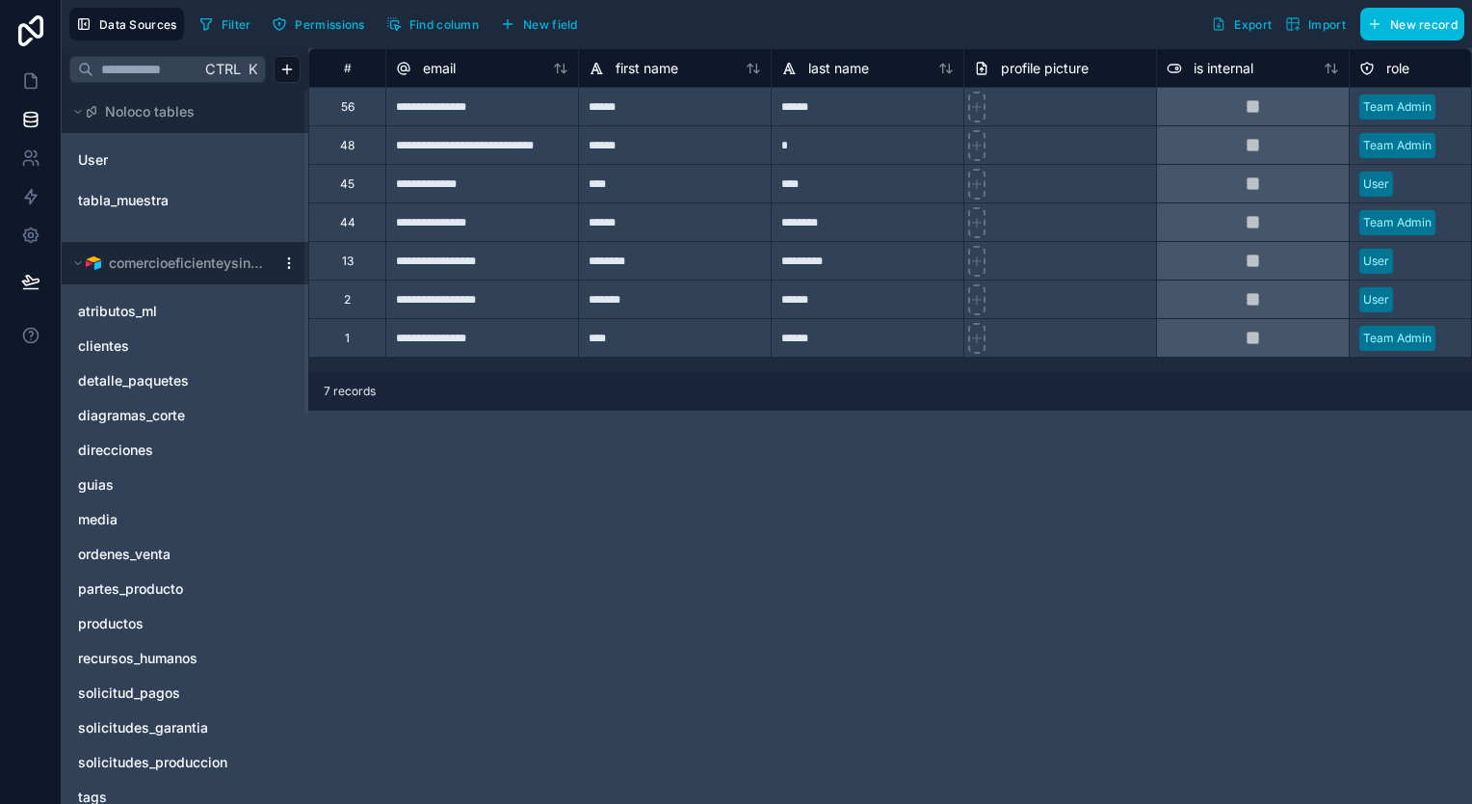
click at [284, 266] on html "**********" at bounding box center [736, 402] width 1472 height 804
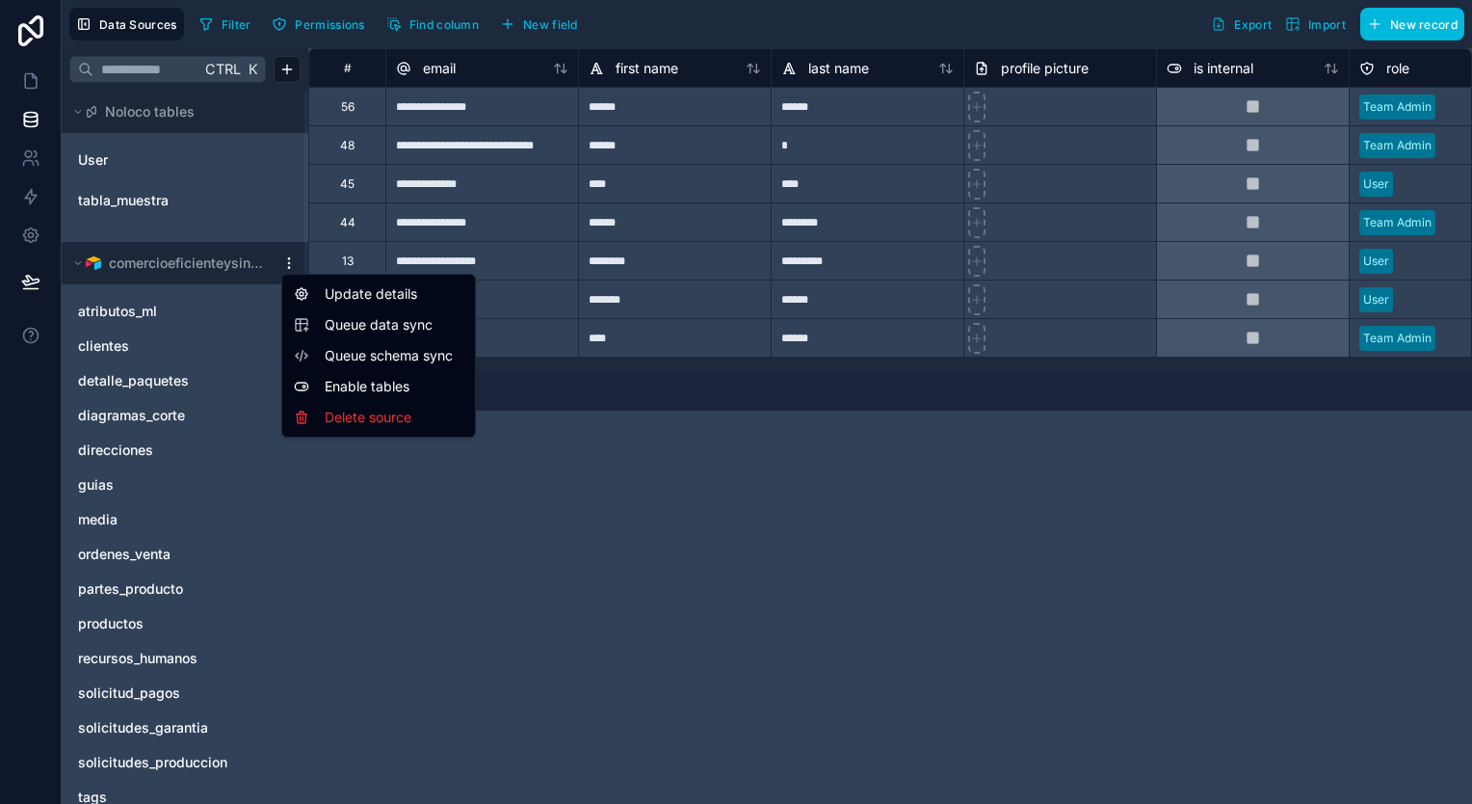
click at [978, 649] on html "**********" at bounding box center [736, 402] width 1472 height 804
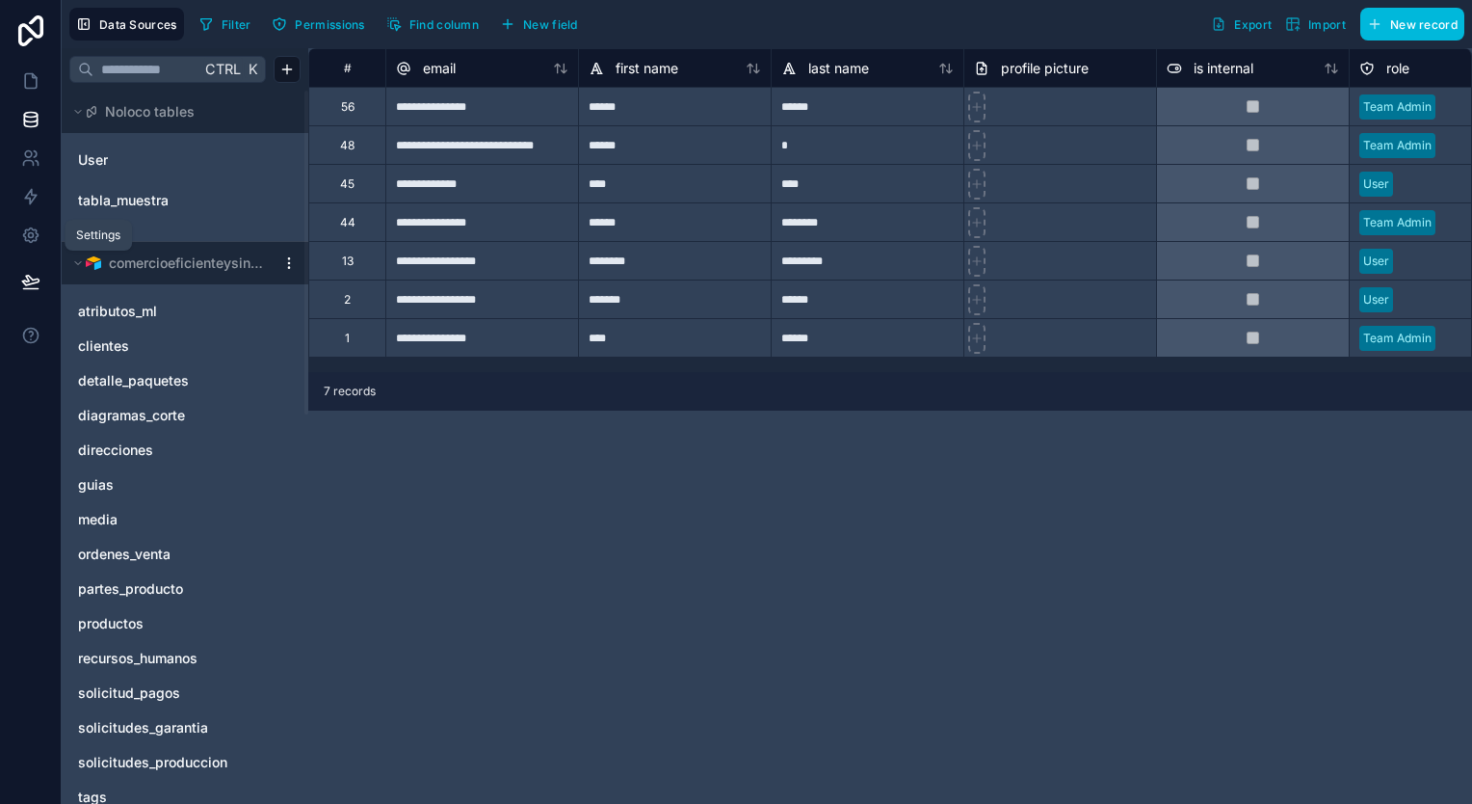
click at [35, 247] on link at bounding box center [30, 235] width 61 height 39
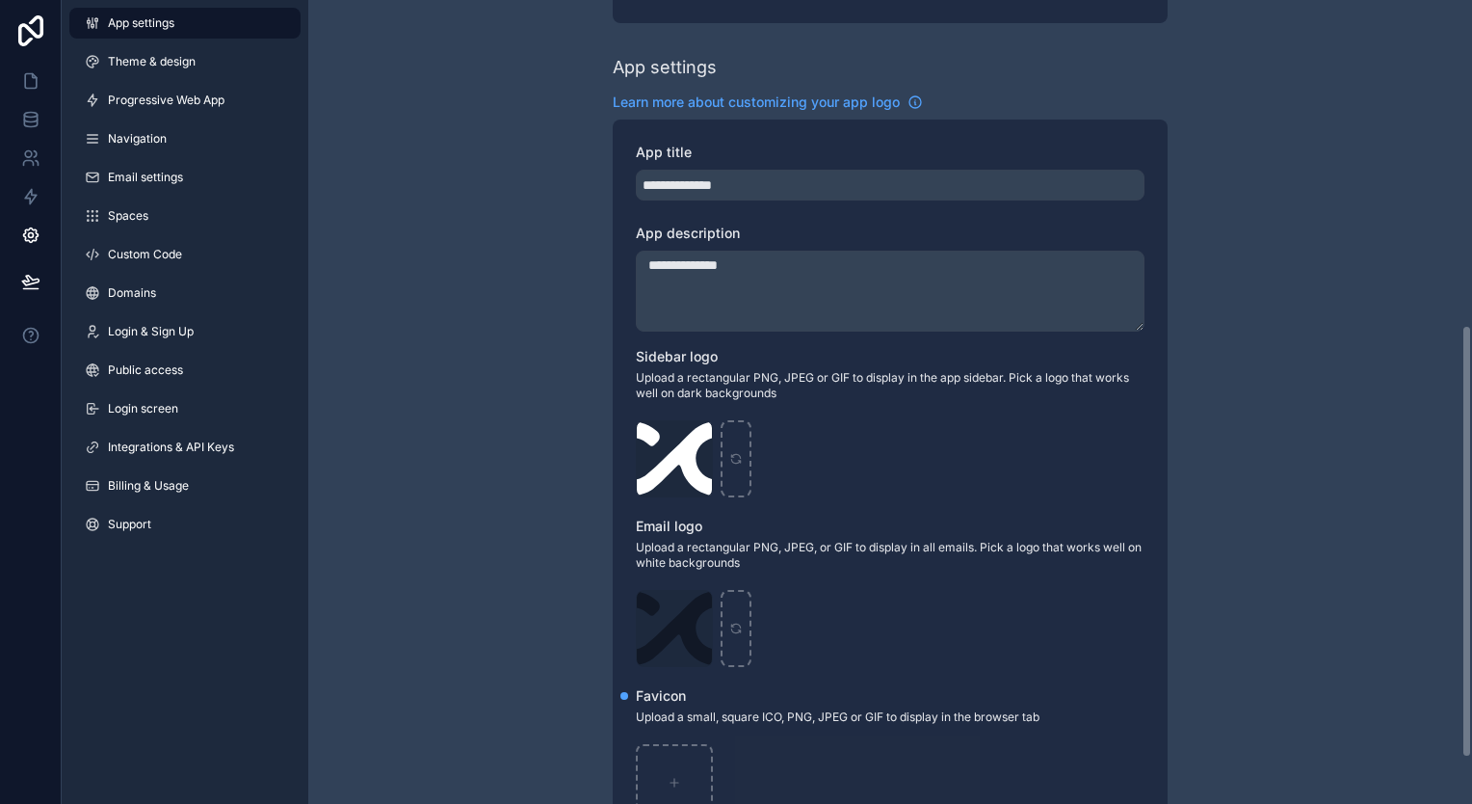
scroll to position [204, 0]
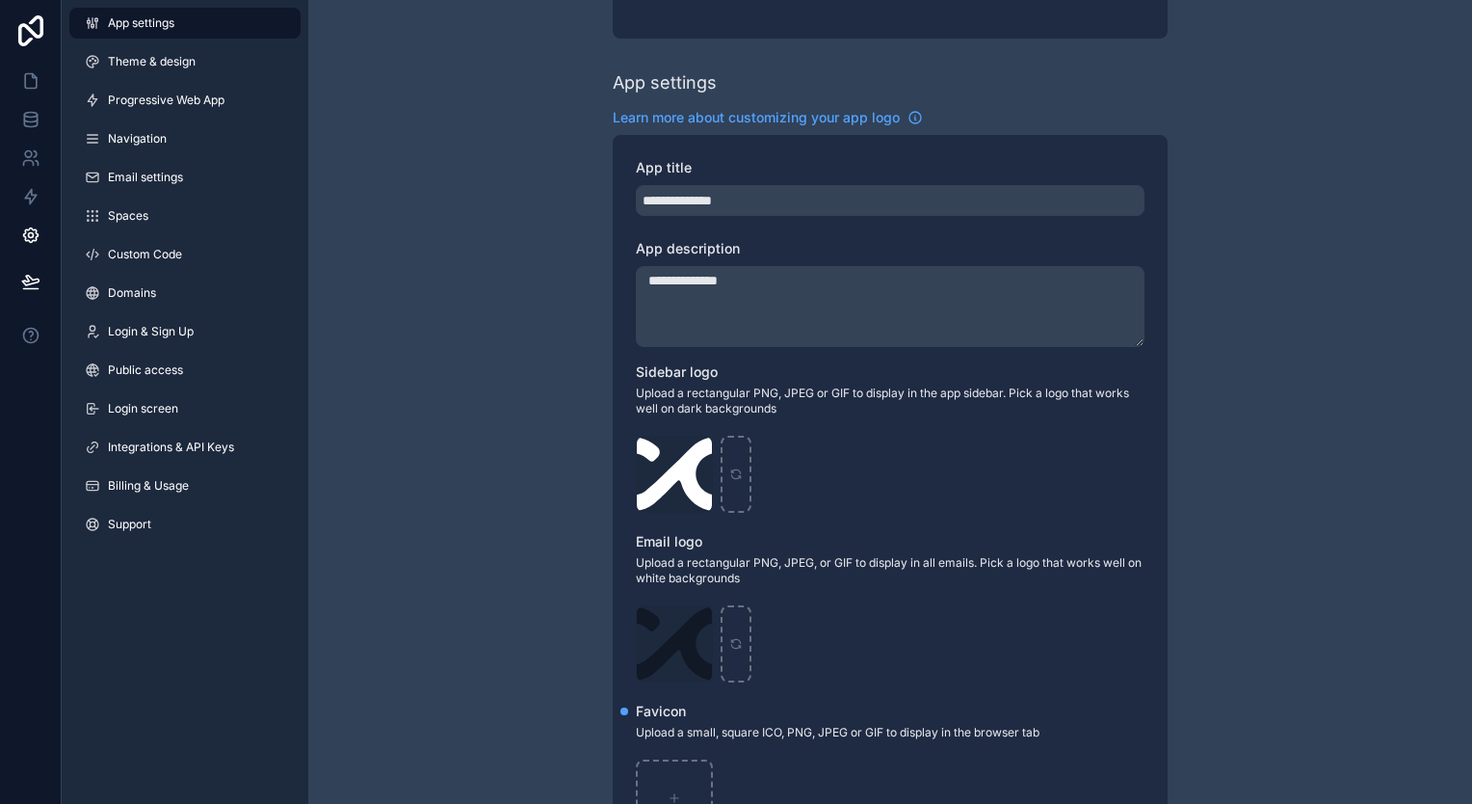
click at [157, 209] on link "Spaces" at bounding box center [184, 215] width 231 height 31
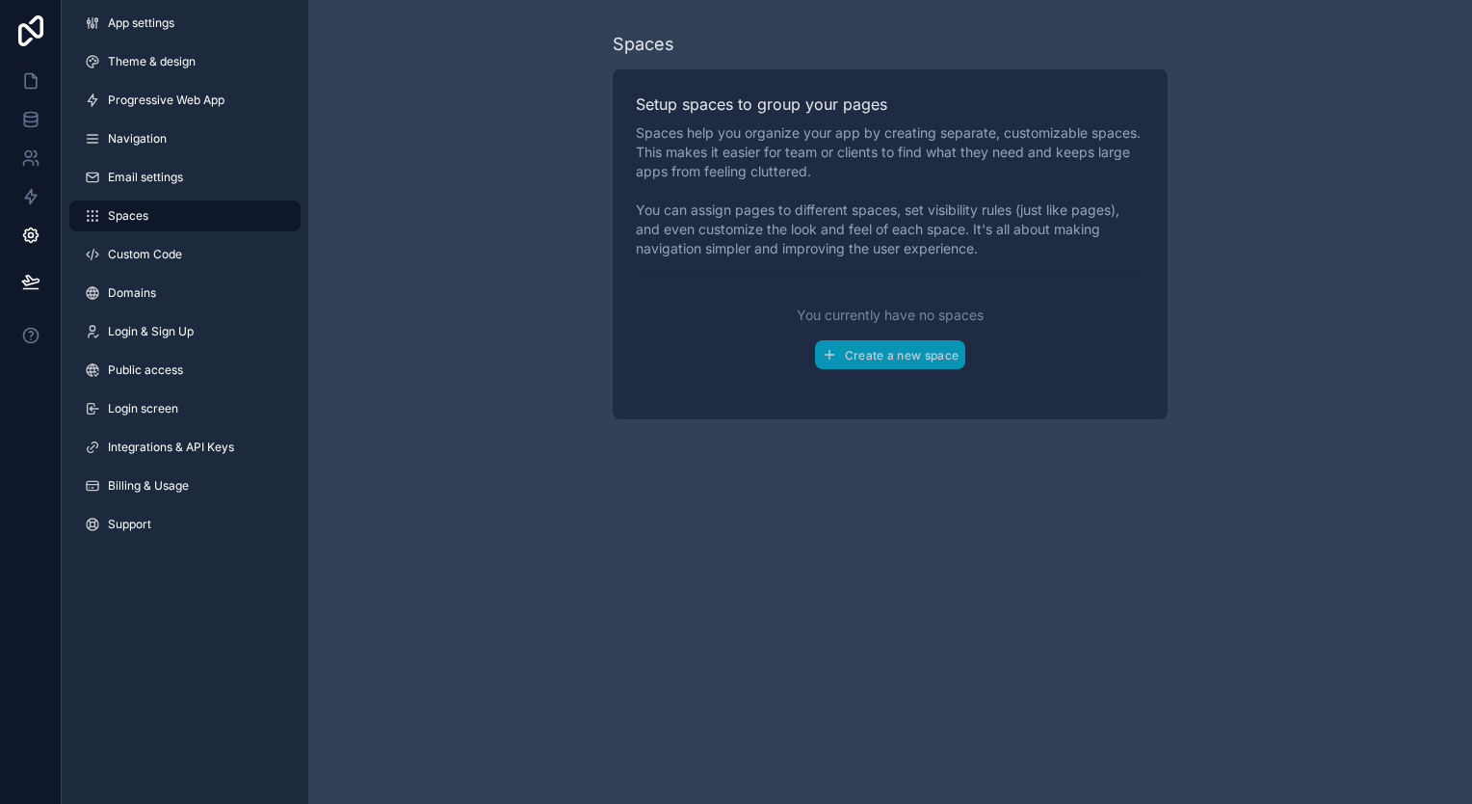
click at [199, 141] on link "Navigation" at bounding box center [184, 138] width 231 height 31
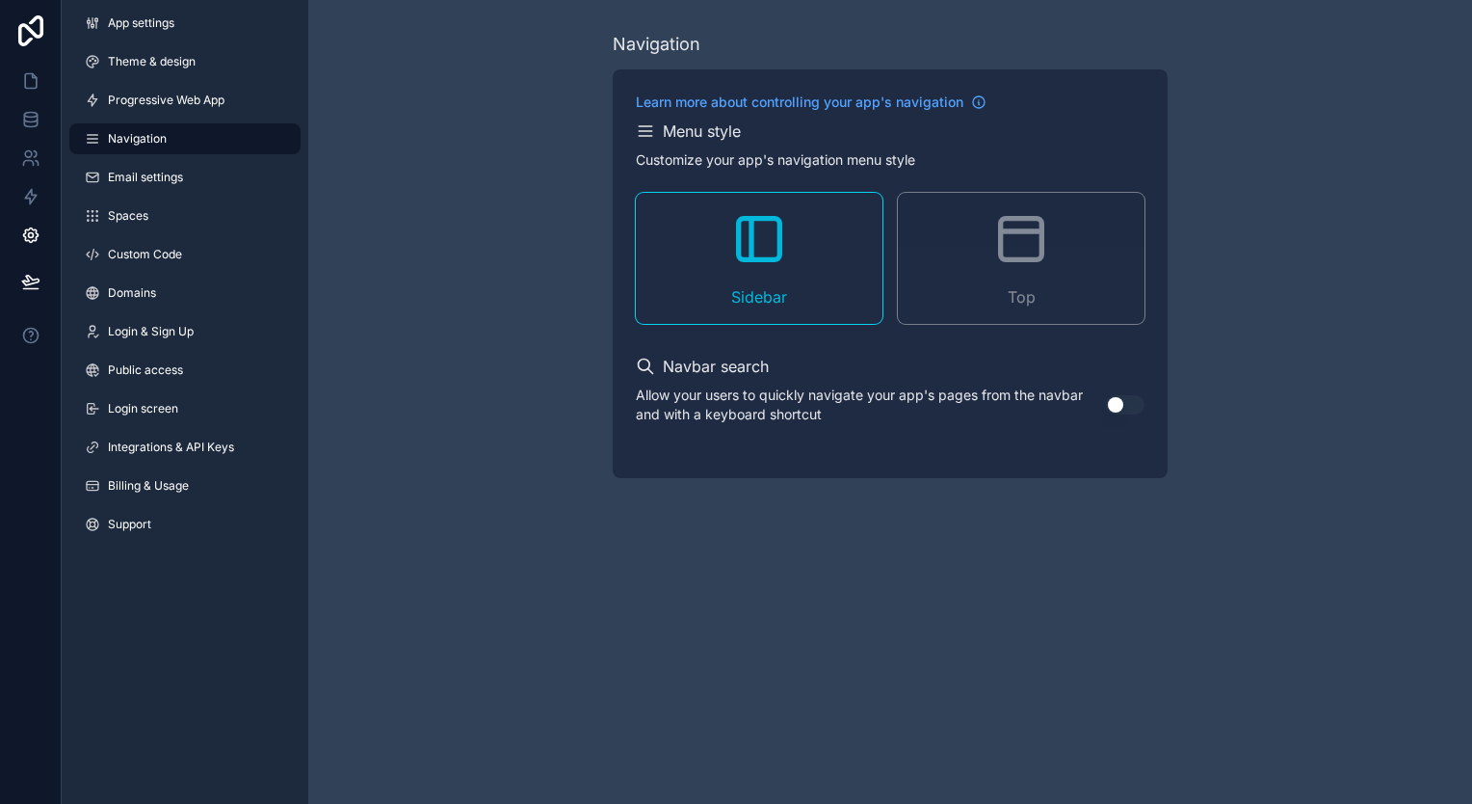
click at [172, 96] on span "Progressive Web App" at bounding box center [166, 100] width 117 height 15
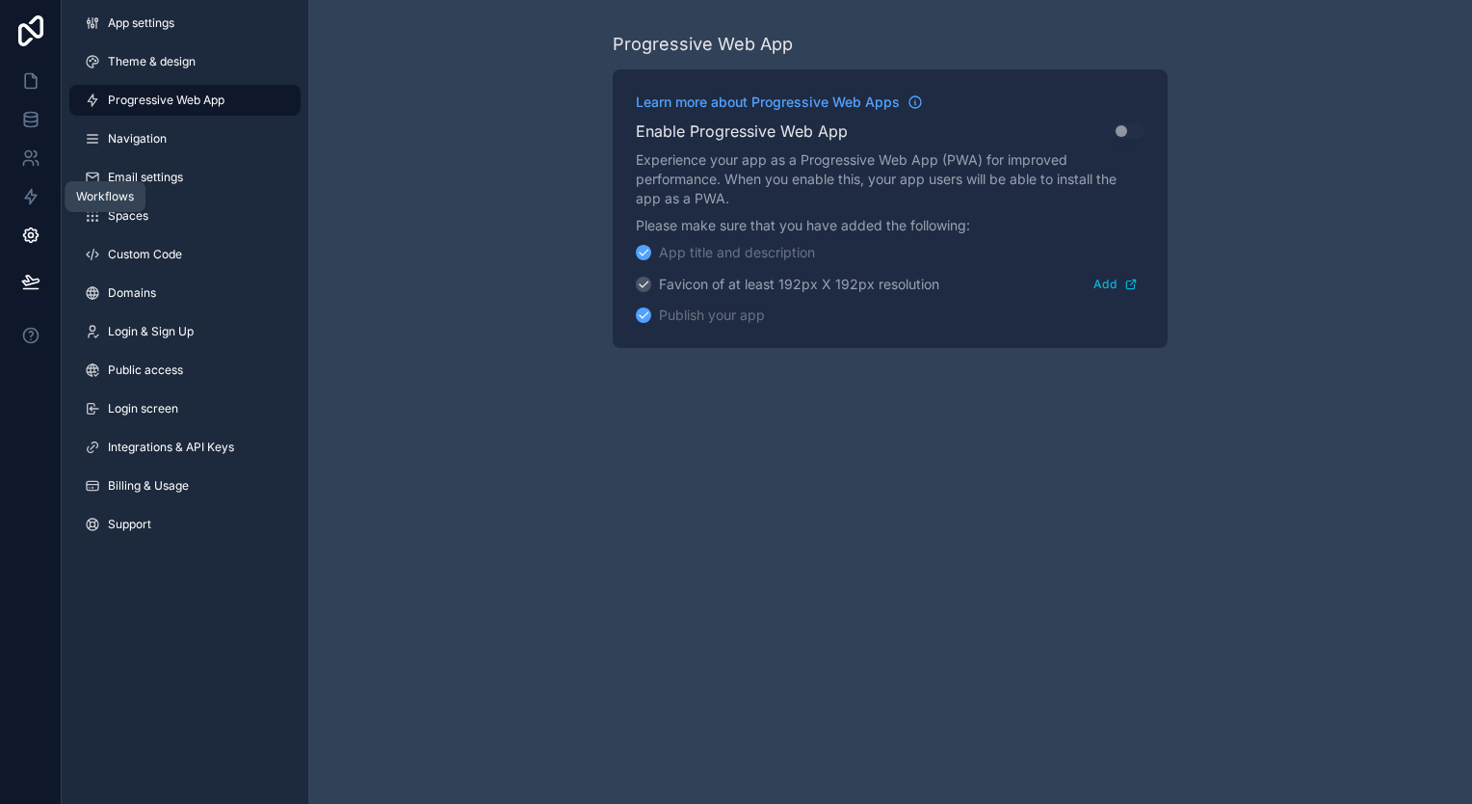
click at [34, 195] on icon at bounding box center [31, 197] width 12 height 14
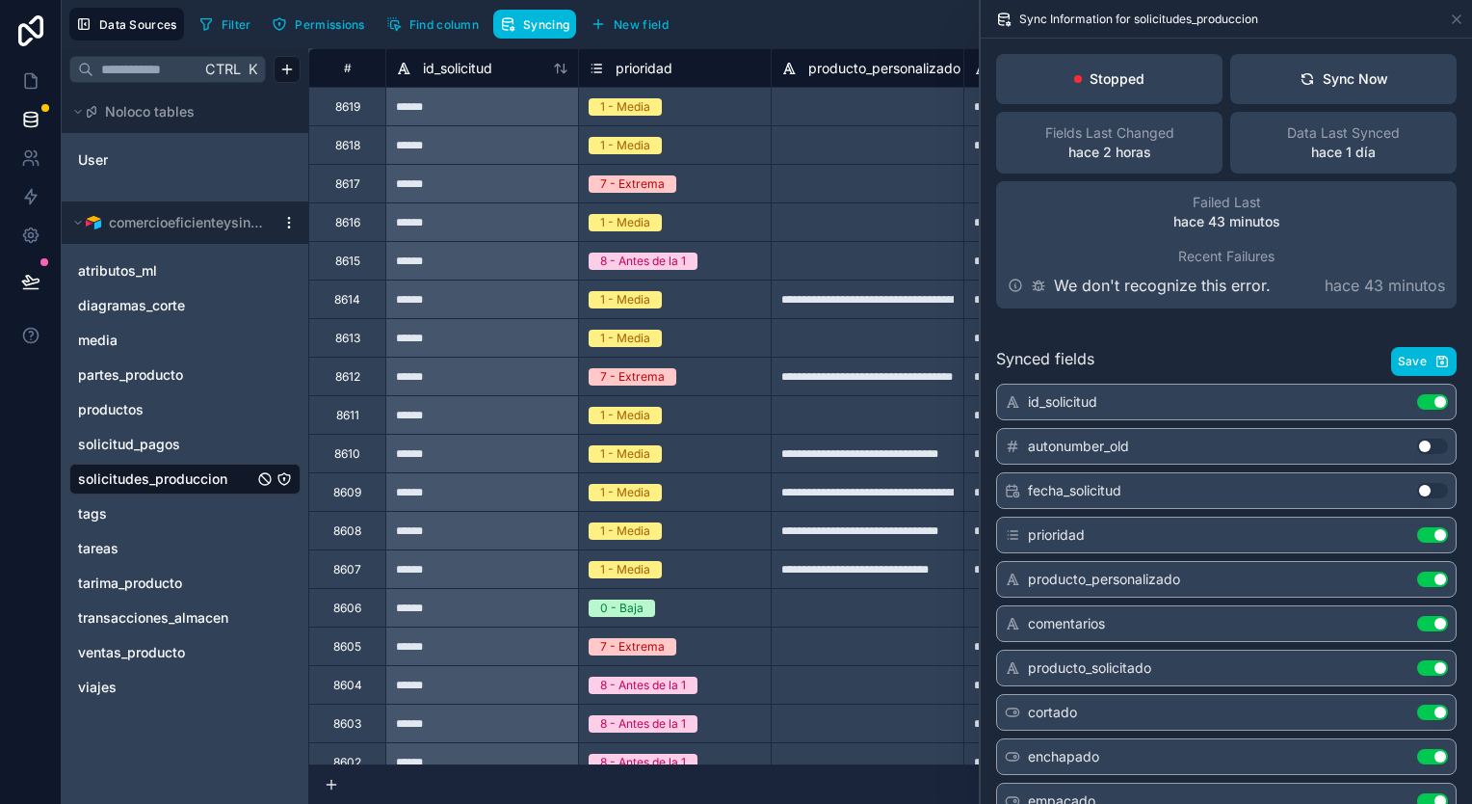
click at [1430, 446] on button "Use setting" at bounding box center [1432, 445] width 31 height 15
click at [1426, 480] on div "fecha_solicitud Use setting" at bounding box center [1226, 490] width 461 height 37
click at [1423, 488] on button "Use setting" at bounding box center [1432, 490] width 31 height 15
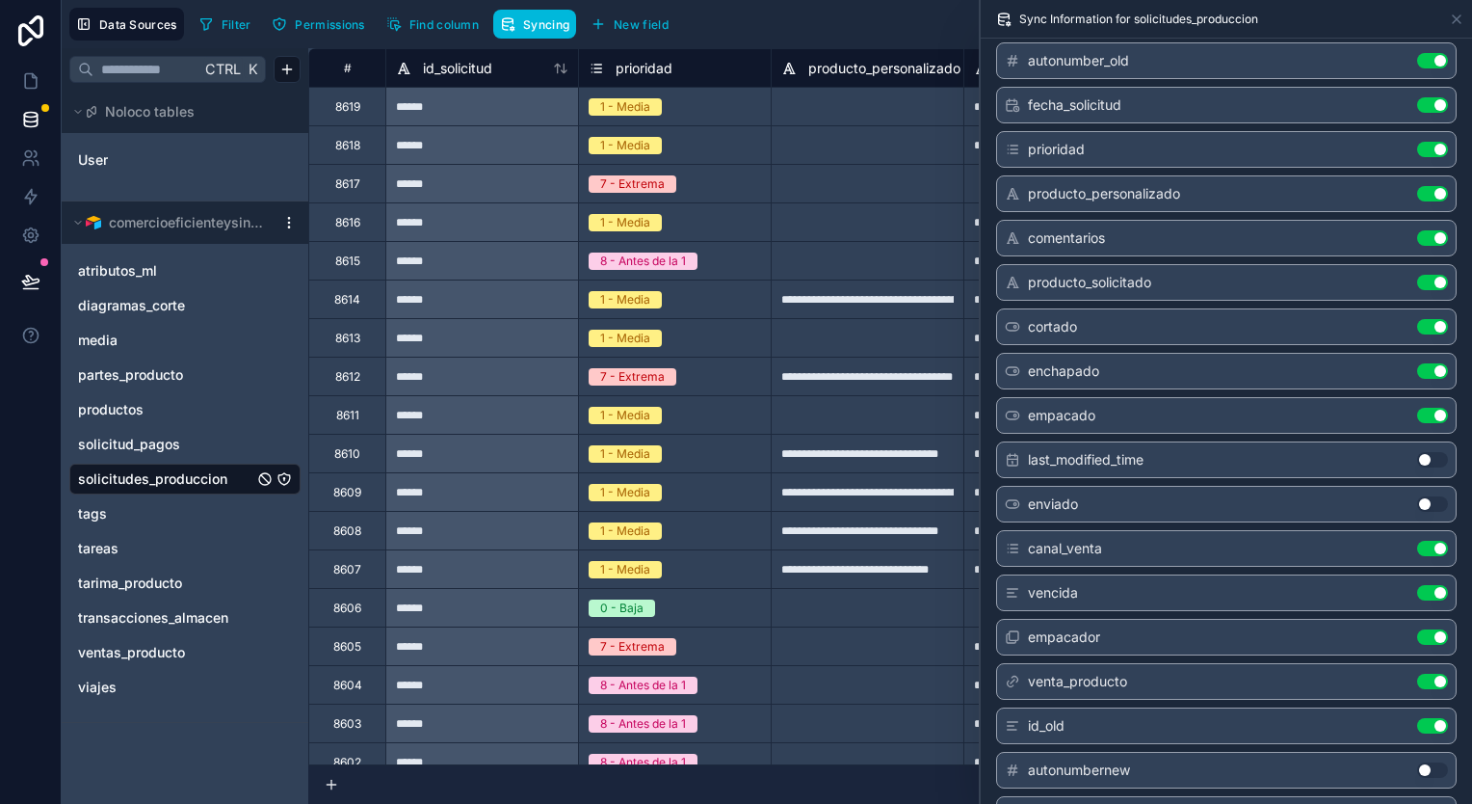
click at [1424, 459] on button "Use setting" at bounding box center [1432, 459] width 31 height 15
click at [1425, 496] on button "Use setting" at bounding box center [1432, 503] width 31 height 15
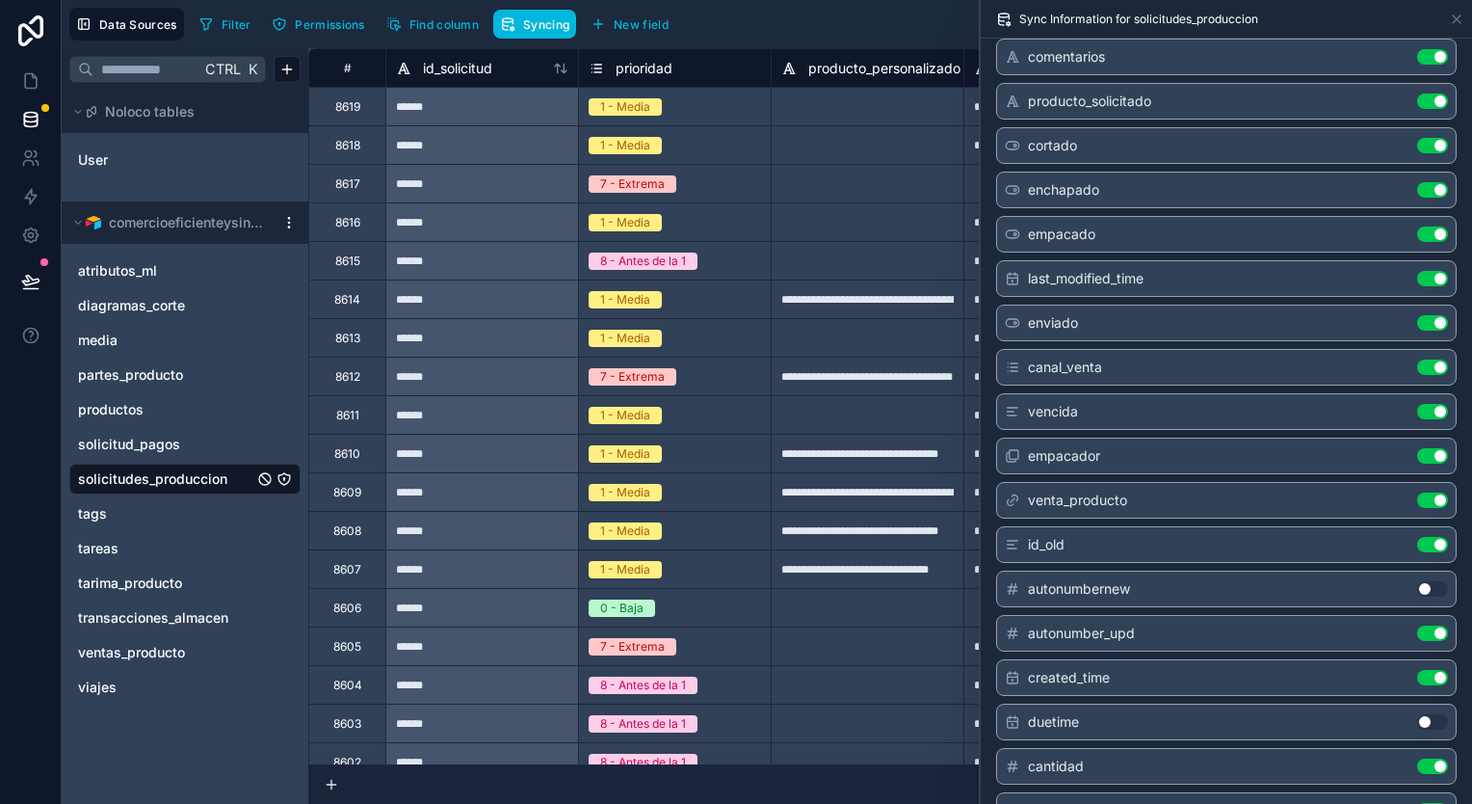
scroll to position [578, 0]
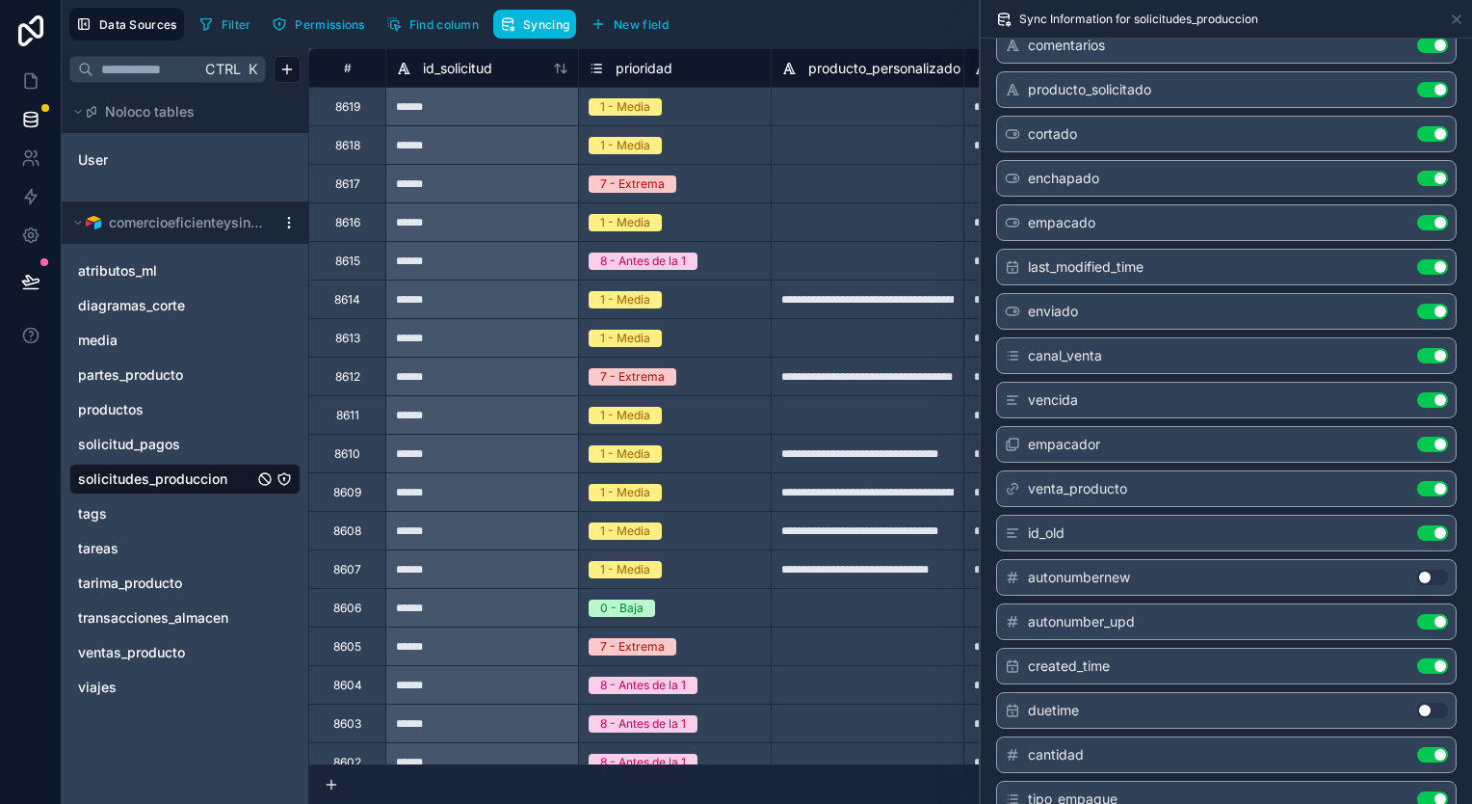
click at [1419, 571] on button "Use setting" at bounding box center [1432, 576] width 31 height 15
click at [1422, 702] on button "Use setting" at bounding box center [1432, 709] width 31 height 15
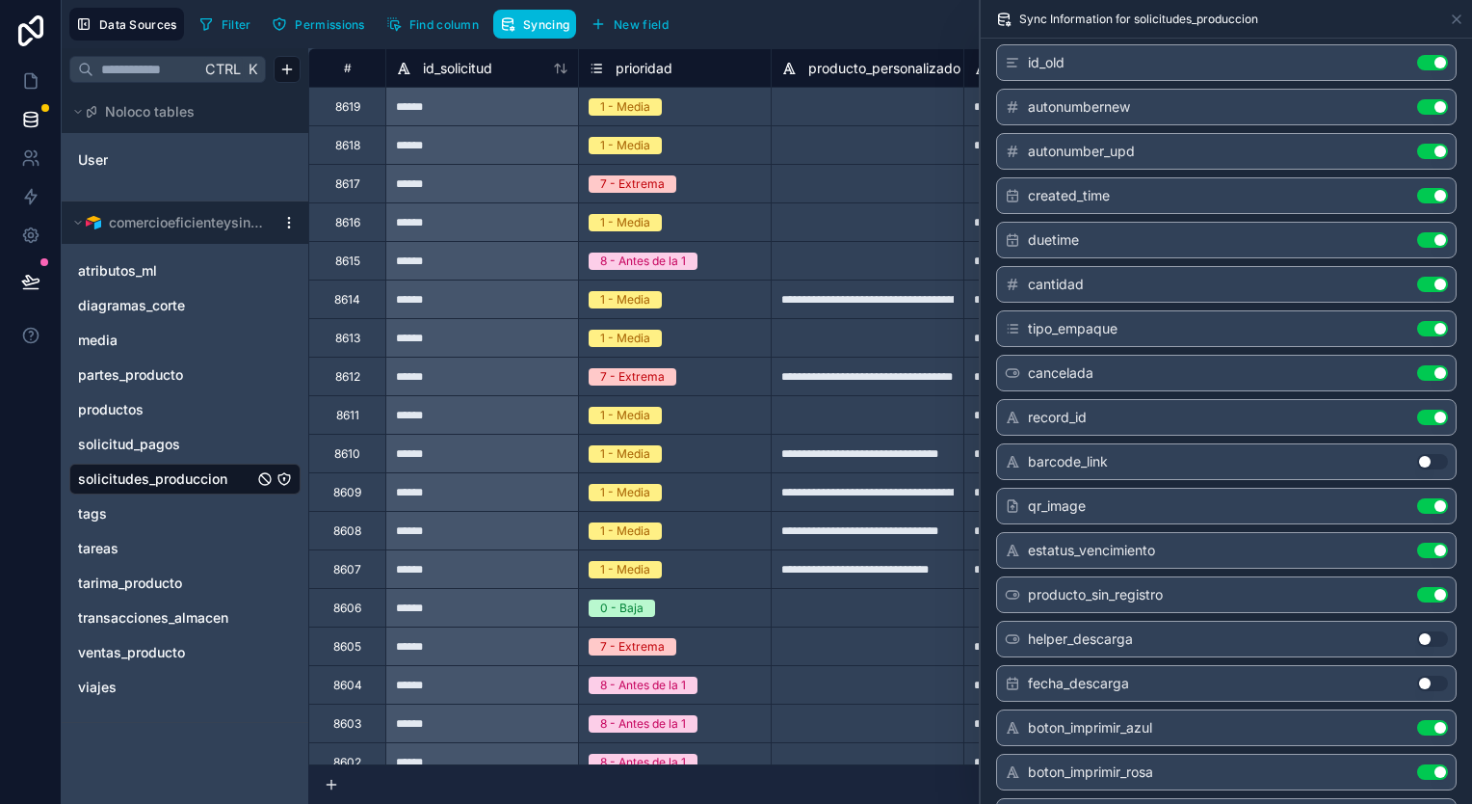
scroll to position [1060, 0]
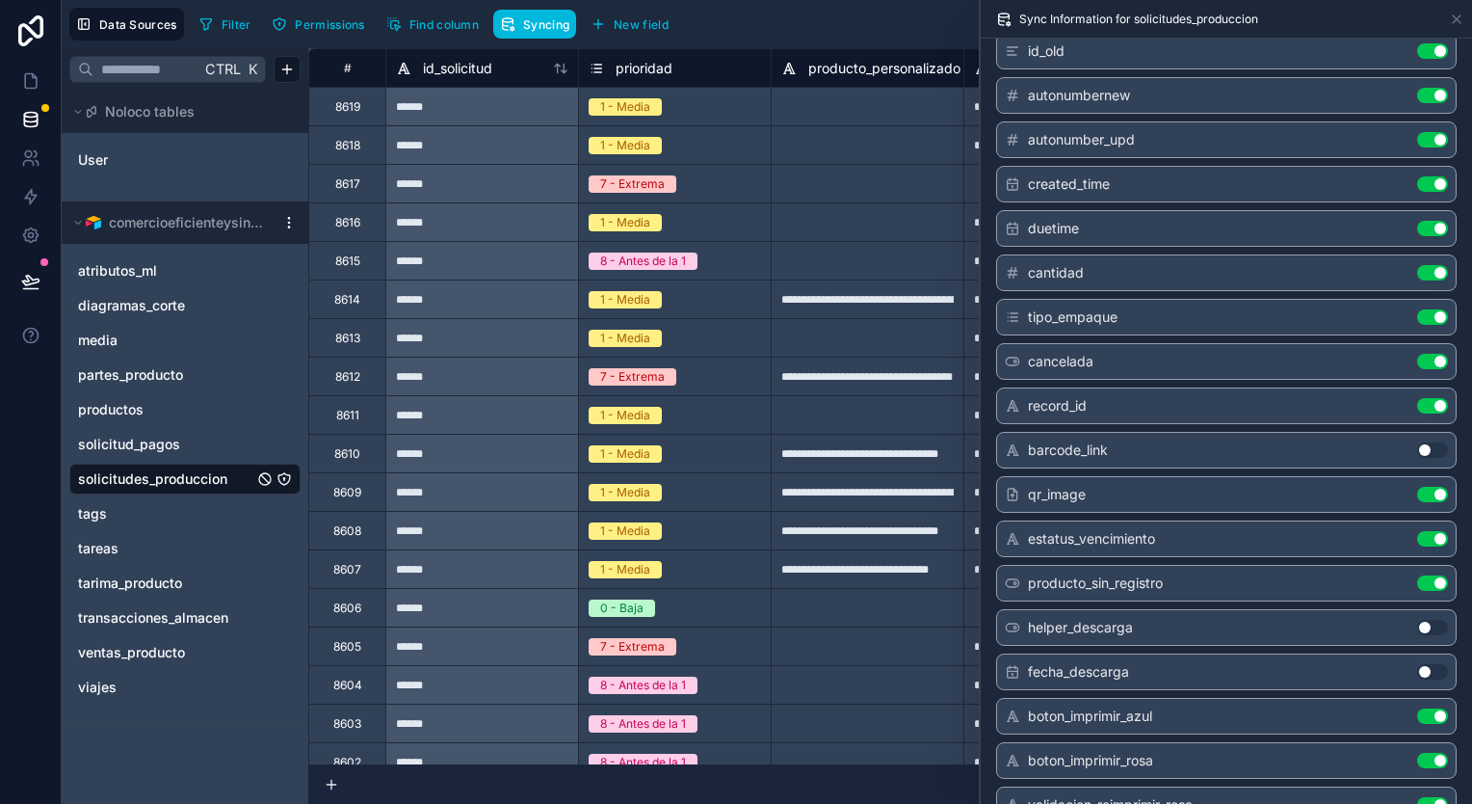
click at [1427, 620] on button "Use setting" at bounding box center [1432, 627] width 31 height 15
click at [1422, 664] on button "Use setting" at bounding box center [1432, 671] width 31 height 15
click at [1419, 442] on button "Use setting" at bounding box center [1432, 449] width 31 height 15
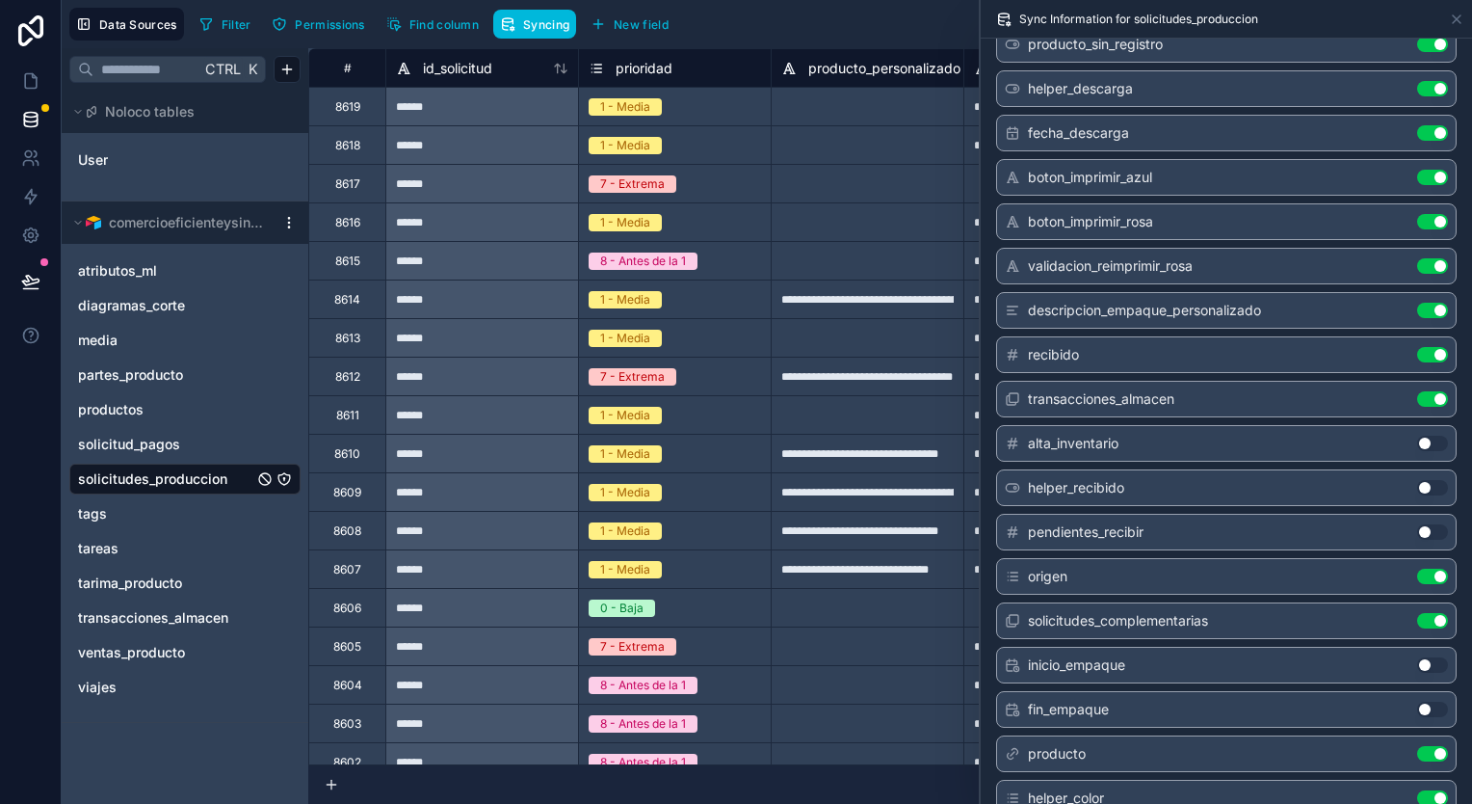
scroll to position [1638, 0]
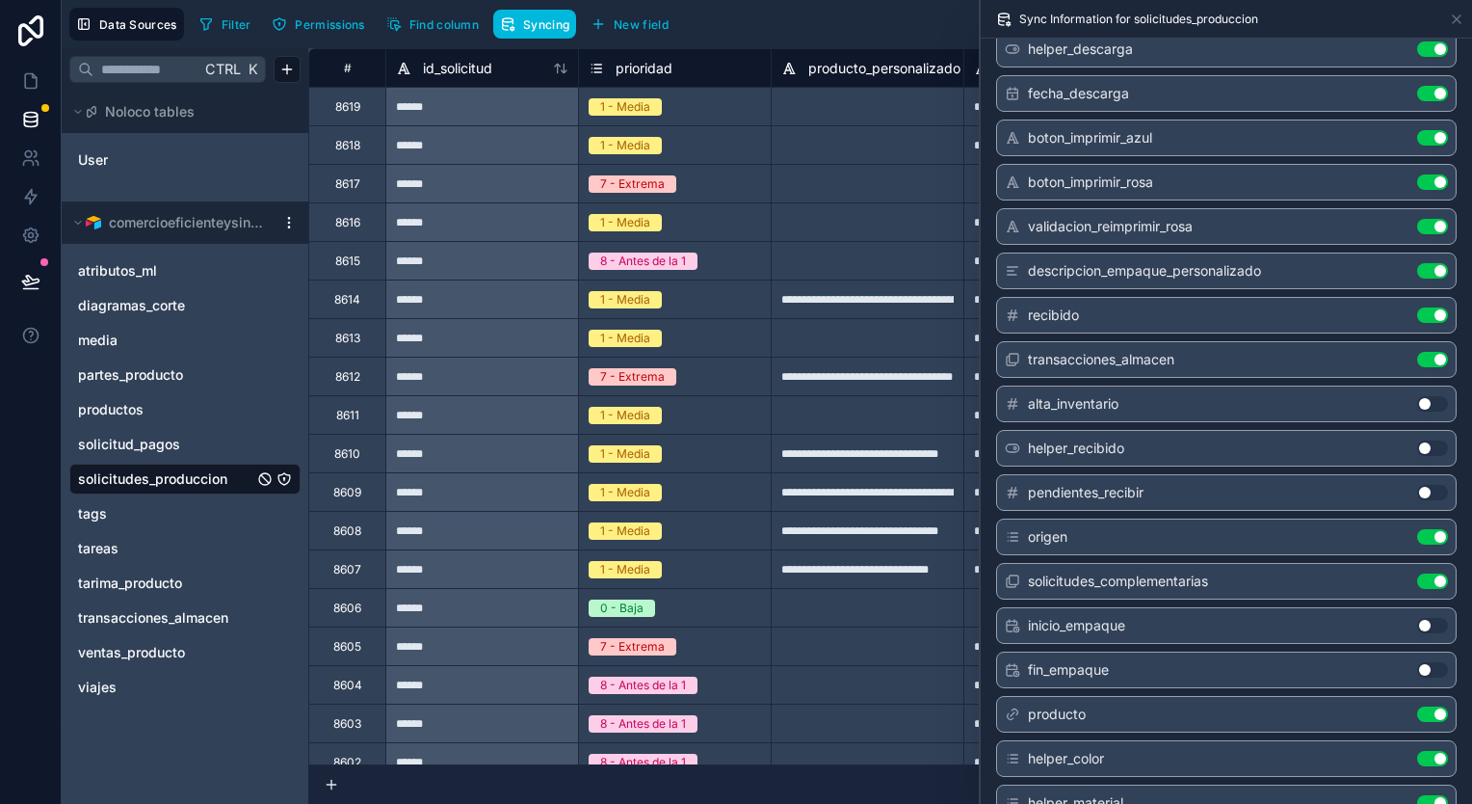
click at [1420, 396] on button "Use setting" at bounding box center [1432, 403] width 31 height 15
click at [1425, 440] on button "Use setting" at bounding box center [1432, 447] width 31 height 15
click at [1423, 474] on div "pendientes_recibir Use setting" at bounding box center [1226, 492] width 461 height 37
click at [1426, 485] on button "Use setting" at bounding box center [1432, 492] width 31 height 15
click at [1428, 618] on button "Use setting" at bounding box center [1432, 625] width 31 height 15
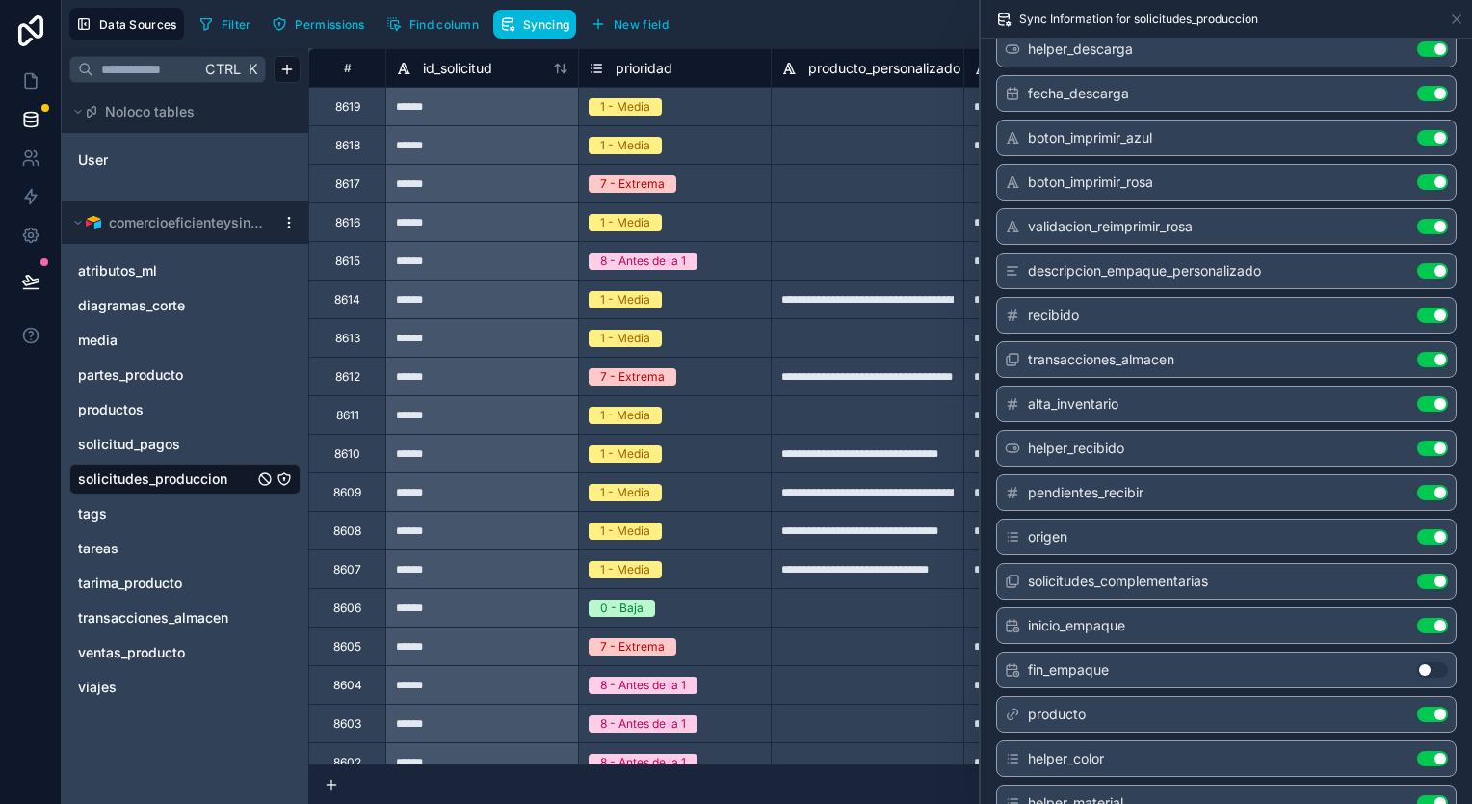
click at [1428, 662] on button "Use setting" at bounding box center [1432, 669] width 31 height 15
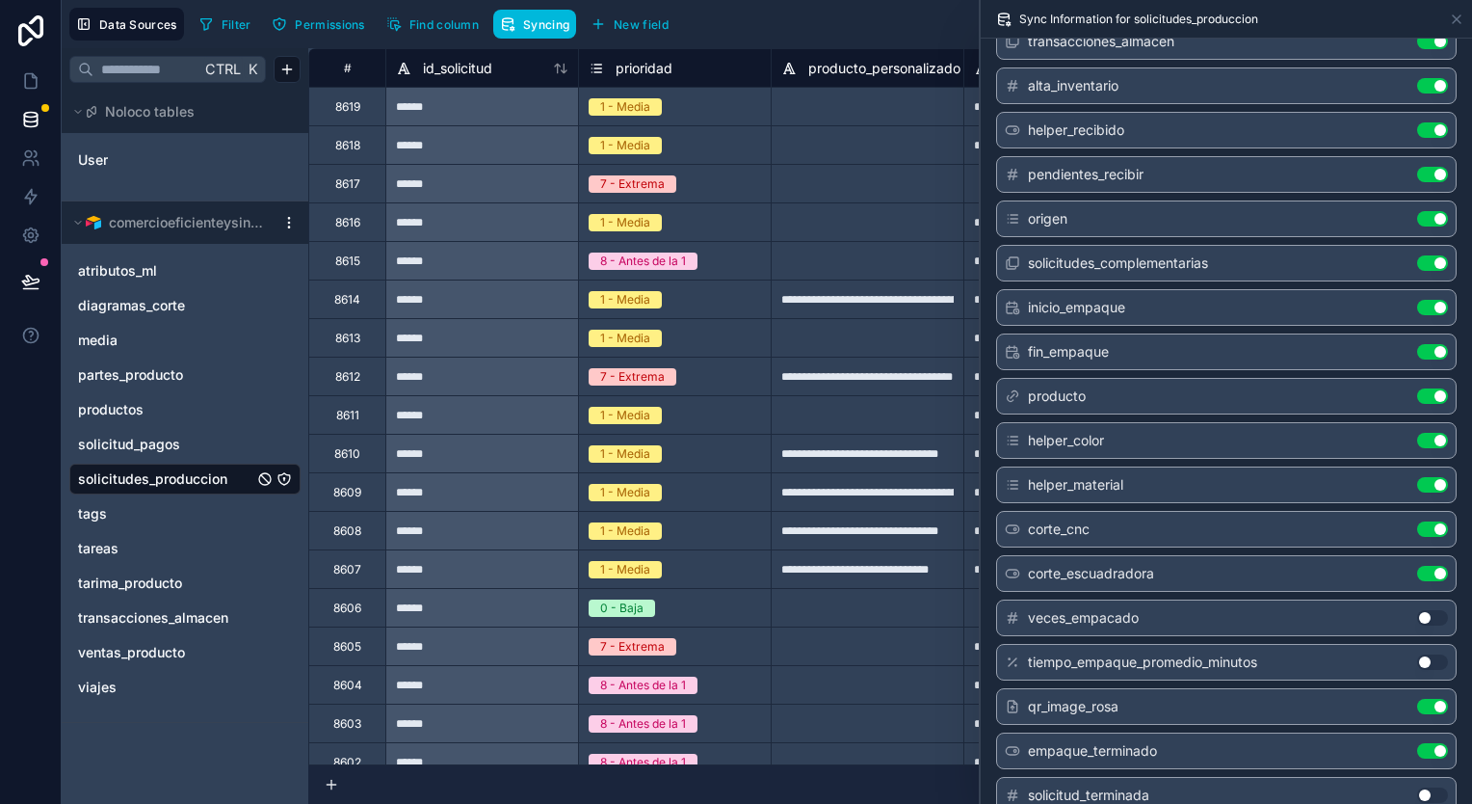
scroll to position [2135, 0]
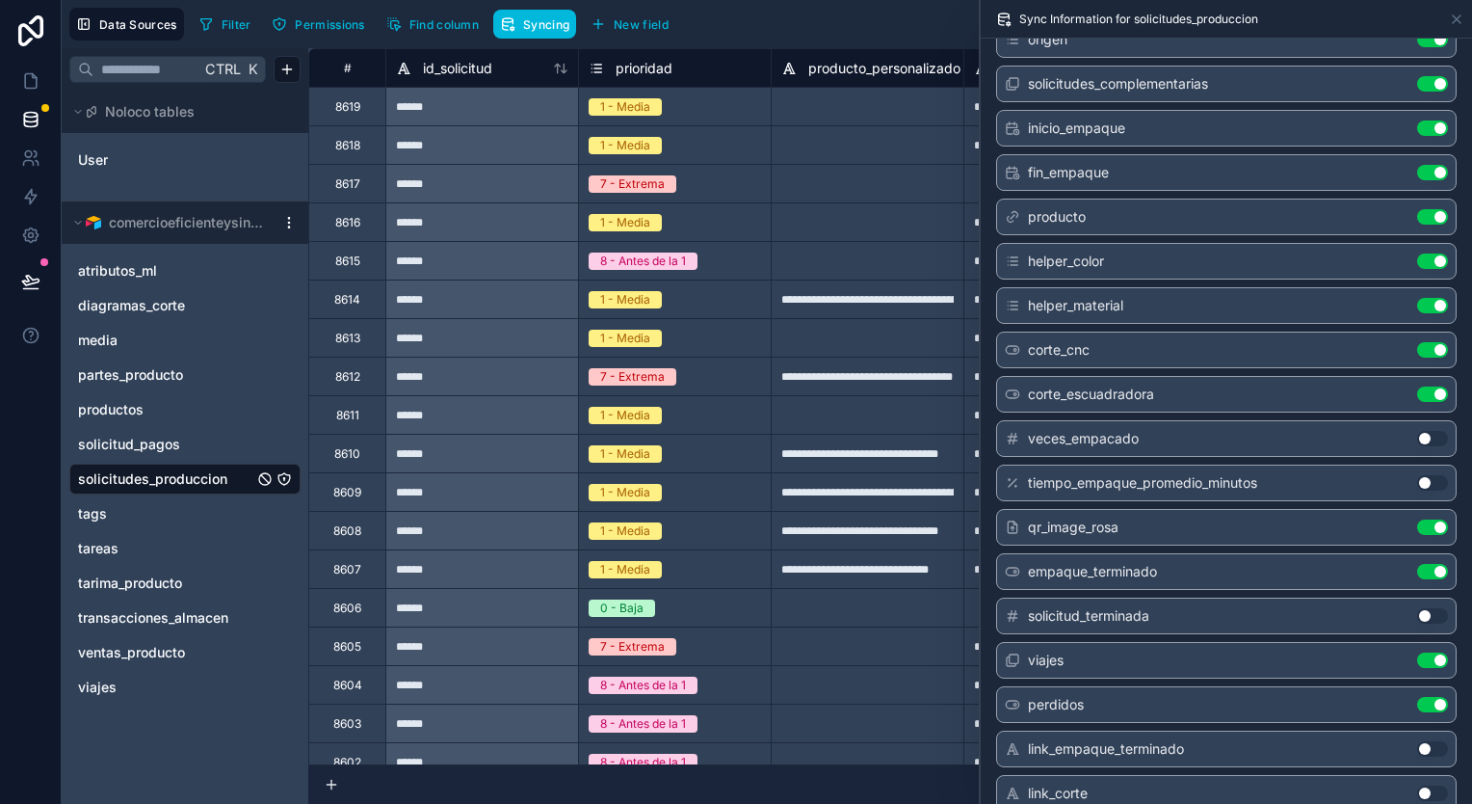
click at [1424, 431] on button "Use setting" at bounding box center [1432, 438] width 31 height 15
click at [1425, 475] on button "Use setting" at bounding box center [1432, 482] width 31 height 15
click at [1428, 608] on button "Use setting" at bounding box center [1432, 615] width 31 height 15
click at [1425, 730] on div "link_empaque_terminado Use setting" at bounding box center [1226, 748] width 461 height 37
click at [1425, 741] on button "Use setting" at bounding box center [1432, 748] width 31 height 15
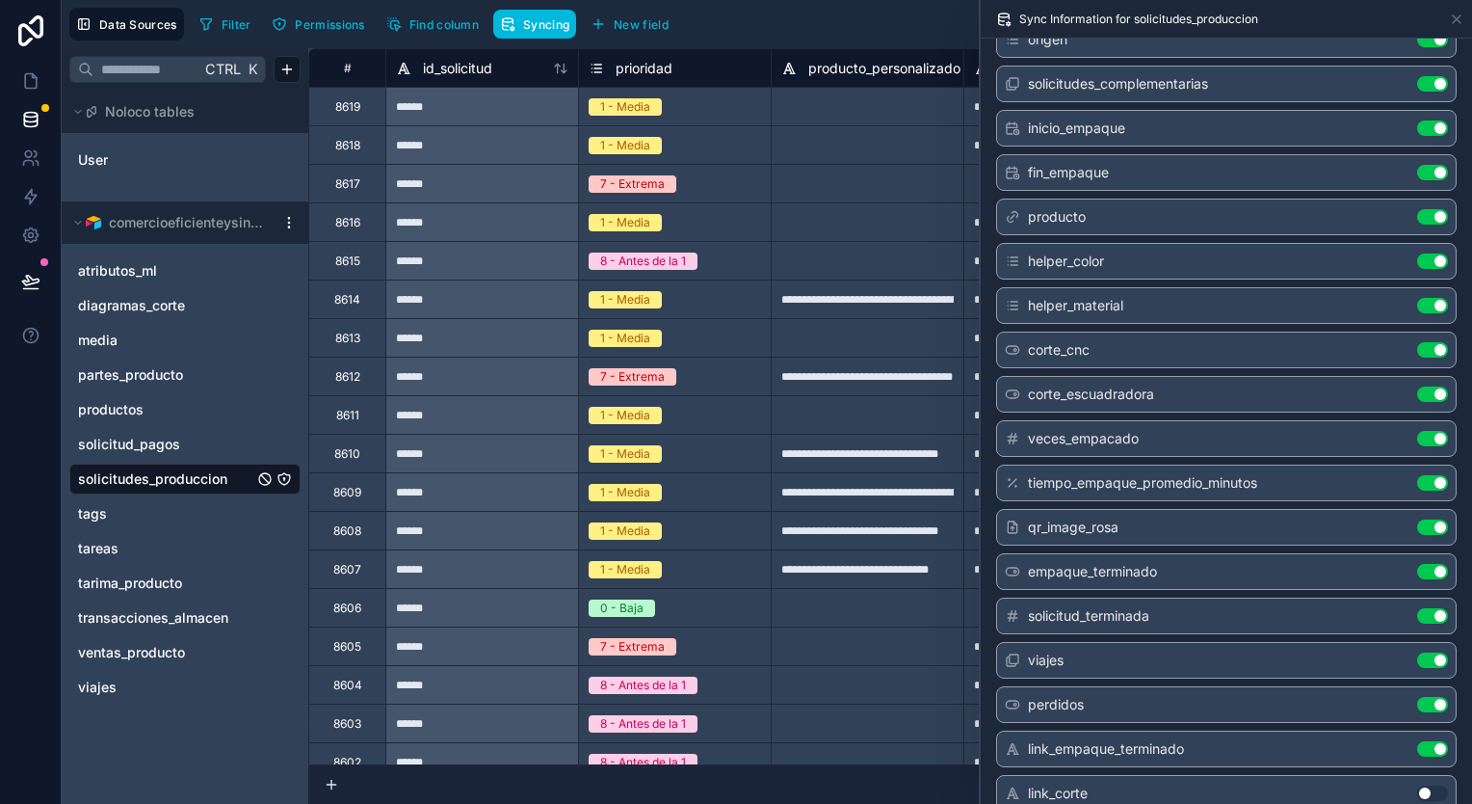
click at [1430, 775] on div "link_corte Use setting" at bounding box center [1226, 793] width 461 height 37
click at [1430, 785] on button "Use setting" at bounding box center [1432, 792] width 31 height 15
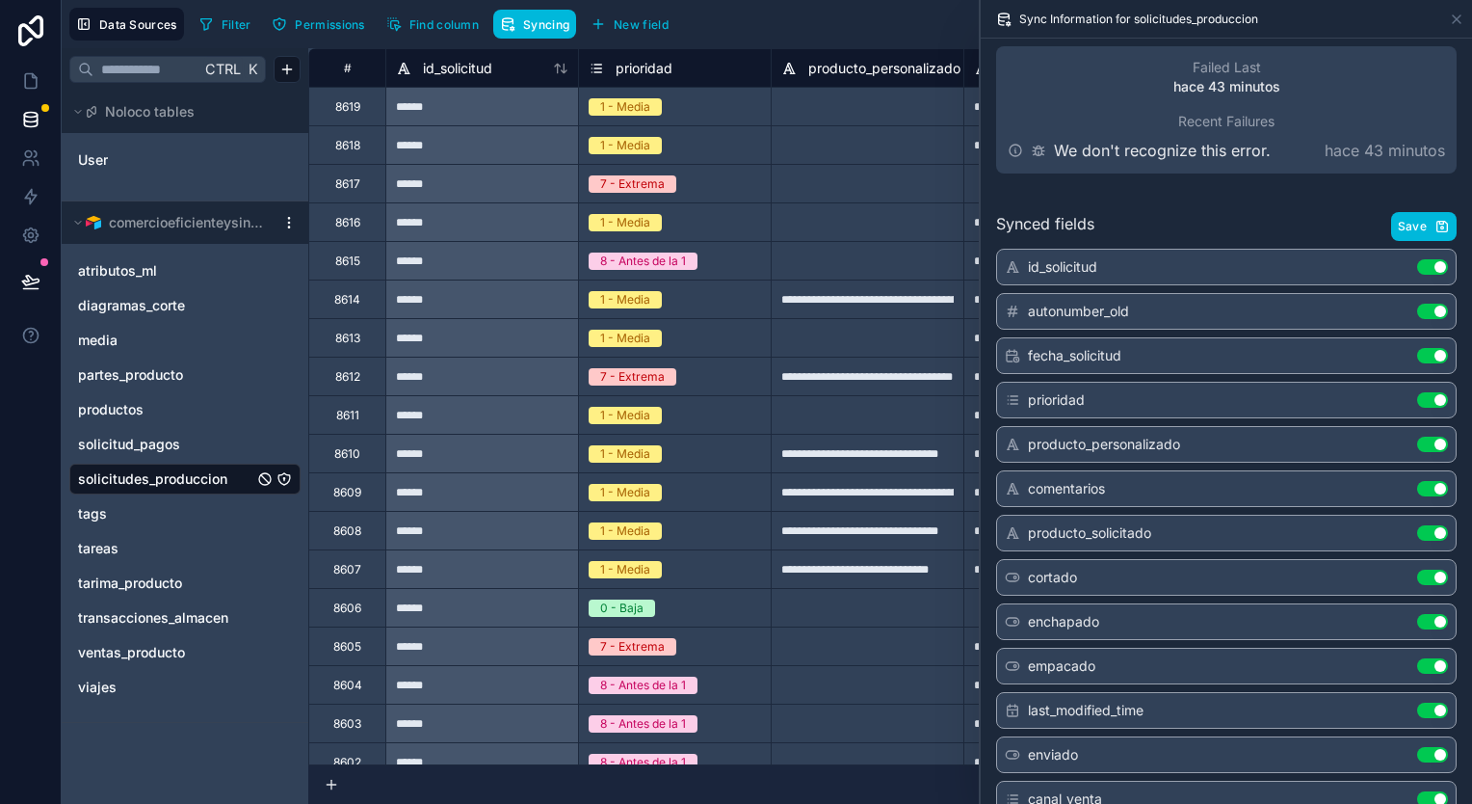
scroll to position [0, 0]
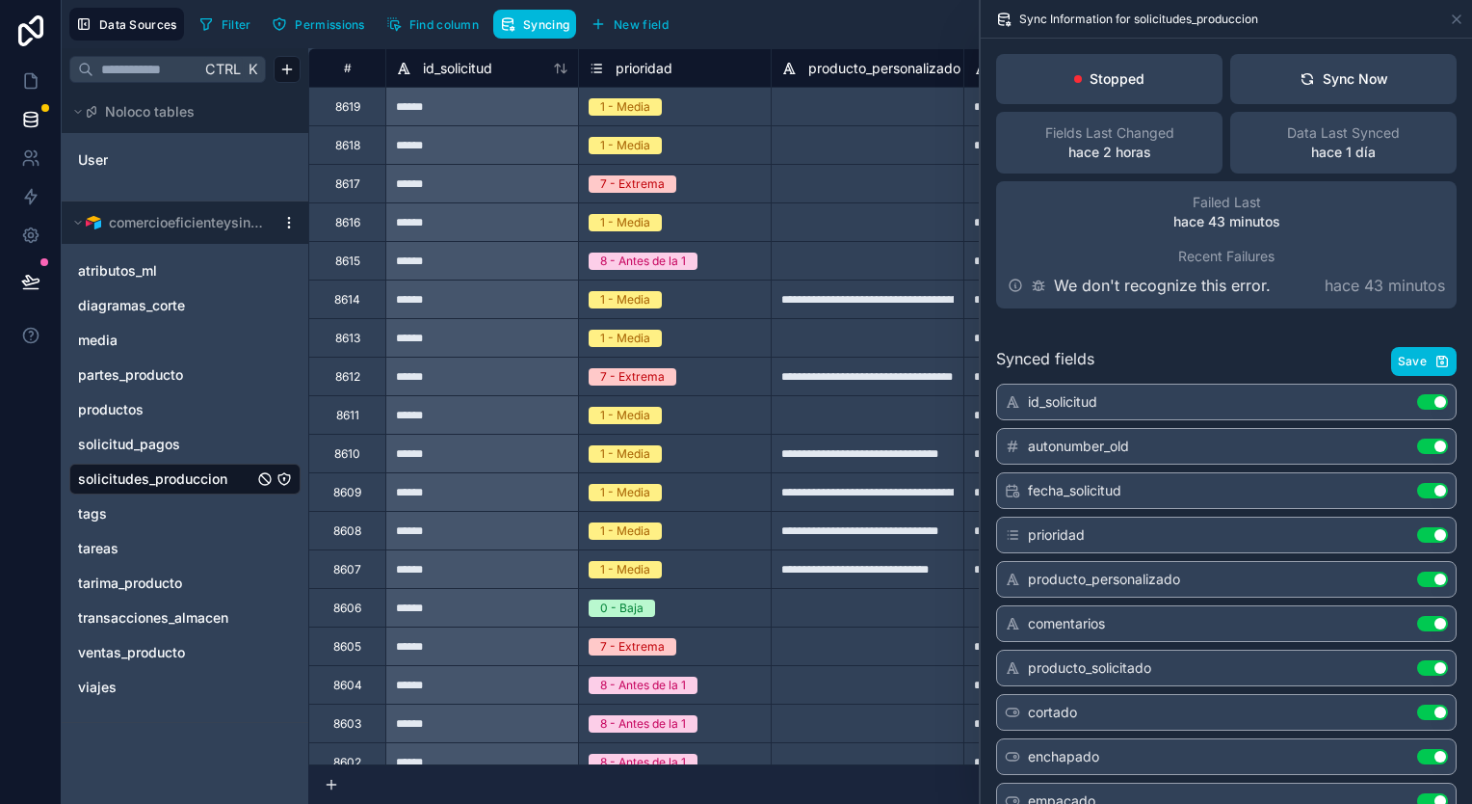
click at [1407, 351] on button "Save" at bounding box center [1424, 361] width 66 height 29
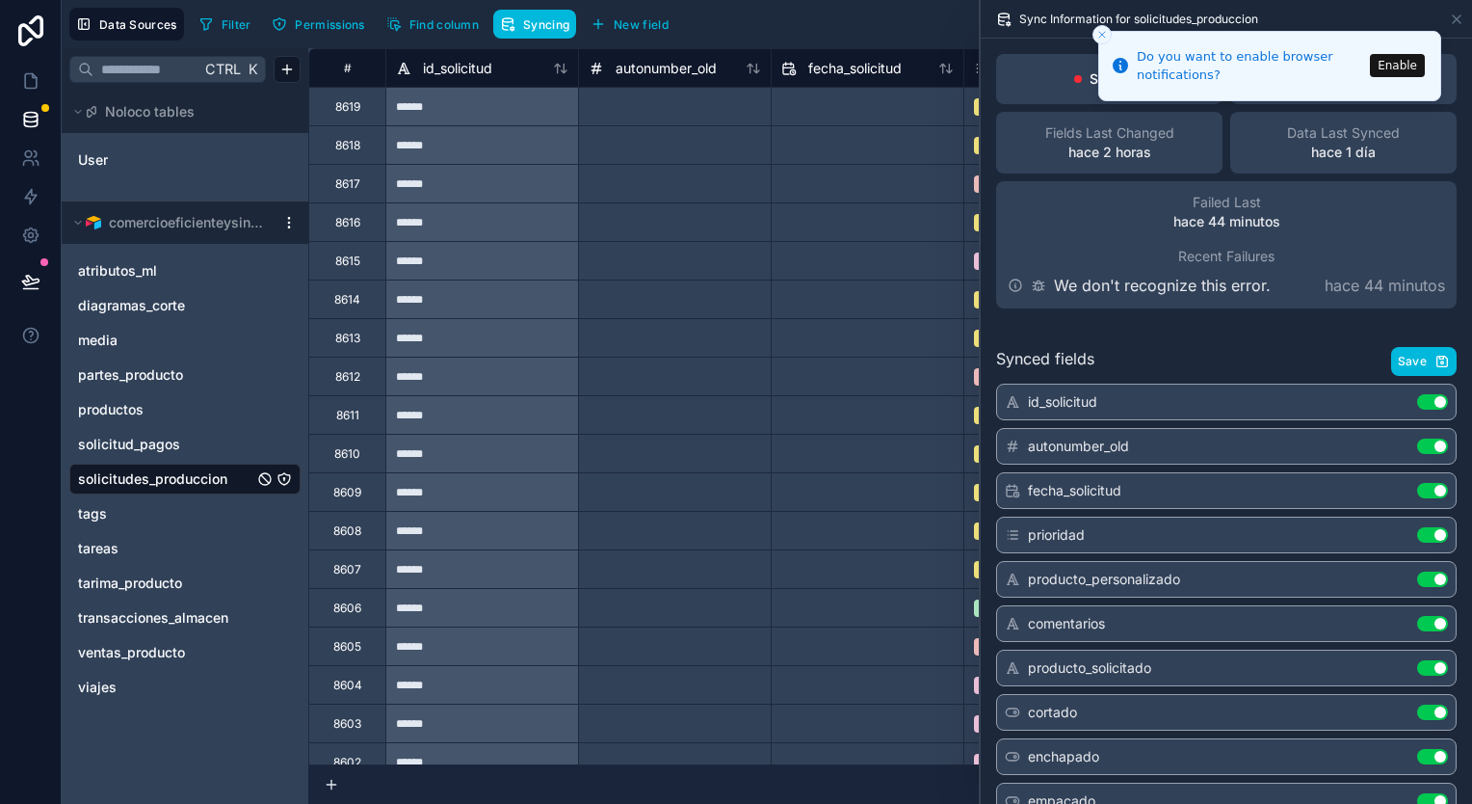
click at [1098, 37] on icon "Close toast" at bounding box center [1103, 35] width 12 height 12
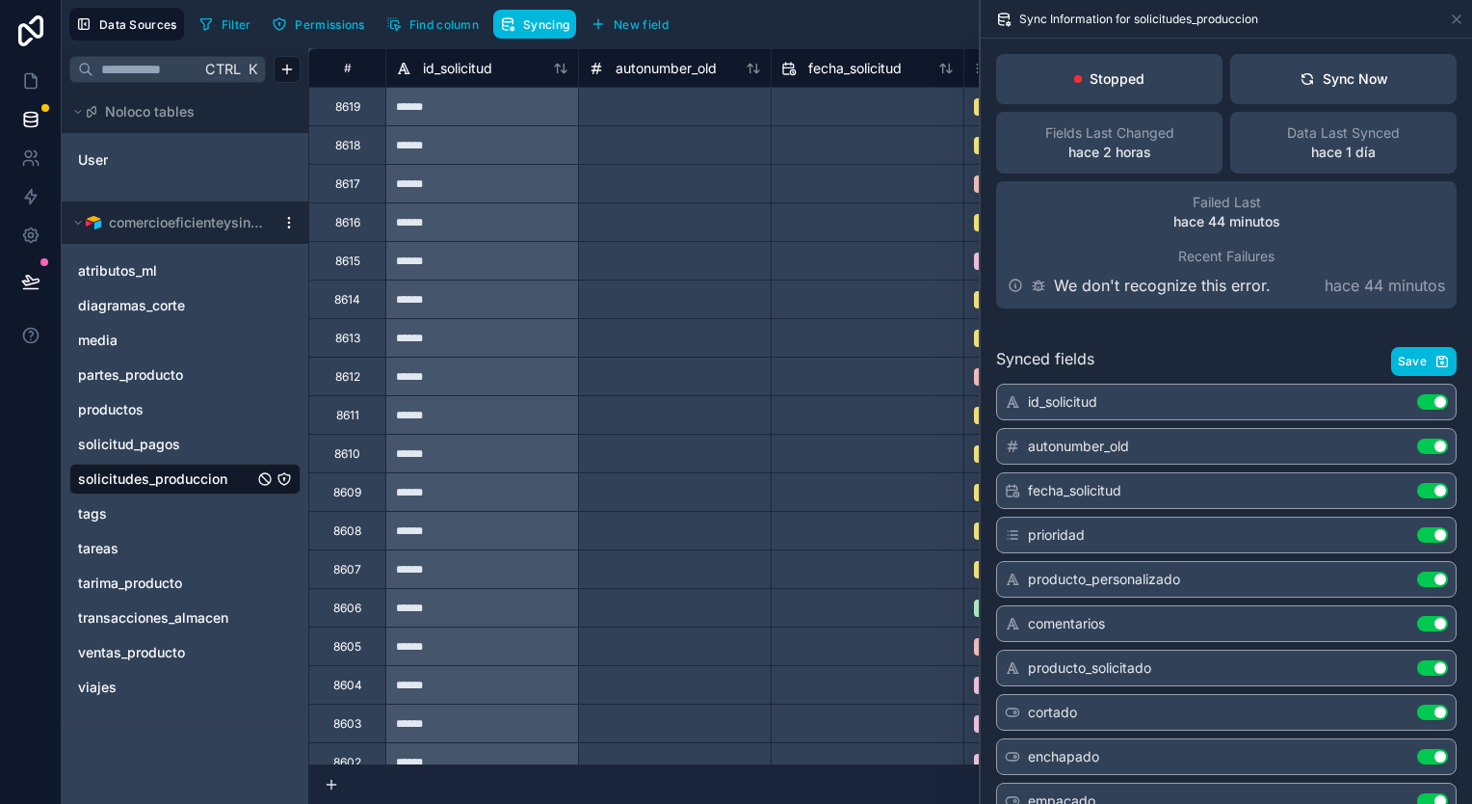
click at [1308, 75] on div "Sync Now" at bounding box center [1344, 78] width 89 height 19
click at [31, 198] on icon at bounding box center [30, 196] width 19 height 19
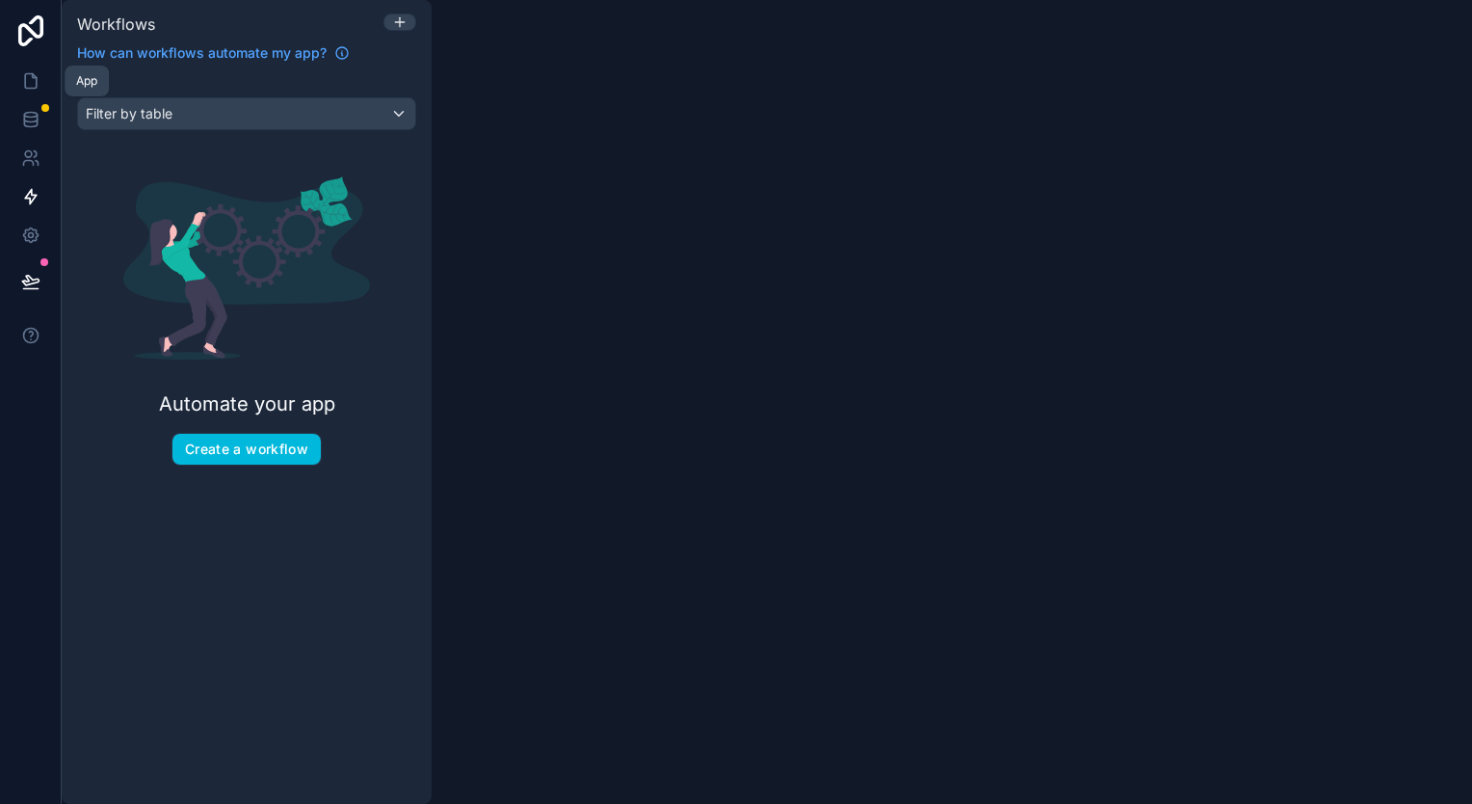
click at [33, 78] on icon at bounding box center [30, 80] width 19 height 19
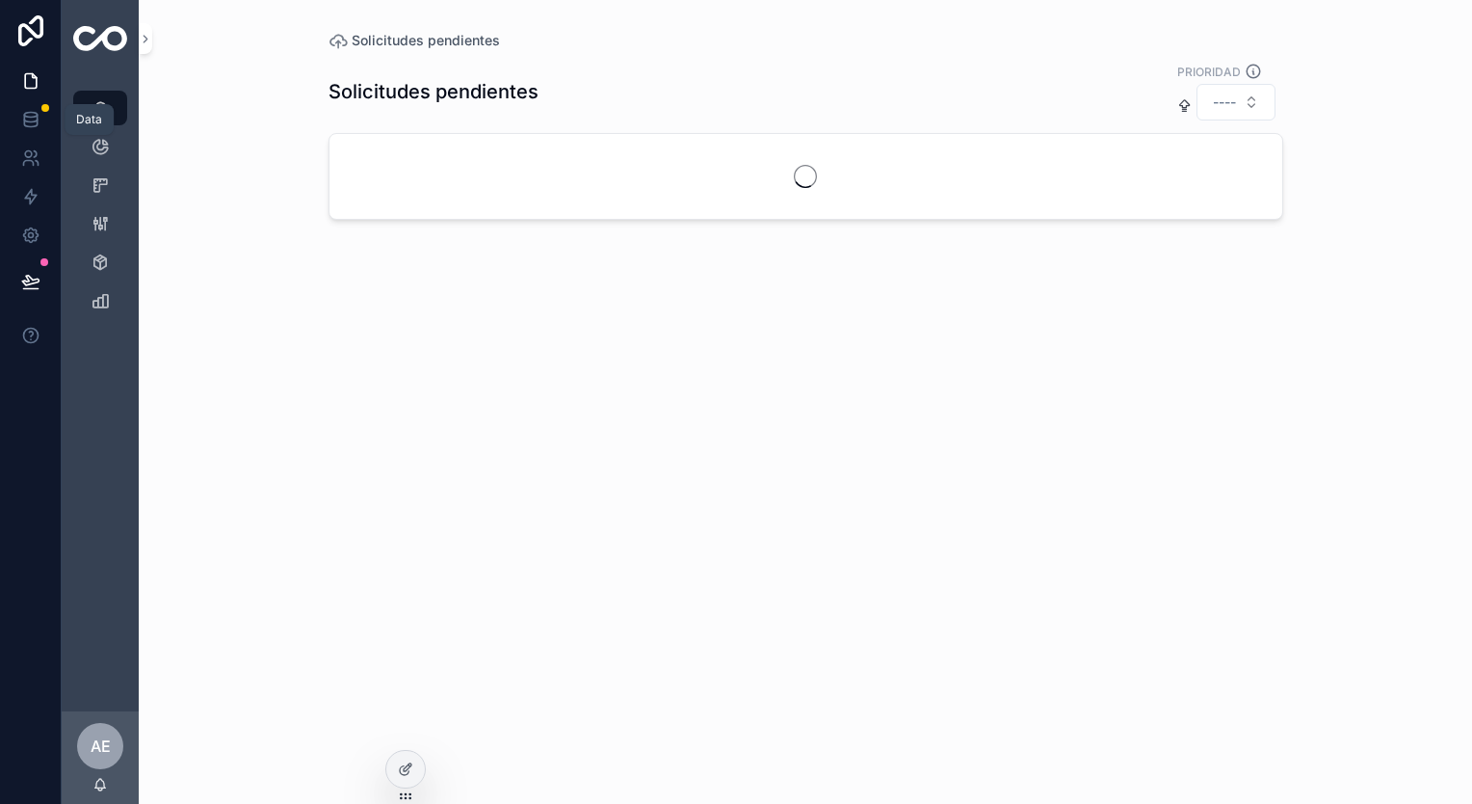
click at [40, 115] on link at bounding box center [30, 119] width 61 height 39
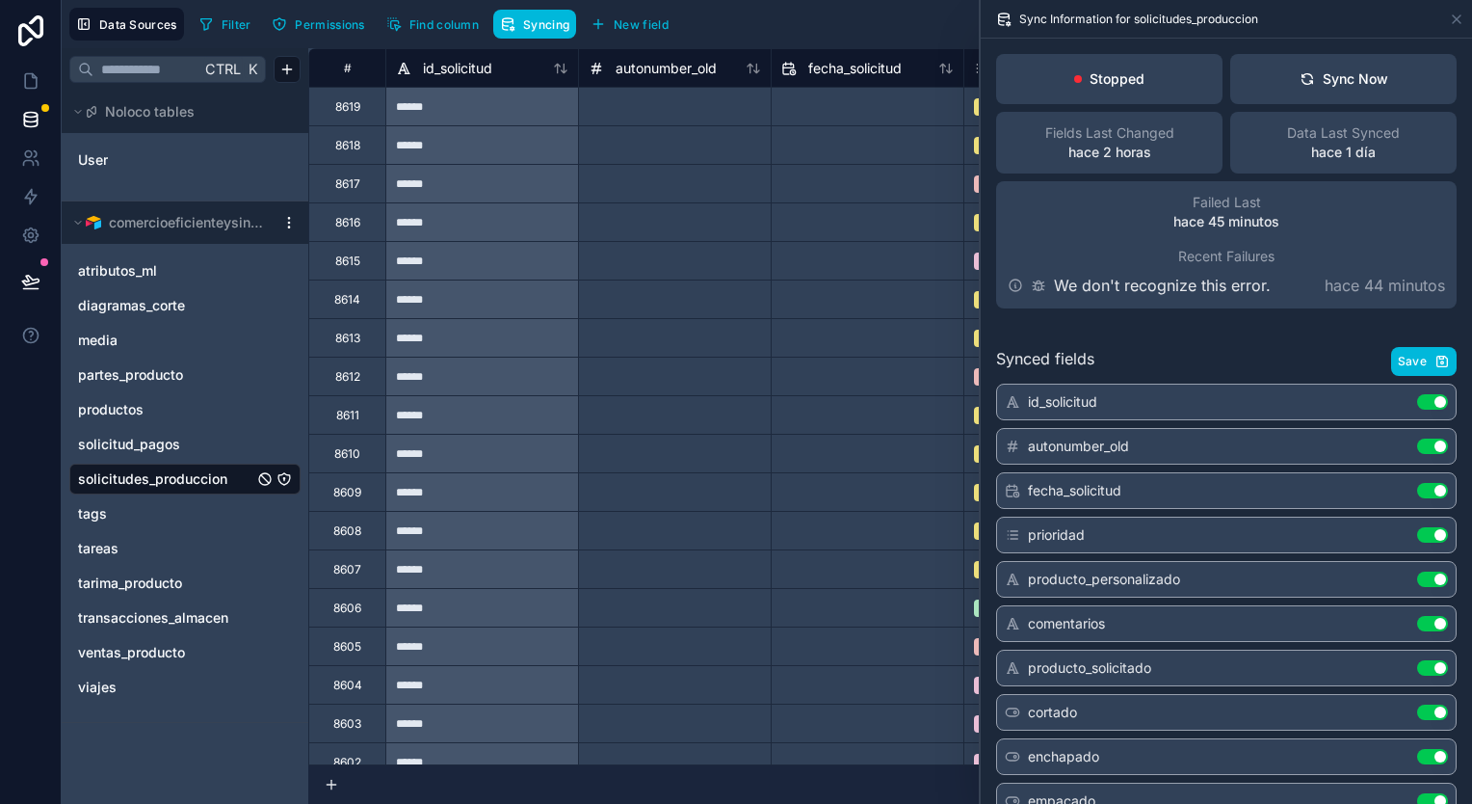
click at [447, 28] on span "Find column" at bounding box center [444, 24] width 69 height 14
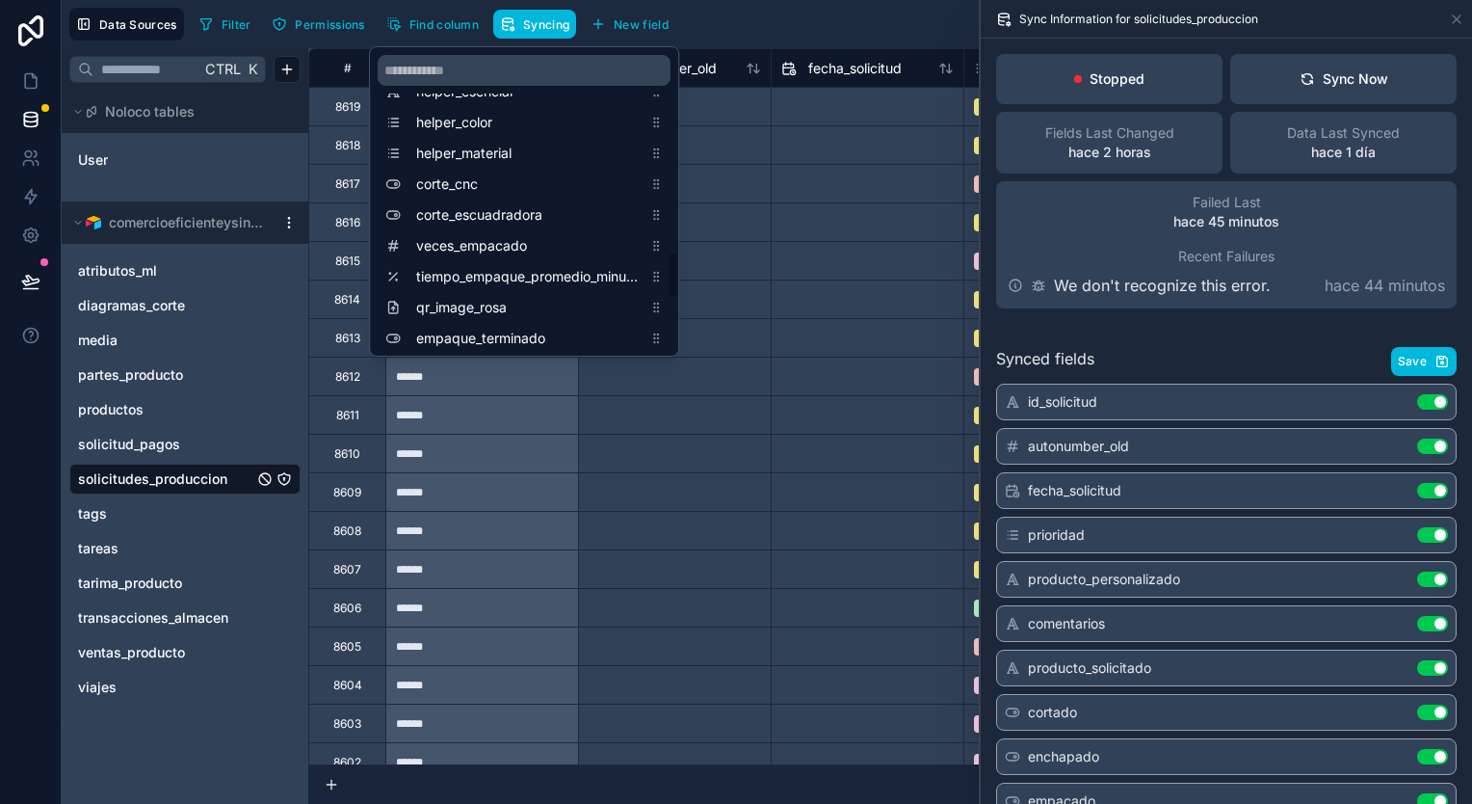
scroll to position [1727, 0]
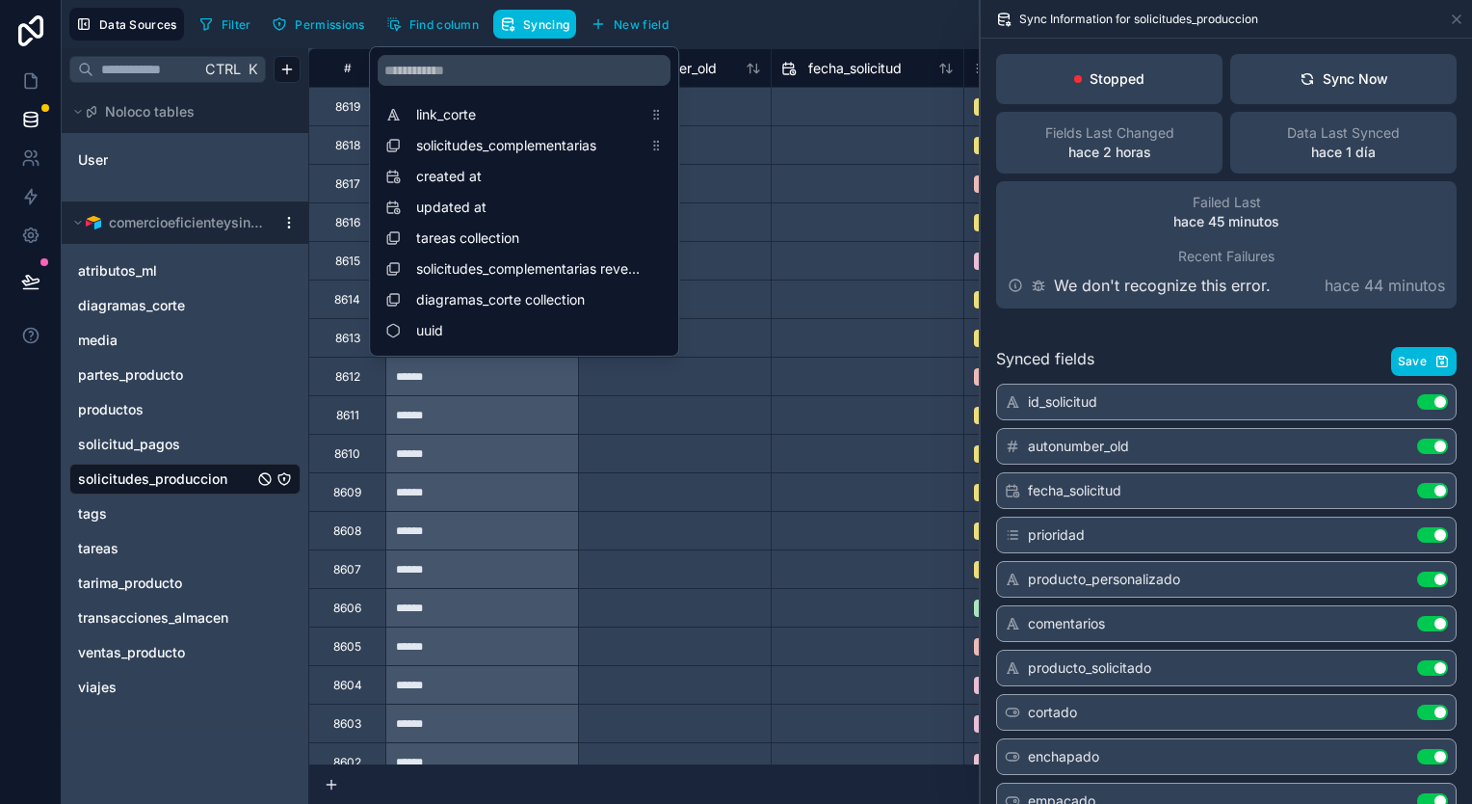
click at [156, 17] on span "Data Sources" at bounding box center [138, 24] width 78 height 14
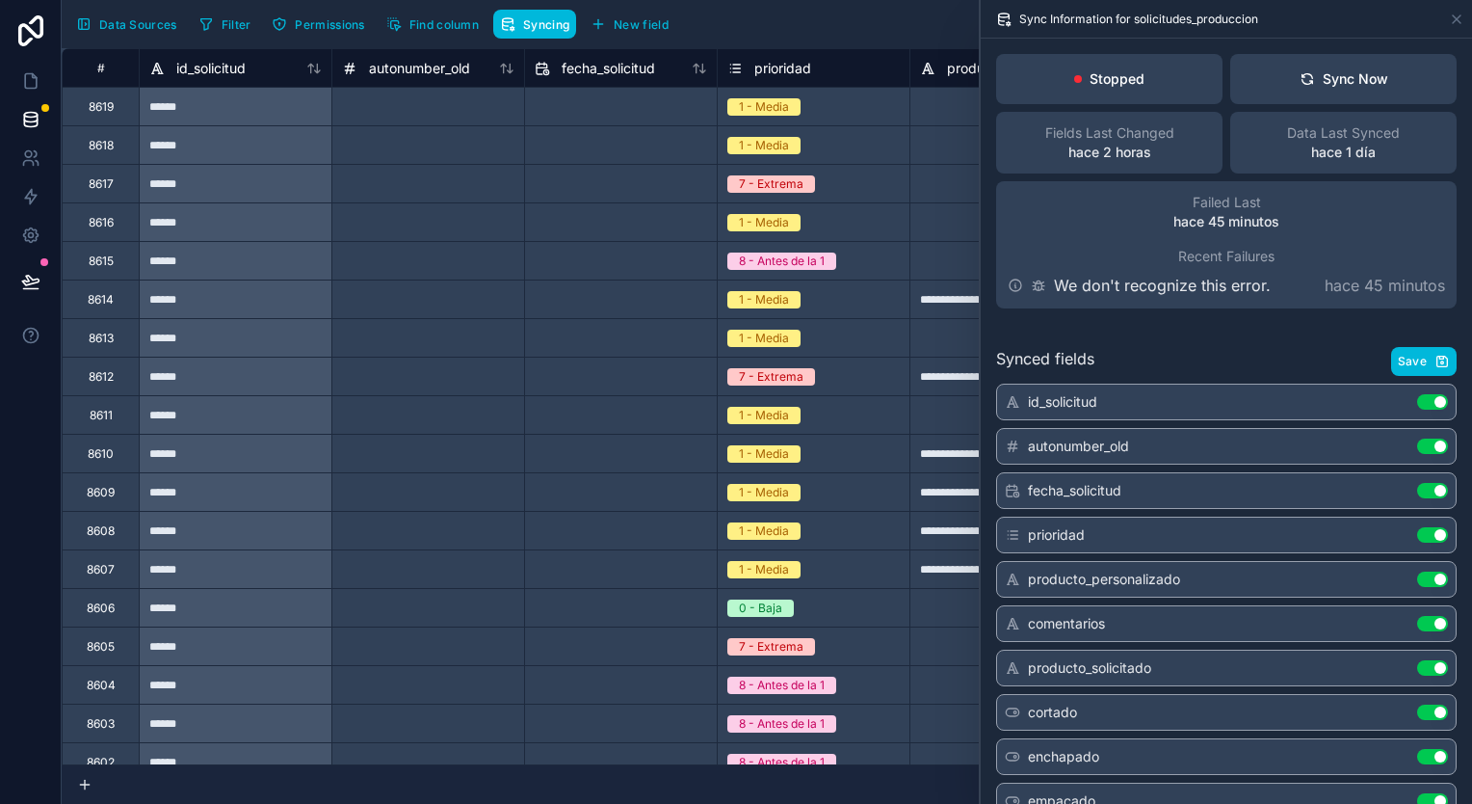
click at [112, 21] on span "Data Sources" at bounding box center [138, 24] width 78 height 14
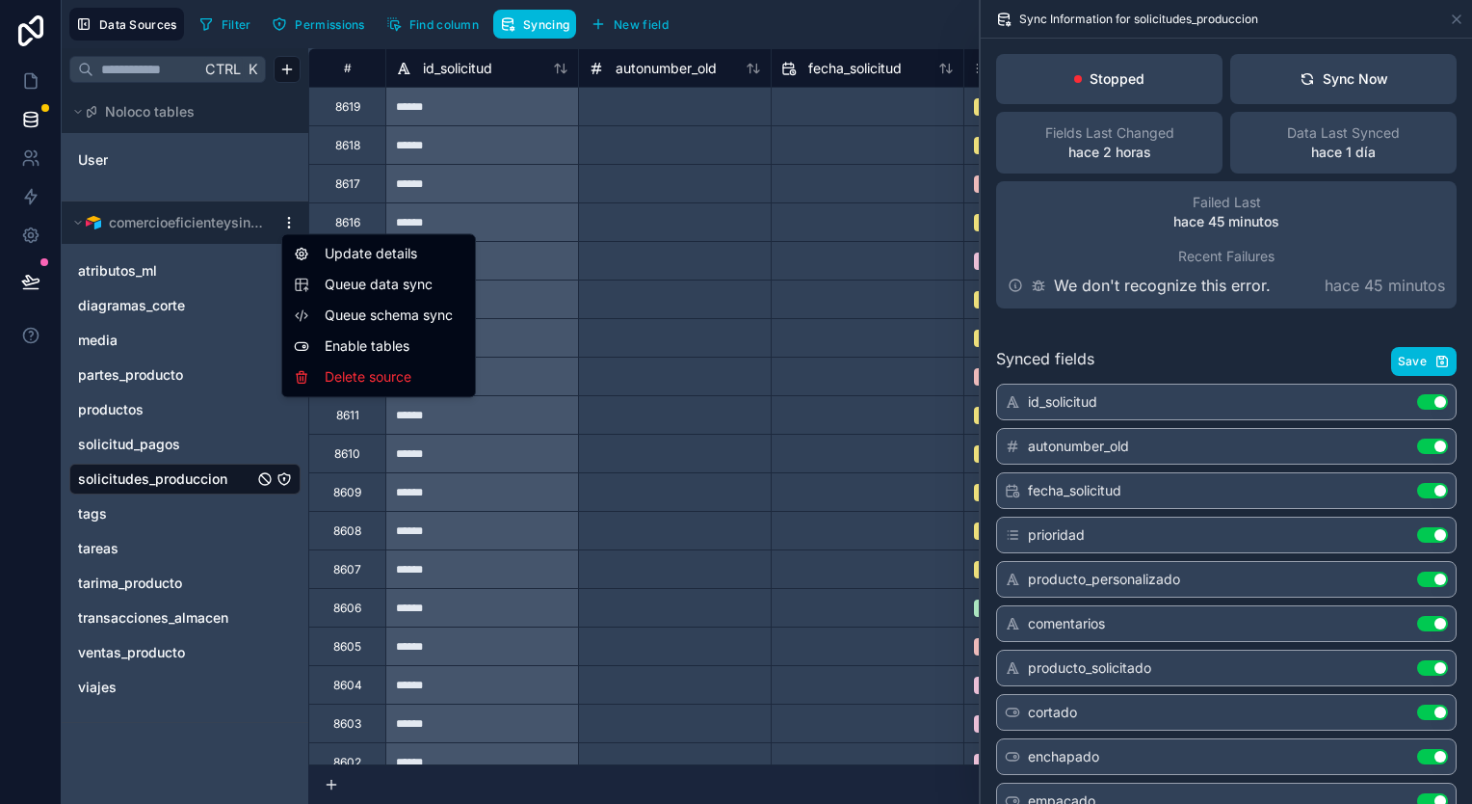
click at [285, 226] on html "**********" at bounding box center [736, 402] width 1472 height 804
click at [432, 324] on span "Queue schema sync" at bounding box center [394, 314] width 139 height 19
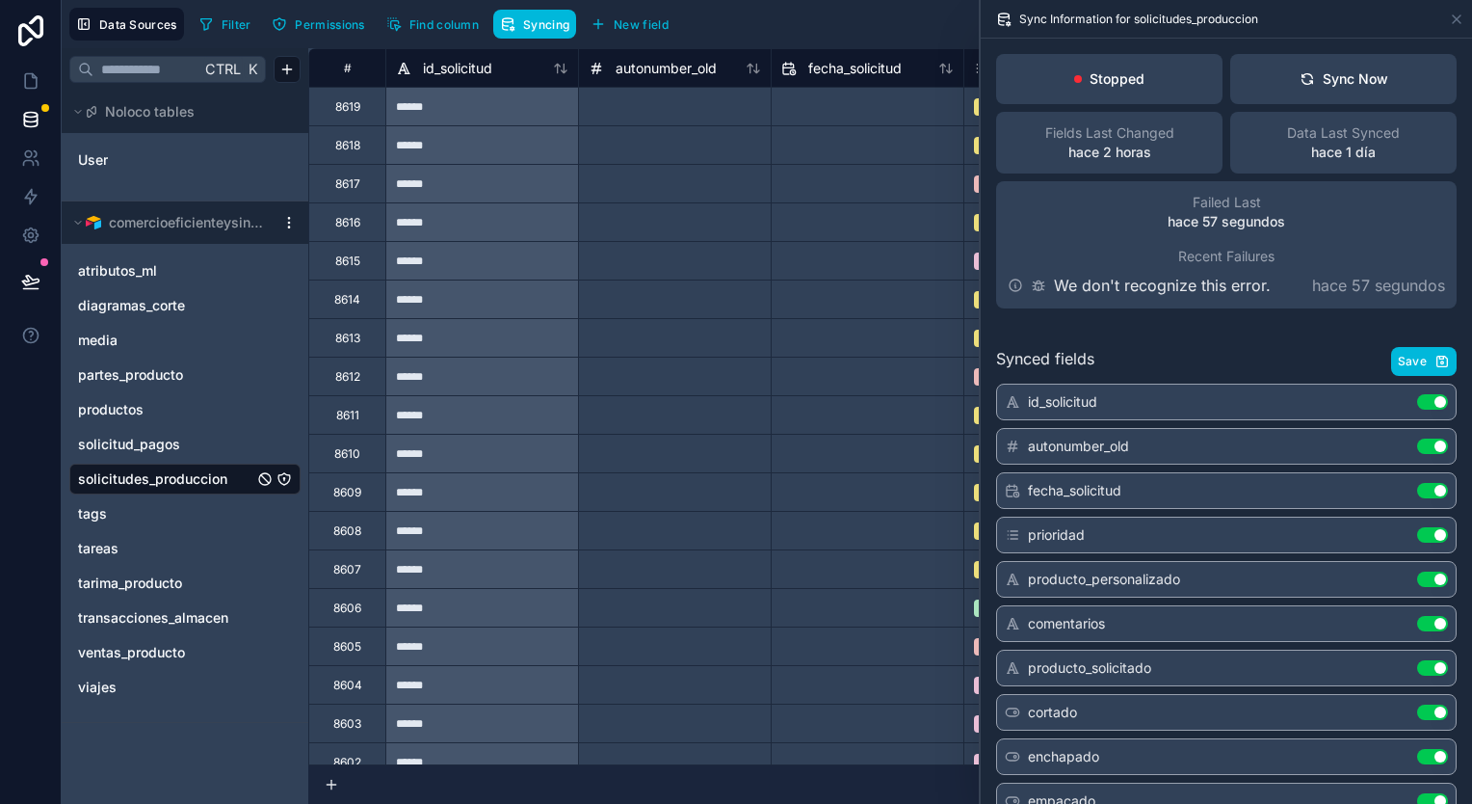
click at [1194, 287] on p "We don't recognize this error." at bounding box center [1162, 285] width 217 height 23
copy p "We don't recognize this error."
click at [35, 151] on icon at bounding box center [35, 154] width 3 height 6
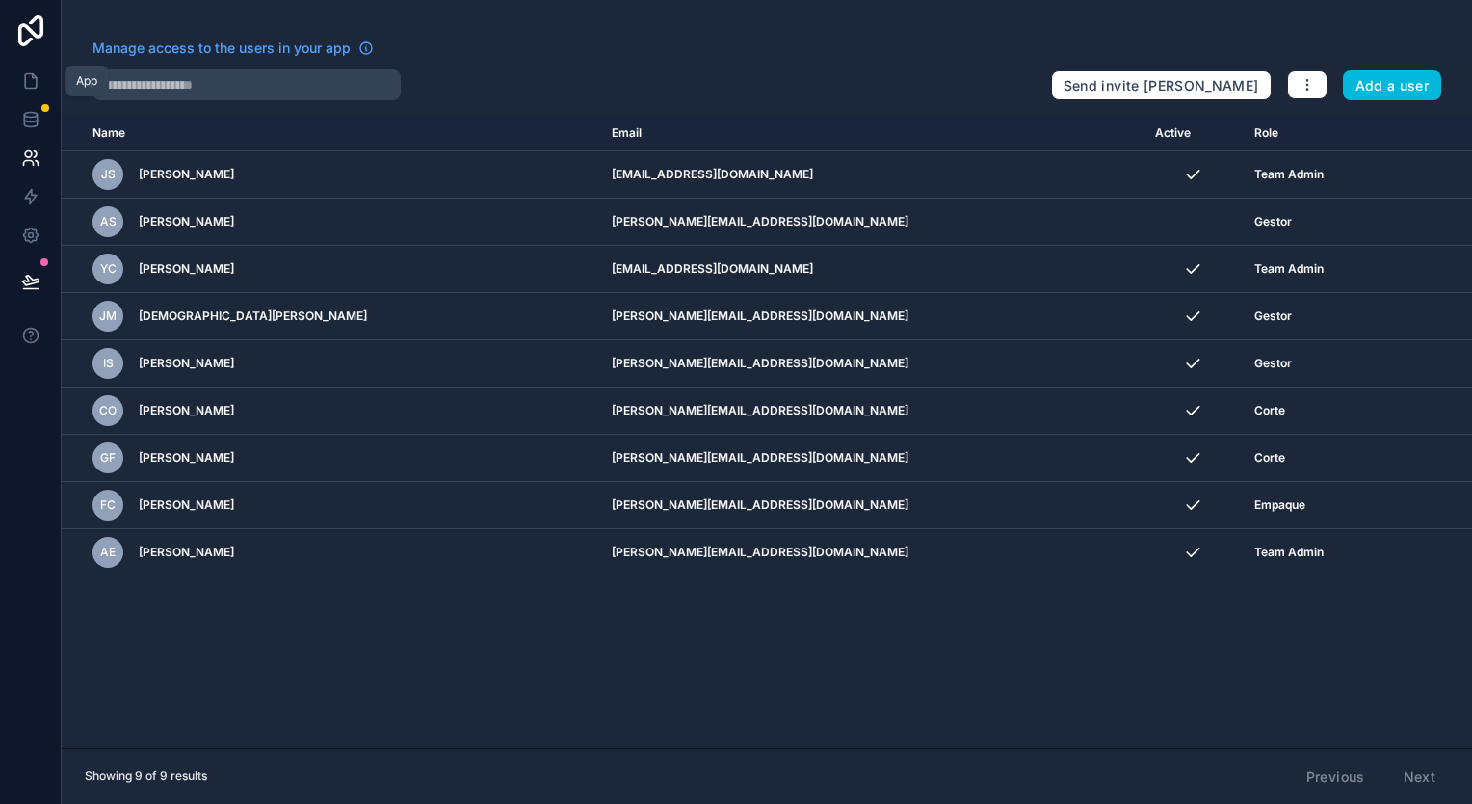
click at [31, 93] on link at bounding box center [30, 81] width 61 height 39
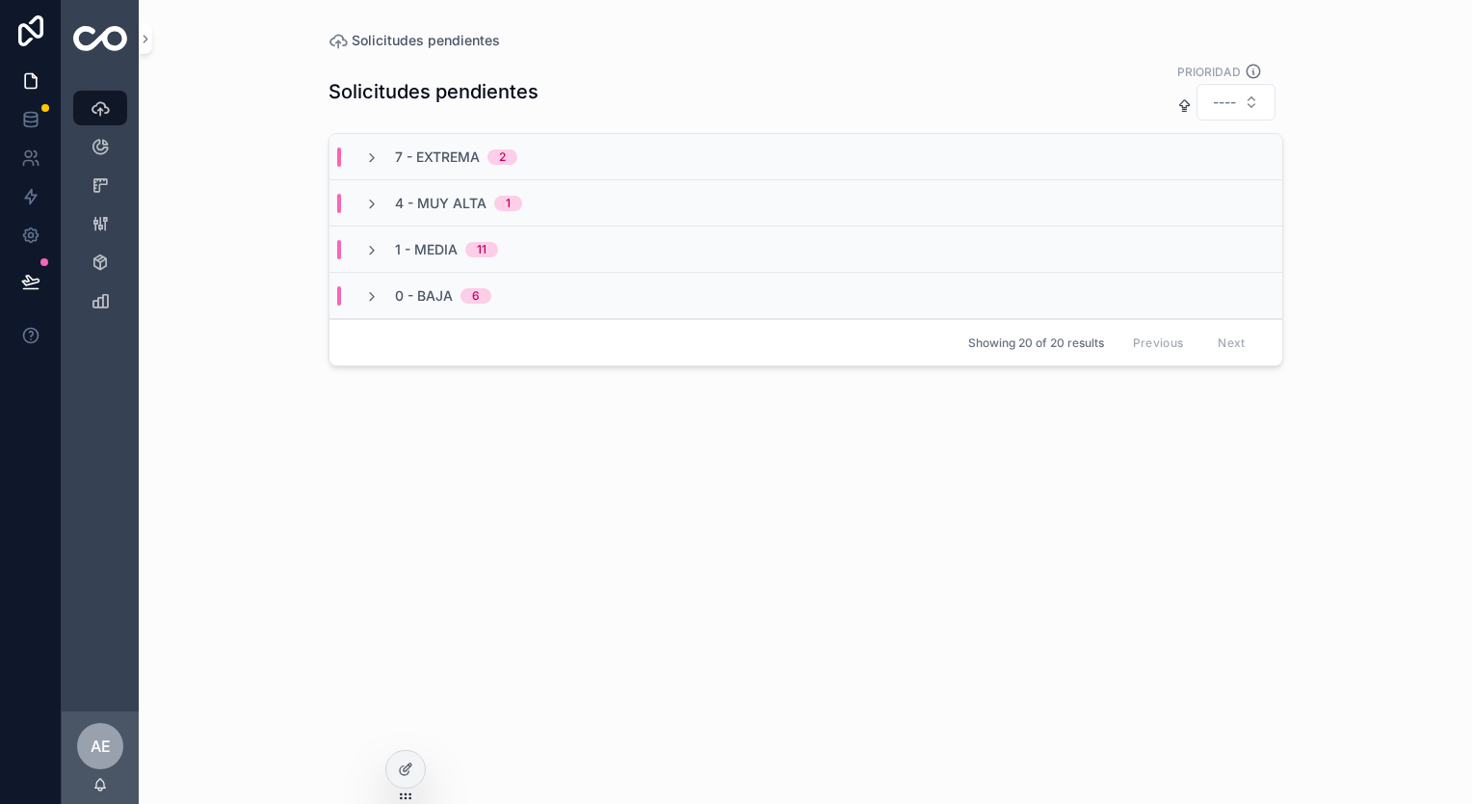
click at [904, 613] on div "Solicitudes pendientes PRIORIDAD ---- 7 - Extrema 2 4 - Muy Alta 1 1 - Media 11…" at bounding box center [806, 415] width 955 height 730
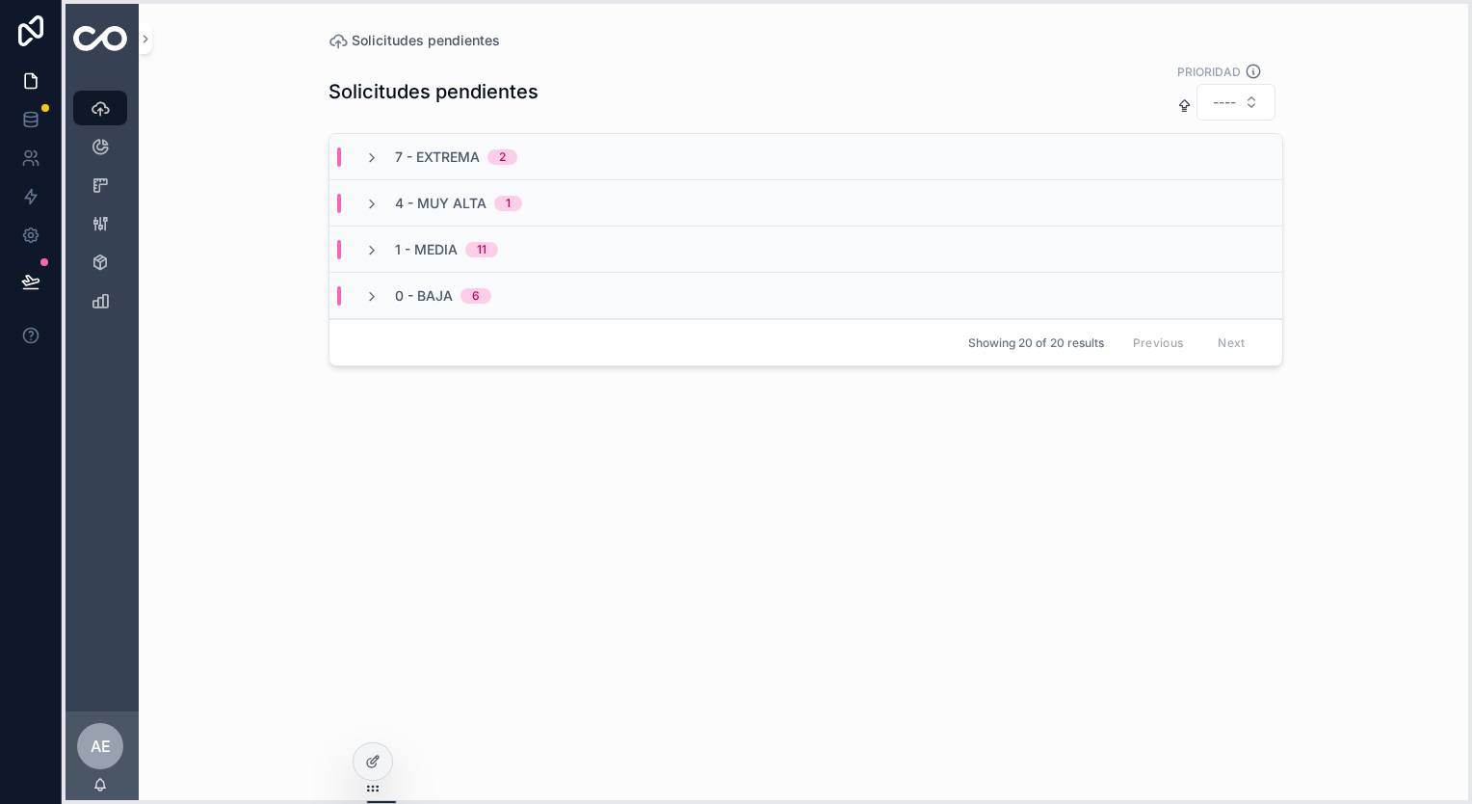
drag, startPoint x: 407, startPoint y: 796, endPoint x: 374, endPoint y: 788, distance: 33.7
click at [374, 788] on icon at bounding box center [372, 788] width 15 height 15
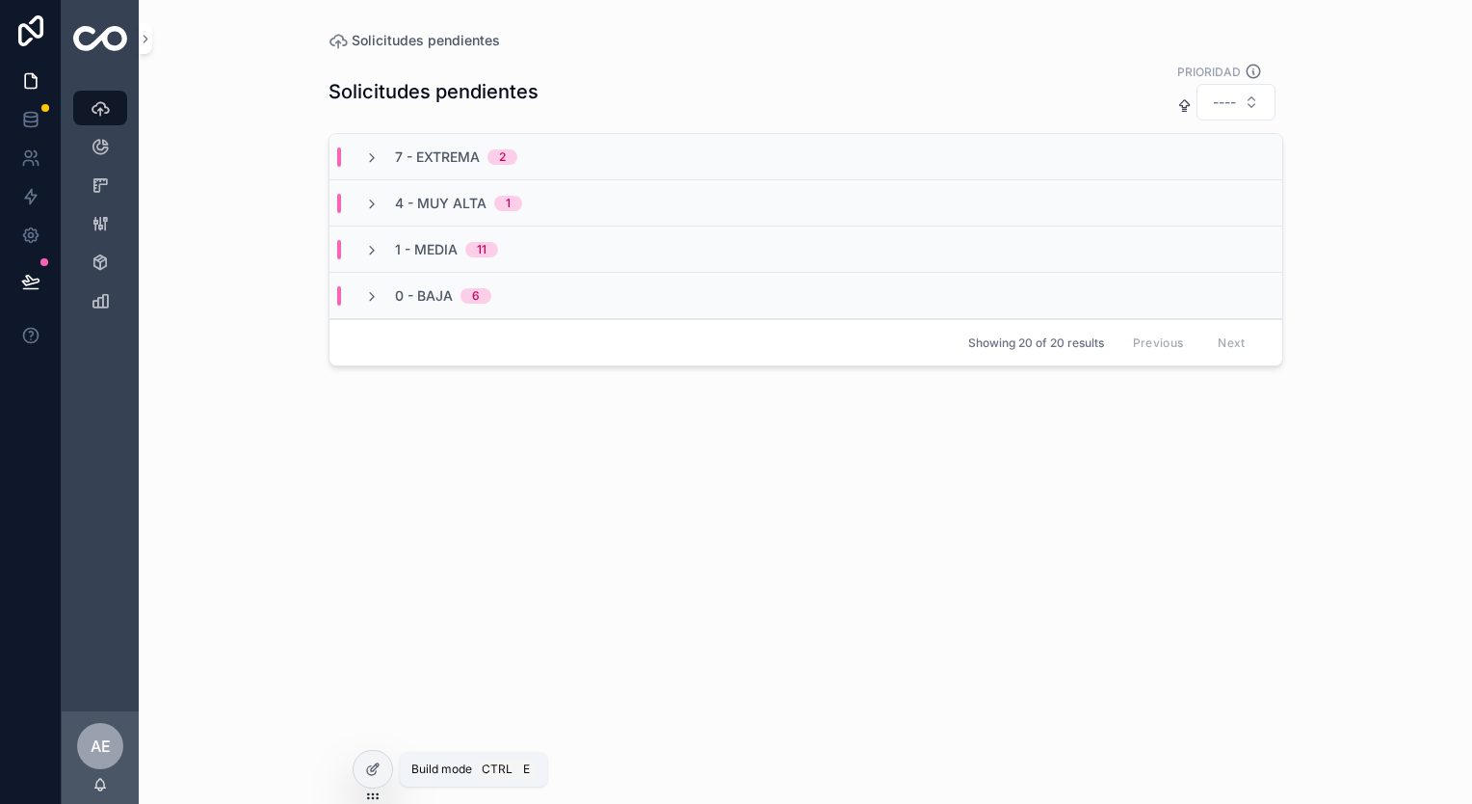
click at [369, 757] on div at bounding box center [373, 769] width 39 height 37
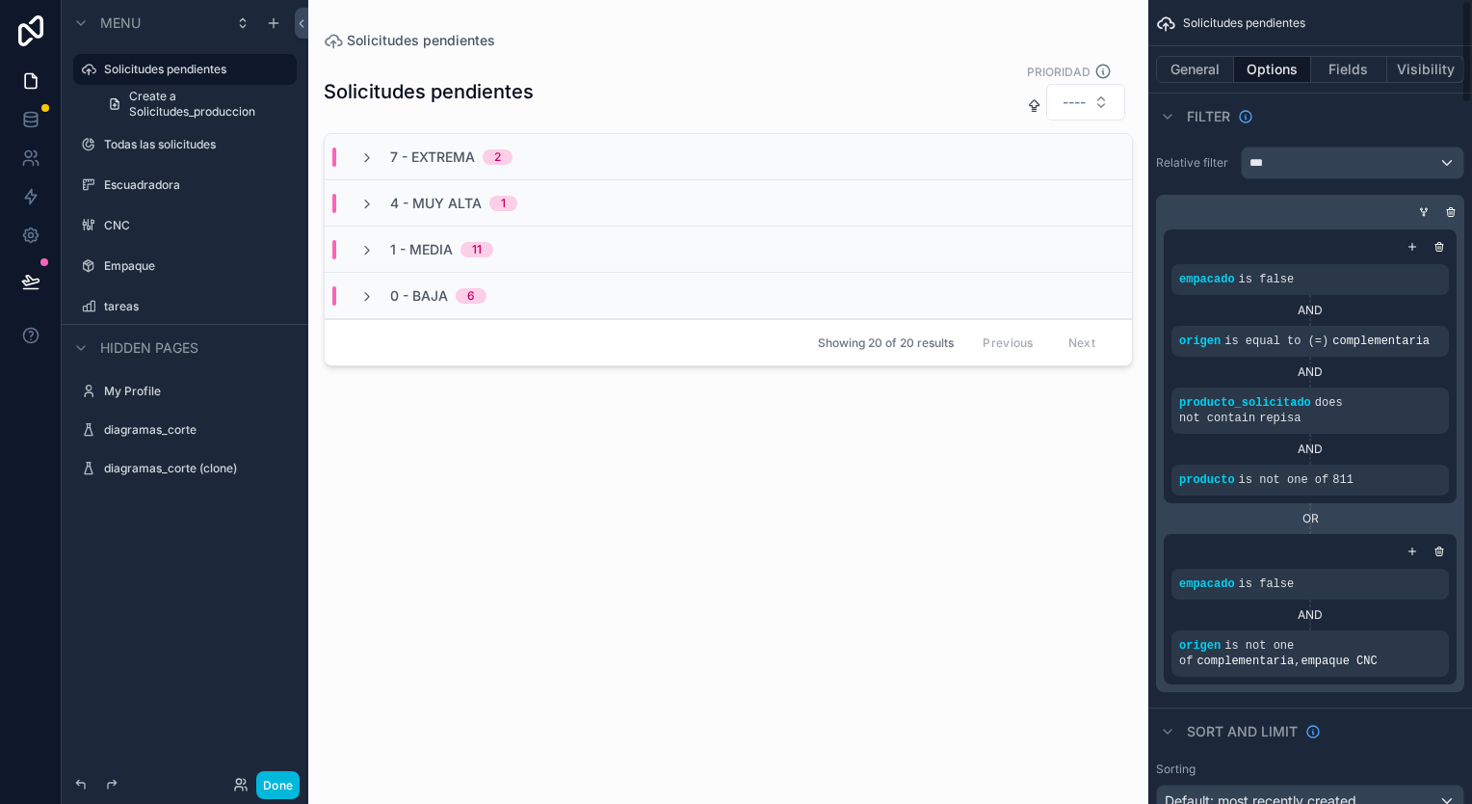
click at [905, 480] on div "scrollable content" at bounding box center [728, 390] width 840 height 781
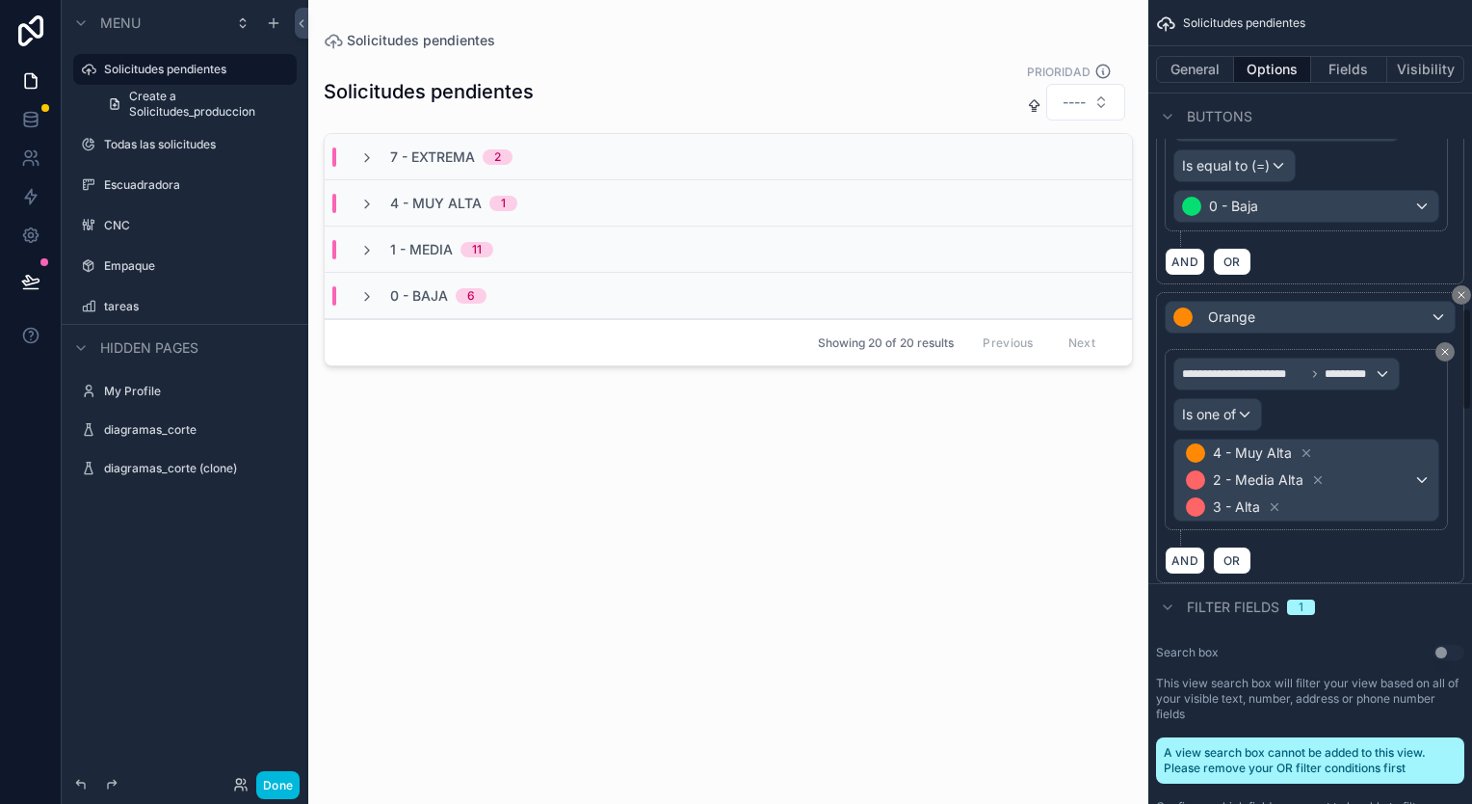
scroll to position [2409, 0]
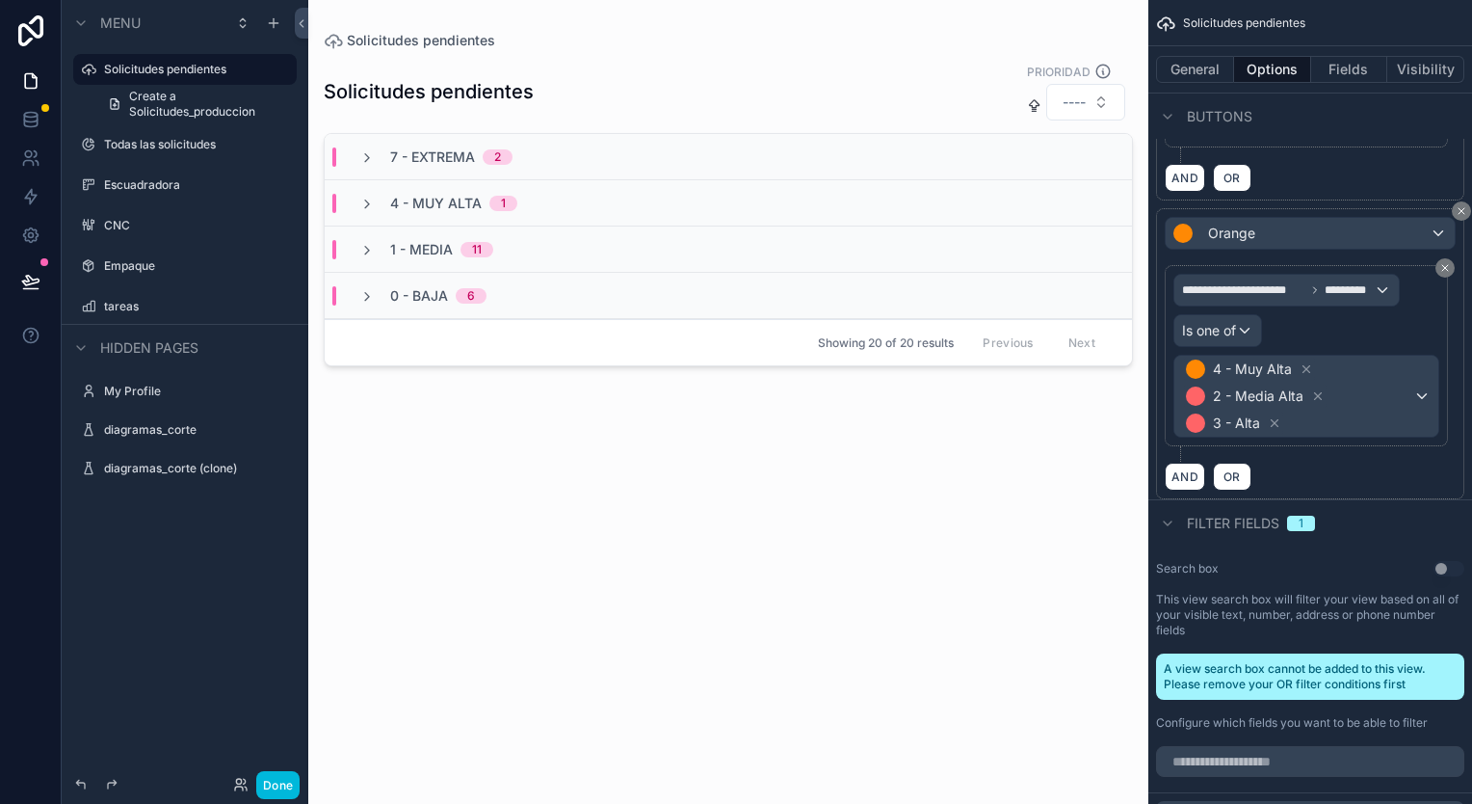
click at [885, 567] on div "Solicitudes pendientes PRIORIDAD ---- 7 - Extrema 2 4 - Muy Alta 1 1 - Media 11…" at bounding box center [728, 415] width 809 height 730
click at [46, 127] on link at bounding box center [30, 119] width 61 height 39
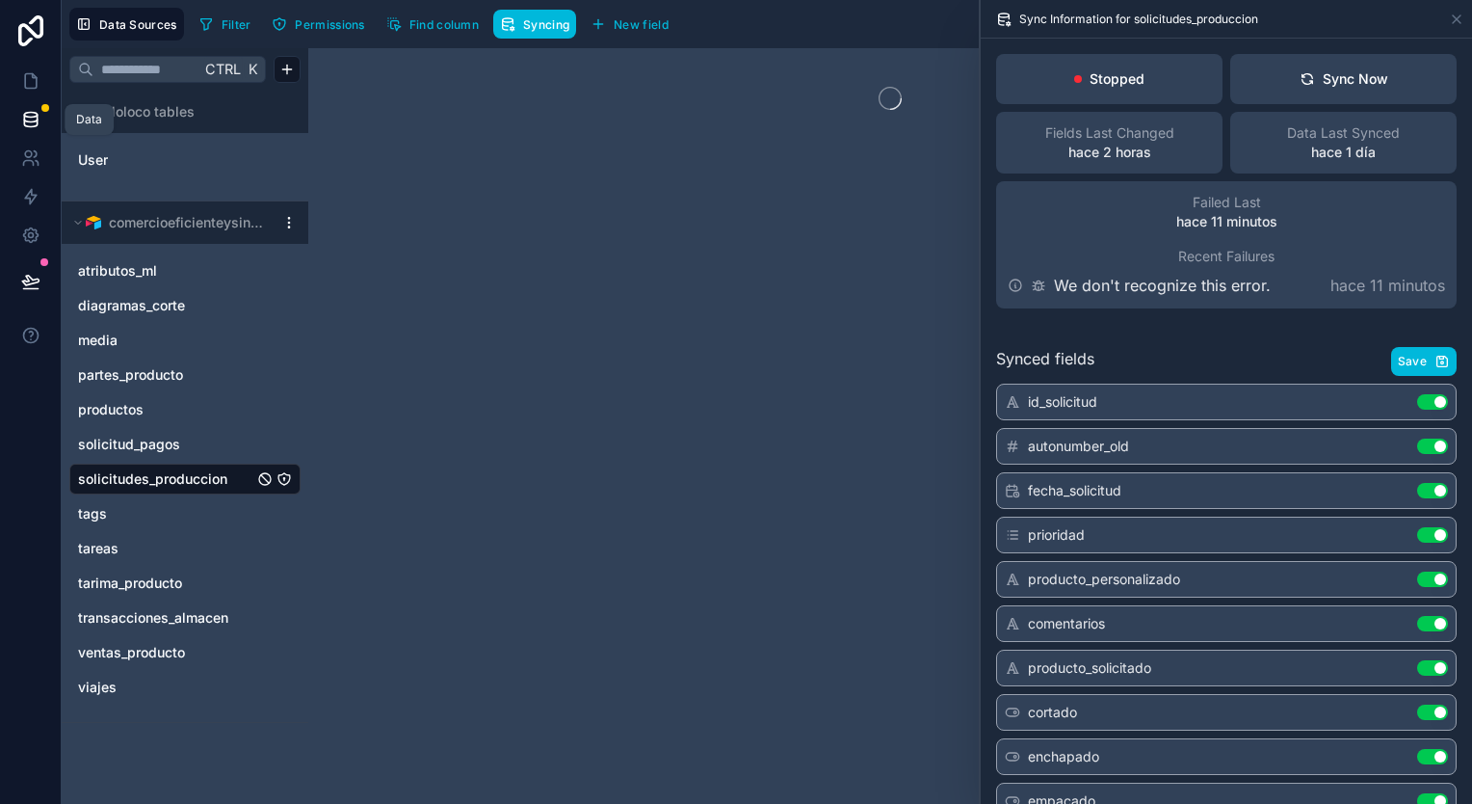
click at [40, 123] on link at bounding box center [30, 119] width 61 height 39
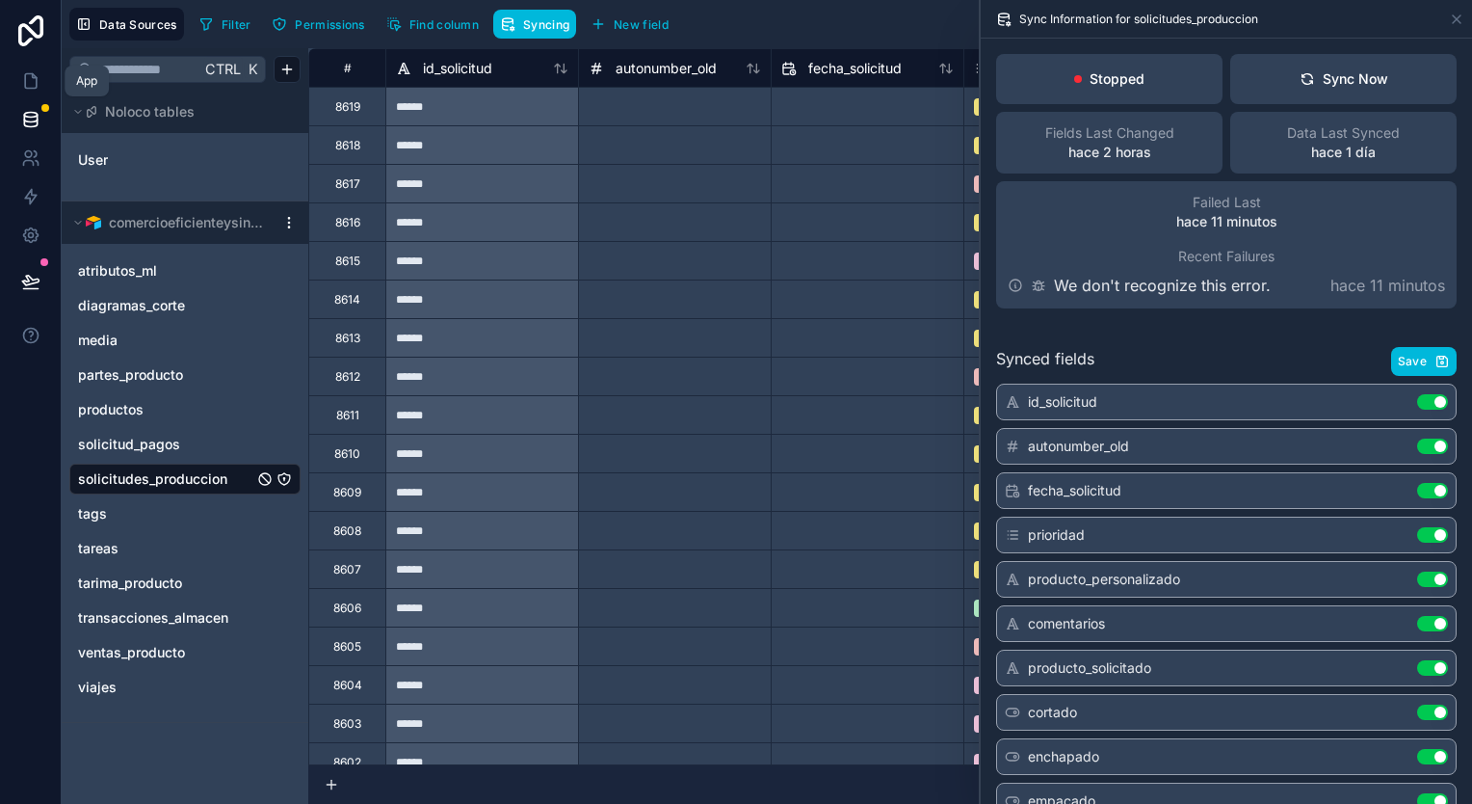
click at [31, 75] on icon at bounding box center [30, 80] width 19 height 19
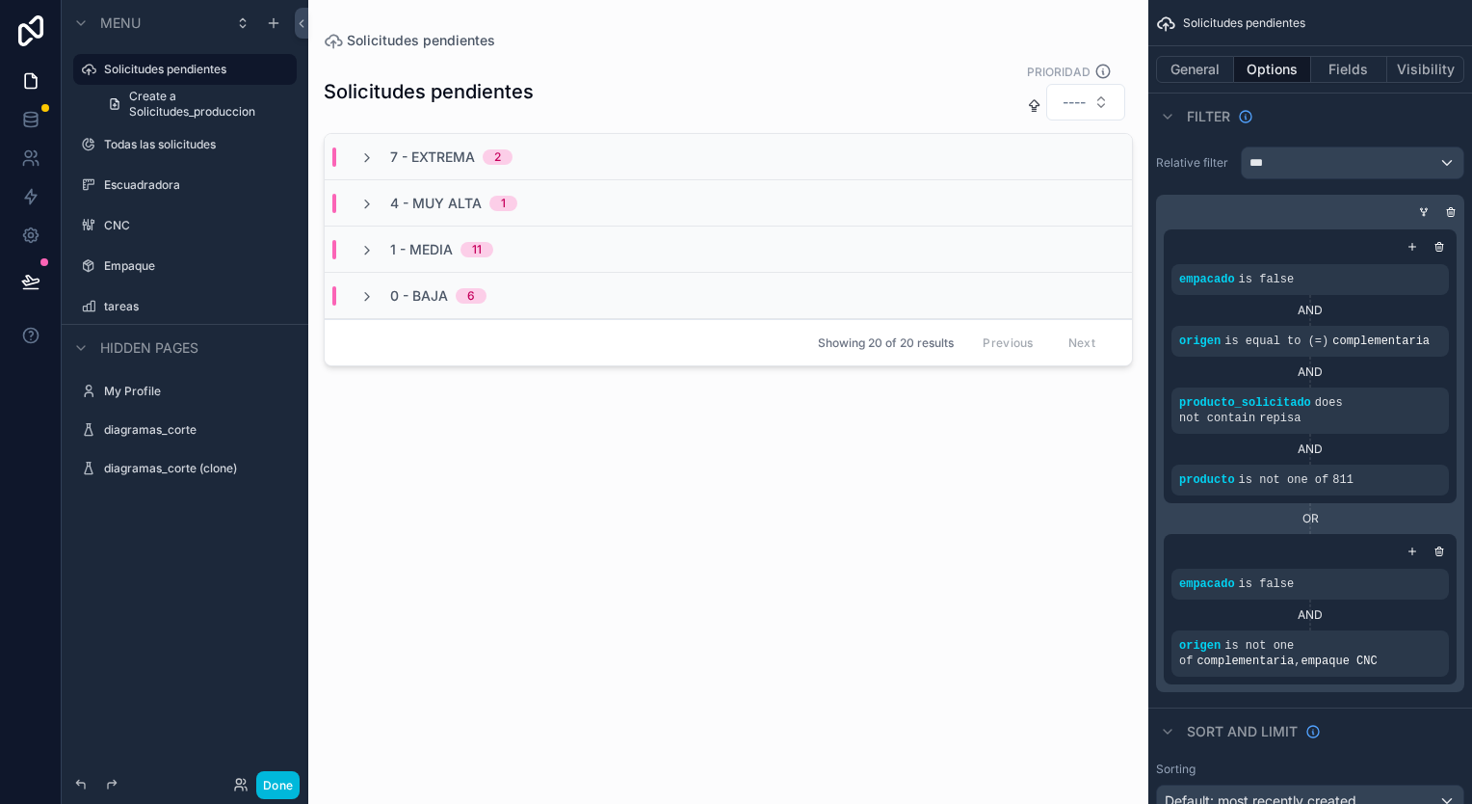
click at [182, 150] on label "Todas las solicitudes" at bounding box center [194, 144] width 181 height 15
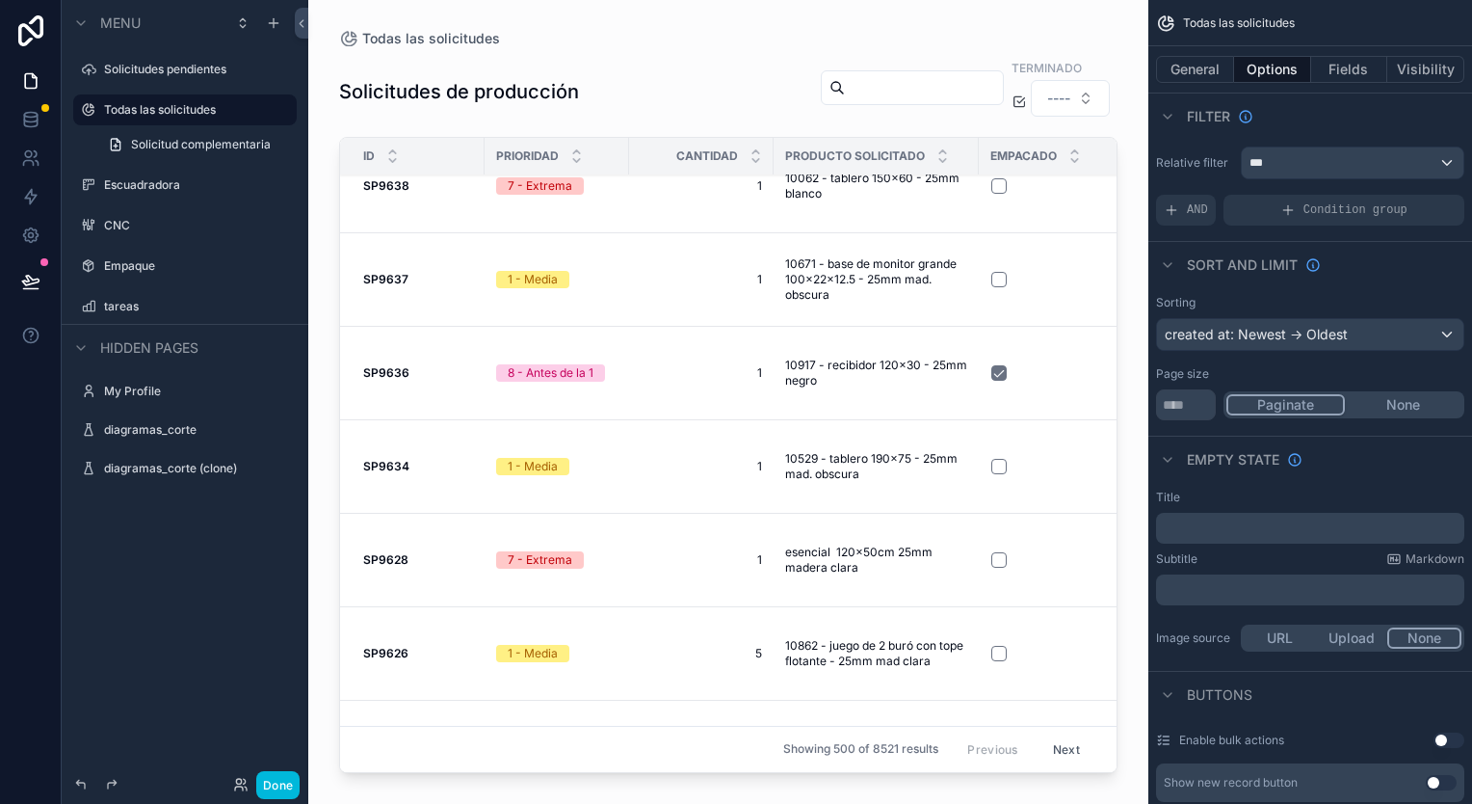
scroll to position [96, 0]
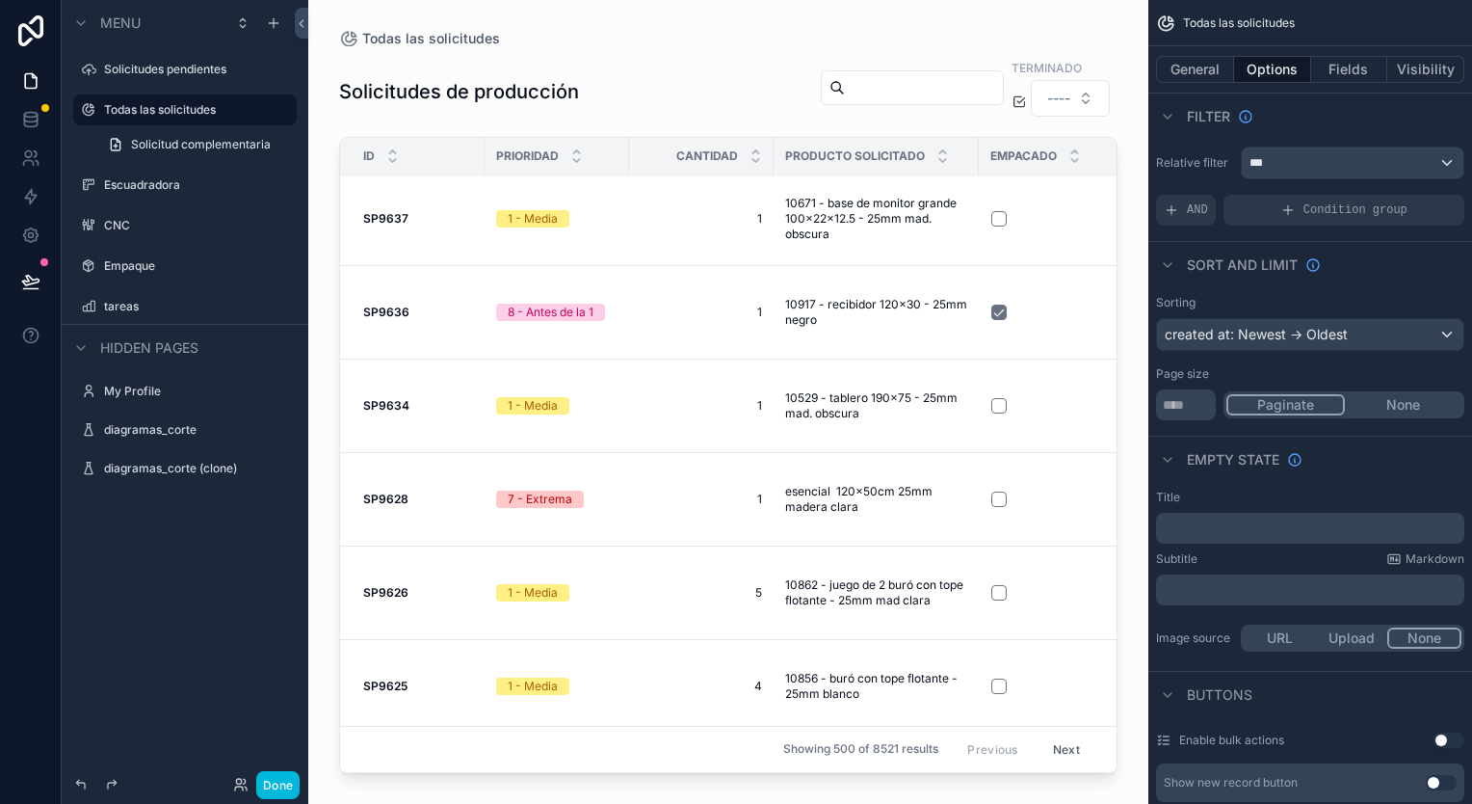
click at [180, 184] on label "Escuadradora" at bounding box center [194, 184] width 181 height 15
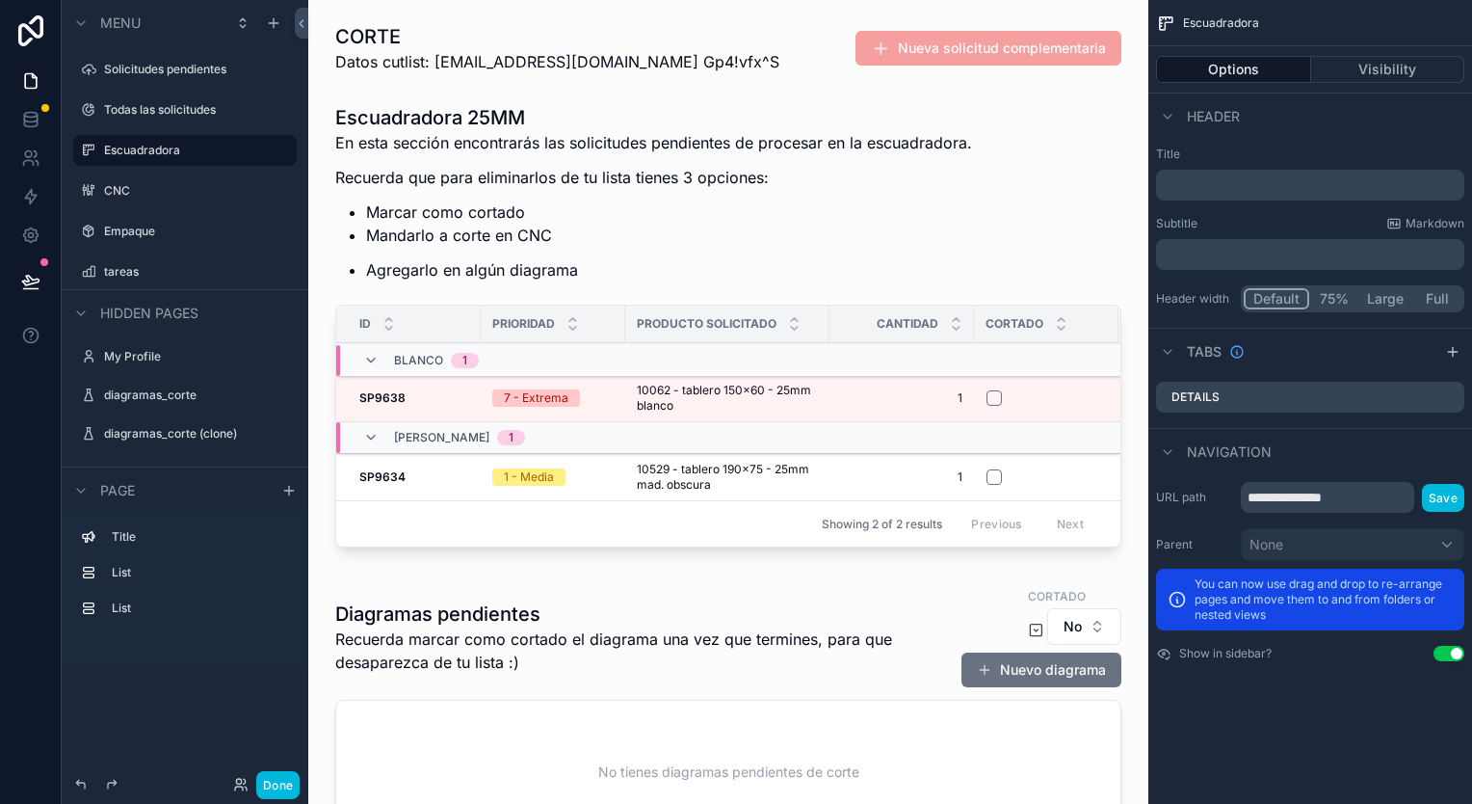
click at [734, 167] on div "scrollable content" at bounding box center [728, 329] width 809 height 466
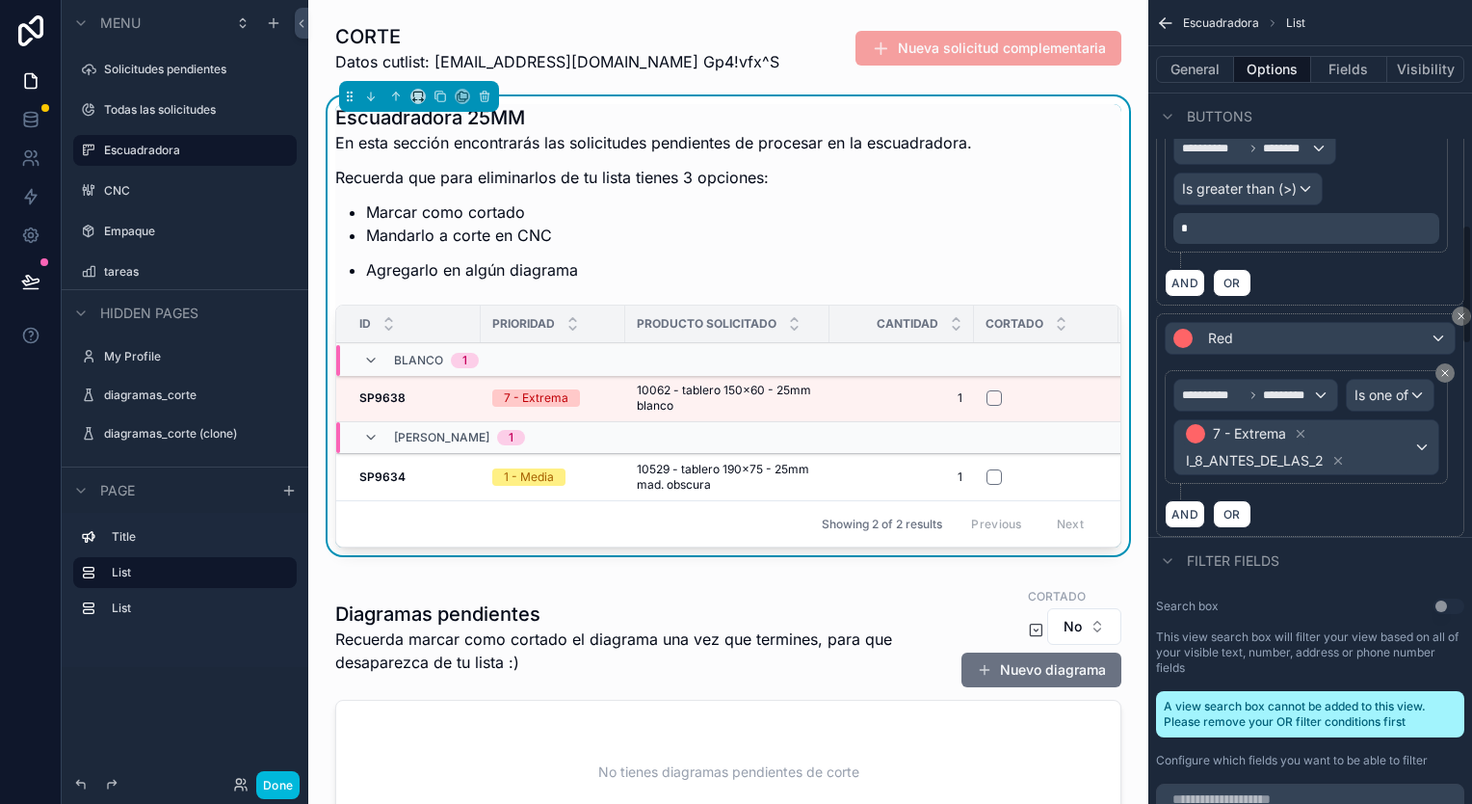
scroll to position [1445, 0]
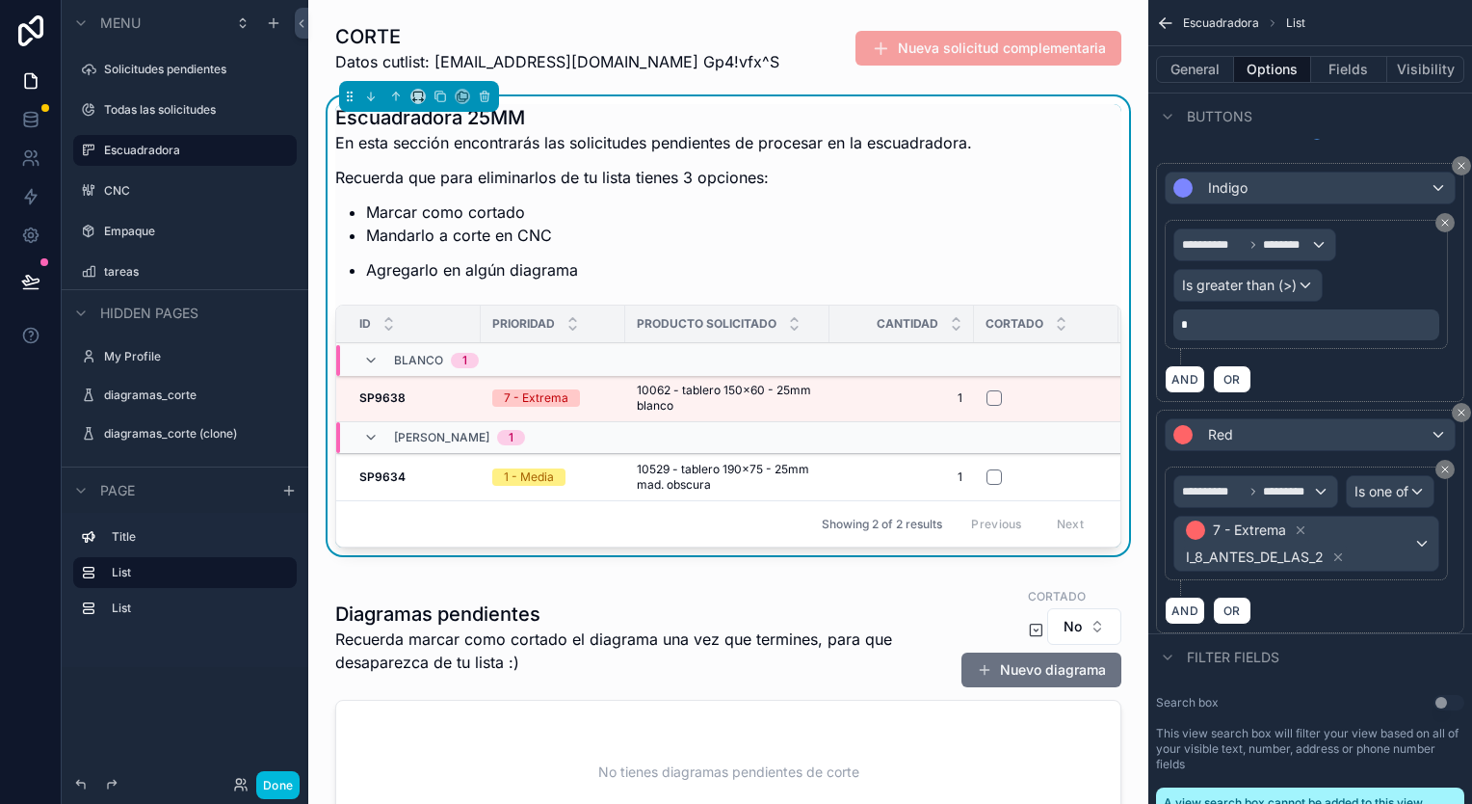
click at [174, 197] on label "CNC" at bounding box center [194, 190] width 181 height 15
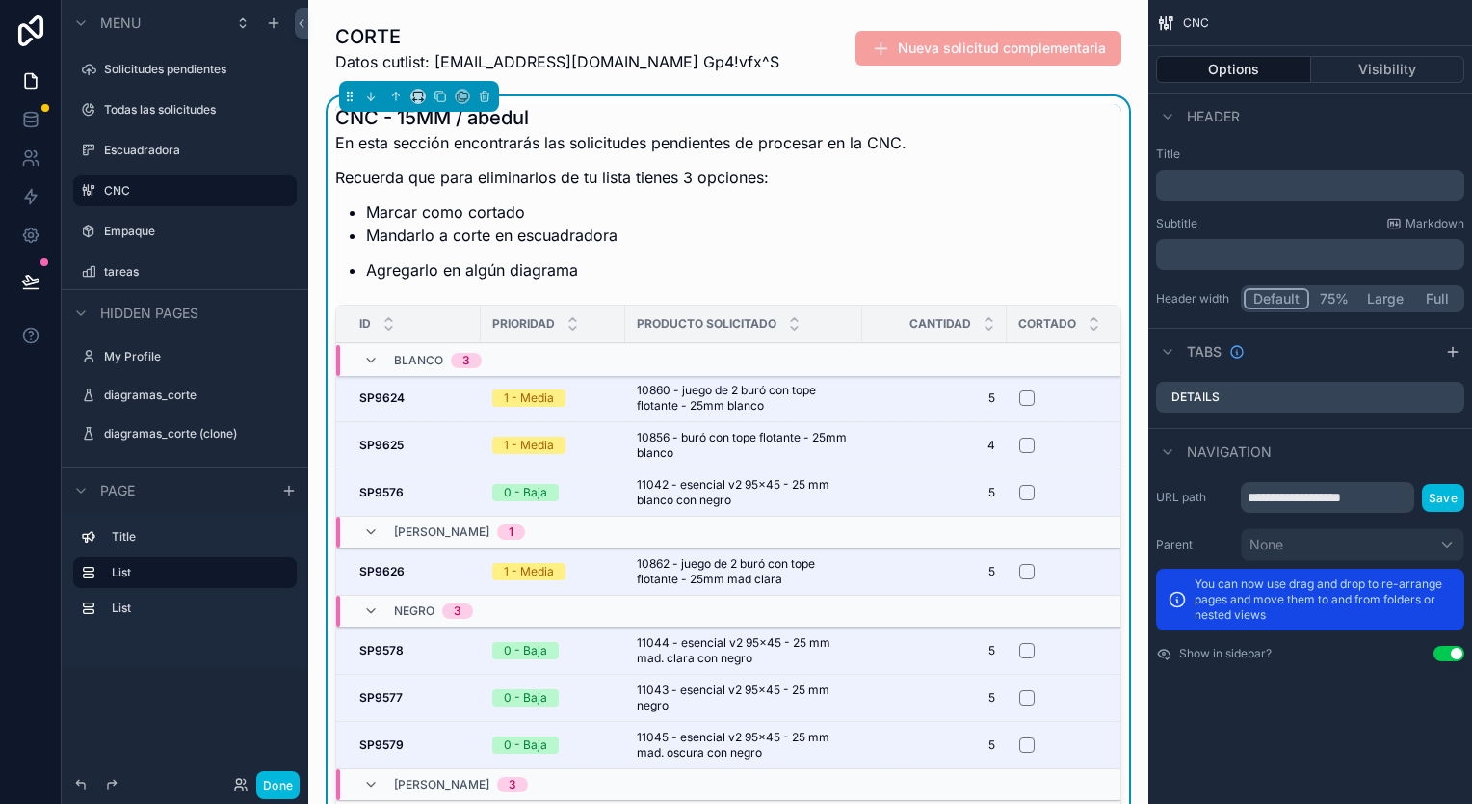
click at [723, 303] on div "CNC - 15MM / abedul En esta sección encontrarás las solicitudes pendientes de p…" at bounding box center [728, 507] width 786 height 806
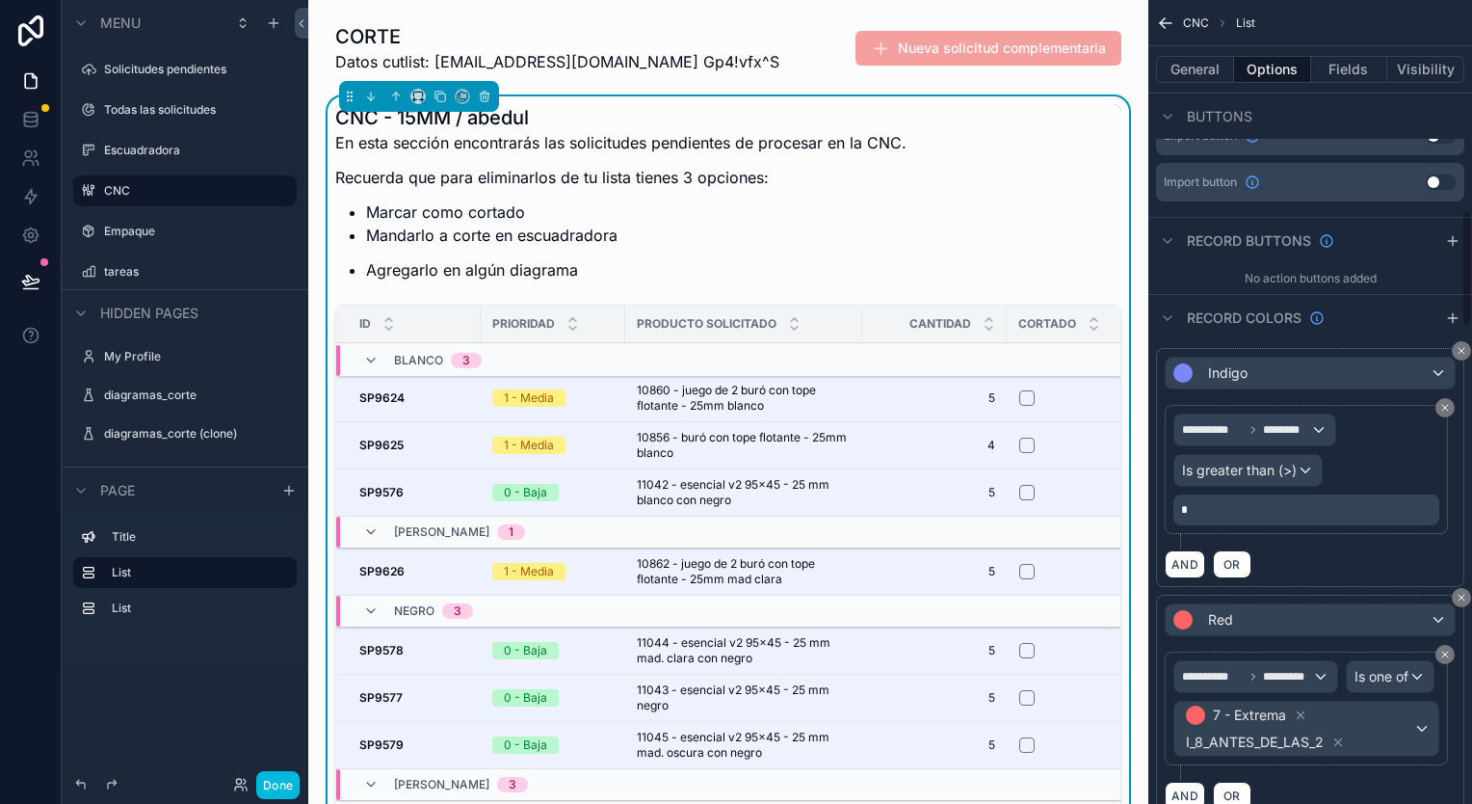
scroll to position [90, 0]
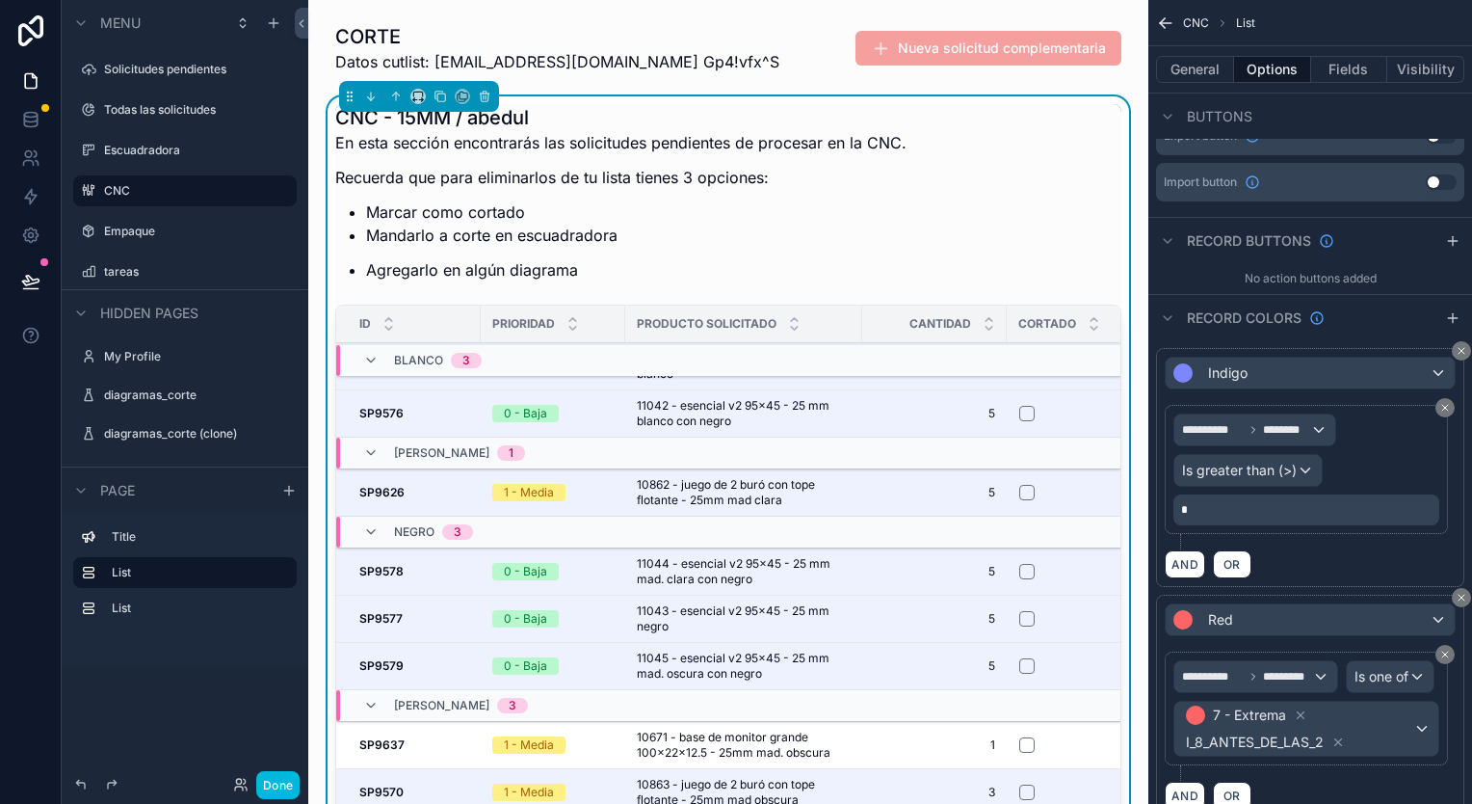
click at [137, 229] on label "Empaque" at bounding box center [194, 231] width 181 height 15
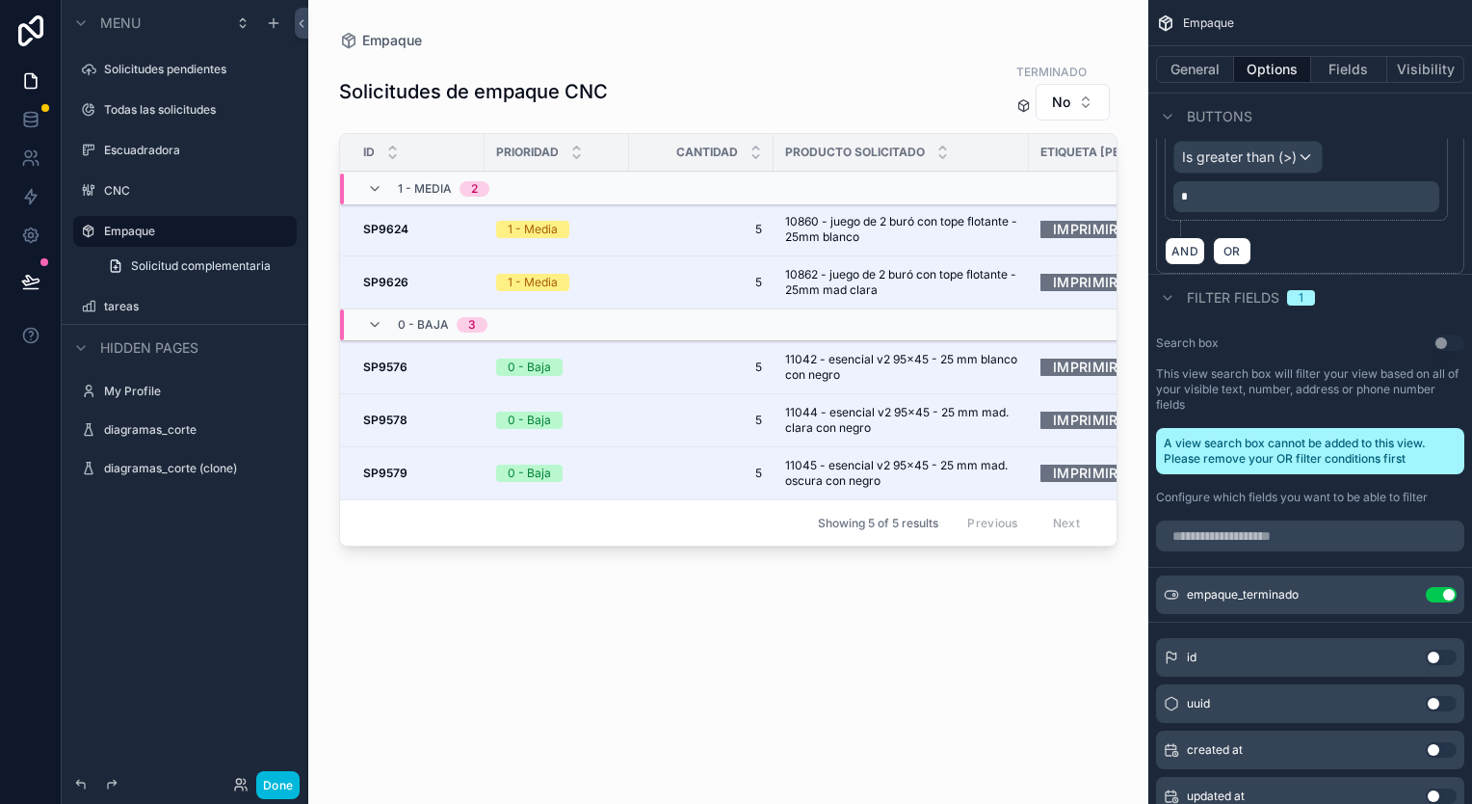
click at [839, 116] on div "scrollable content" at bounding box center [728, 390] width 840 height 781
click at [725, 121] on div "Solicitudes de empaque CNC Terminado No ID Prioridad Cantidad Producto solicita…" at bounding box center [728, 415] width 779 height 730
click at [532, 114] on div "Solicitudes de empaque CNC Terminado No" at bounding box center [728, 92] width 779 height 60
drag, startPoint x: 716, startPoint y: 117, endPoint x: 1471, endPoint y: 278, distance: 772.4
click at [717, 117] on div "Solicitudes de empaque CNC Terminado No" at bounding box center [728, 92] width 779 height 60
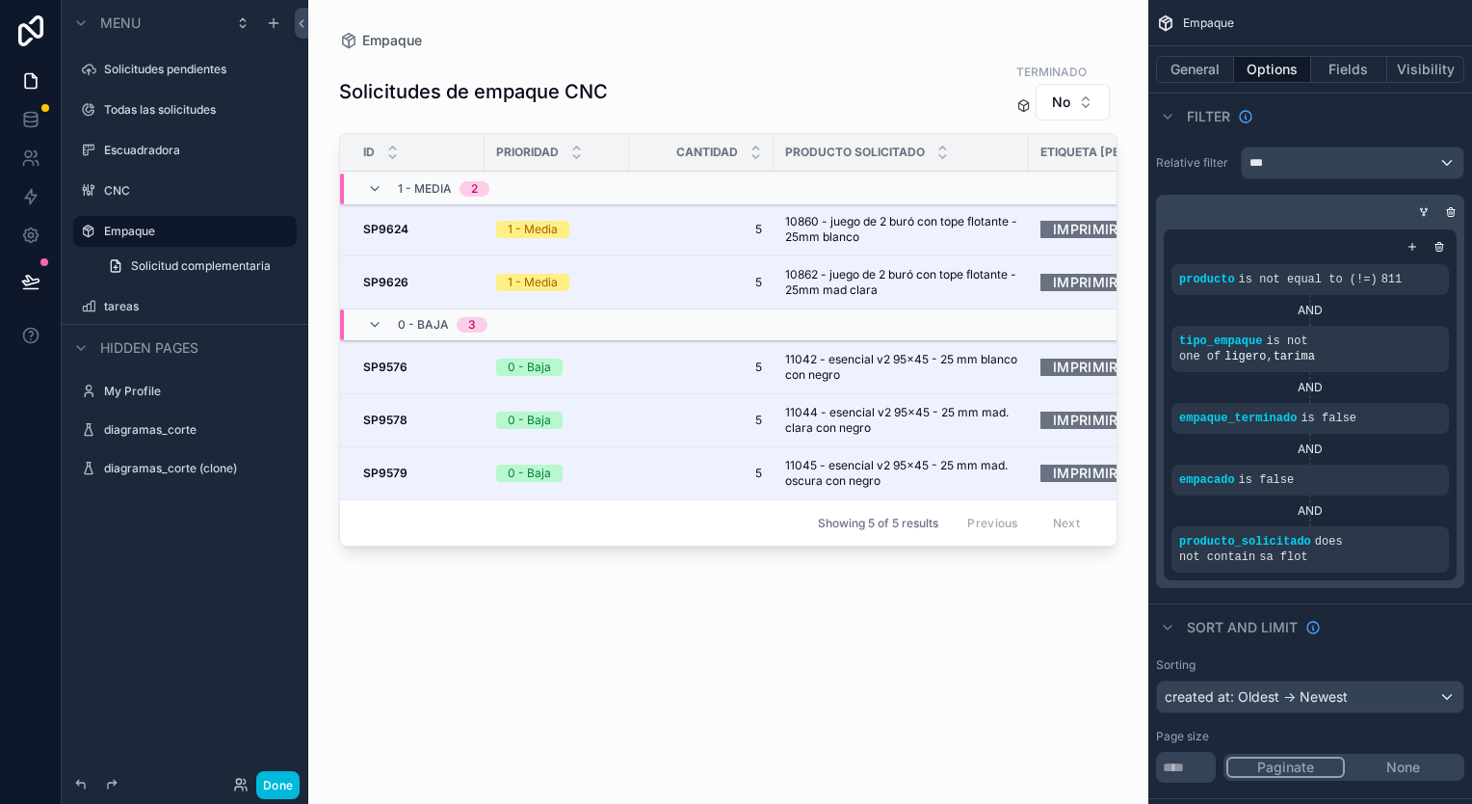
click at [127, 306] on label "tareas" at bounding box center [194, 306] width 181 height 15
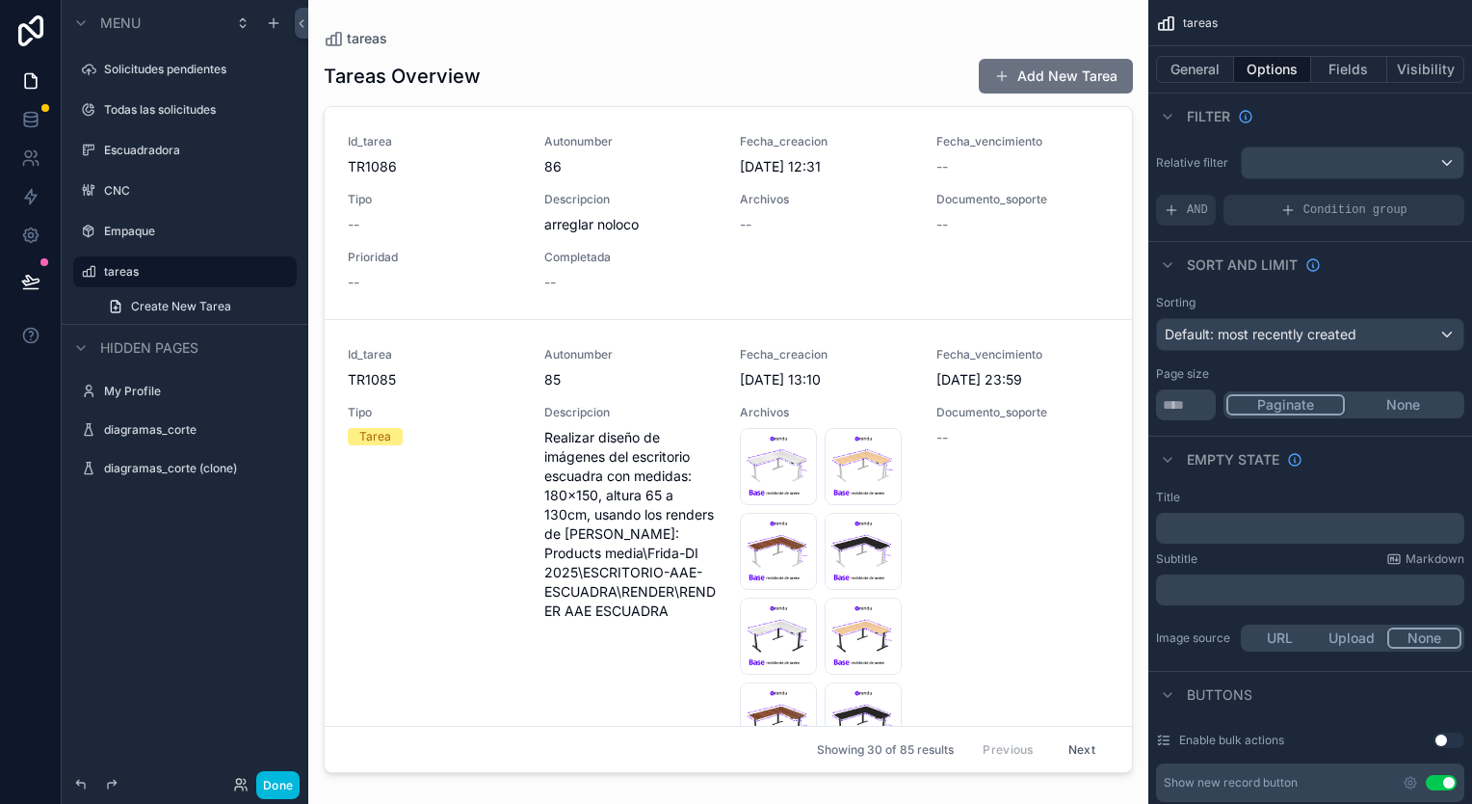
click at [806, 184] on div "scrollable content" at bounding box center [728, 390] width 840 height 781
click at [763, 96] on div "Tareas Overview Add New Tarea Id_tarea TR1086 Autonumber 86 Fecha_creacion 2/10…" at bounding box center [728, 413] width 809 height 734
click at [717, 90] on div "Tareas Overview Add New Tarea" at bounding box center [728, 76] width 809 height 37
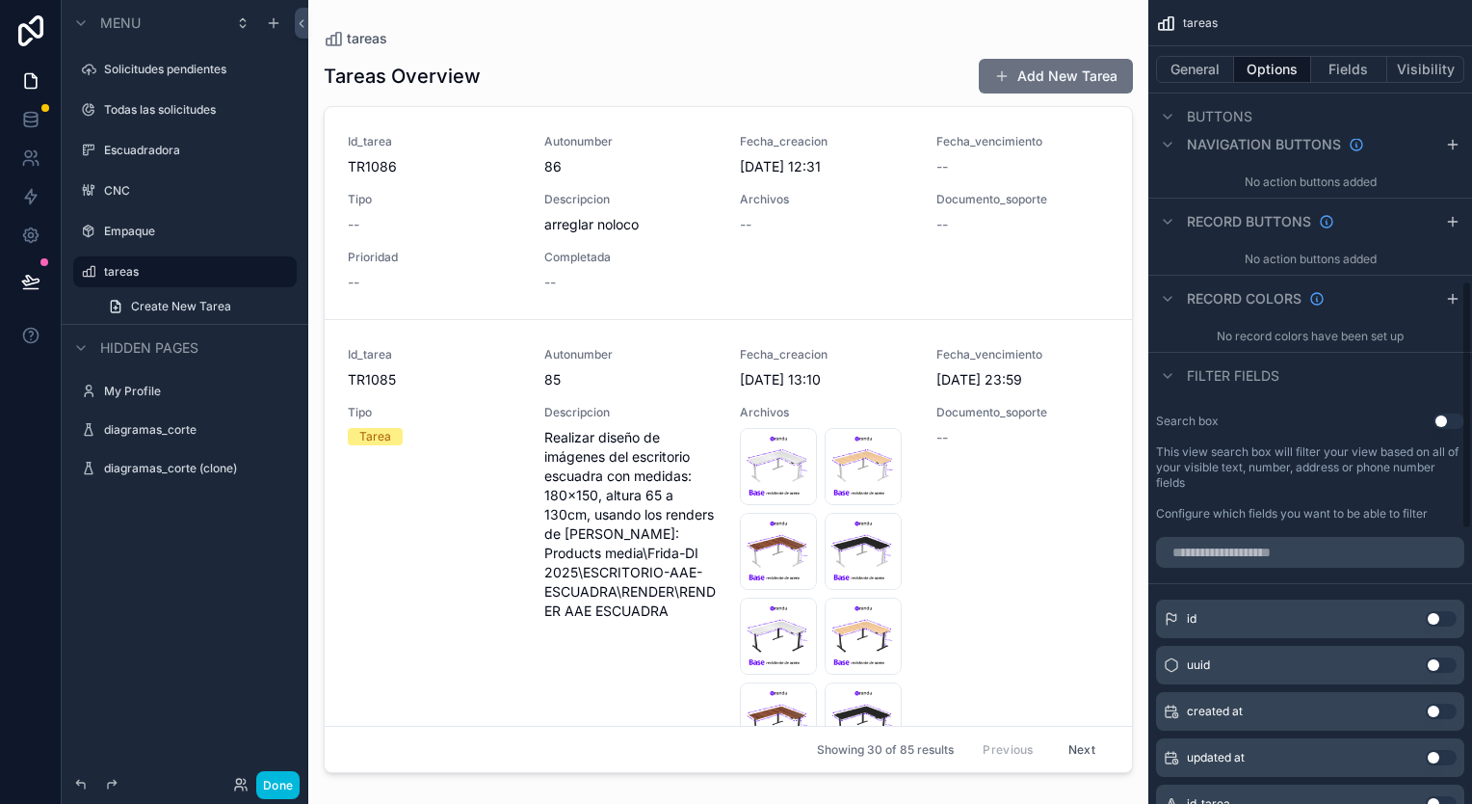
scroll to position [771, 0]
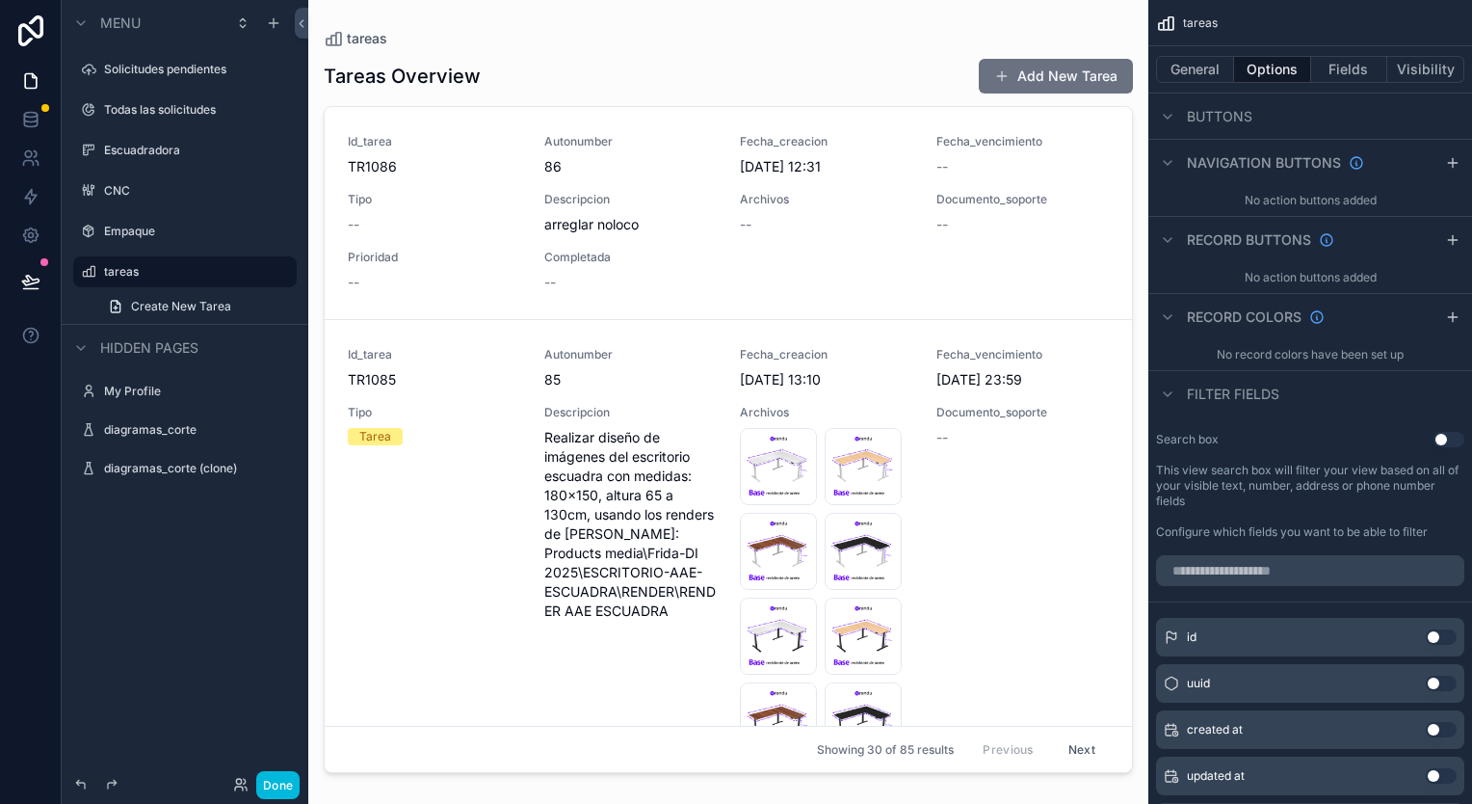
click at [696, 59] on div "Tareas Overview Add New Tarea" at bounding box center [728, 76] width 809 height 37
click at [11, 111] on link at bounding box center [30, 119] width 61 height 39
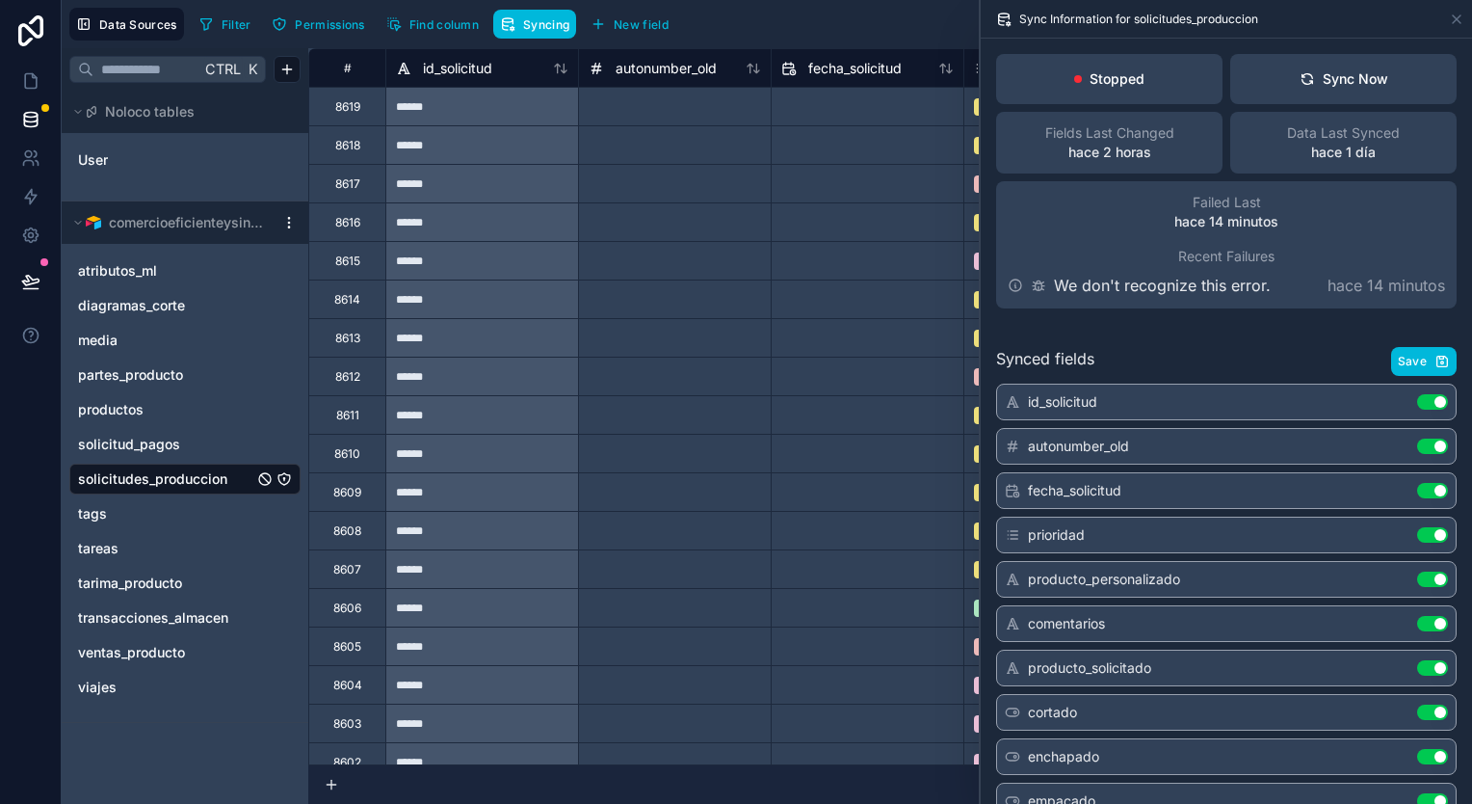
click at [282, 223] on html "**********" at bounding box center [736, 402] width 1472 height 804
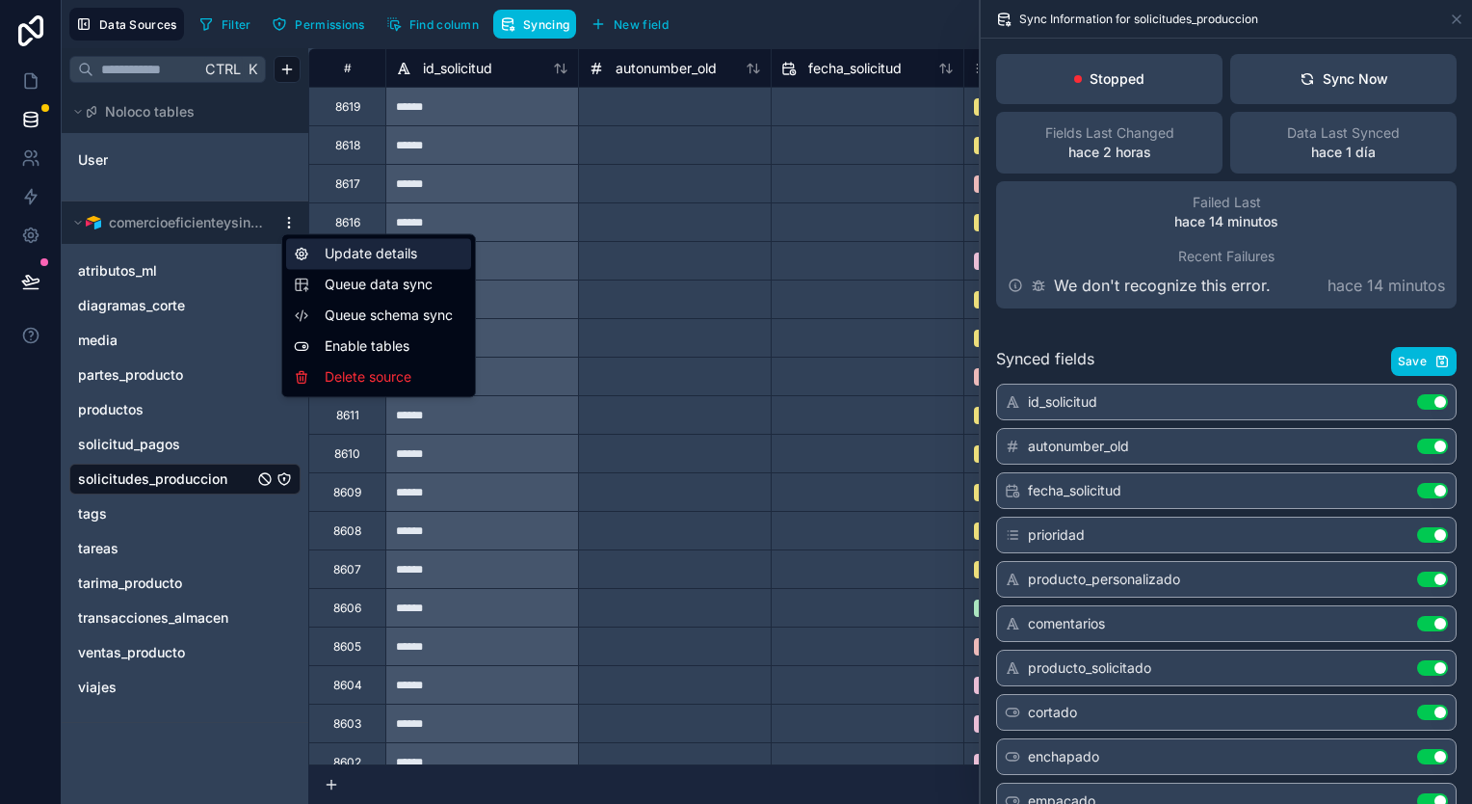
click at [398, 252] on div "Update details" at bounding box center [378, 253] width 185 height 31
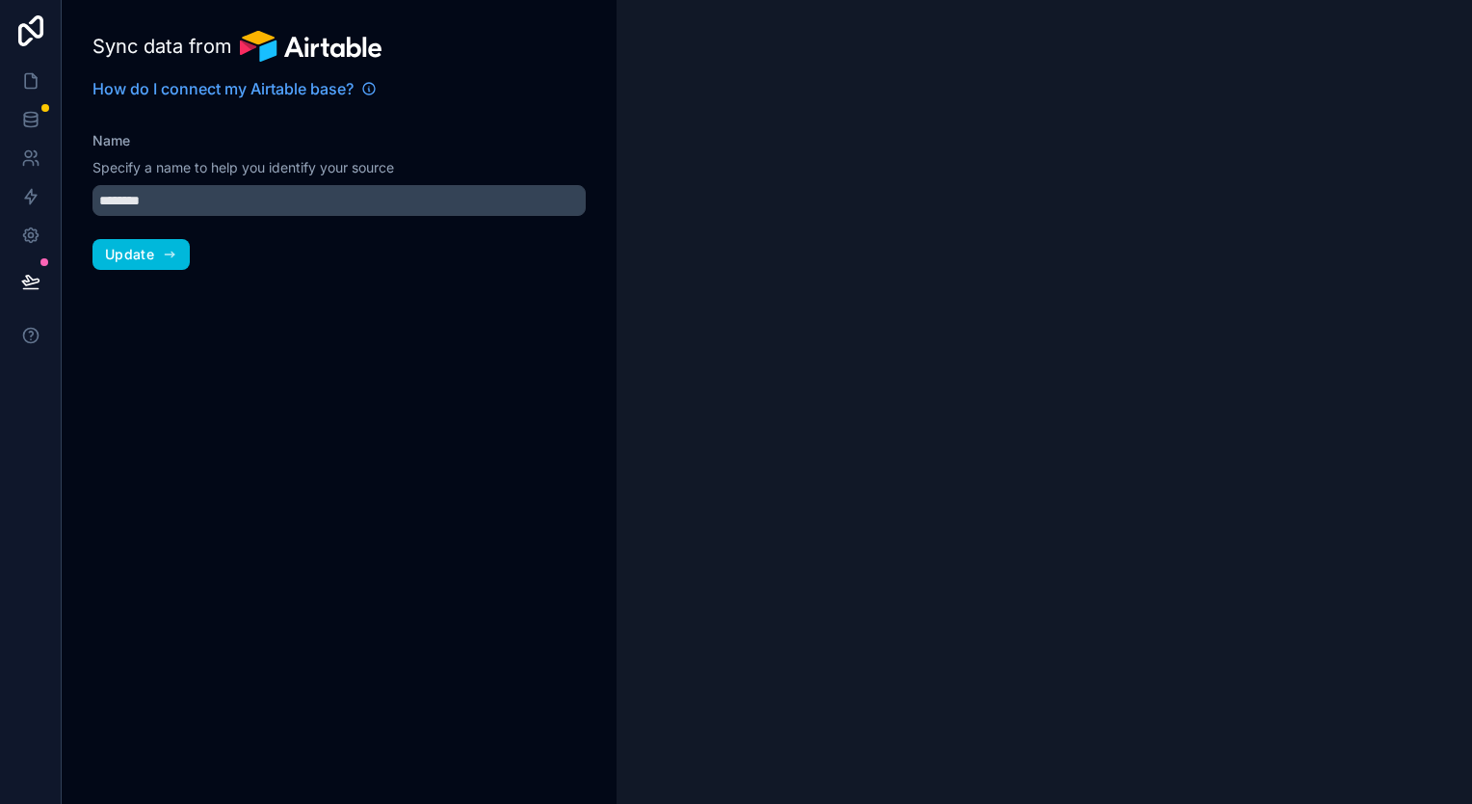
type input "**********"
click at [153, 249] on span "Update" at bounding box center [129, 254] width 49 height 17
click at [37, 91] on link at bounding box center [30, 81] width 61 height 39
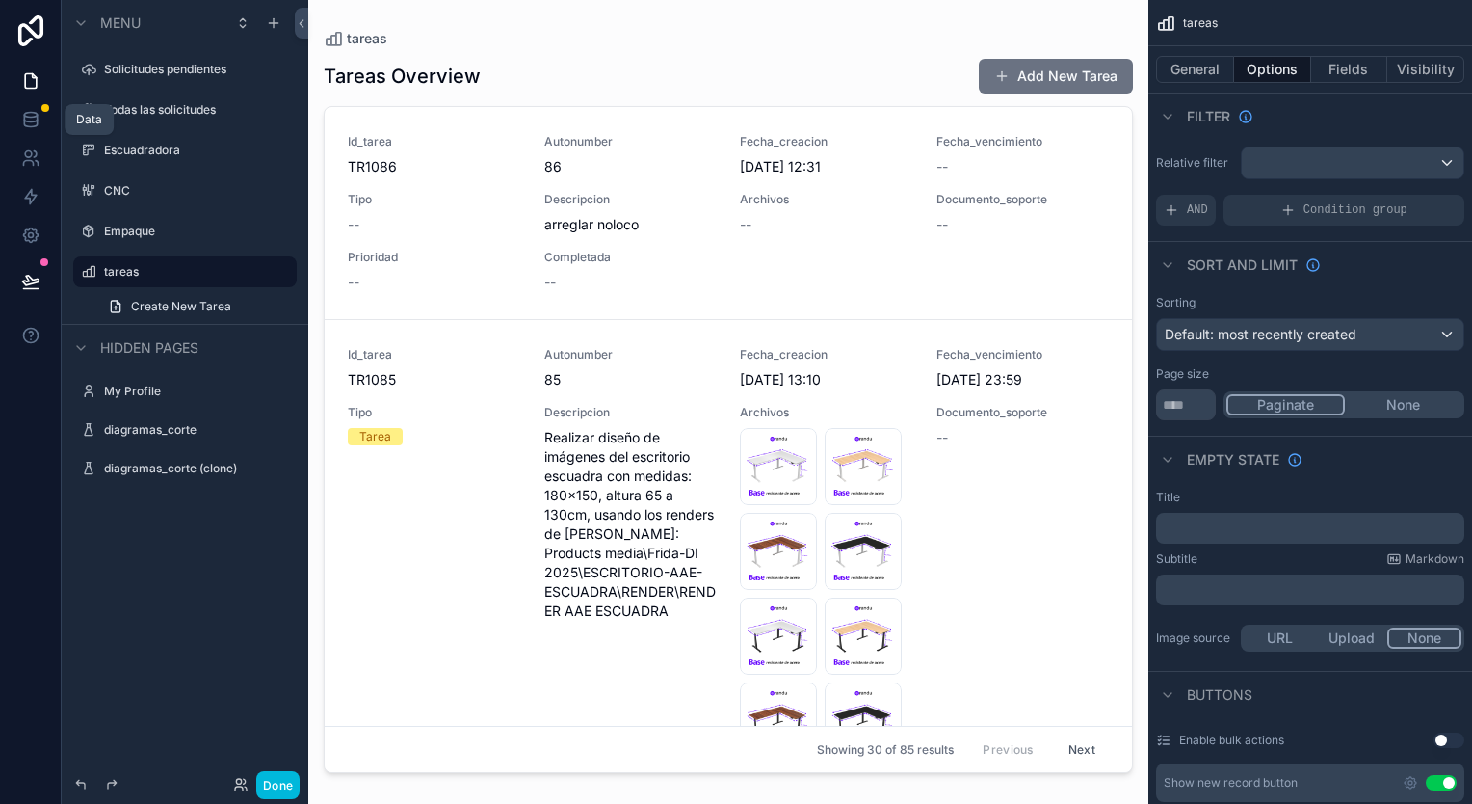
click at [43, 130] on link at bounding box center [30, 119] width 61 height 39
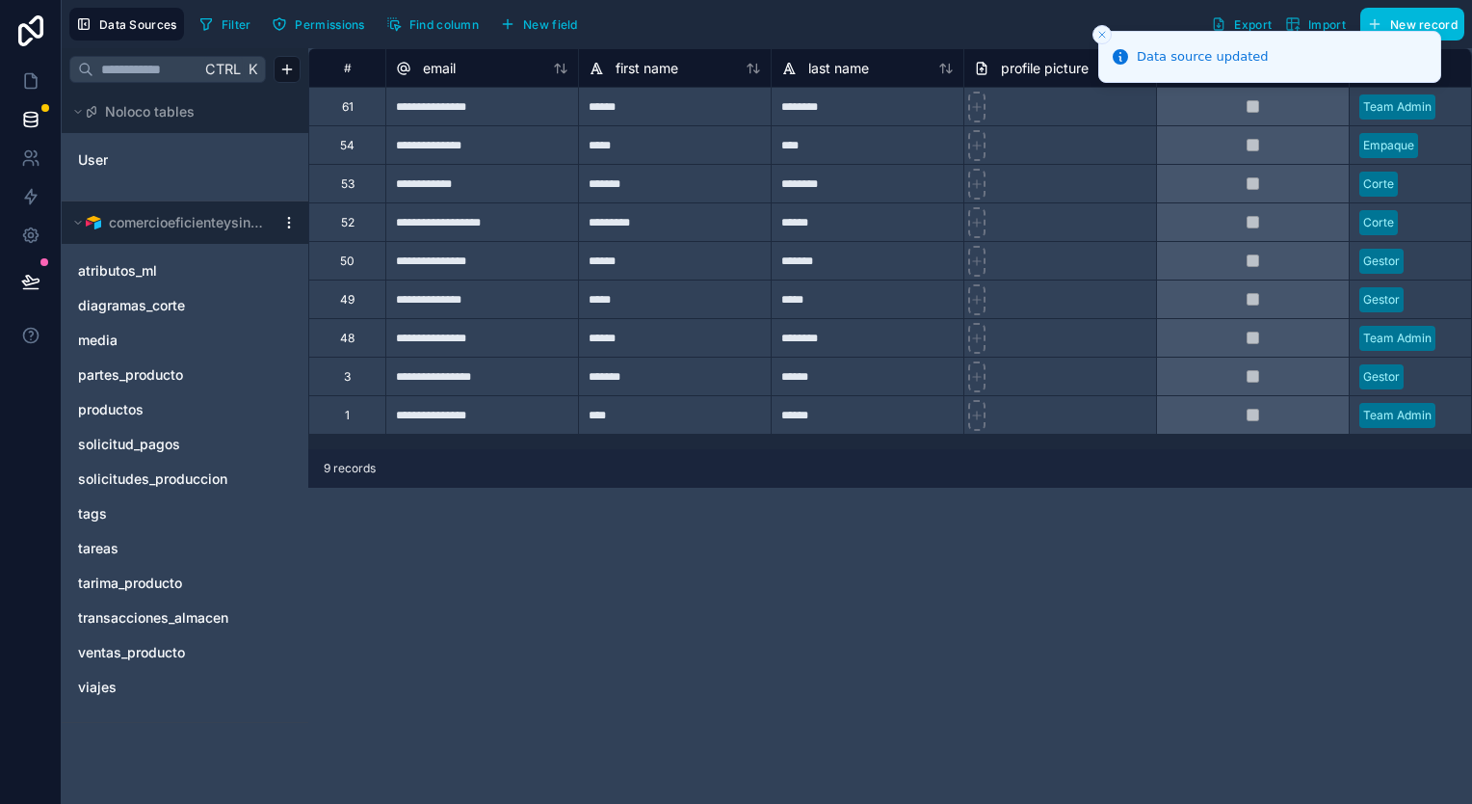
click at [149, 466] on div "solicitudes_produccion" at bounding box center [184, 478] width 231 height 31
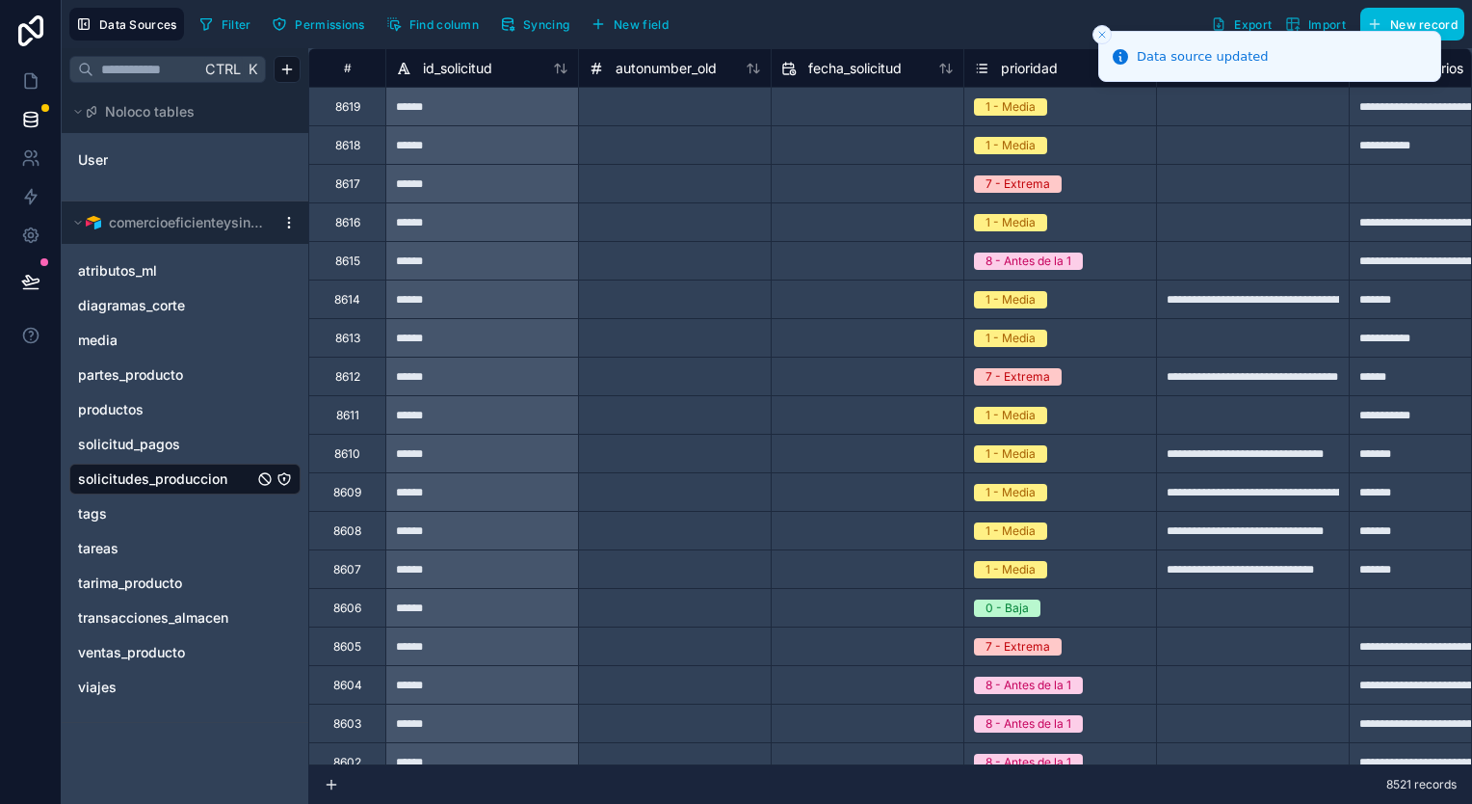
click at [1105, 31] on li "Data source updated" at bounding box center [1270, 56] width 343 height 51
click at [1095, 35] on button "Close toast" at bounding box center [1102, 34] width 19 height 19
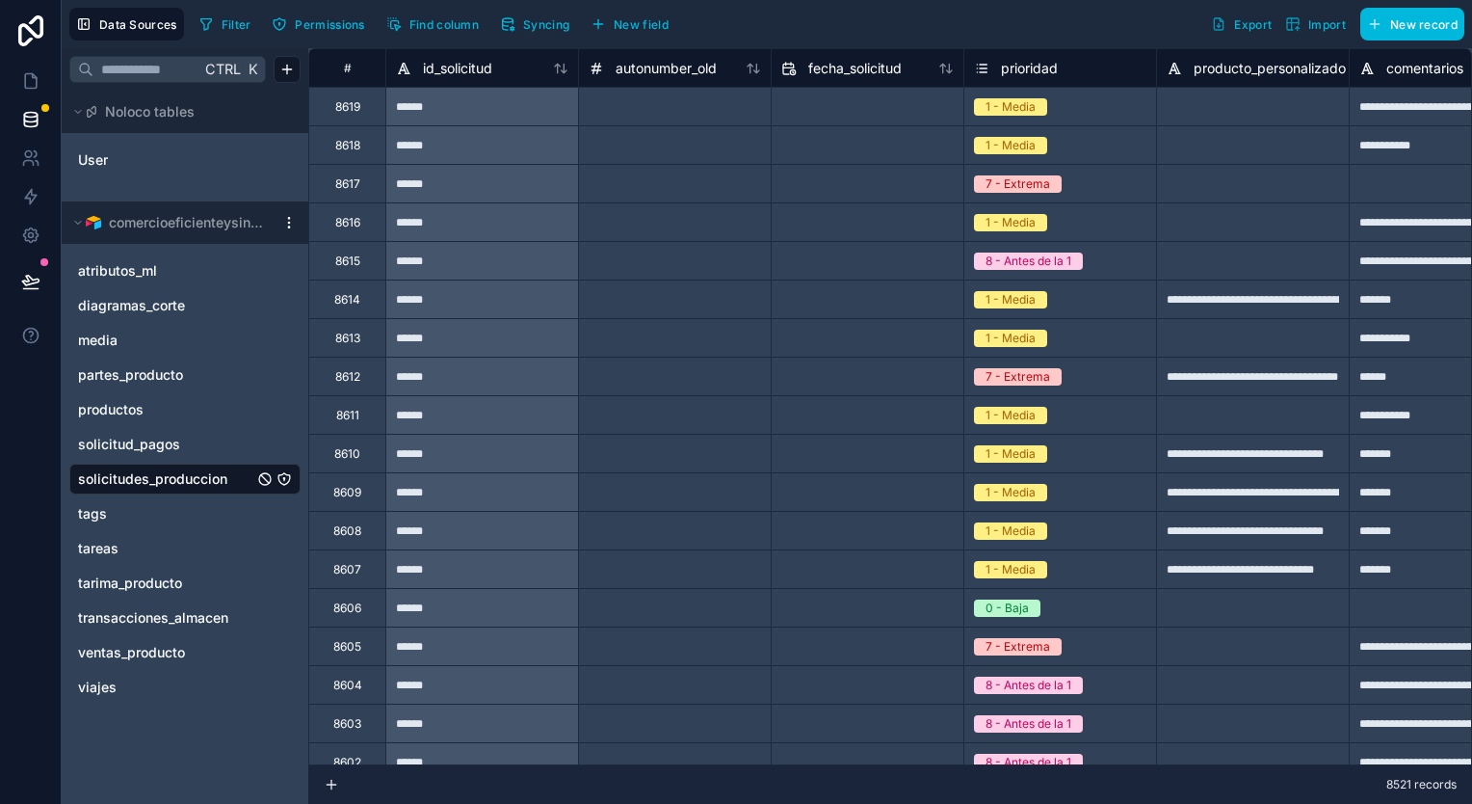
click at [890, 13] on div "Filter Permissions Find column Syncing New field Export Import New record" at bounding box center [828, 24] width 1273 height 33
click at [564, 17] on span "Syncing" at bounding box center [546, 24] width 46 height 14
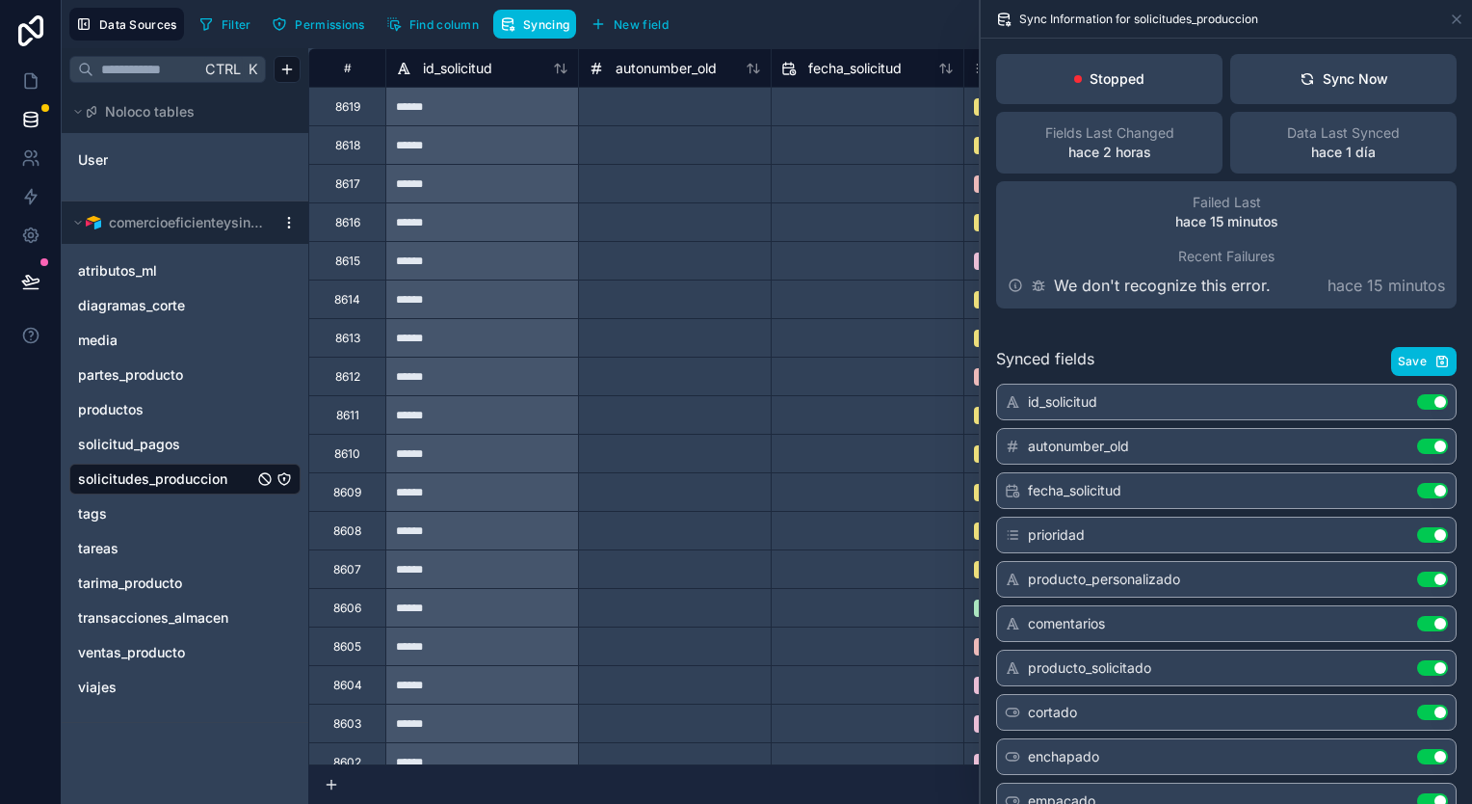
click at [1372, 94] on button "Sync Now" at bounding box center [1344, 79] width 226 height 50
click at [296, 213] on div "comercioeficienteysingular" at bounding box center [185, 222] width 247 height 42
click at [285, 216] on html "**********" at bounding box center [736, 402] width 1472 height 804
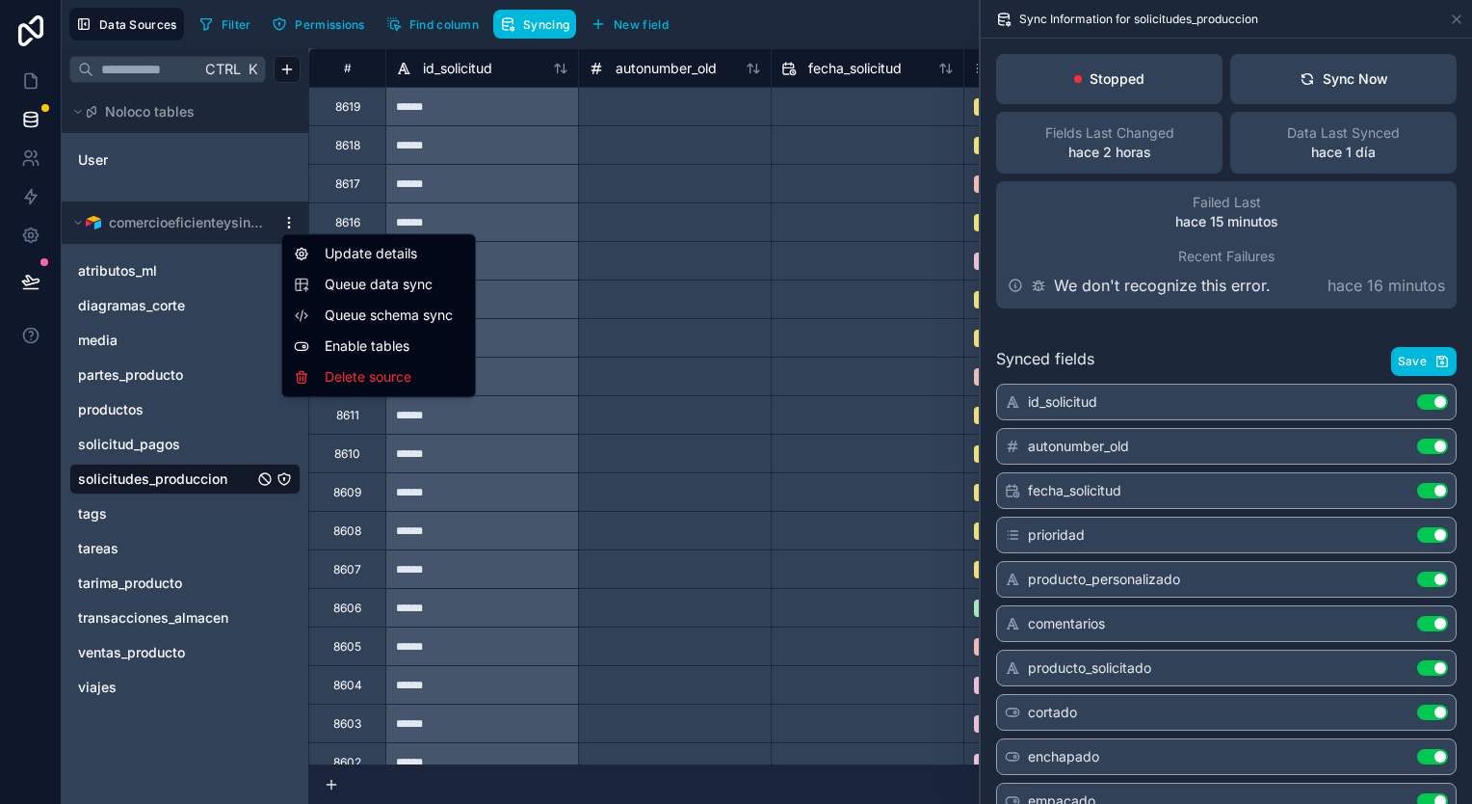
click at [343, 290] on span "Queue data sync" at bounding box center [394, 284] width 139 height 19
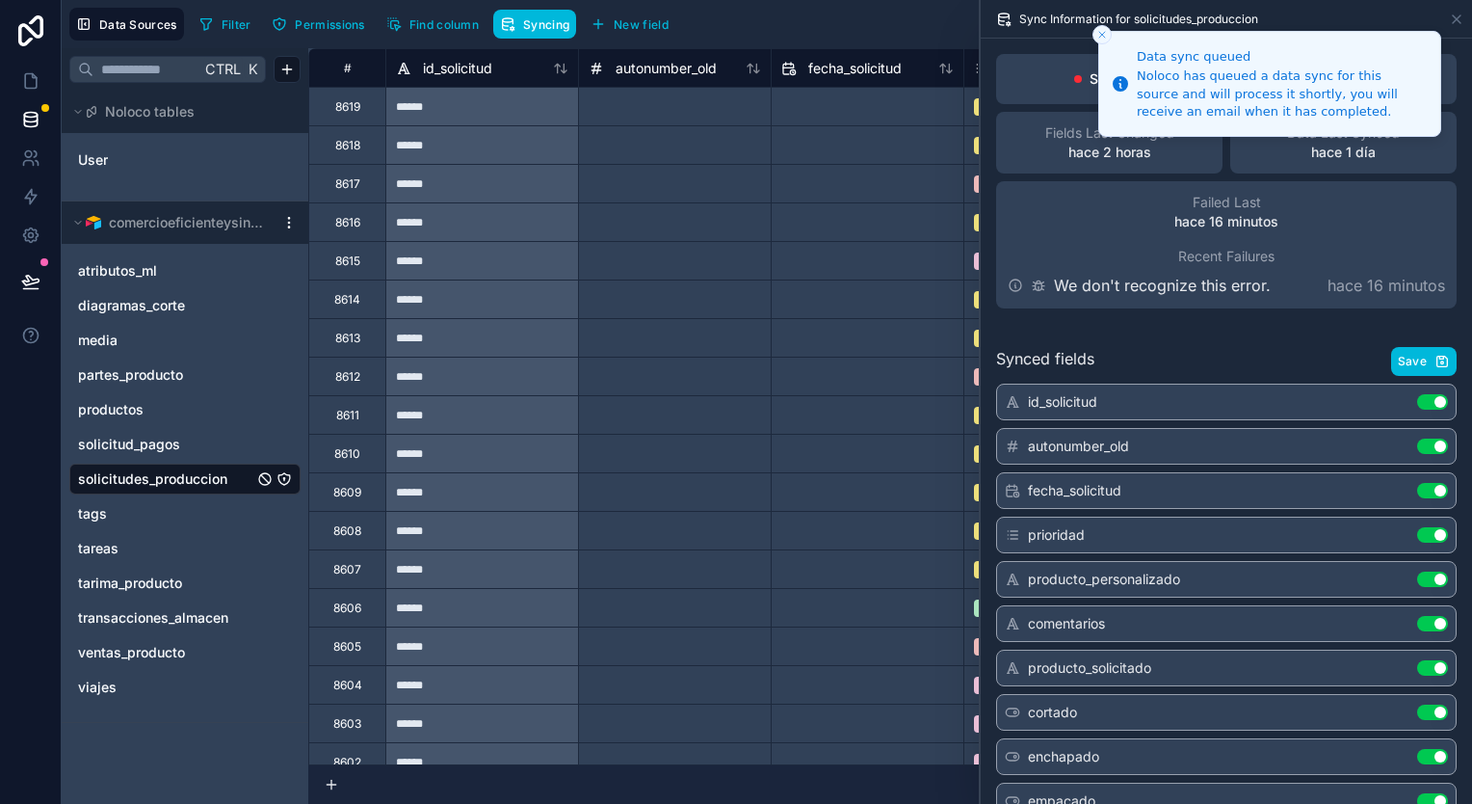
click at [1099, 33] on icon "Close toast" at bounding box center [1103, 35] width 12 height 12
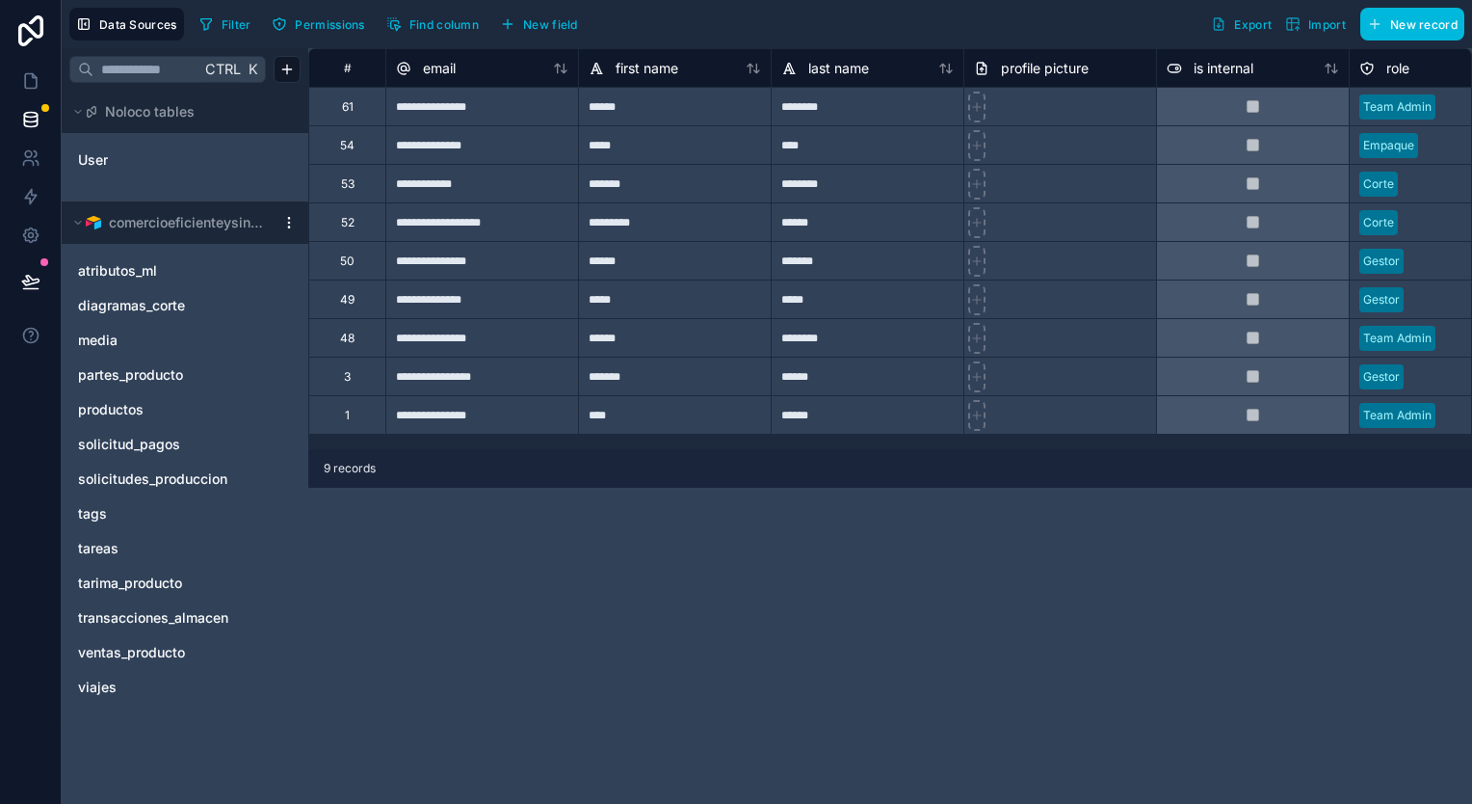
scroll to position [0, 61]
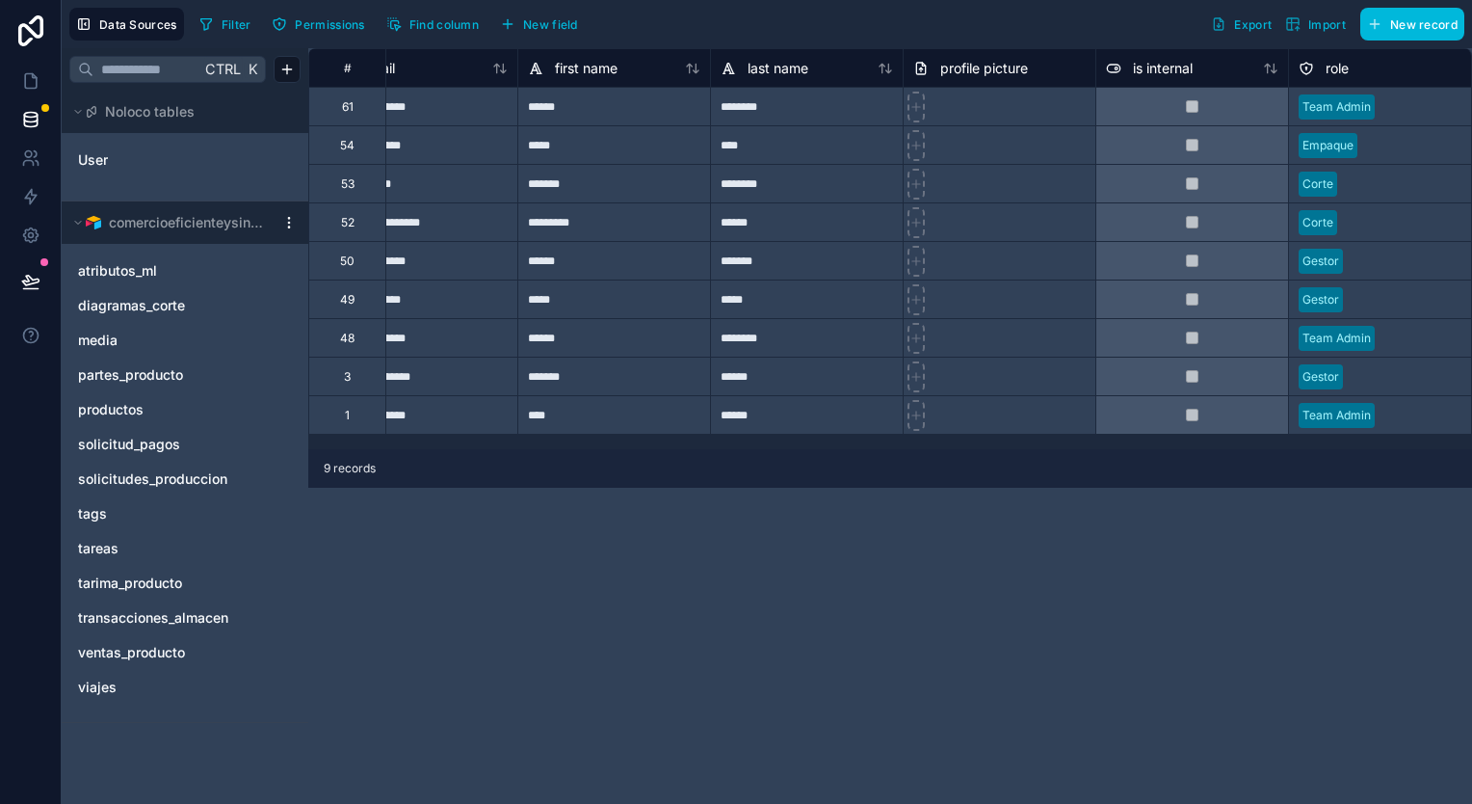
click at [193, 474] on span "solicitudes_produccion" at bounding box center [152, 478] width 149 height 19
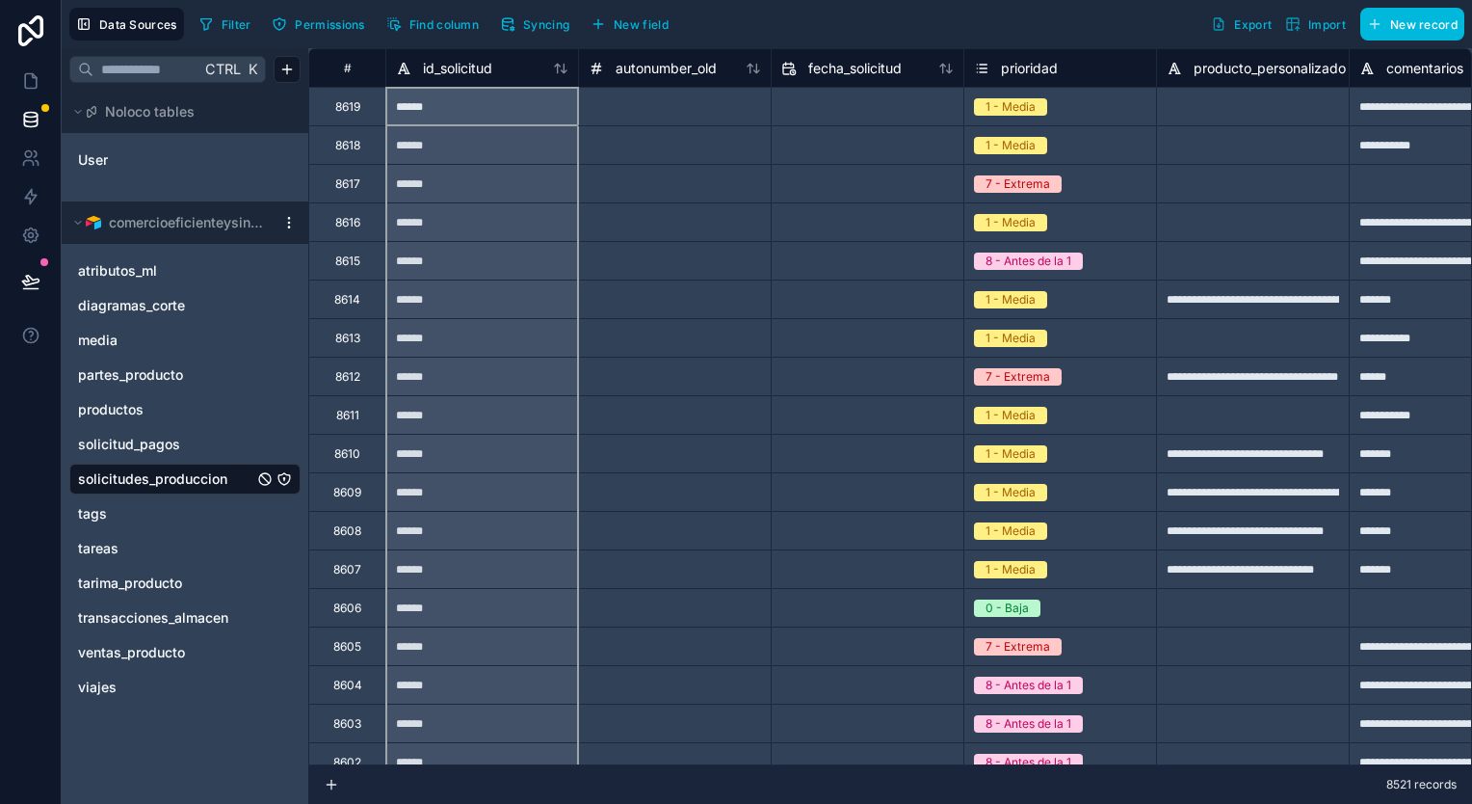
click at [558, 77] on div "id_solicitud" at bounding box center [481, 67] width 193 height 39
click at [565, 66] on icon at bounding box center [560, 68] width 15 height 15
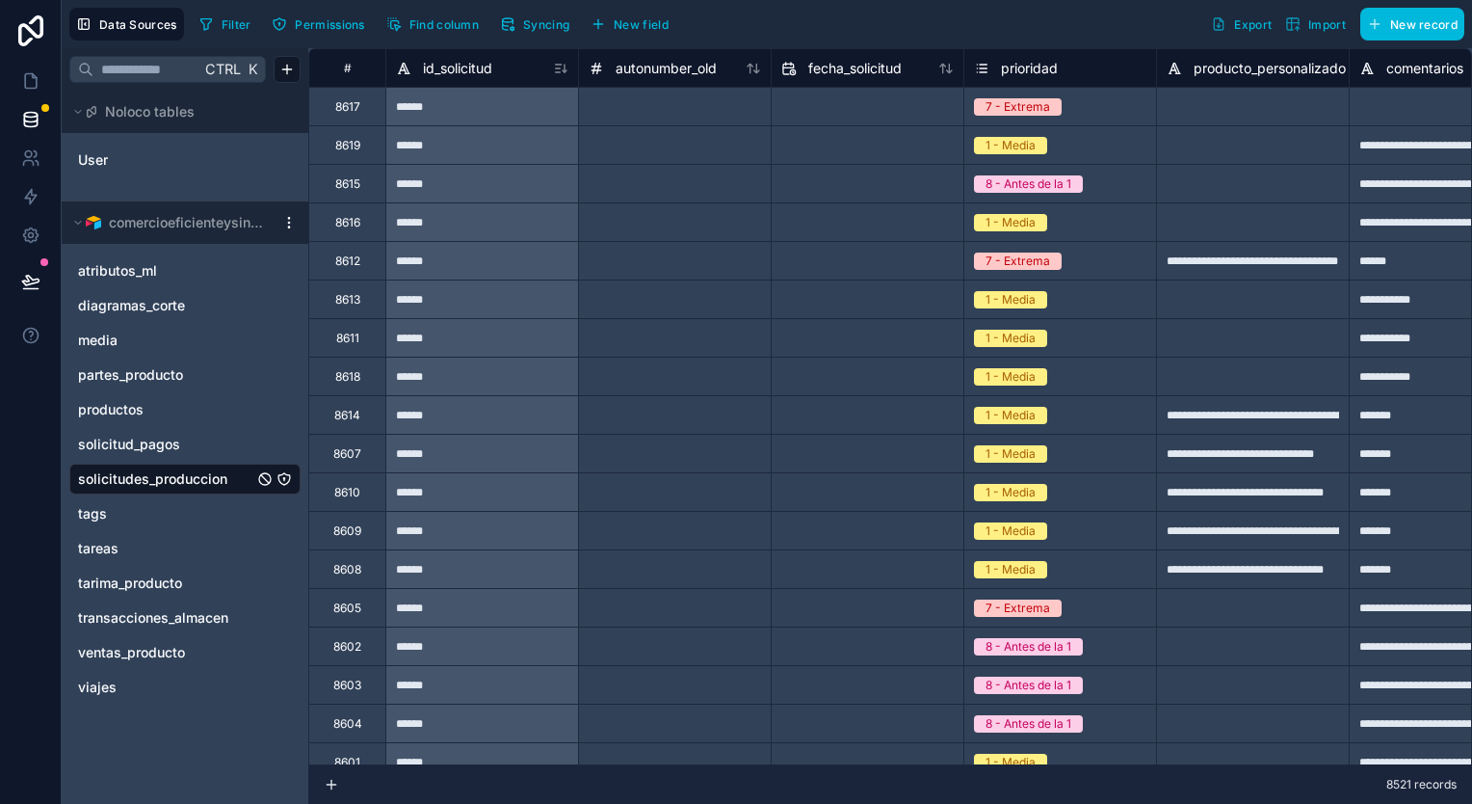
click at [224, 480] on span "solicitudes_produccion" at bounding box center [152, 478] width 149 height 19
click at [294, 226] on html "**********" at bounding box center [736, 402] width 1472 height 804
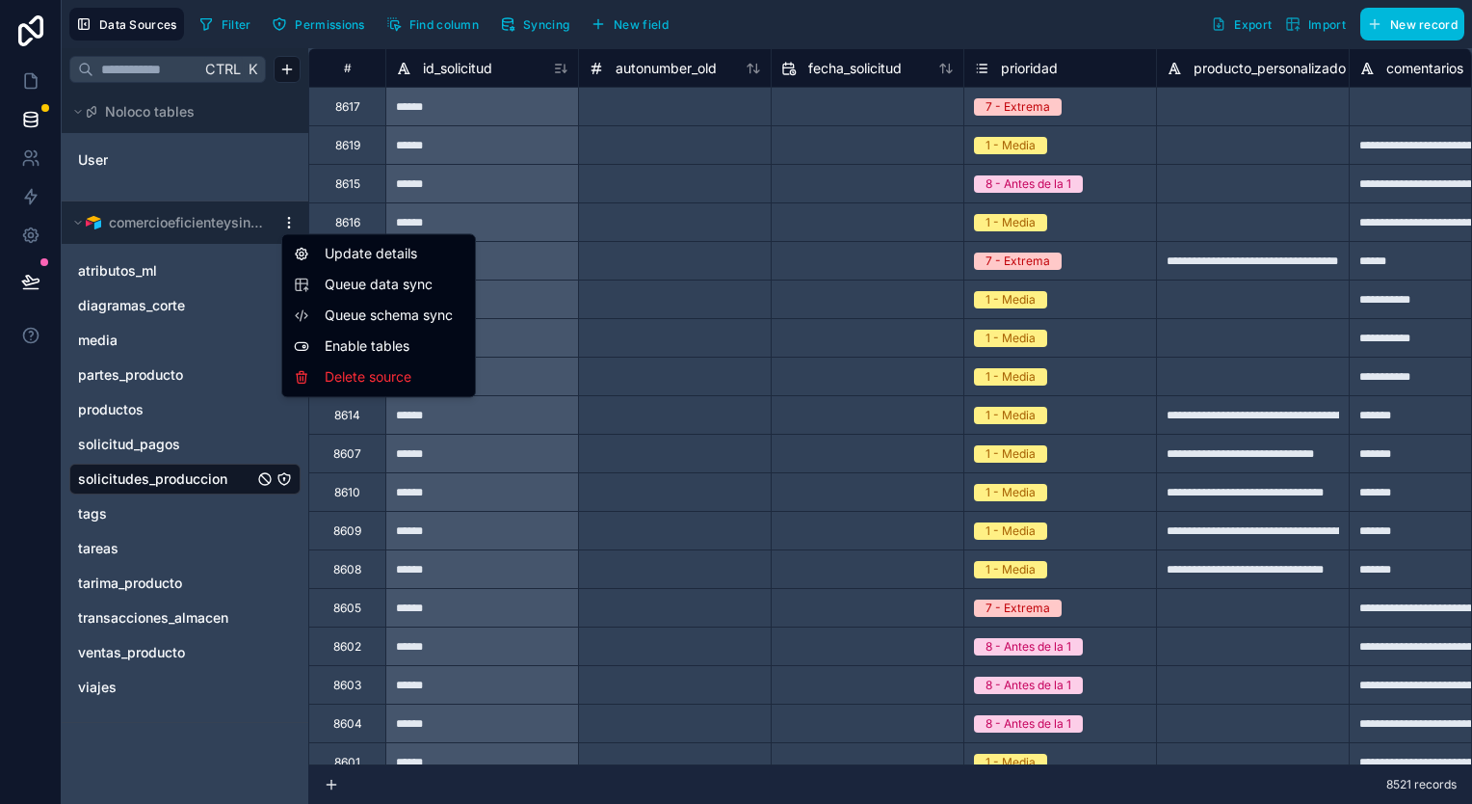
click at [367, 291] on span "Queue data sync" at bounding box center [394, 284] width 139 height 19
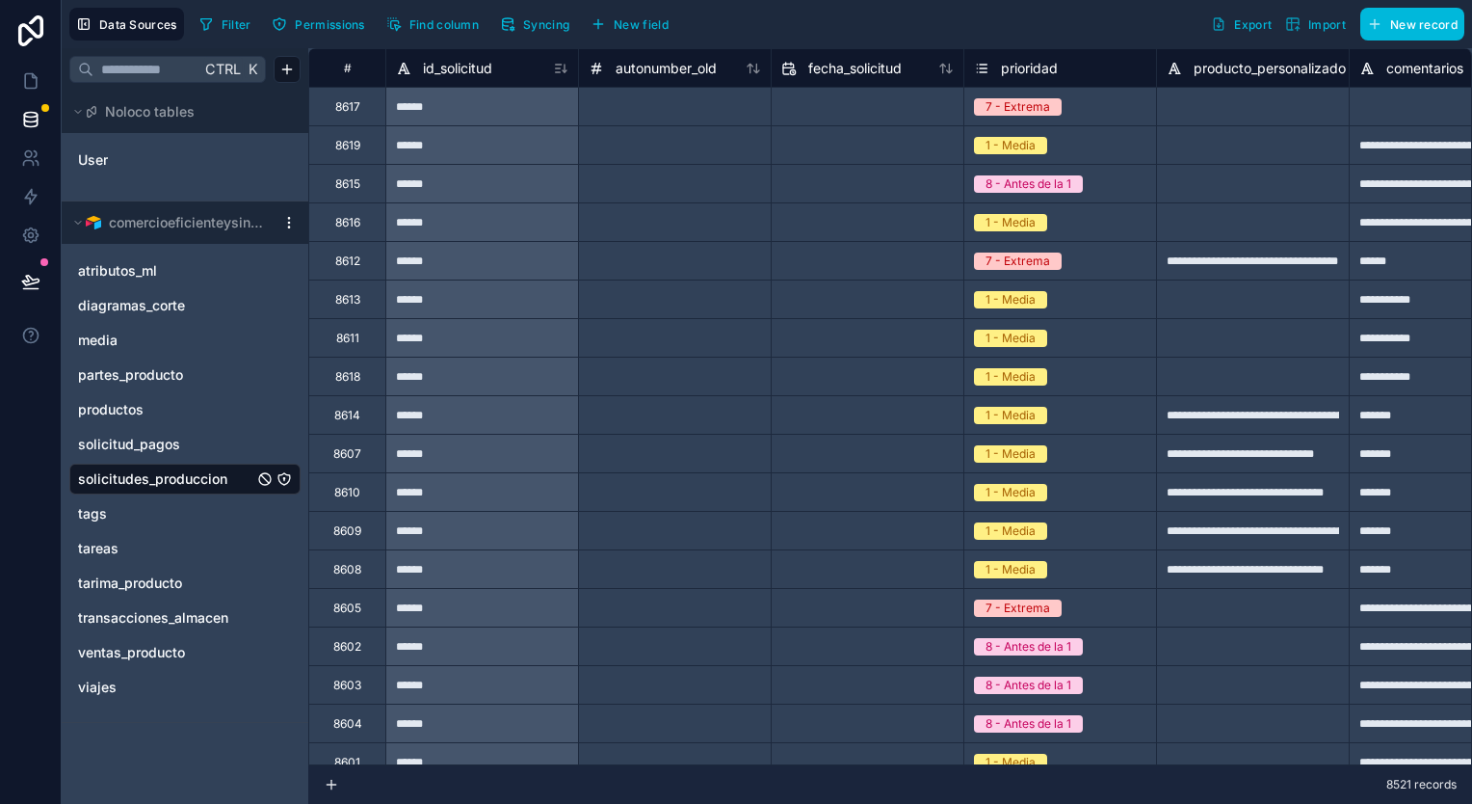
click at [543, 29] on span "Syncing" at bounding box center [546, 24] width 46 height 14
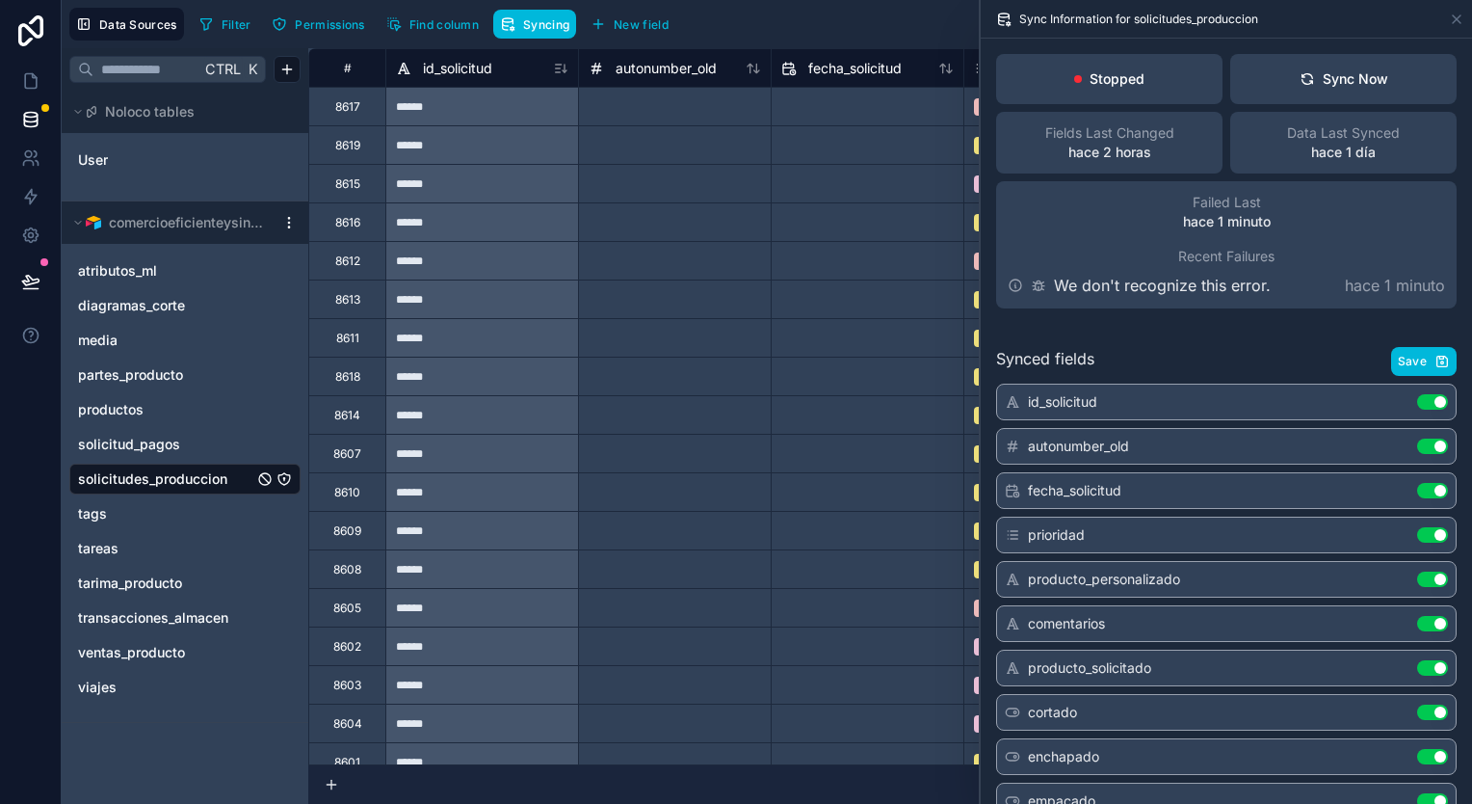
click at [1301, 87] on div "Sync Now" at bounding box center [1344, 78] width 89 height 19
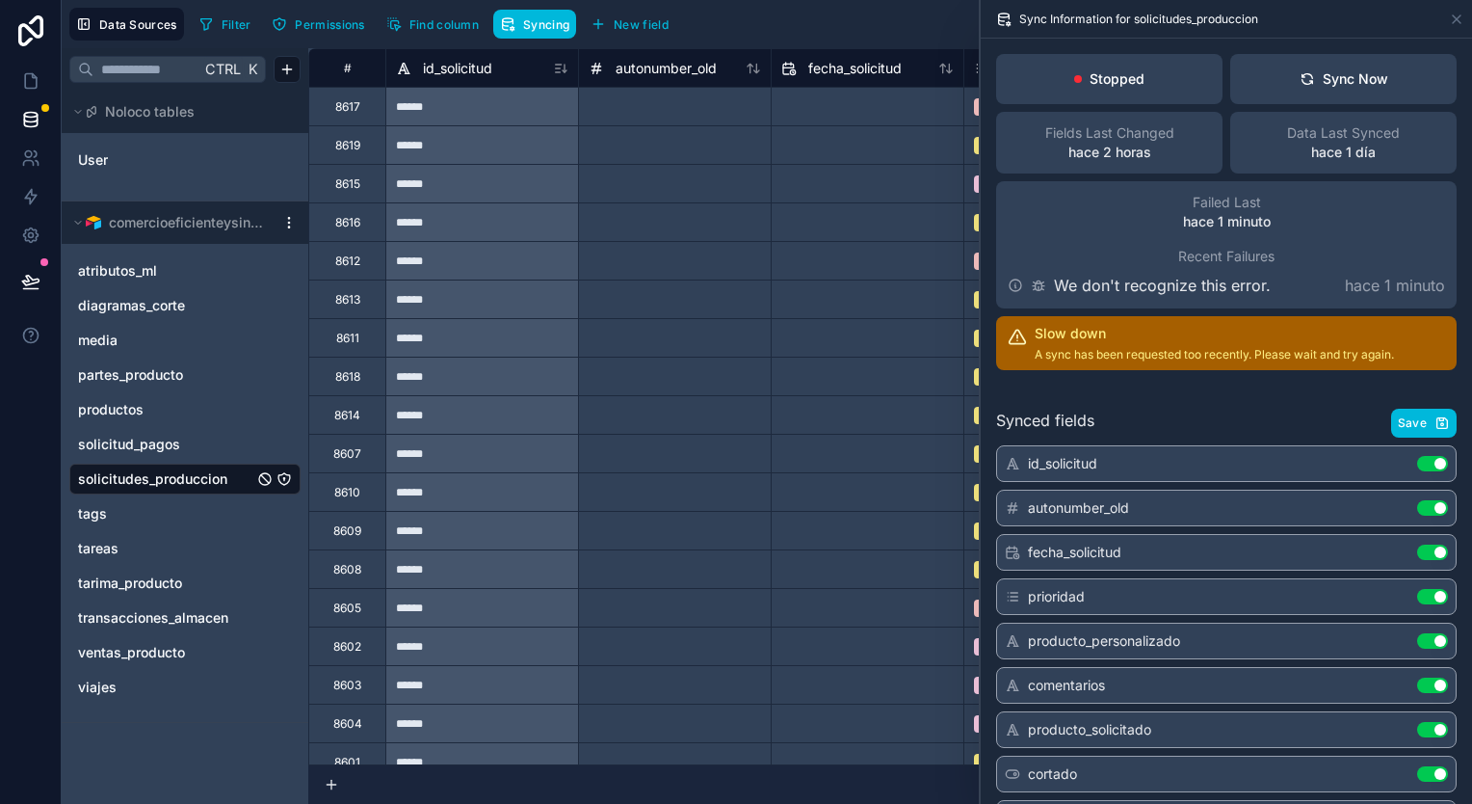
click at [1301, 87] on div "Sync Now" at bounding box center [1344, 78] width 89 height 19
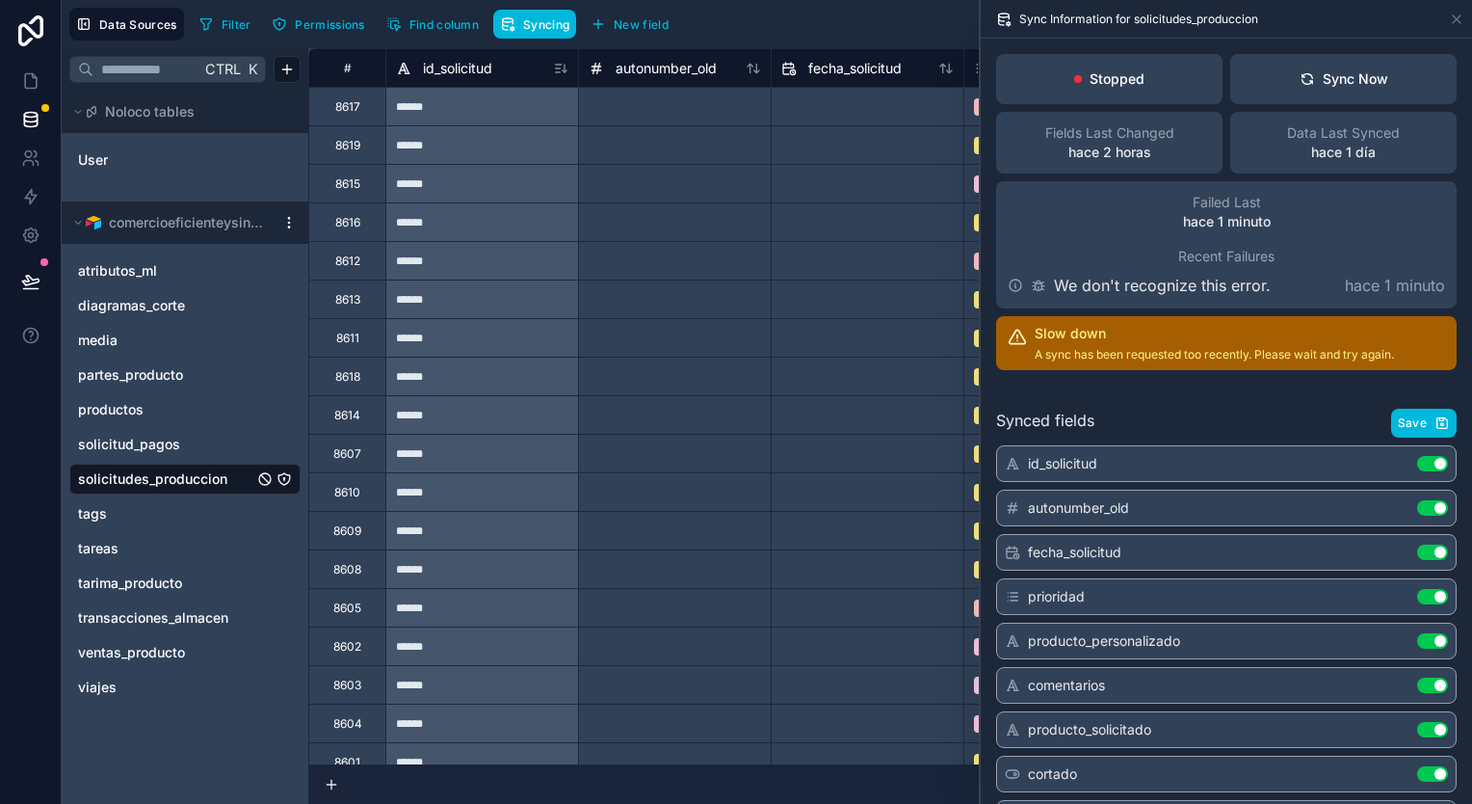
click at [1301, 87] on div "Sync Now" at bounding box center [1344, 78] width 89 height 19
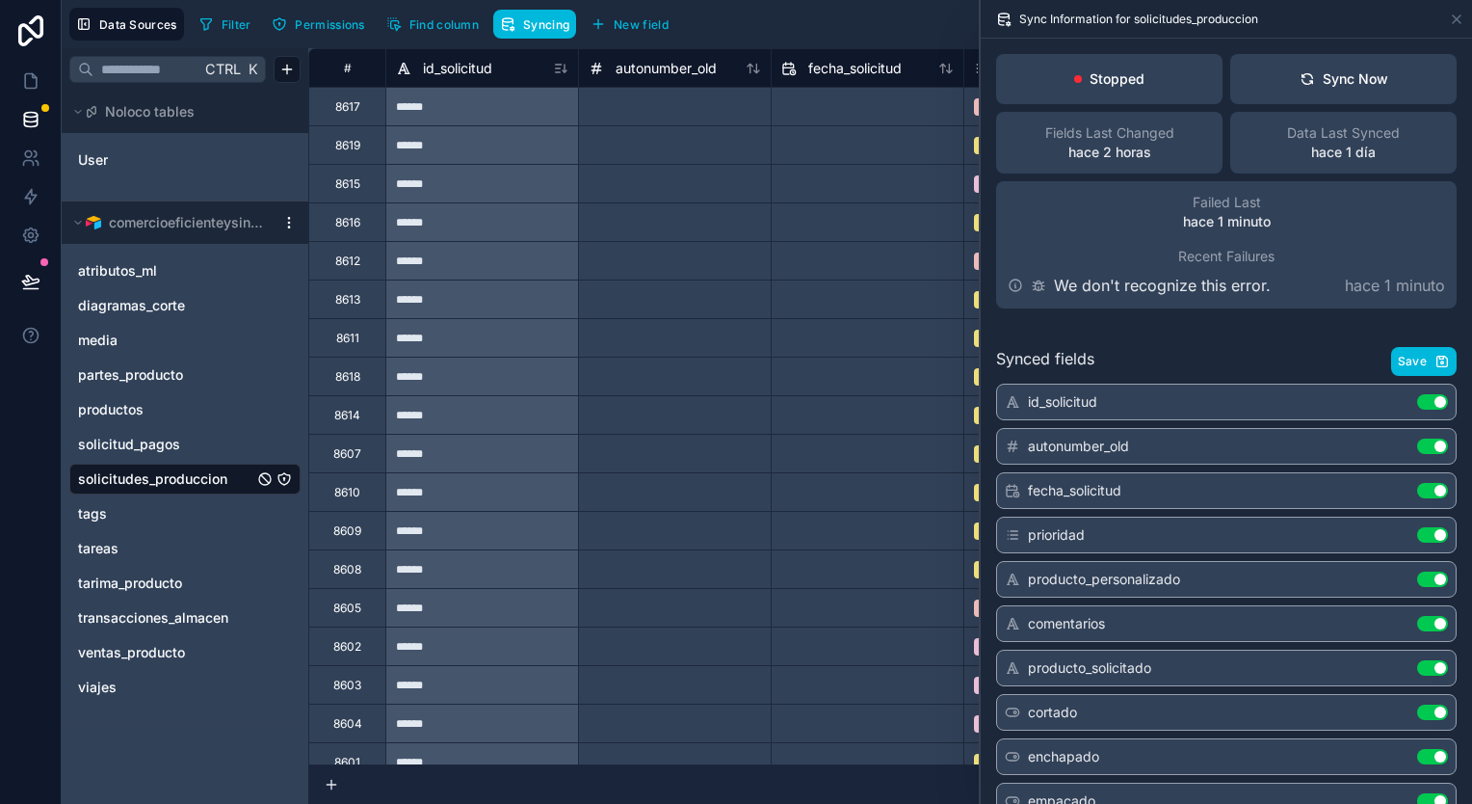
click at [1301, 87] on div "Sync Now" at bounding box center [1344, 78] width 89 height 19
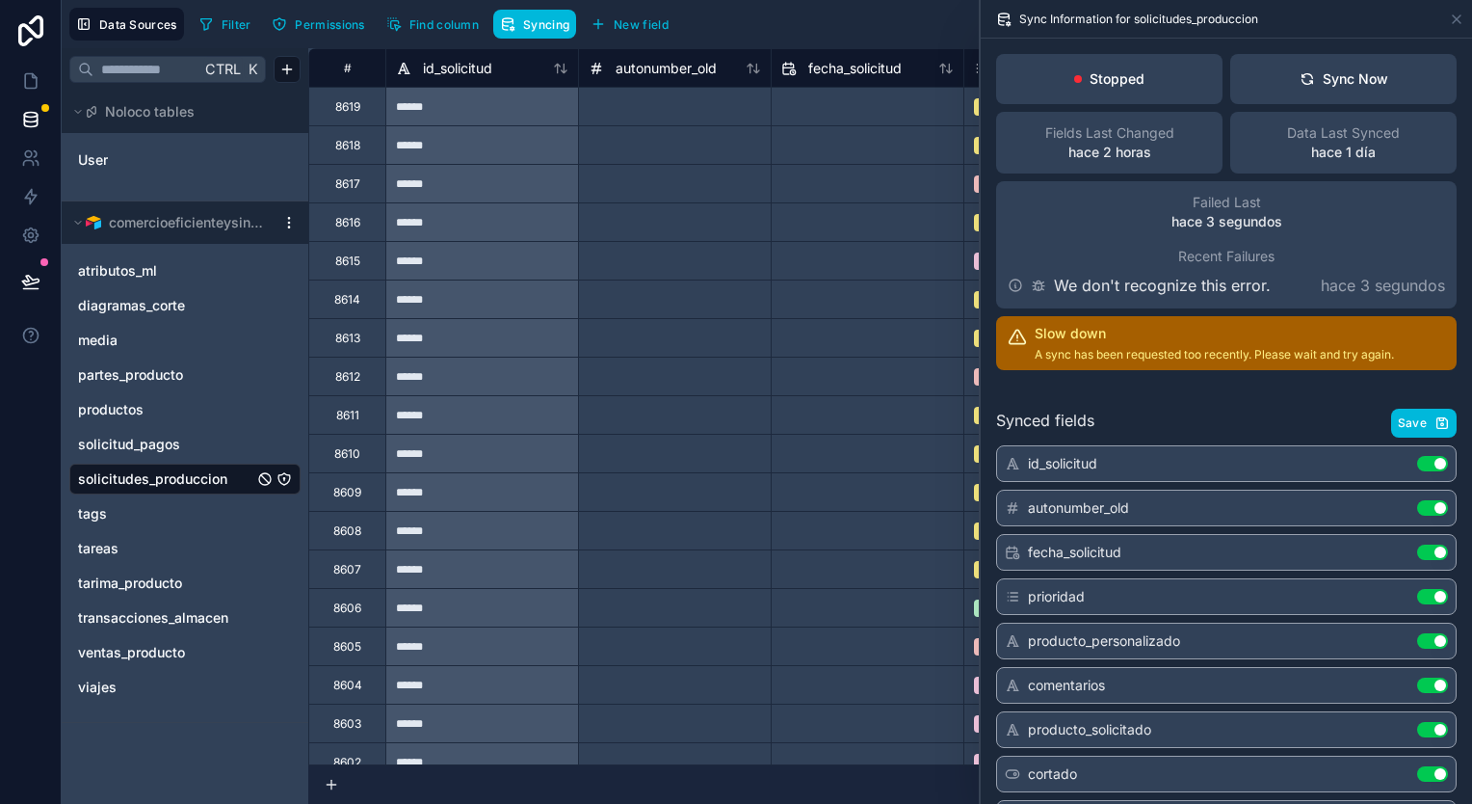
click at [1301, 87] on div "Sync Now" at bounding box center [1344, 78] width 89 height 19
click at [1112, 78] on p "Stopped" at bounding box center [1117, 78] width 55 height 19
drag, startPoint x: 1112, startPoint y: 78, endPoint x: 1390, endPoint y: 87, distance: 278.6
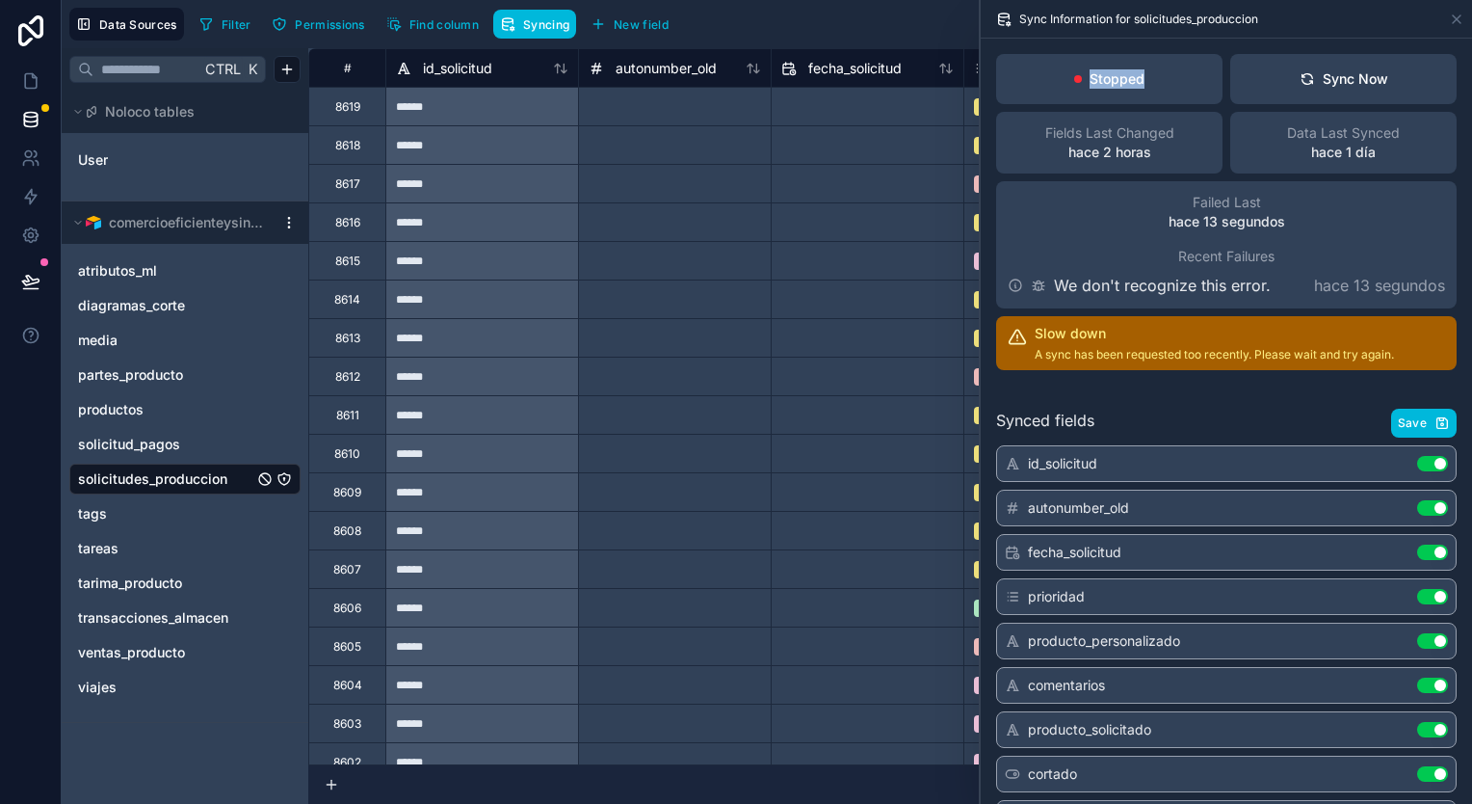
click at [1390, 87] on button "Sync Now" at bounding box center [1344, 79] width 226 height 50
click at [1383, 91] on button "Sync Now" at bounding box center [1344, 79] width 226 height 50
click at [1043, 278] on icon at bounding box center [1038, 285] width 15 height 15
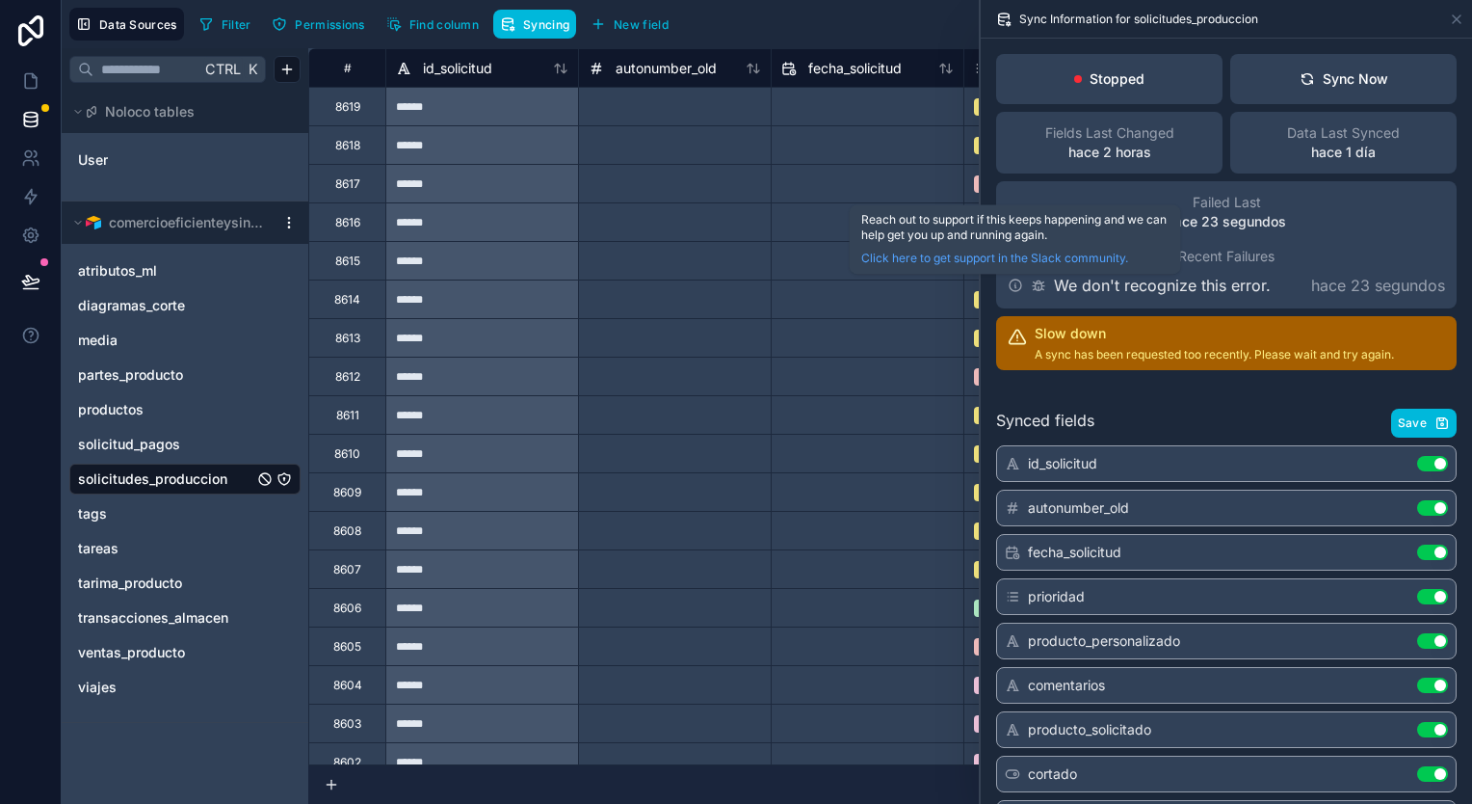
click at [1013, 280] on icon at bounding box center [1015, 285] width 15 height 15
click at [1014, 261] on link "Click here to get support in the Slack community." at bounding box center [1015, 258] width 308 height 15
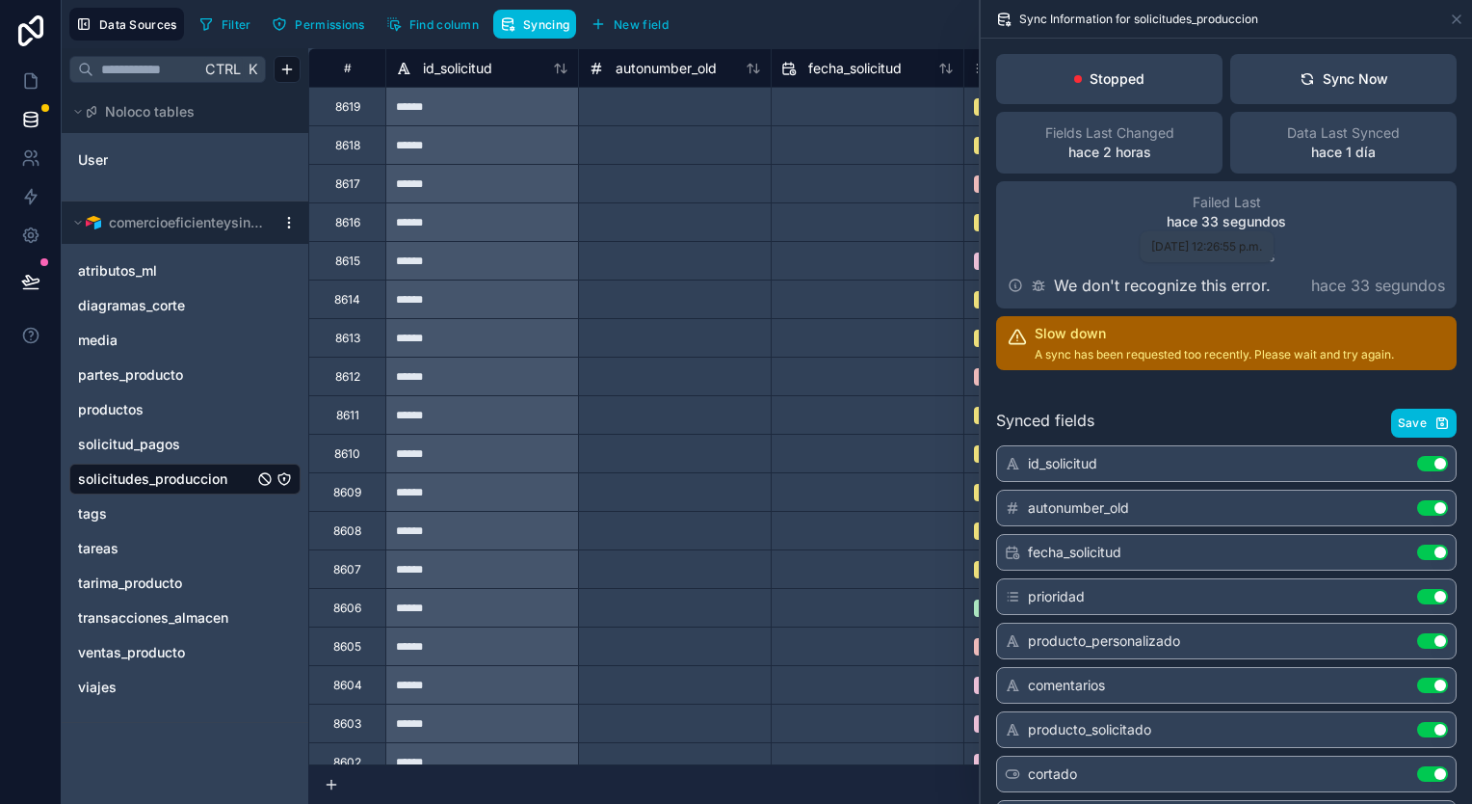
click at [1237, 223] on p "hace 33 segundos" at bounding box center [1226, 221] width 119 height 19
click at [1228, 193] on span "Failed Last" at bounding box center [1227, 202] width 68 height 19
click at [1120, 150] on p "hace 2 horas" at bounding box center [1110, 152] width 83 height 19
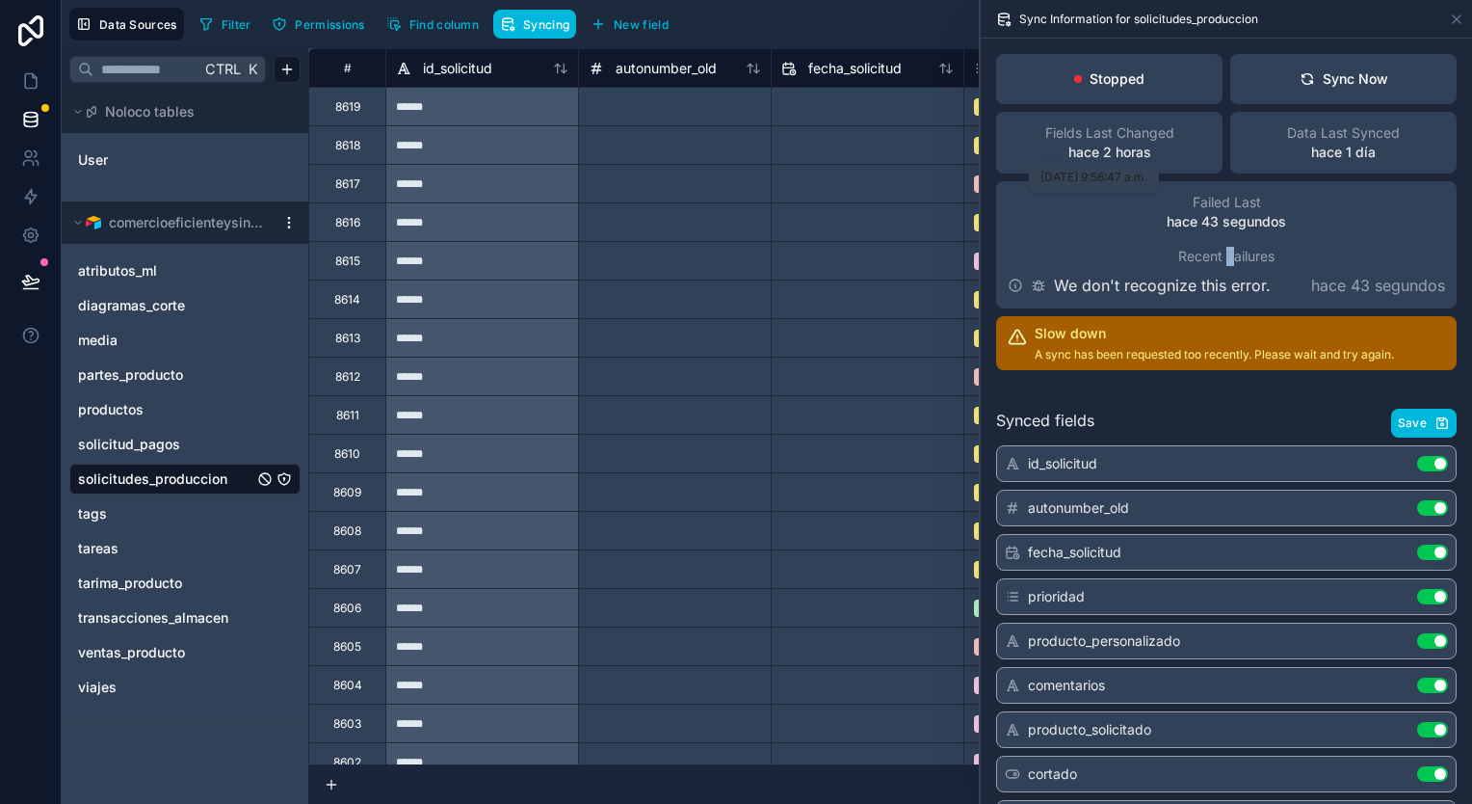
drag, startPoint x: 1120, startPoint y: 150, endPoint x: 1222, endPoint y: 255, distance: 146.5
click at [1222, 255] on span "Recent Failures" at bounding box center [1226, 256] width 96 height 19
drag, startPoint x: 1222, startPoint y: 255, endPoint x: 1224, endPoint y: 271, distance: 15.5
click at [1224, 271] on div "Failed Last hace 43 segundos Recent Failures We don't recognize this error. hac…" at bounding box center [1226, 244] width 461 height 127
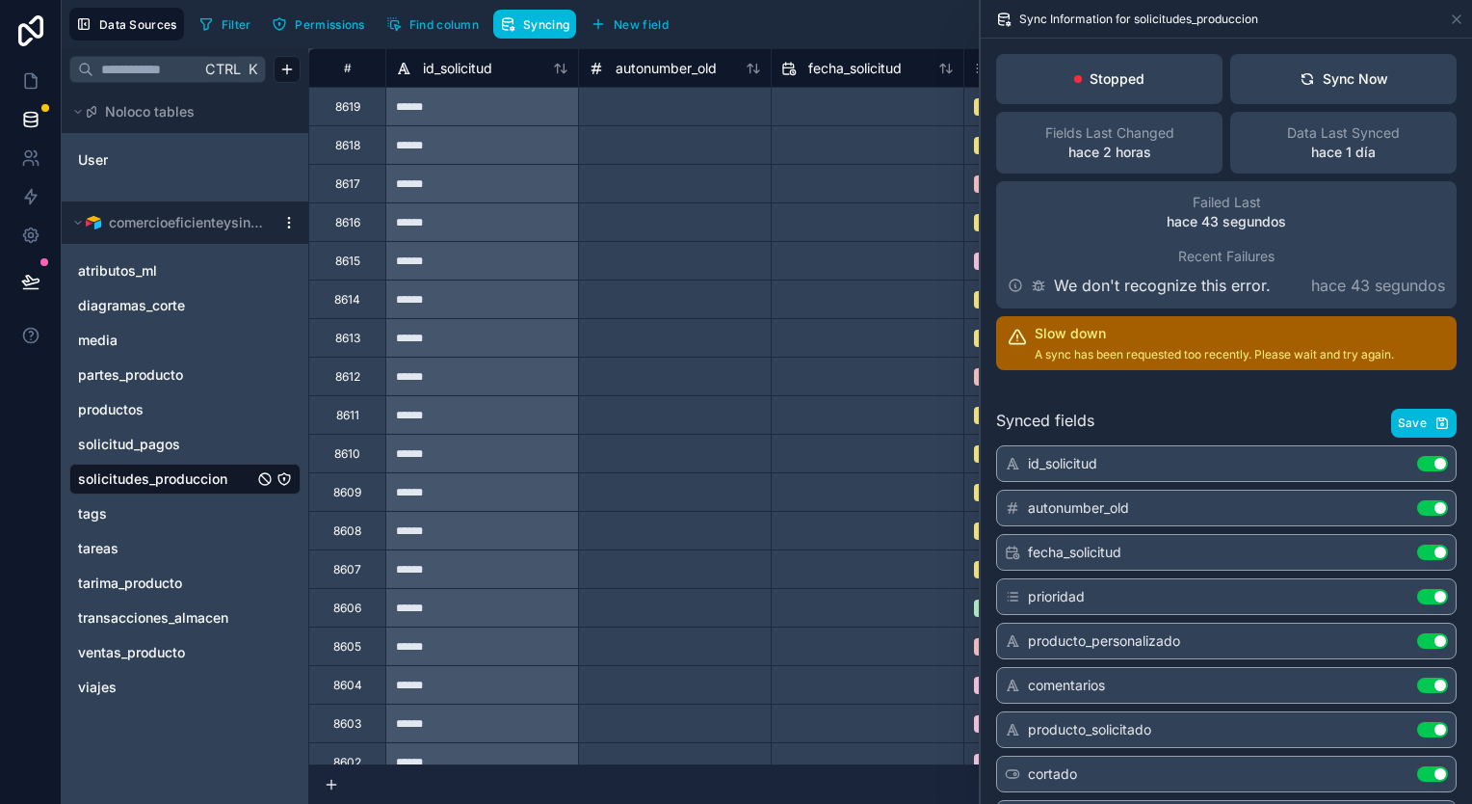
click at [1230, 279] on p "We don't recognize this error." at bounding box center [1162, 285] width 217 height 23
copy p "We don't recognize this error."
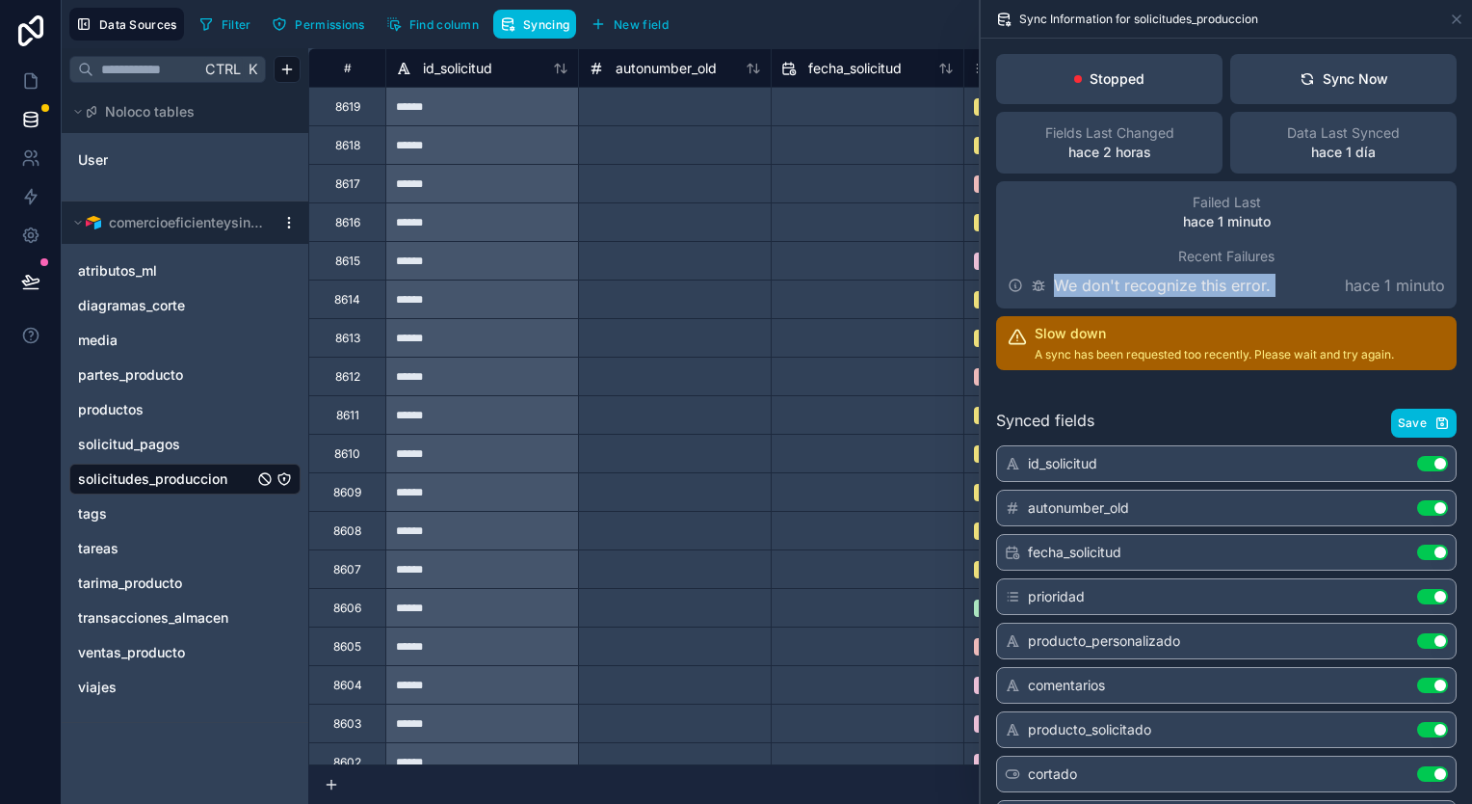
click at [1357, 69] on div "Sync Now" at bounding box center [1344, 78] width 89 height 19
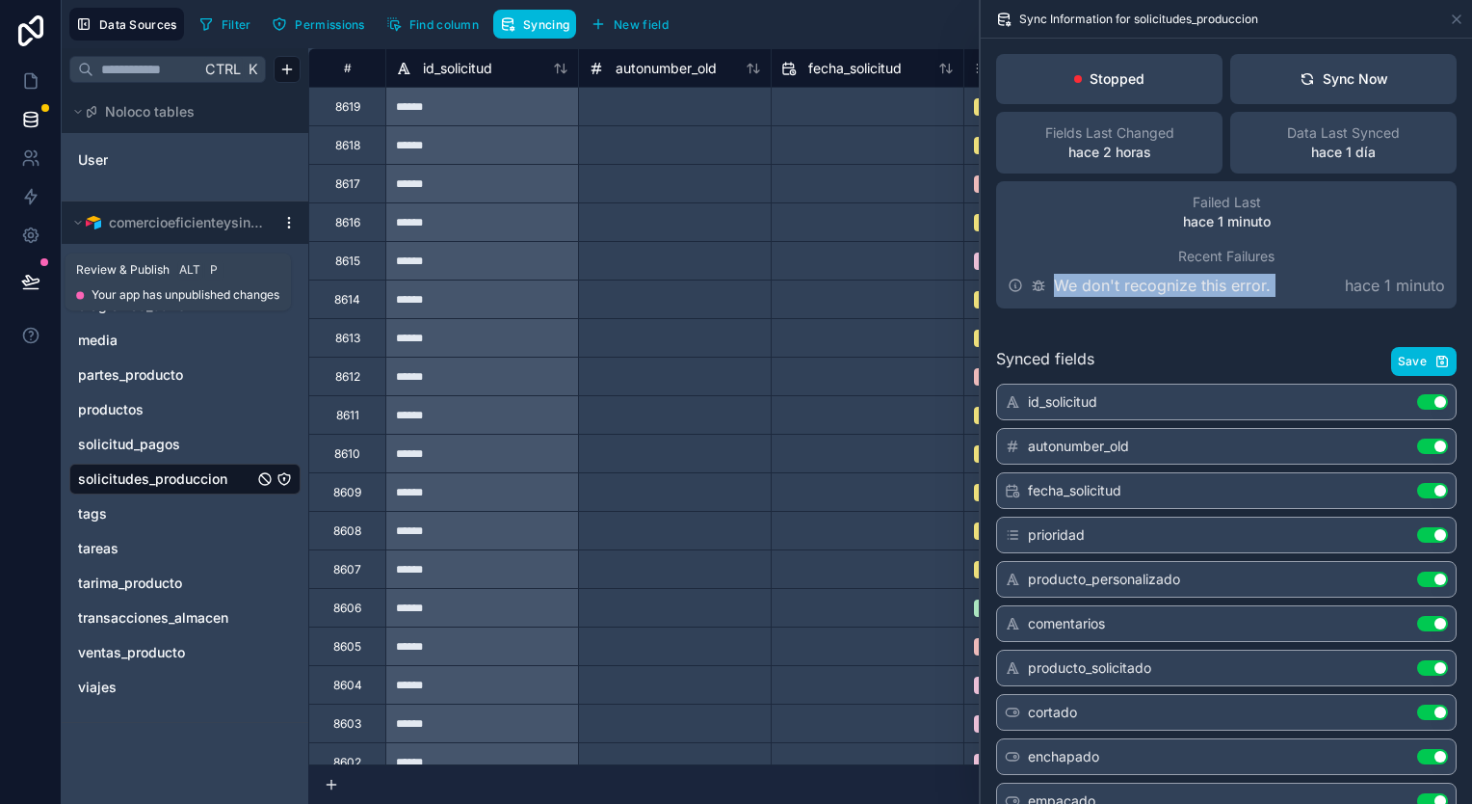
click at [30, 268] on button at bounding box center [31, 281] width 42 height 54
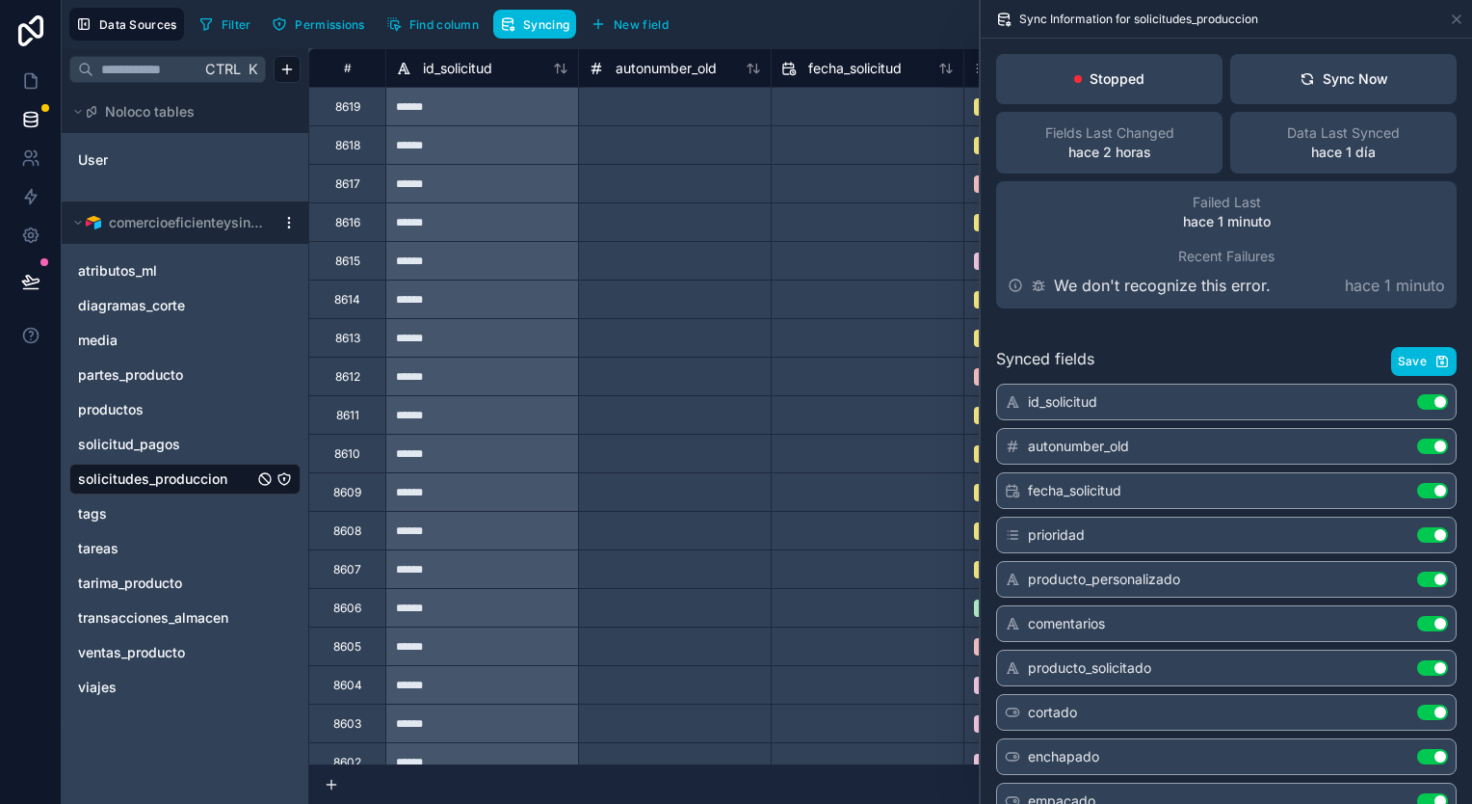
click at [169, 622] on span "transacciones_almacen" at bounding box center [153, 617] width 150 height 19
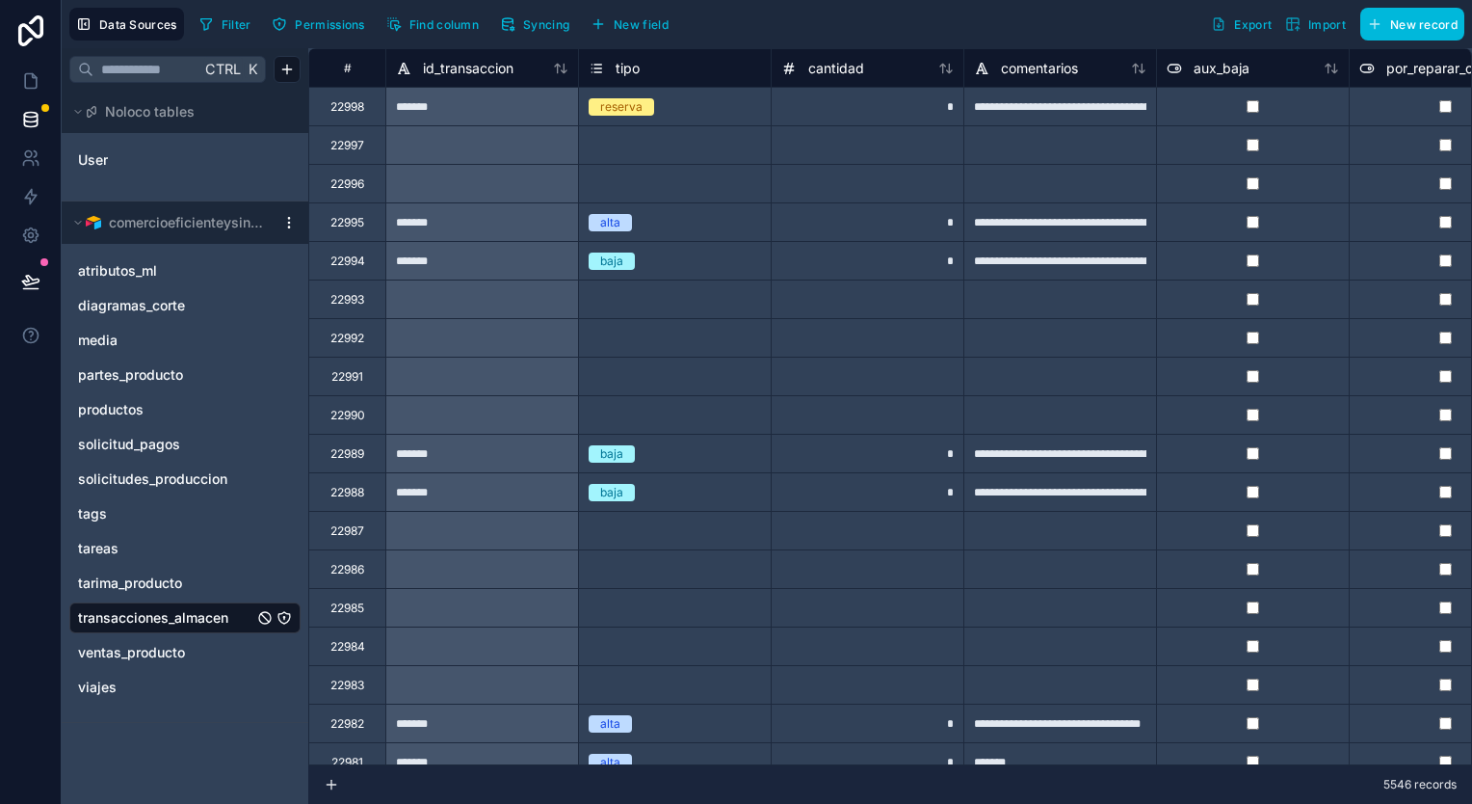
click at [125, 660] on span "ventas_producto" at bounding box center [131, 652] width 107 height 19
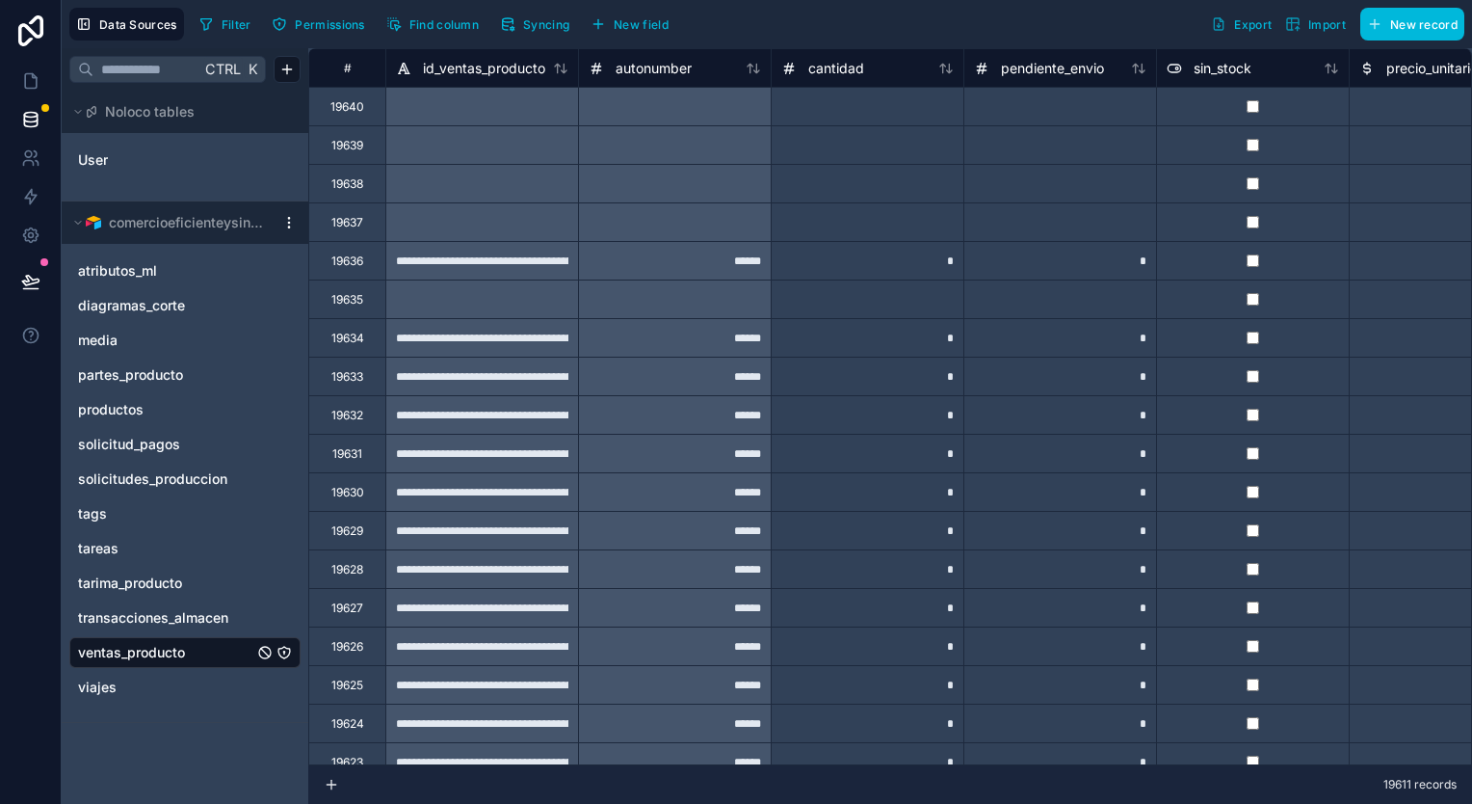
drag, startPoint x: 187, startPoint y: 652, endPoint x: 138, endPoint y: 649, distance: 49.3
click at [138, 649] on span "ventas_producto" at bounding box center [131, 652] width 107 height 19
click at [516, 33] on button "Syncing" at bounding box center [534, 24] width 83 height 29
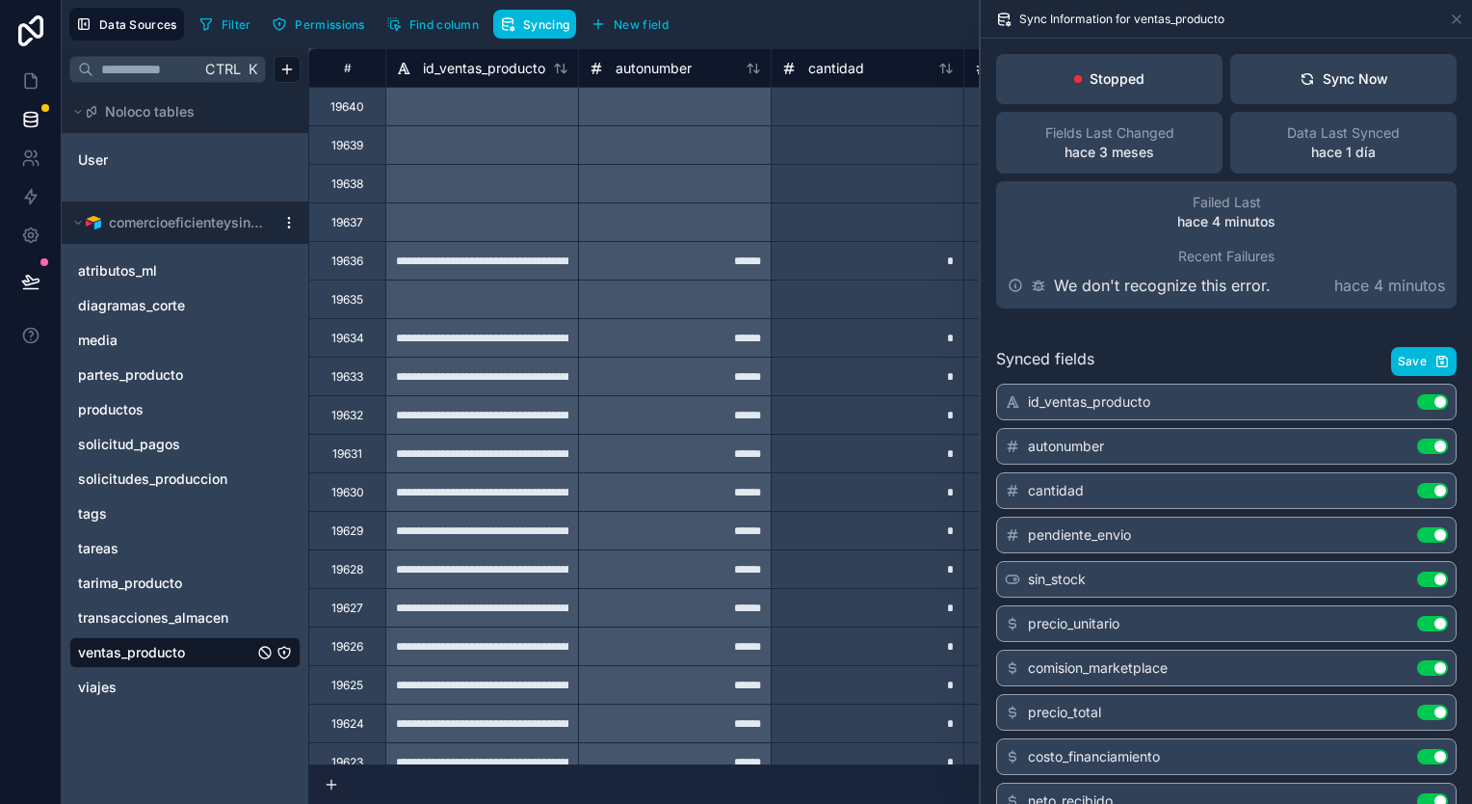
click at [1364, 73] on div "Sync Now" at bounding box center [1344, 78] width 89 height 19
click at [21, 80] on icon at bounding box center [30, 80] width 19 height 19
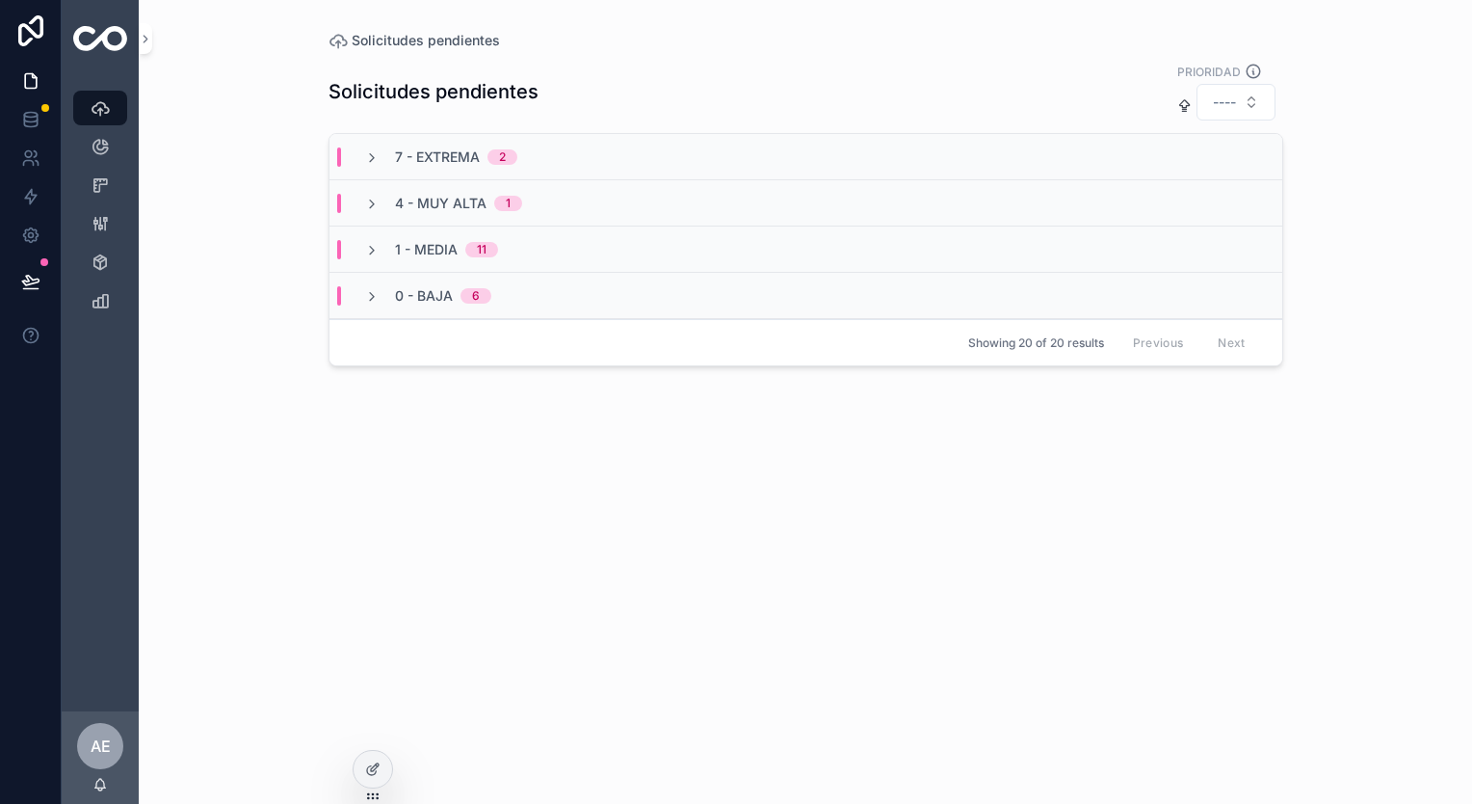
click at [378, 768] on icon at bounding box center [372, 768] width 15 height 15
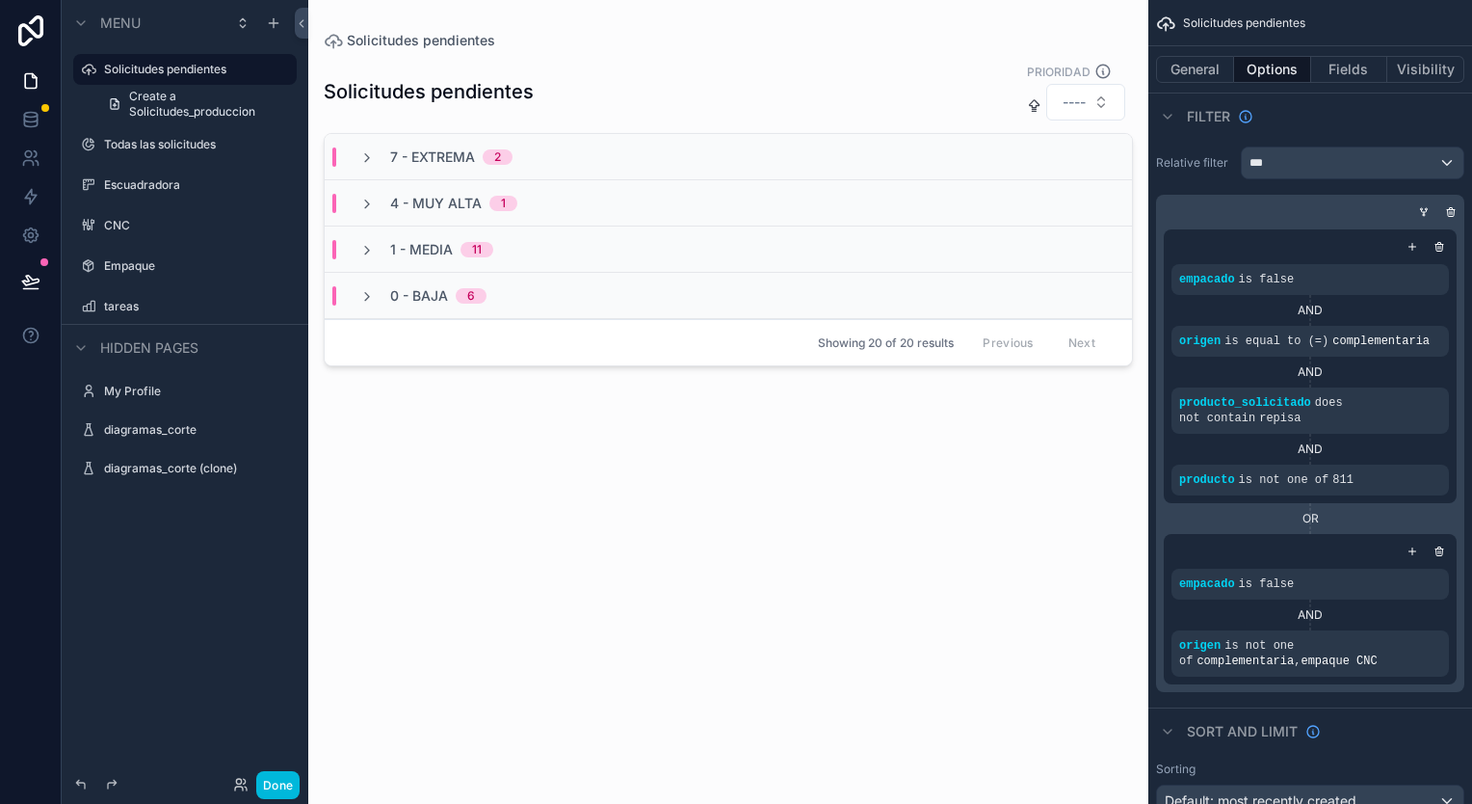
click at [436, 152] on span "7 - Extrema" at bounding box center [432, 156] width 85 height 19
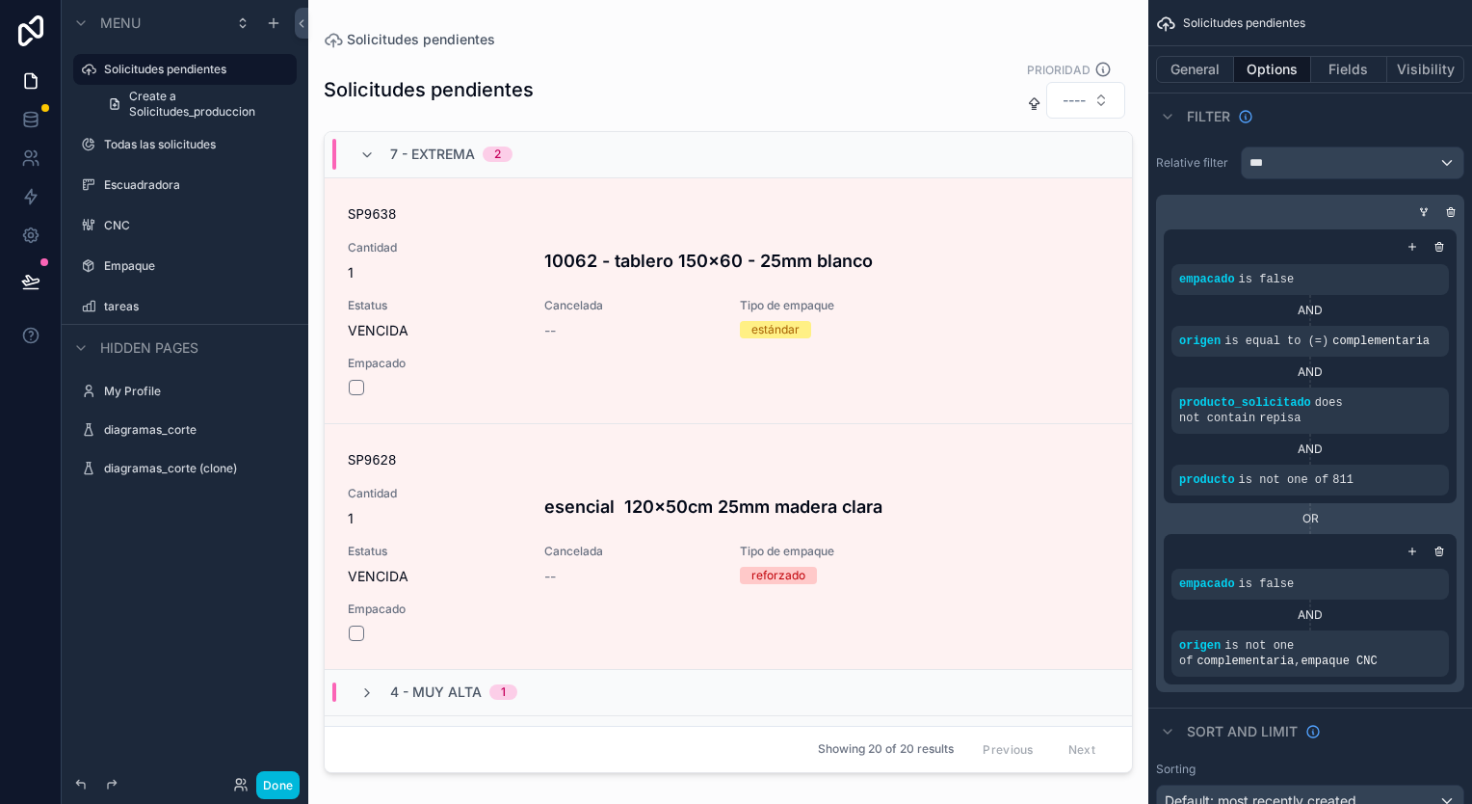
click at [436, 152] on span "7 - Extrema" at bounding box center [432, 154] width 85 height 19
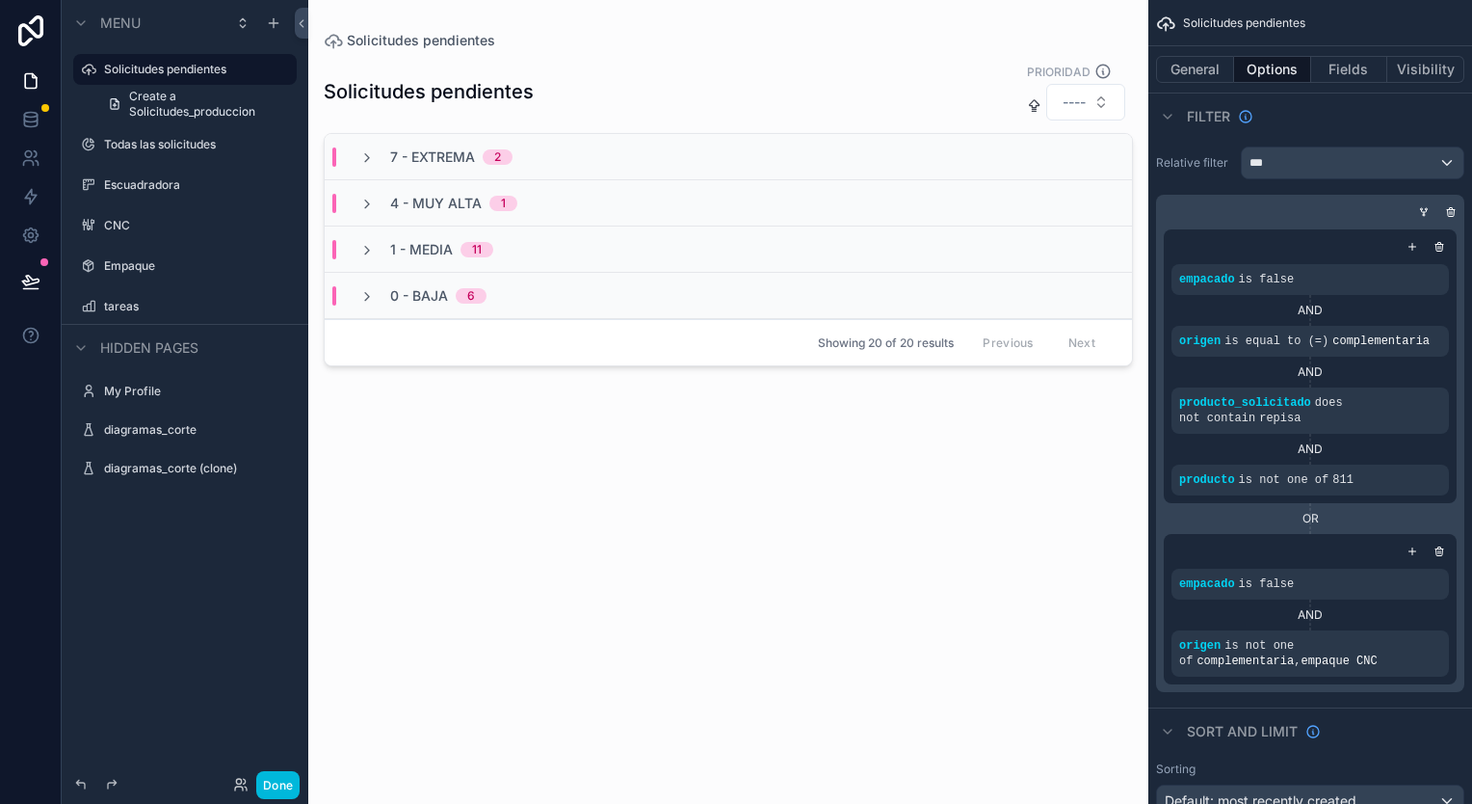
click at [165, 141] on label "Todas las solicitudes" at bounding box center [194, 144] width 181 height 15
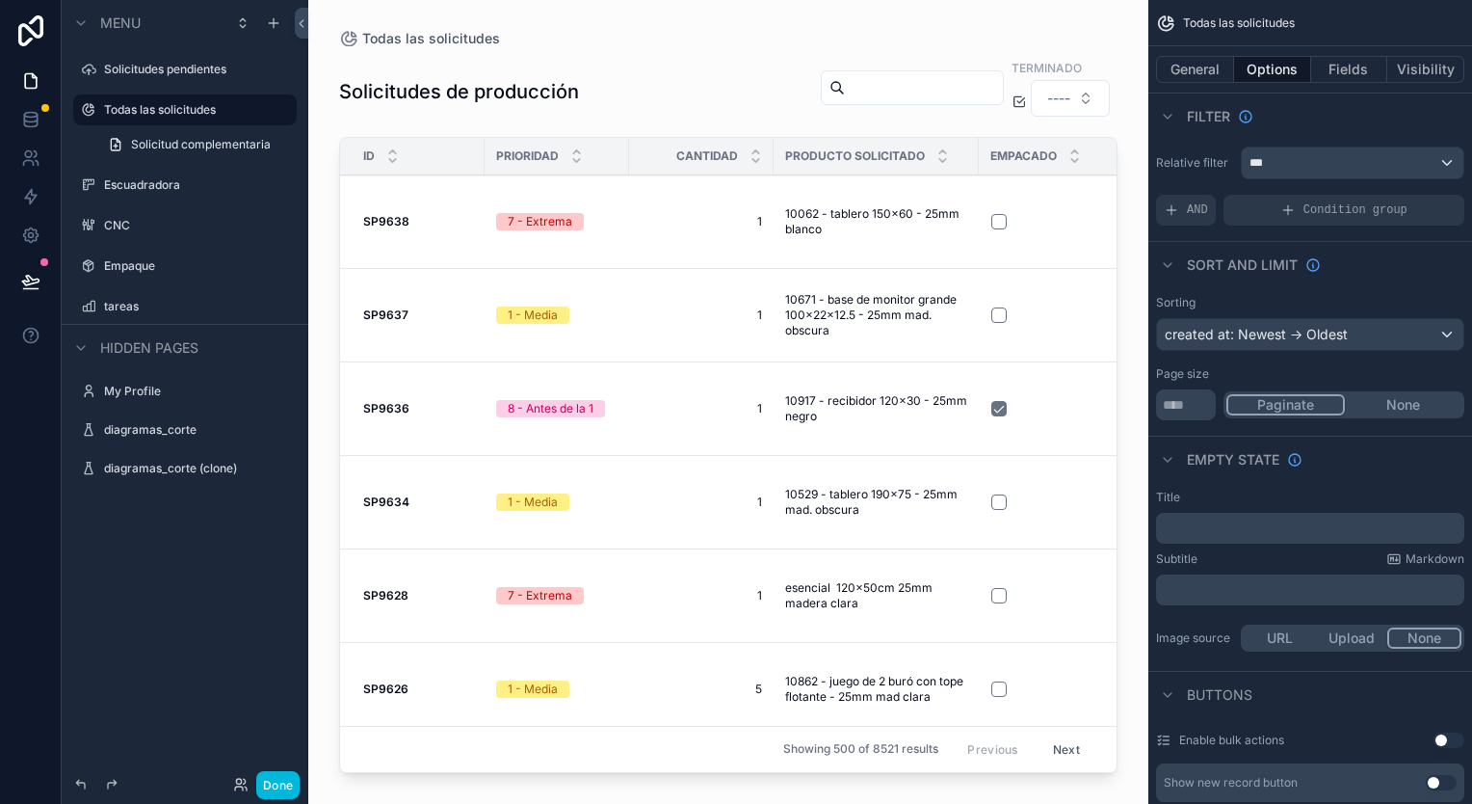
click at [726, 757] on div "Showing 500 of 8521 results Previous Next" at bounding box center [728, 749] width 777 height 46
click at [199, 179] on label "Escuadradora" at bounding box center [194, 184] width 181 height 15
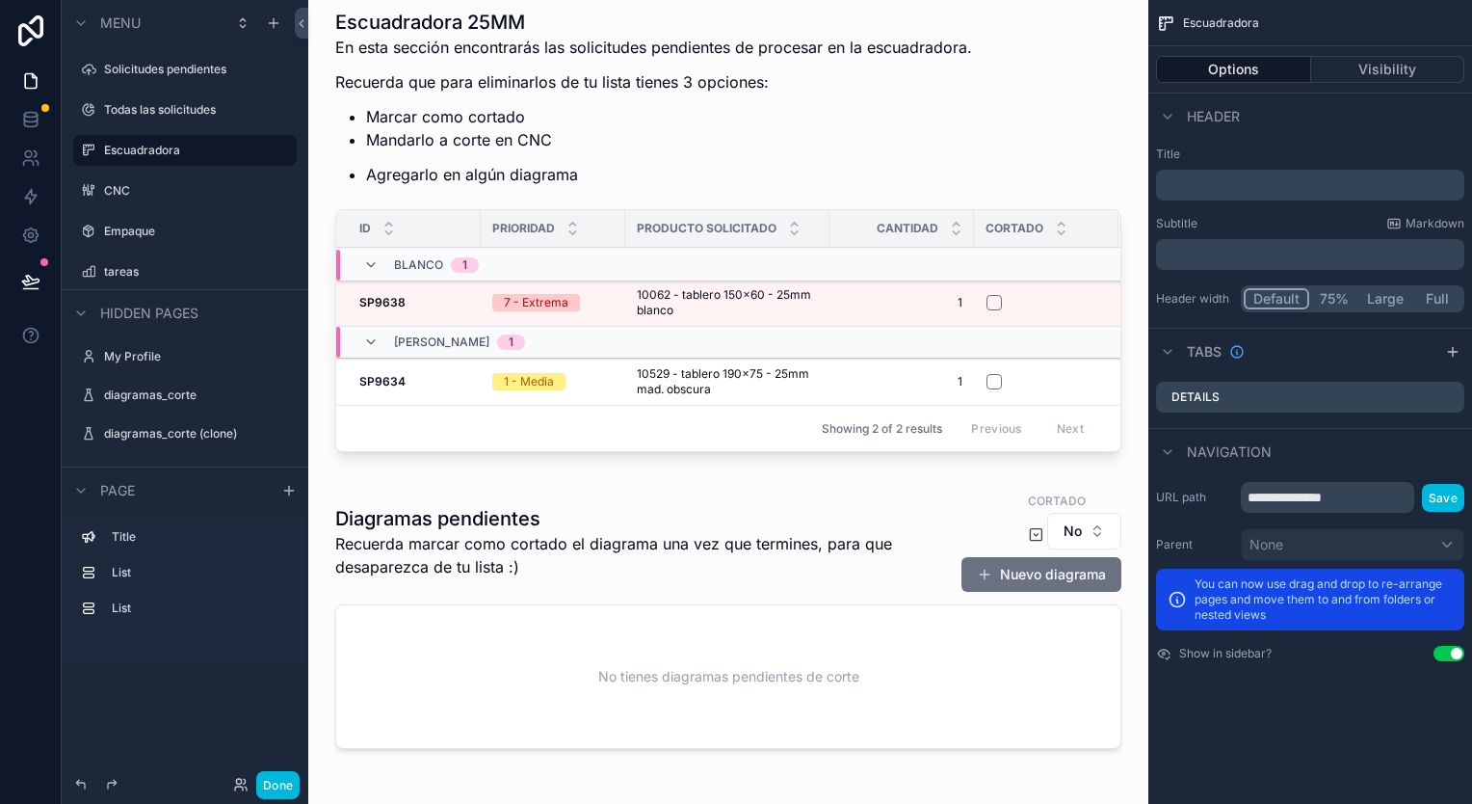
scroll to position [96, 0]
drag, startPoint x: 727, startPoint y: 478, endPoint x: 871, endPoint y: 477, distance: 144.5
click at [871, 466] on div "scrollable content" at bounding box center [728, 233] width 809 height 466
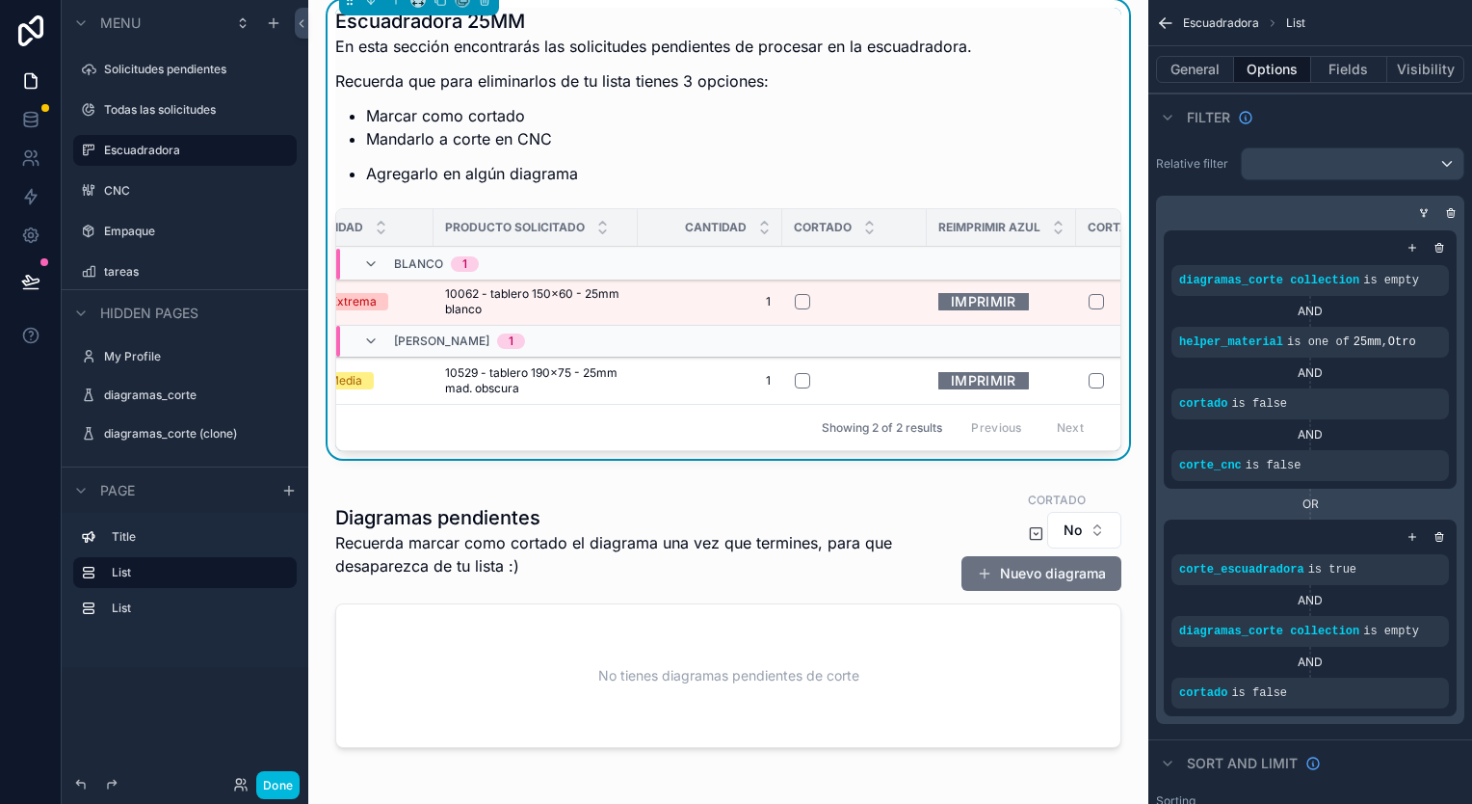
scroll to position [0, 0]
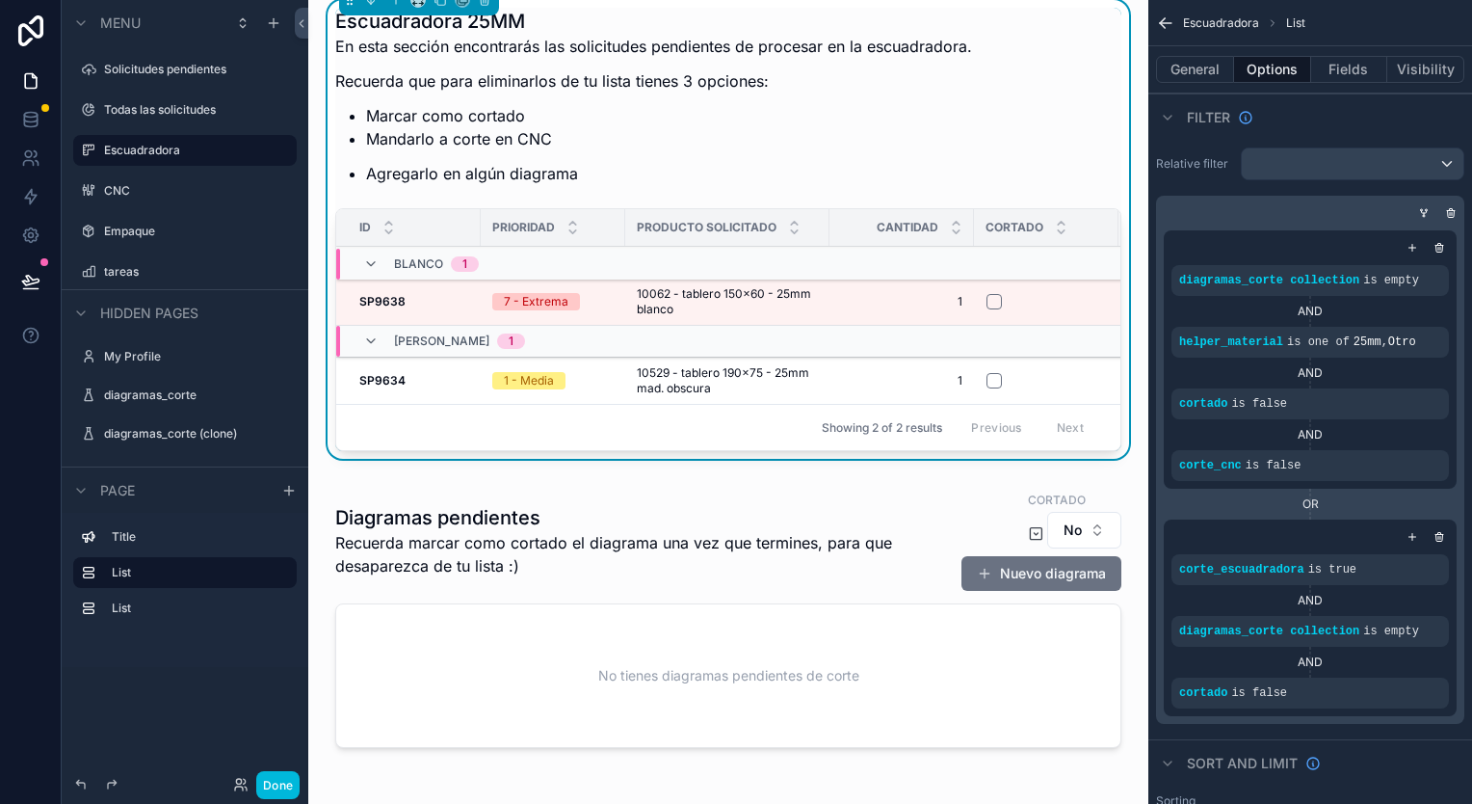
click at [158, 237] on label "Empaque" at bounding box center [194, 231] width 181 height 15
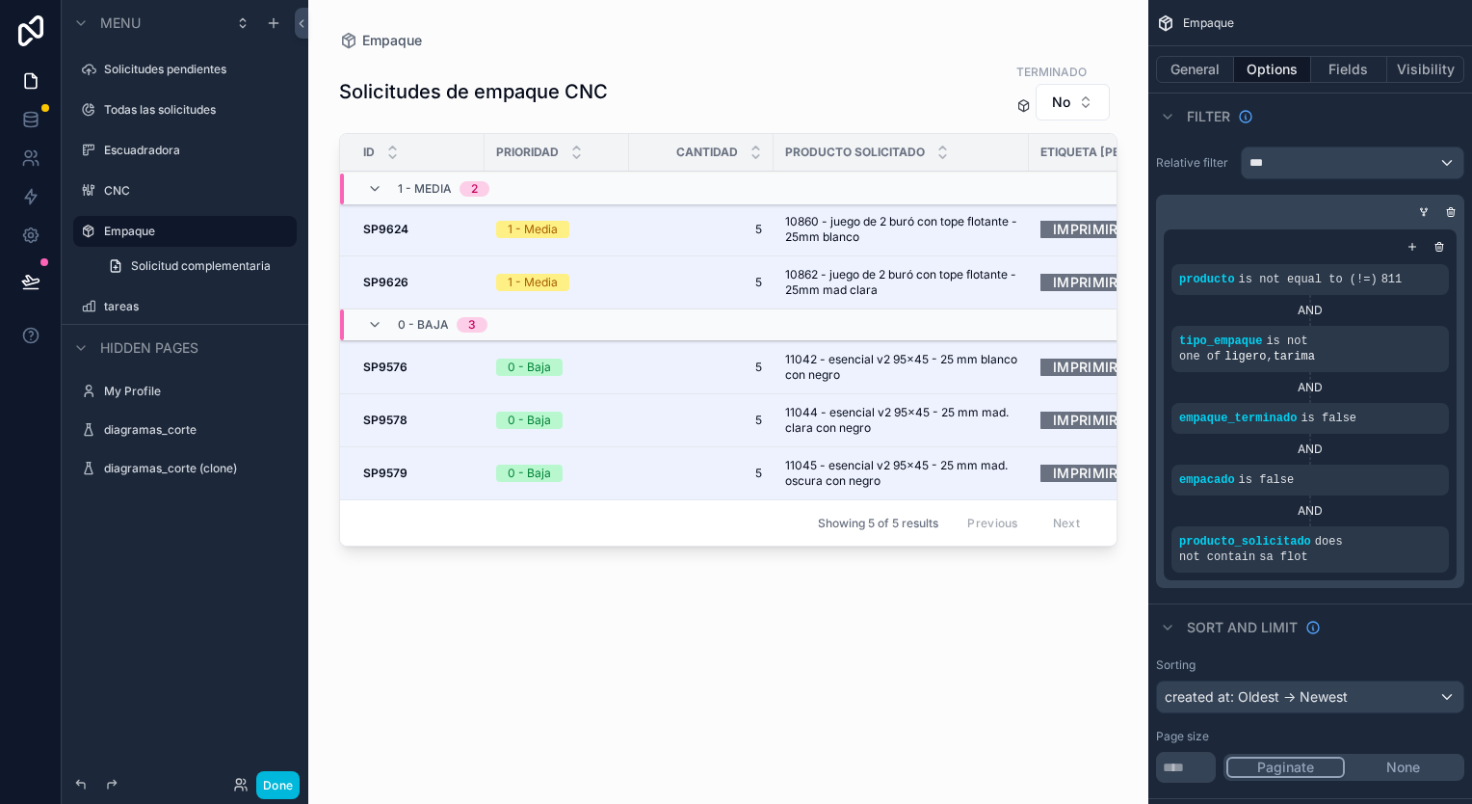
drag, startPoint x: 707, startPoint y: 553, endPoint x: 796, endPoint y: 555, distance: 88.7
click at [796, 555] on div "scrollable content" at bounding box center [728, 390] width 840 height 781
click at [175, 303] on label "tareas" at bounding box center [194, 306] width 181 height 15
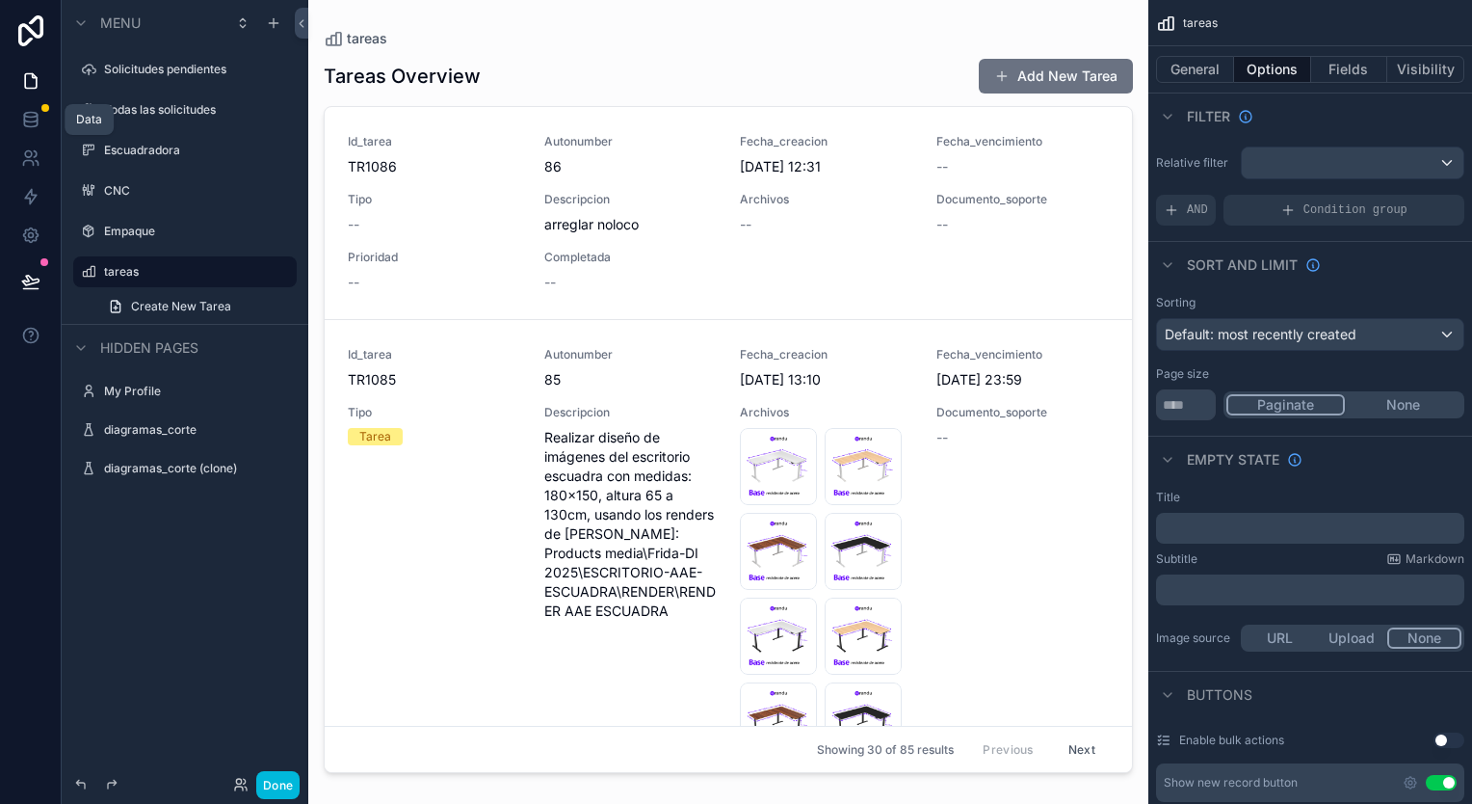
click at [37, 123] on icon at bounding box center [30, 123] width 13 height 8
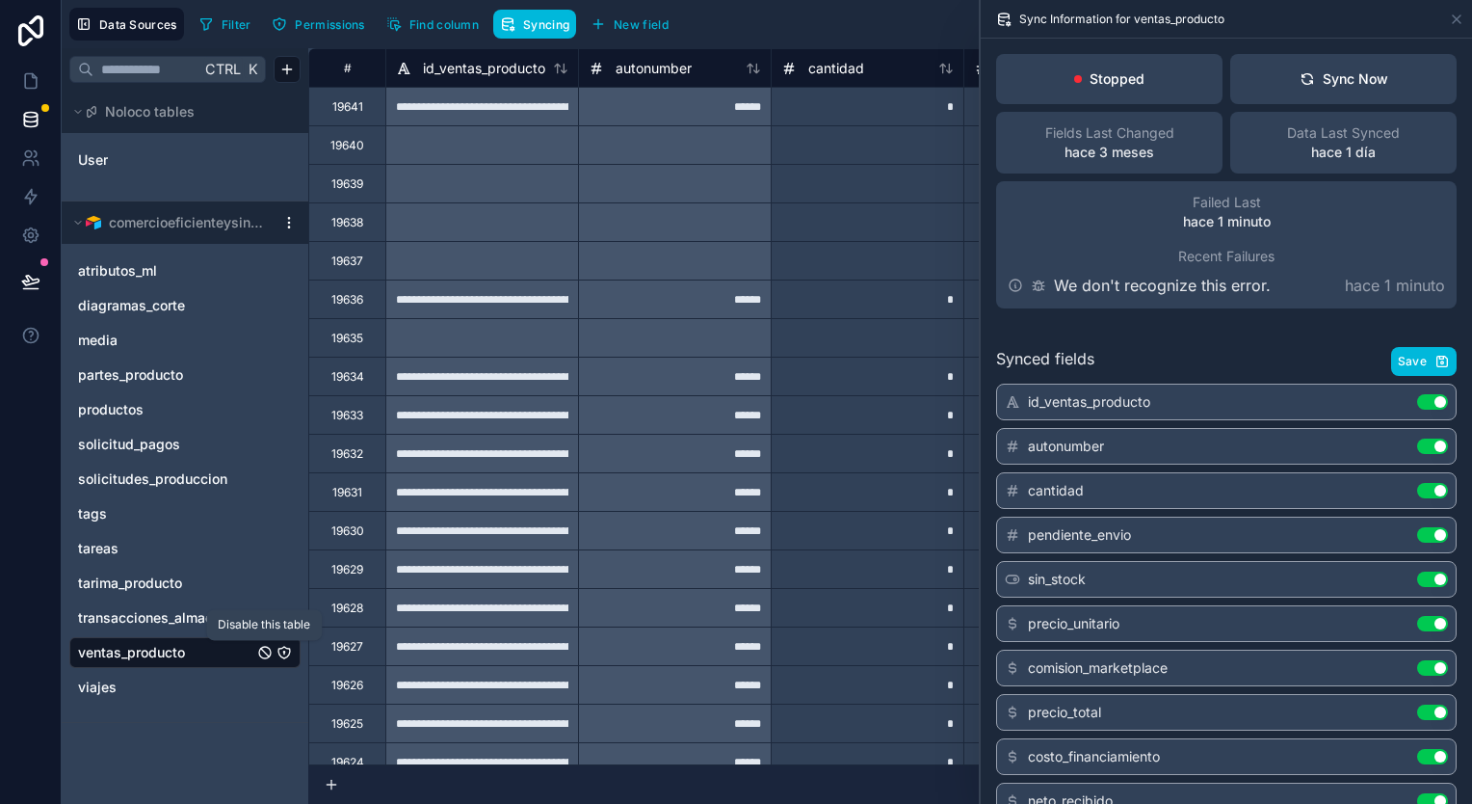
click at [262, 658] on icon "ventas_producto" at bounding box center [264, 652] width 15 height 15
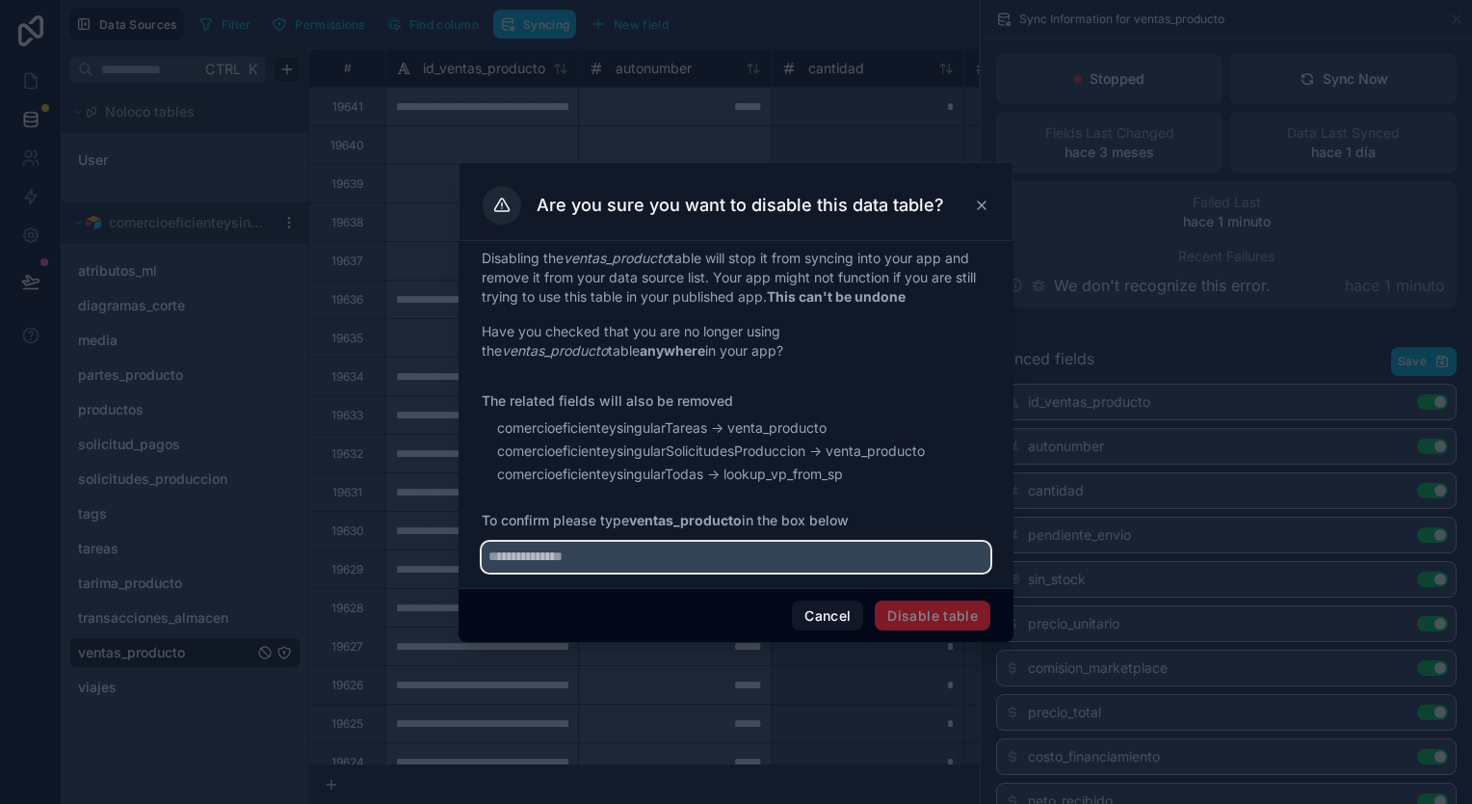
click at [766, 545] on input "text" at bounding box center [736, 557] width 509 height 31
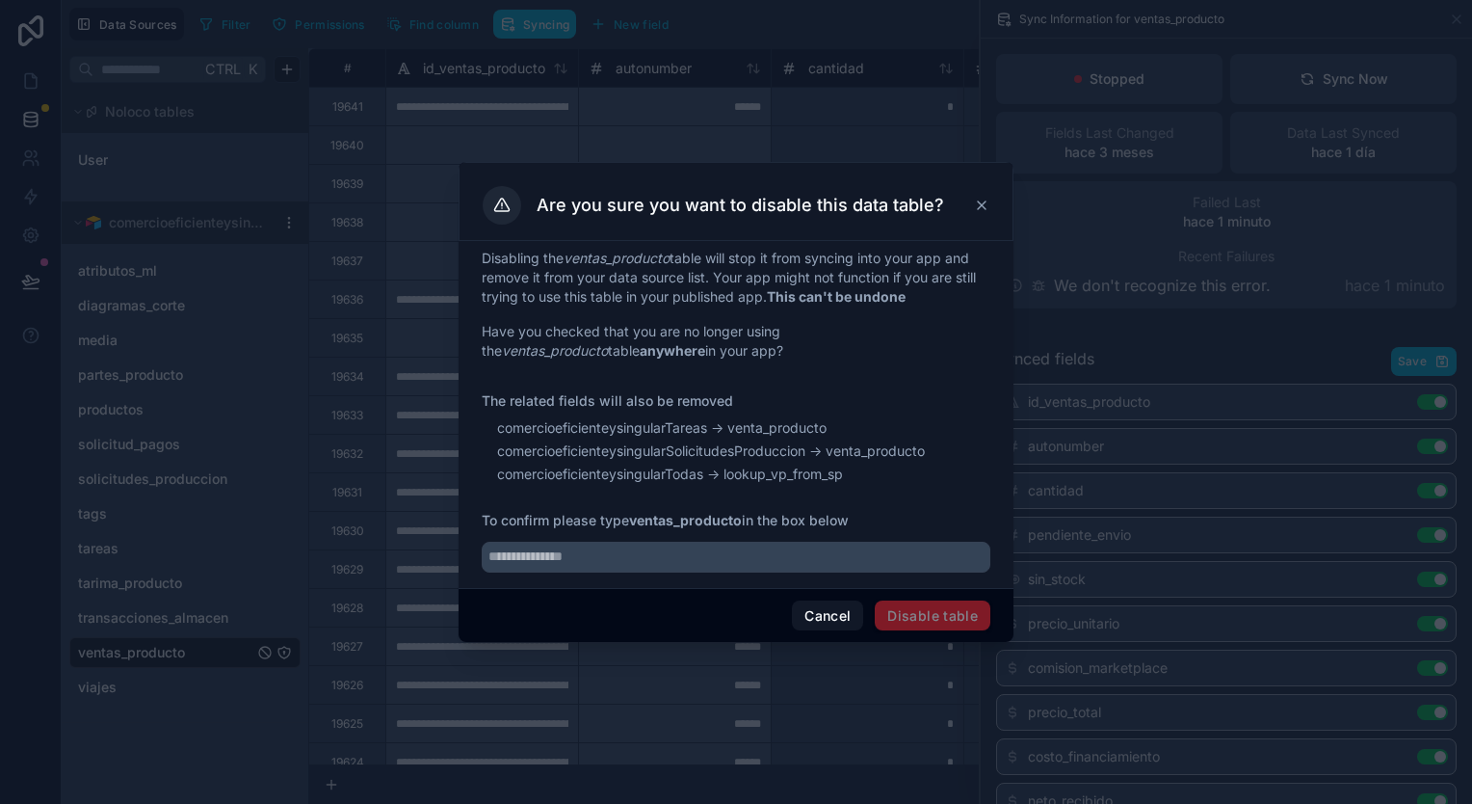
click at [983, 202] on icon at bounding box center [982, 205] width 8 height 8
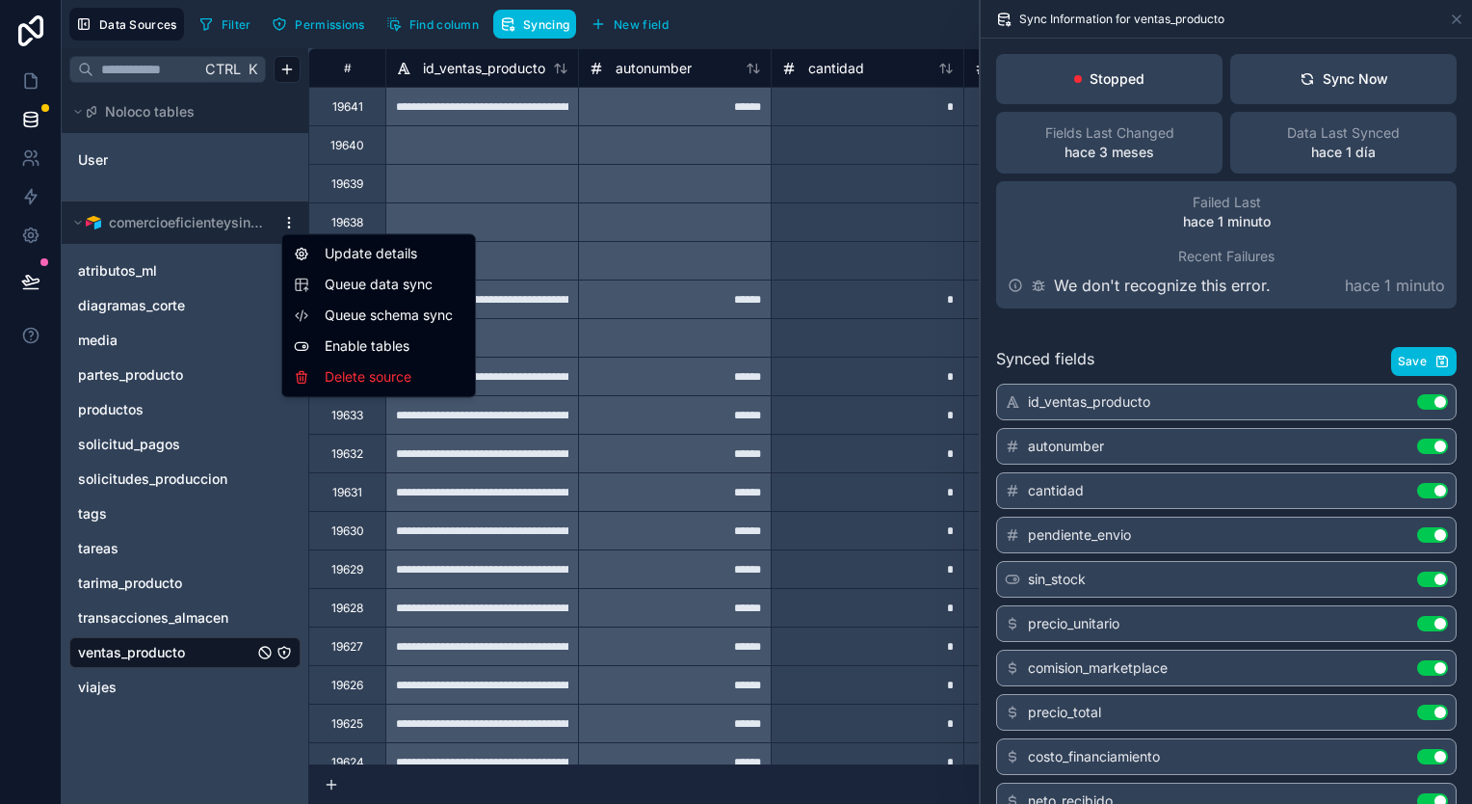
click at [283, 218] on html "**********" at bounding box center [736, 402] width 1472 height 804
click at [438, 350] on div "Enable tables" at bounding box center [378, 346] width 185 height 31
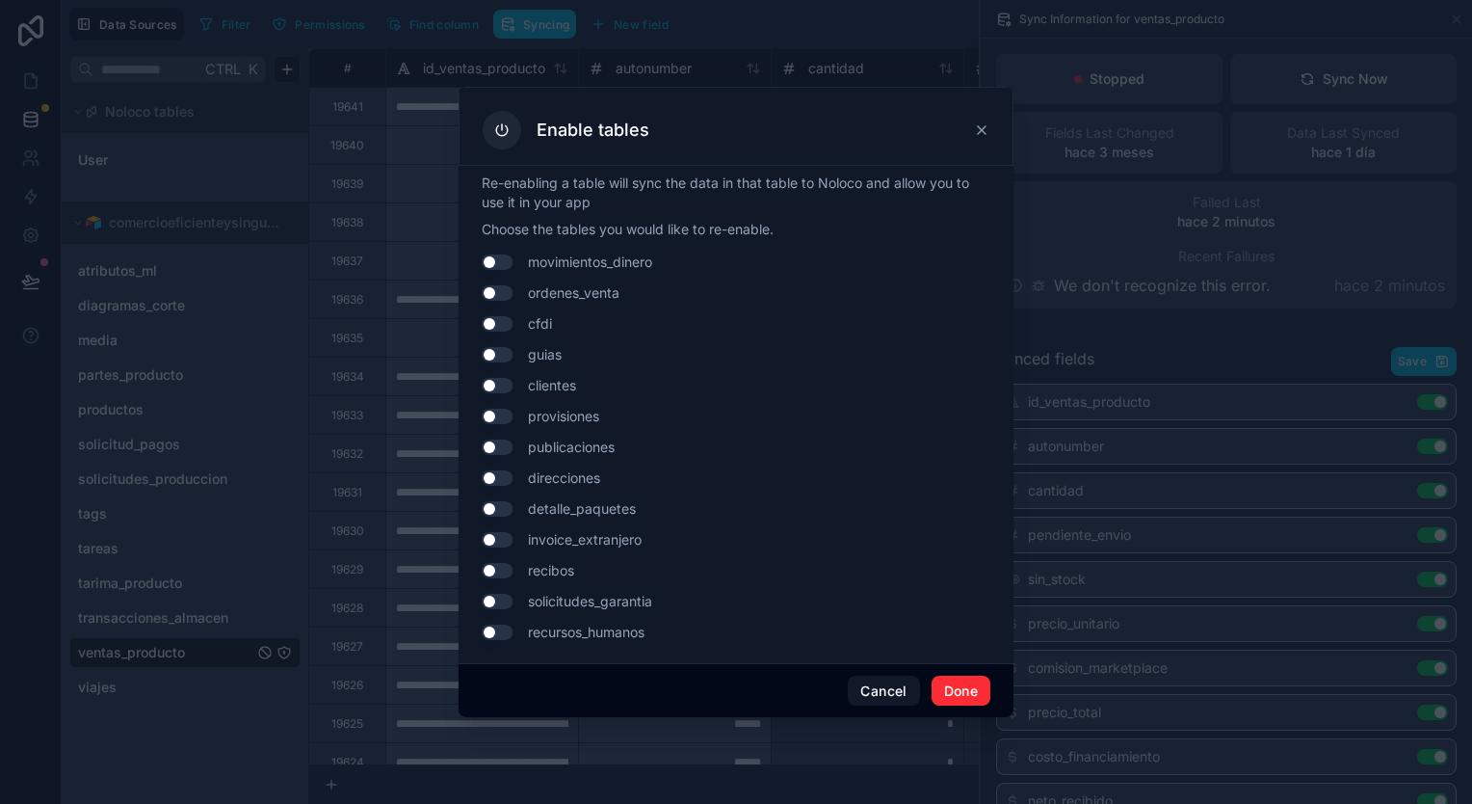
click at [978, 134] on icon at bounding box center [982, 130] width 8 height 8
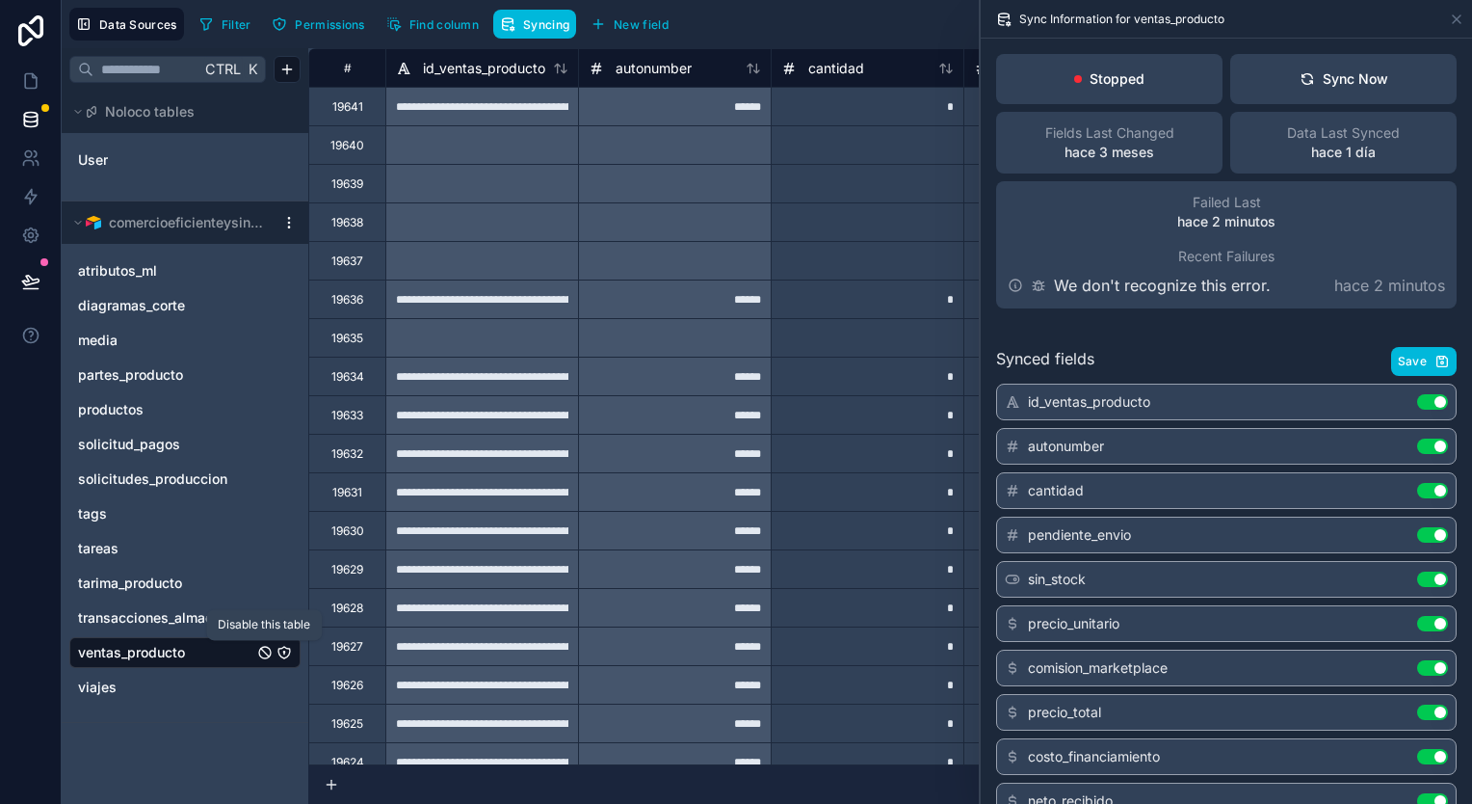
click at [264, 653] on icon "ventas_producto" at bounding box center [264, 652] width 15 height 15
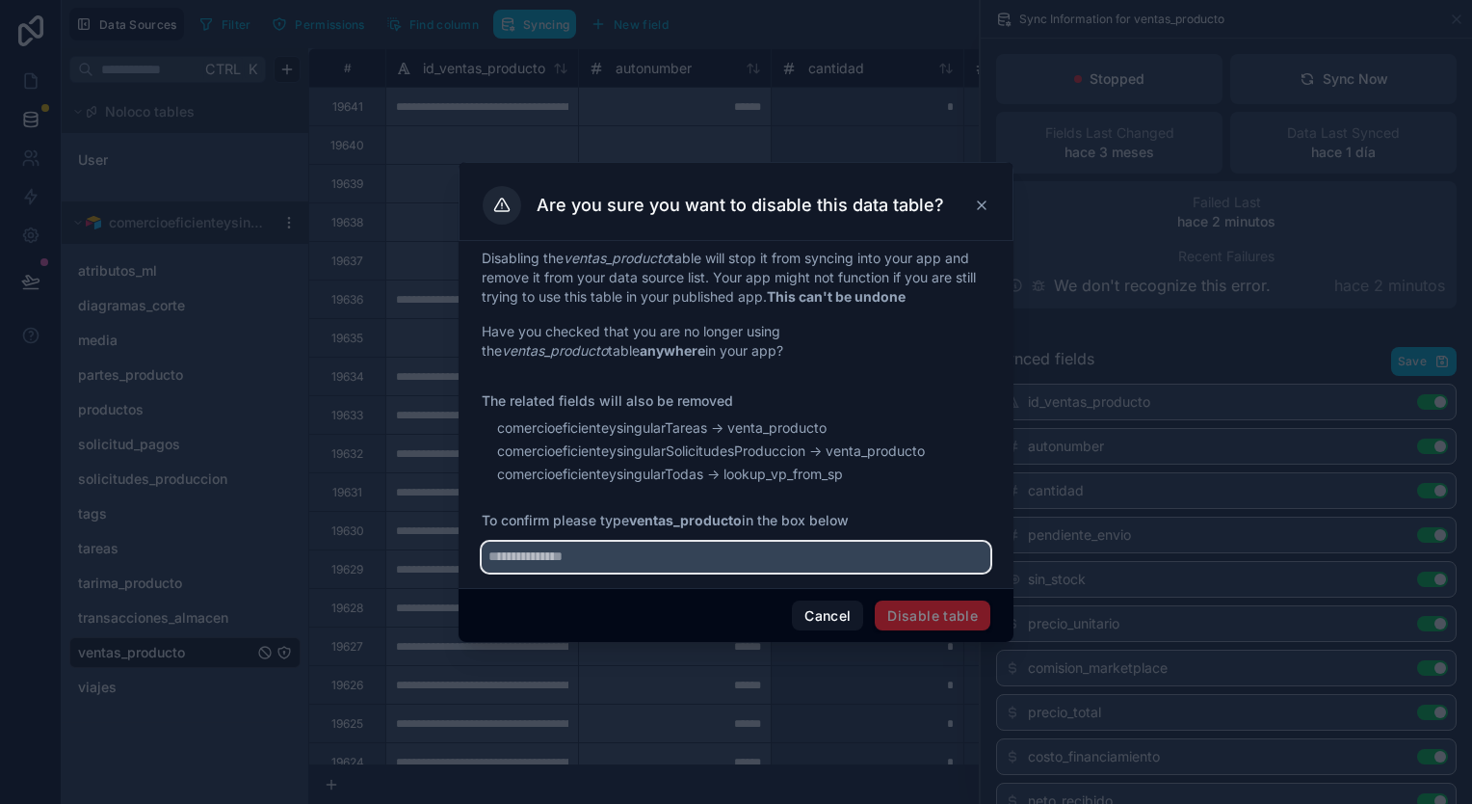
click at [771, 563] on input "text" at bounding box center [736, 557] width 509 height 31
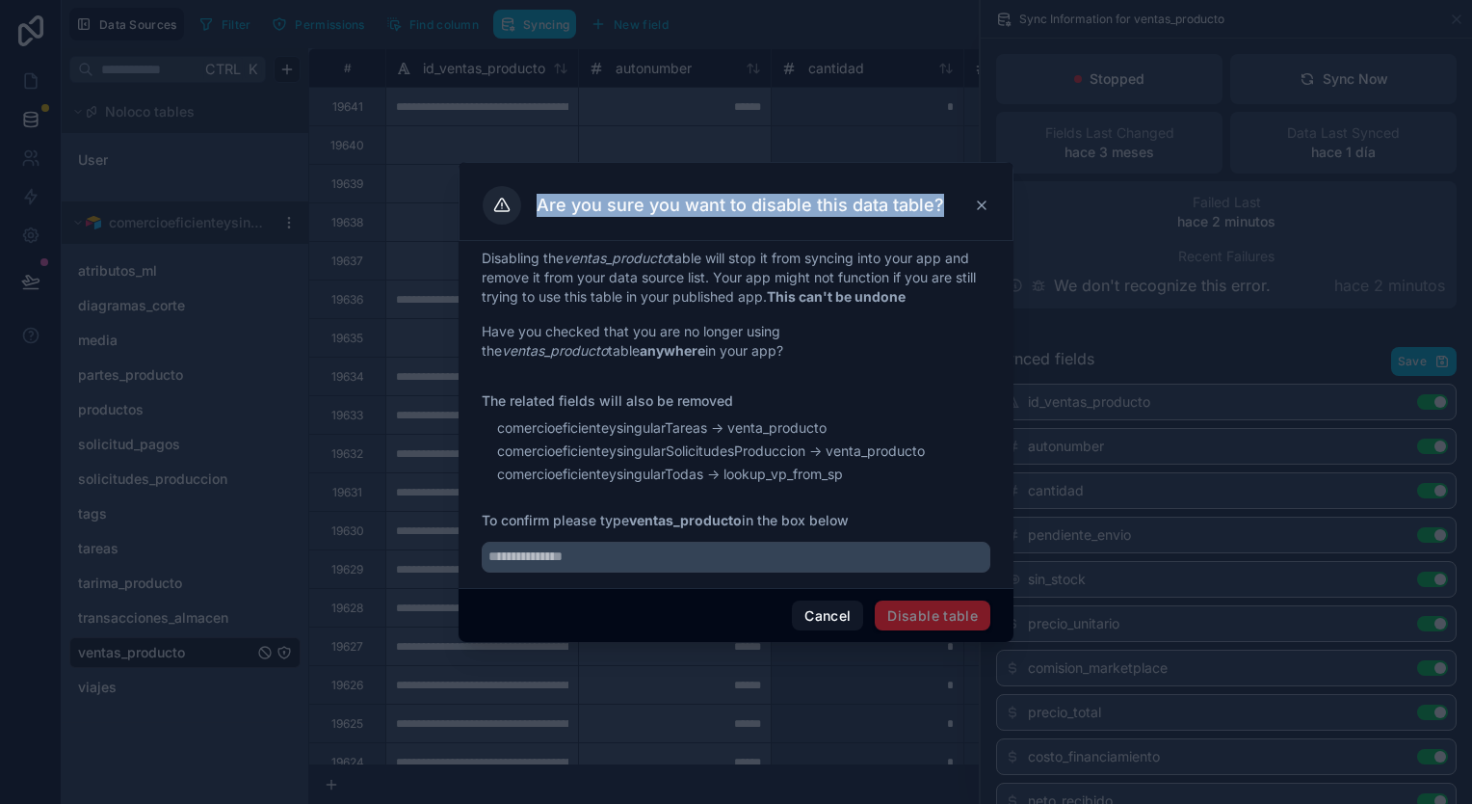
drag, startPoint x: 936, startPoint y: 208, endPoint x: 540, endPoint y: 205, distance: 396.1
click at [540, 205] on h3 "Are you sure you want to disable this data table?" at bounding box center [741, 205] width 408 height 23
copy h3 "Are you sure you want to disable this data table?"
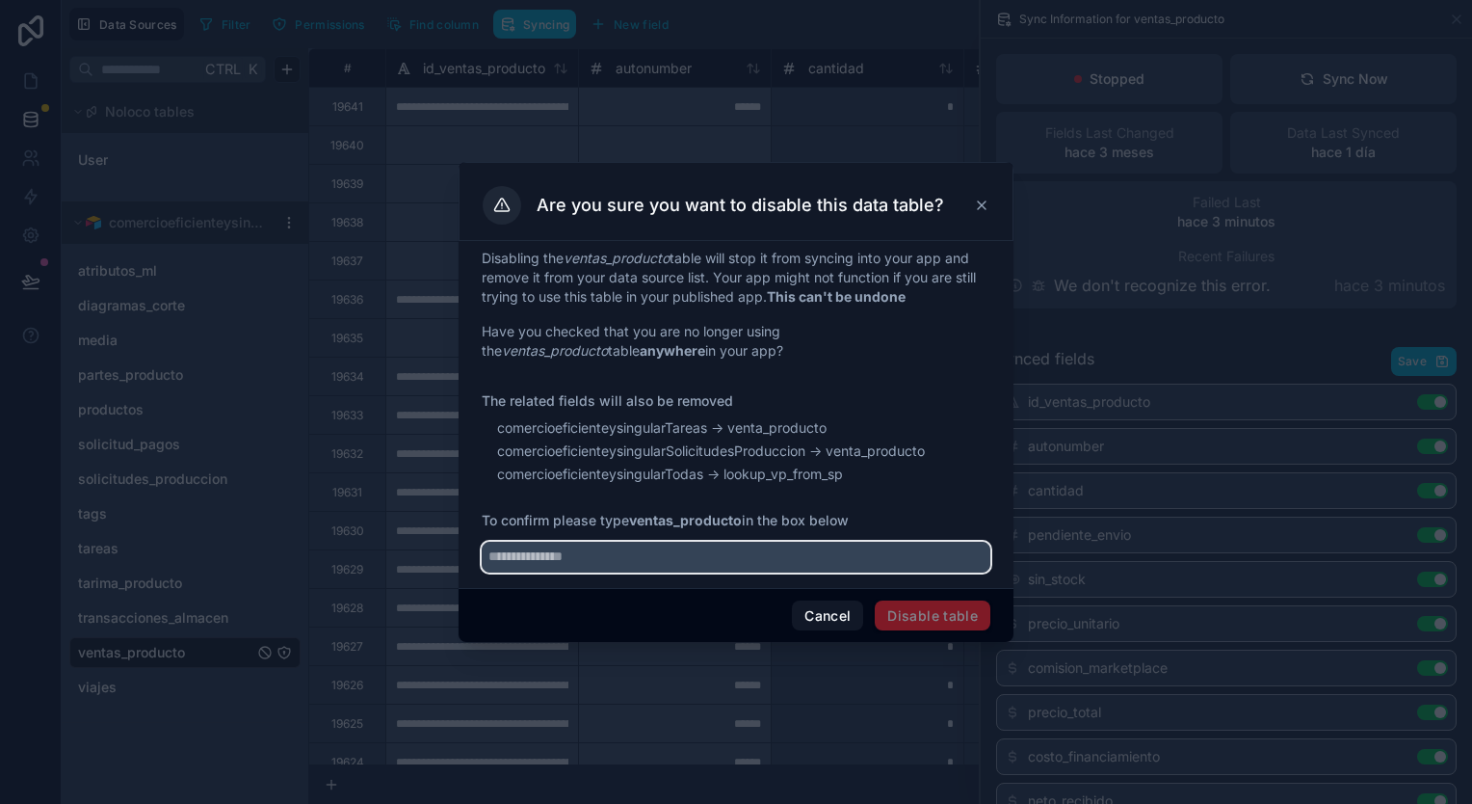
click at [766, 557] on input "text" at bounding box center [736, 557] width 509 height 31
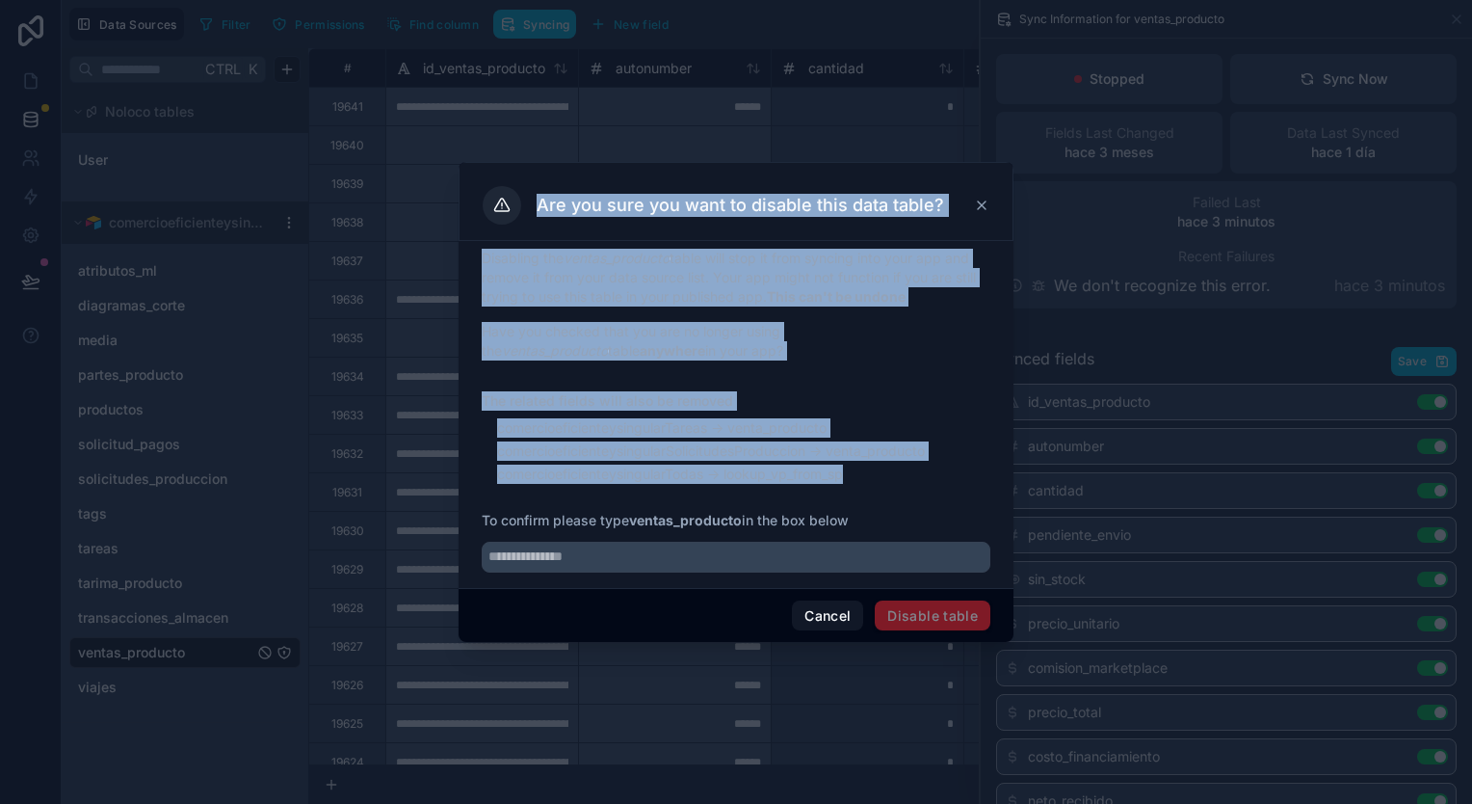
drag, startPoint x: 940, startPoint y: 476, endPoint x: 501, endPoint y: 210, distance: 512.8
click at [501, 210] on div "Are you sure you want to disable this data table? Disabling the ventas_producto…" at bounding box center [736, 402] width 555 height 481
copy div "Are you sure you want to disable this data table? Disabling the ventas_producto…"
click at [986, 208] on icon at bounding box center [982, 205] width 8 height 8
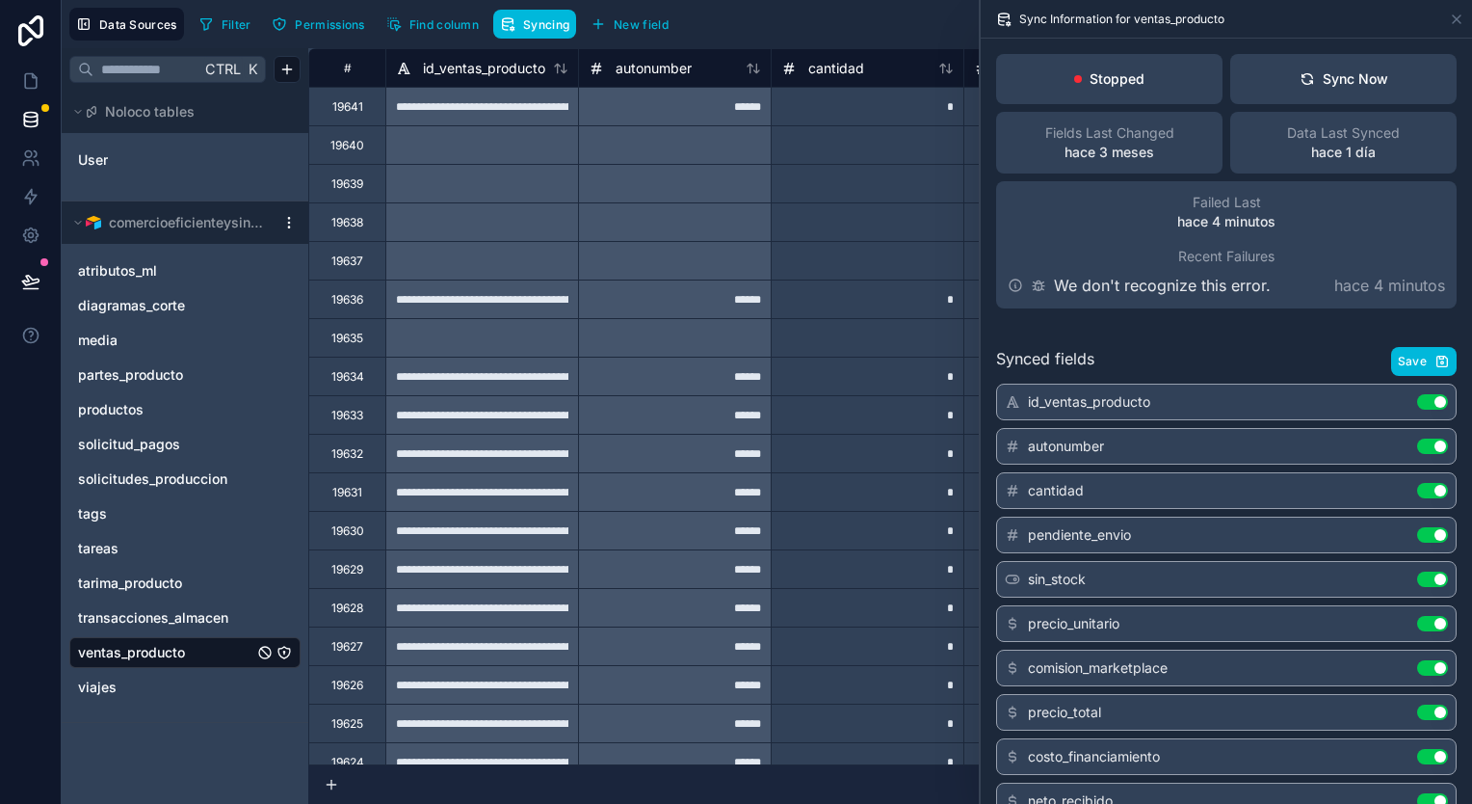
click at [202, 476] on span "solicitudes_produccion" at bounding box center [152, 478] width 149 height 19
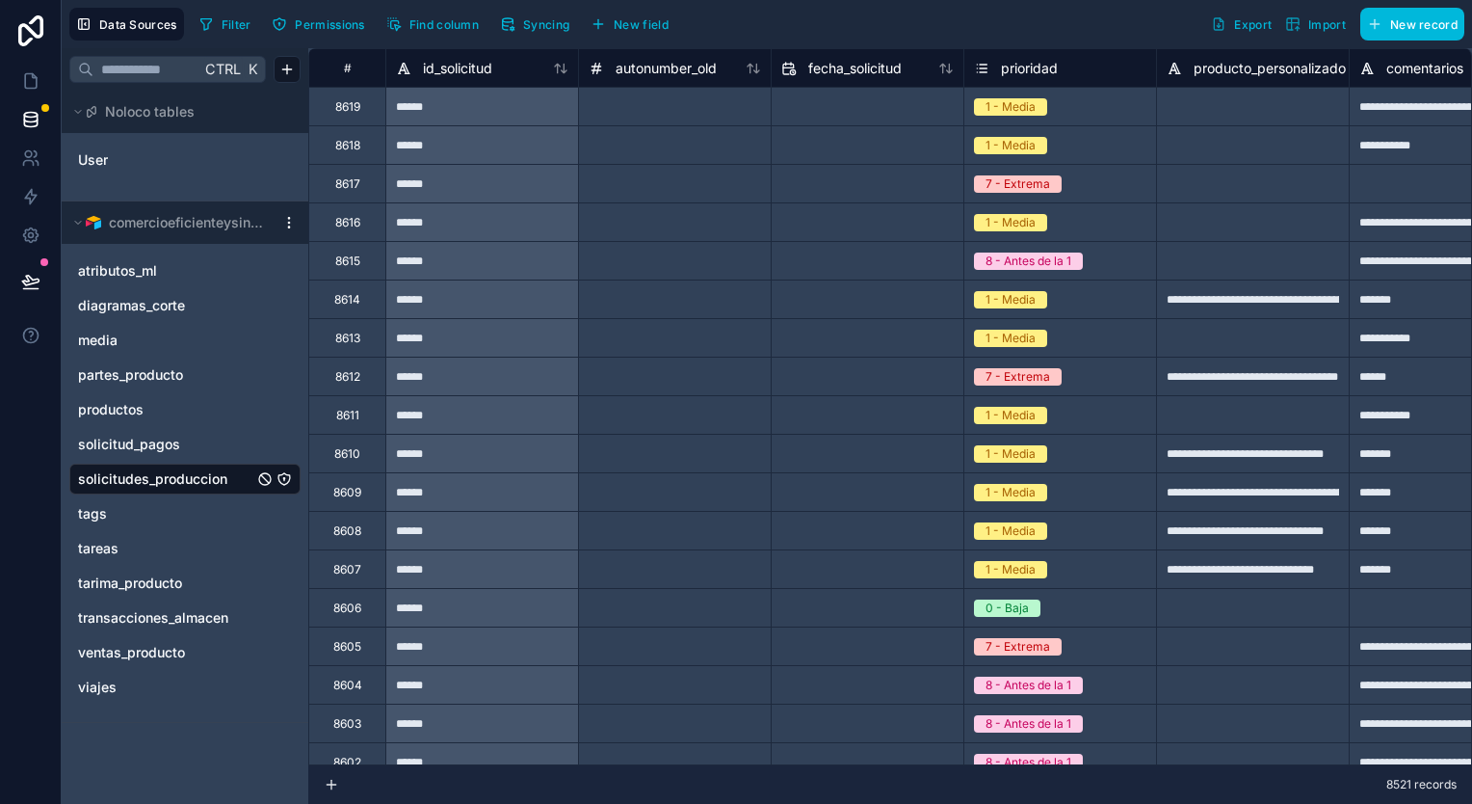
click at [518, 13] on button "Syncing" at bounding box center [534, 24] width 83 height 29
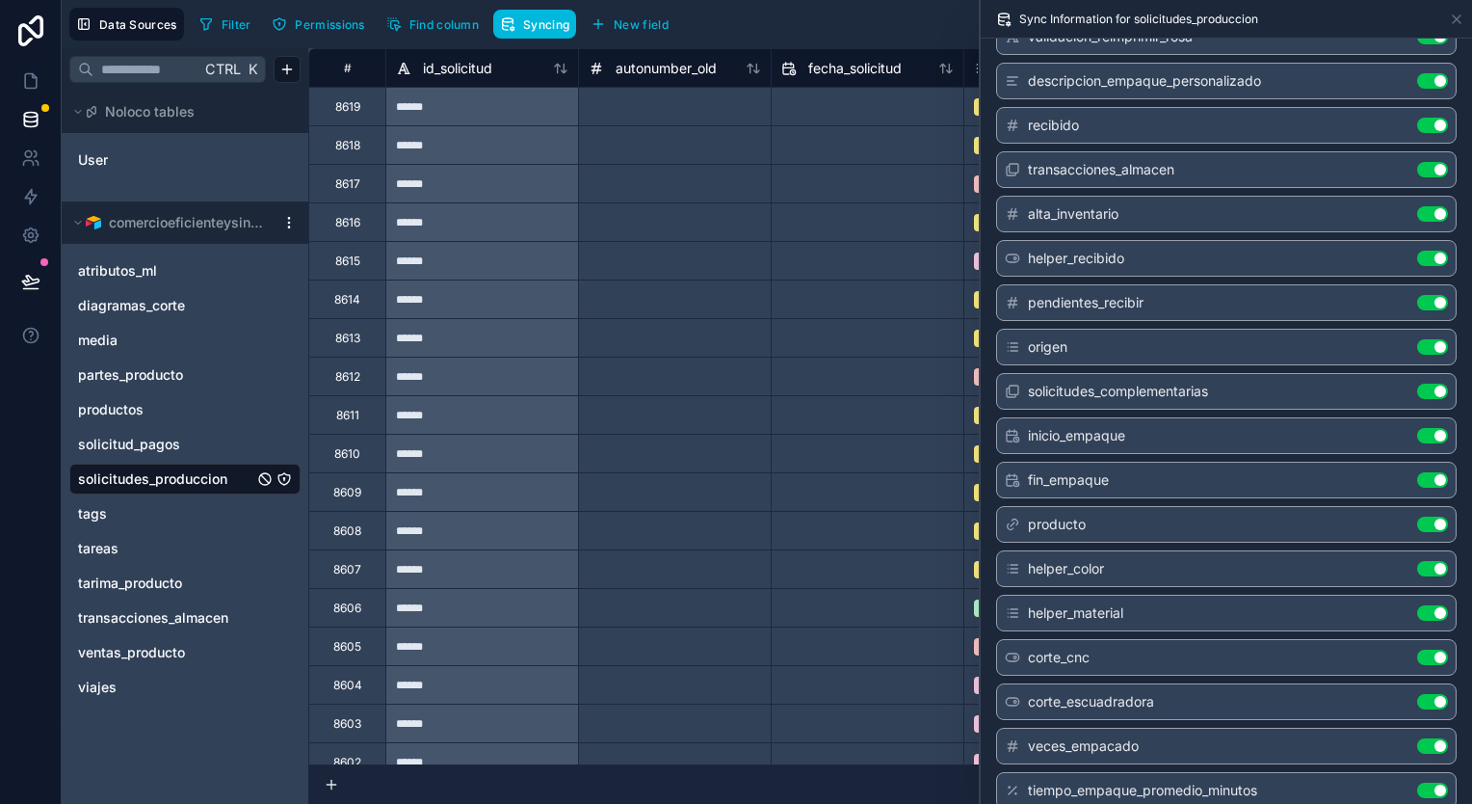
scroll to position [2135, 0]
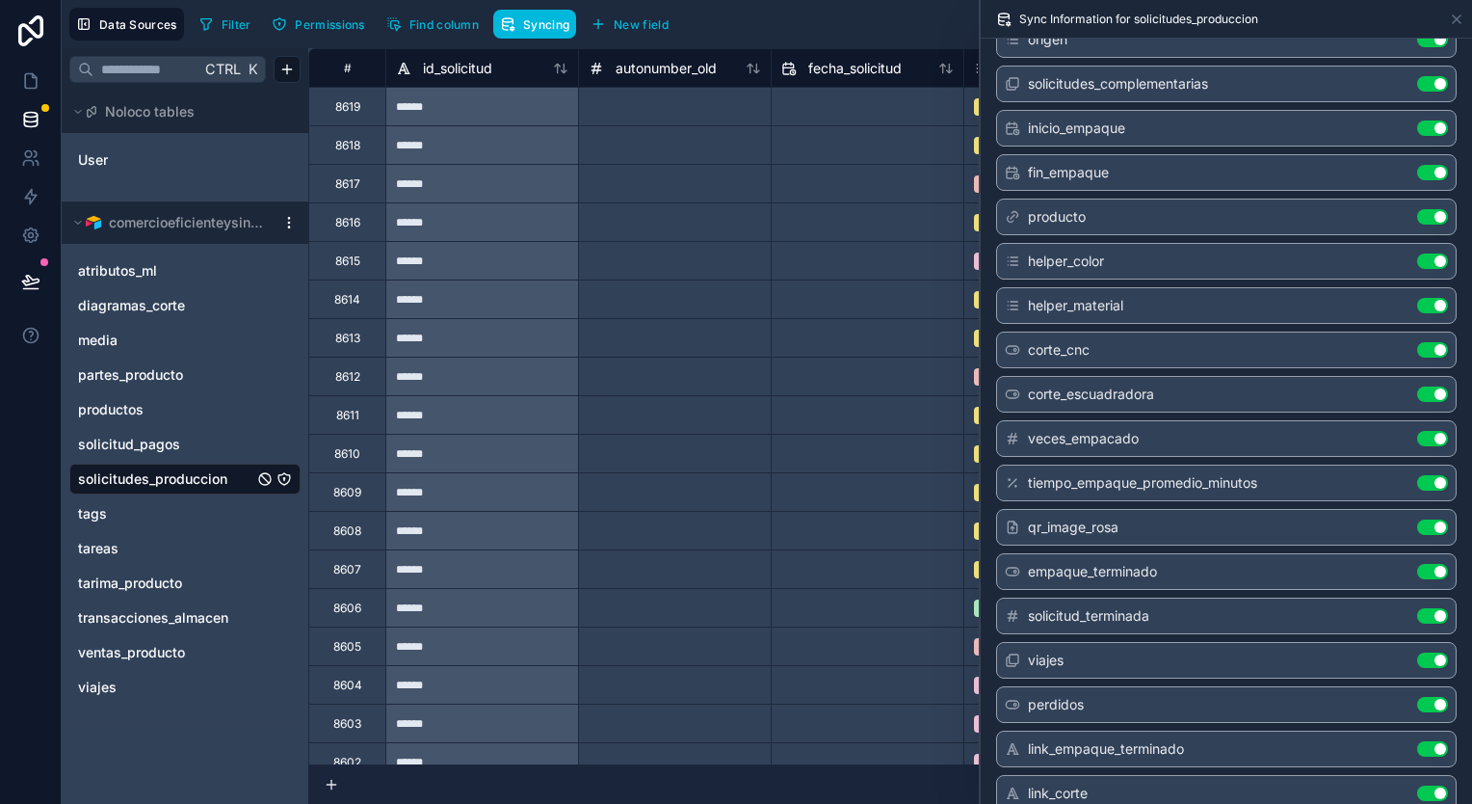
click at [1422, 741] on button "Use setting" at bounding box center [1432, 748] width 31 height 15
click at [1418, 785] on button "Use setting" at bounding box center [1432, 792] width 31 height 15
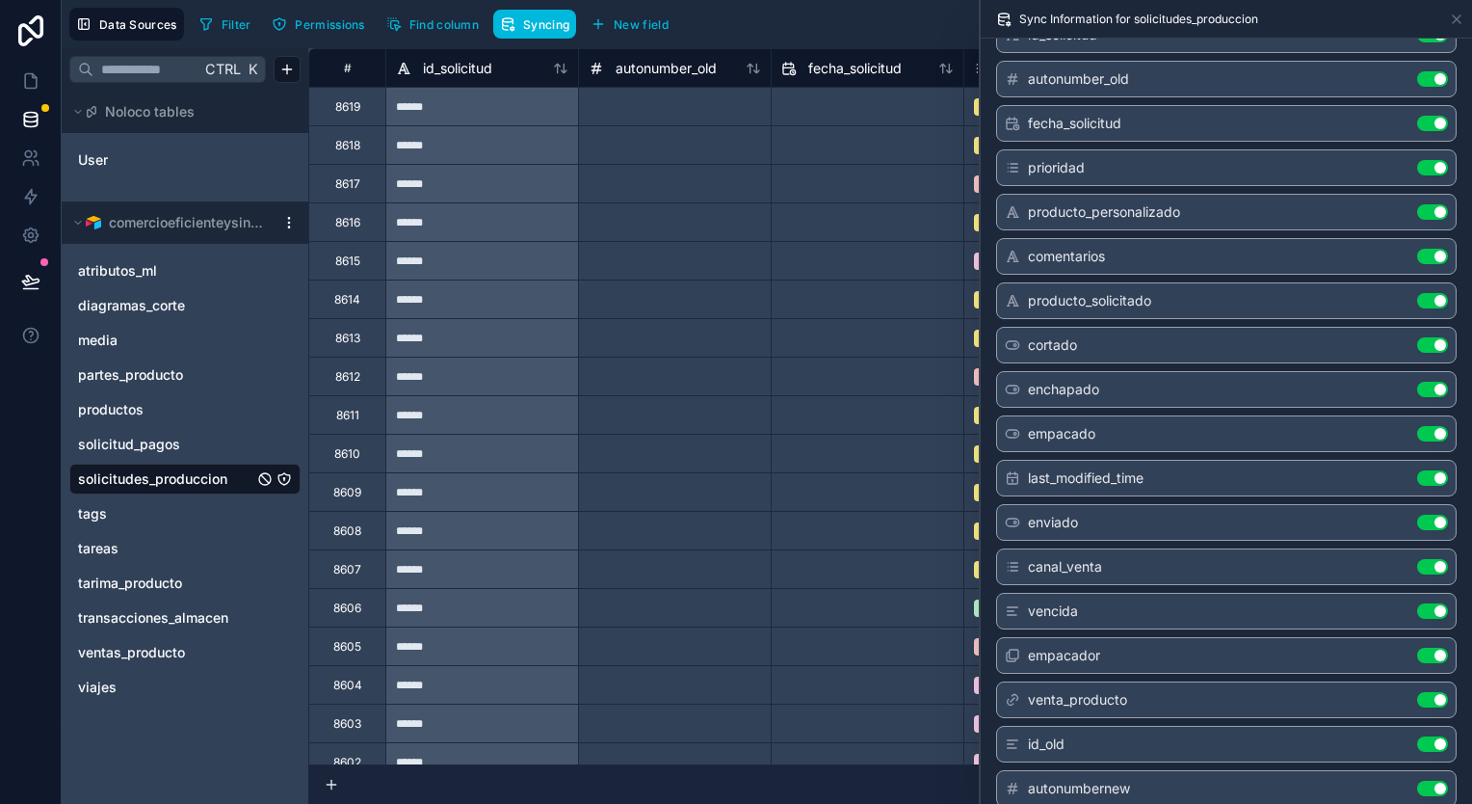
scroll to position [401, 0]
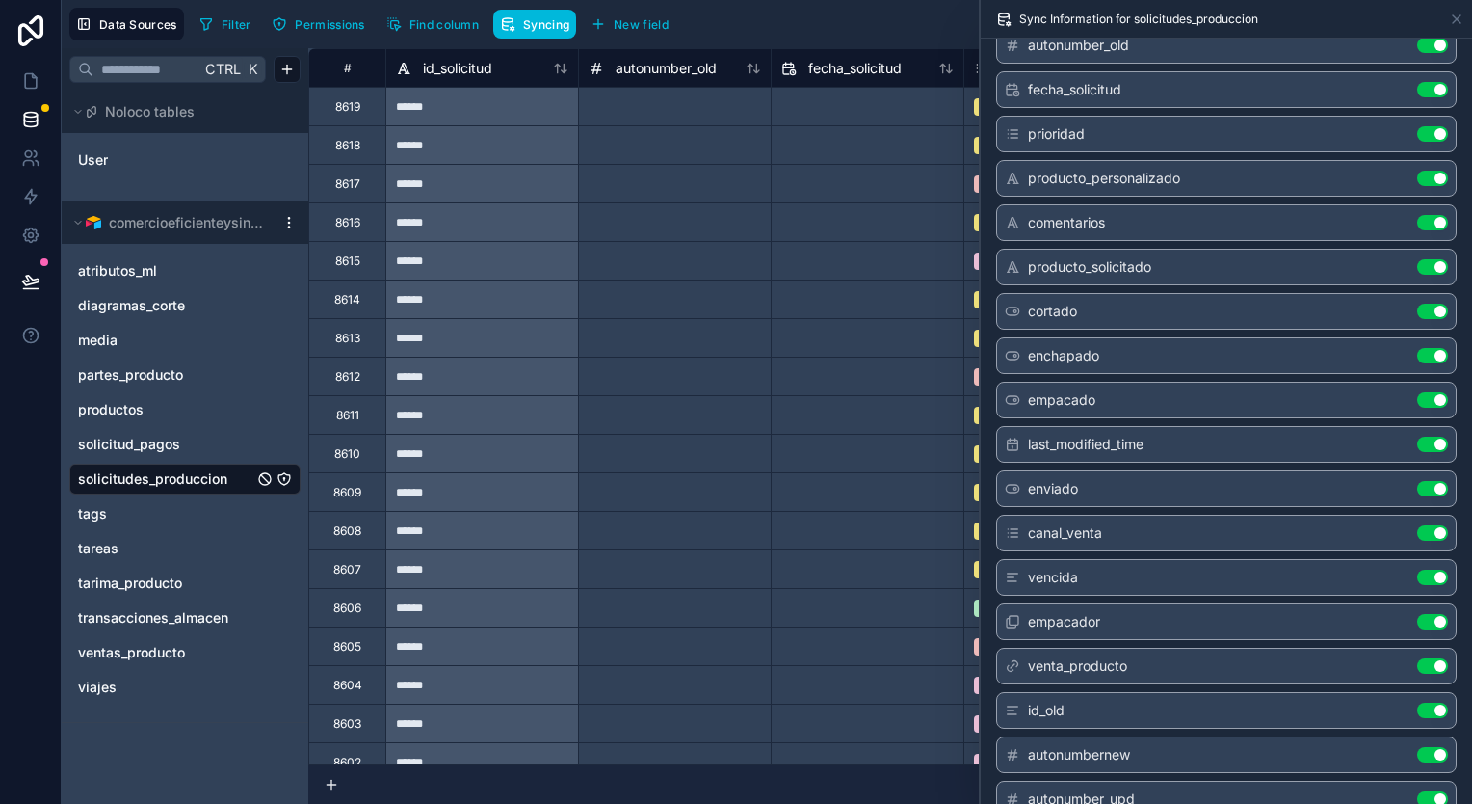
click at [1426, 664] on button "Use setting" at bounding box center [1432, 665] width 31 height 15
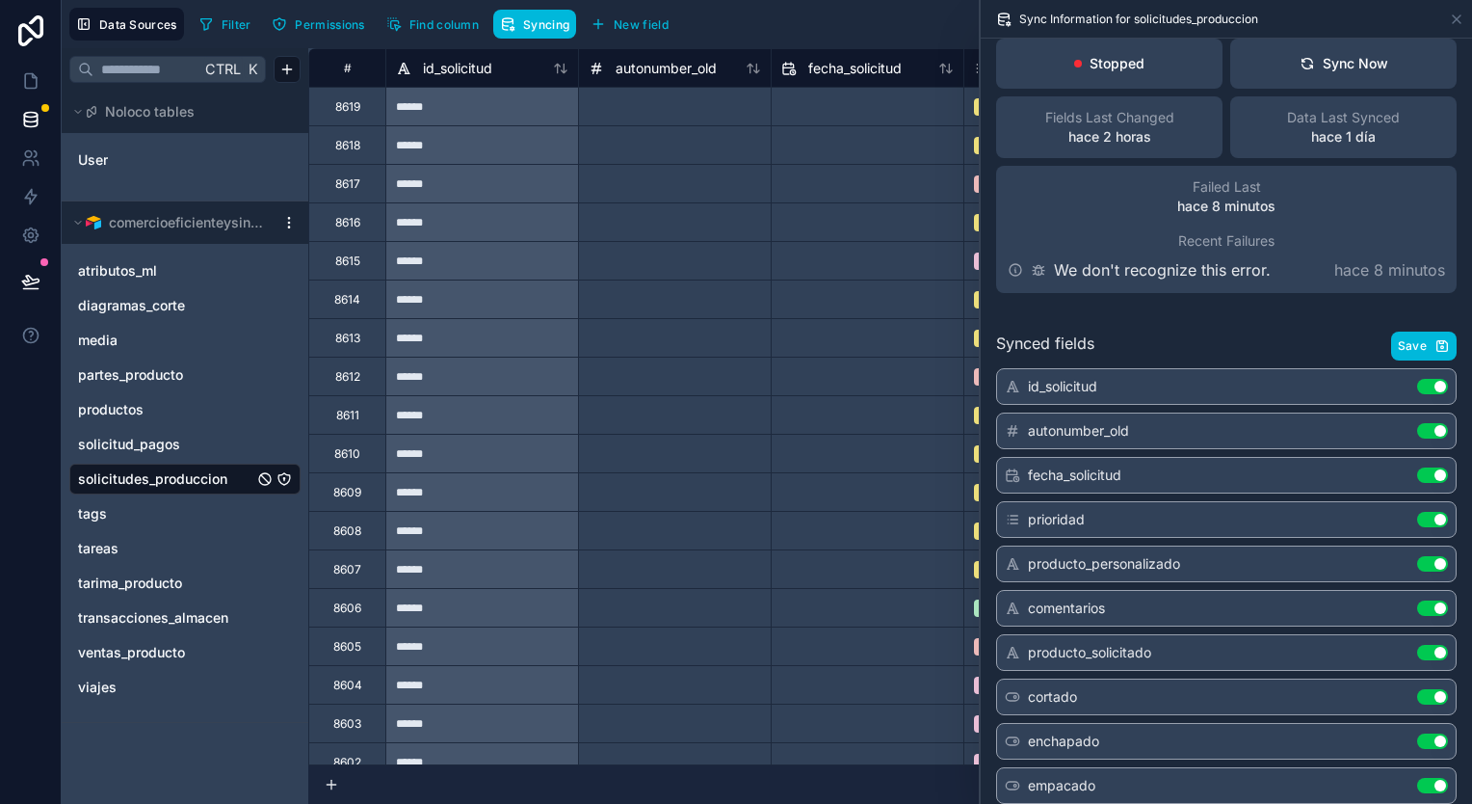
click at [1418, 345] on button "Save" at bounding box center [1424, 345] width 66 height 29
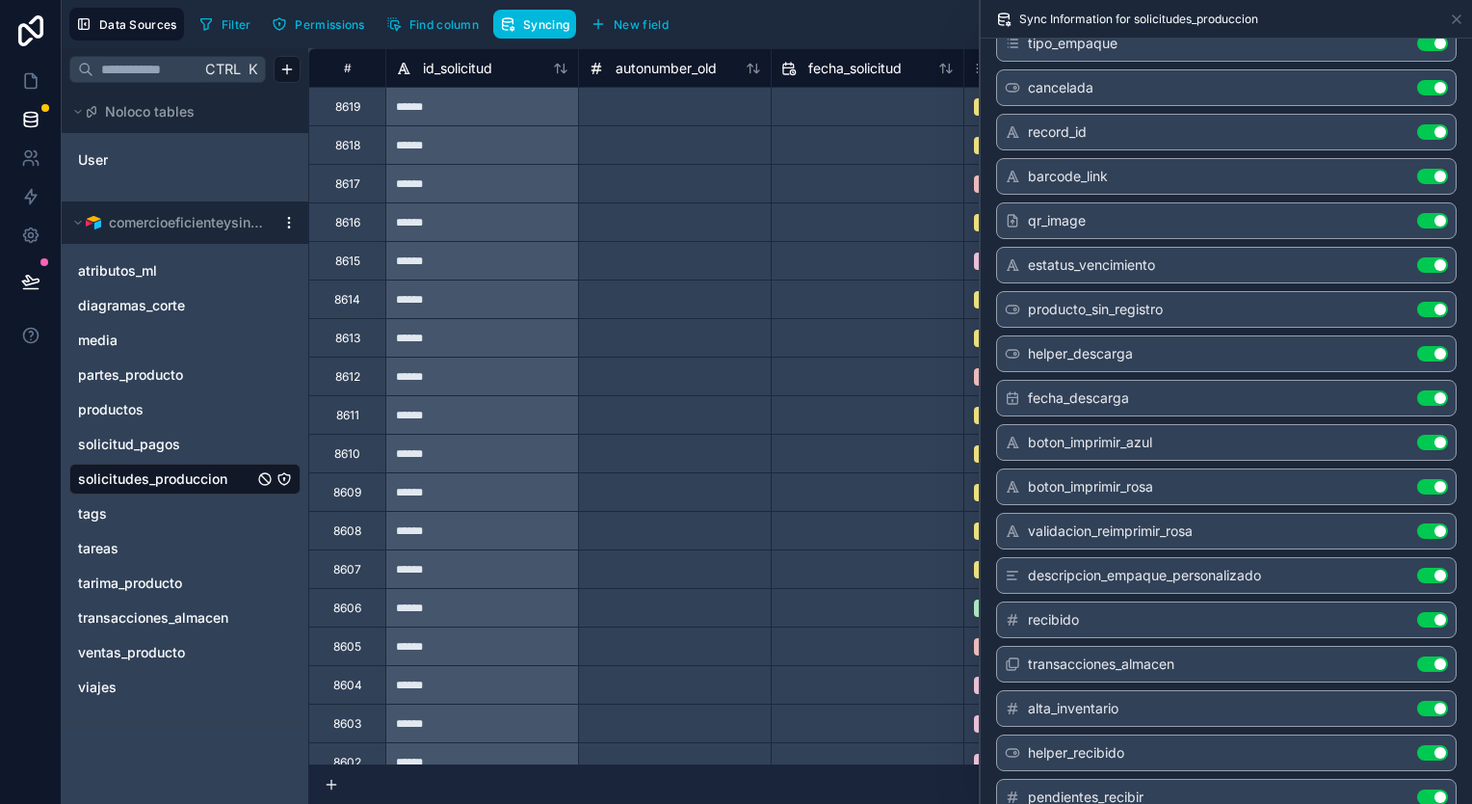
scroll to position [1364, 0]
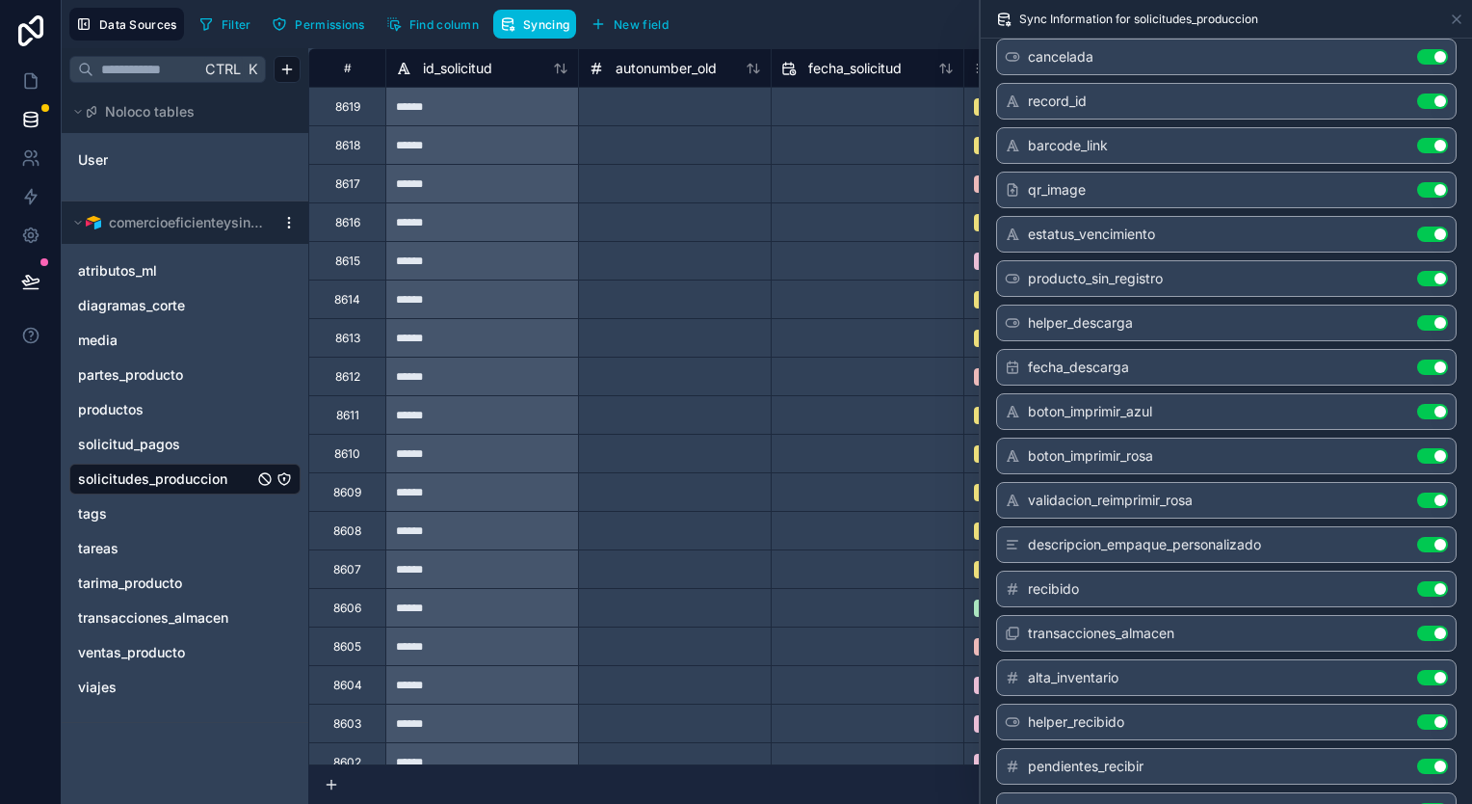
click at [1419, 625] on button "Use setting" at bounding box center [1432, 632] width 31 height 15
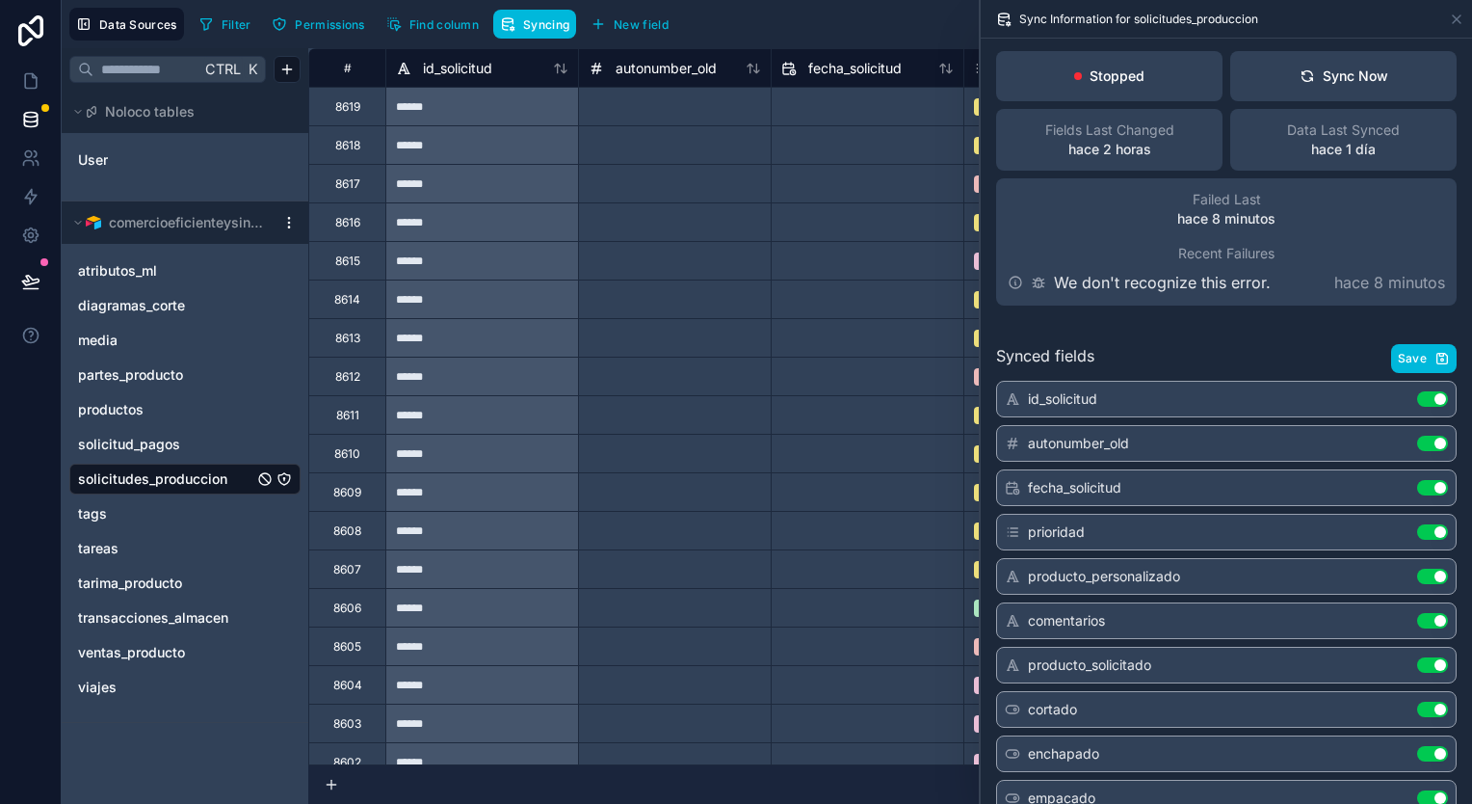
scroll to position [0, 0]
click at [1417, 358] on button "Save" at bounding box center [1424, 361] width 66 height 29
click at [1267, 79] on button "Sync Now" at bounding box center [1344, 79] width 226 height 50
click at [844, 179] on input "text" at bounding box center [868, 184] width 192 height 31
select select "****"
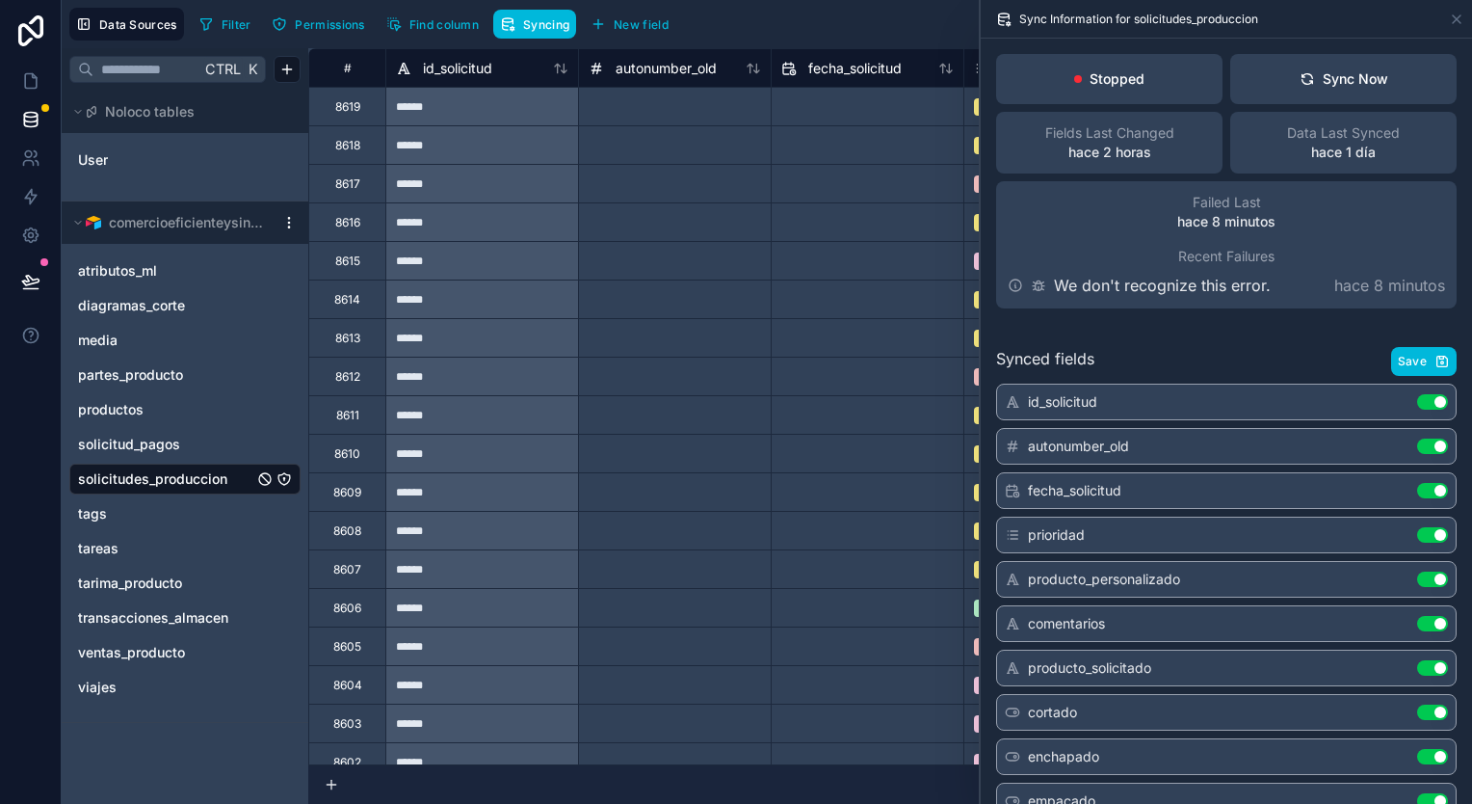
select select "*"
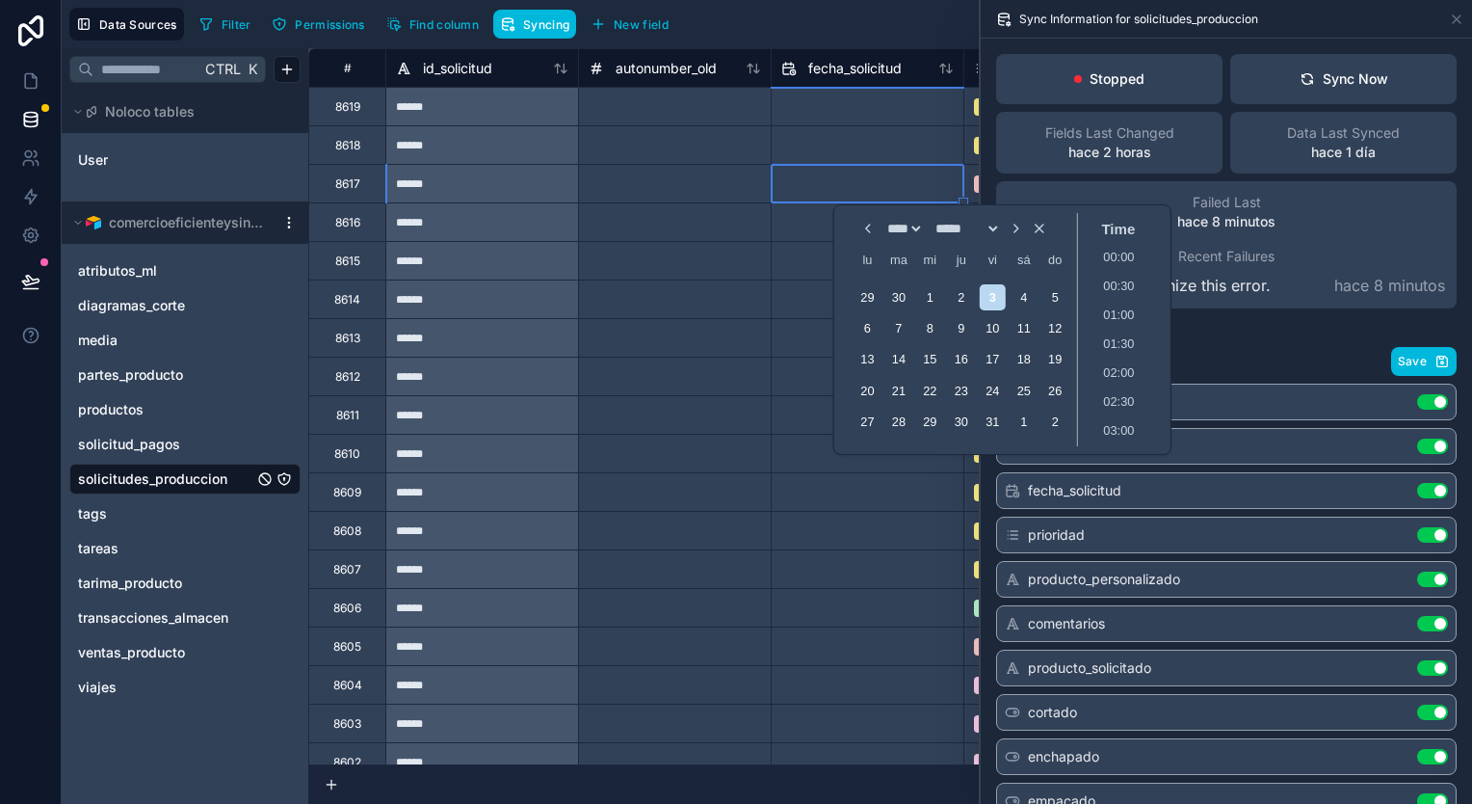
click at [732, 368] on div at bounding box center [674, 376] width 193 height 39
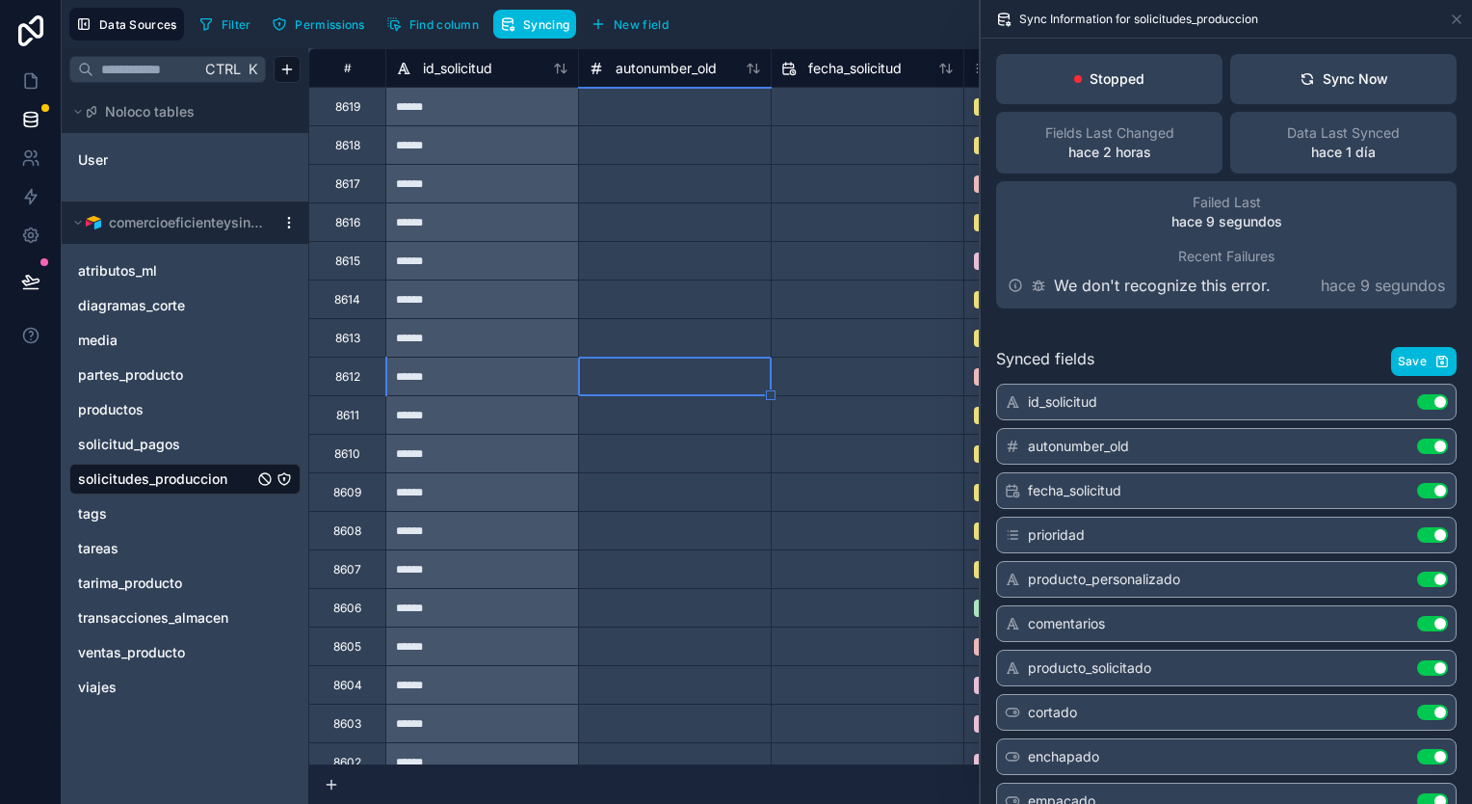
click at [184, 652] on span "ventas_producto" at bounding box center [131, 652] width 107 height 19
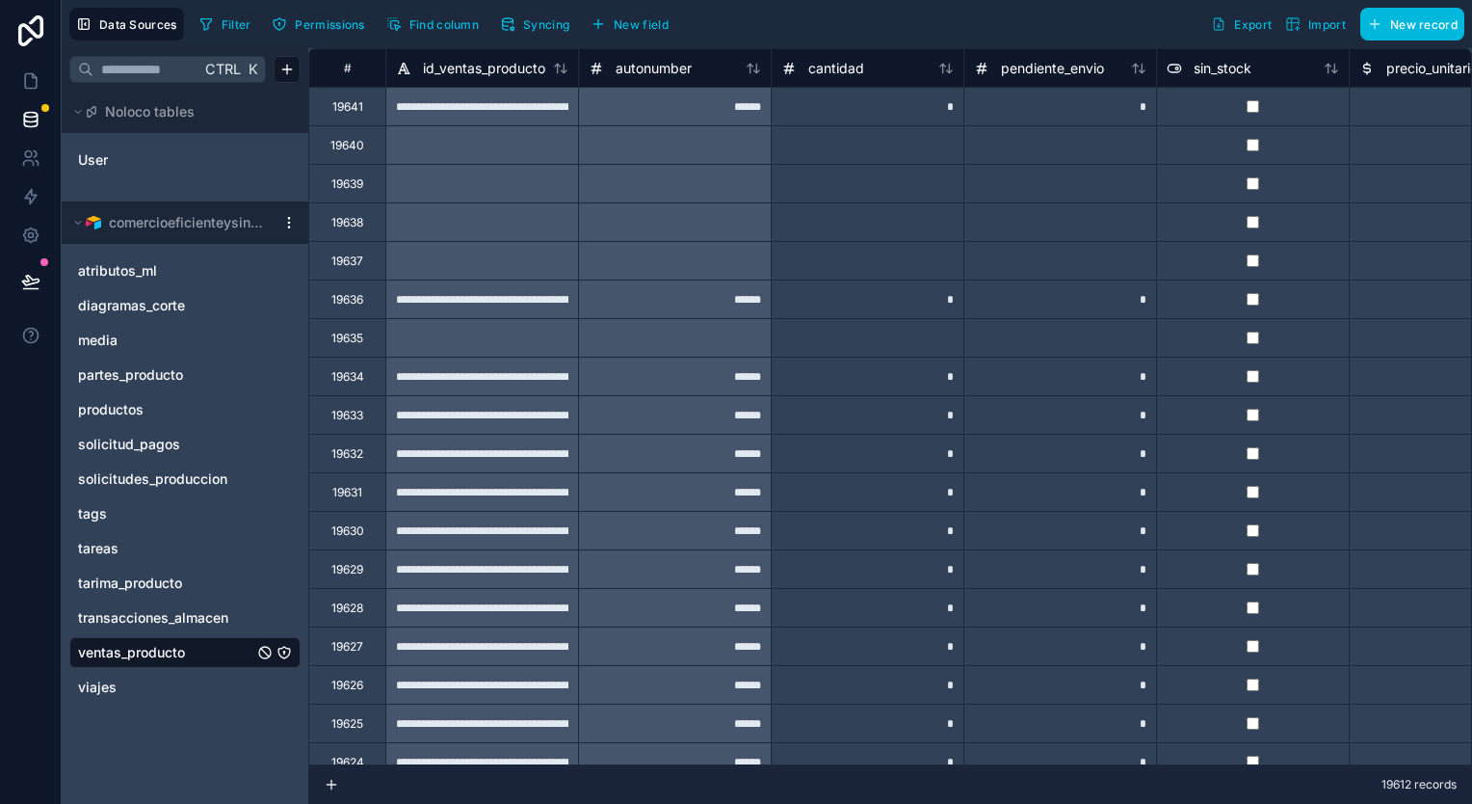
click at [764, 231] on div at bounding box center [674, 221] width 193 height 39
click at [199, 480] on span "solicitudes_produccion" at bounding box center [152, 478] width 149 height 19
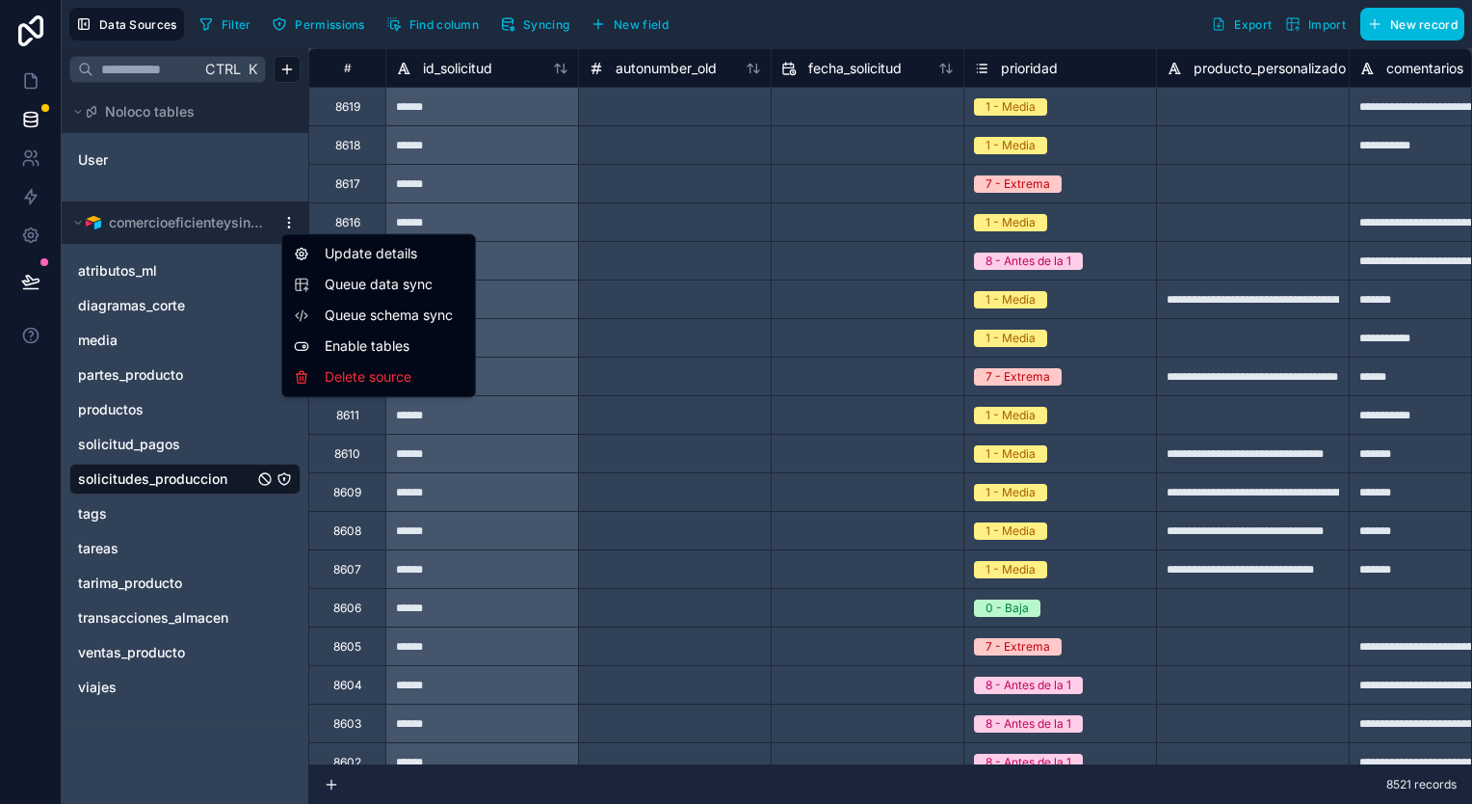
click at [286, 225] on html "**********" at bounding box center [736, 402] width 1472 height 804
click at [361, 342] on div "Enable tables" at bounding box center [378, 346] width 185 height 31
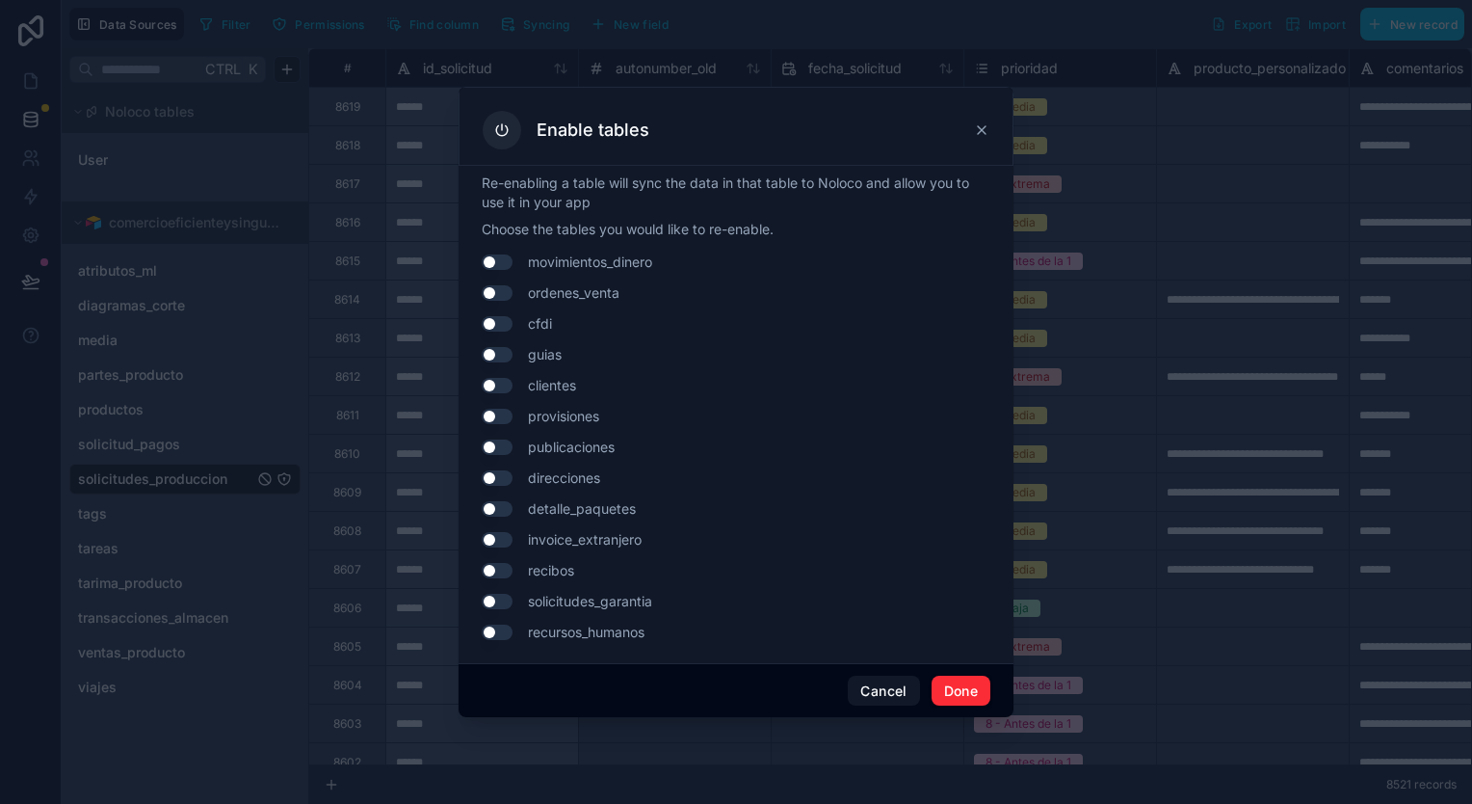
click at [506, 358] on button "Use setting" at bounding box center [497, 354] width 31 height 15
click at [958, 691] on button "Done" at bounding box center [961, 690] width 59 height 31
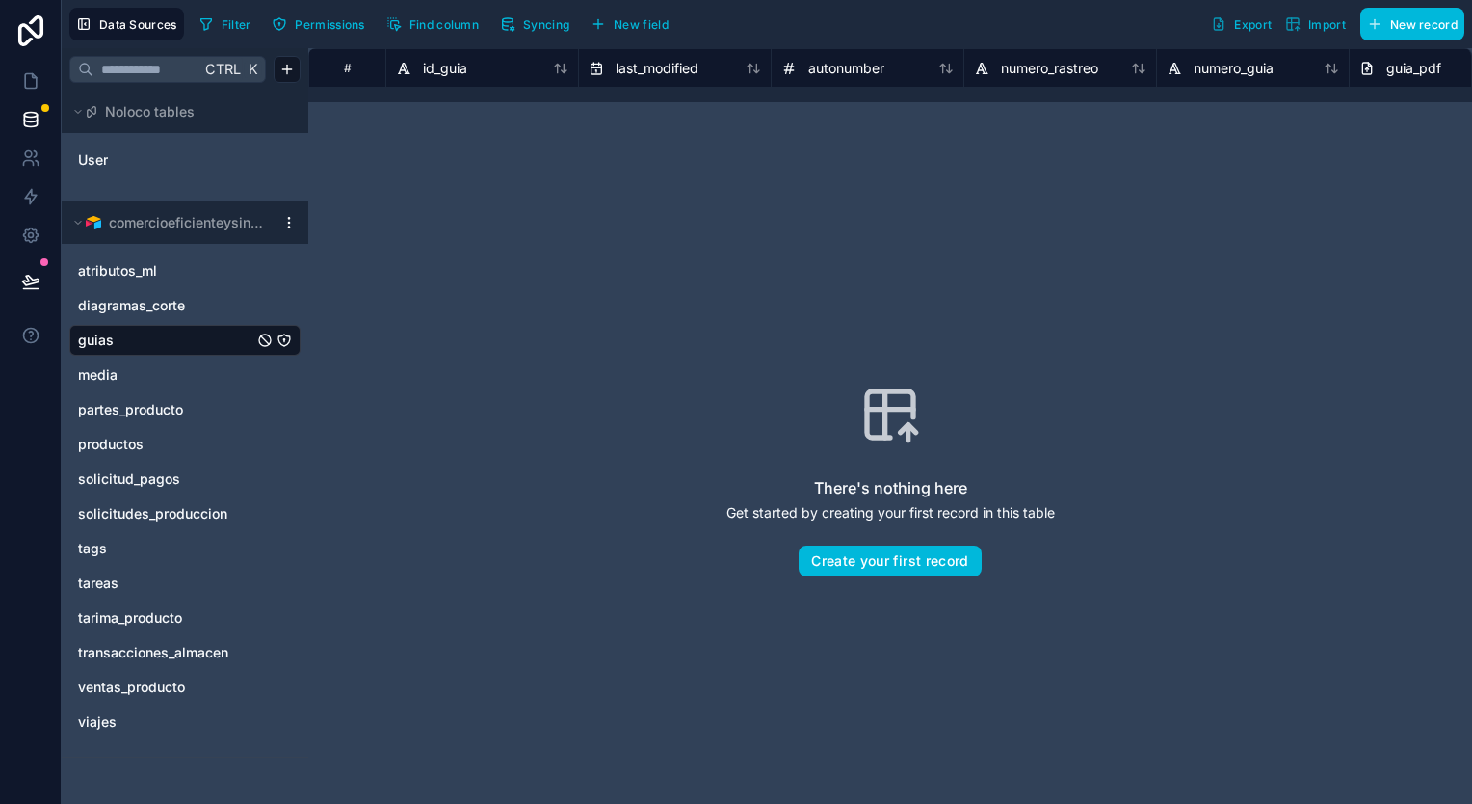
click at [157, 513] on span "solicitudes_produccion" at bounding box center [152, 513] width 149 height 19
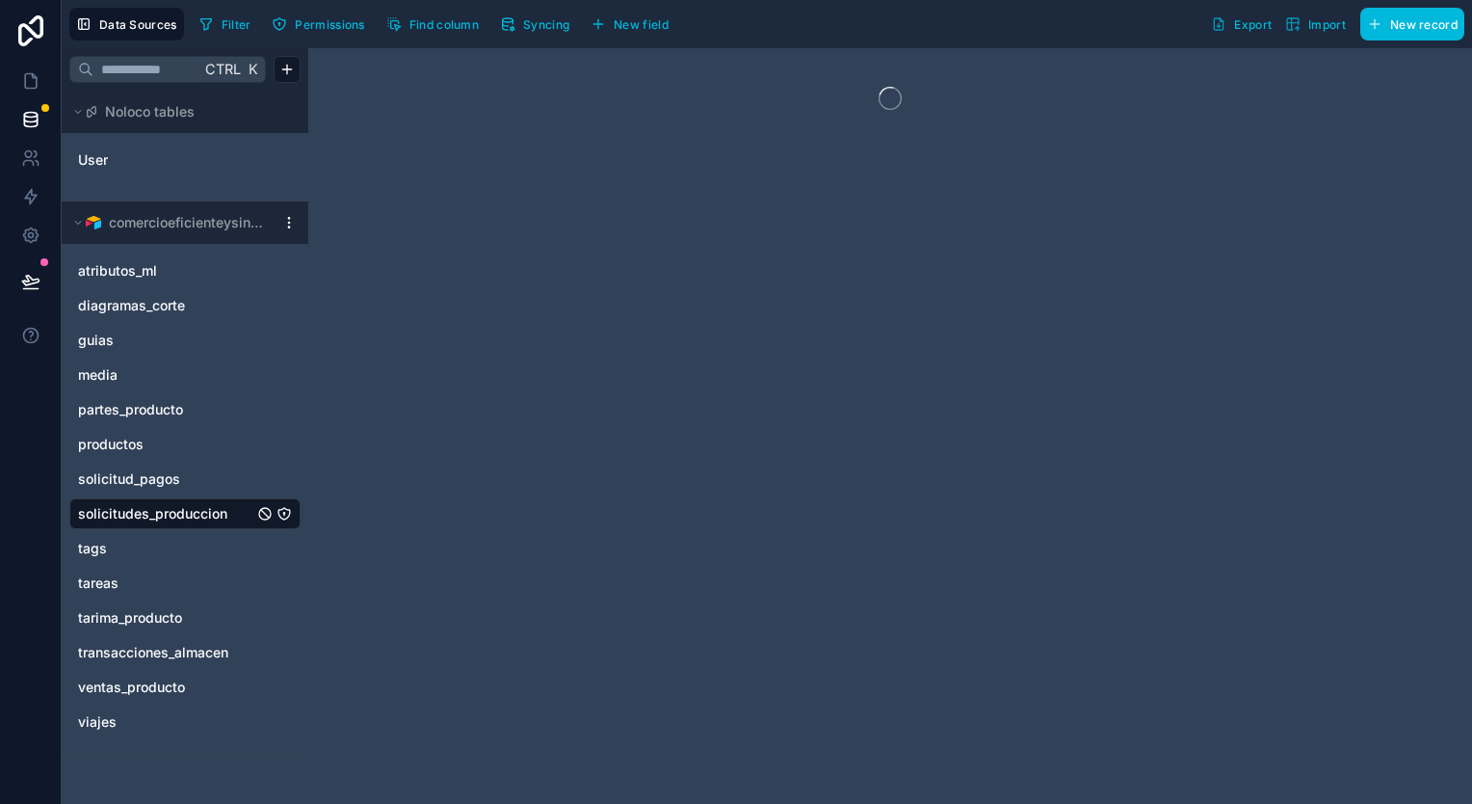
click at [165, 350] on div "guias" at bounding box center [184, 340] width 231 height 31
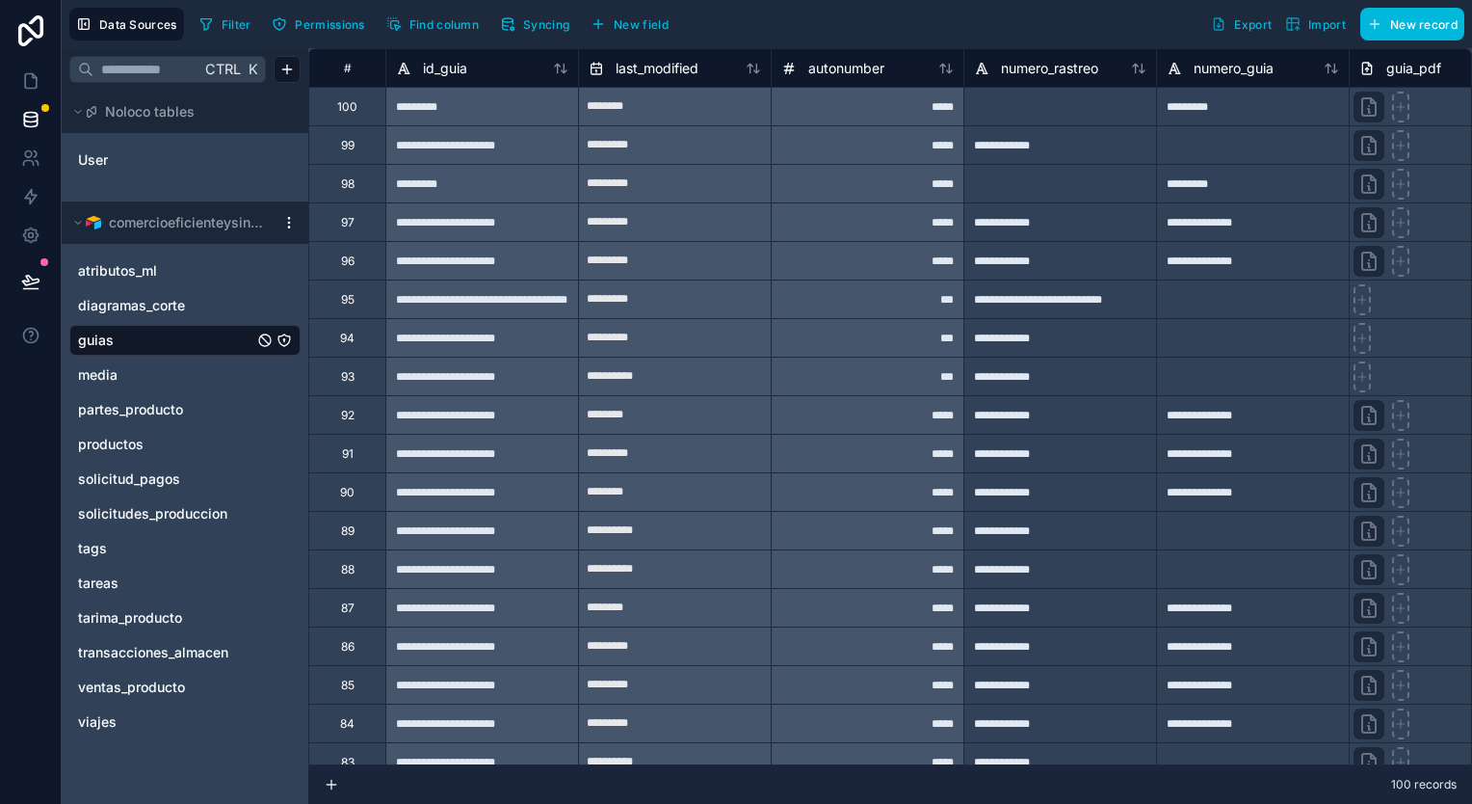
click at [524, 25] on span "Syncing" at bounding box center [546, 24] width 46 height 14
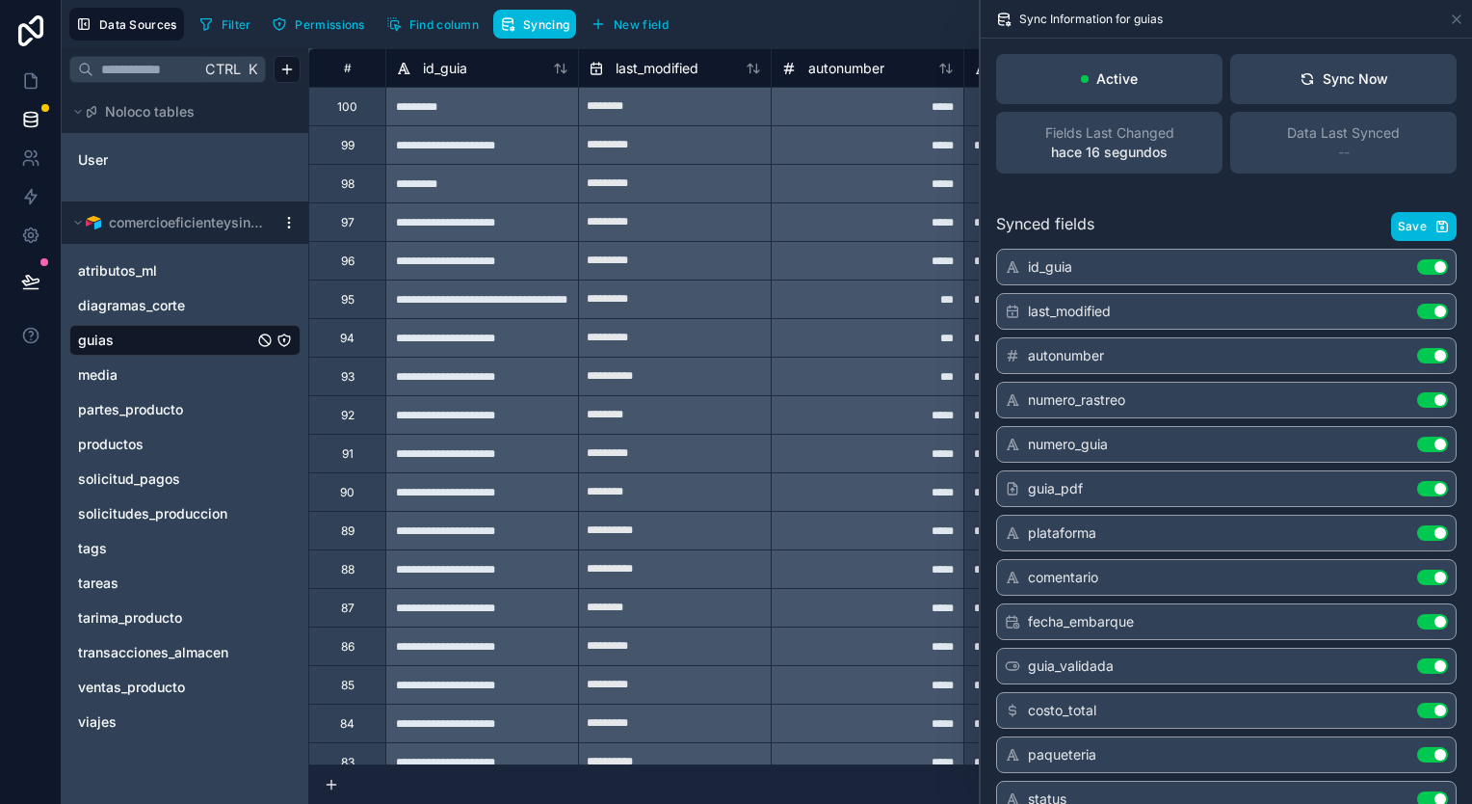
click at [524, 26] on span "Syncing" at bounding box center [546, 24] width 46 height 14
click at [160, 513] on span "solicitudes_produccion" at bounding box center [152, 513] width 149 height 19
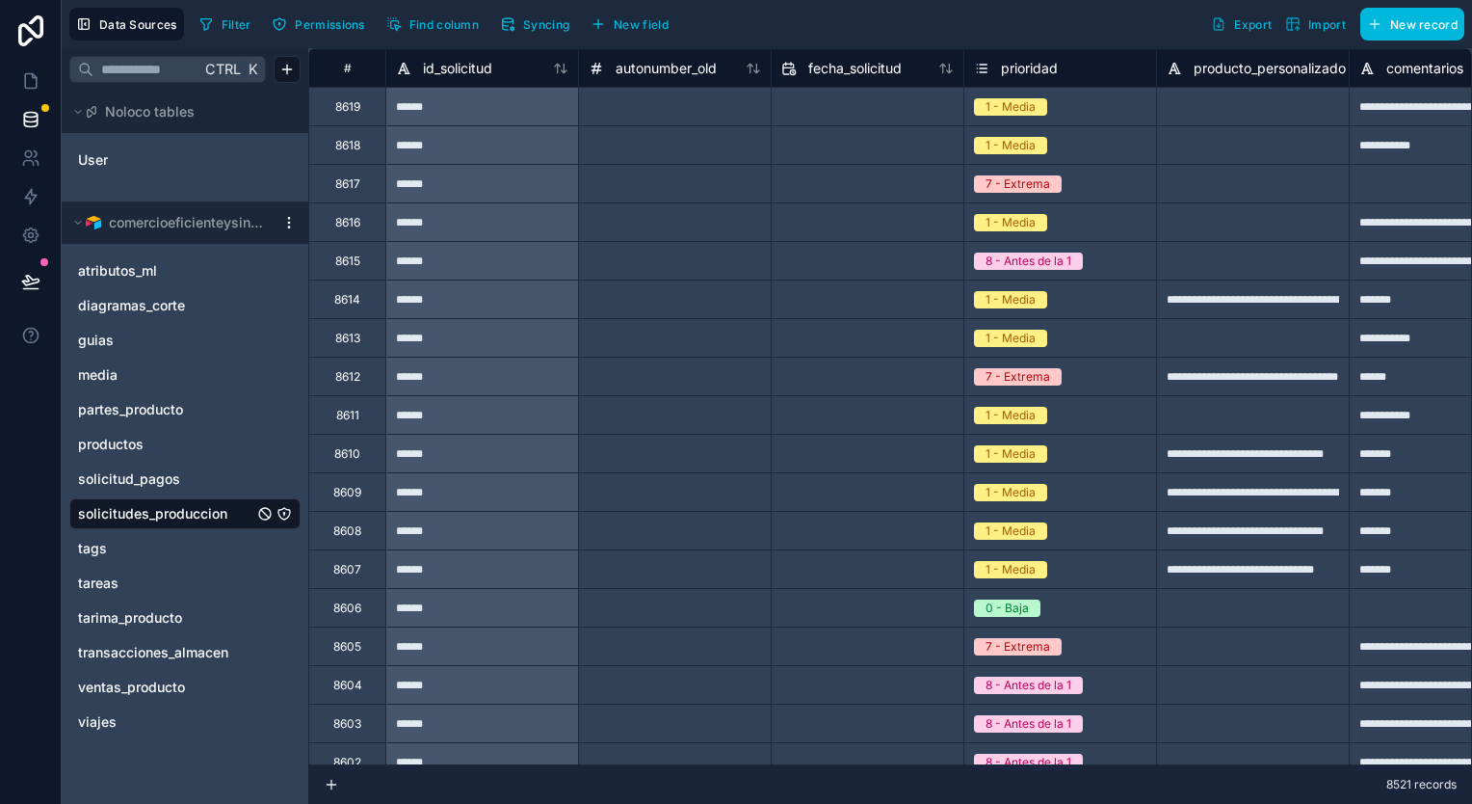
click at [547, 14] on button "Syncing" at bounding box center [534, 24] width 83 height 29
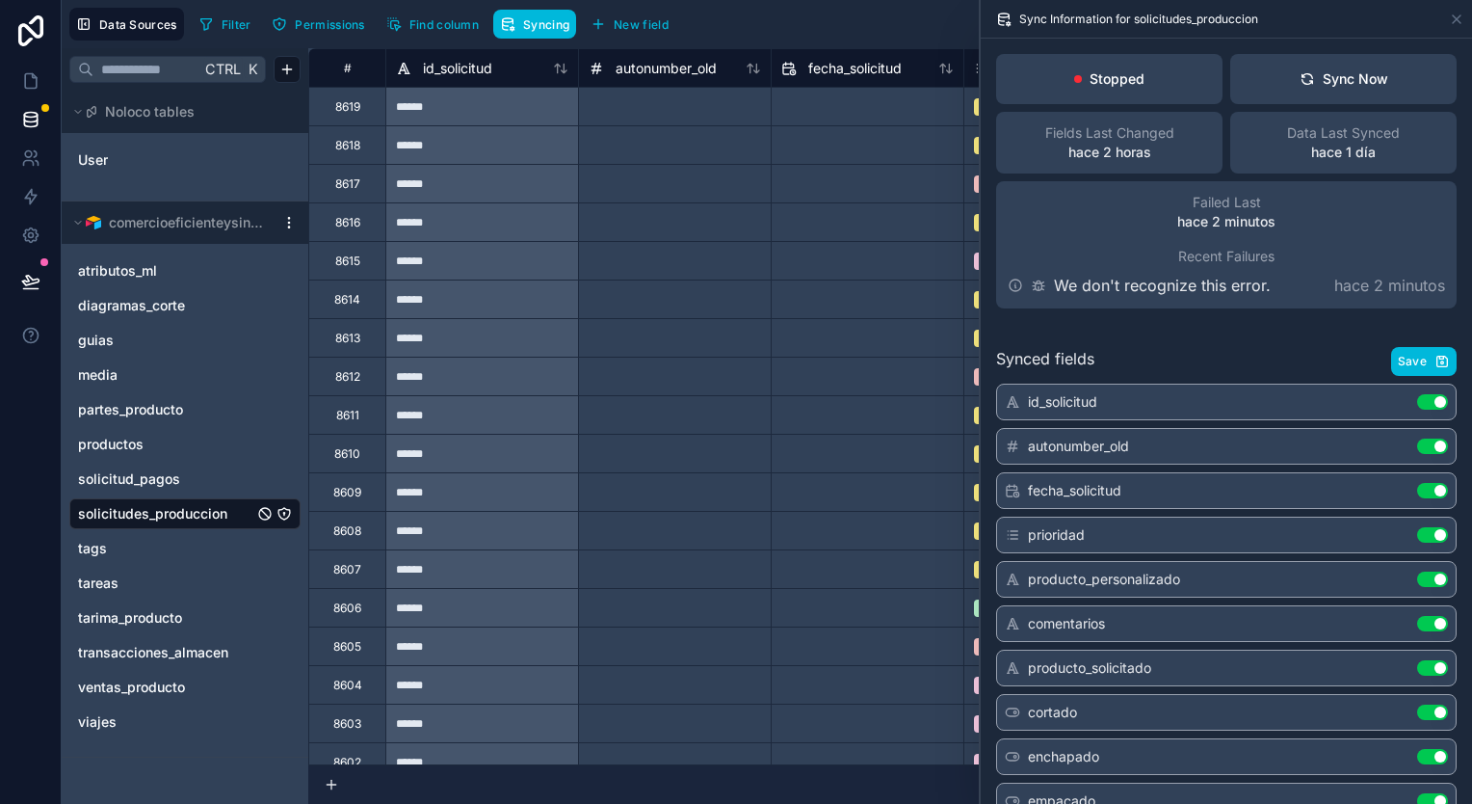
click at [1306, 70] on div "Sync Now" at bounding box center [1344, 78] width 89 height 19
click at [199, 348] on link "guias" at bounding box center [165, 340] width 175 height 19
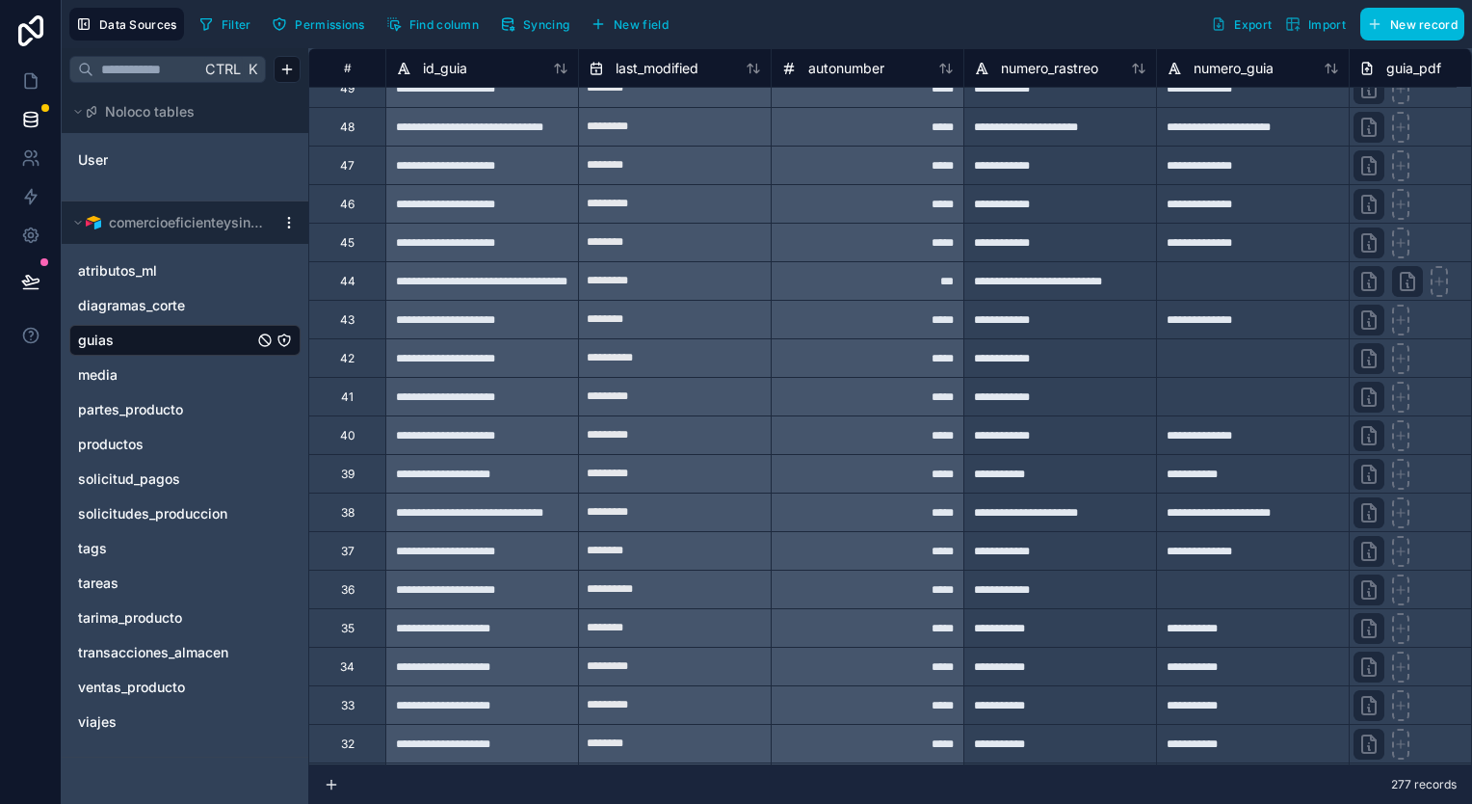
scroll to position [8973, 0]
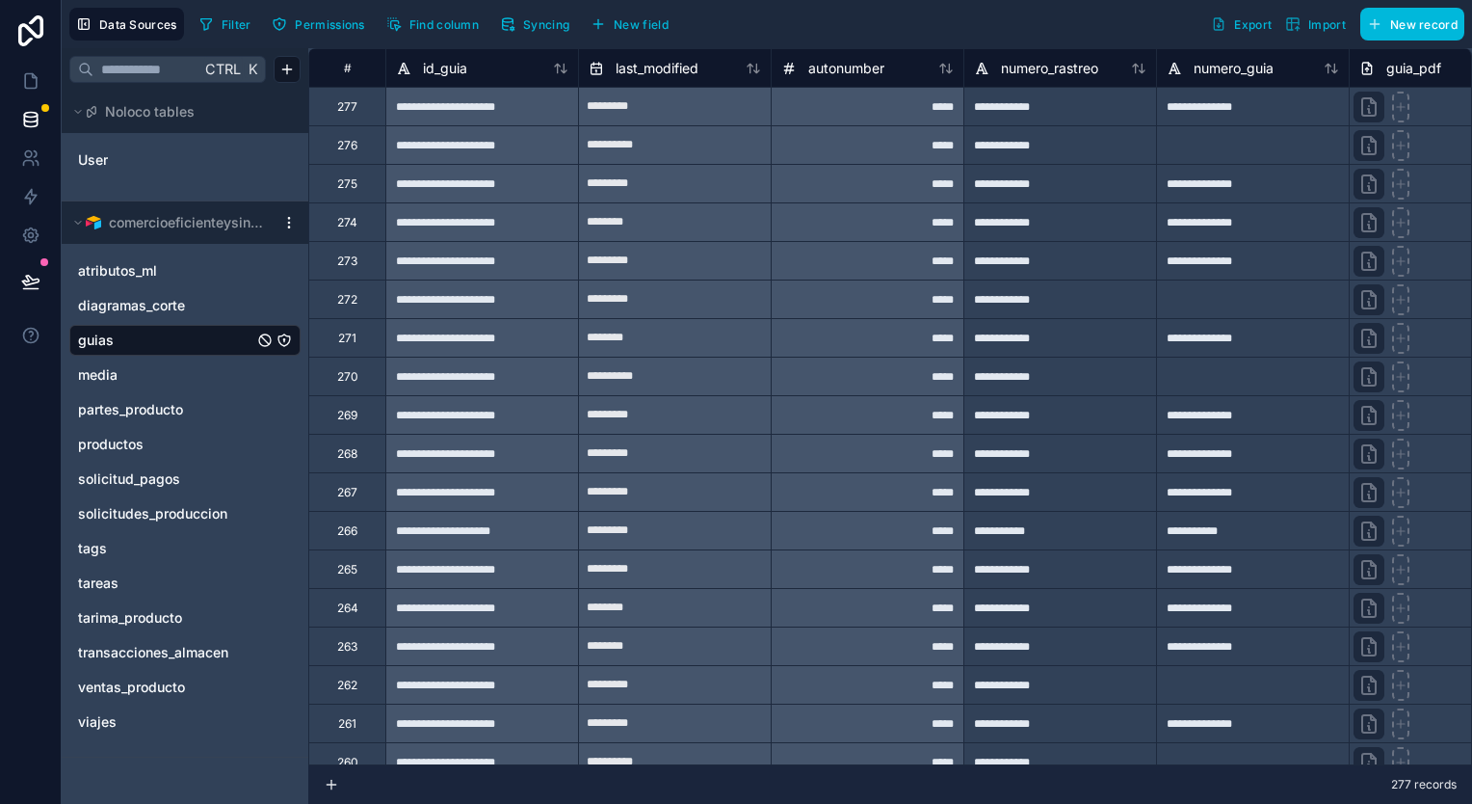
click at [528, 25] on span "Syncing" at bounding box center [546, 24] width 46 height 14
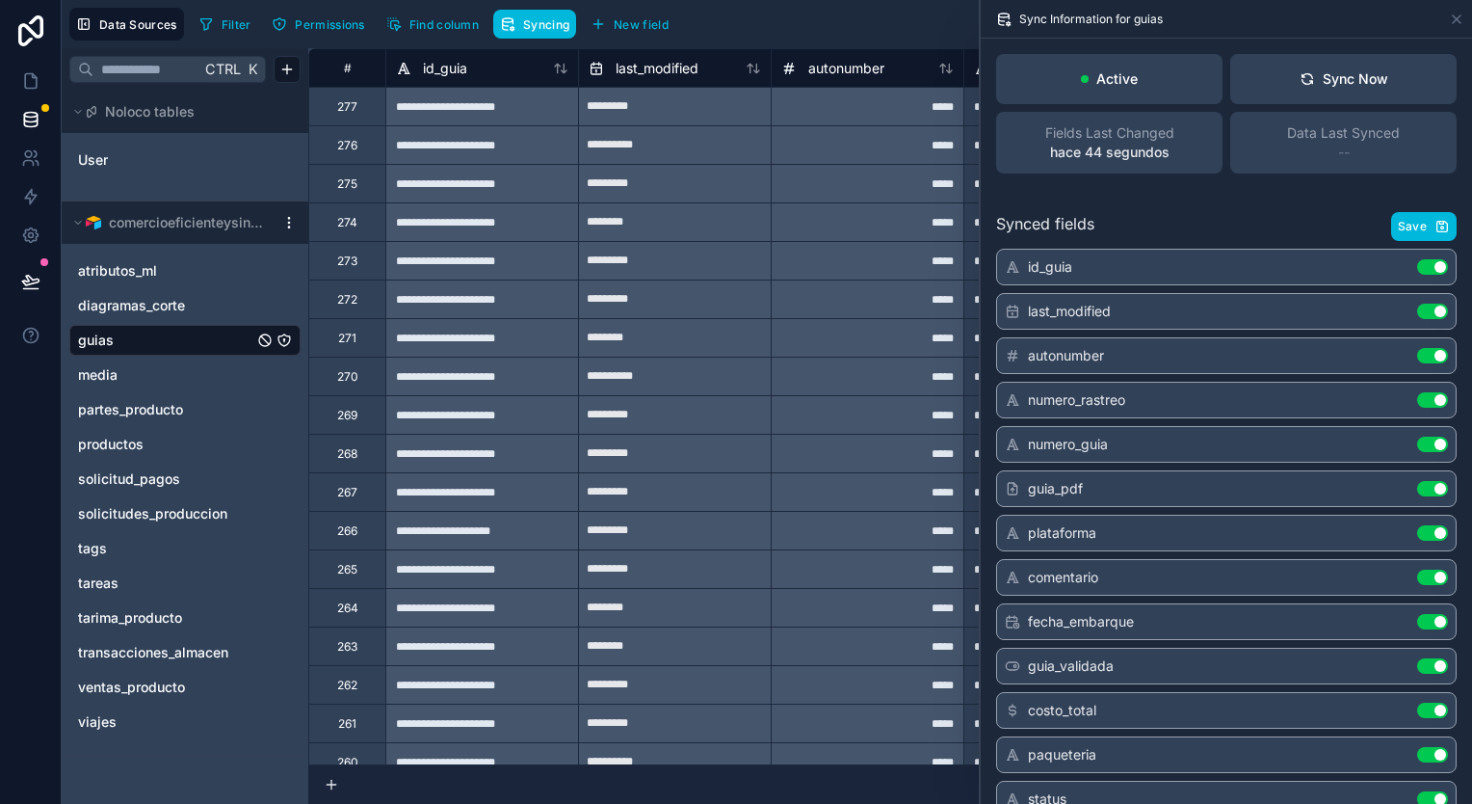
click at [528, 25] on span "Syncing" at bounding box center [546, 24] width 46 height 14
click at [782, 24] on div "Filter Permissions Find column Syncing New field Export Import New record" at bounding box center [828, 24] width 1273 height 33
click at [266, 341] on icon "guias" at bounding box center [264, 339] width 15 height 15
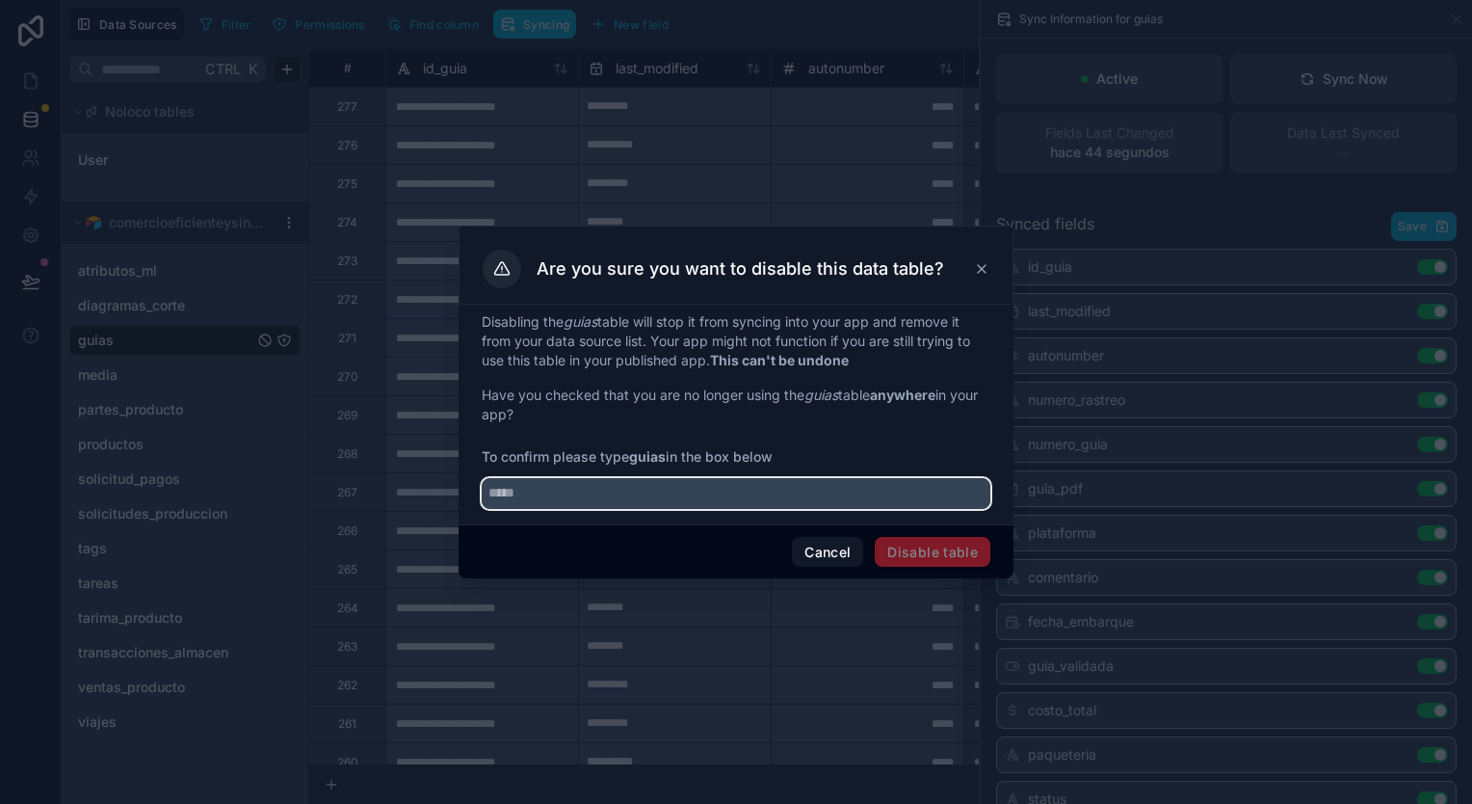
click at [645, 504] on input "text" at bounding box center [736, 493] width 509 height 31
type input "*****"
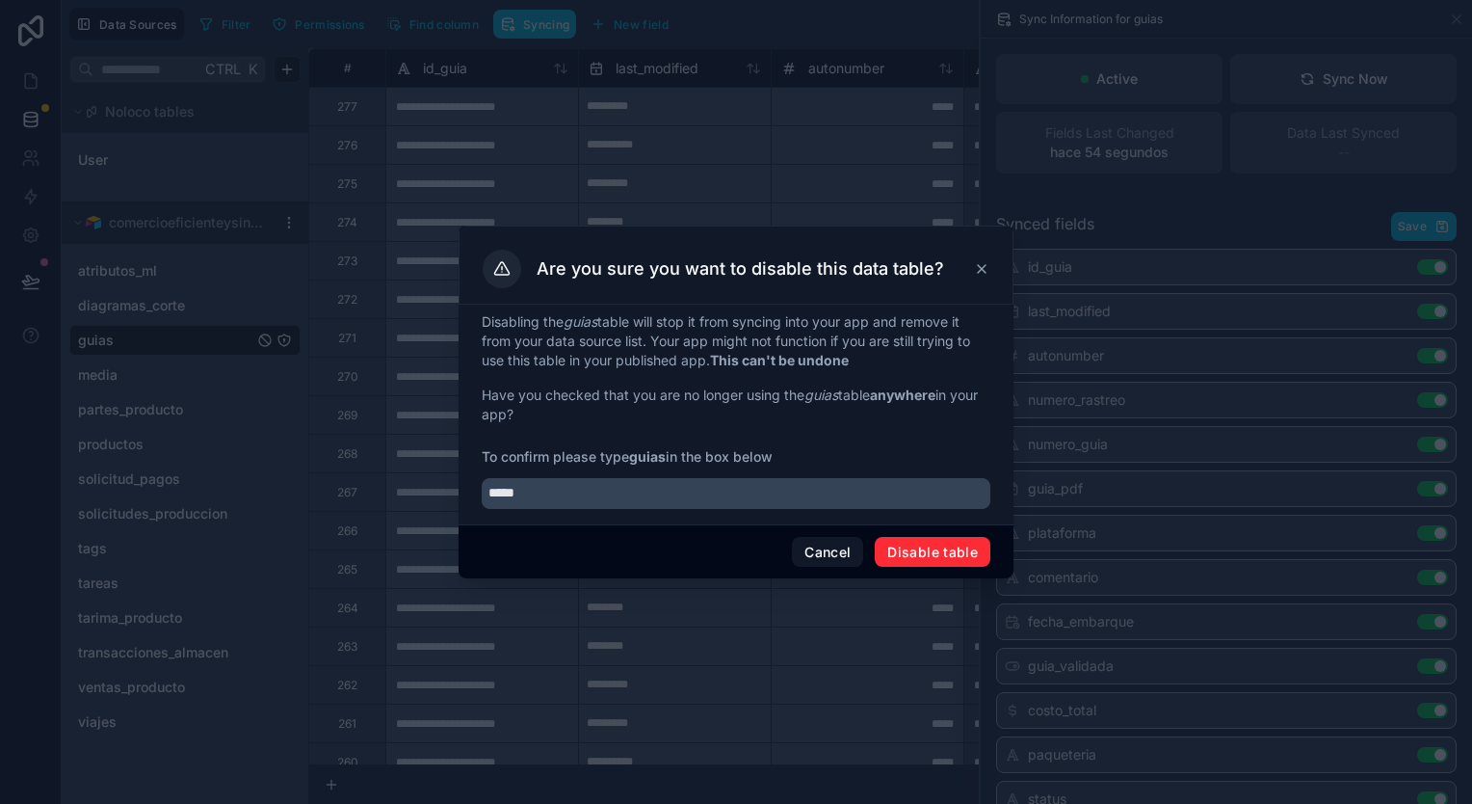
click at [957, 552] on button "Disable table" at bounding box center [933, 552] width 116 height 31
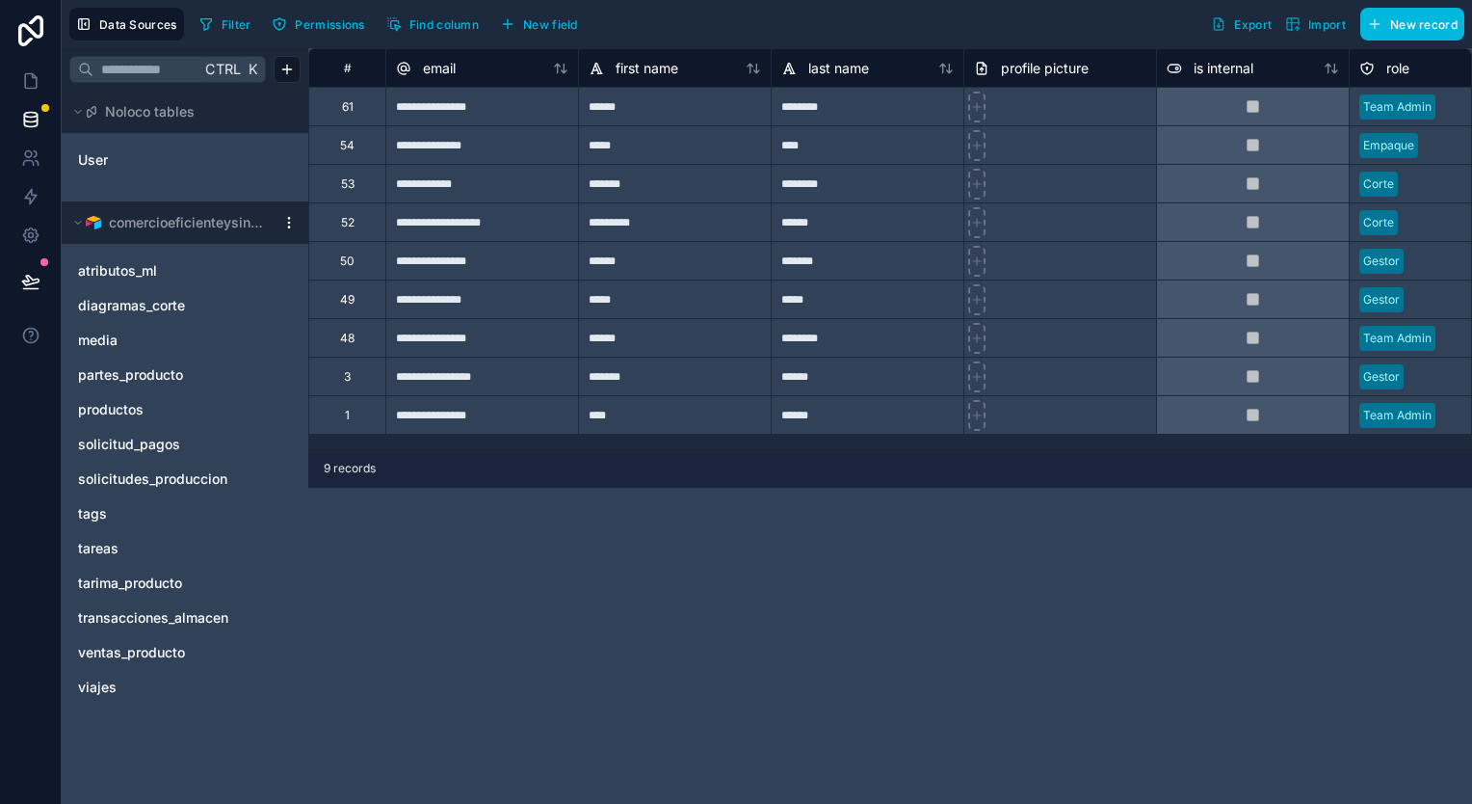
click at [158, 659] on span "ventas_producto" at bounding box center [131, 652] width 107 height 19
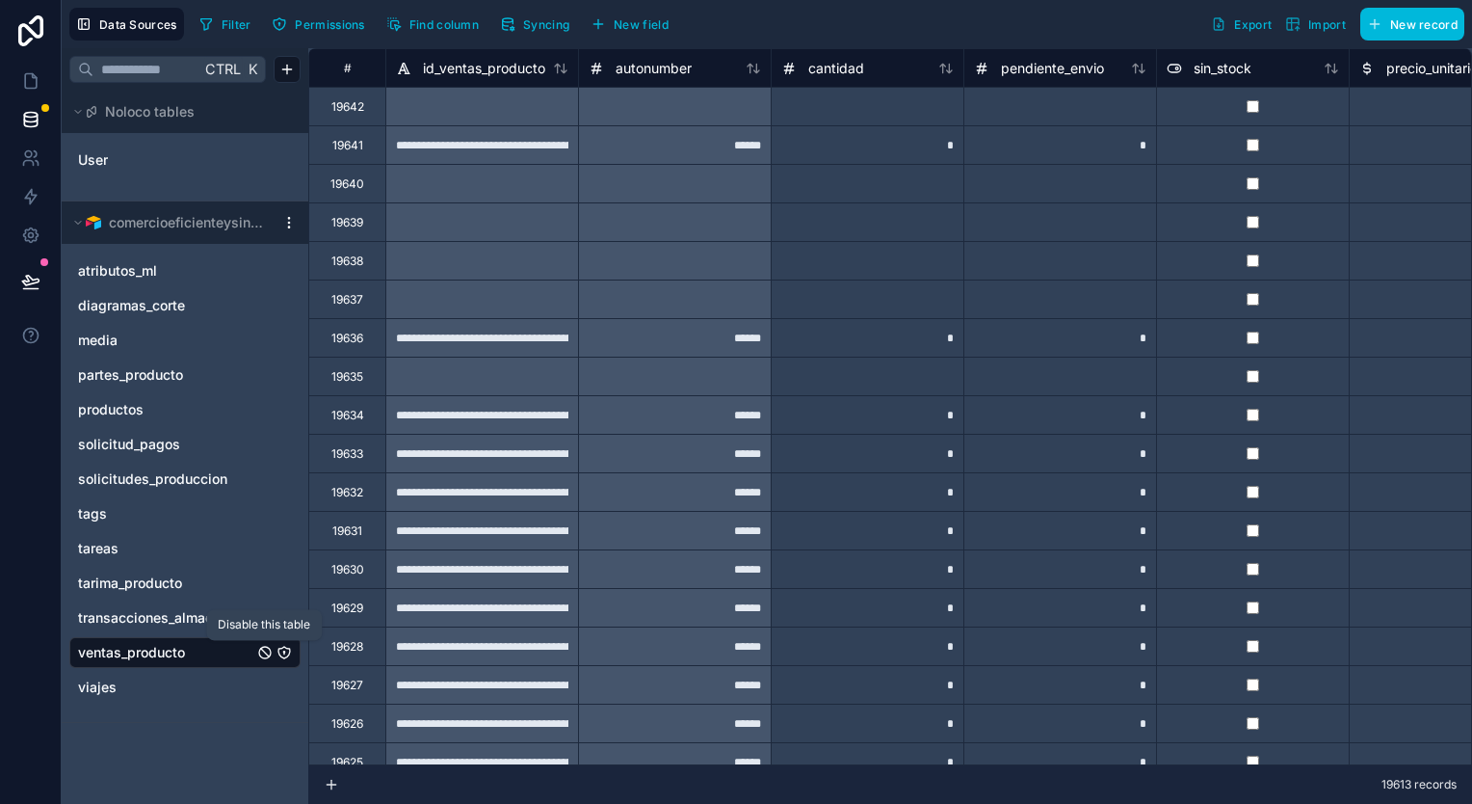
click at [267, 652] on icon "ventas_producto" at bounding box center [264, 652] width 15 height 15
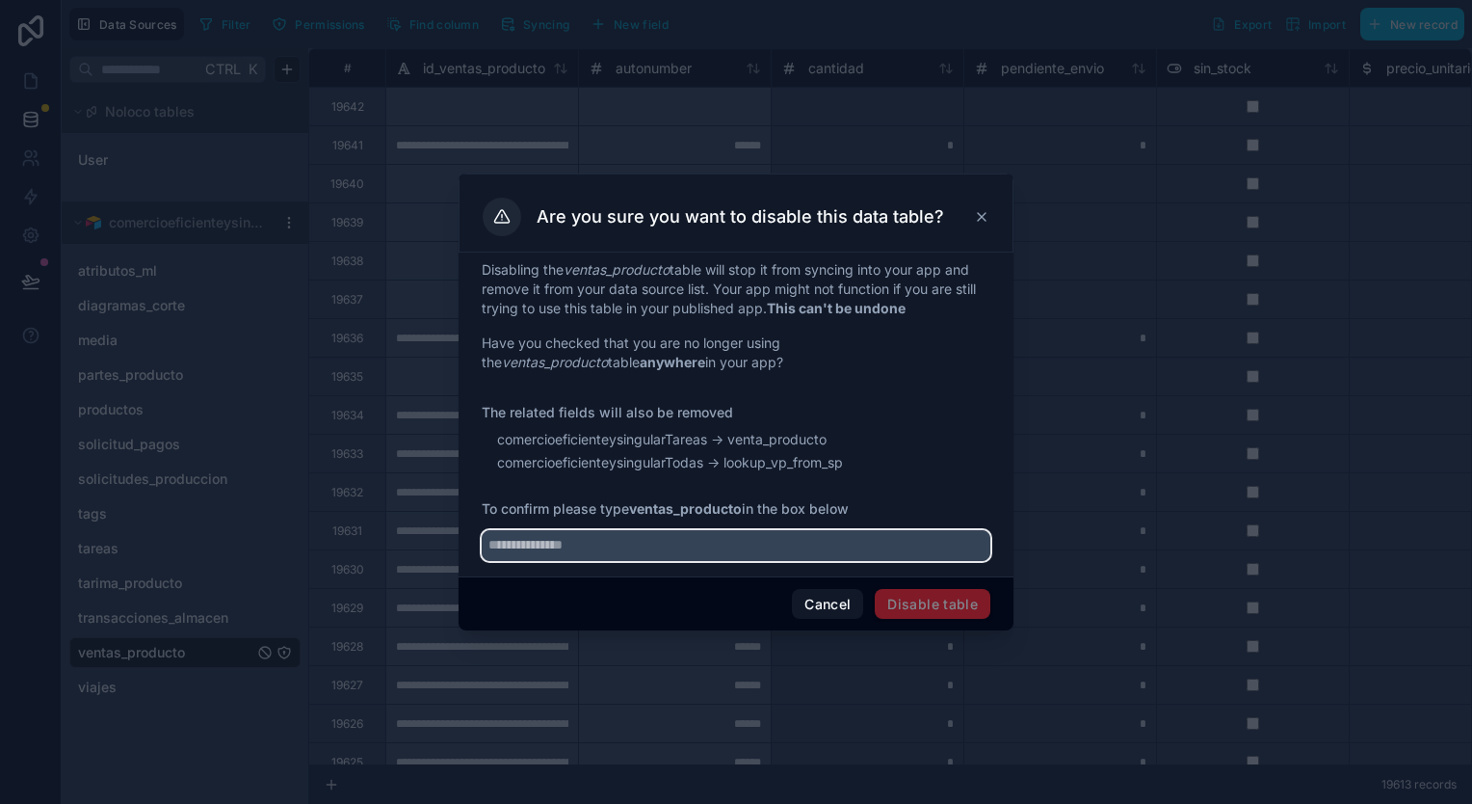
click at [601, 541] on input "text" at bounding box center [736, 545] width 509 height 31
type input "**********"
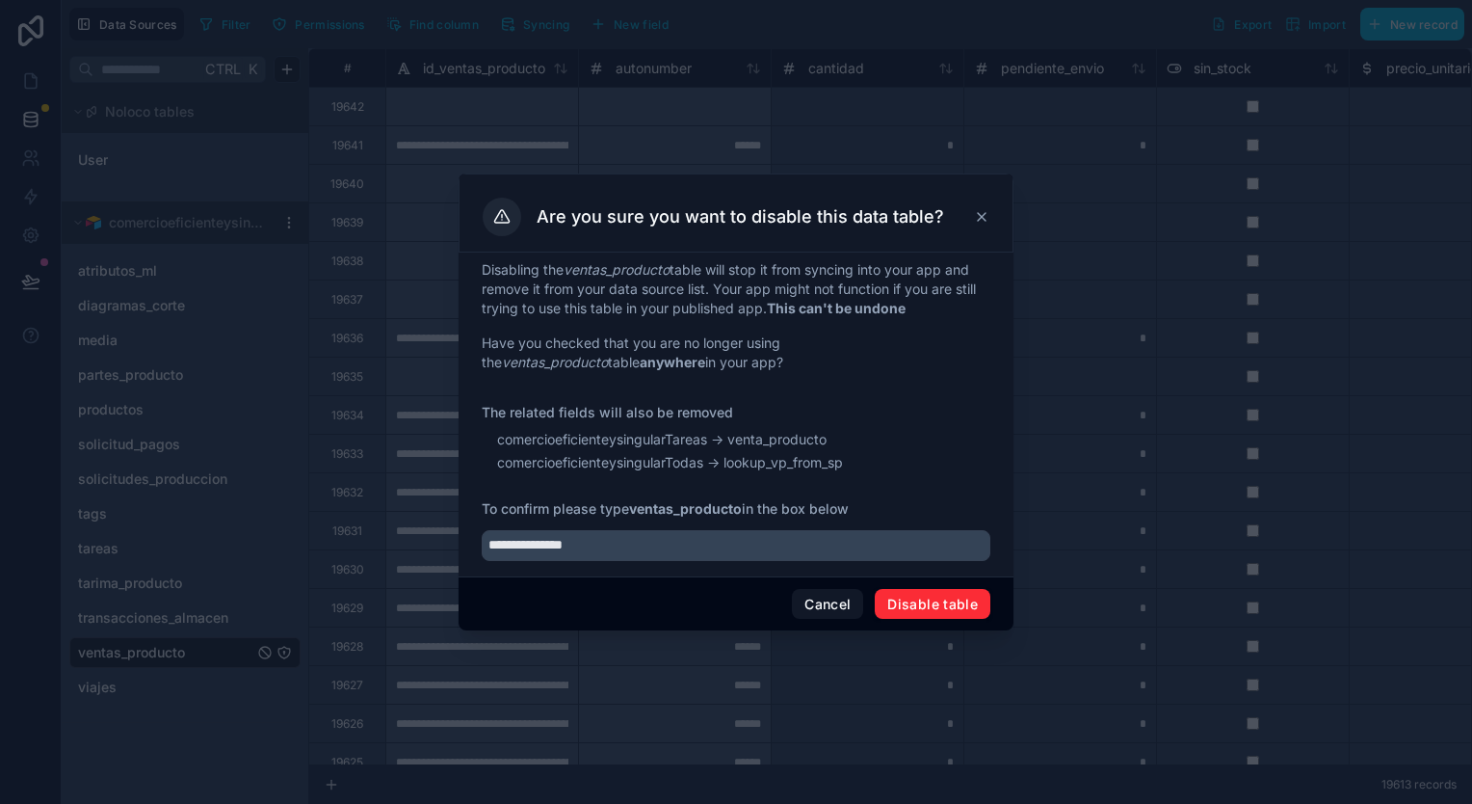
click at [947, 601] on button "Disable table" at bounding box center [933, 604] width 116 height 31
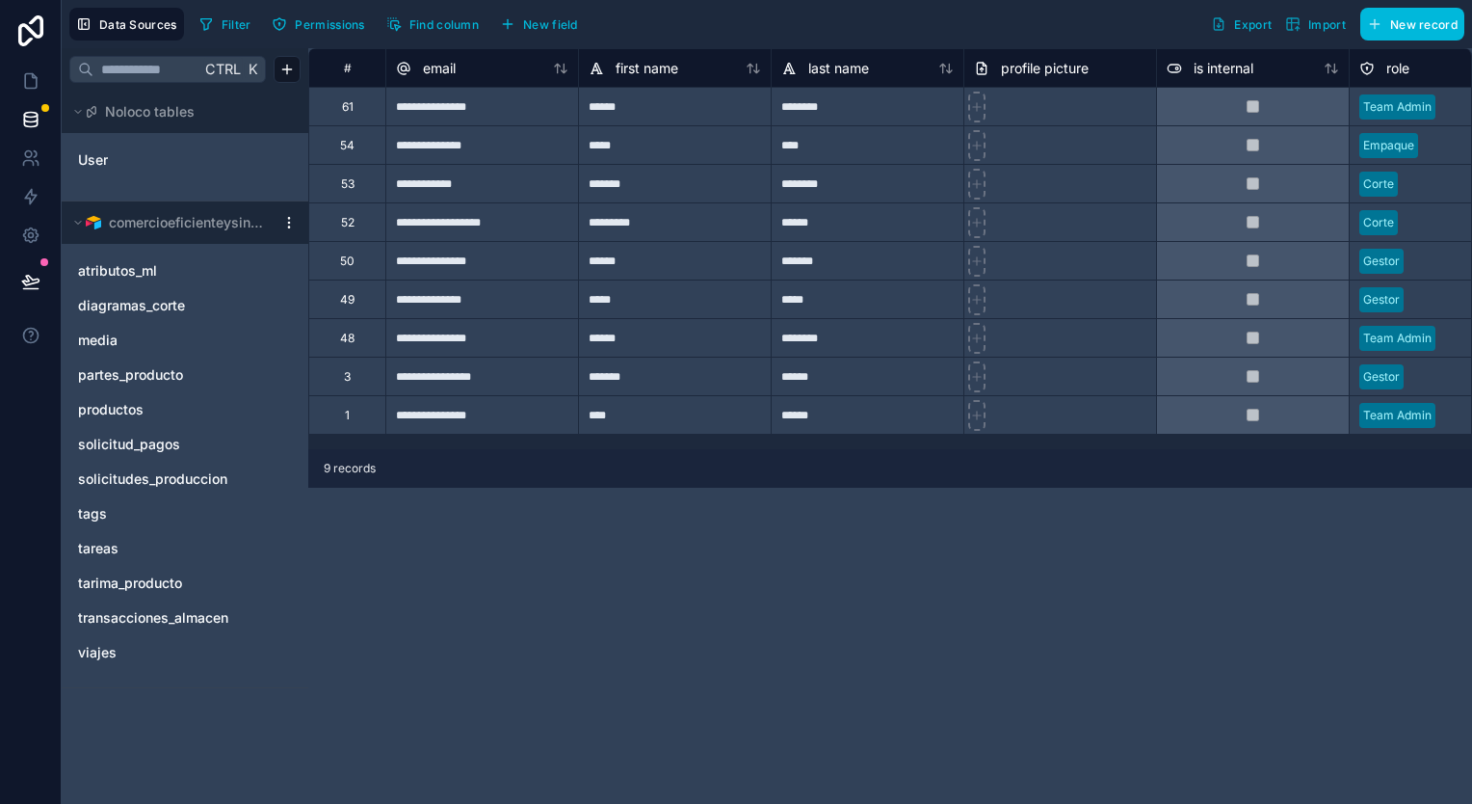
click at [166, 614] on span "transacciones_almacen" at bounding box center [153, 617] width 150 height 19
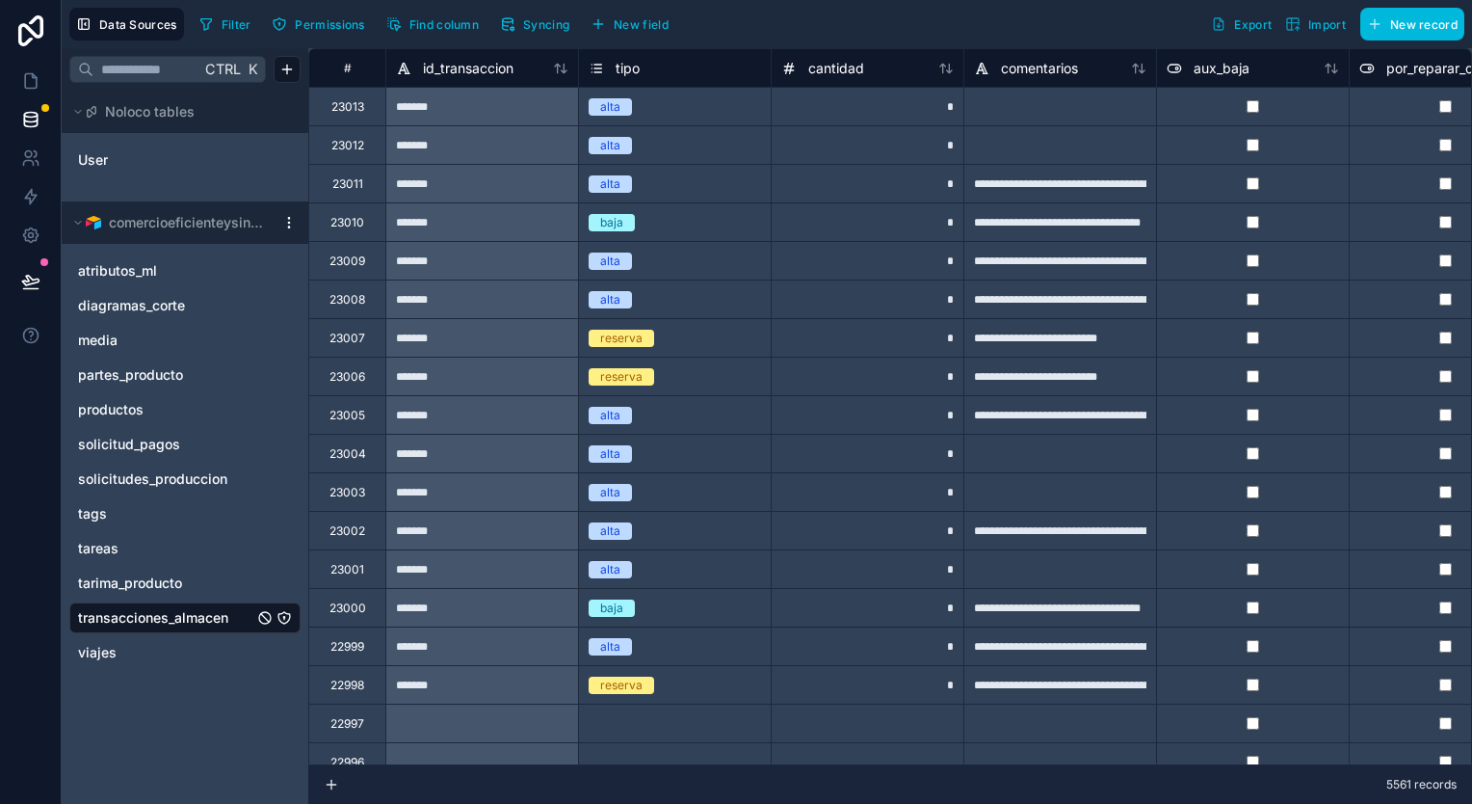
click at [532, 26] on span "Syncing" at bounding box center [546, 24] width 46 height 14
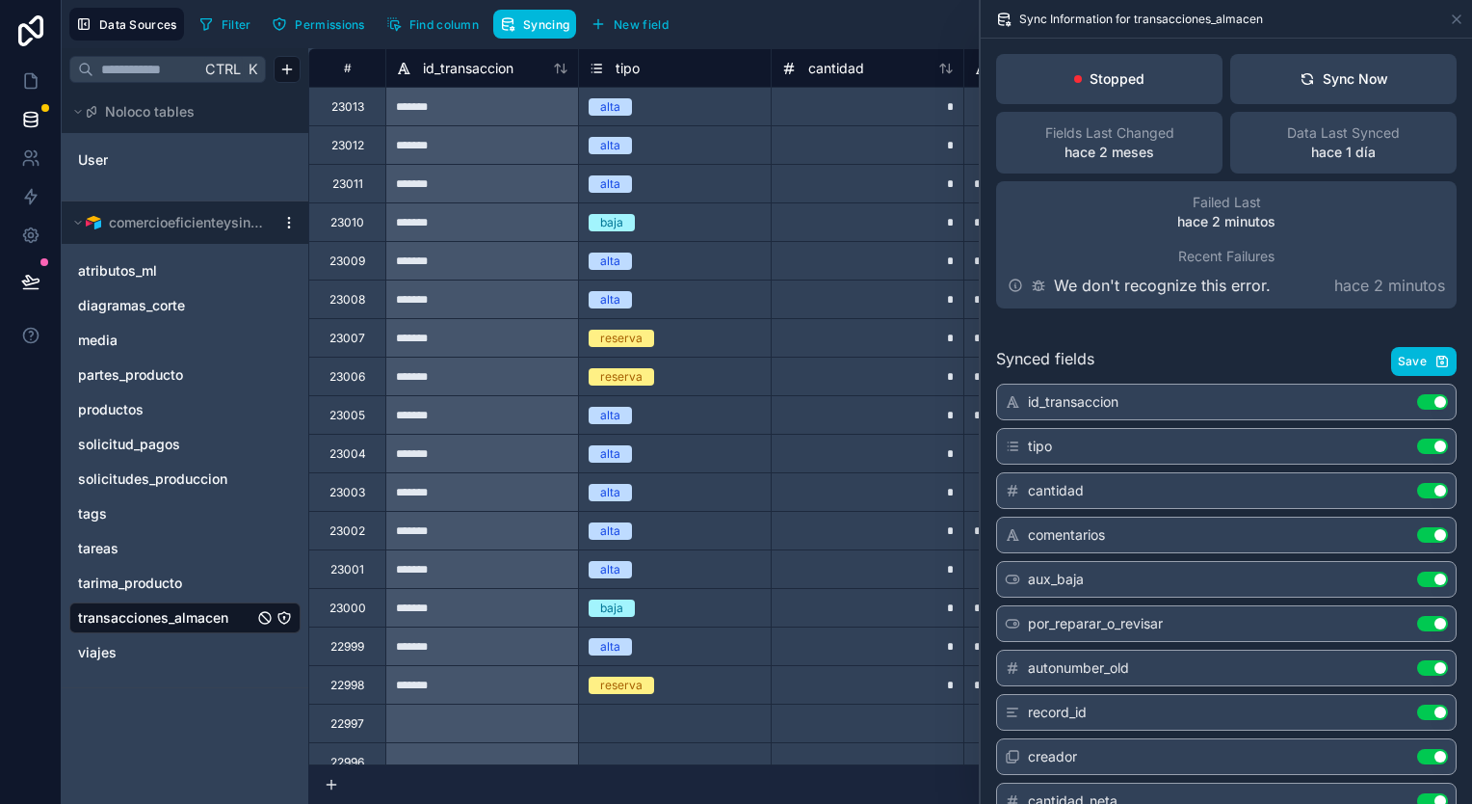
click at [1376, 76] on div "Sync Now" at bounding box center [1344, 78] width 89 height 19
click at [270, 619] on icon "transacciones_almacen" at bounding box center [264, 617] width 15 height 15
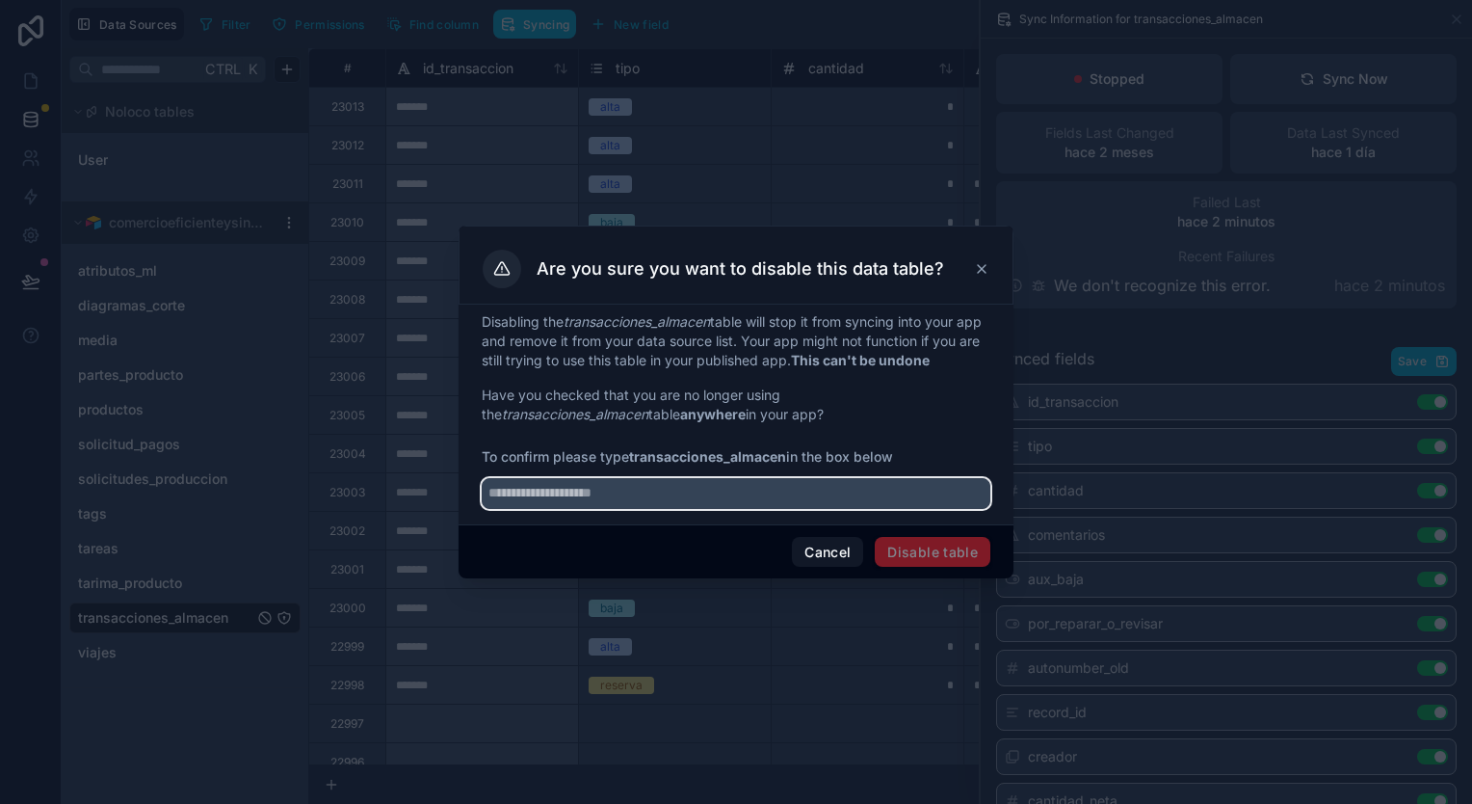
click at [682, 504] on input "text" at bounding box center [736, 493] width 509 height 31
type input "**********"
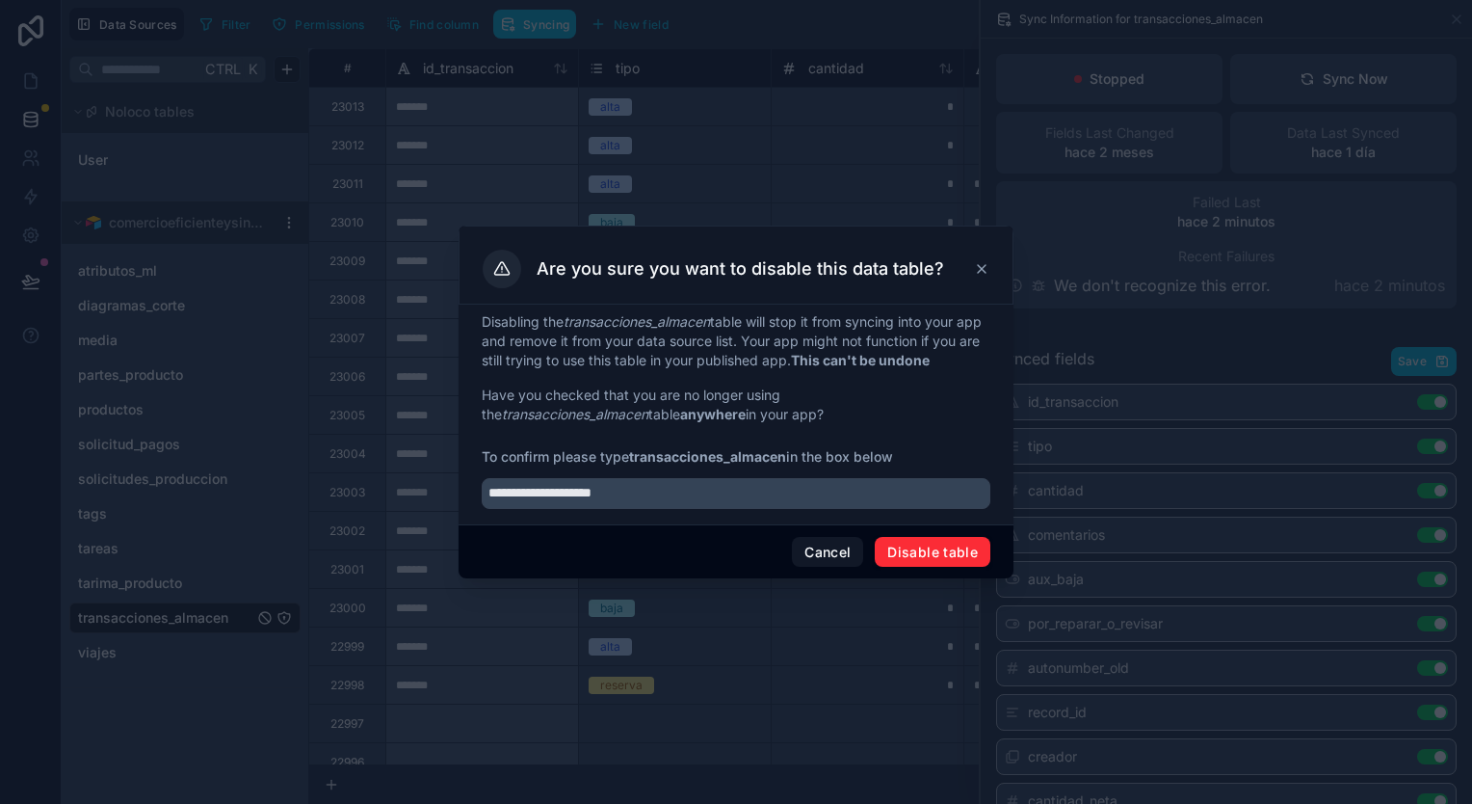
click at [939, 547] on button "Disable table" at bounding box center [933, 552] width 116 height 31
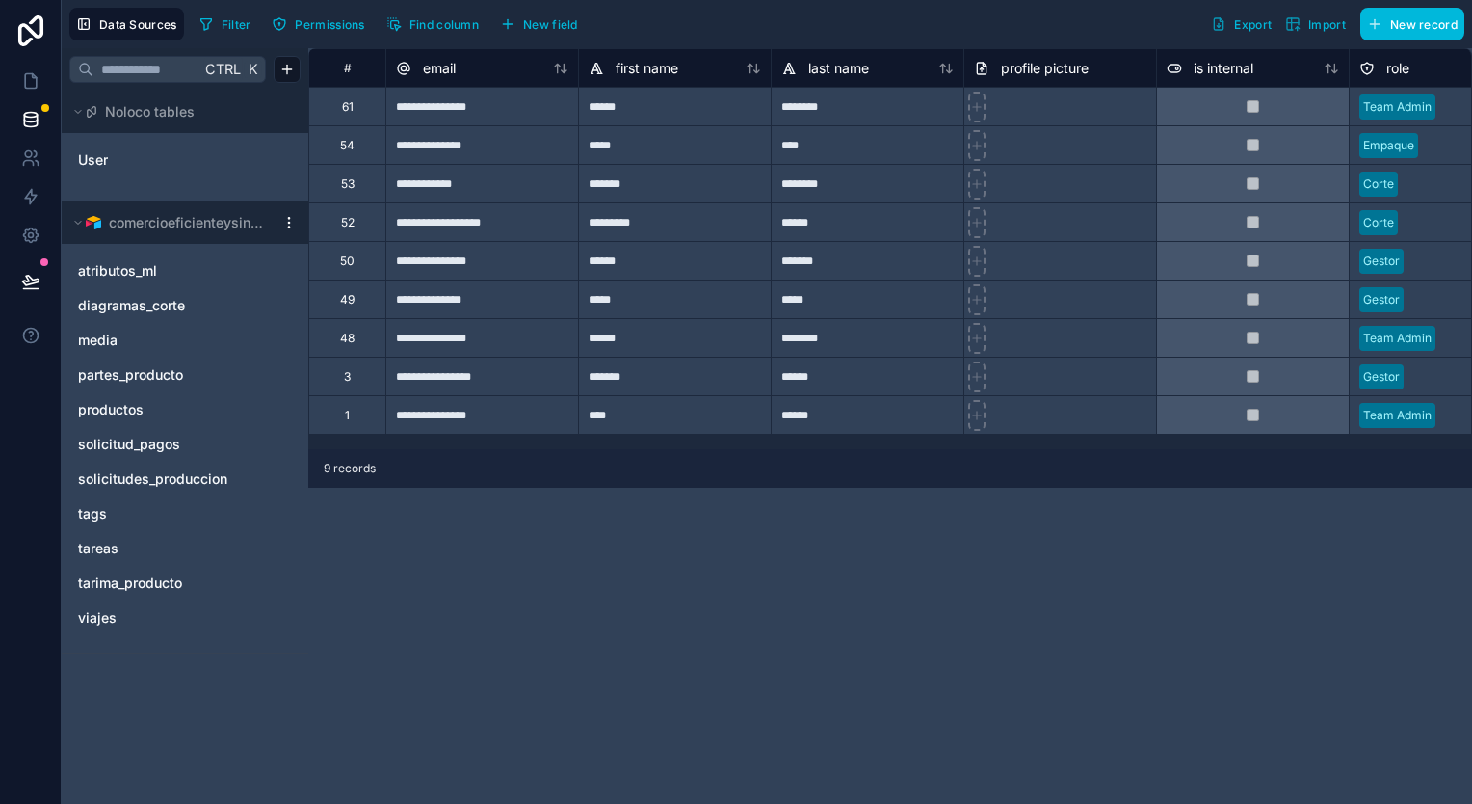
click at [190, 477] on span "solicitudes_produccion" at bounding box center [152, 478] width 149 height 19
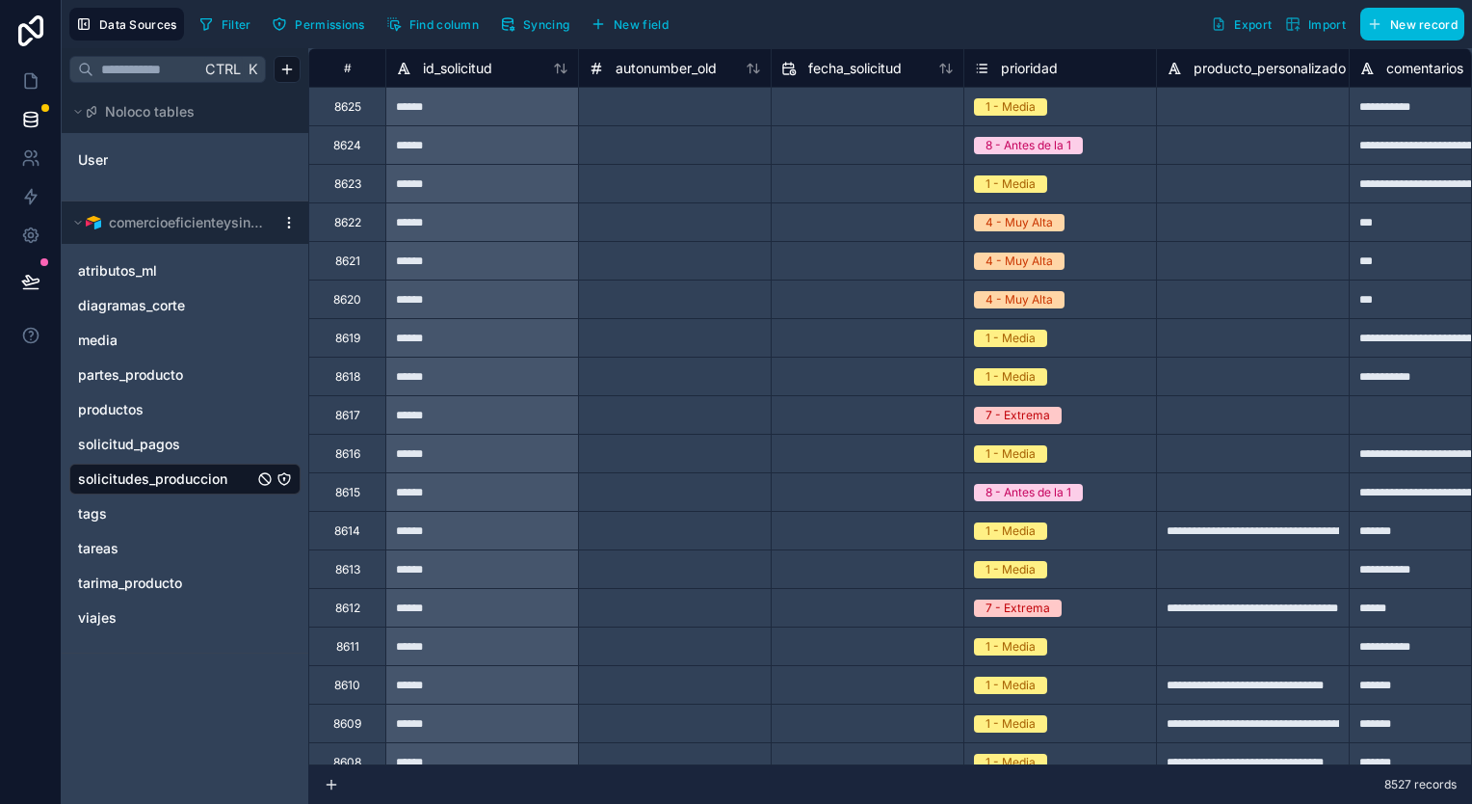
click at [549, 17] on span "Syncing" at bounding box center [546, 24] width 46 height 14
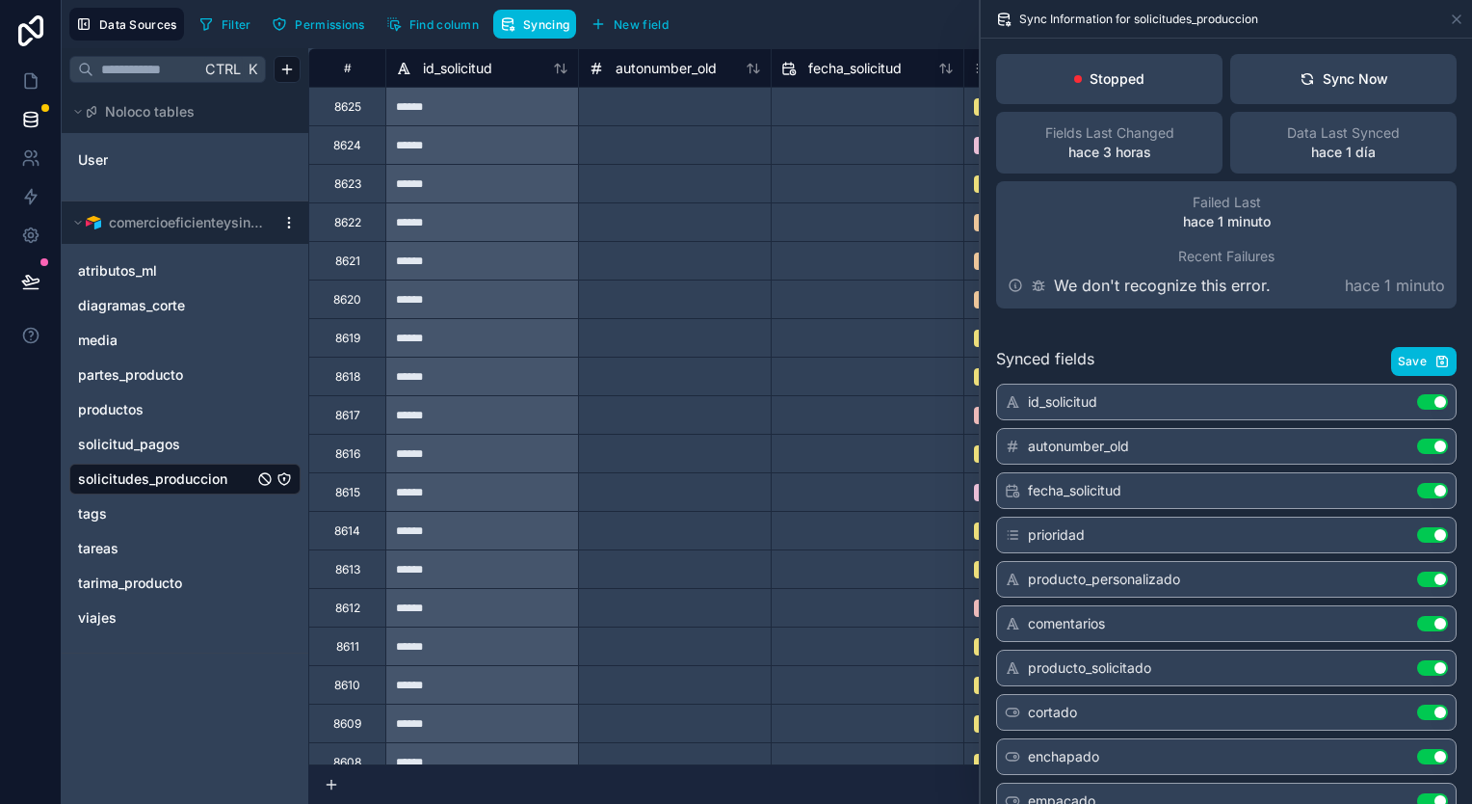
click at [1323, 93] on button "Sync Now" at bounding box center [1344, 79] width 226 height 50
click at [560, 73] on icon at bounding box center [560, 68] width 15 height 15
click at [568, 70] on icon at bounding box center [560, 68] width 15 height 15
click at [1255, 69] on button "Sync Now" at bounding box center [1344, 79] width 226 height 50
click at [1452, 17] on icon at bounding box center [1456, 19] width 15 height 15
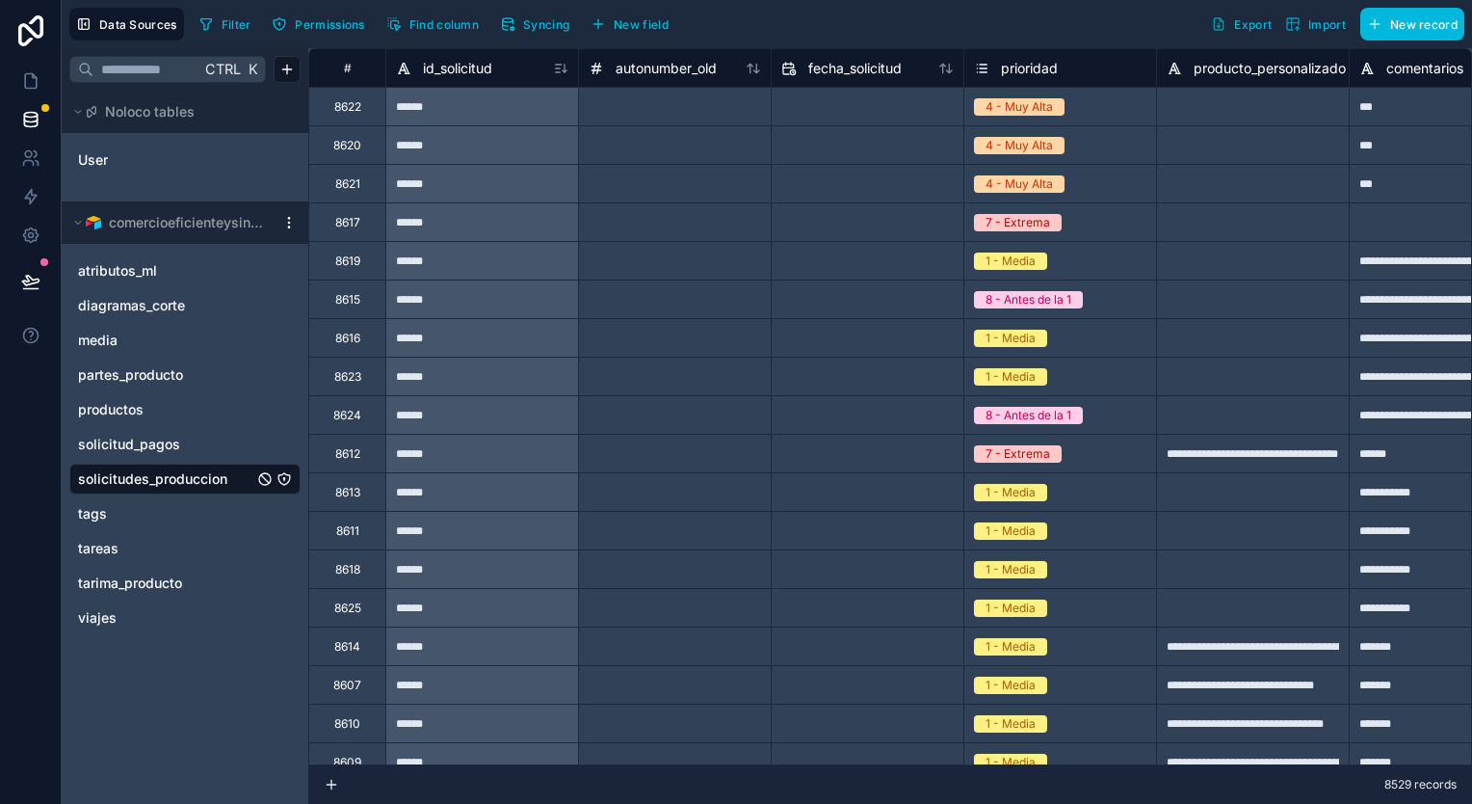
click at [517, 20] on button "Syncing" at bounding box center [534, 24] width 83 height 29
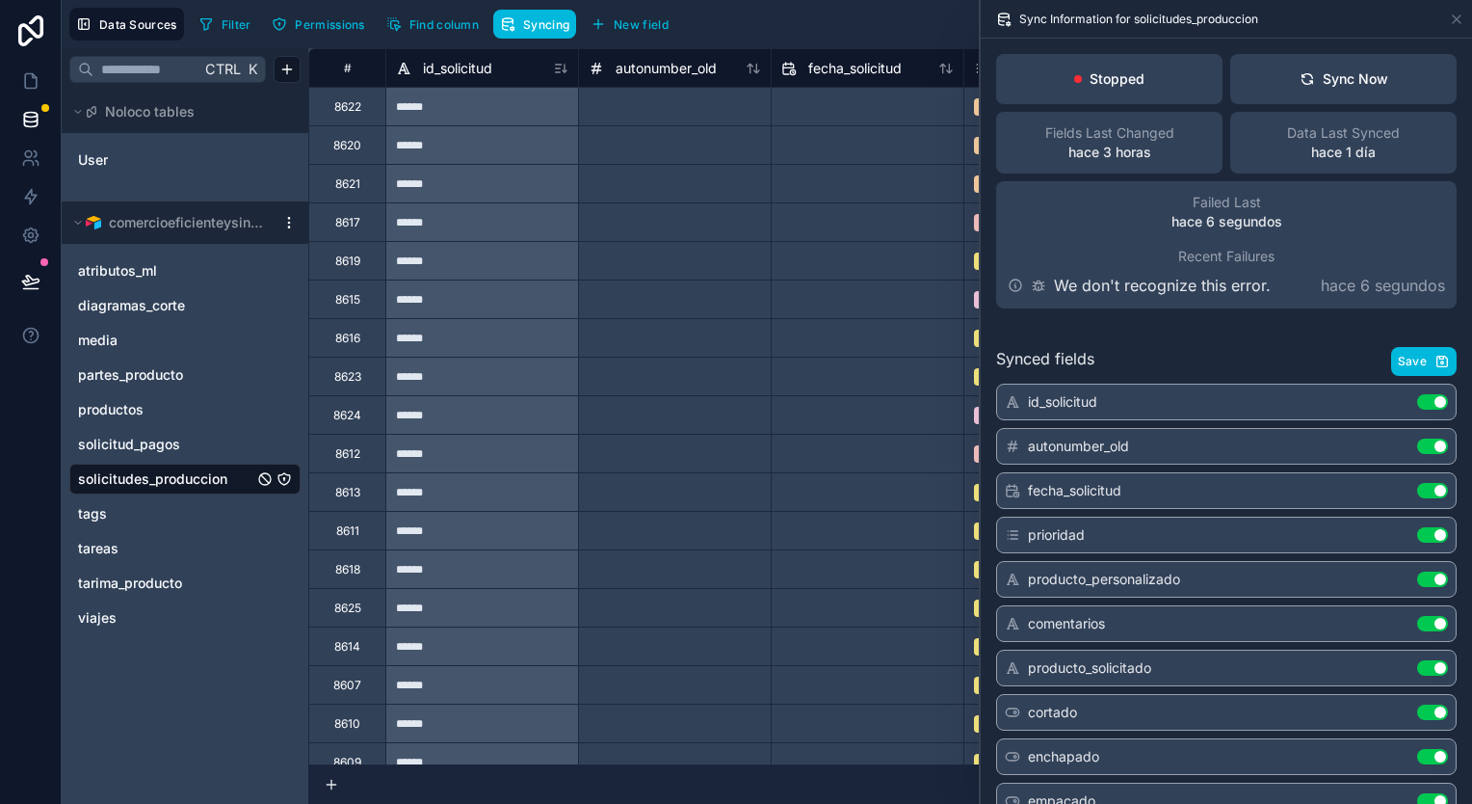
click at [517, 20] on button "Syncing" at bounding box center [534, 24] width 83 height 29
click at [261, 476] on icon "solicitudes_produccion" at bounding box center [264, 478] width 15 height 15
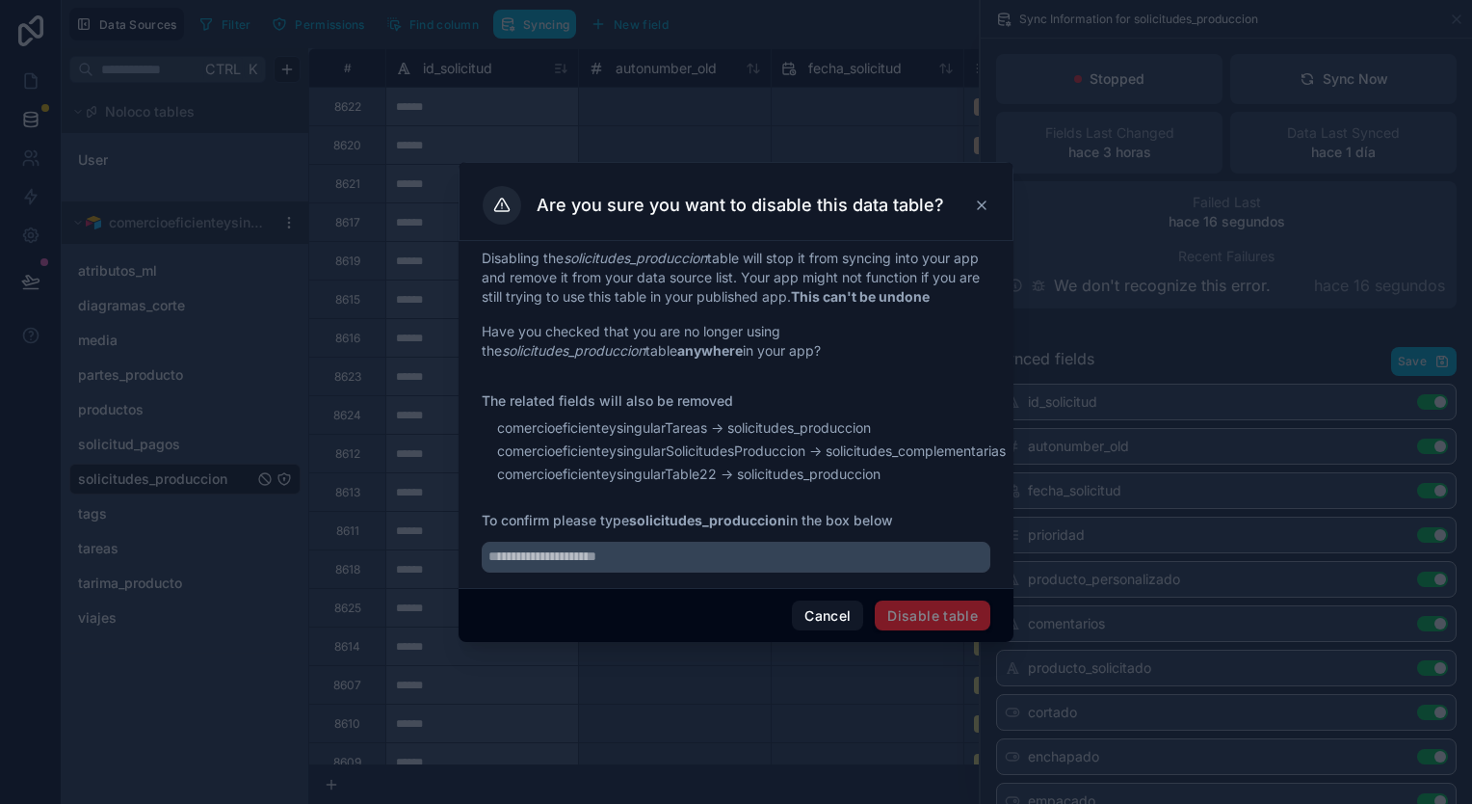
click at [978, 199] on icon at bounding box center [981, 205] width 15 height 15
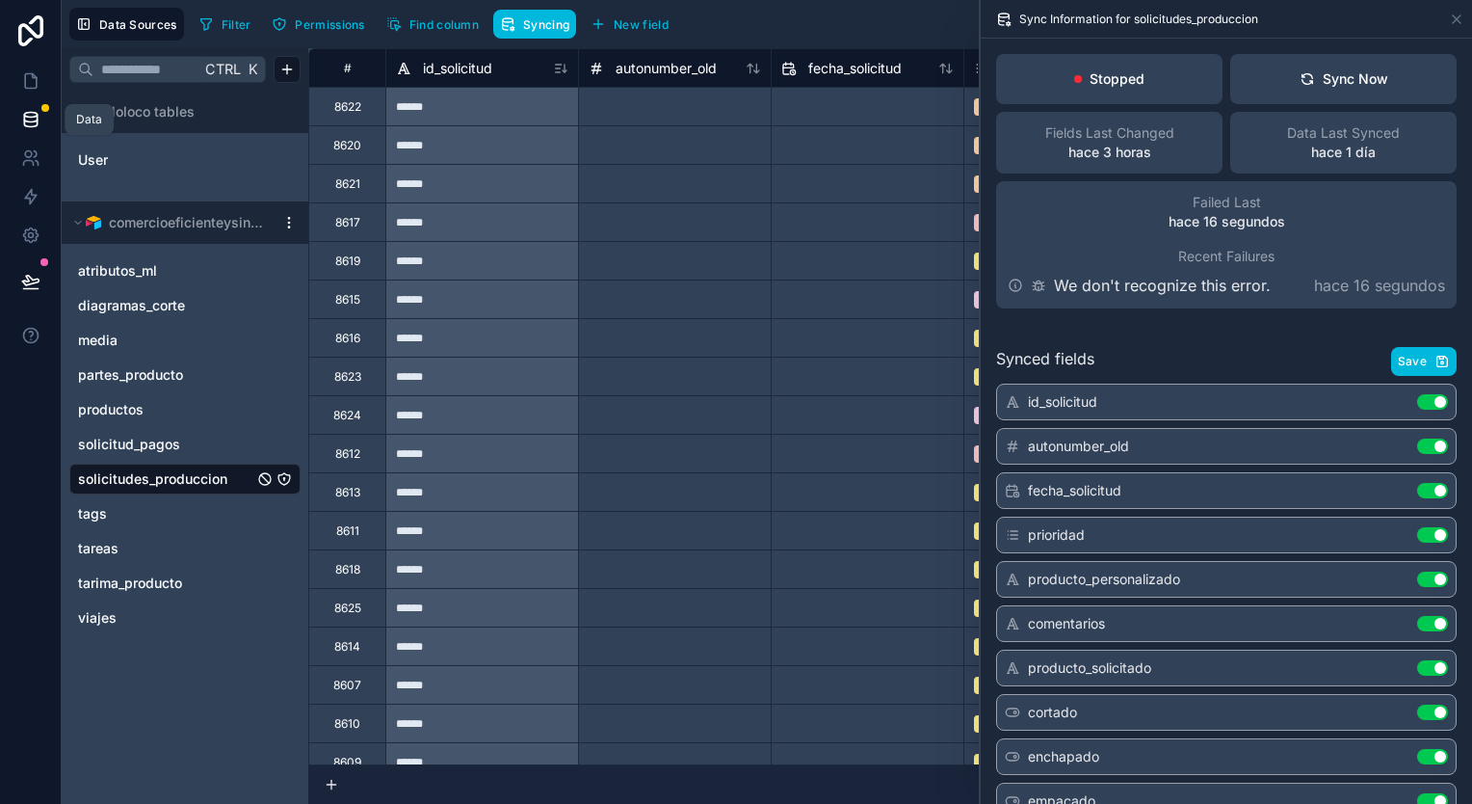
click at [48, 112] on link at bounding box center [30, 119] width 61 height 39
click at [30, 113] on icon at bounding box center [30, 115] width 13 height 5
click at [29, 69] on link at bounding box center [30, 81] width 61 height 39
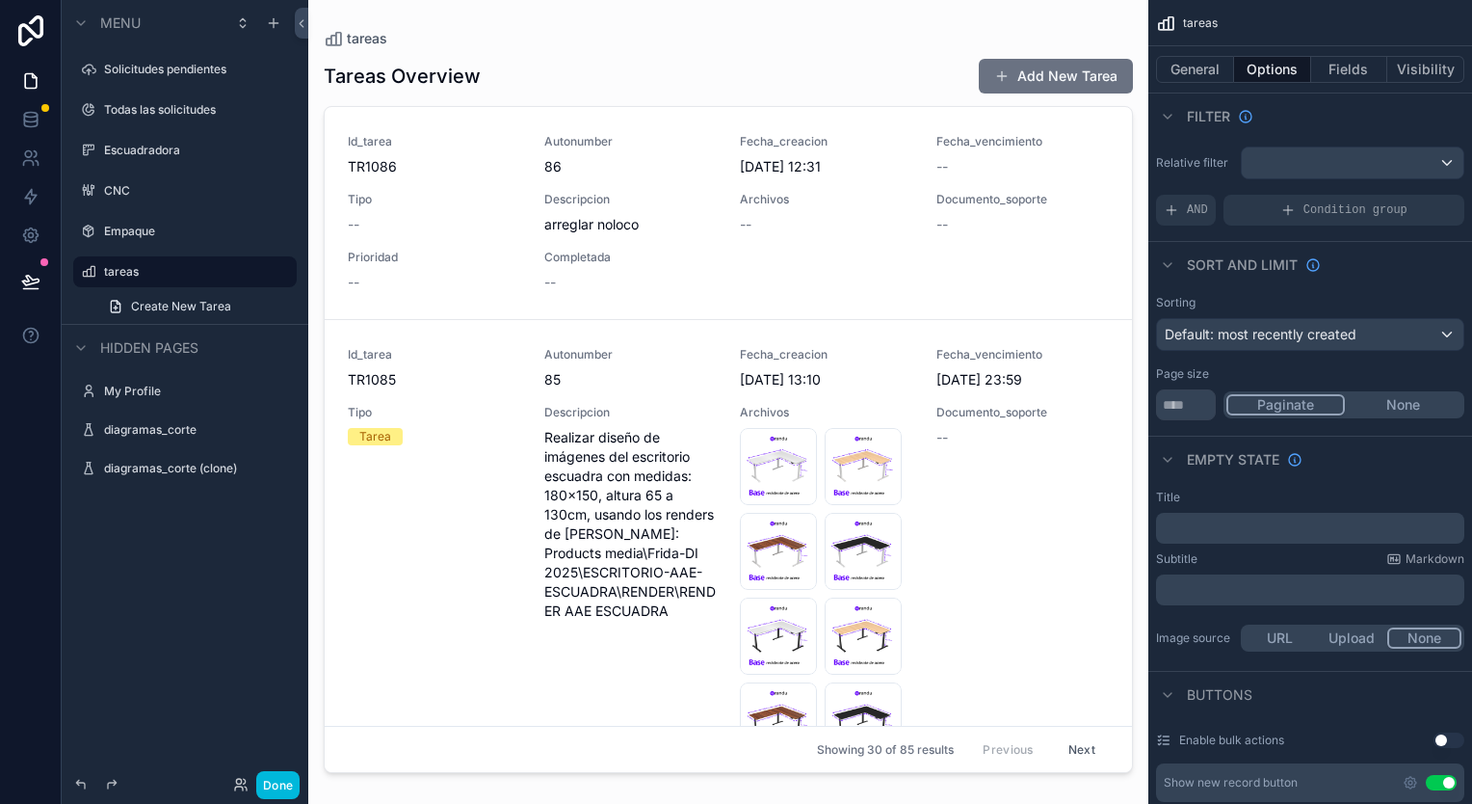
click at [183, 118] on div "Todas las solicitudes" at bounding box center [198, 109] width 189 height 15
click at [173, 110] on label "Todas las solicitudes" at bounding box center [194, 109] width 181 height 15
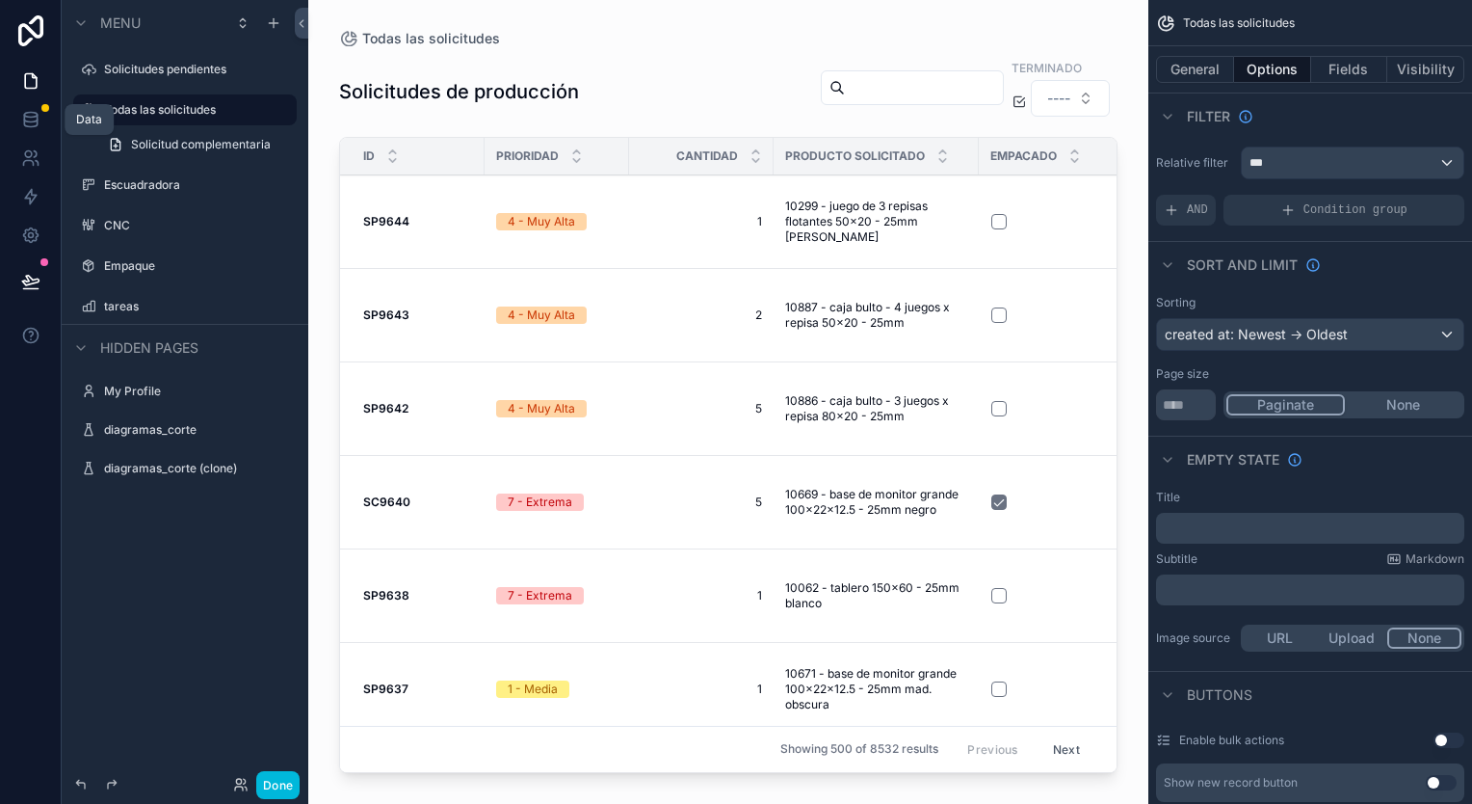
click at [33, 121] on icon at bounding box center [30, 119] width 13 height 8
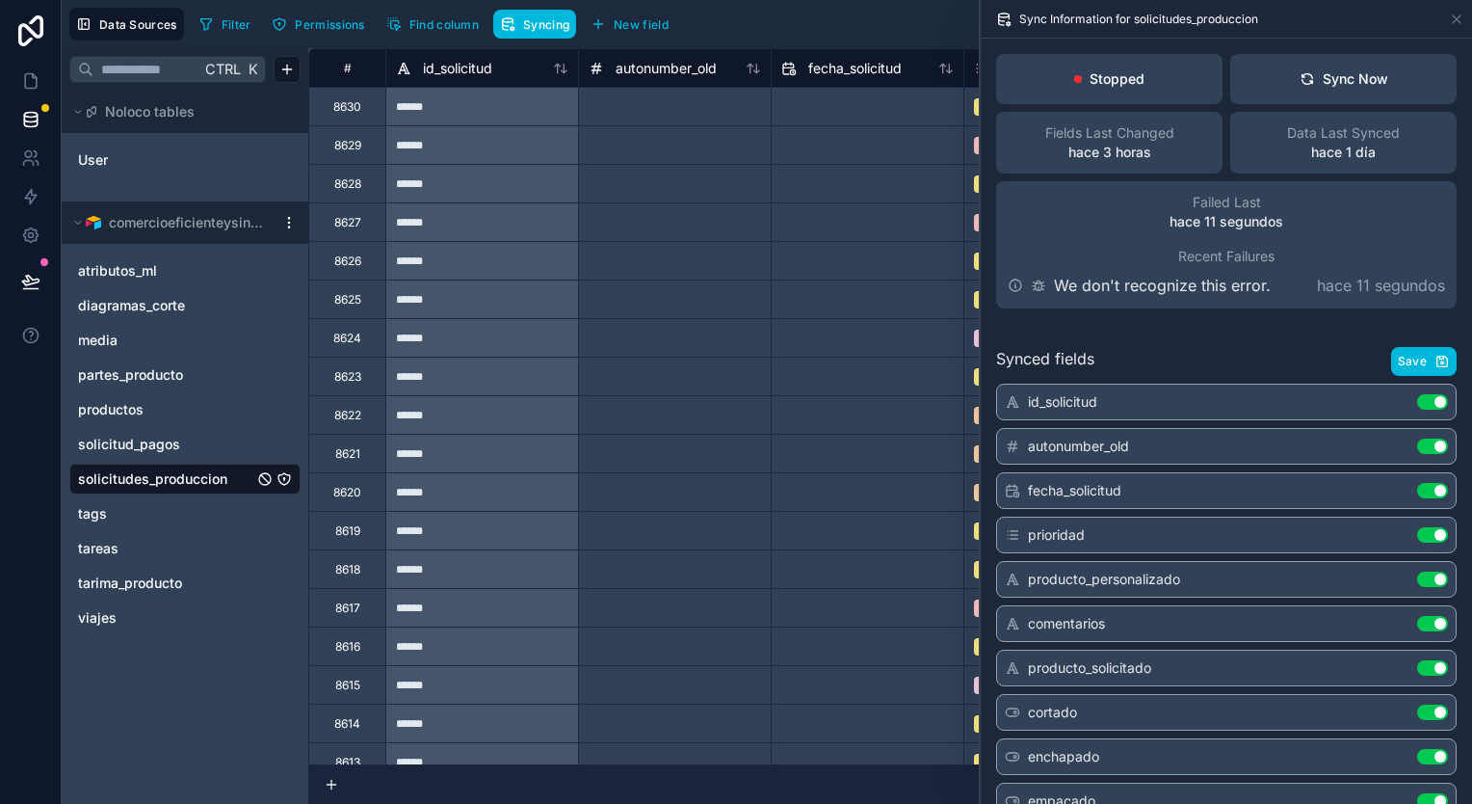
click at [562, 69] on icon at bounding box center [564, 68] width 5 height 9
click at [1457, 16] on icon at bounding box center [1456, 19] width 15 height 15
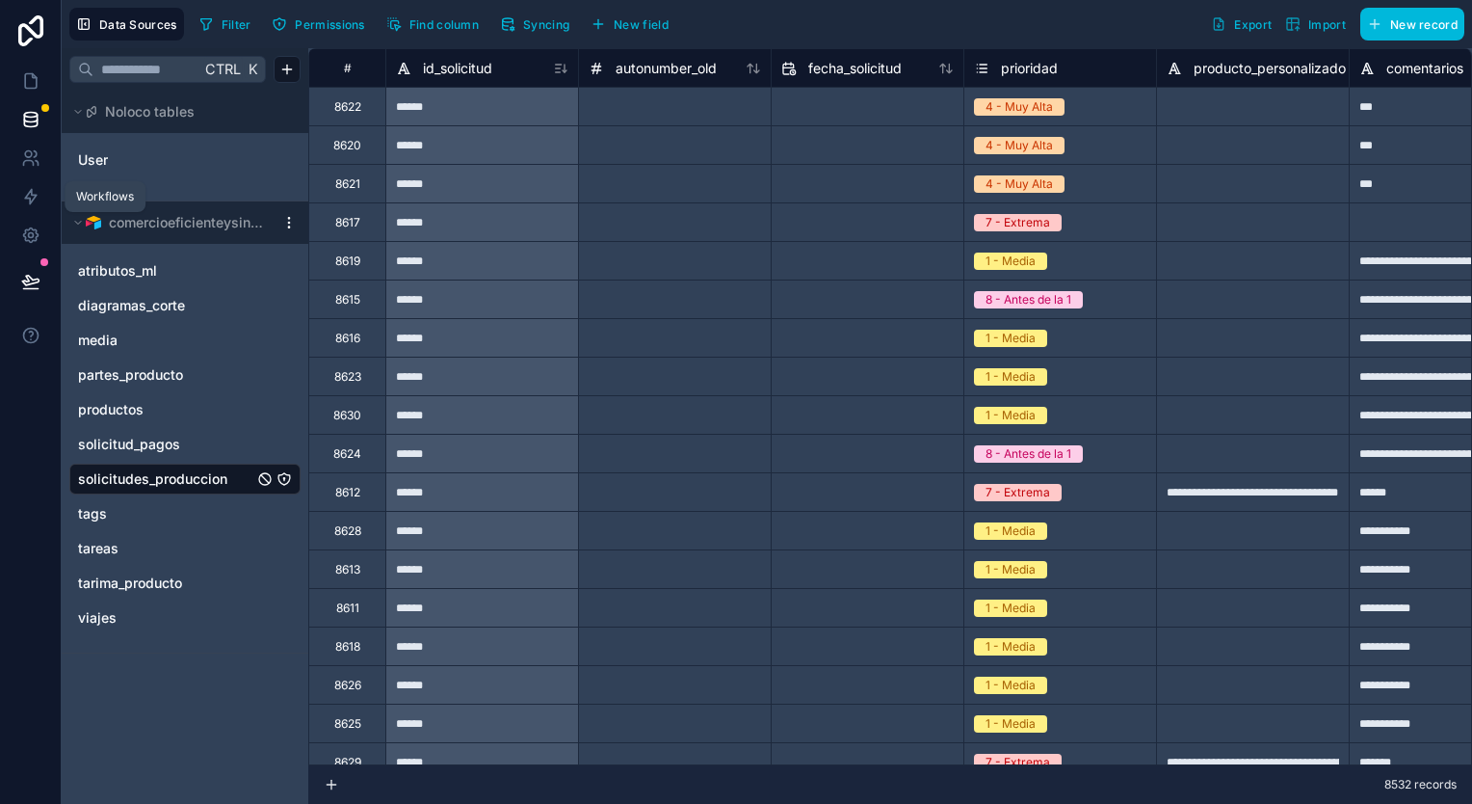
click at [31, 194] on icon at bounding box center [31, 197] width 12 height 14
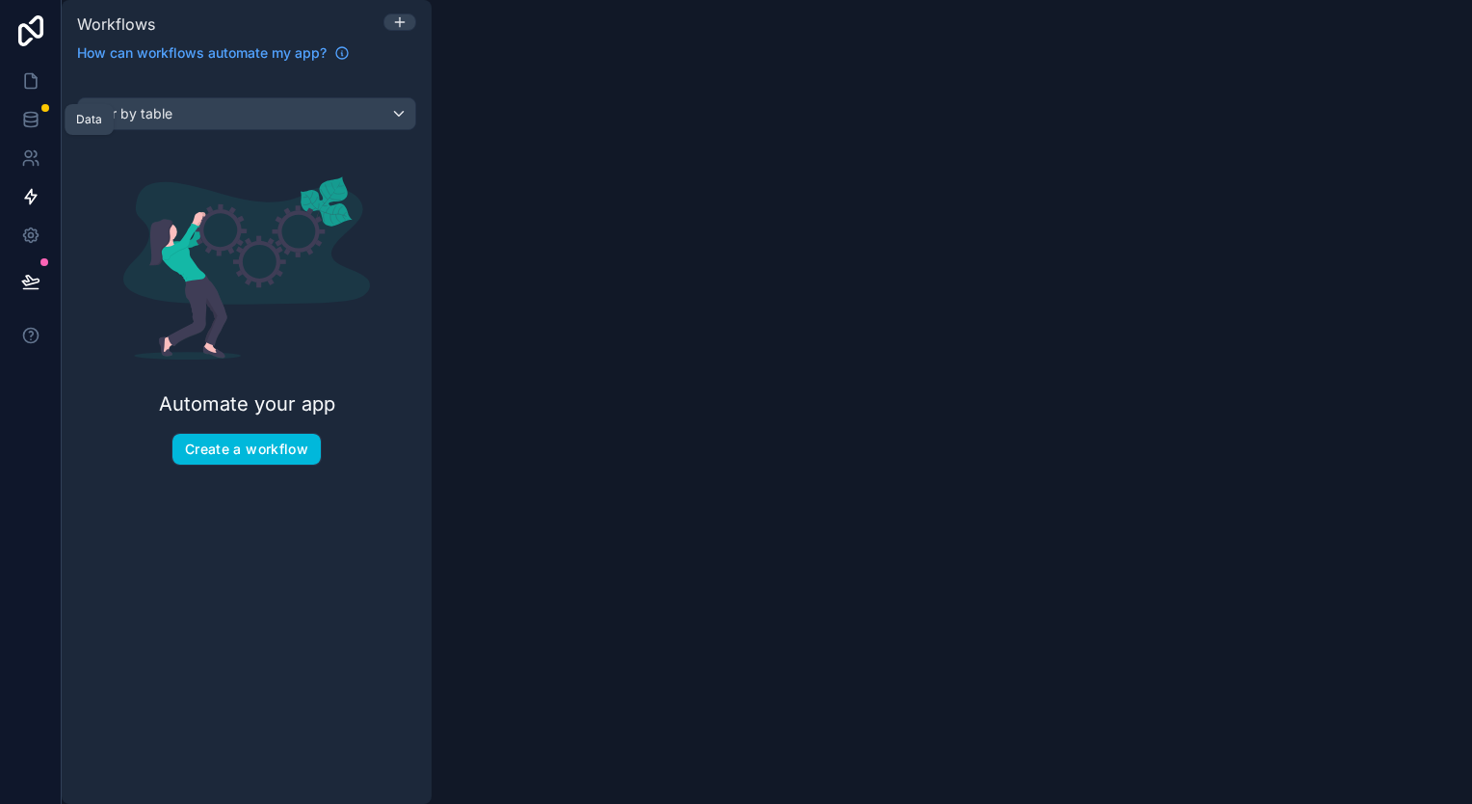
click at [31, 109] on link at bounding box center [30, 119] width 61 height 39
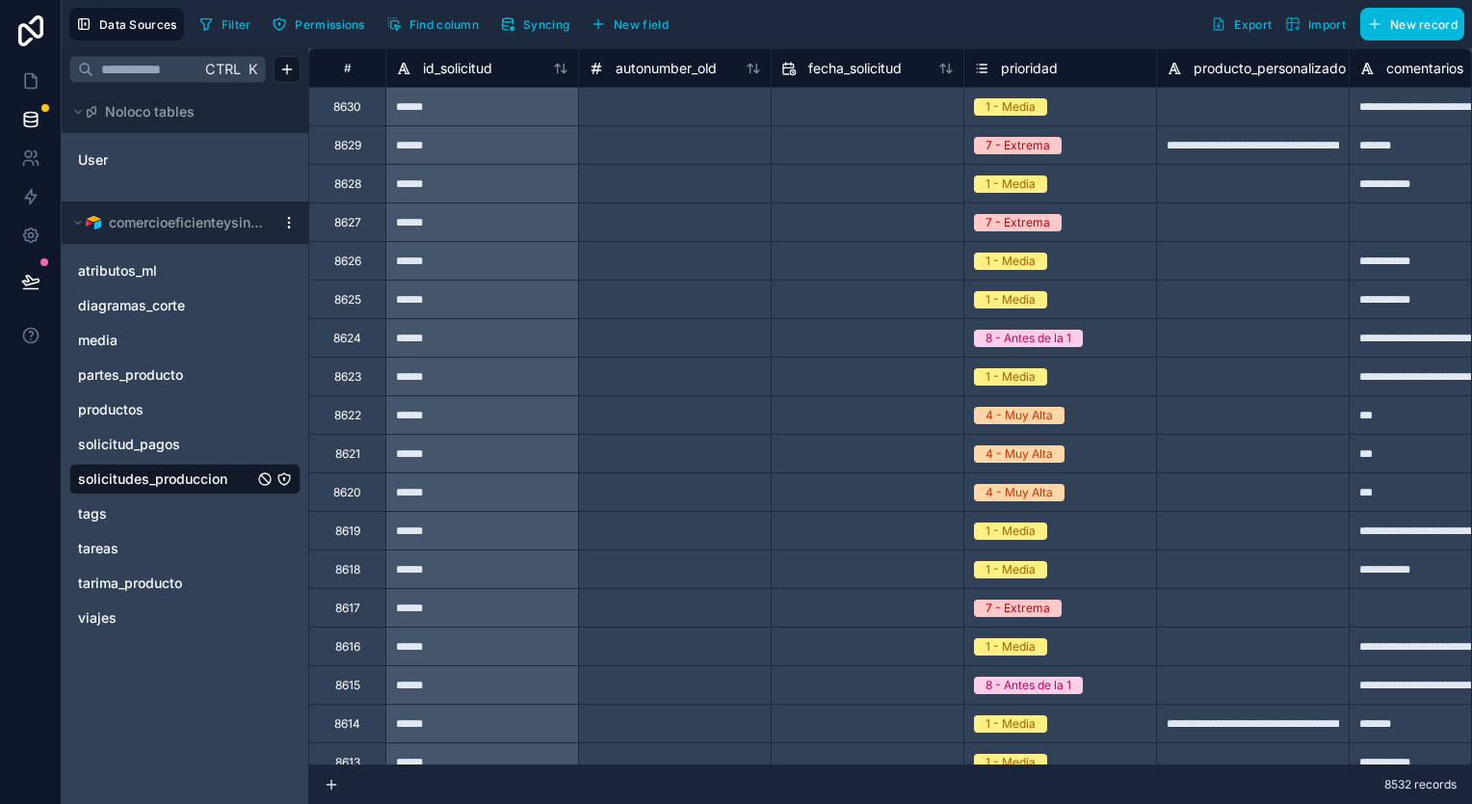
click at [563, 71] on icon at bounding box center [564, 68] width 5 height 9
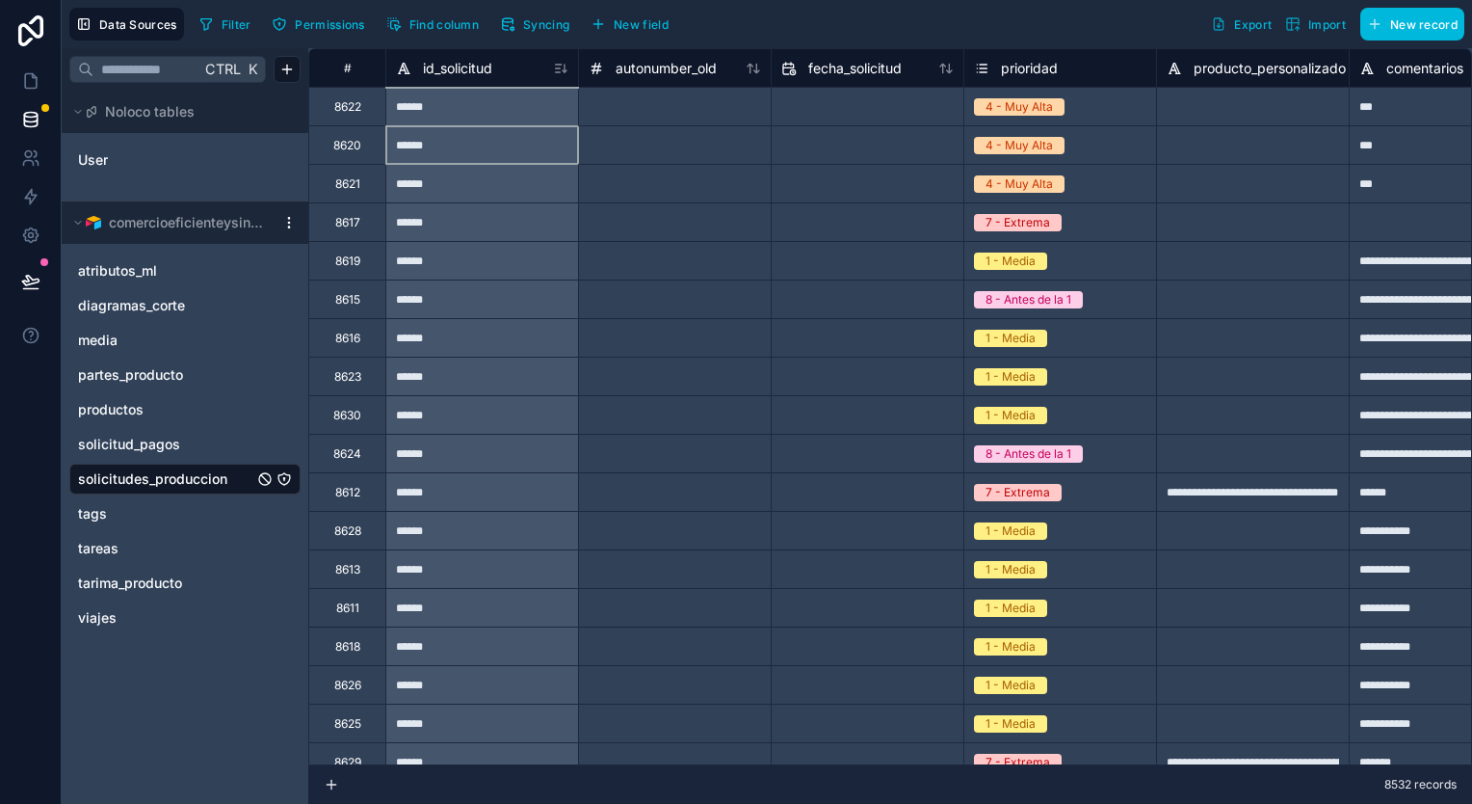
click at [513, 125] on div "******" at bounding box center [481, 144] width 193 height 39
click at [517, 113] on div "******" at bounding box center [481, 106] width 193 height 39
click at [523, 21] on span "Syncing" at bounding box center [546, 24] width 46 height 14
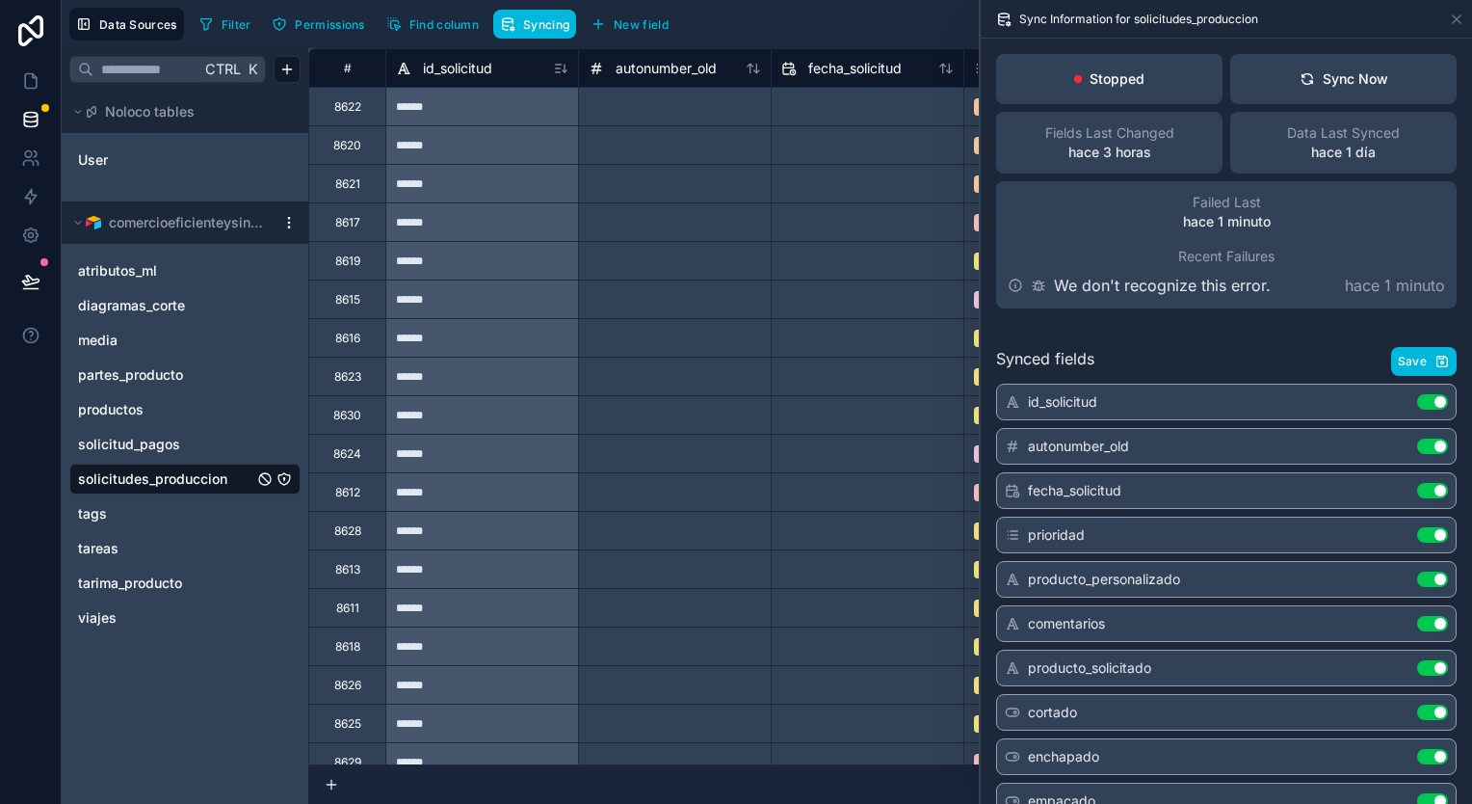
click at [1126, 77] on p "Stopped" at bounding box center [1117, 78] width 55 height 19
drag, startPoint x: 1126, startPoint y: 77, endPoint x: 1092, endPoint y: 79, distance: 33.8
click at [1092, 79] on p "Stopped" at bounding box center [1117, 78] width 55 height 19
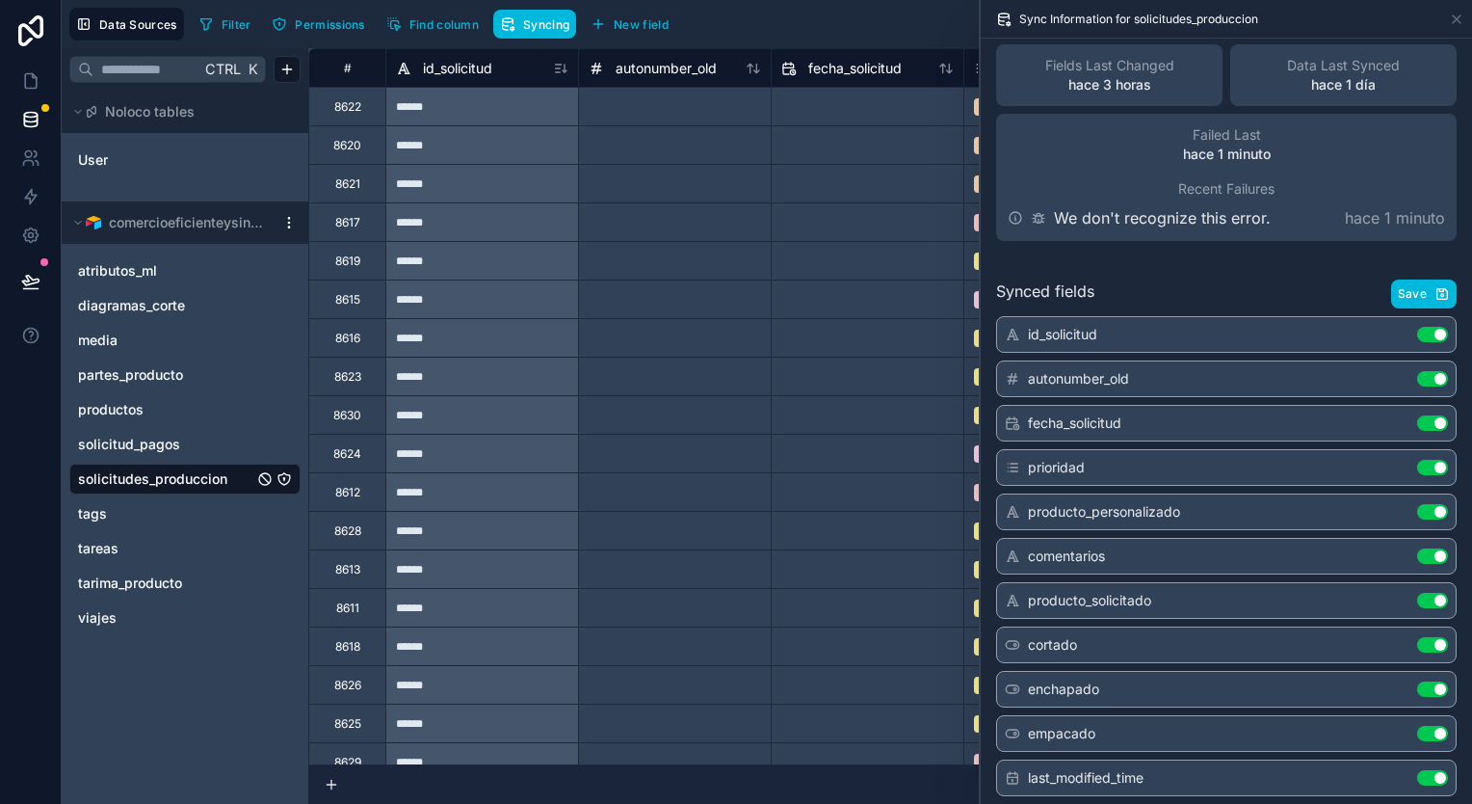
scroll to position [96, 0]
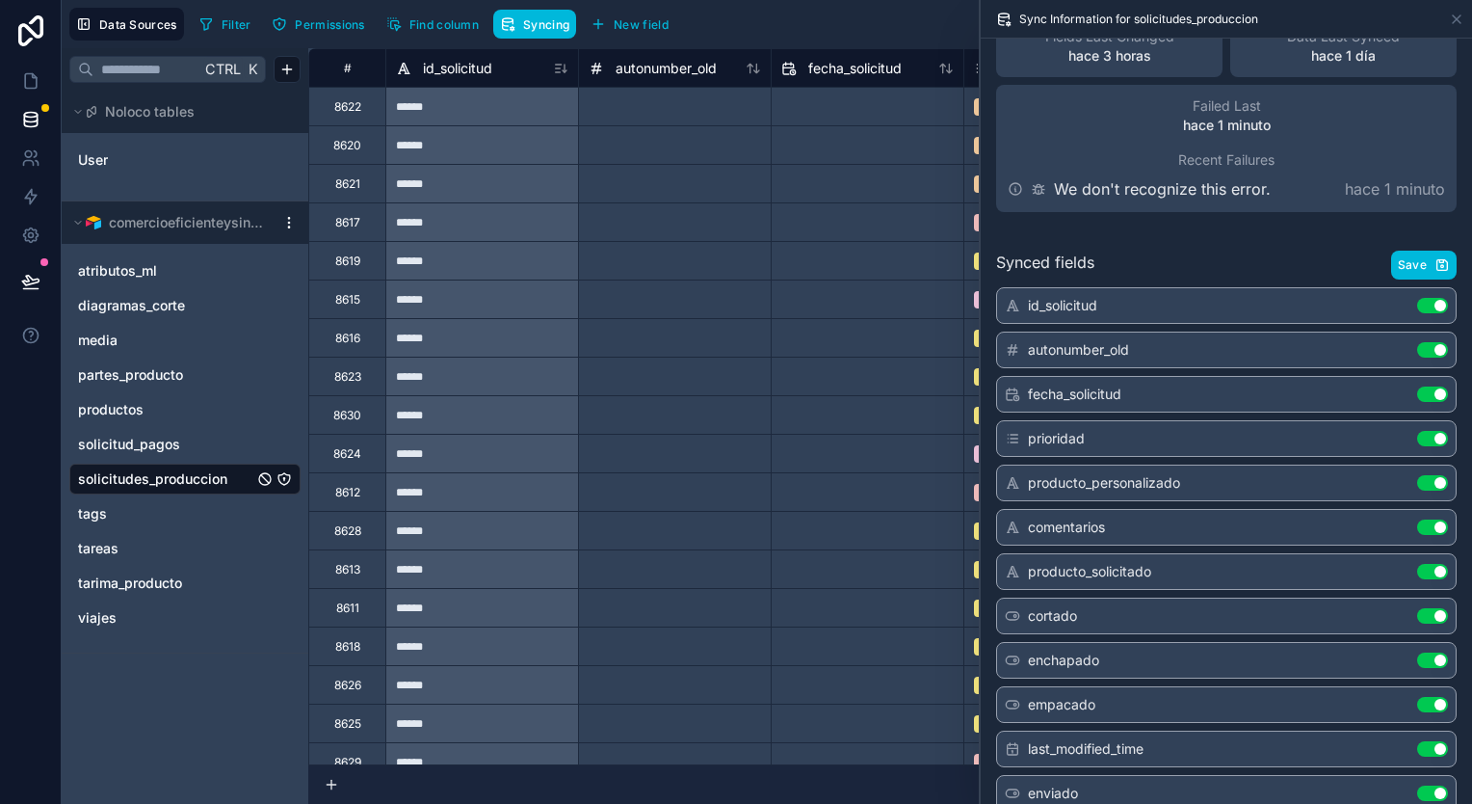
click at [1180, 157] on span "Recent Failures" at bounding box center [1226, 159] width 96 height 19
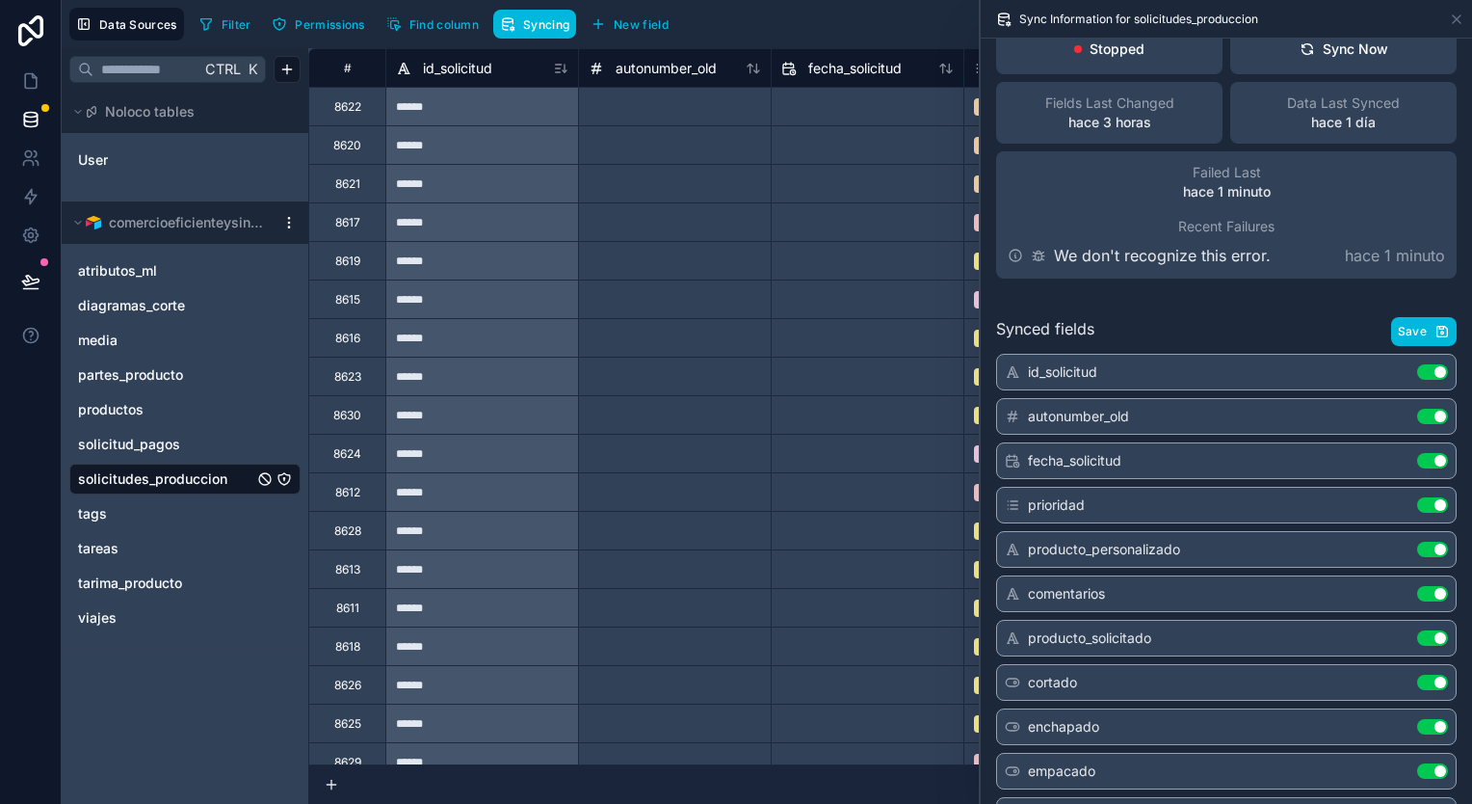
scroll to position [0, 0]
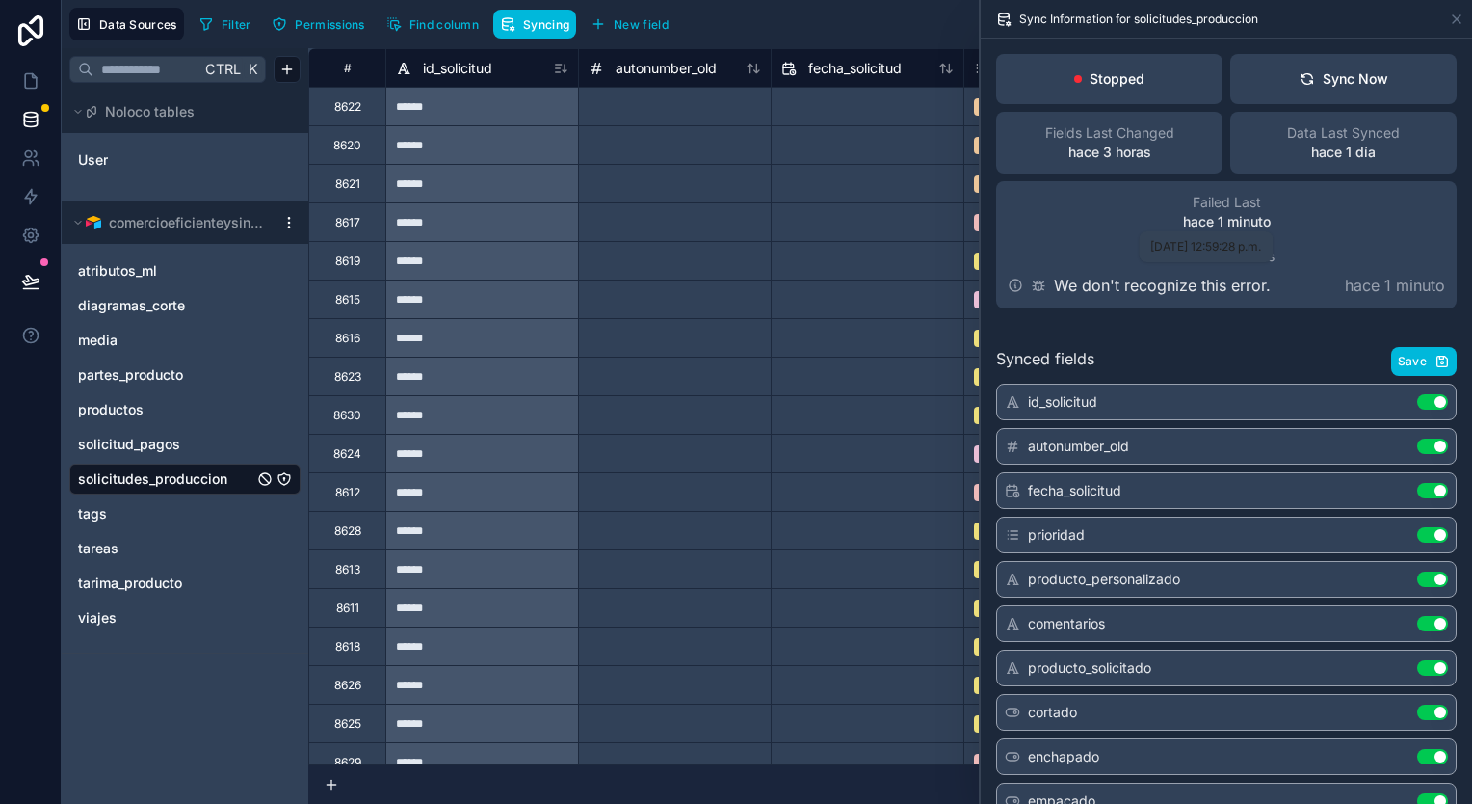
click at [1258, 224] on p "hace 1 minuto" at bounding box center [1227, 221] width 88 height 19
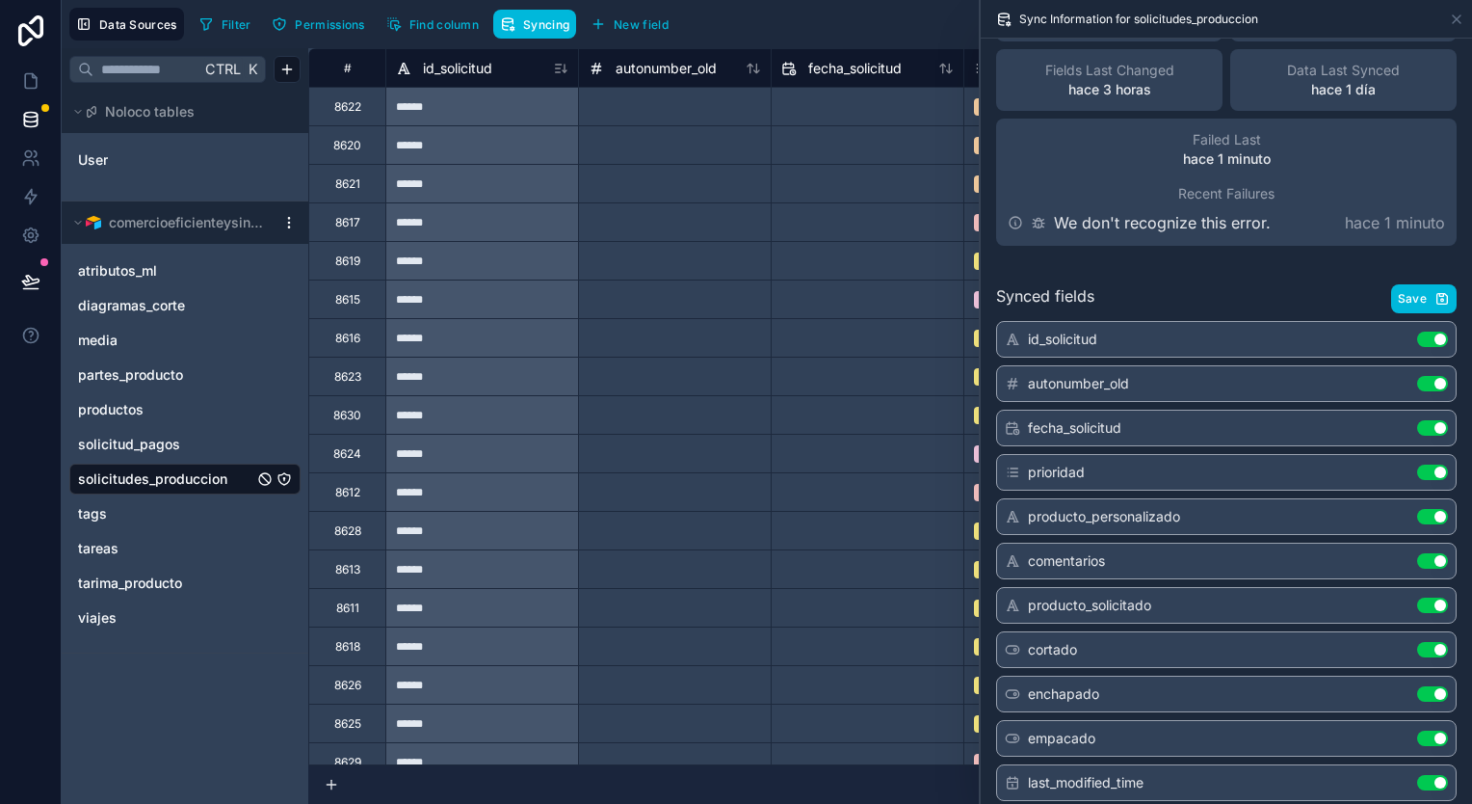
scroll to position [96, 0]
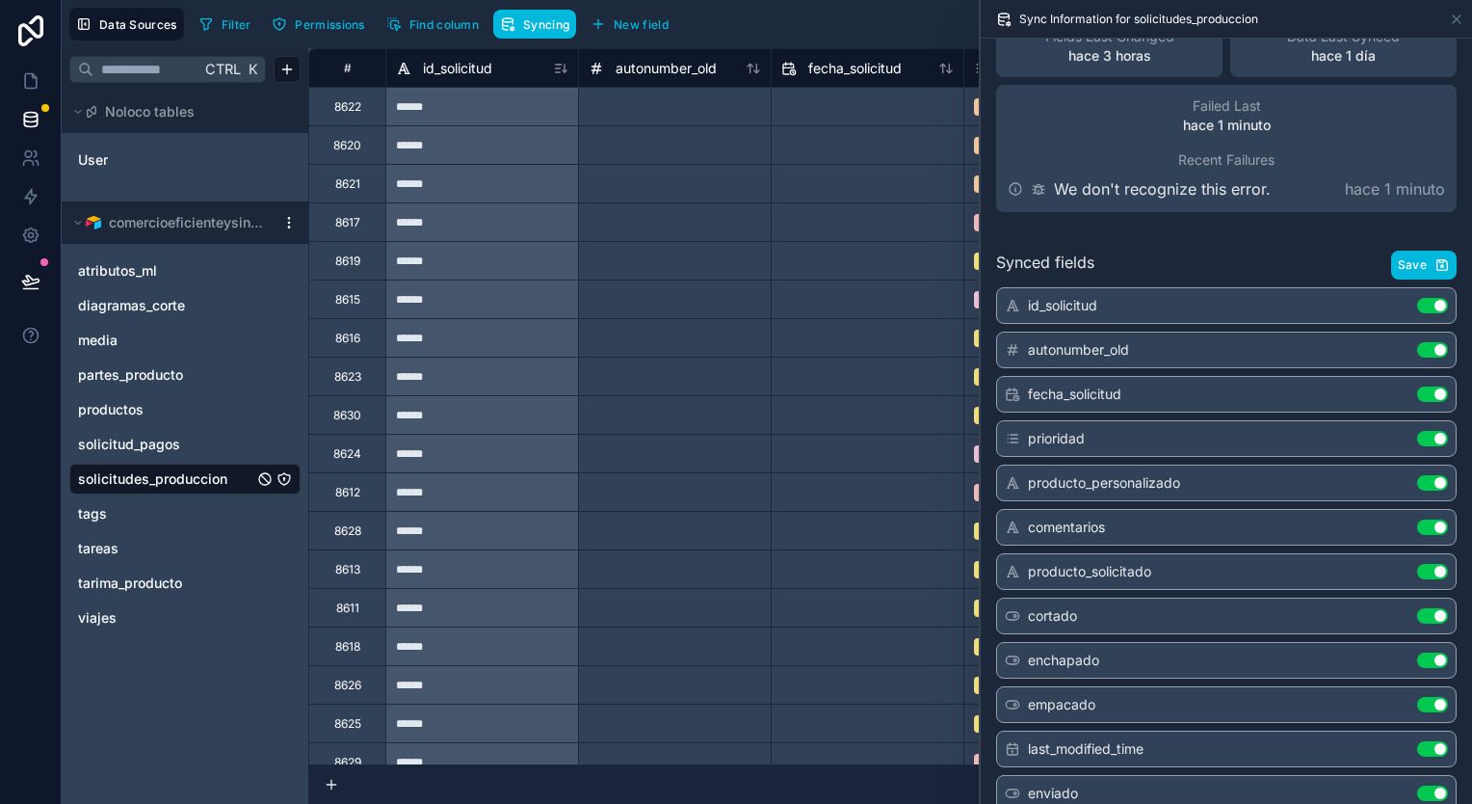
click at [1420, 349] on button "Use setting" at bounding box center [1432, 349] width 31 height 15
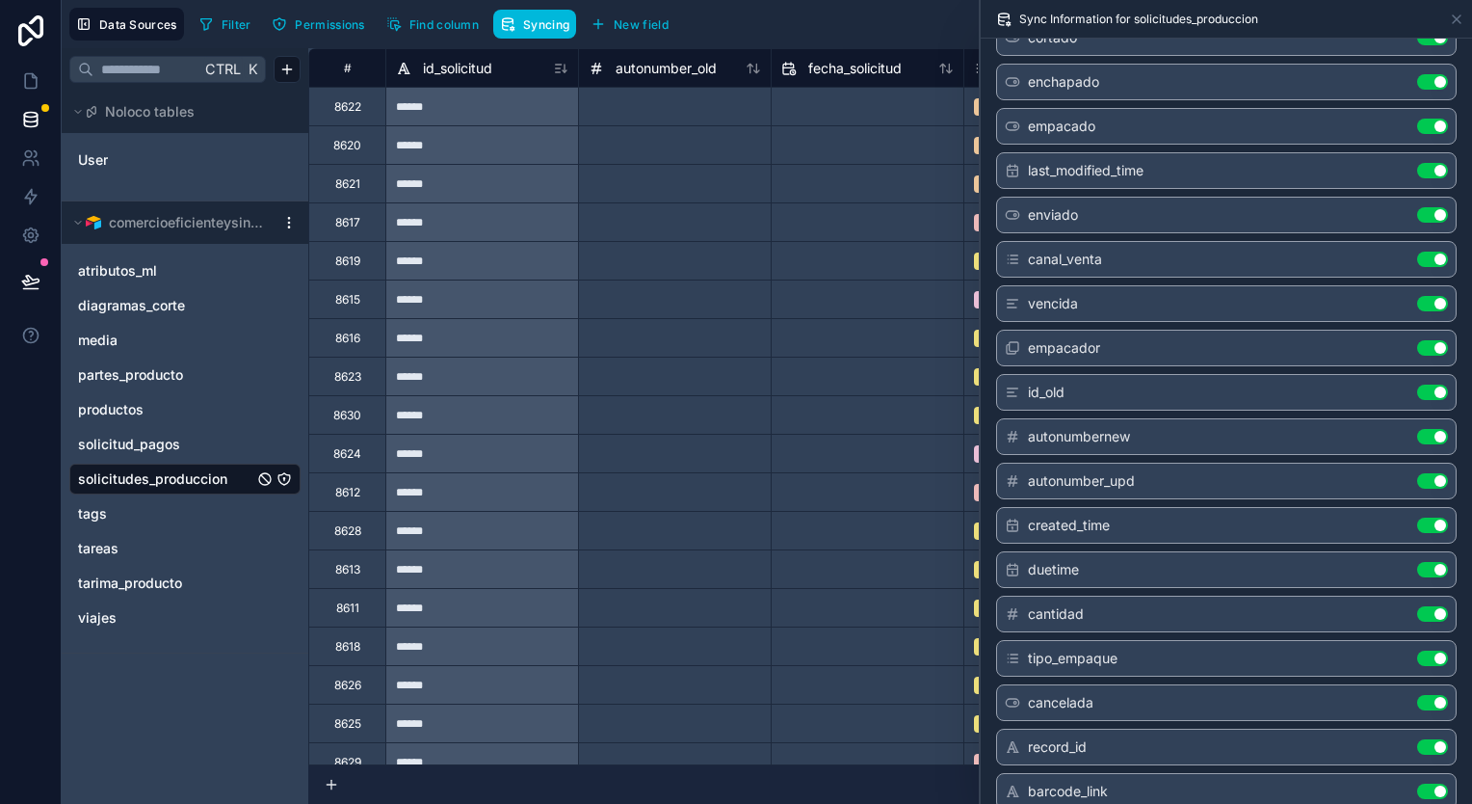
scroll to position [867, 0]
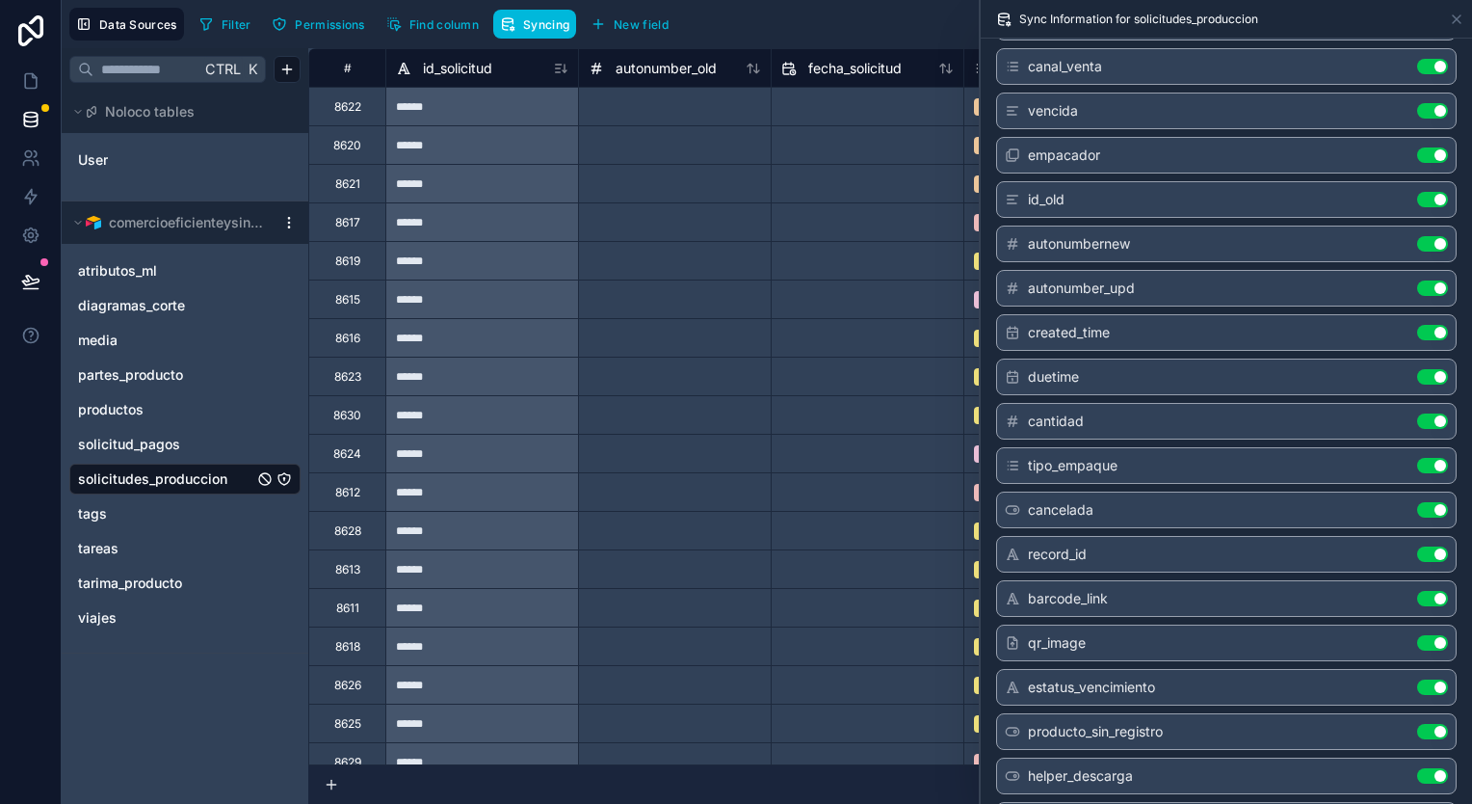
click at [1422, 592] on button "Use setting" at bounding box center [1432, 598] width 31 height 15
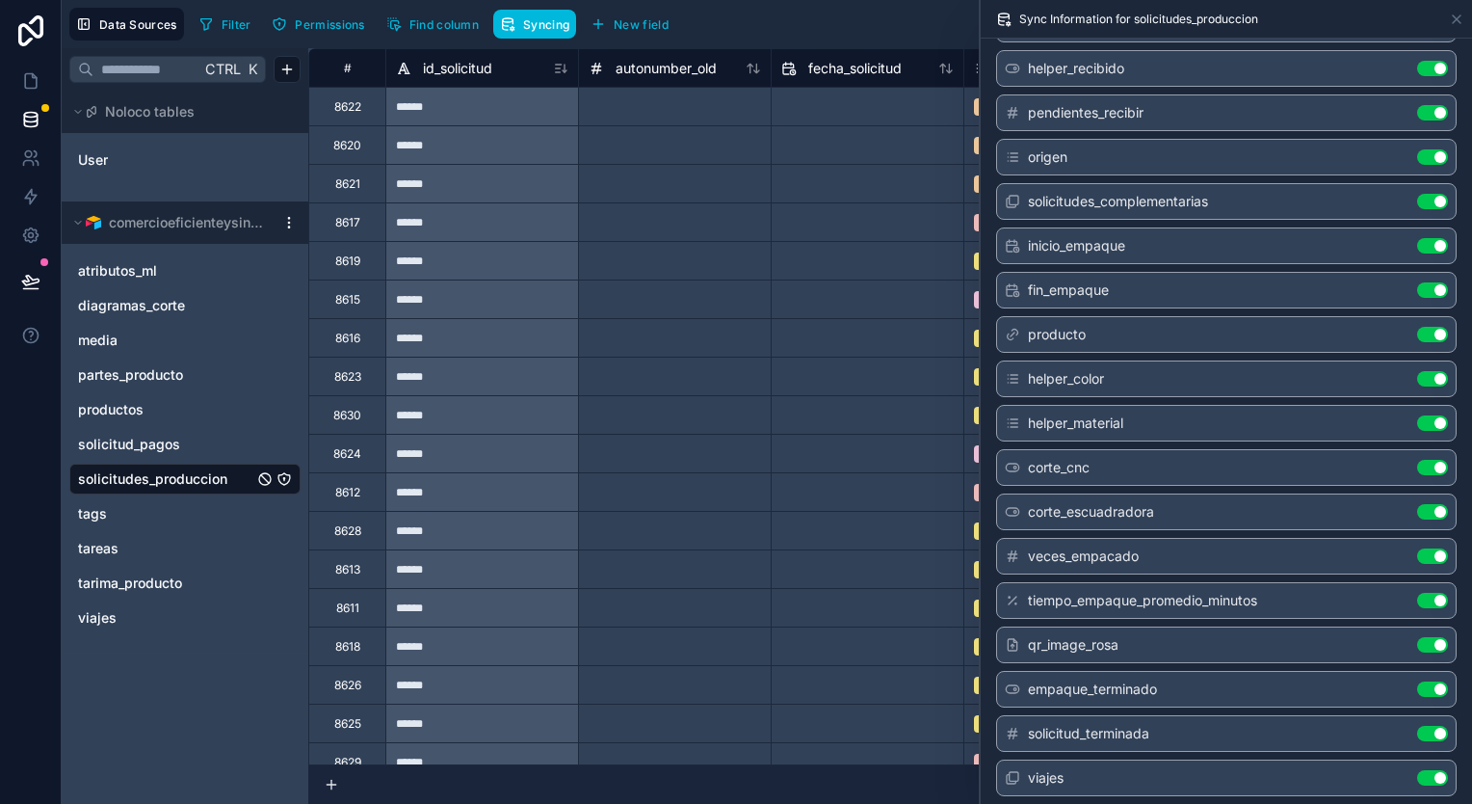
scroll to position [2024, 0]
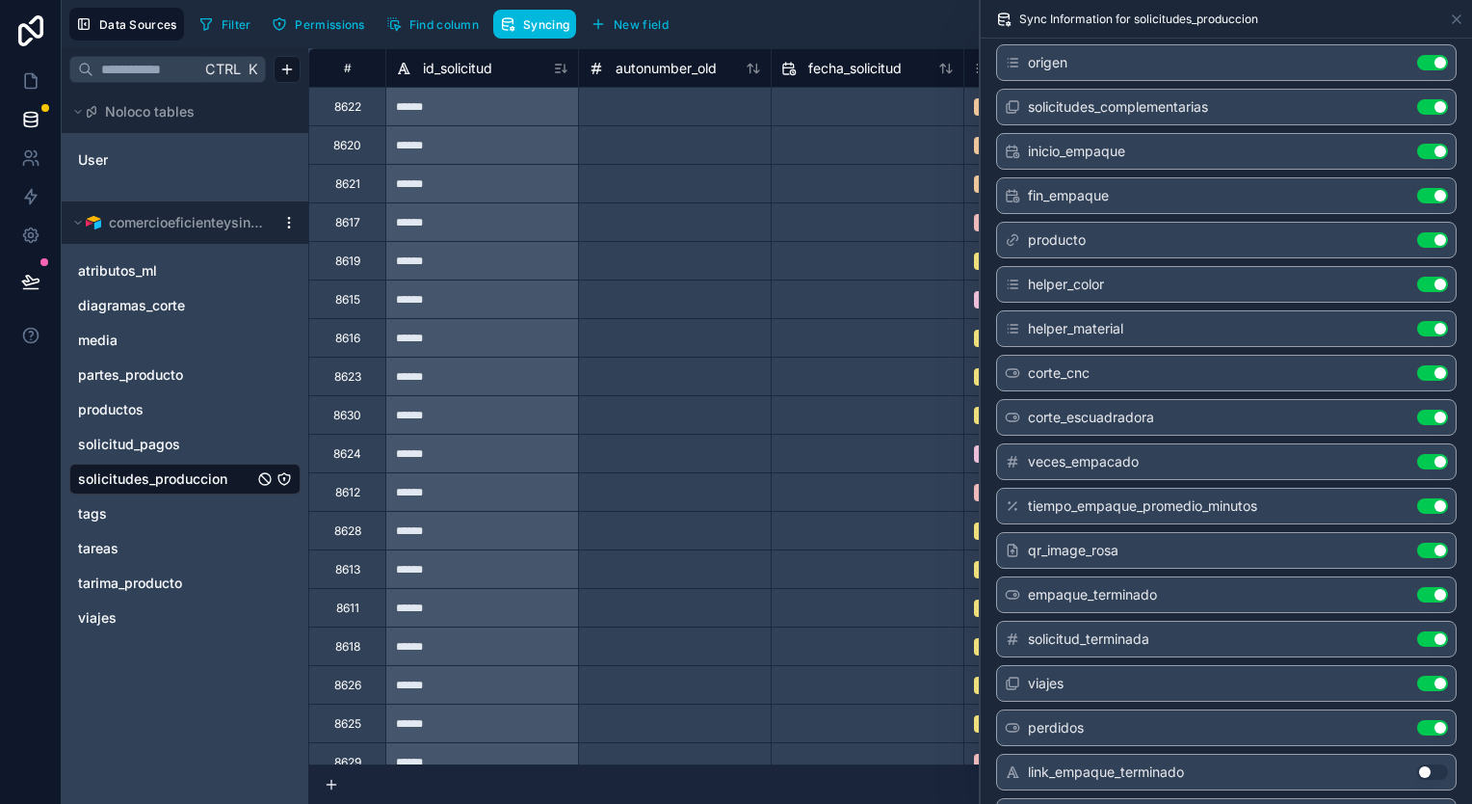
click at [1420, 454] on button "Use setting" at bounding box center [1432, 461] width 31 height 15
click at [1417, 494] on div "tiempo_empaque_promedio_minutos Use setting" at bounding box center [1226, 506] width 461 height 37
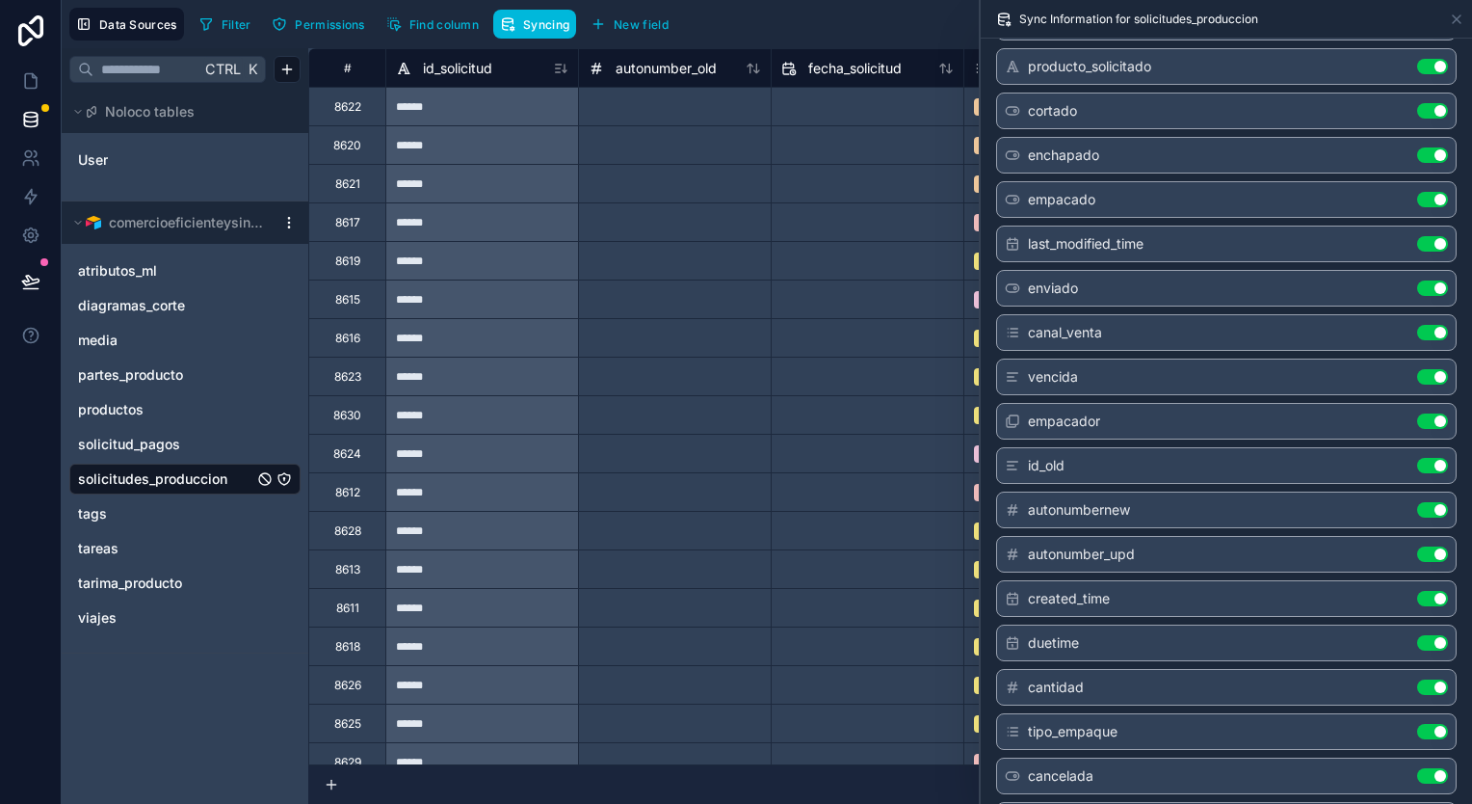
scroll to position [0, 0]
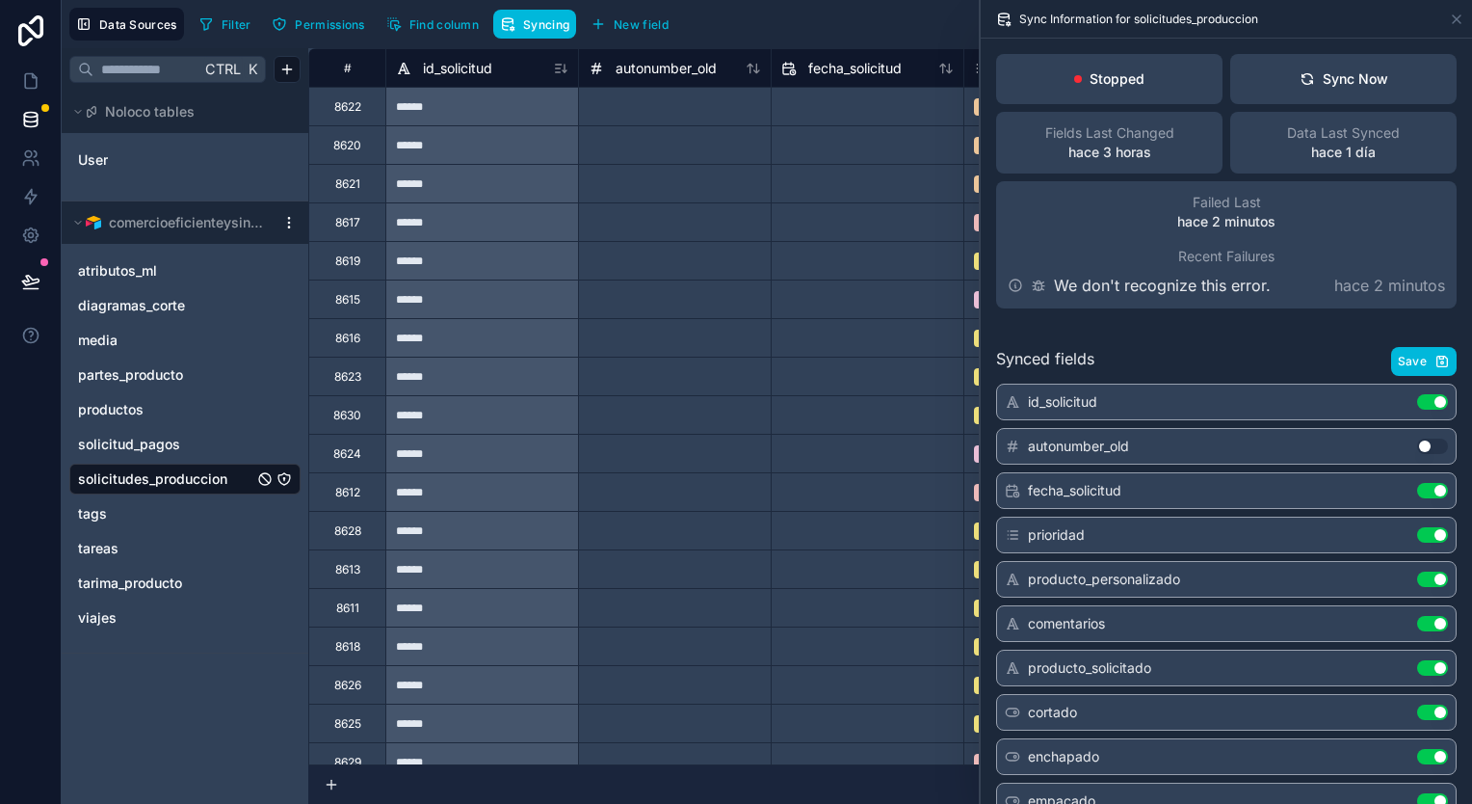
click at [1401, 360] on span "Save" at bounding box center [1412, 361] width 29 height 15
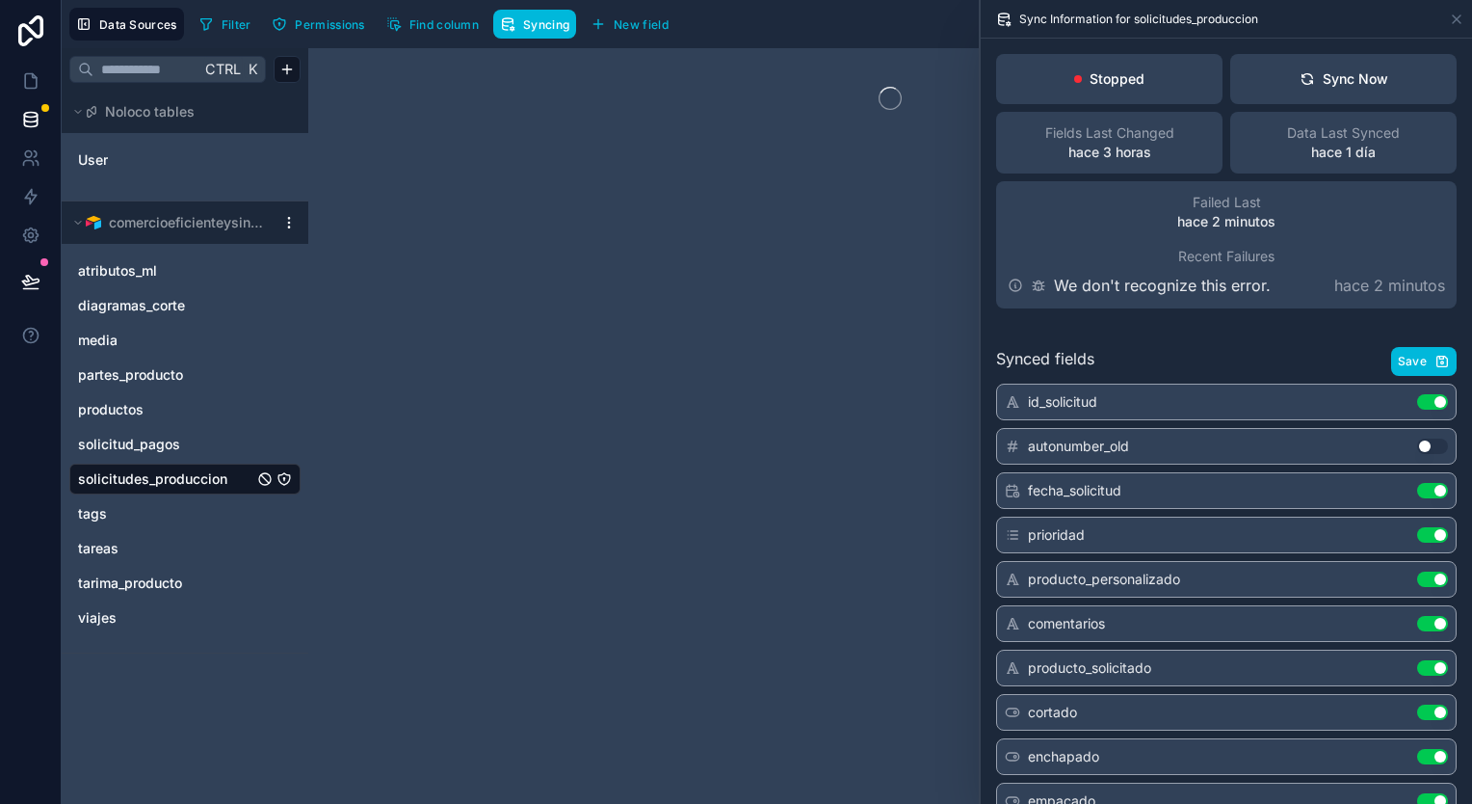
click at [886, 350] on div at bounding box center [890, 425] width 1164 height 755
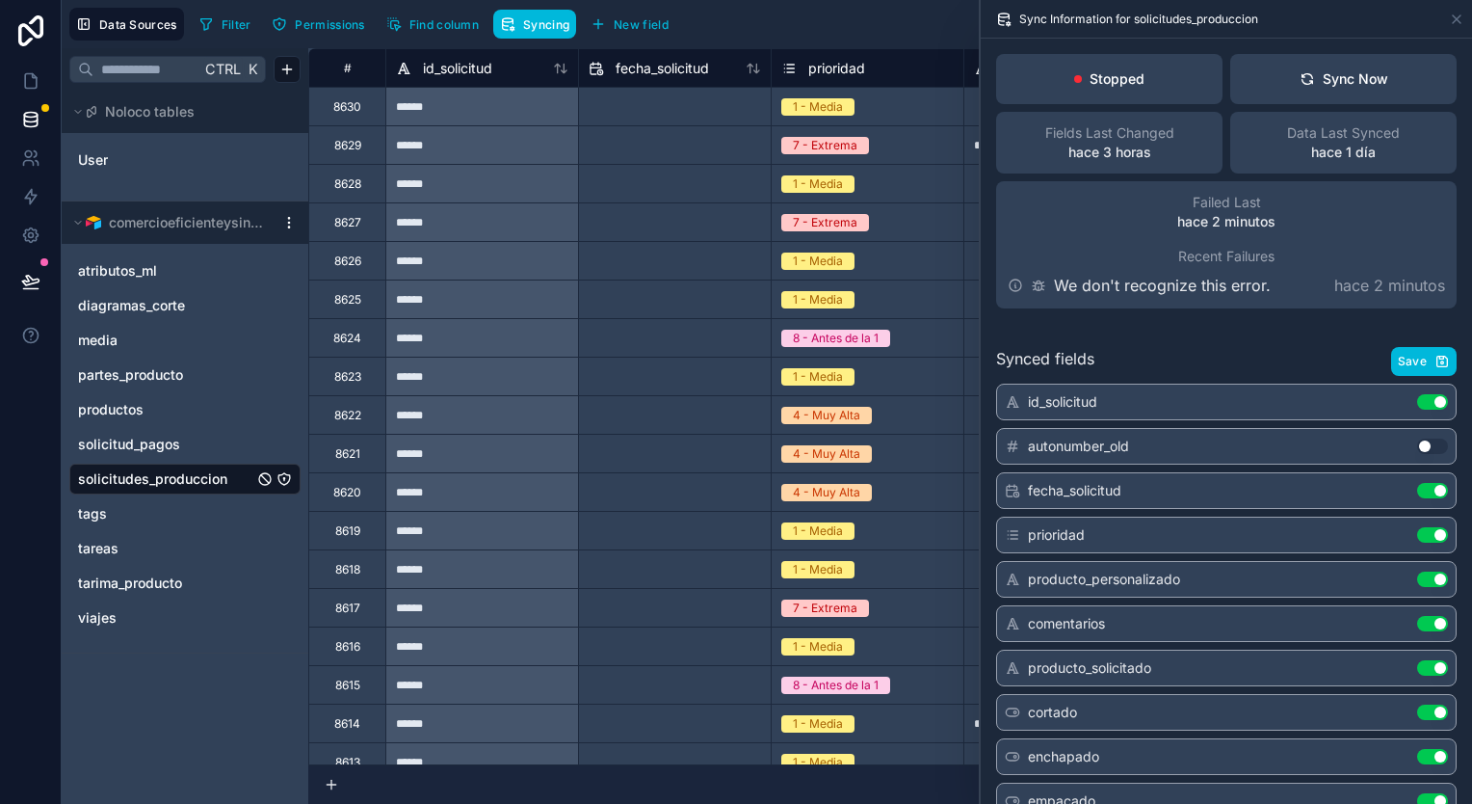
click at [694, 104] on input "text" at bounding box center [675, 107] width 192 height 31
select select "****"
select select "*"
drag, startPoint x: 547, startPoint y: 140, endPoint x: 559, endPoint y: 139, distance: 11.6
click at [559, 139] on div "******" at bounding box center [481, 144] width 193 height 39
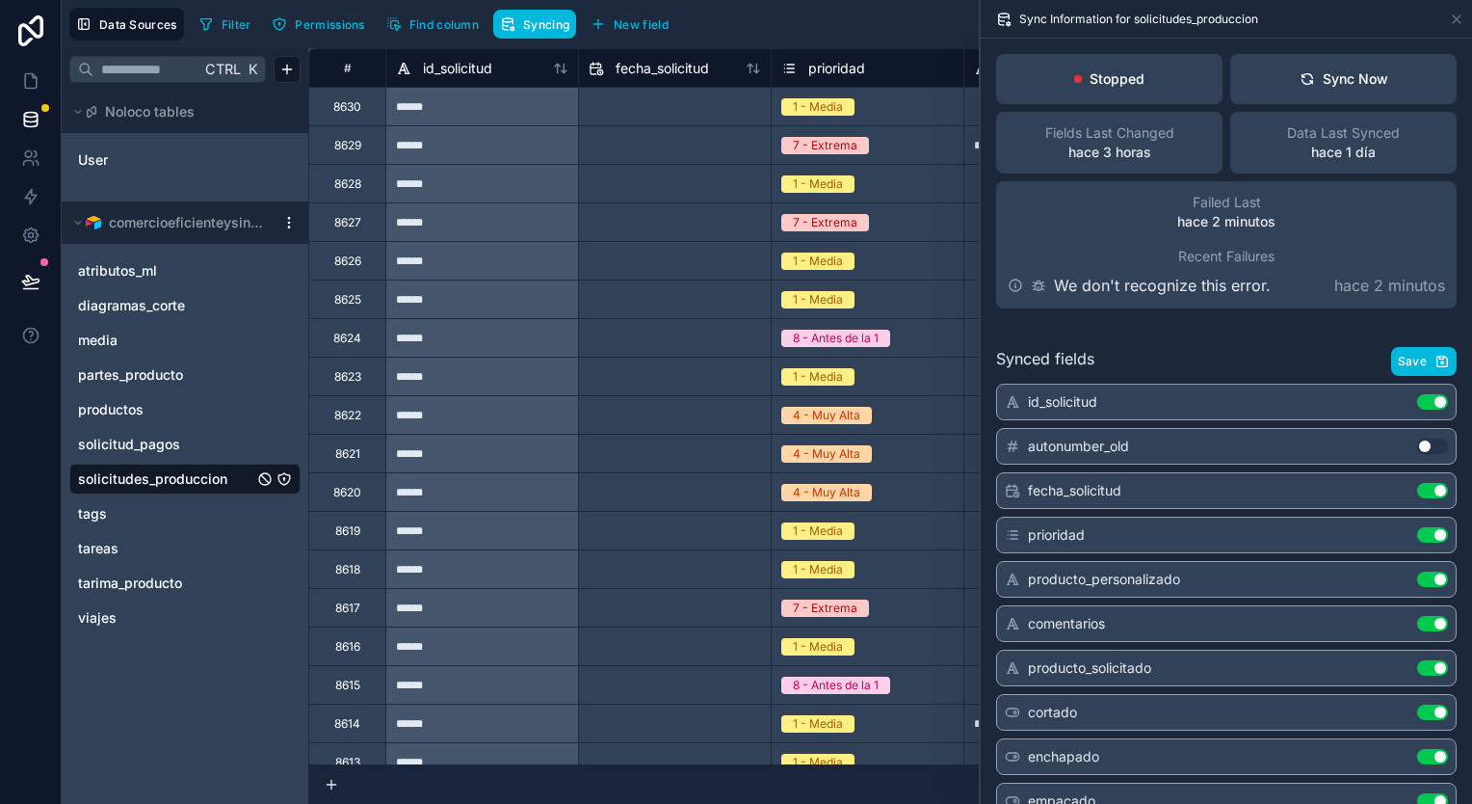
click at [1269, 88] on button "Sync Now" at bounding box center [1344, 79] width 226 height 50
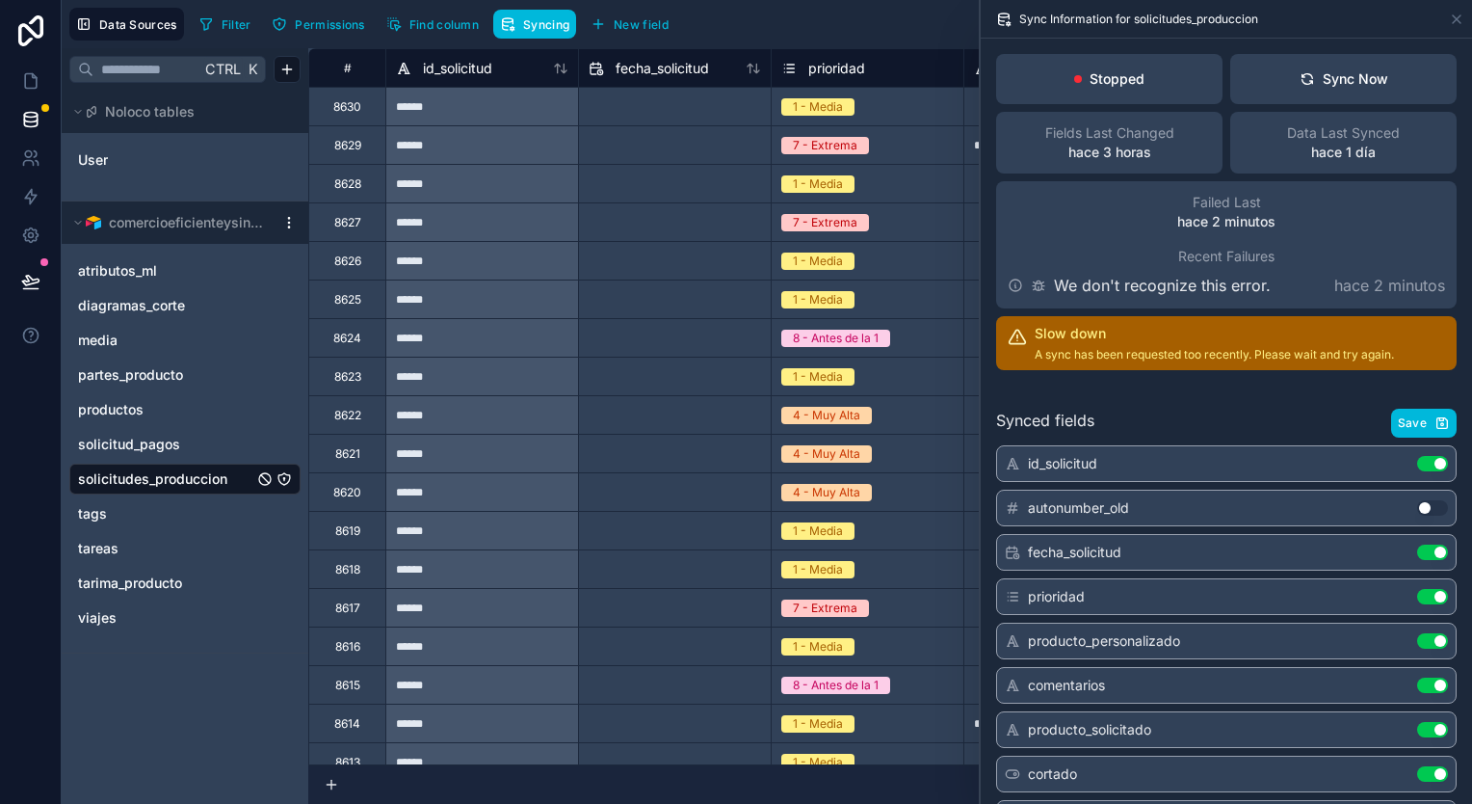
click at [200, 315] on div "diagramas_corte" at bounding box center [184, 305] width 231 height 31
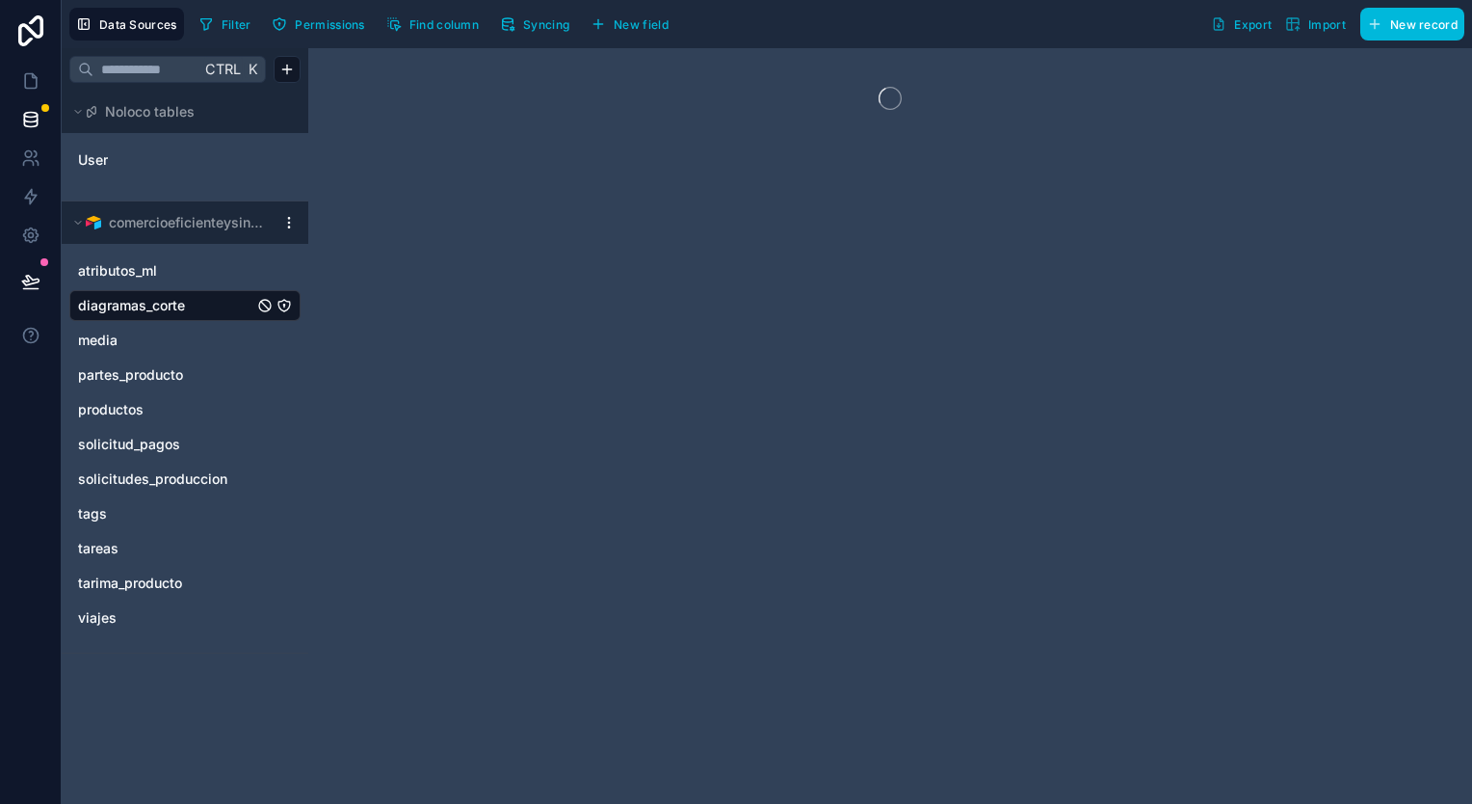
click at [197, 478] on span "solicitudes_produccion" at bounding box center [152, 478] width 149 height 19
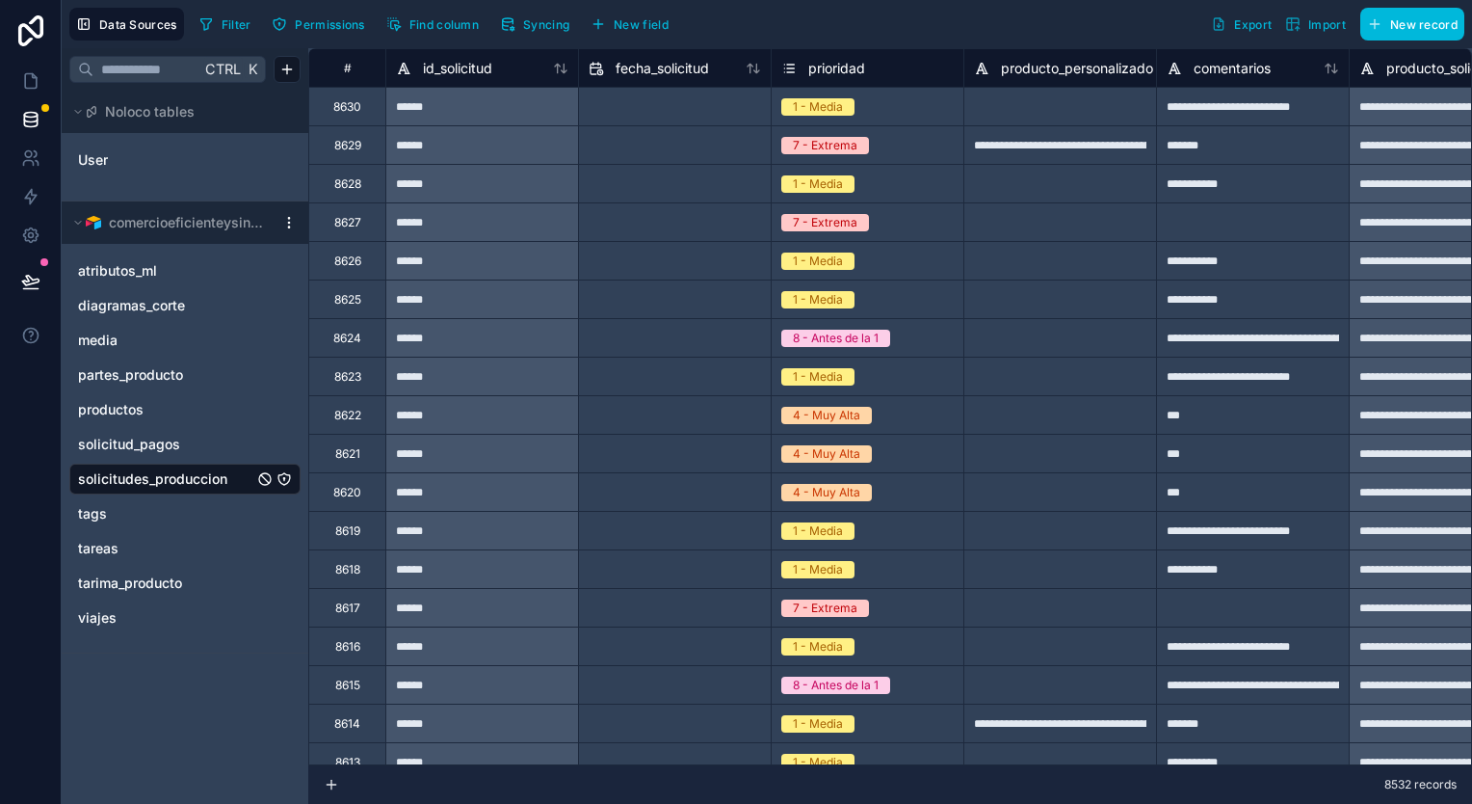
click at [184, 385] on div "partes_producto" at bounding box center [184, 374] width 231 height 31
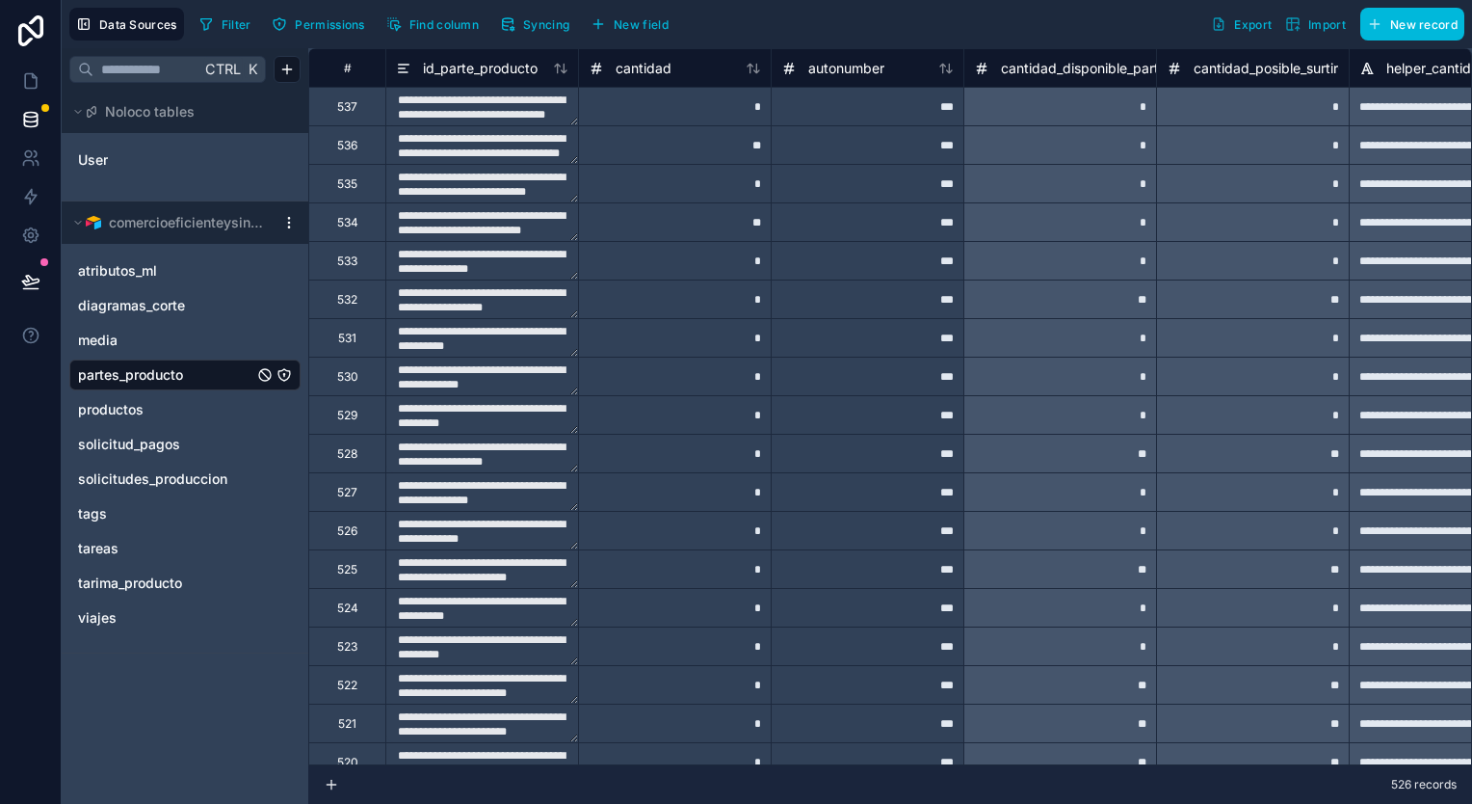
click at [537, 28] on span "Syncing" at bounding box center [546, 24] width 46 height 14
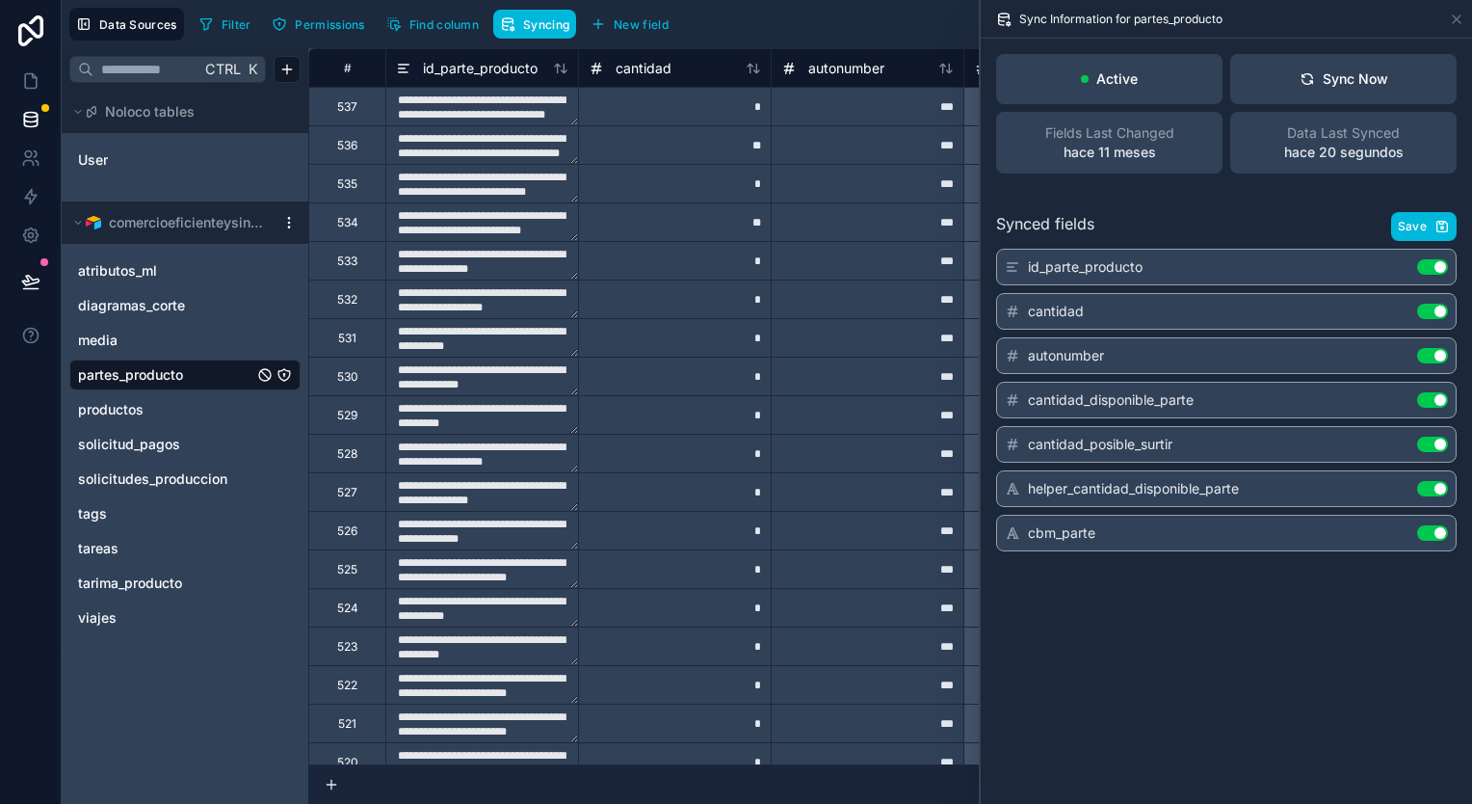
click at [166, 405] on link "productos" at bounding box center [165, 409] width 175 height 19
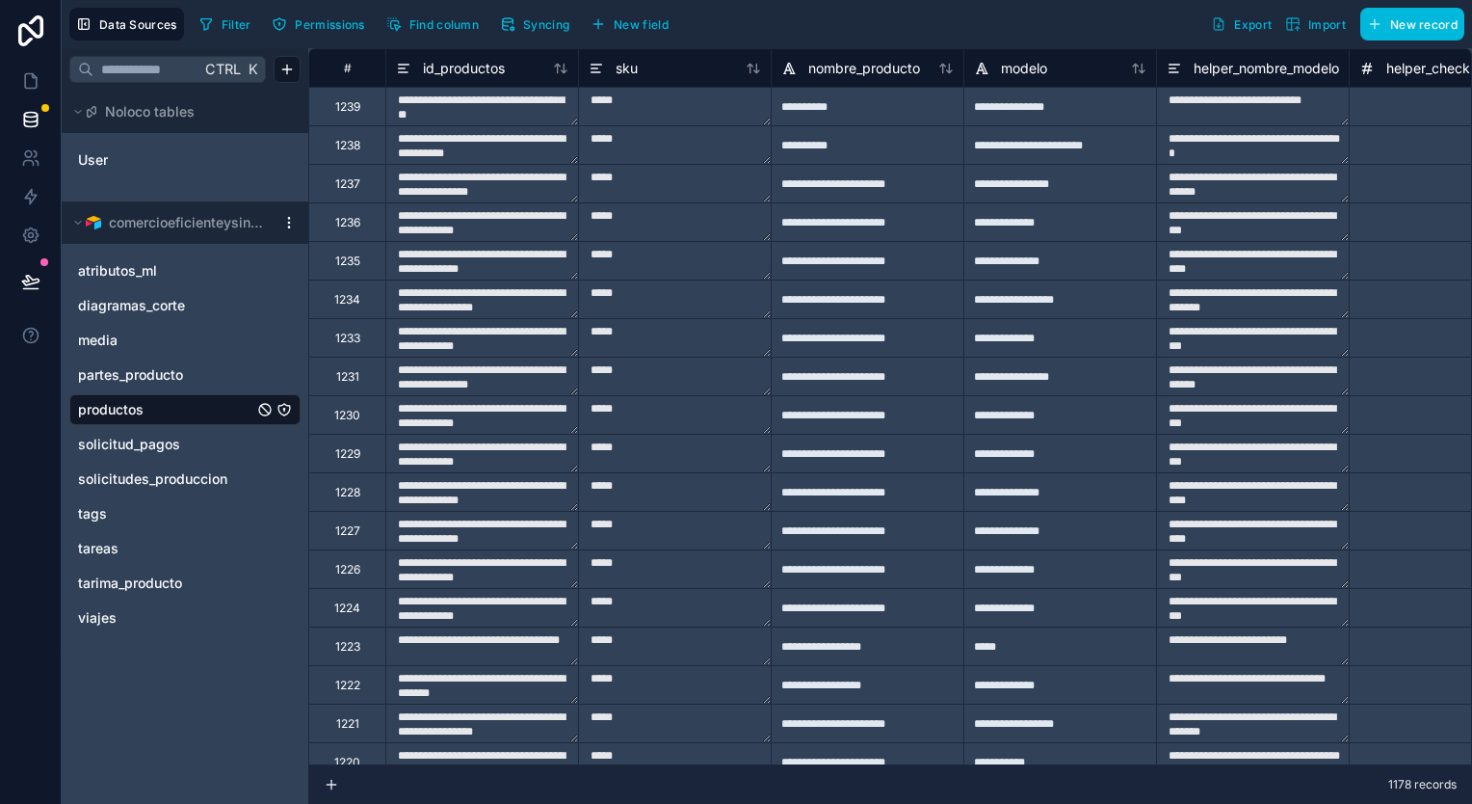
click at [120, 335] on link "media" at bounding box center [165, 340] width 175 height 19
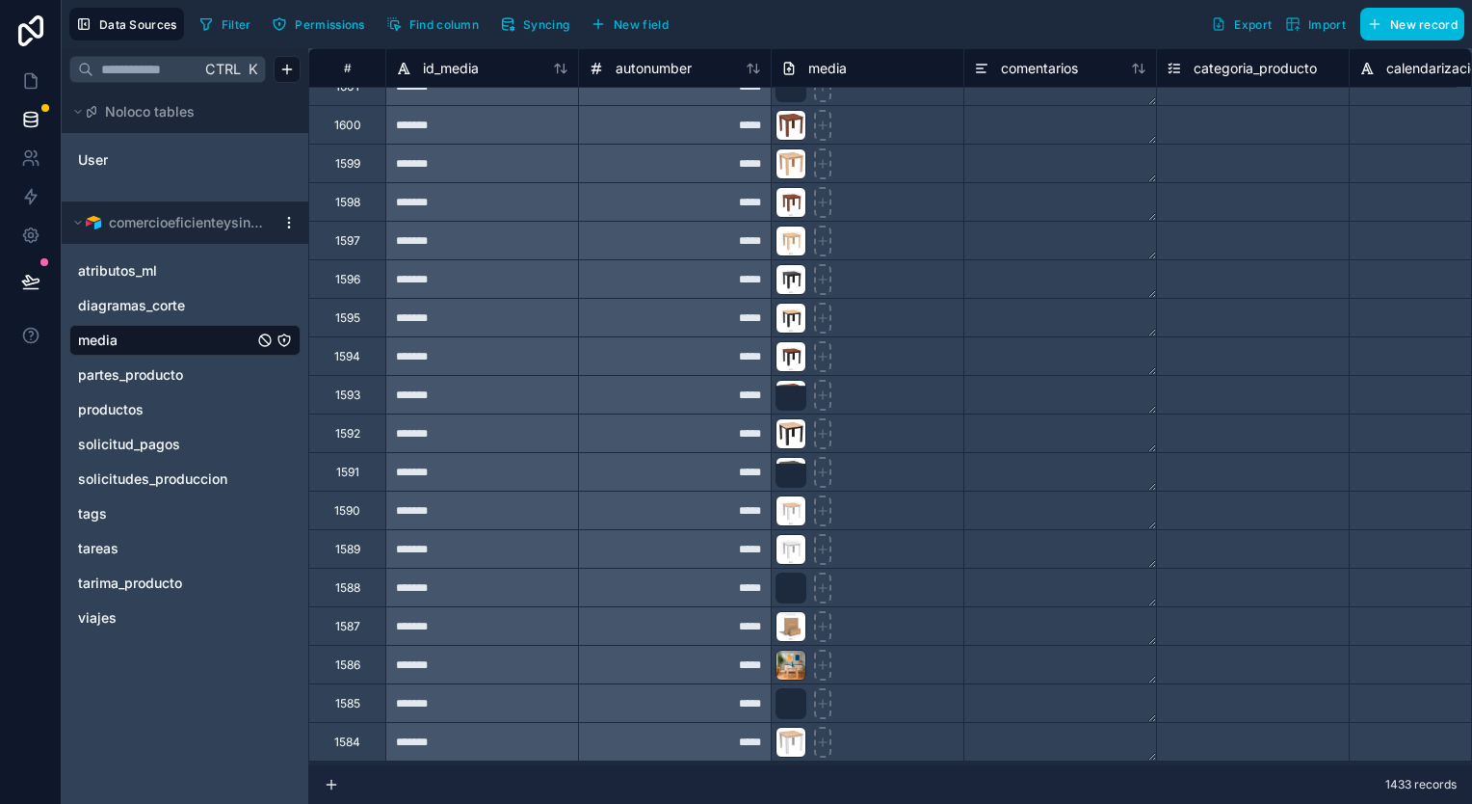
scroll to position [1268, 0]
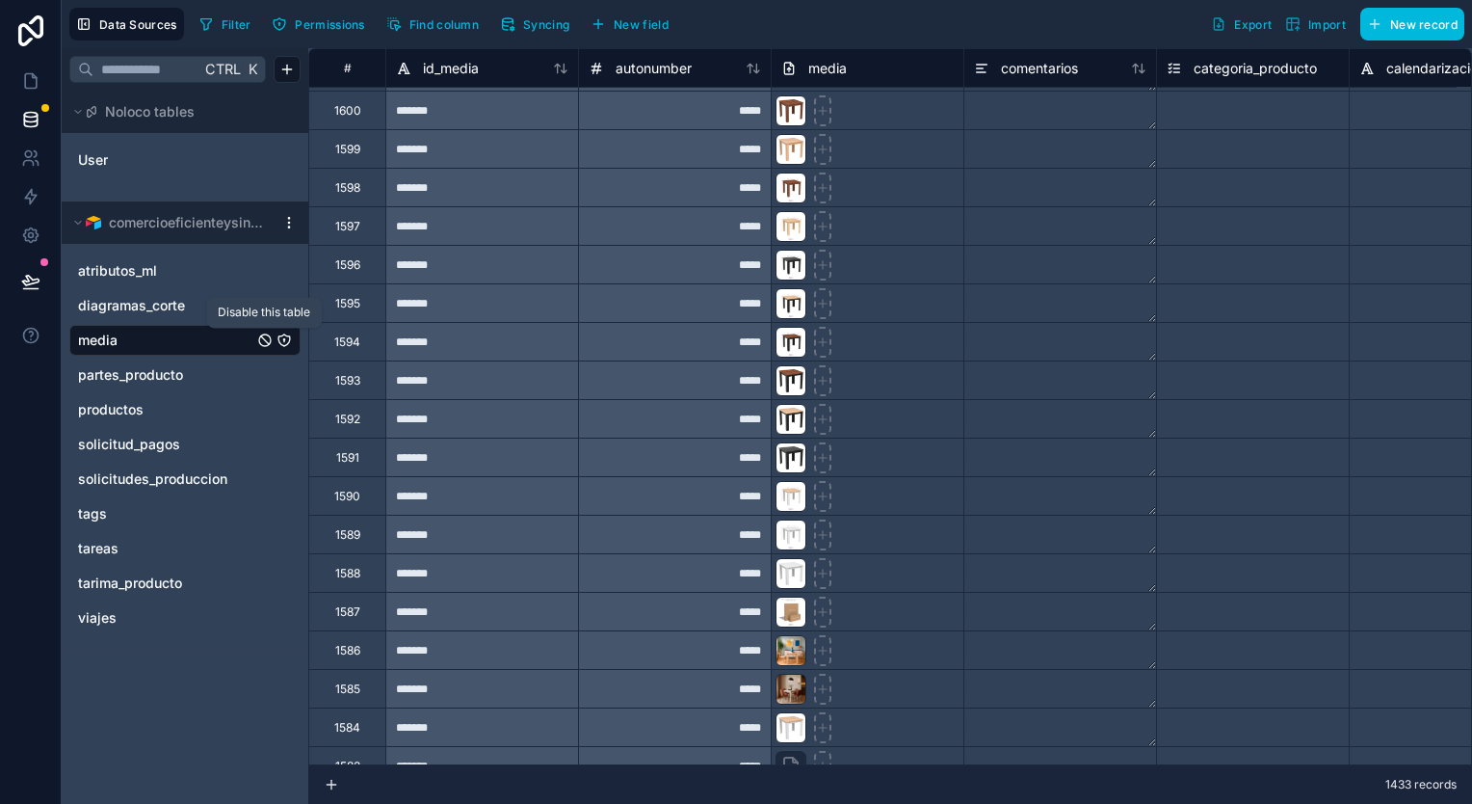
click at [265, 338] on icon "media" at bounding box center [265, 340] width 8 height 8
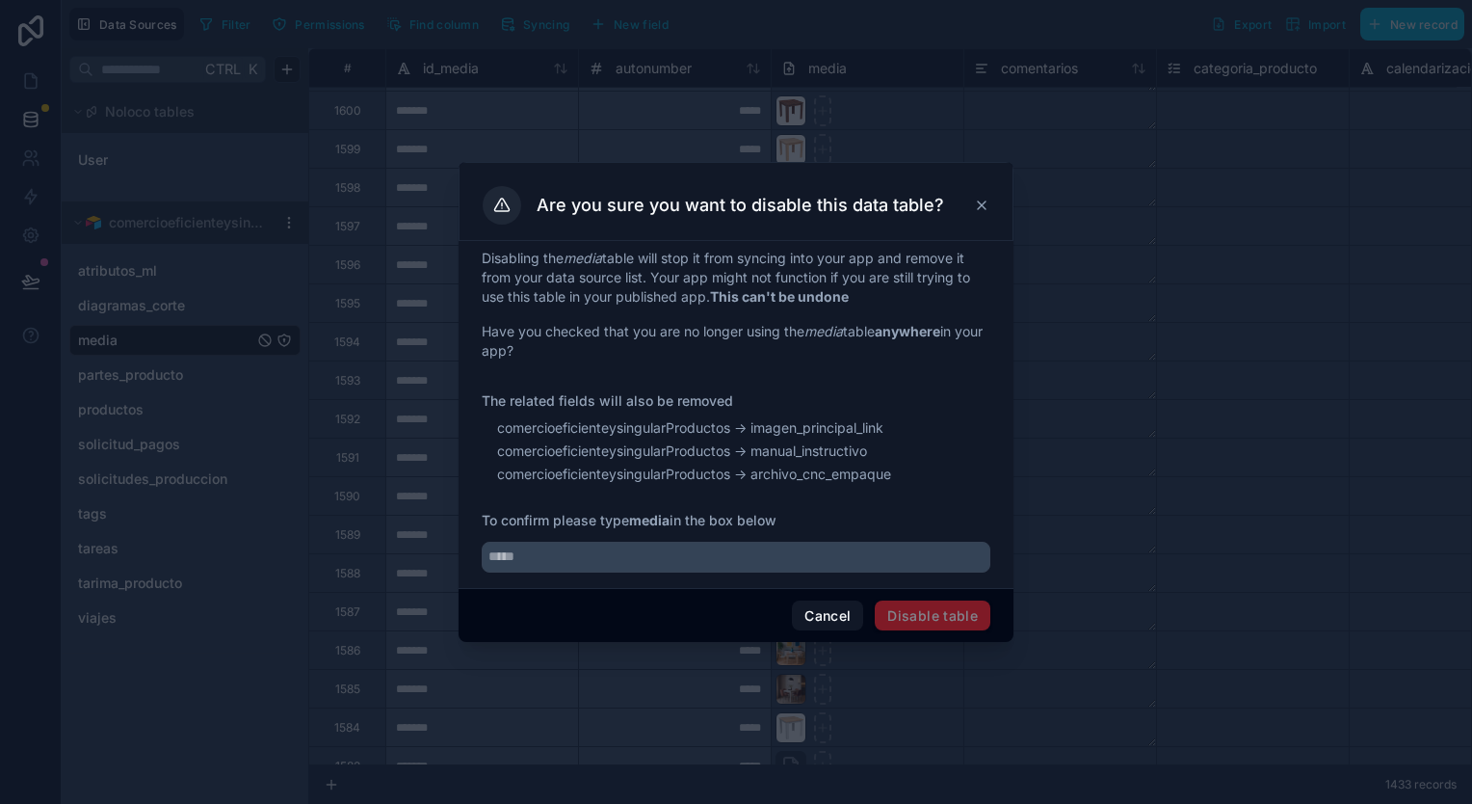
click at [978, 206] on icon at bounding box center [981, 205] width 15 height 15
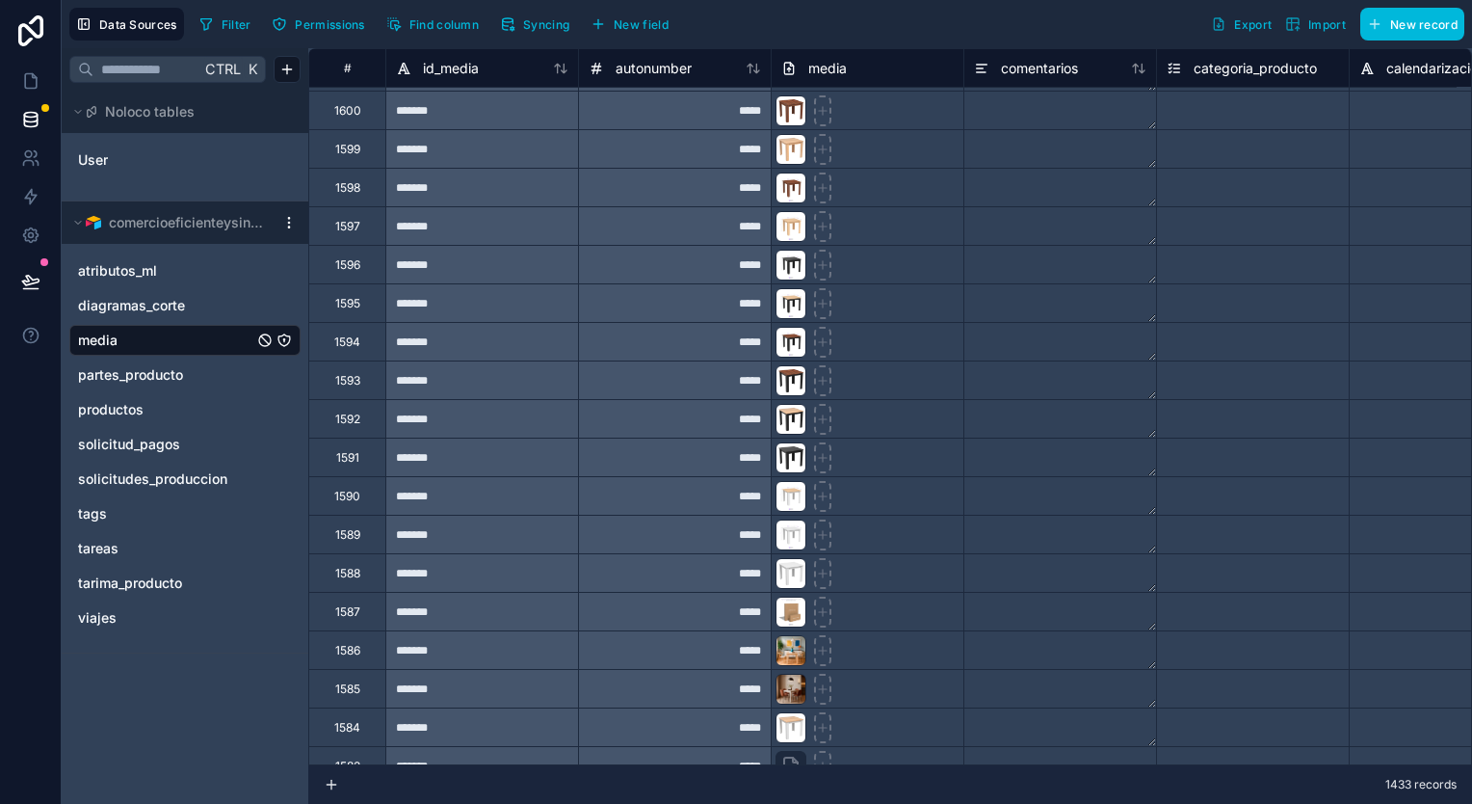
click at [174, 444] on span "solicitud_pagos" at bounding box center [129, 444] width 102 height 19
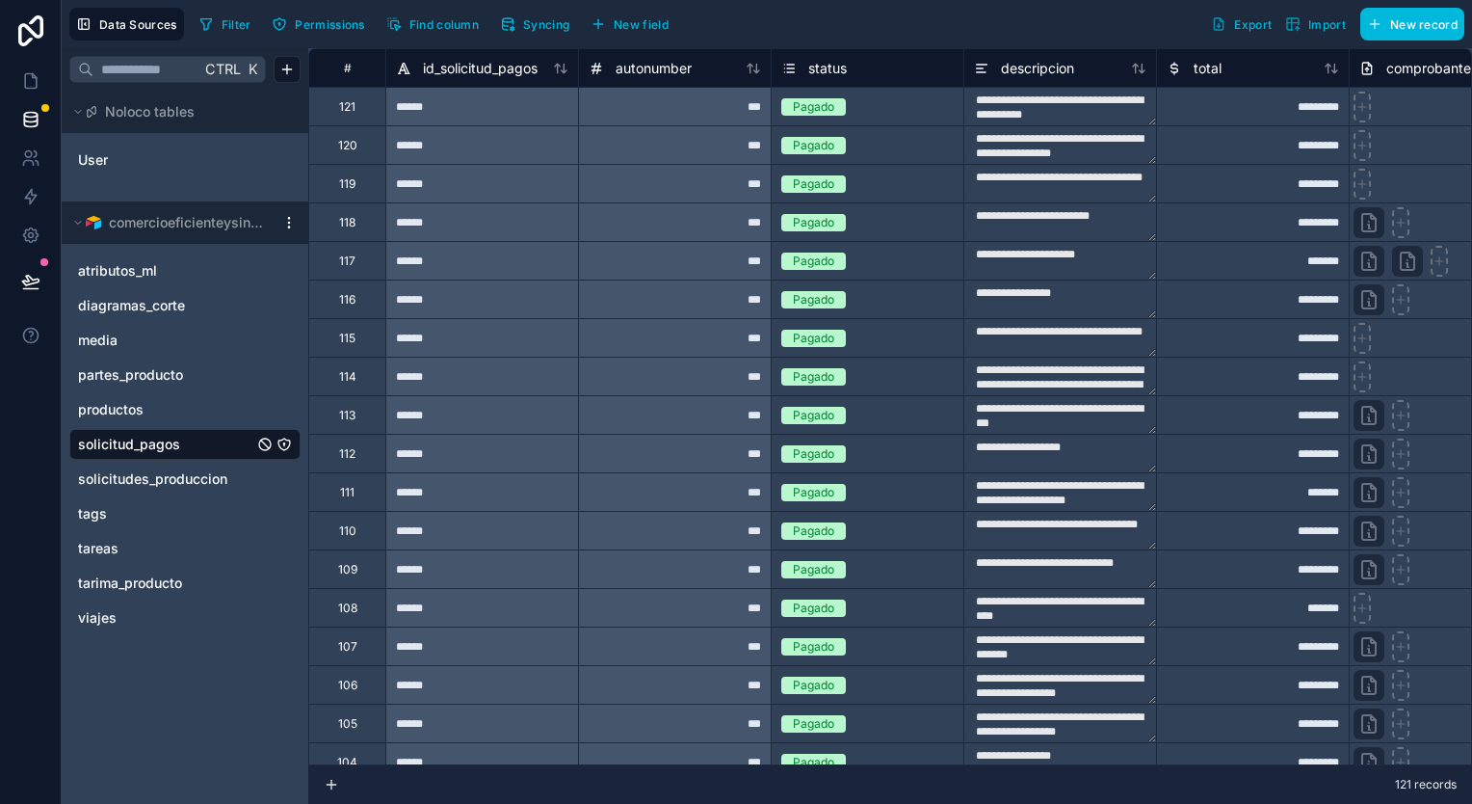
click at [159, 264] on link "atributos_ml" at bounding box center [165, 270] width 175 height 19
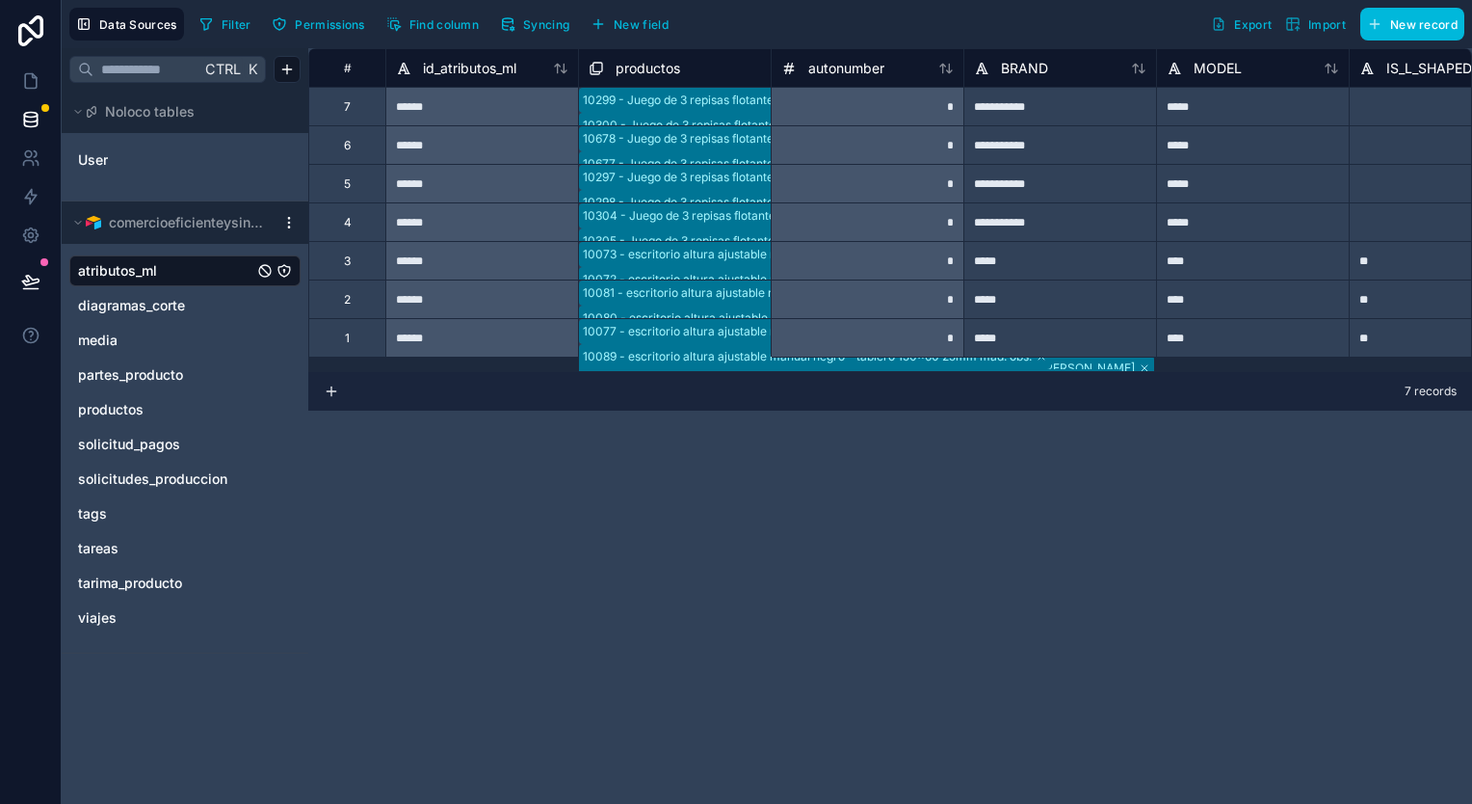
click at [170, 476] on span "solicitudes_produccion" at bounding box center [152, 478] width 149 height 19
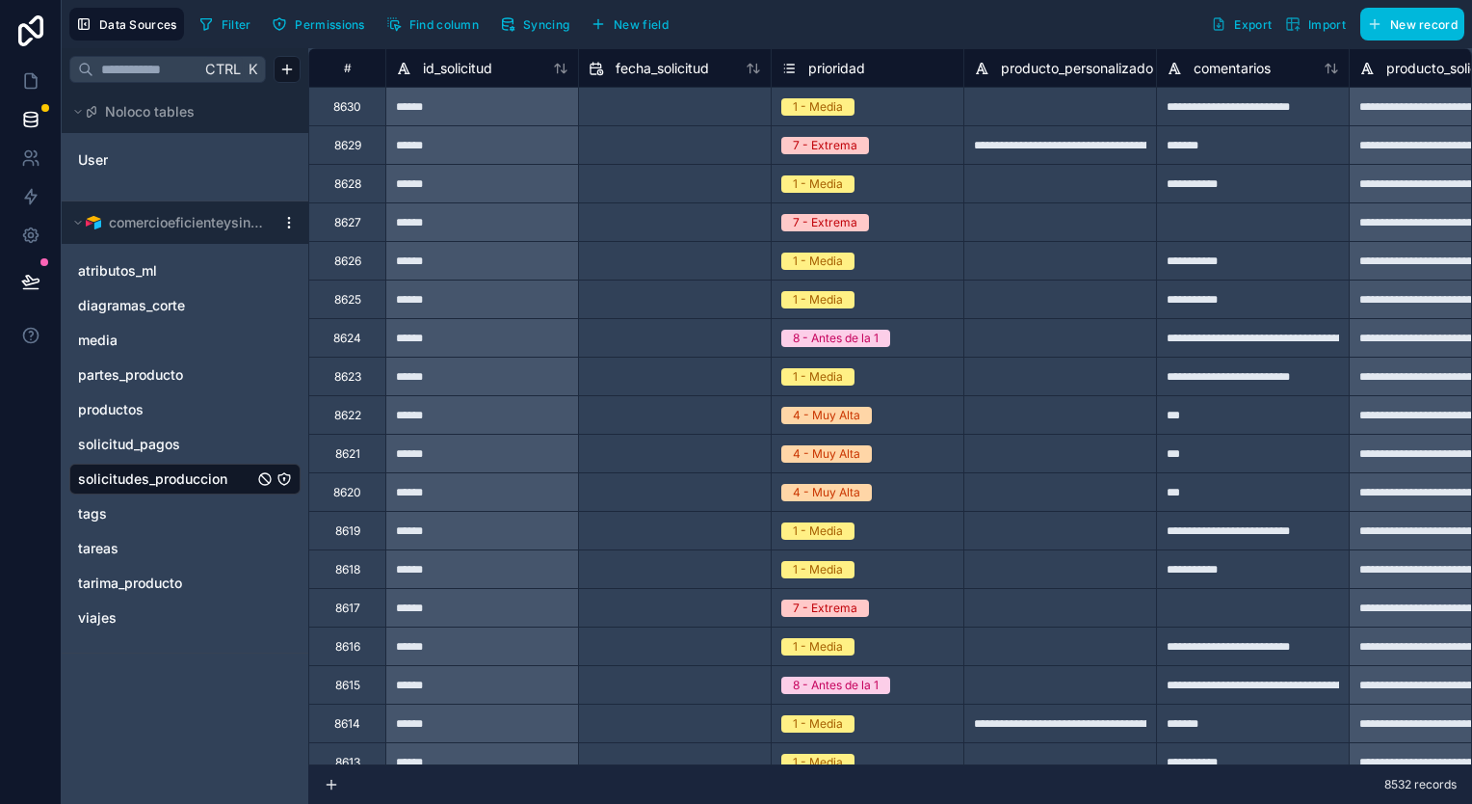
click at [550, 20] on span "Syncing" at bounding box center [546, 24] width 46 height 14
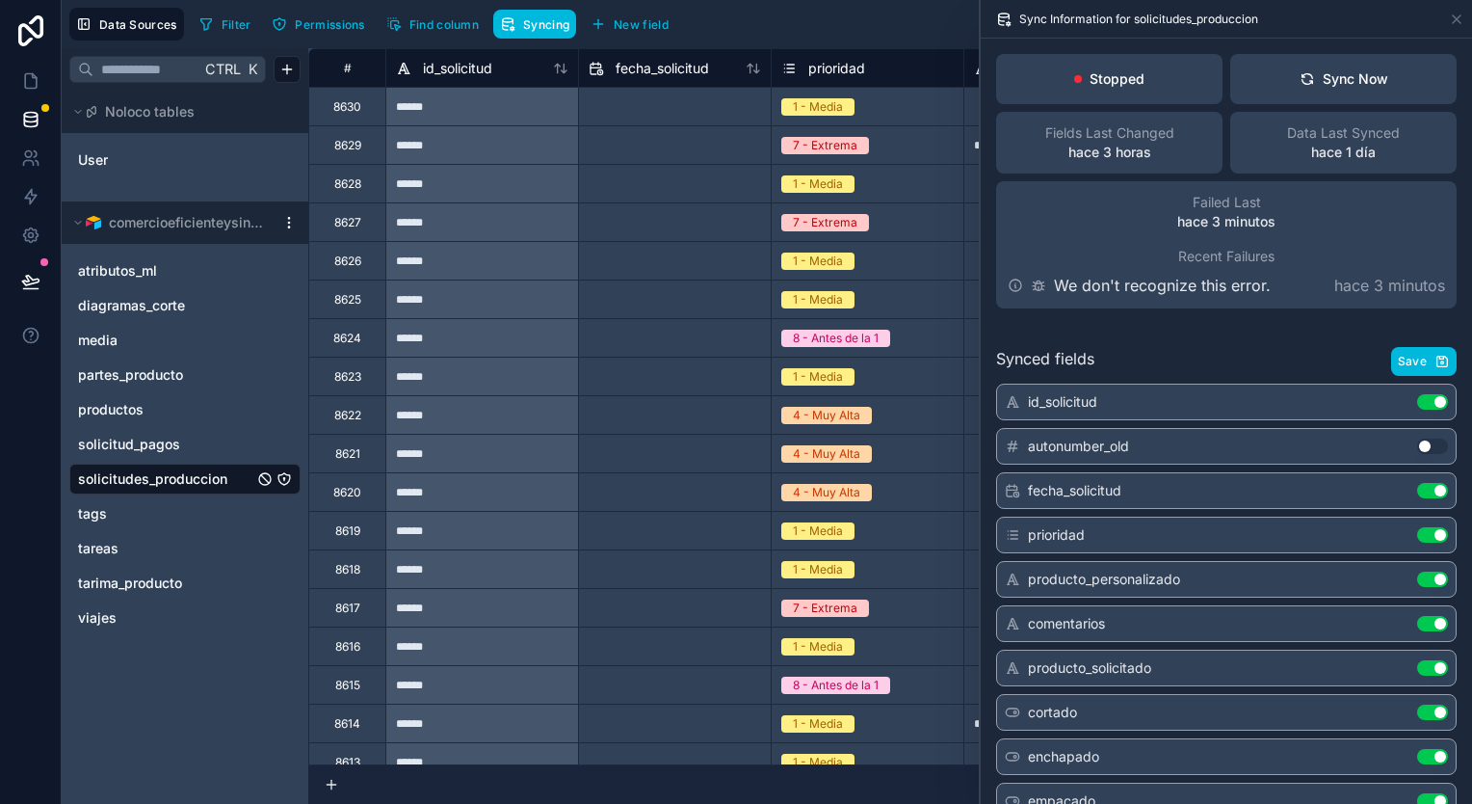
click at [1356, 74] on div "Sync Now" at bounding box center [1344, 78] width 89 height 19
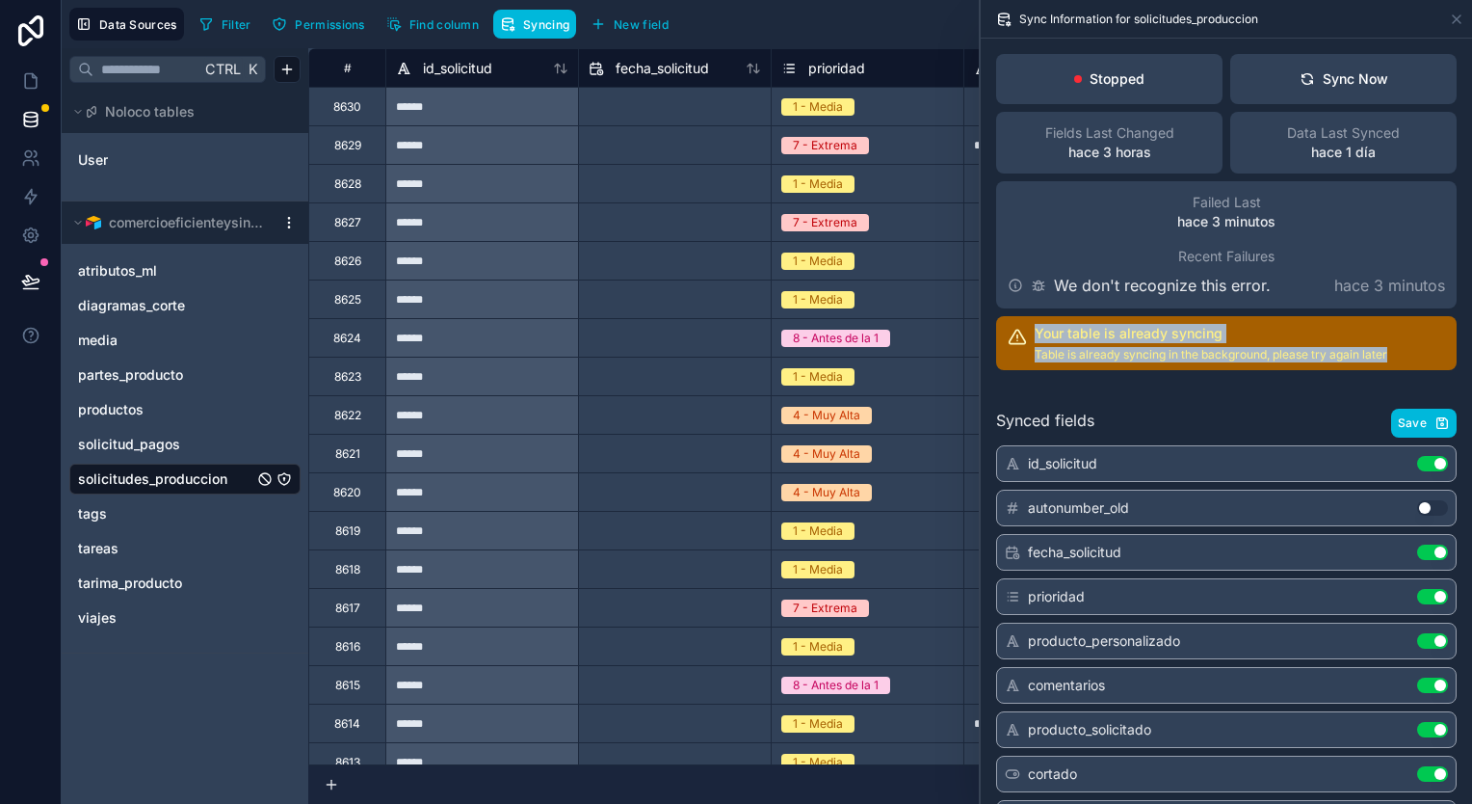
drag, startPoint x: 1394, startPoint y: 348, endPoint x: 1026, endPoint y: 340, distance: 368.2
click at [1026, 340] on div "Your table is already syncing Table is already syncing in the background, pleas…" at bounding box center [1226, 343] width 461 height 54
copy div "Your table is already syncing Table is already syncing in the background, pleas…"
click at [1253, 72] on button "Sync Now" at bounding box center [1344, 79] width 226 height 50
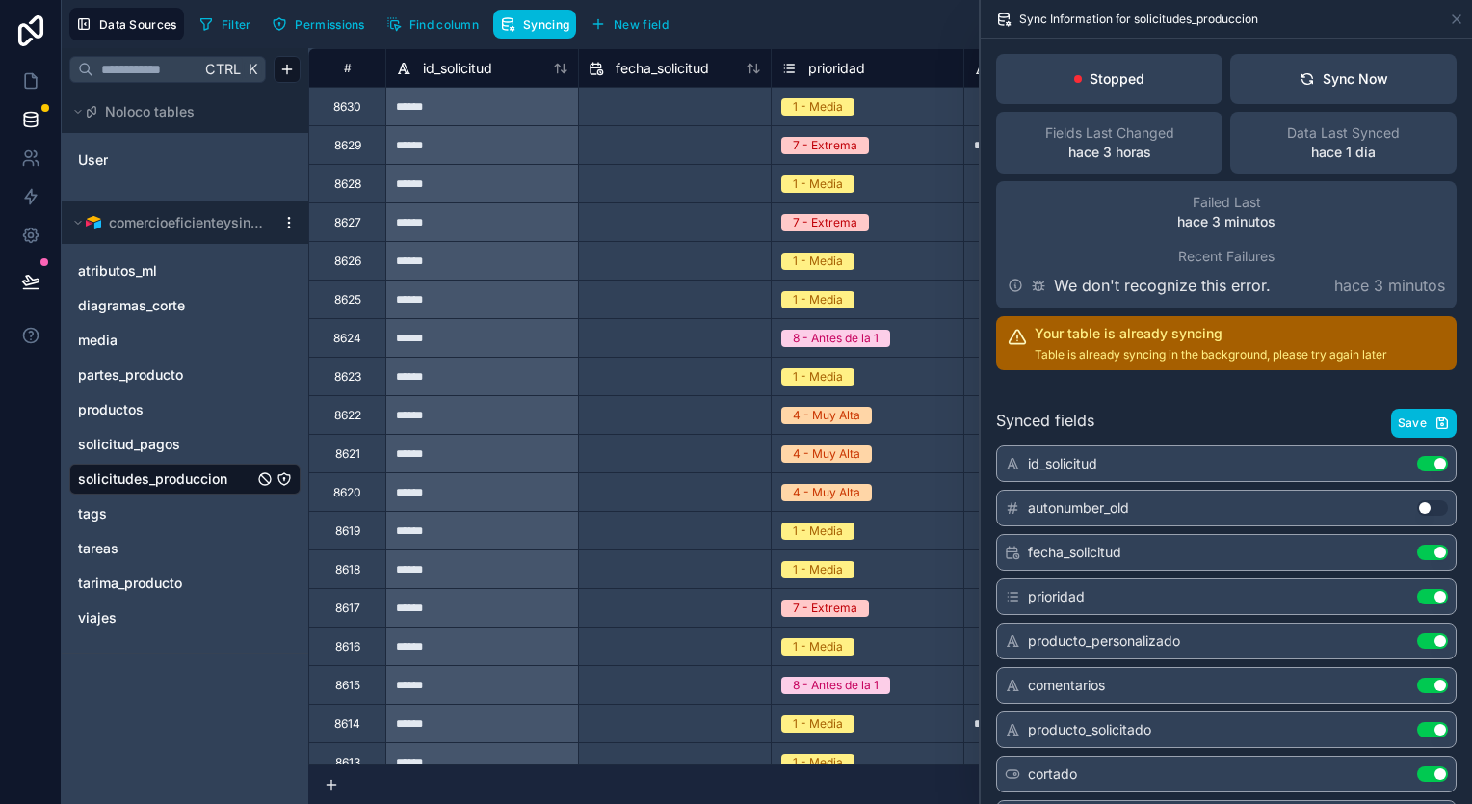
click at [648, 146] on input "text" at bounding box center [675, 145] width 192 height 31
select select "****"
select select "*"
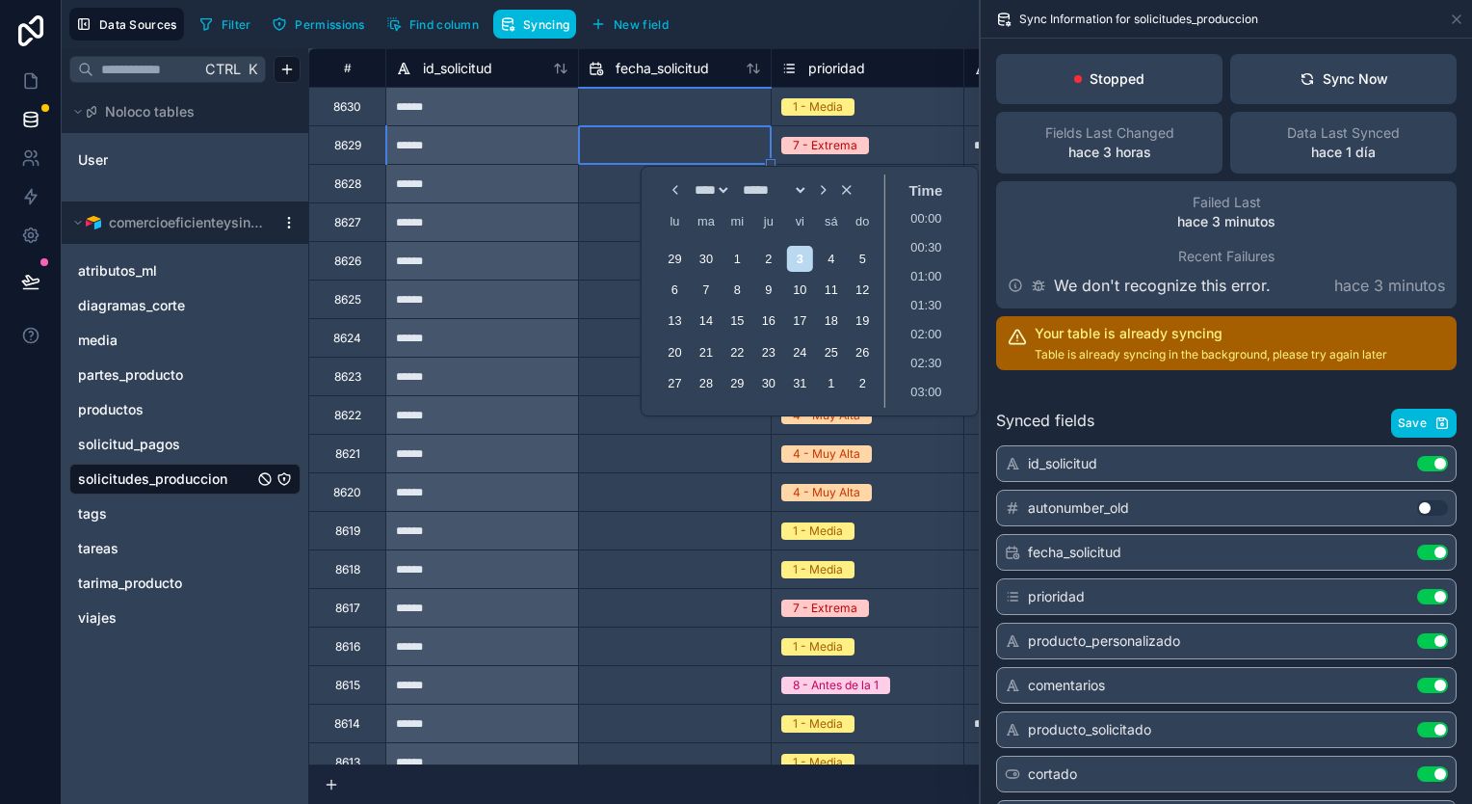
click at [503, 121] on div "******" at bounding box center [481, 106] width 193 height 39
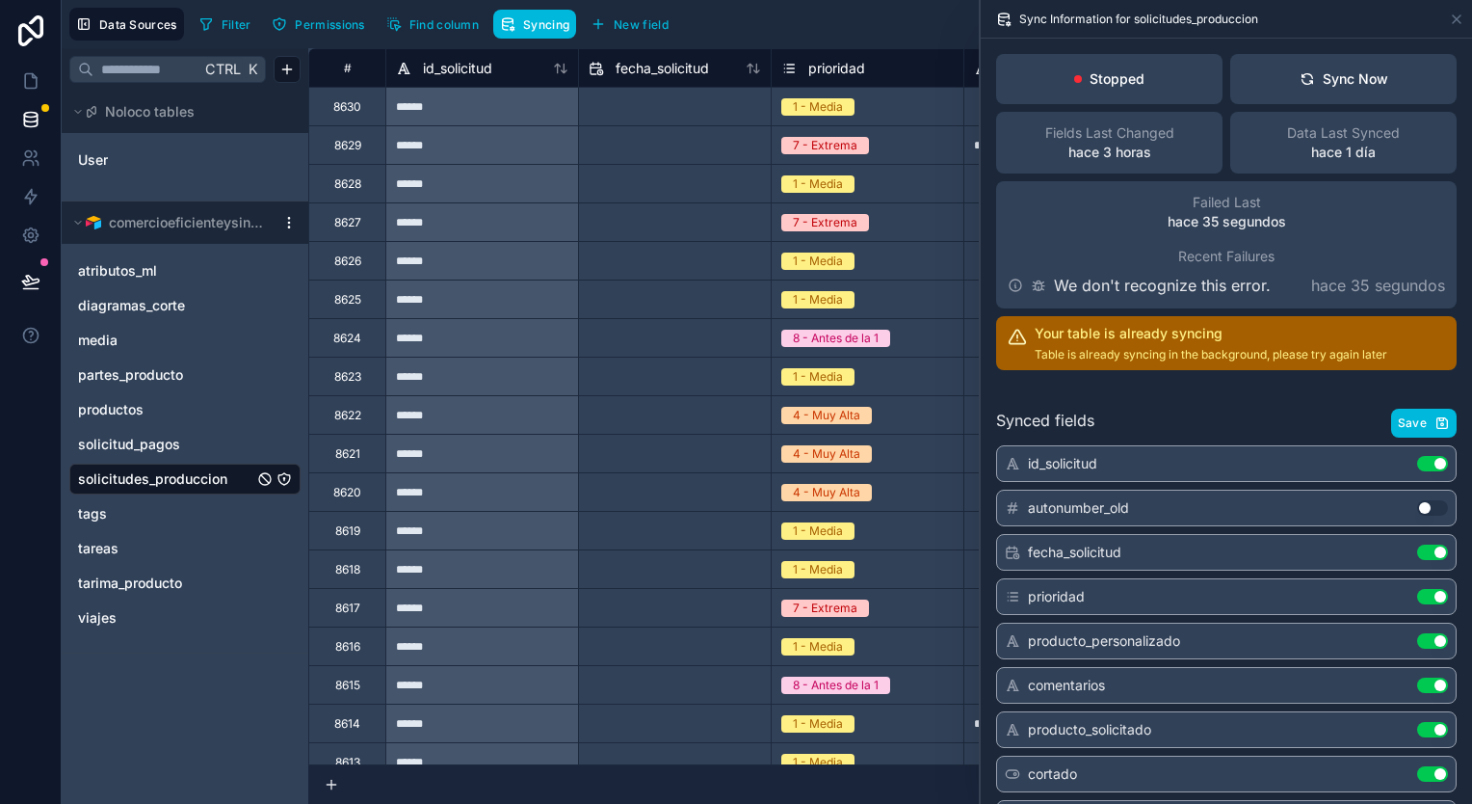
click at [1332, 65] on button "Sync Now" at bounding box center [1344, 79] width 226 height 50
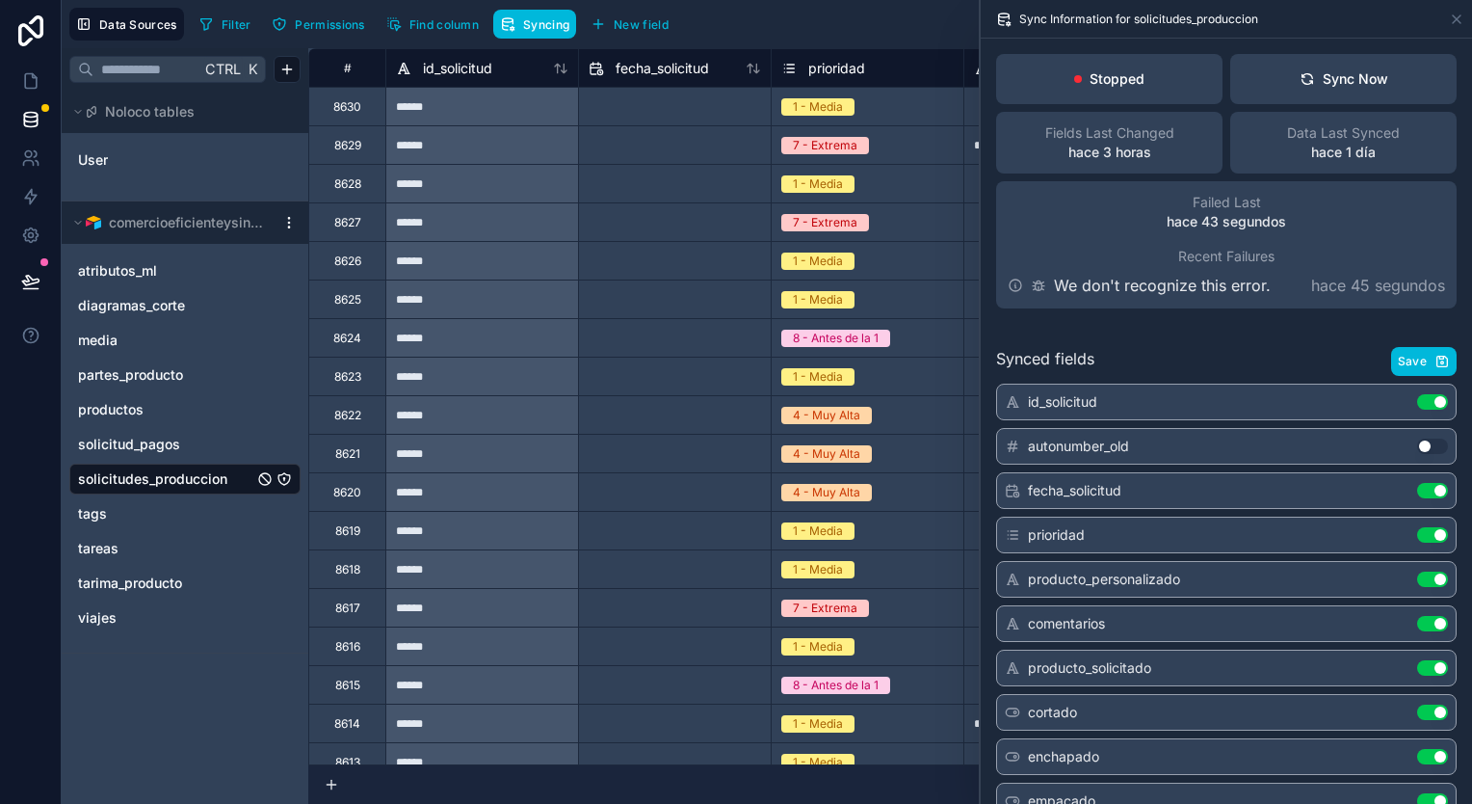
click at [744, 272] on input "text" at bounding box center [675, 261] width 192 height 31
select select "****"
select select "*"
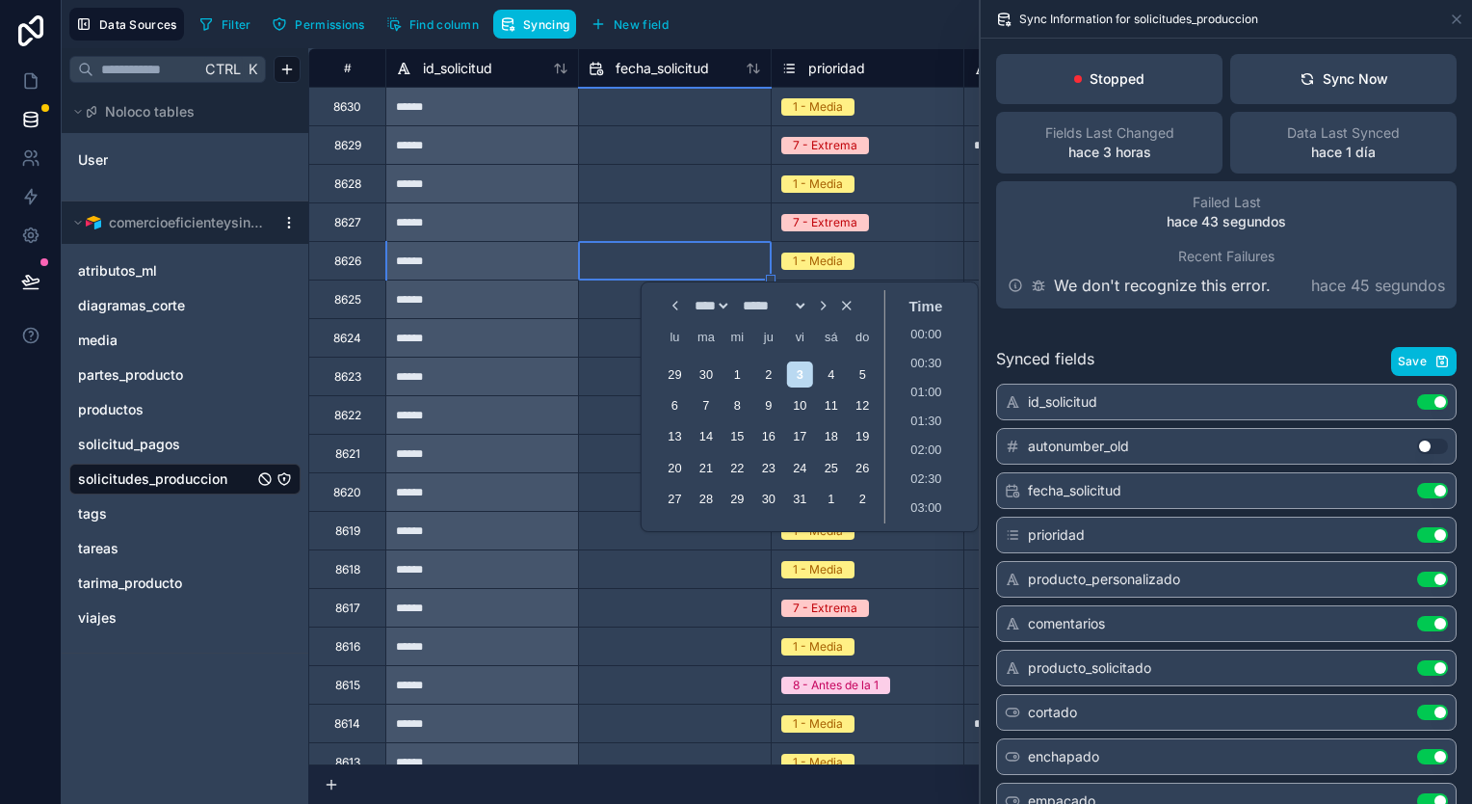
click at [705, 199] on div at bounding box center [674, 183] width 193 height 39
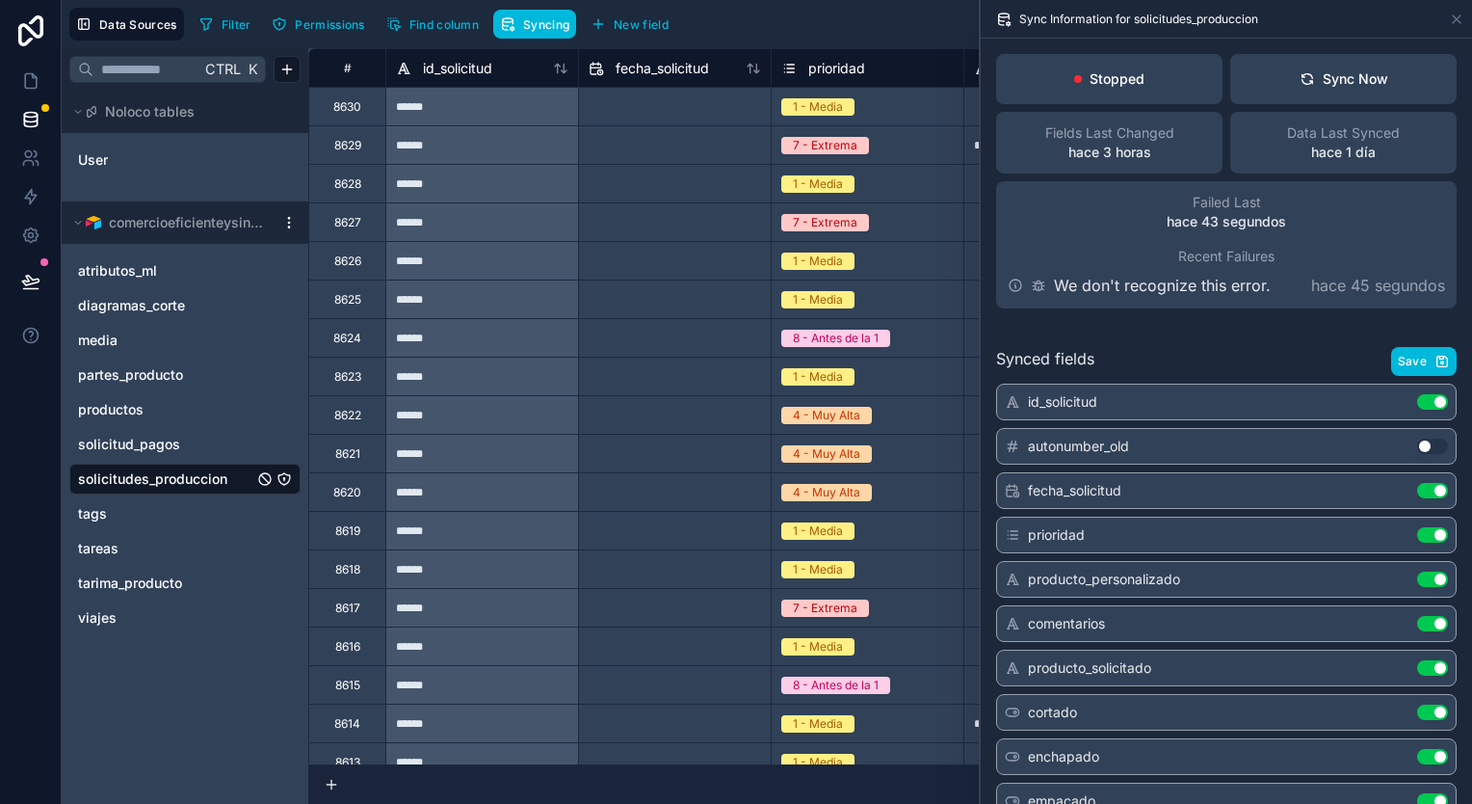
click at [174, 457] on div "solicitud_pagos" at bounding box center [184, 444] width 231 height 31
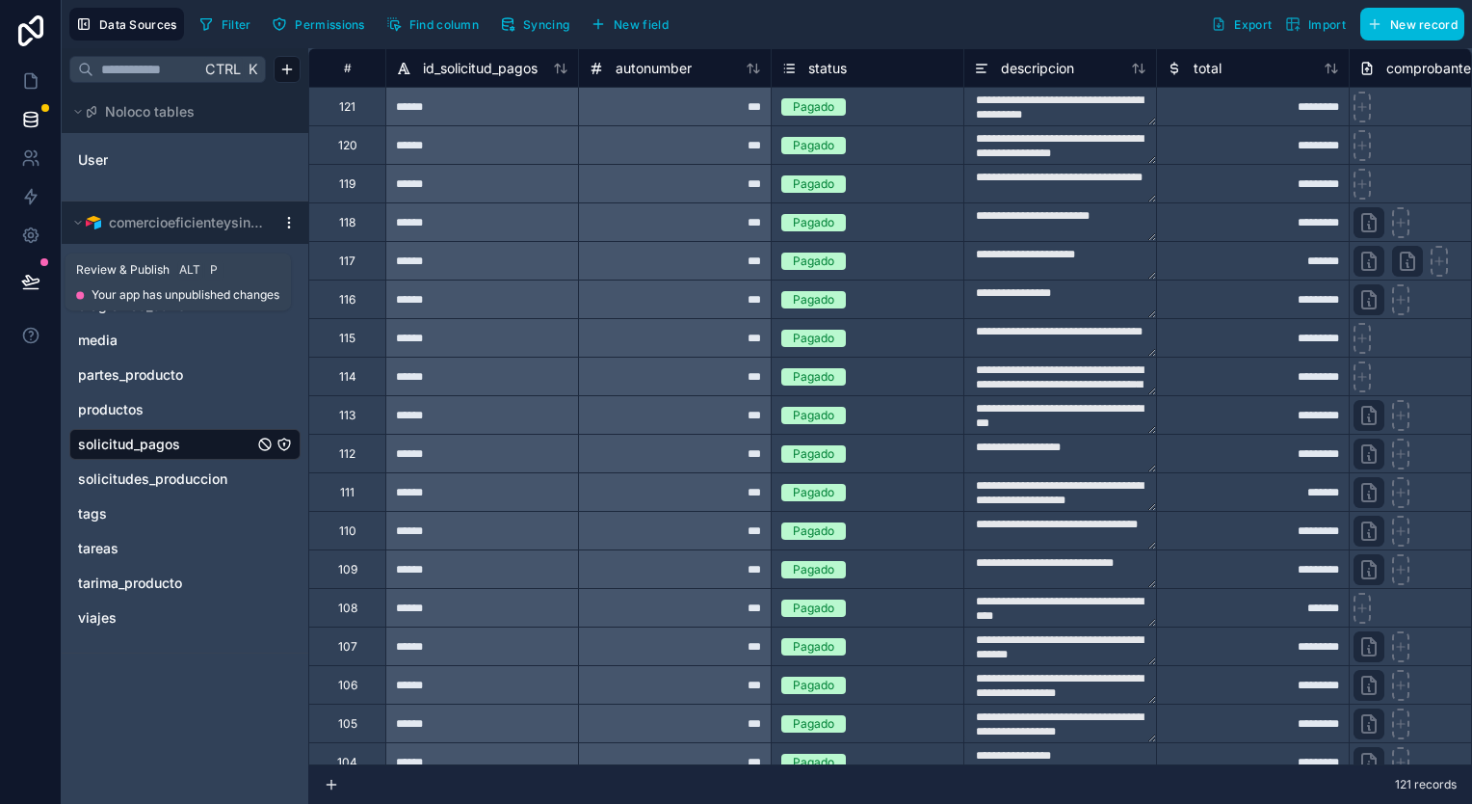
click at [39, 274] on icon at bounding box center [30, 281] width 19 height 19
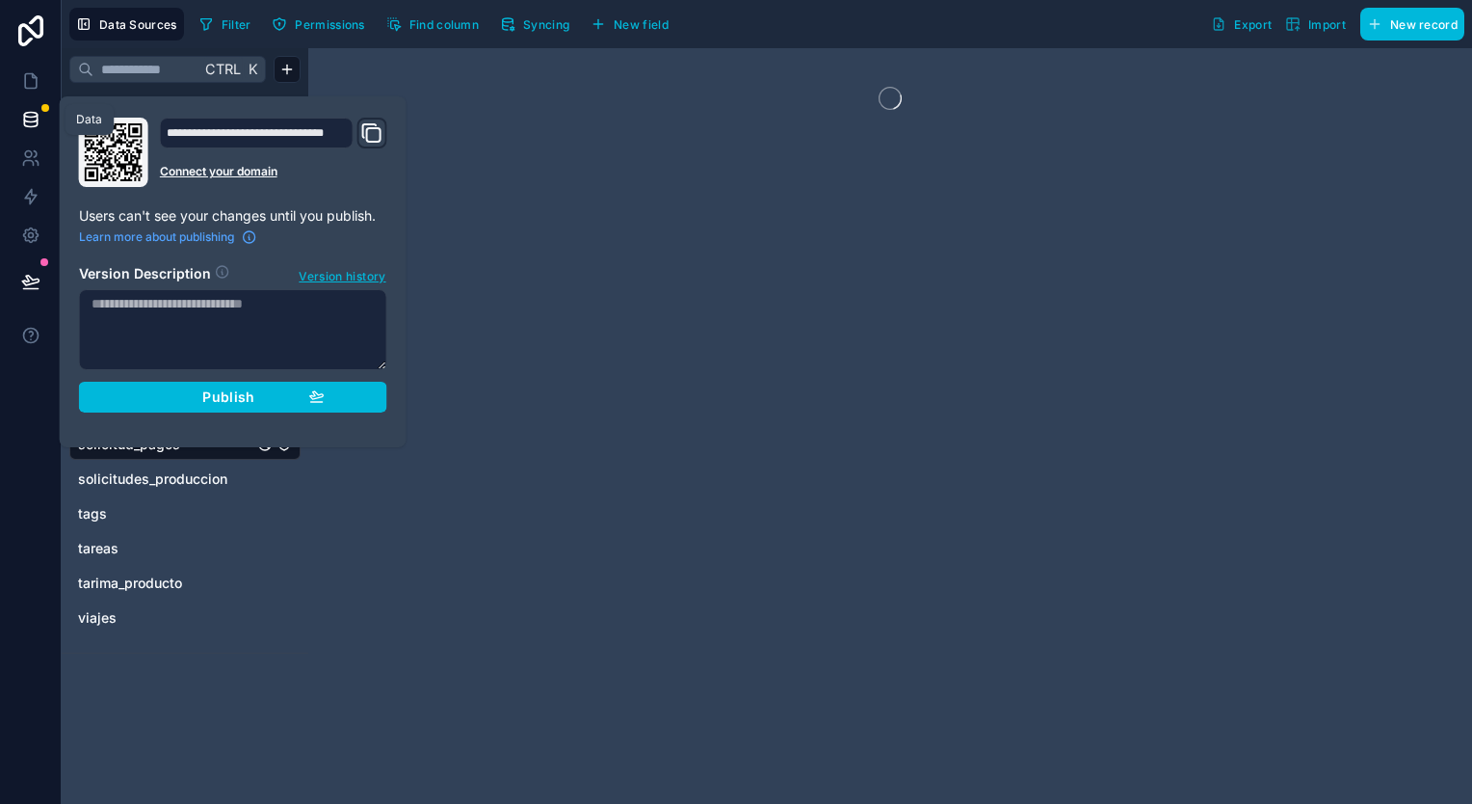
click at [22, 121] on icon at bounding box center [30, 119] width 19 height 19
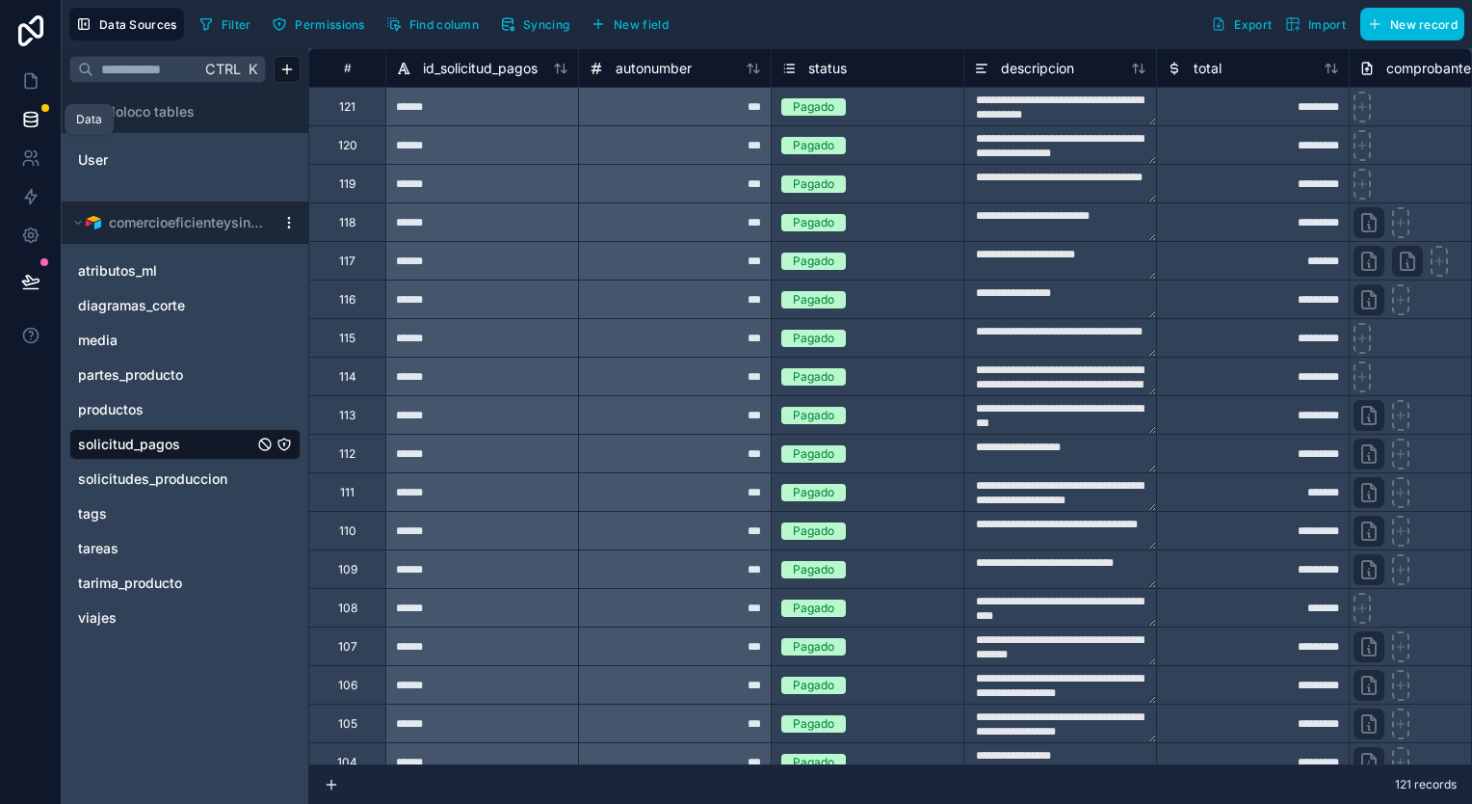
click at [37, 106] on link at bounding box center [30, 119] width 61 height 39
click at [162, 483] on span "solicitudes_produccion" at bounding box center [152, 478] width 149 height 19
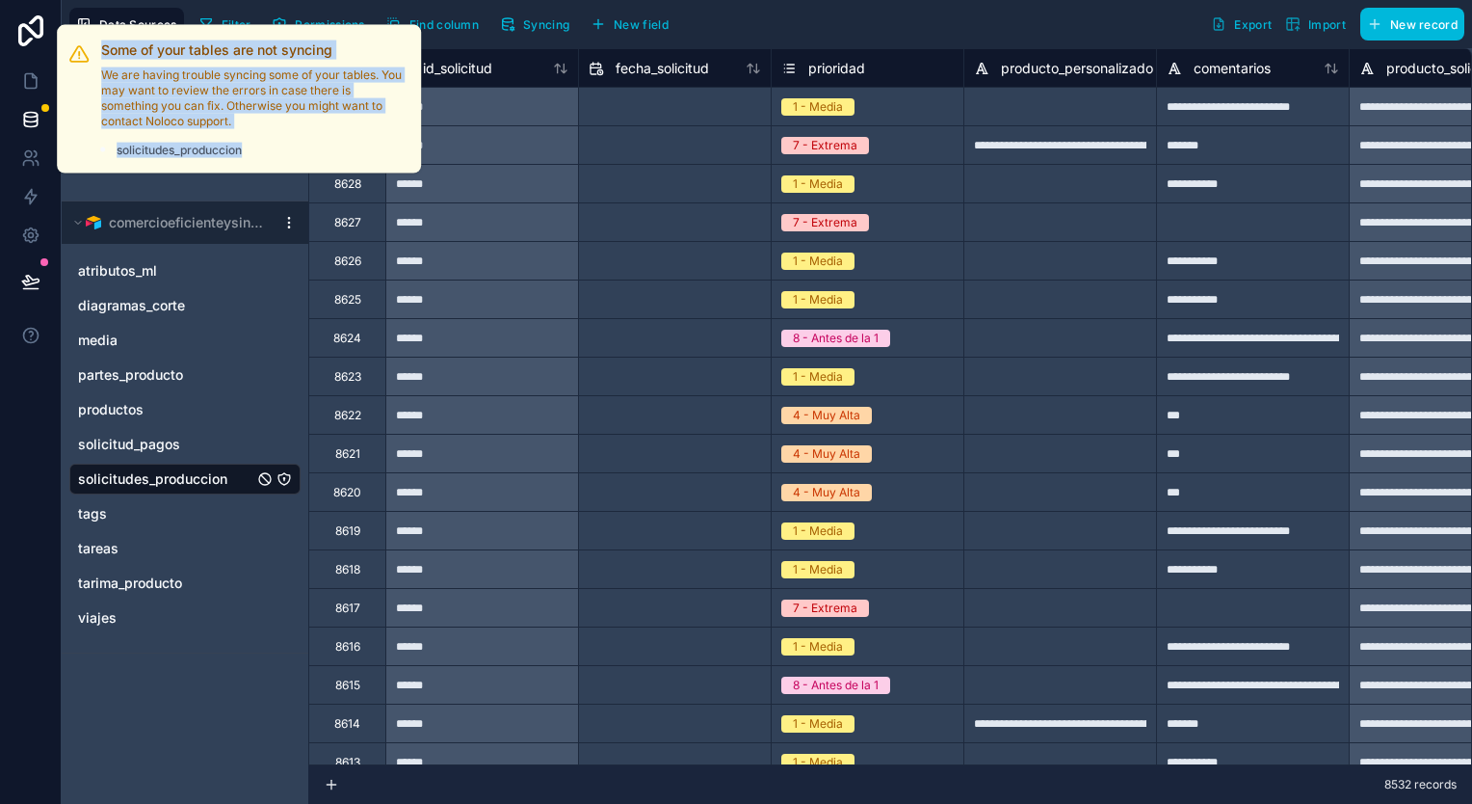
drag, startPoint x: 47, startPoint y: 108, endPoint x: 271, endPoint y: 146, distance: 226.7
click at [271, 146] on div "Some of your tables are not syncing We are having trouble syncing some of your …" at bounding box center [238, 99] width 341 height 133
drag, startPoint x: 44, startPoint y: 104, endPoint x: 256, endPoint y: 119, distance: 212.5
click at [256, 119] on div "Some of your tables are not syncing We are having trouble syncing some of your …" at bounding box center [238, 99] width 341 height 133
copy div "Some of your tables are not syncing We are having trouble syncing some of your …"
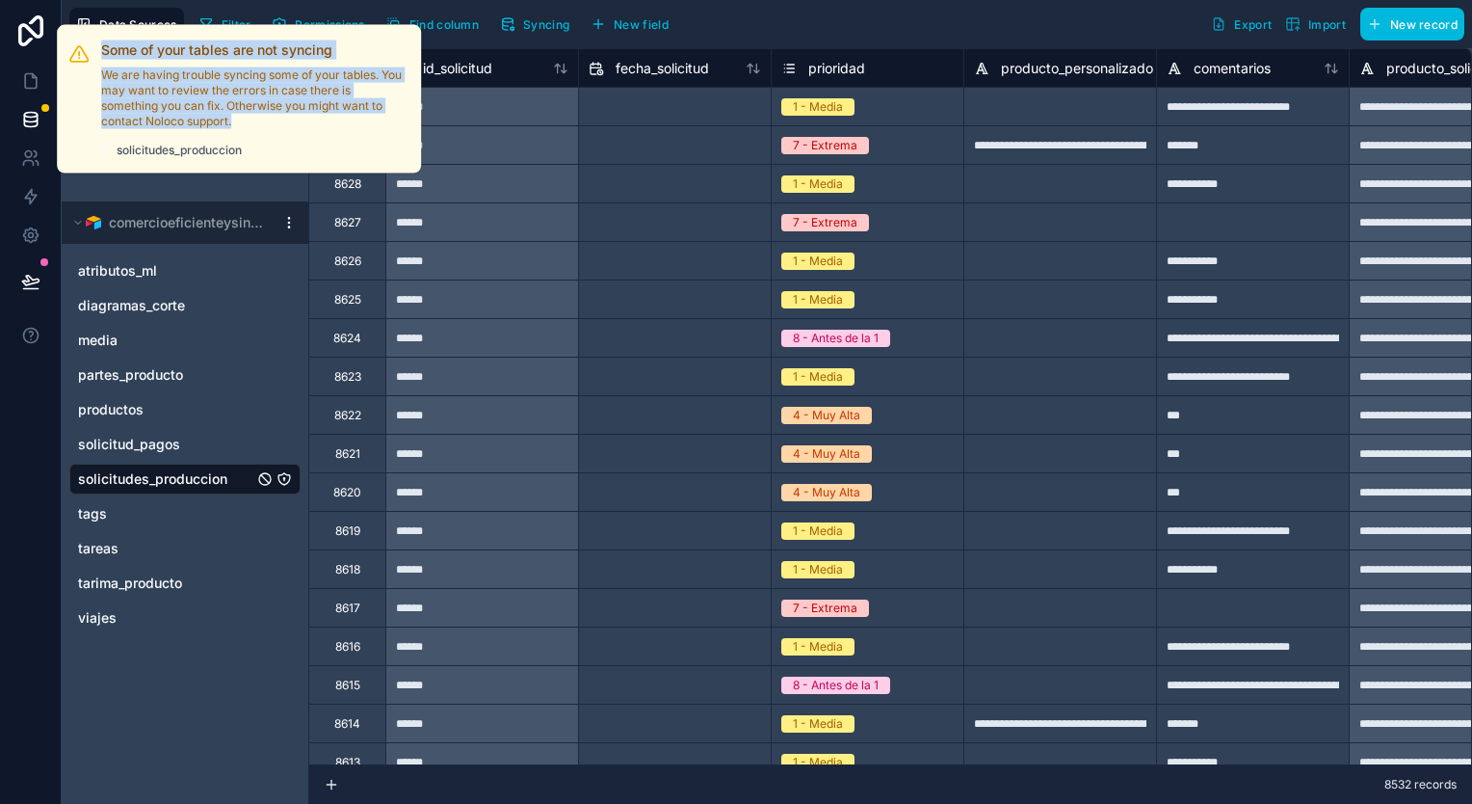
click at [0, 0] on div "Review" at bounding box center [0, 0] width 0 height 0
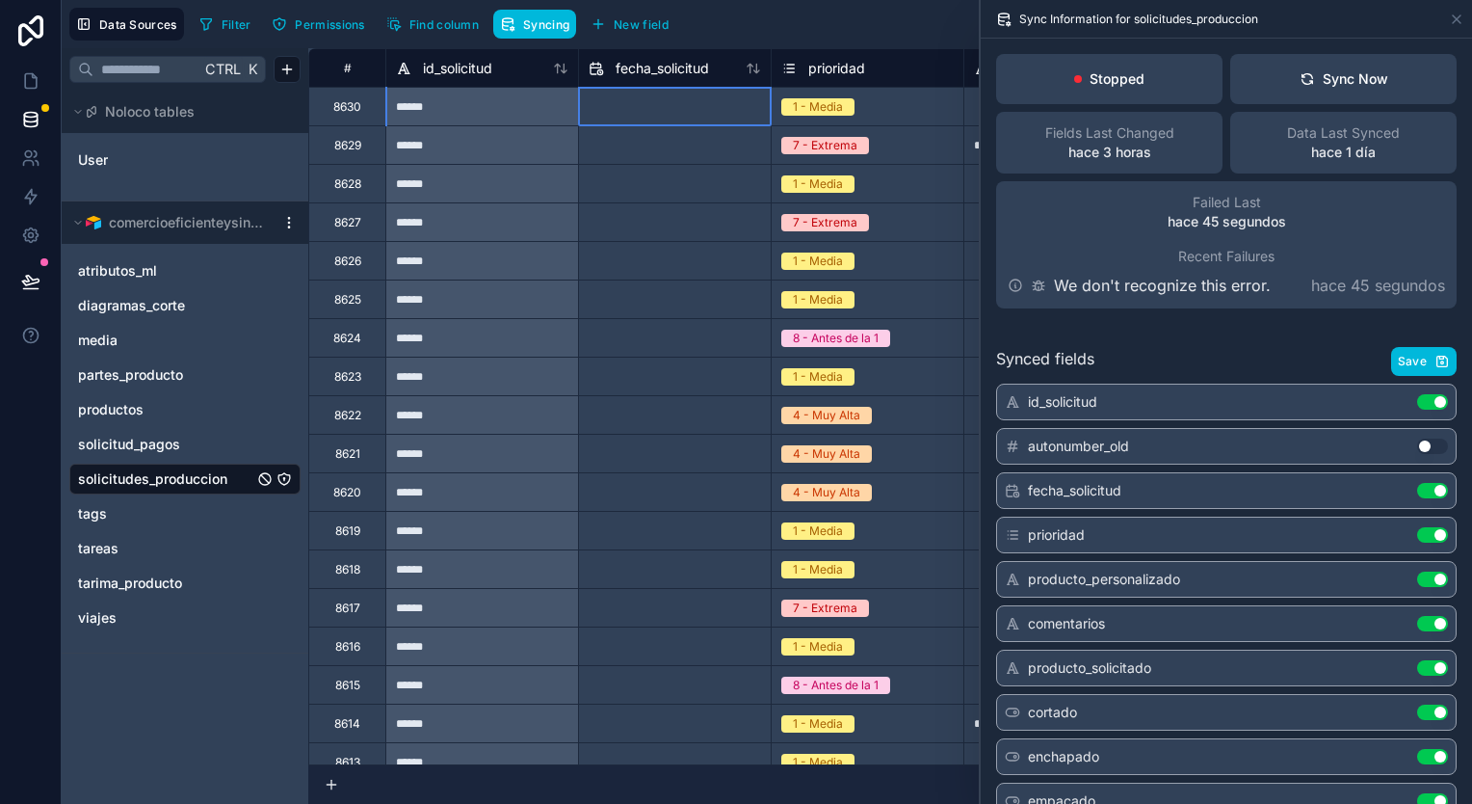
click at [684, 112] on input "text" at bounding box center [675, 107] width 192 height 31
select select "****"
select select "*"
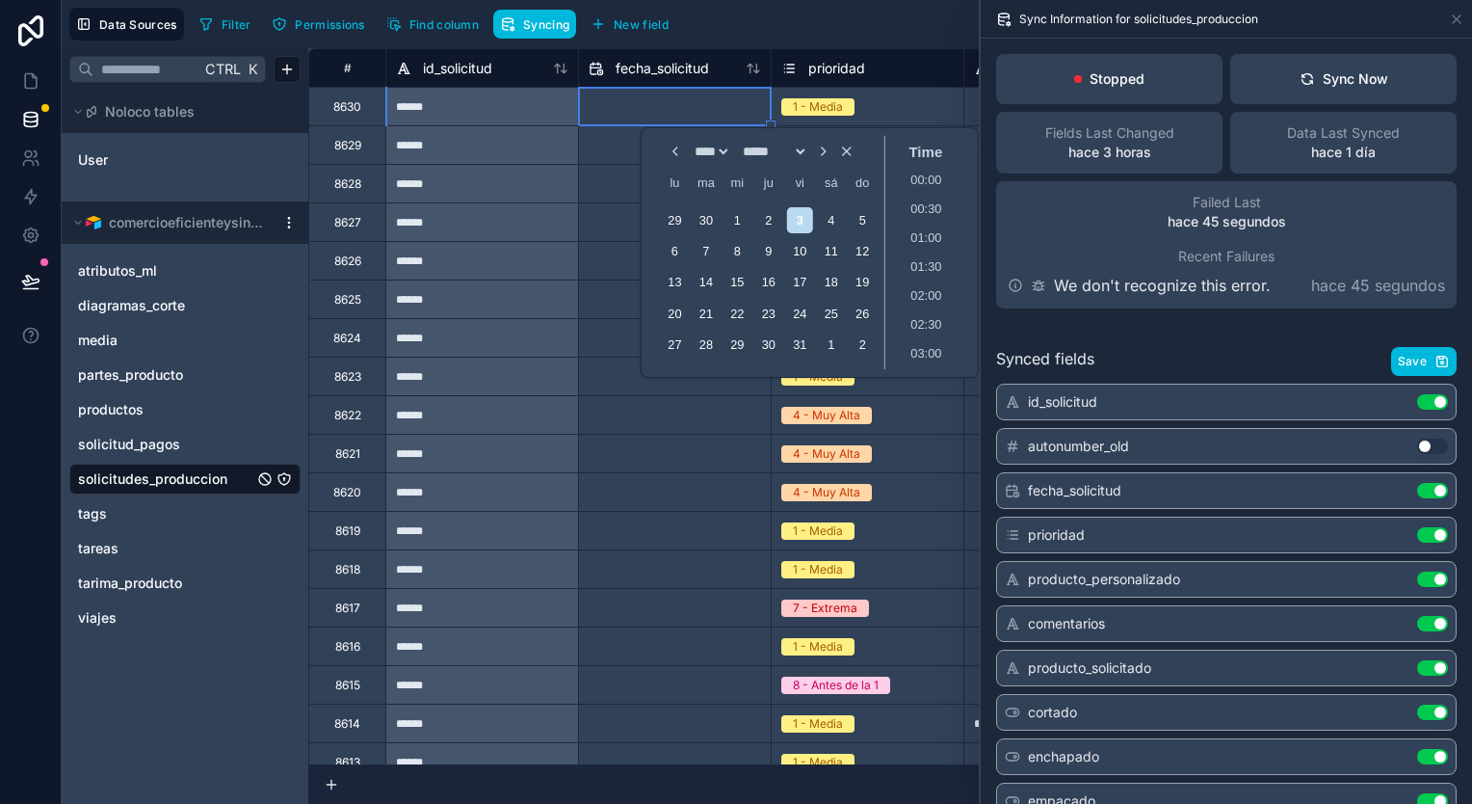
click at [910, 122] on div "1 - Media" at bounding box center [868, 107] width 192 height 38
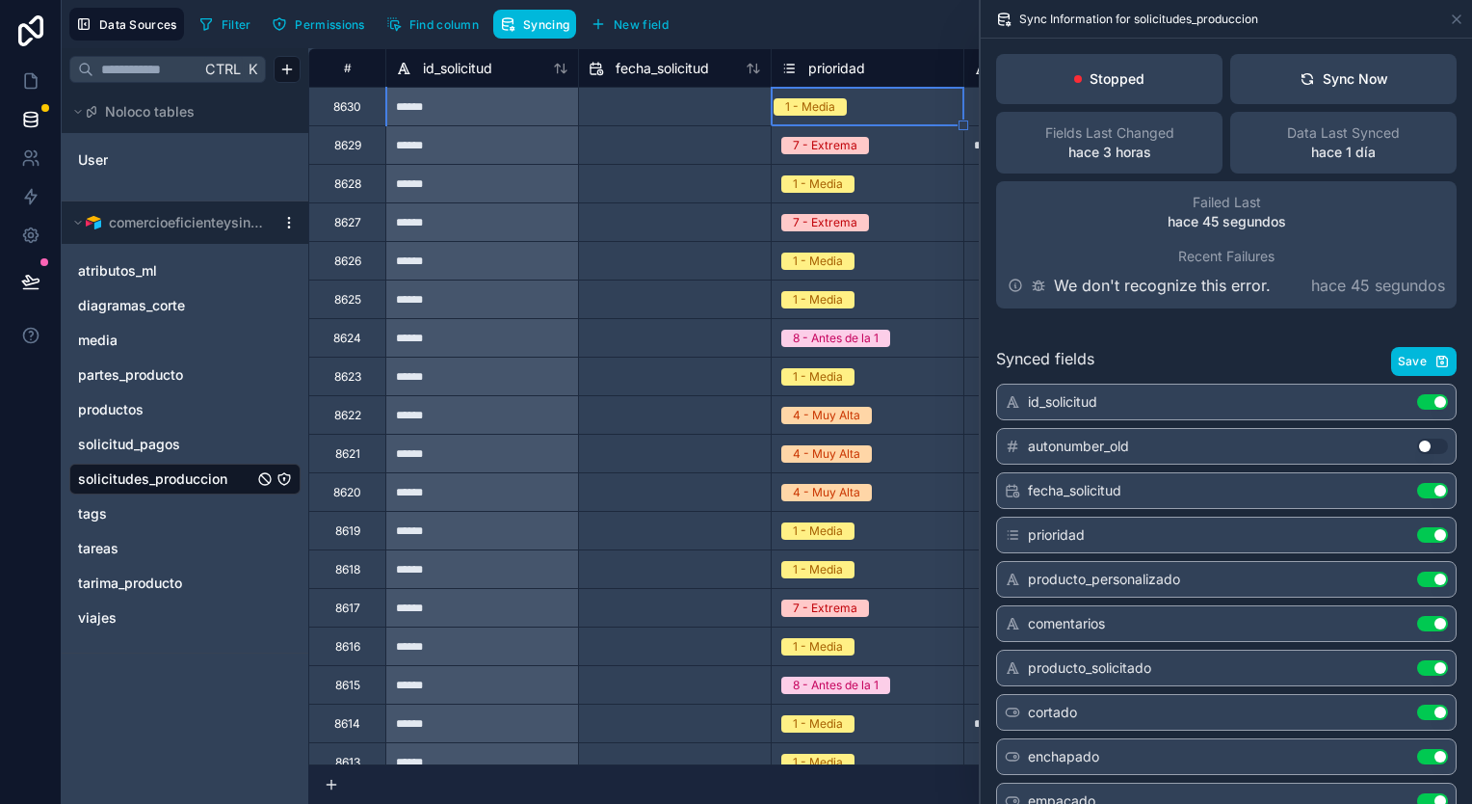
click at [1326, 83] on div "Sync Now" at bounding box center [1344, 78] width 89 height 19
click at [31, 107] on link at bounding box center [30, 119] width 61 height 39
click at [34, 79] on icon at bounding box center [30, 80] width 19 height 19
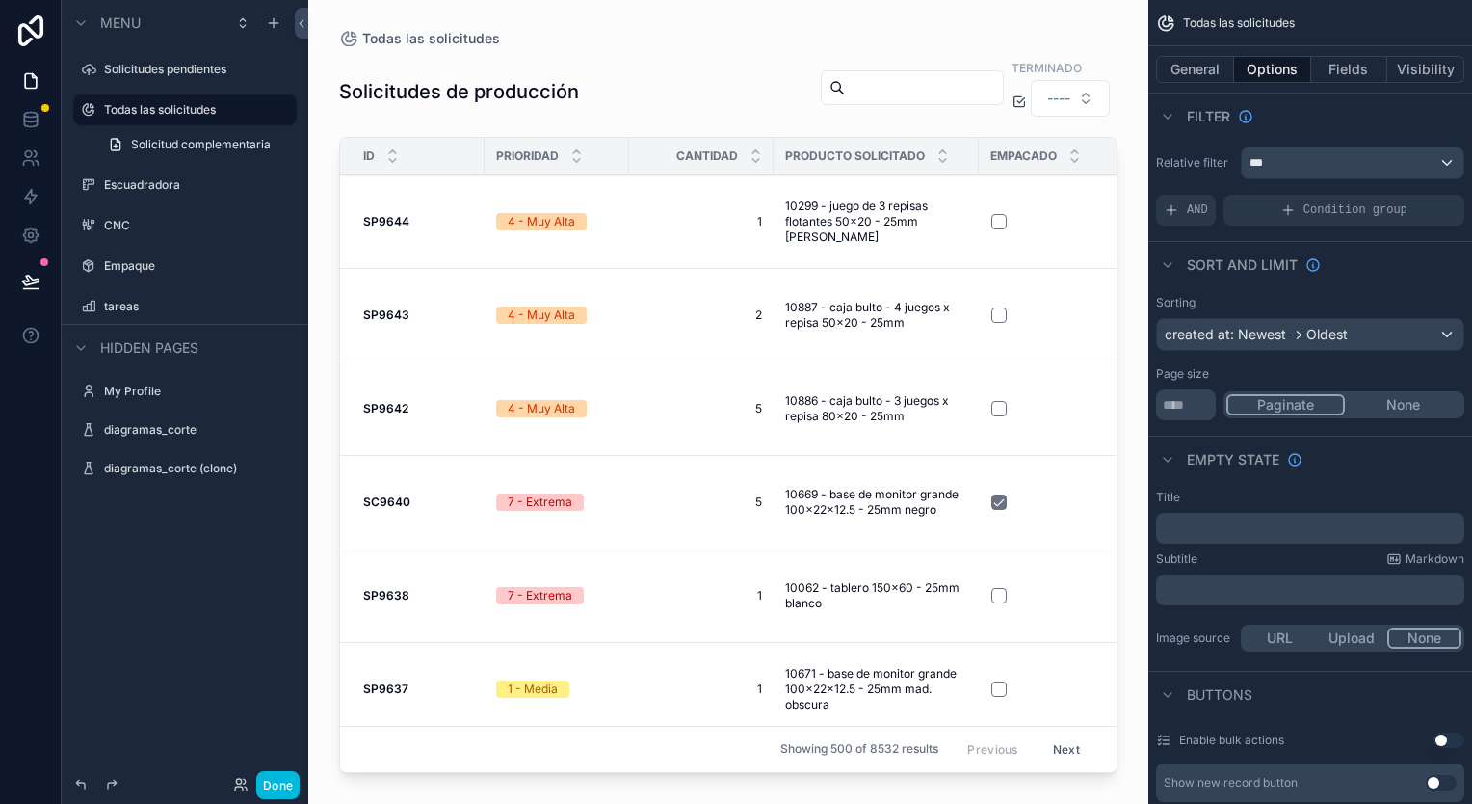
click at [165, 272] on label "Empaque" at bounding box center [194, 265] width 181 height 15
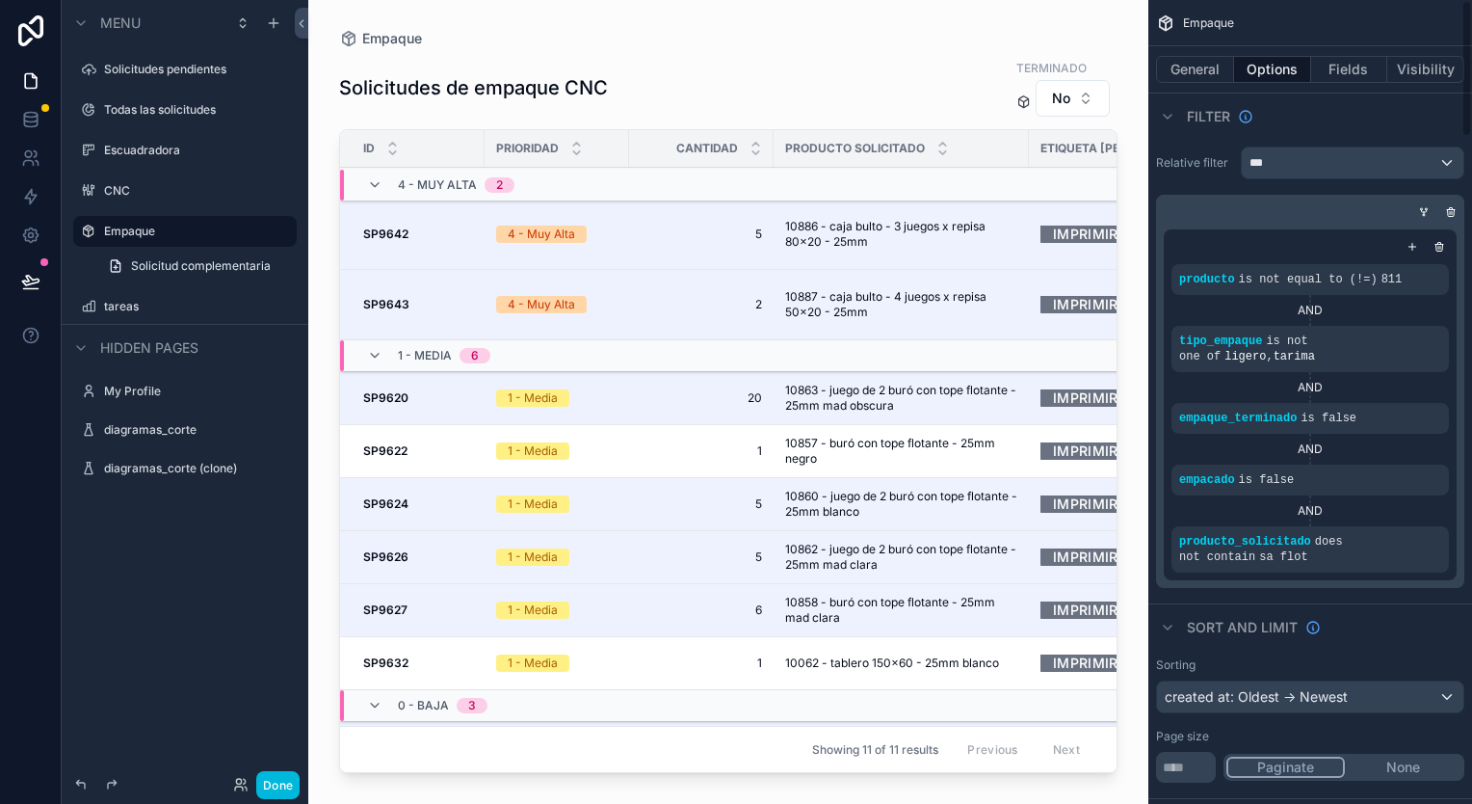
click at [1195, 72] on button "General" at bounding box center [1195, 69] width 78 height 27
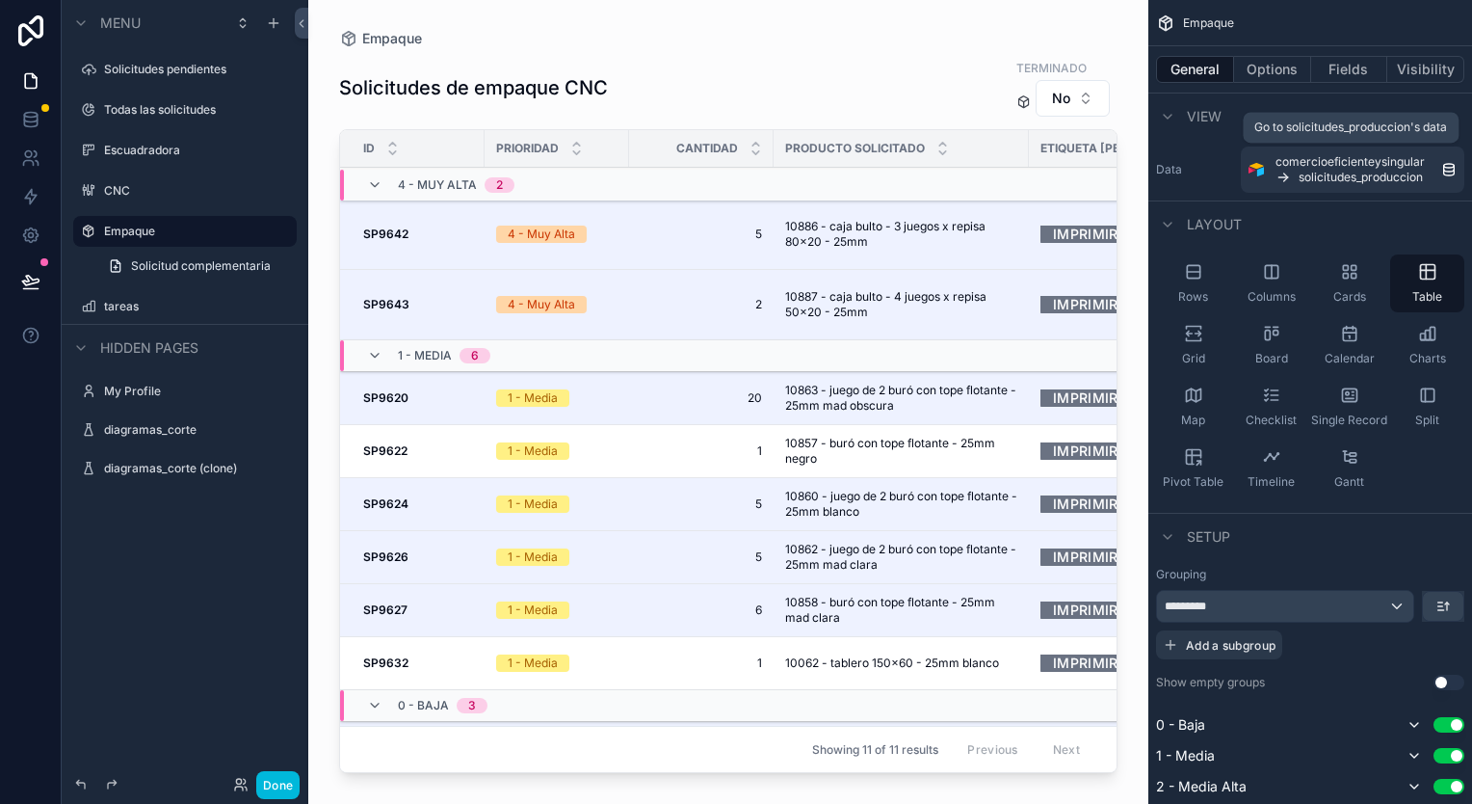
click at [1441, 170] on div "comercioeficienteysingular solicitudes_produccion" at bounding box center [1359, 169] width 166 height 31
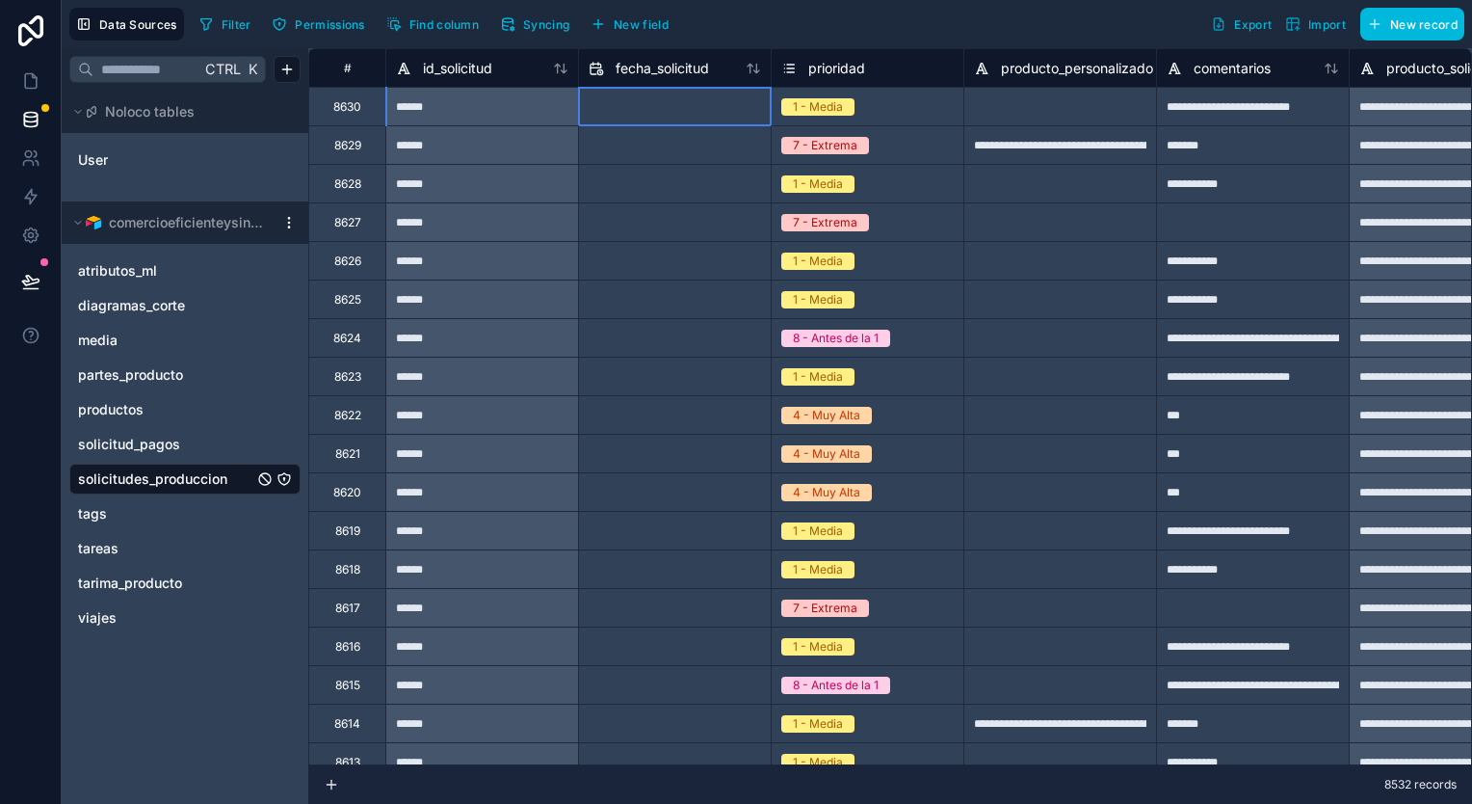
click at [708, 122] on div at bounding box center [674, 106] width 193 height 39
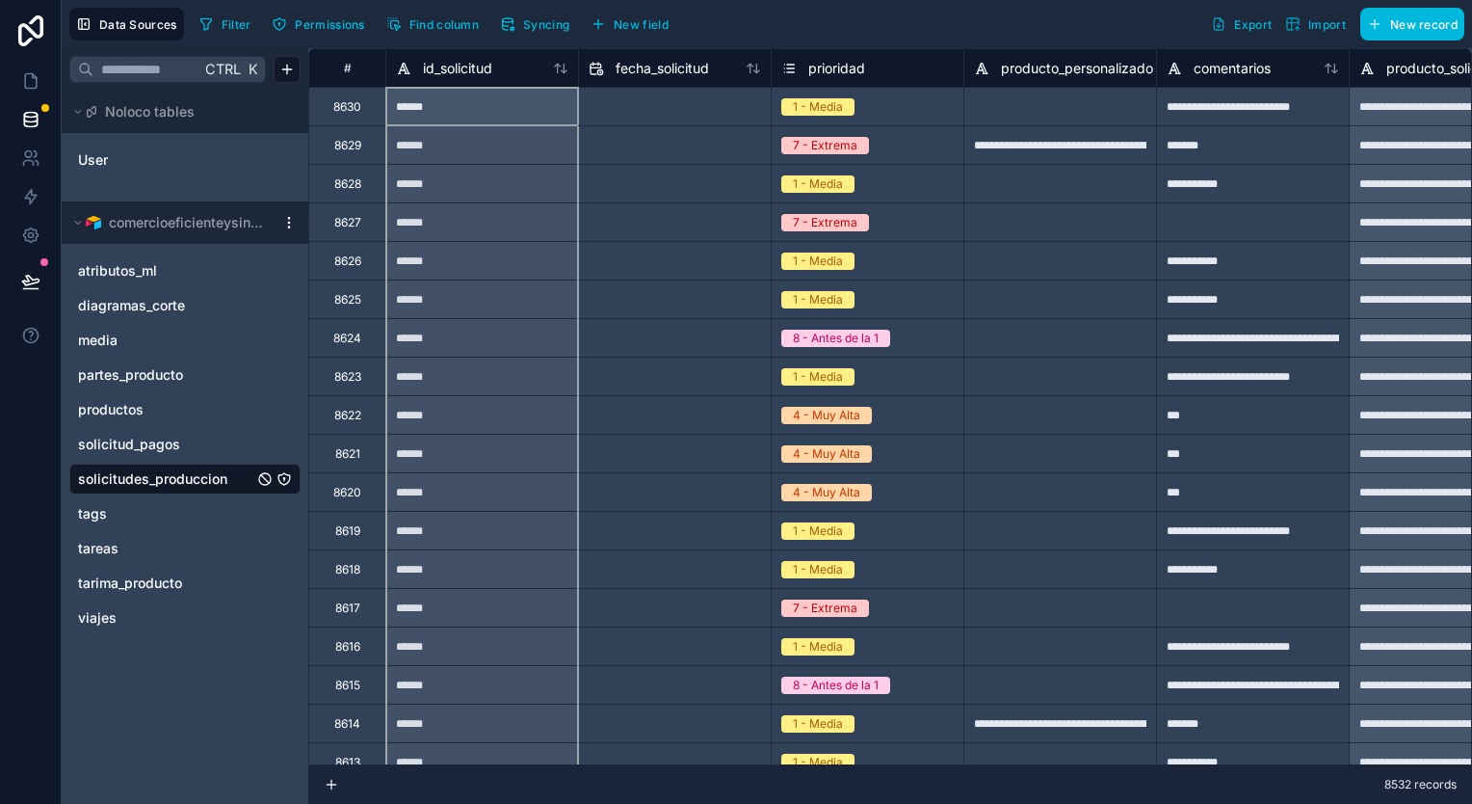
click at [563, 71] on icon at bounding box center [564, 68] width 5 height 9
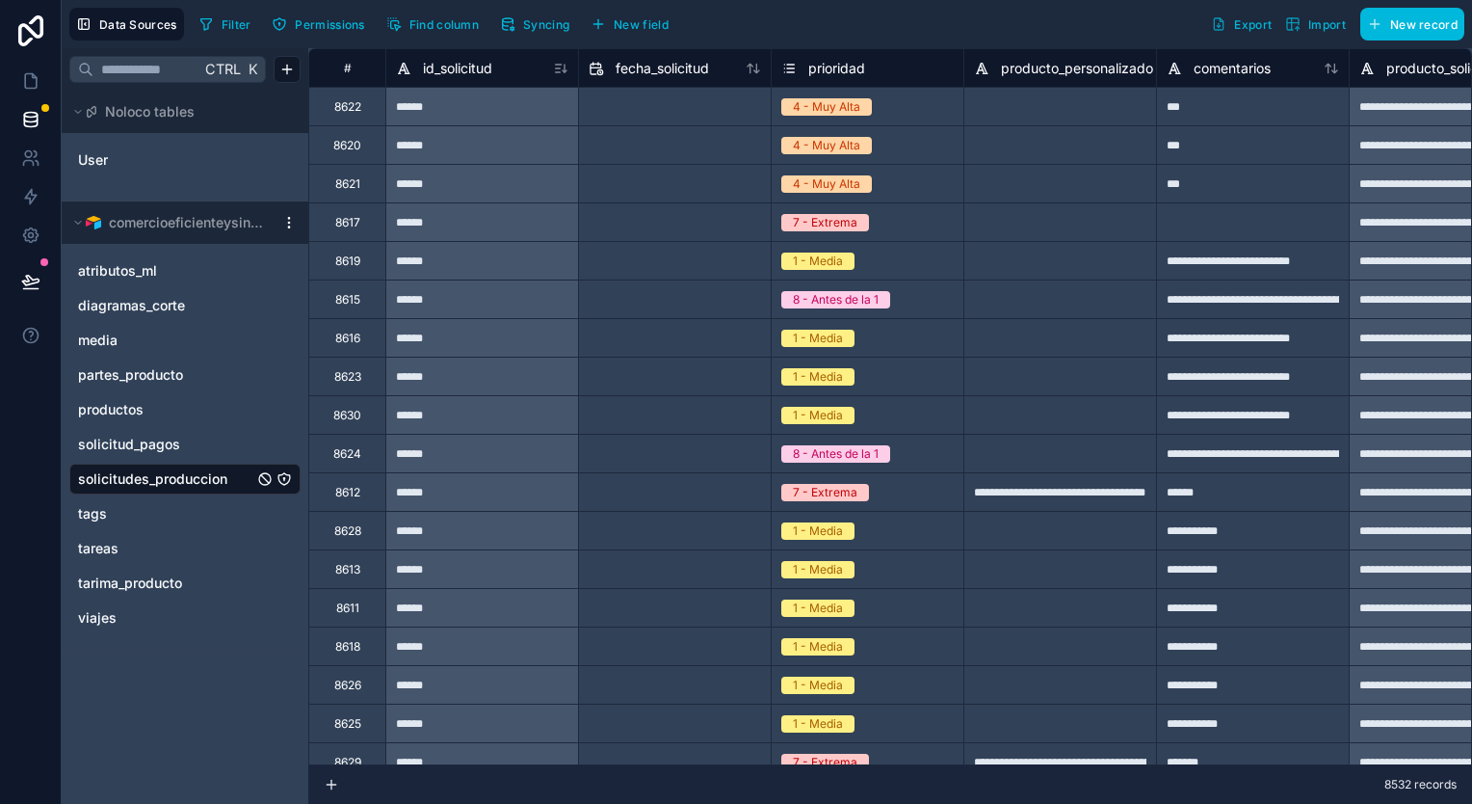
click at [563, 82] on div "id_solicitud" at bounding box center [481, 67] width 193 height 39
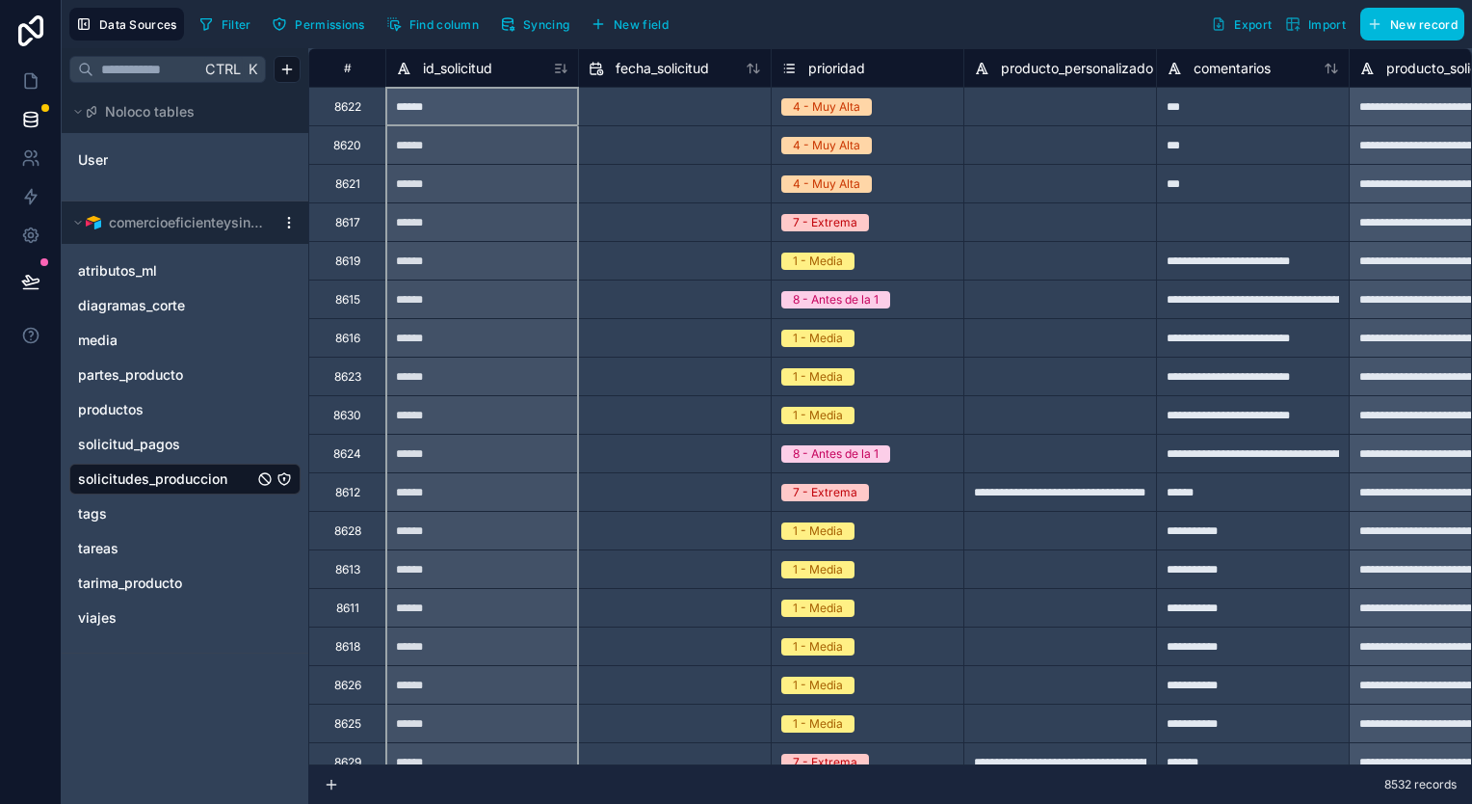
click at [563, 68] on icon at bounding box center [560, 68] width 15 height 15
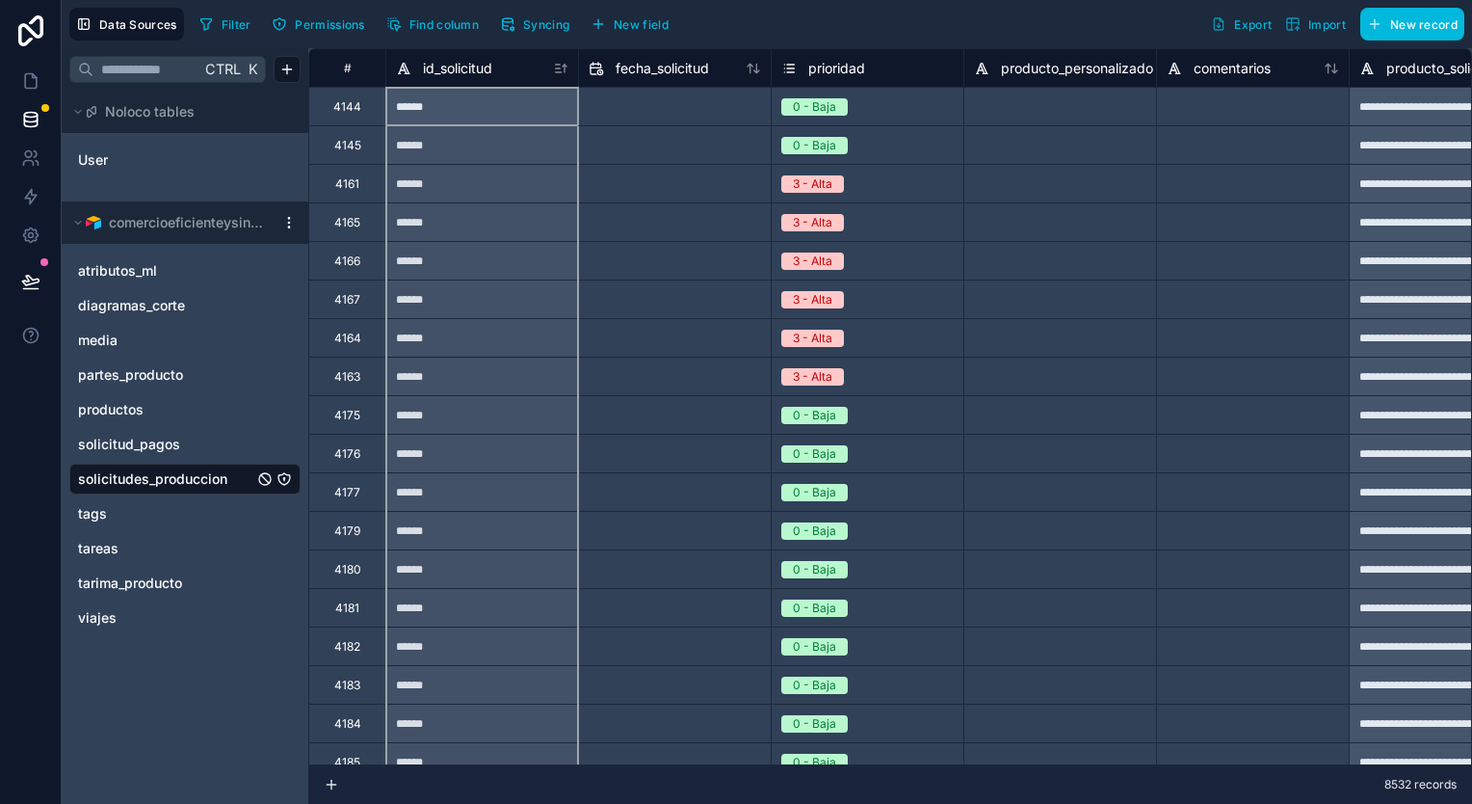
click at [565, 61] on icon at bounding box center [560, 68] width 15 height 15
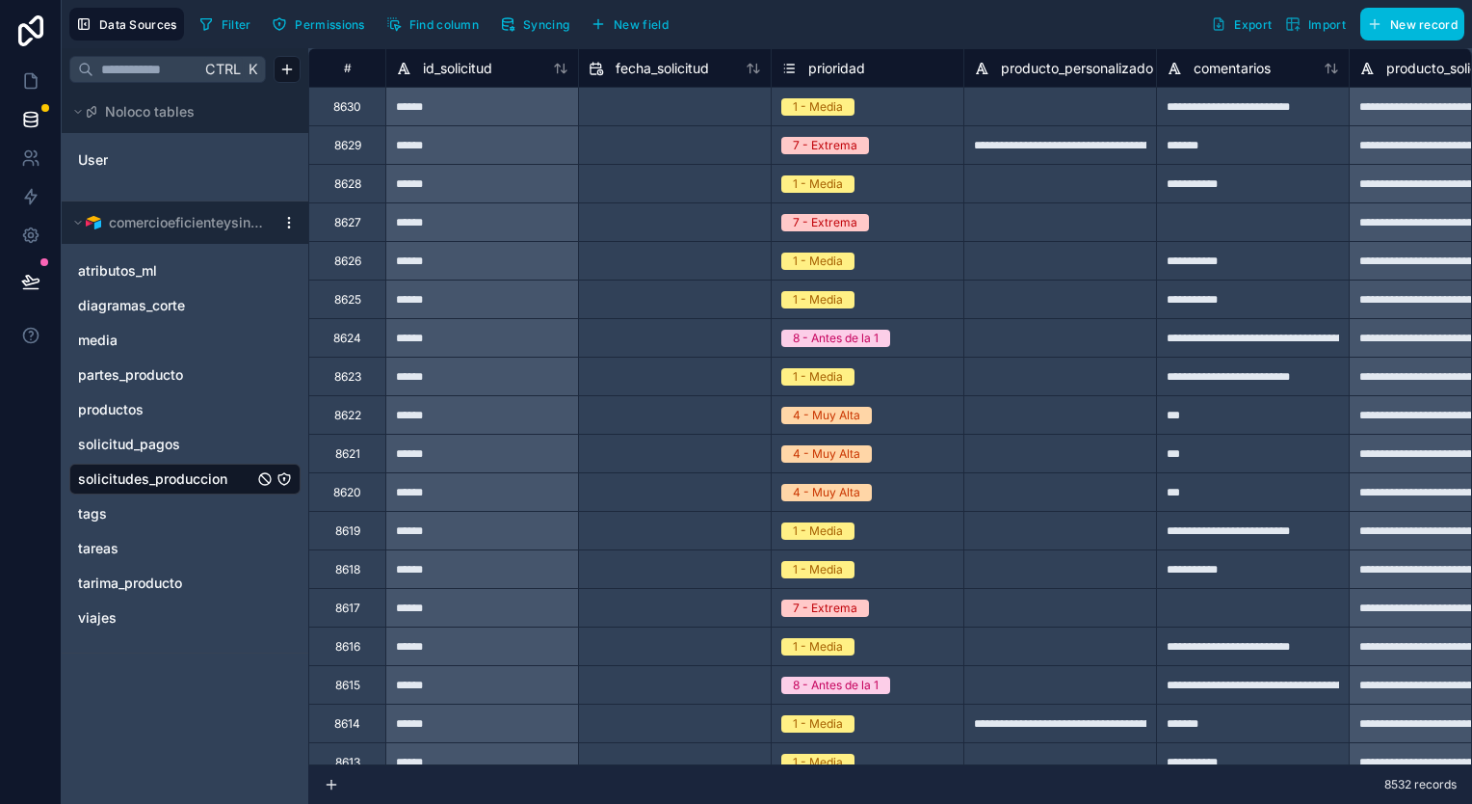
click at [1293, 243] on div "**********" at bounding box center [1252, 260] width 193 height 39
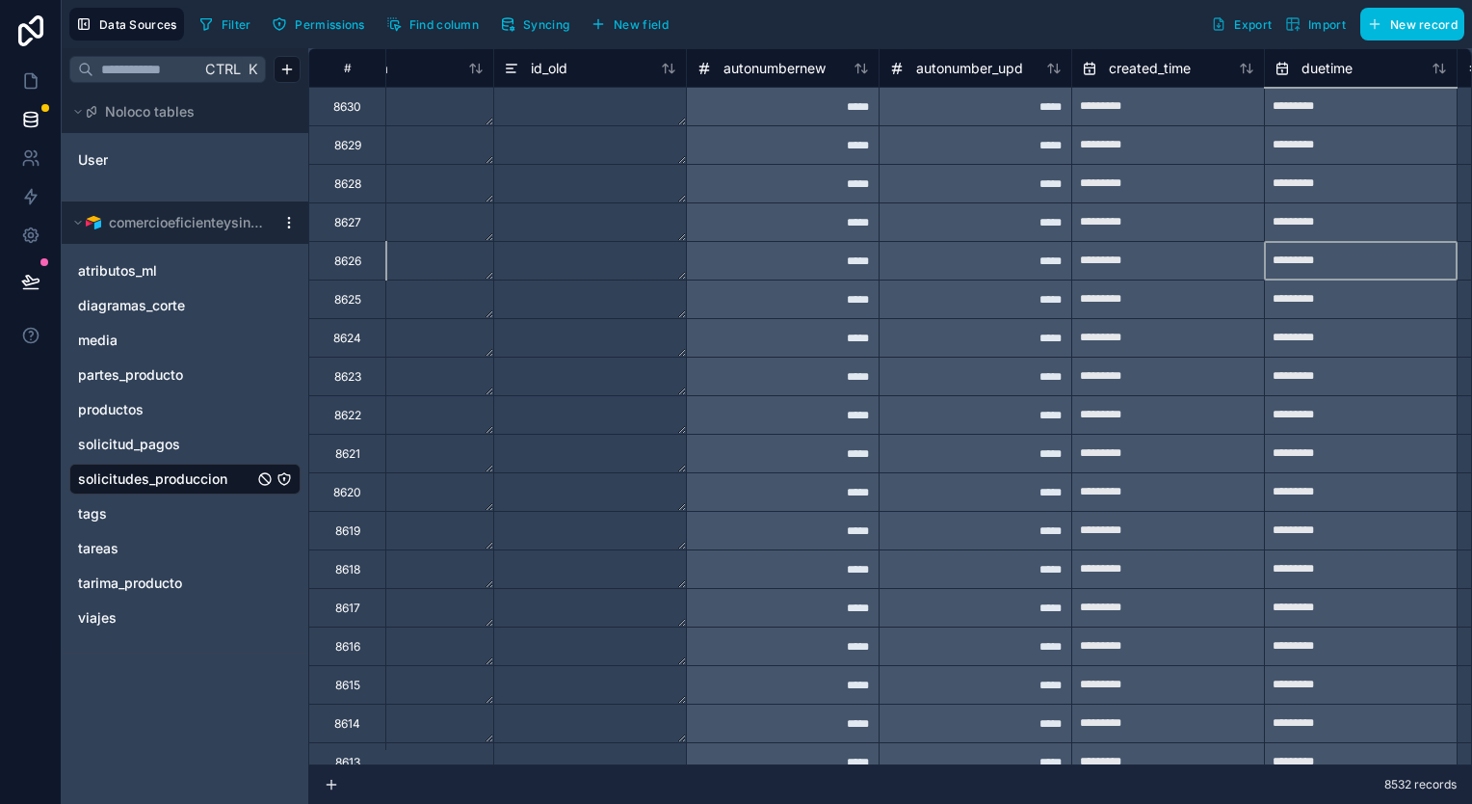
scroll to position [0, 2590]
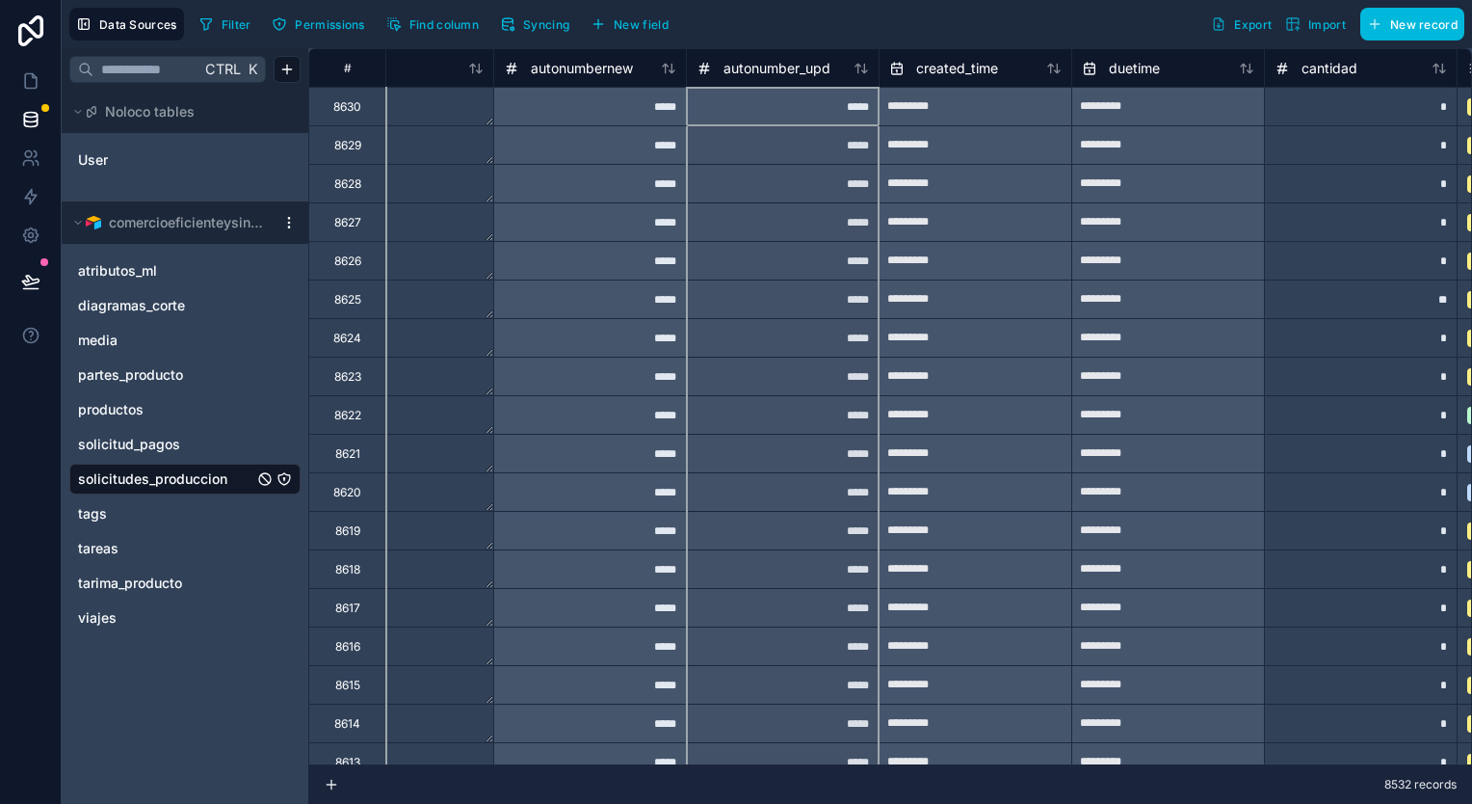
click at [860, 70] on icon at bounding box center [861, 68] width 15 height 15
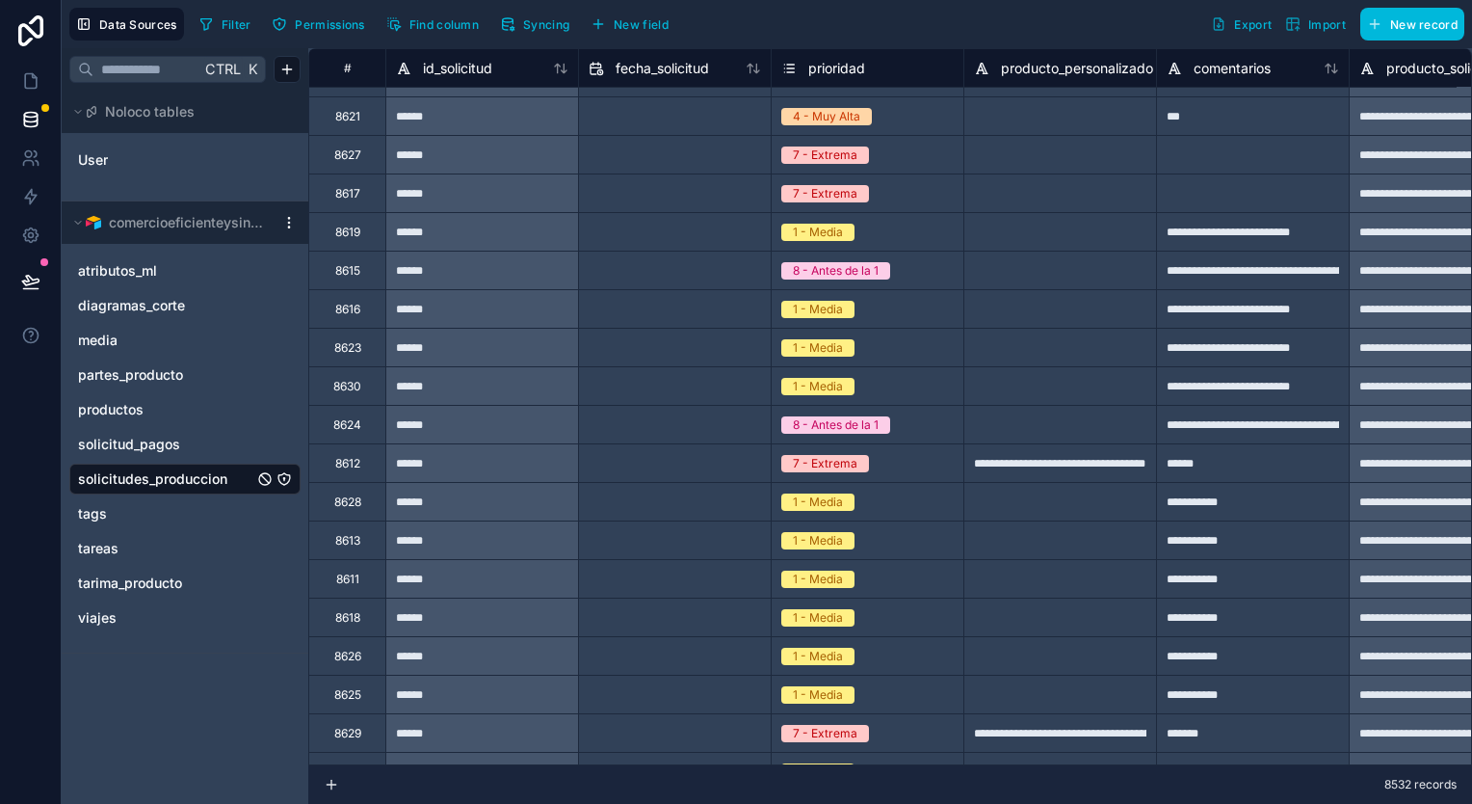
scroll to position [0, 0]
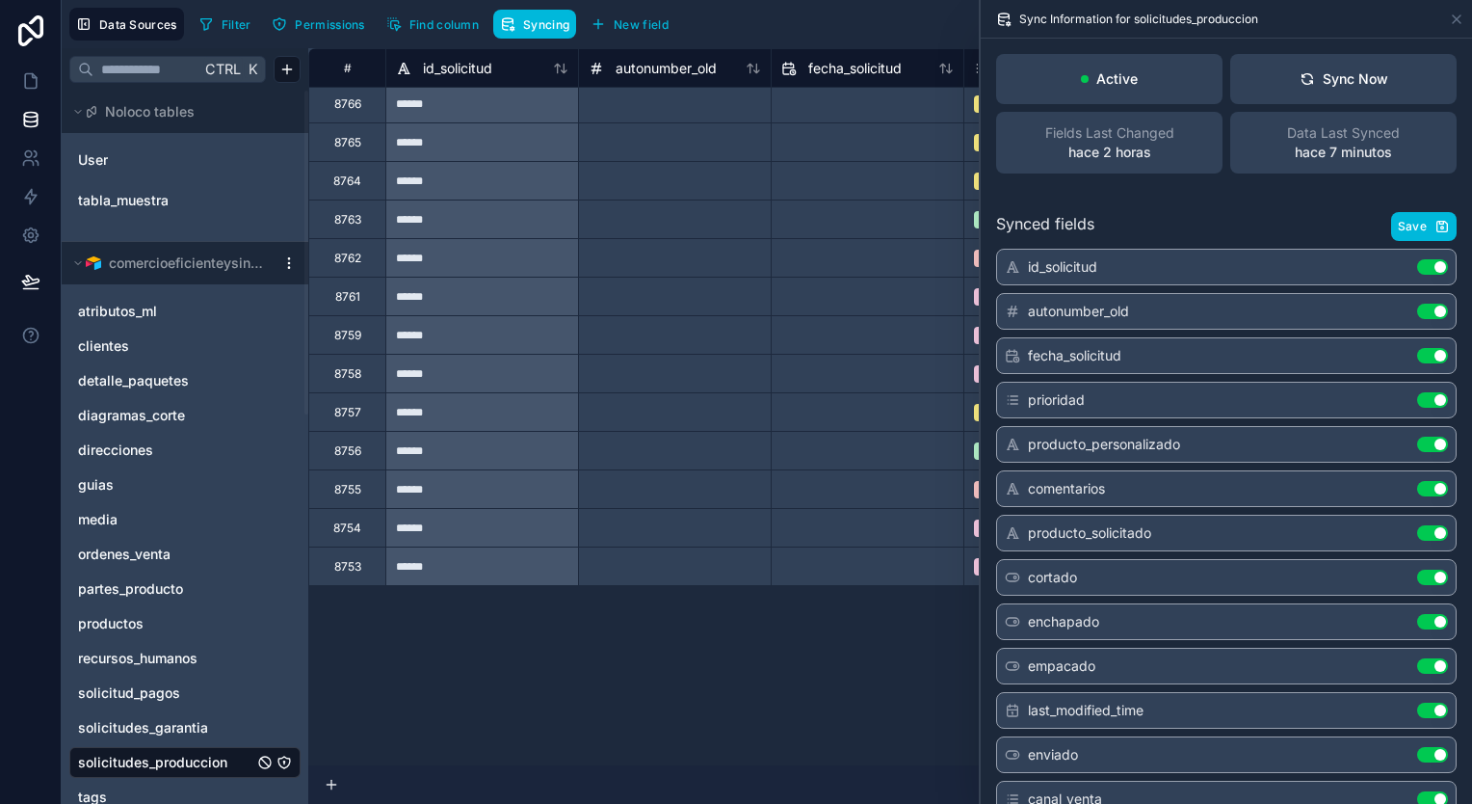
scroll to position [1264, 0]
